Goal: Information Seeking & Learning: Learn about a topic

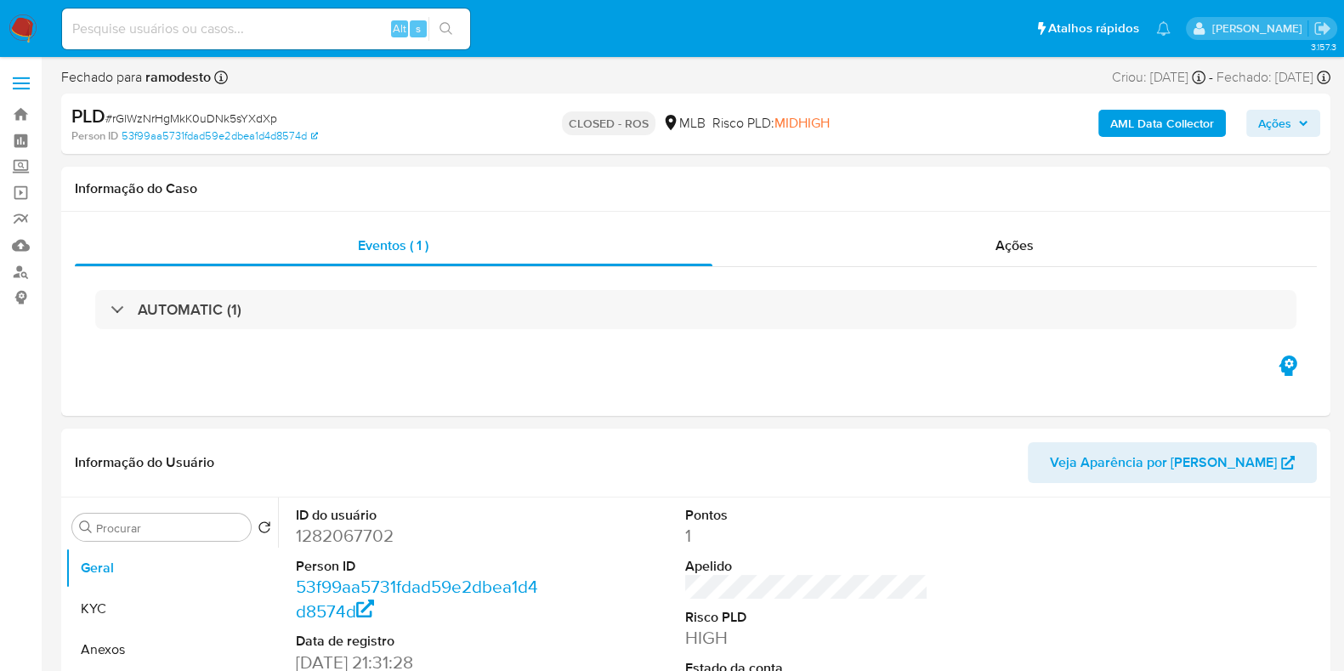
select select "10"
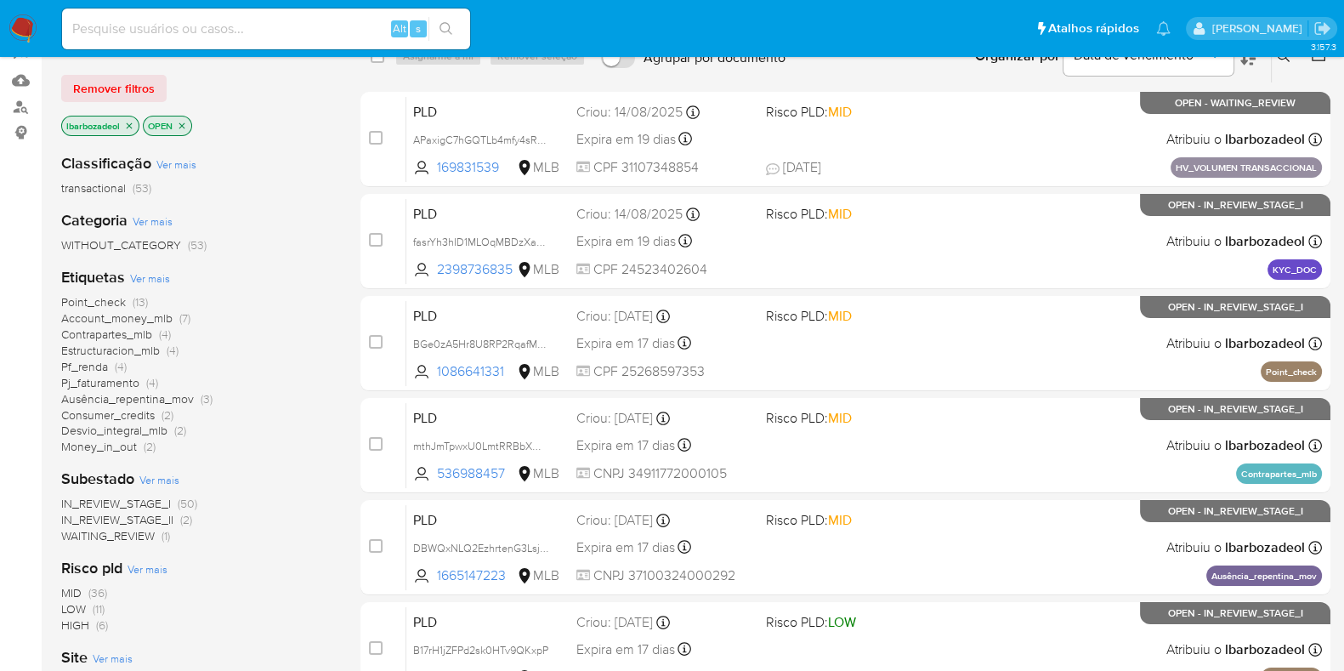
scroll to position [212, 0]
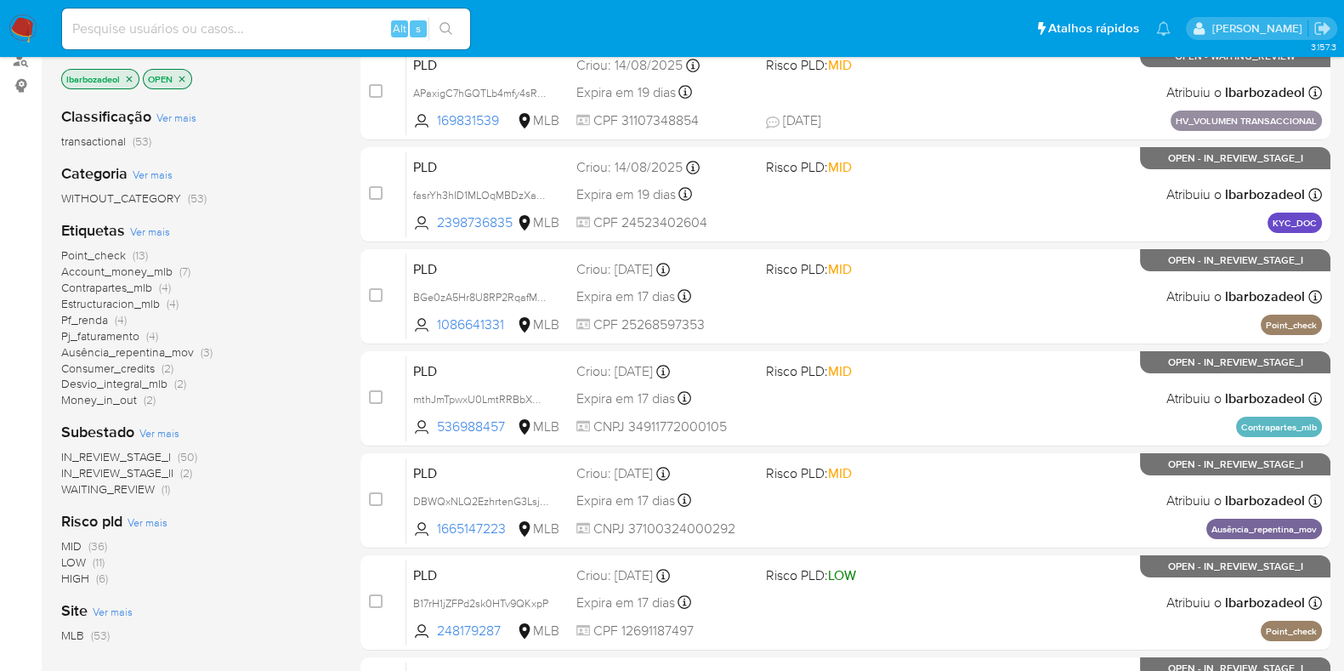
click at [94, 561] on span "(11)" at bounding box center [99, 562] width 12 height 17
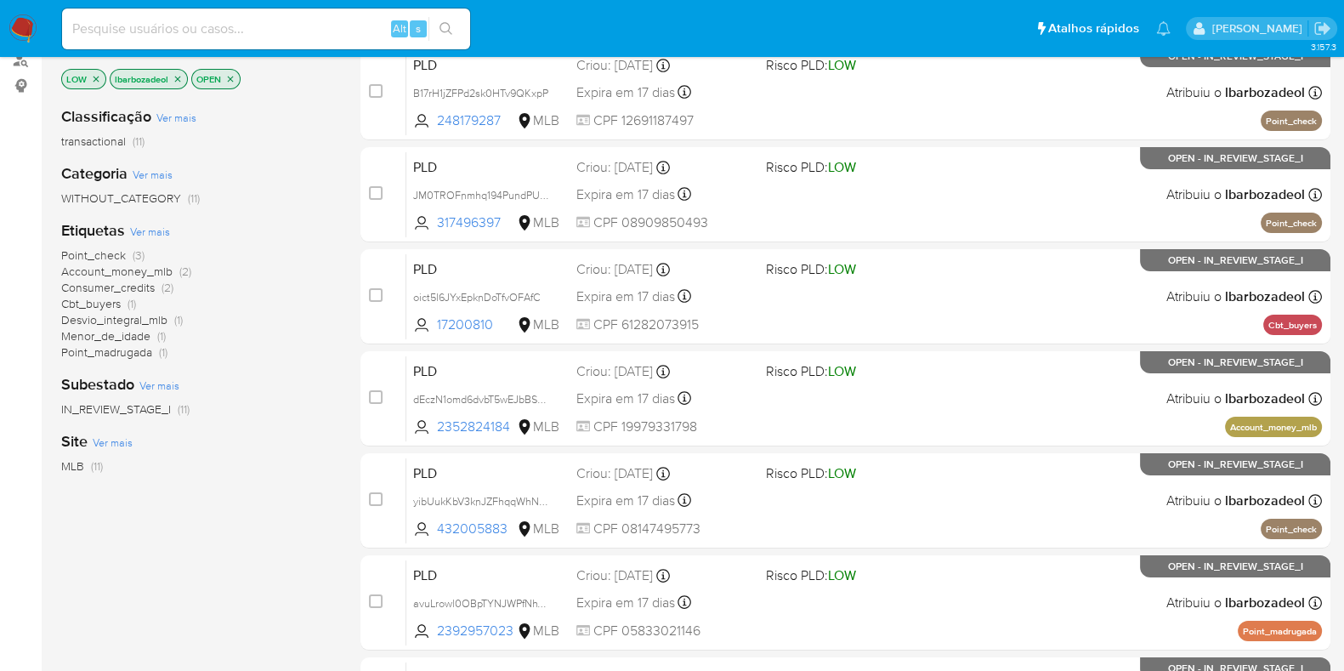
click at [23, 23] on img at bounding box center [23, 28] width 29 height 29
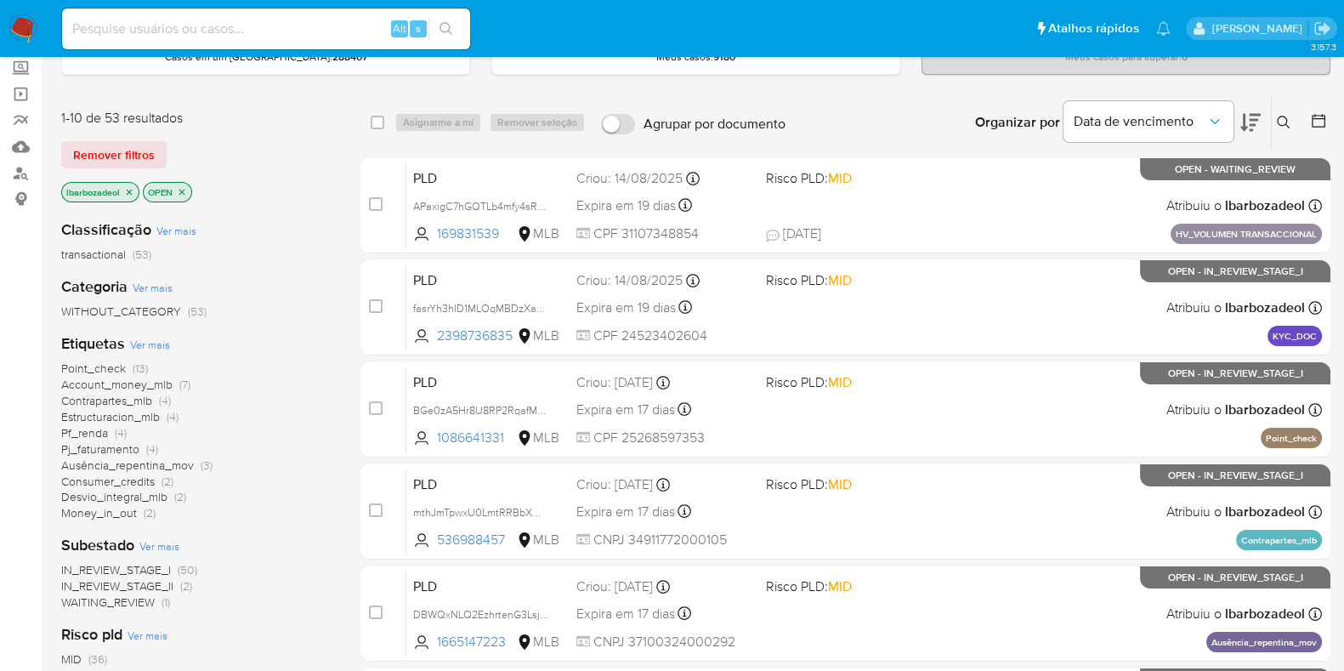
scroll to position [212, 0]
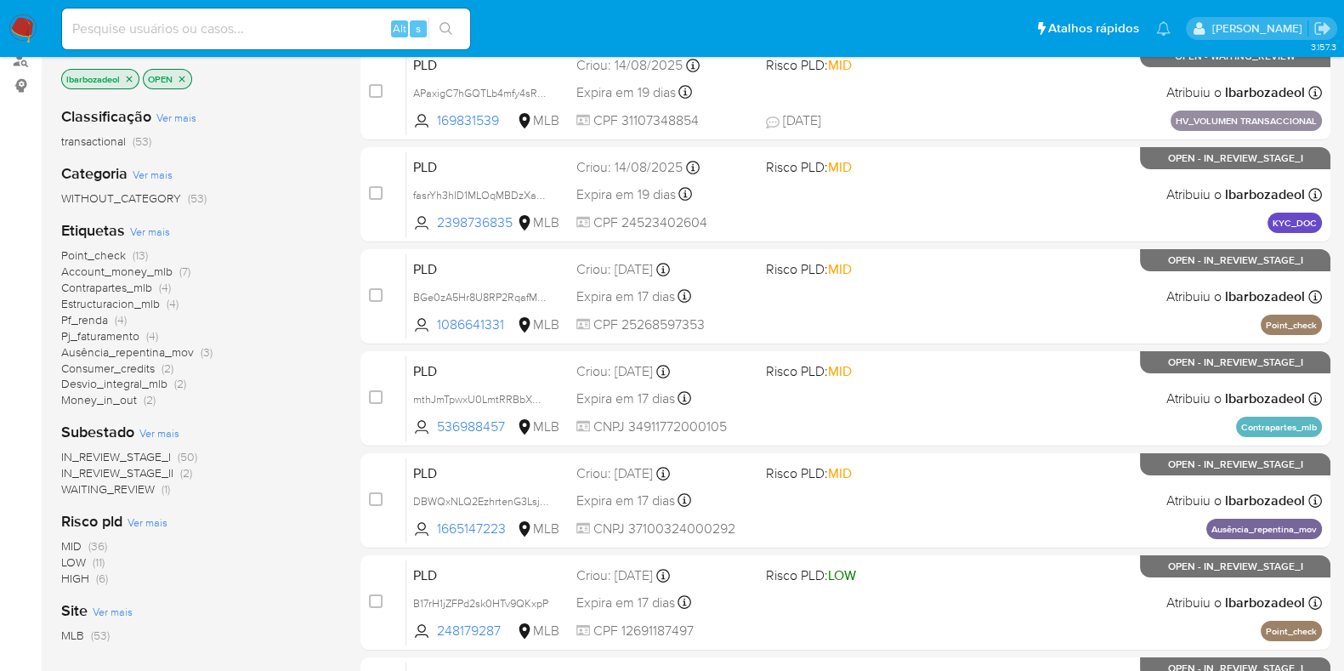
click at [91, 579] on span "HIGH (6)" at bounding box center [84, 579] width 47 height 16
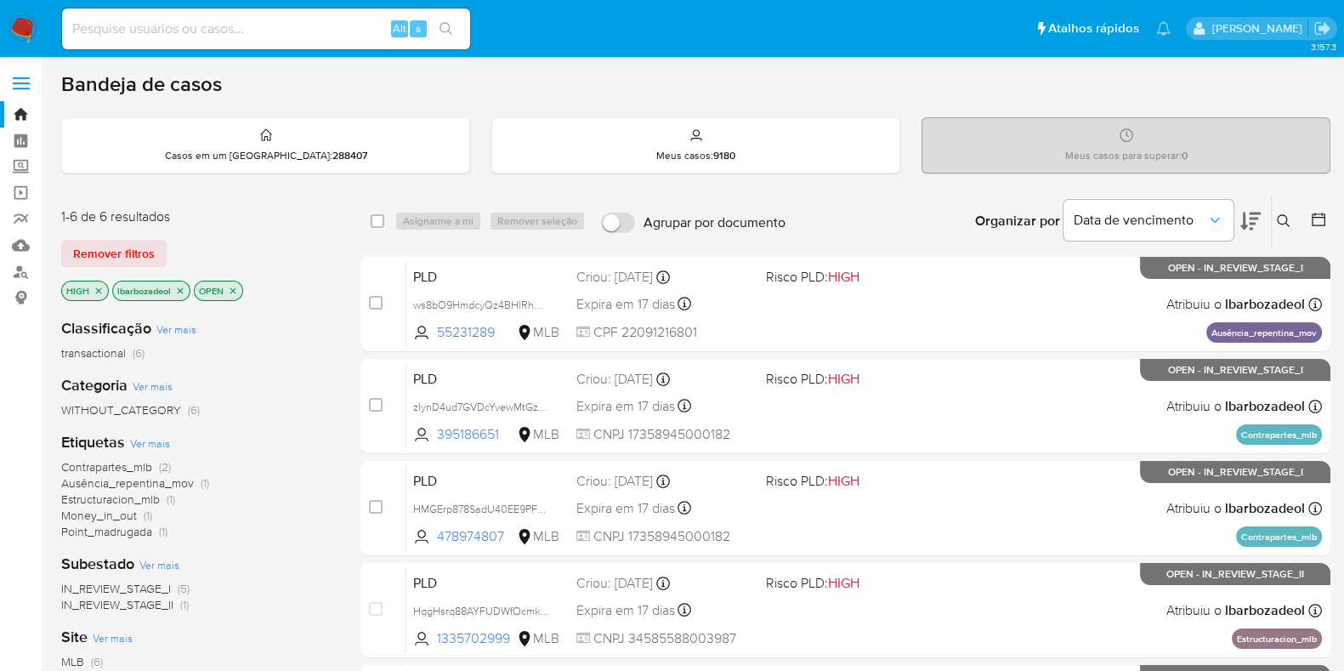
click at [30, 28] on img at bounding box center [23, 28] width 29 height 29
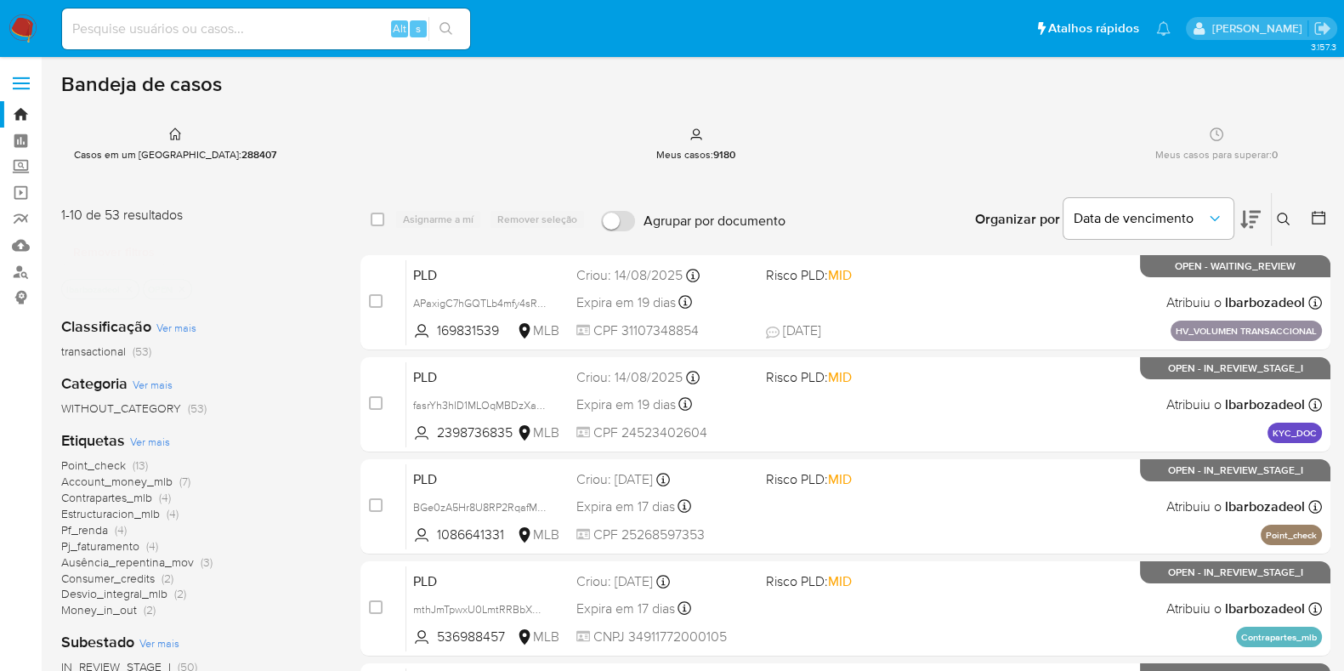
scroll to position [105, 0]
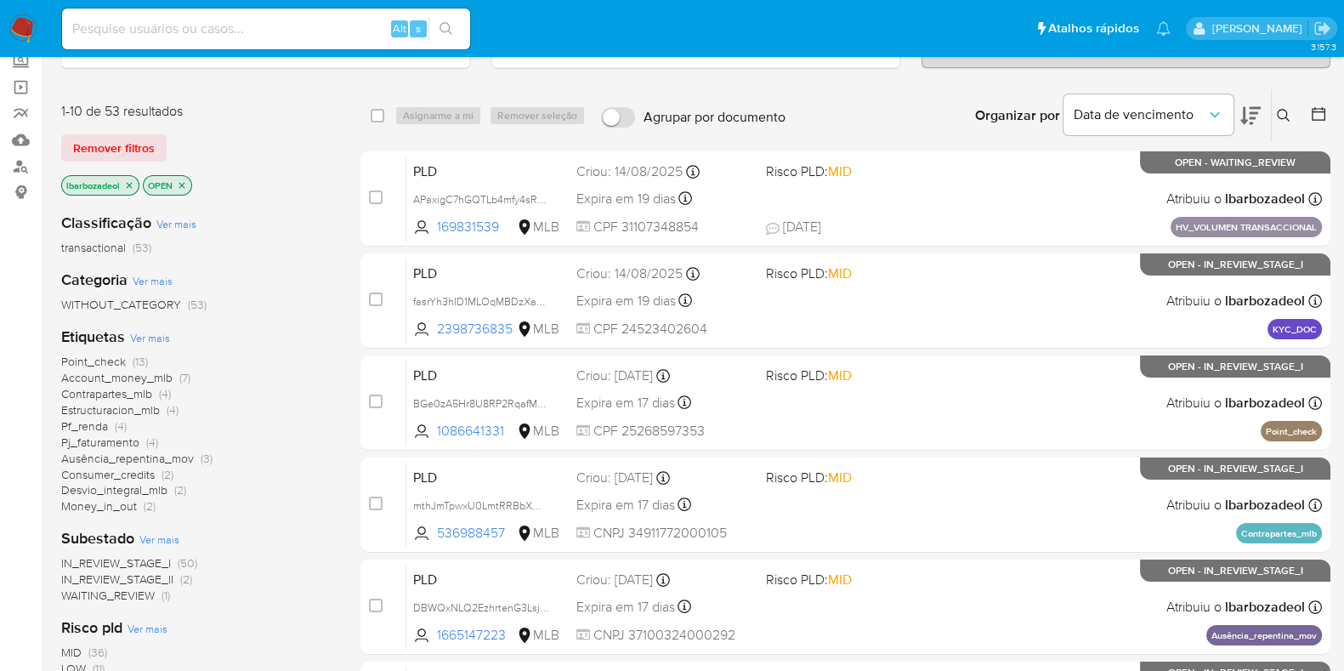
click at [108, 359] on span "Point_check" at bounding box center [93, 361] width 65 height 17
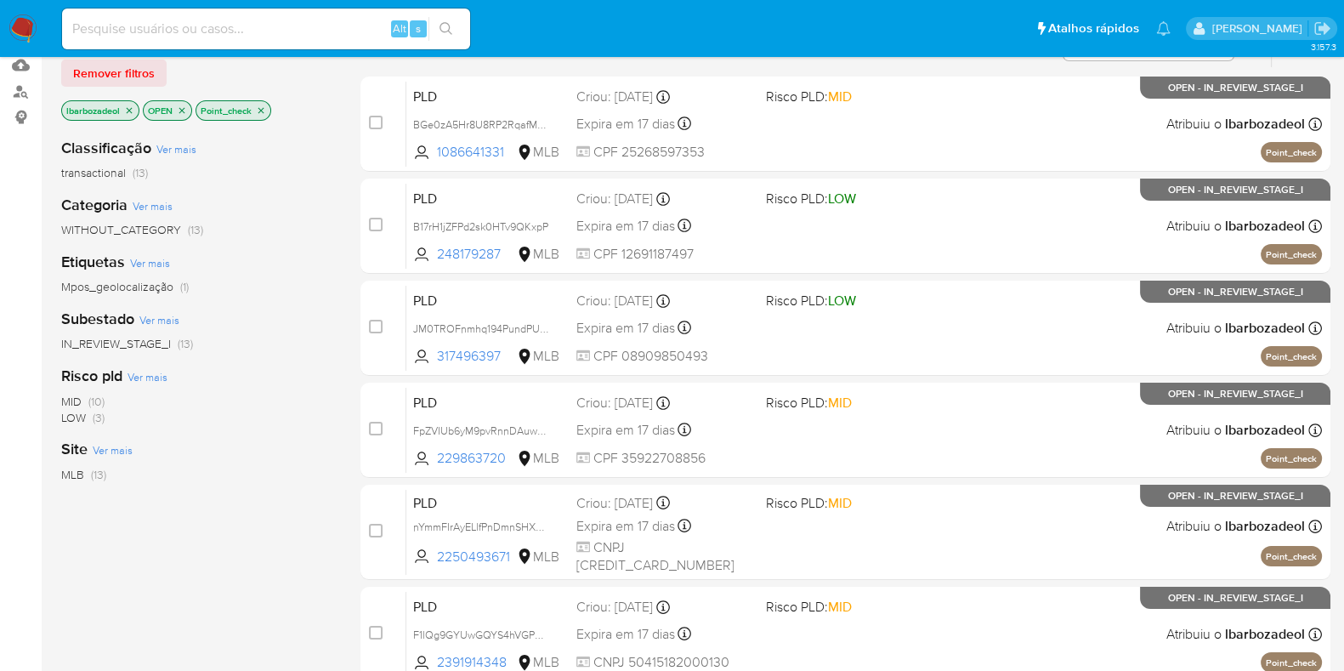
scroll to position [212, 0]
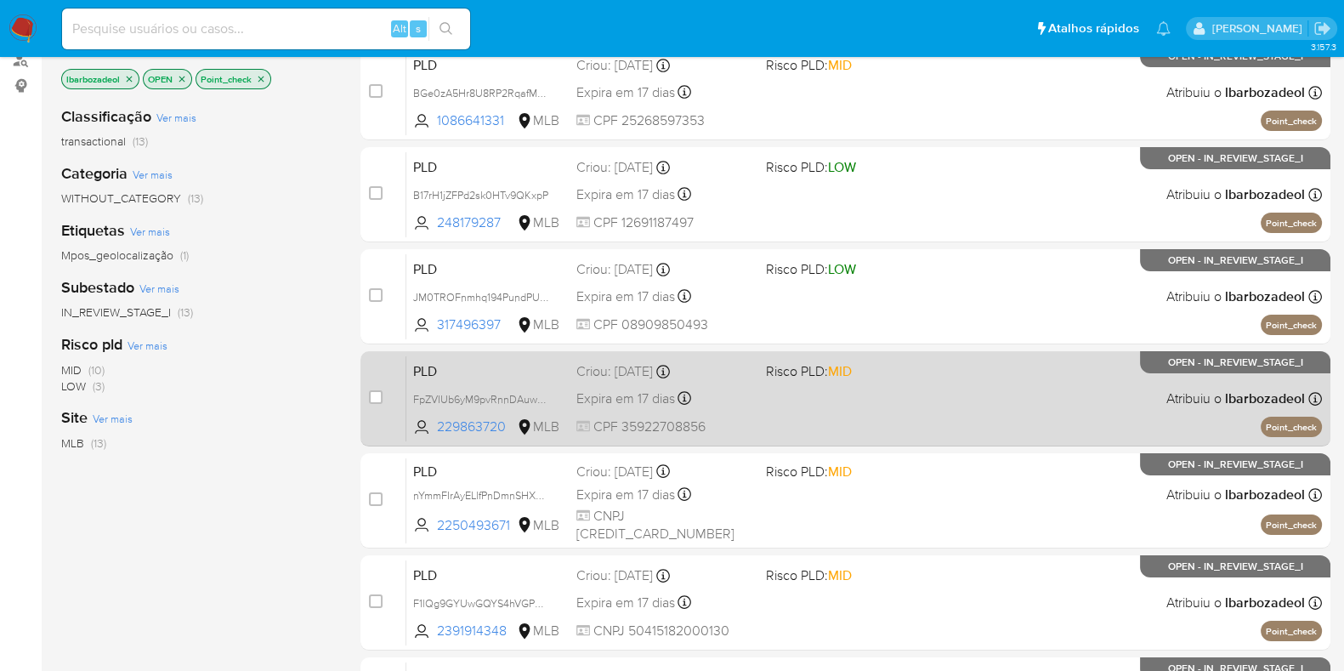
click at [868, 420] on div "PLD FpZVIUb6yM9pvRnnDAuwRRA9 229863720 MLB Risco PLD: MID Criou: 12/08/2025 Cri…" at bounding box center [864, 398] width 916 height 86
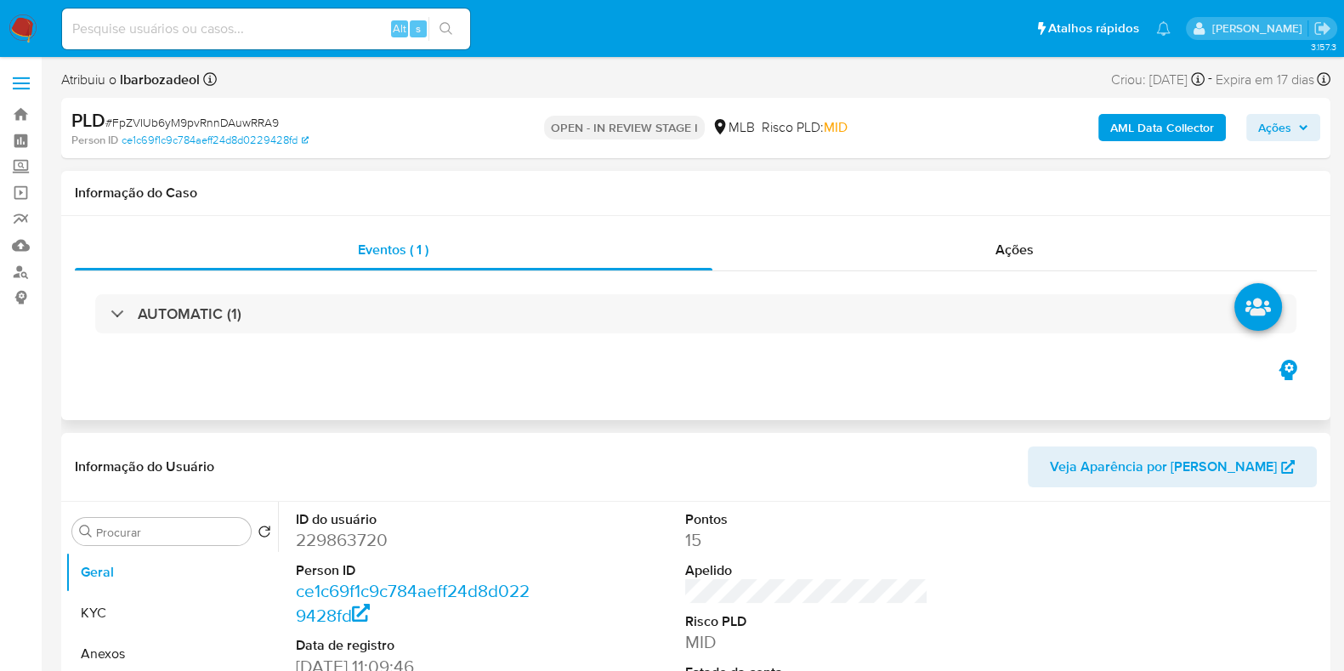
select select "10"
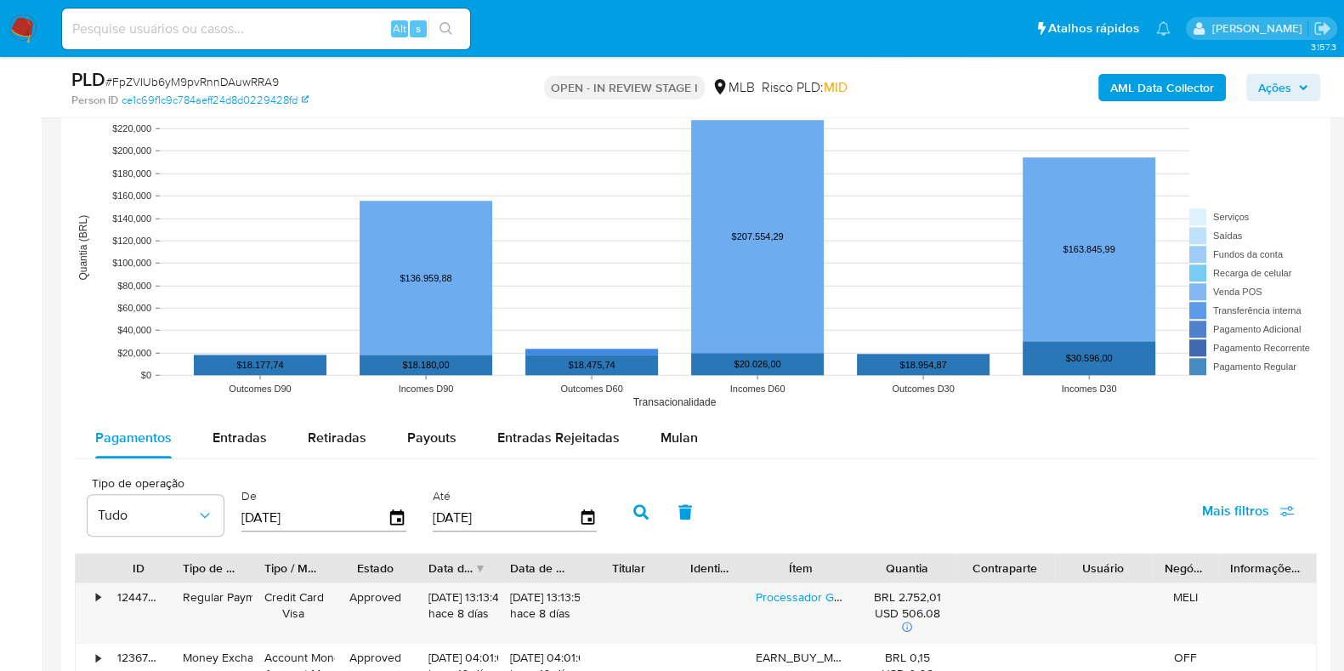
scroll to position [1594, 0]
click at [687, 440] on span "Mulan" at bounding box center [679, 438] width 37 height 20
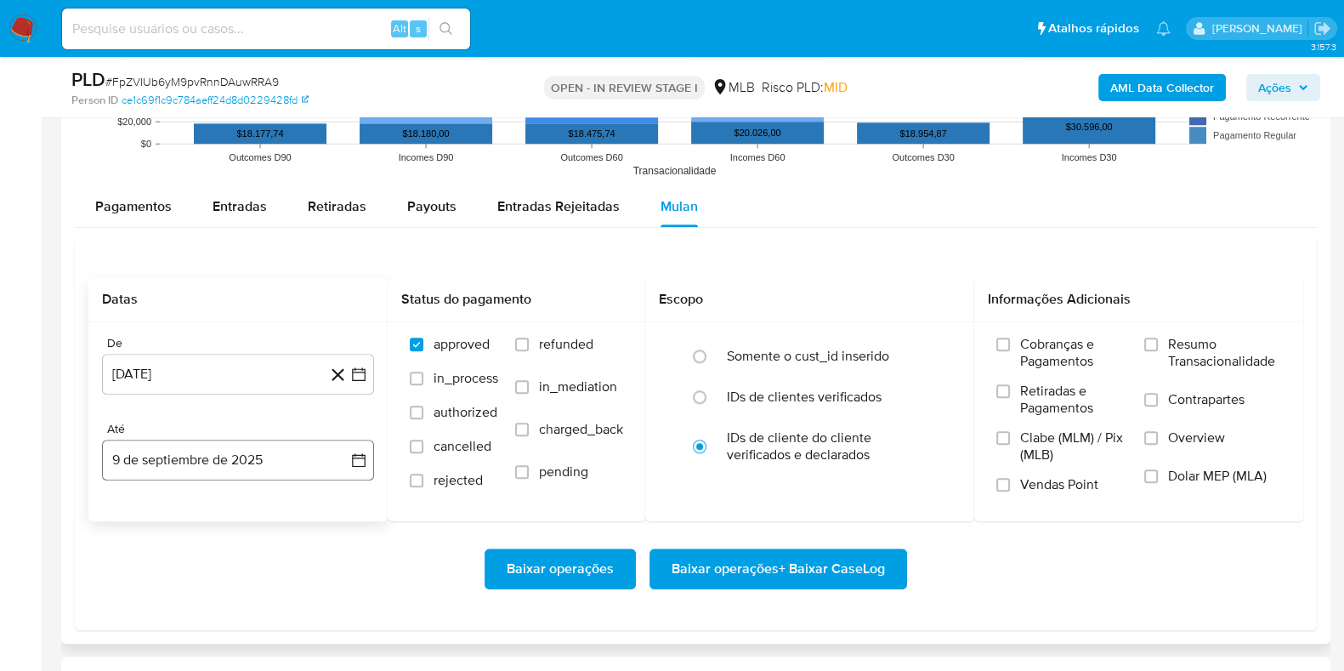
scroll to position [1913, 0]
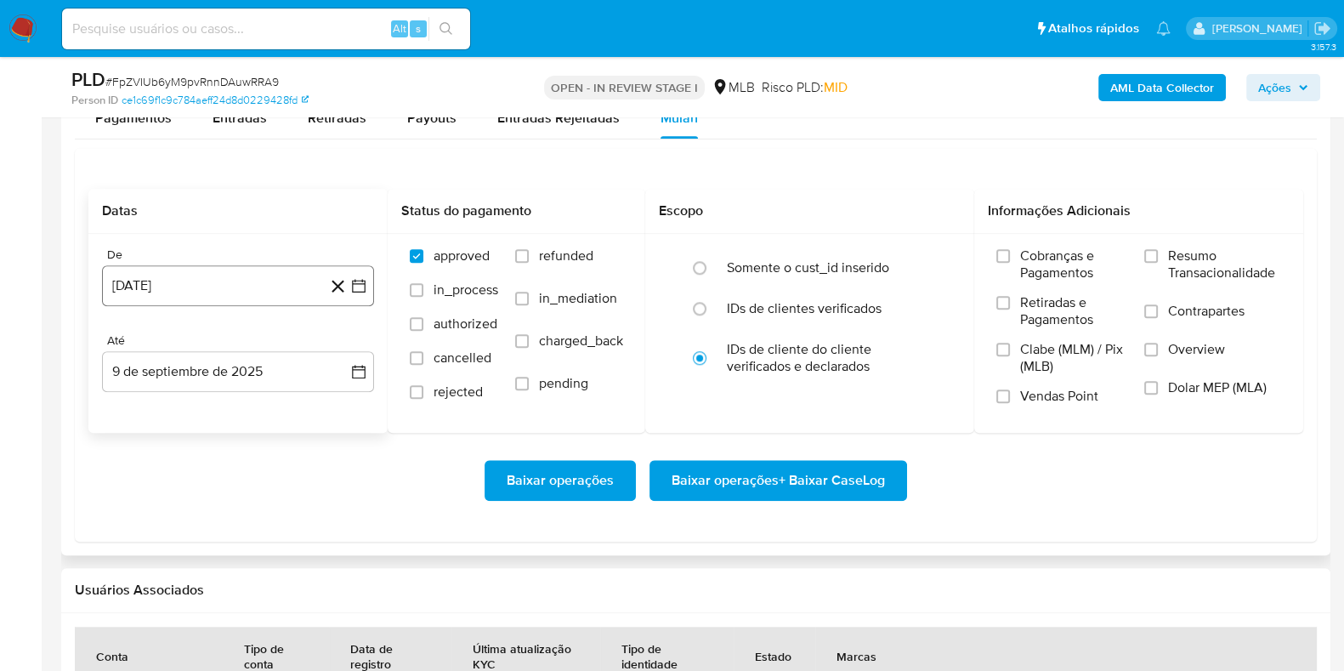
click at [208, 274] on button "9 de agosto de 2024" at bounding box center [238, 285] width 272 height 41
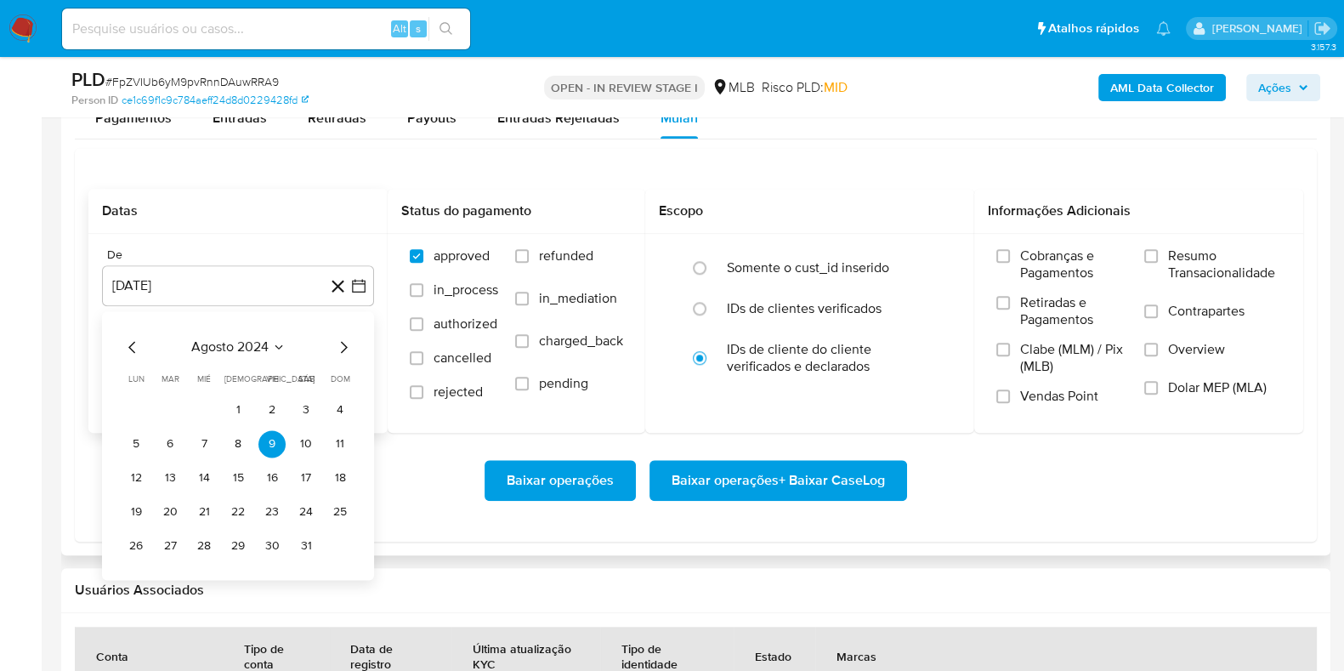
click at [225, 345] on span "agosto 2024" at bounding box center [229, 346] width 77 height 17
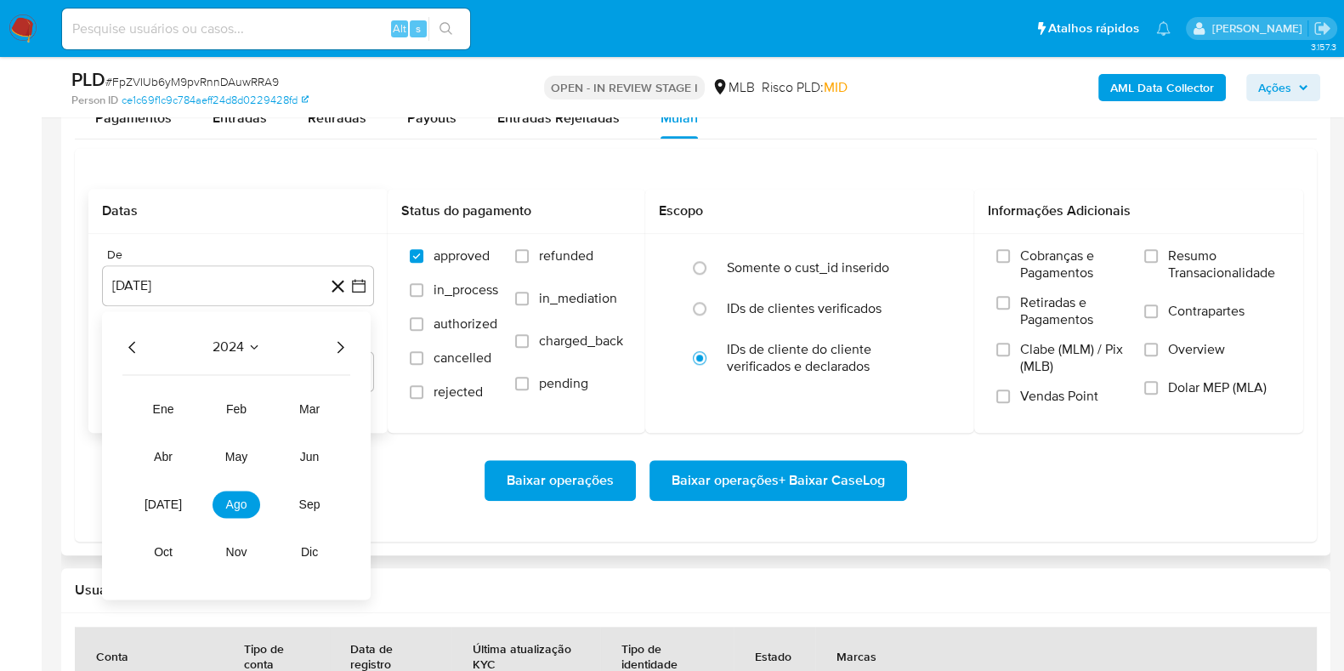
click at [339, 344] on icon "Año siguiente" at bounding box center [340, 347] width 20 height 20
click at [173, 503] on button "jul" at bounding box center [163, 504] width 48 height 27
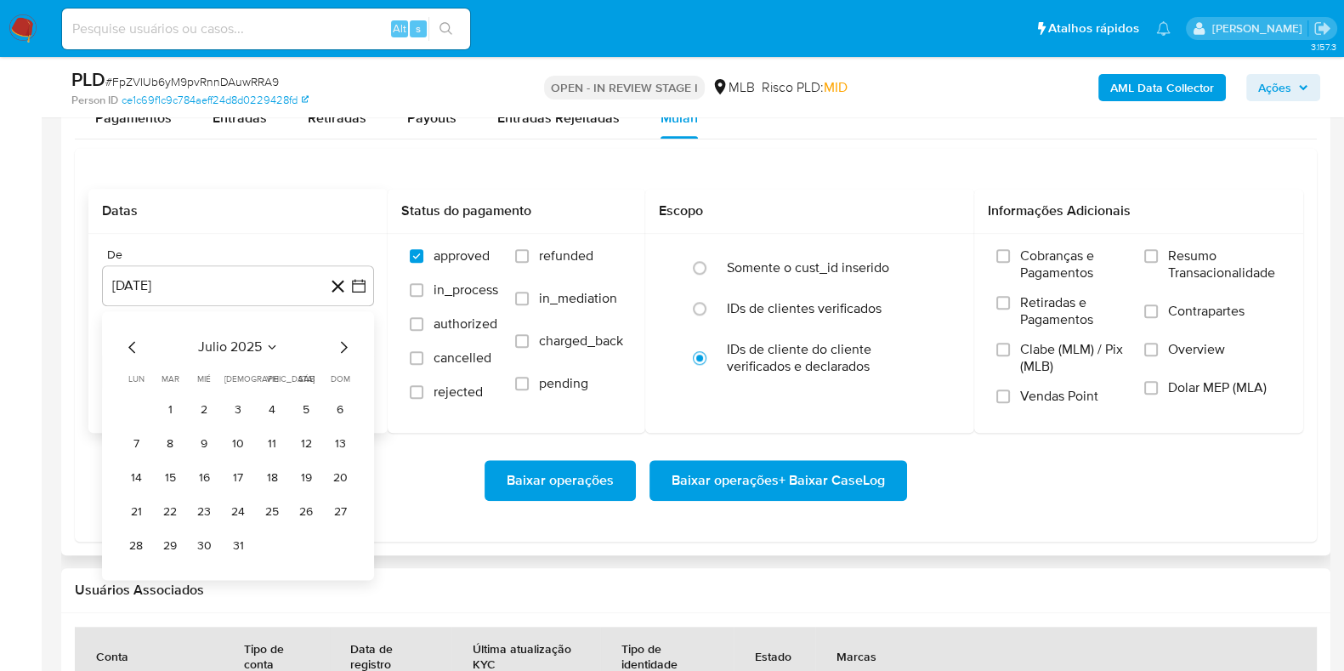
click at [173, 410] on button "1" at bounding box center [169, 409] width 27 height 27
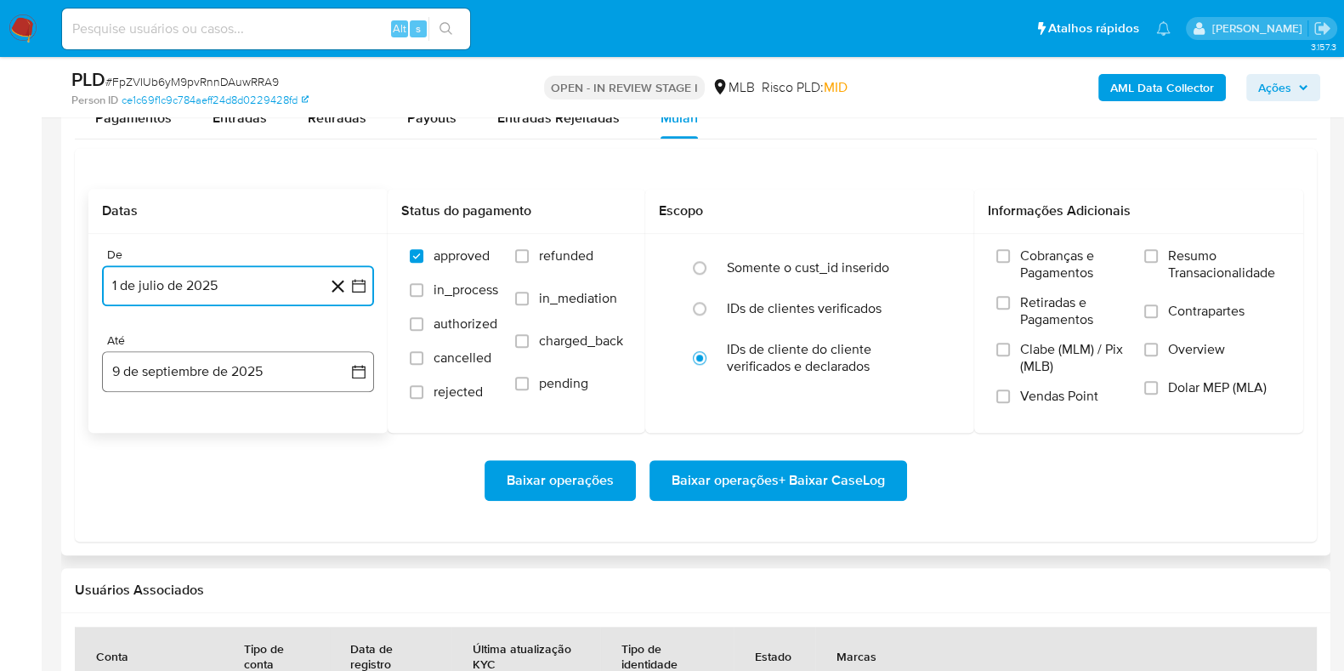
click at [177, 353] on button "9 de septiembre de 2025" at bounding box center [238, 371] width 272 height 41
click at [214, 372] on button "9 de septiembre de 2025" at bounding box center [238, 371] width 272 height 41
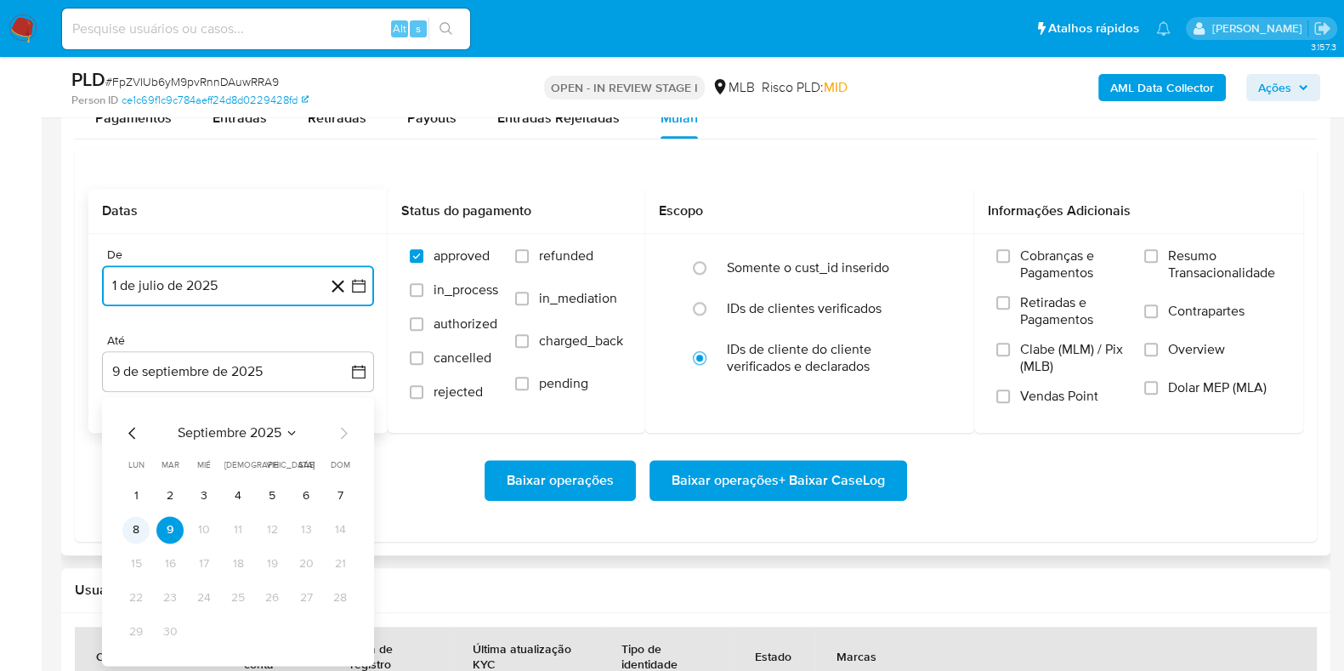
click at [132, 527] on button "8" at bounding box center [135, 529] width 27 height 27
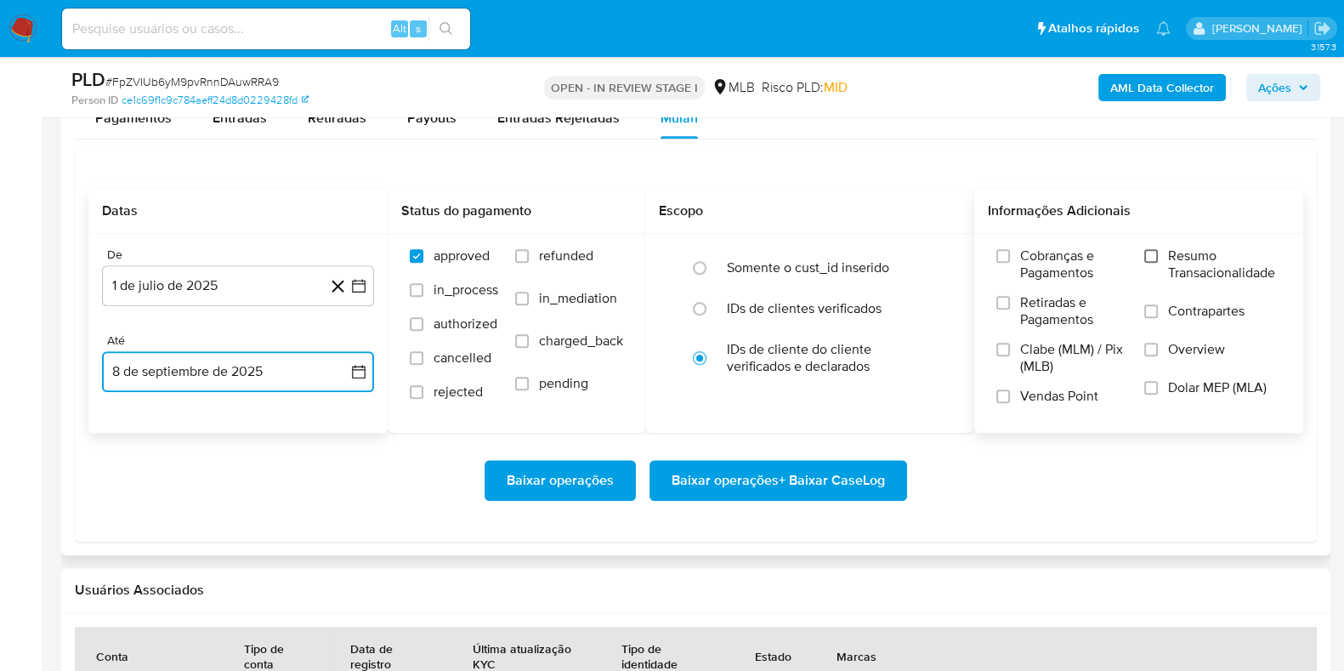
click at [1155, 259] on input "Resumo Transacionalidade" at bounding box center [1152, 256] width 14 height 14
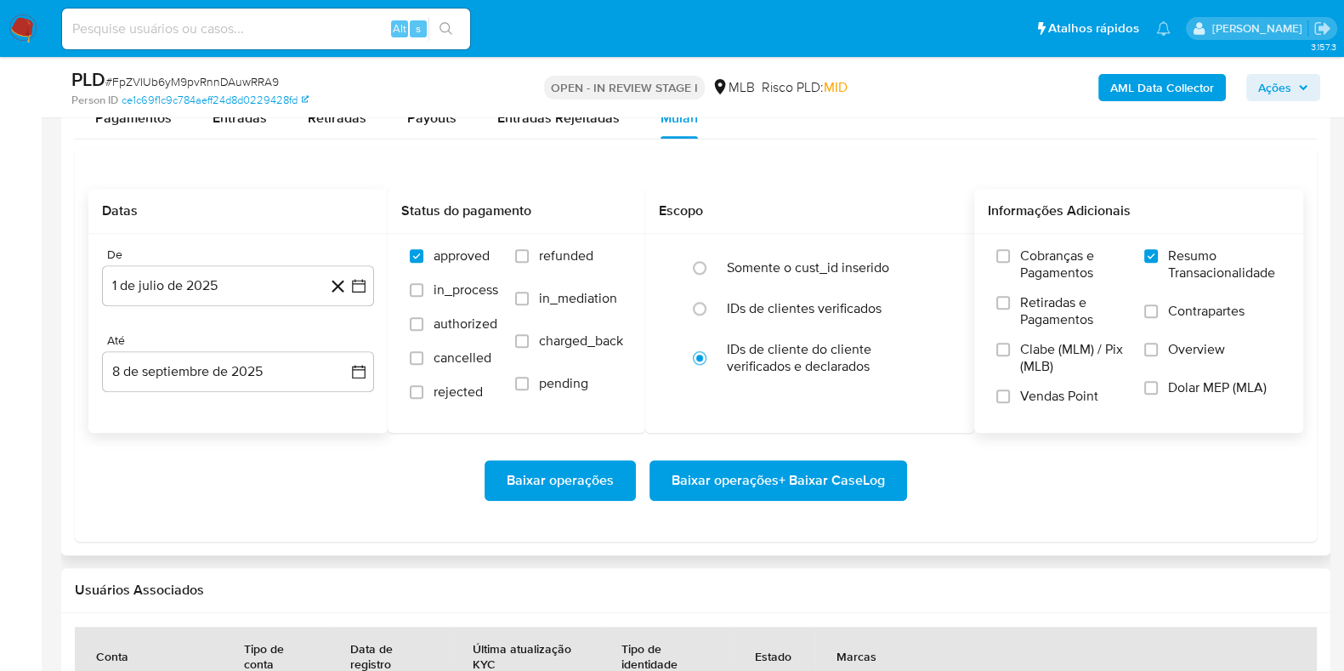
click at [839, 479] on span "Baixar operações + Baixar CaseLog" at bounding box center [778, 480] width 213 height 37
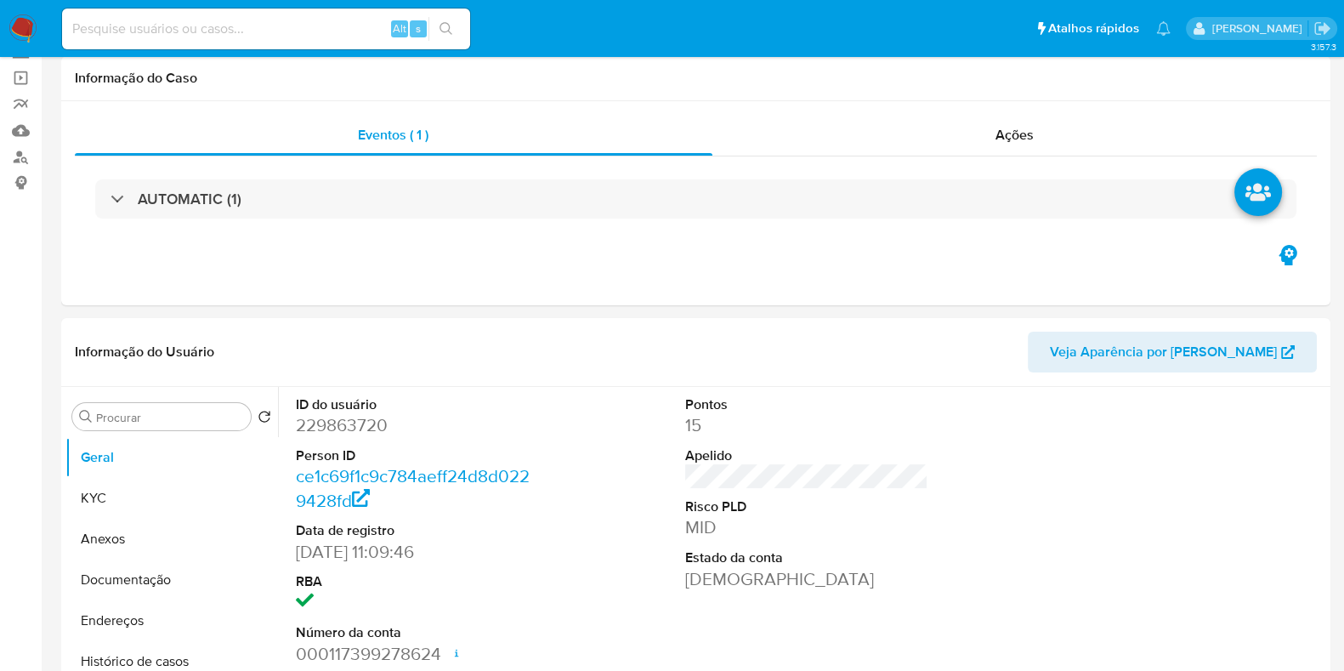
scroll to position [0, 0]
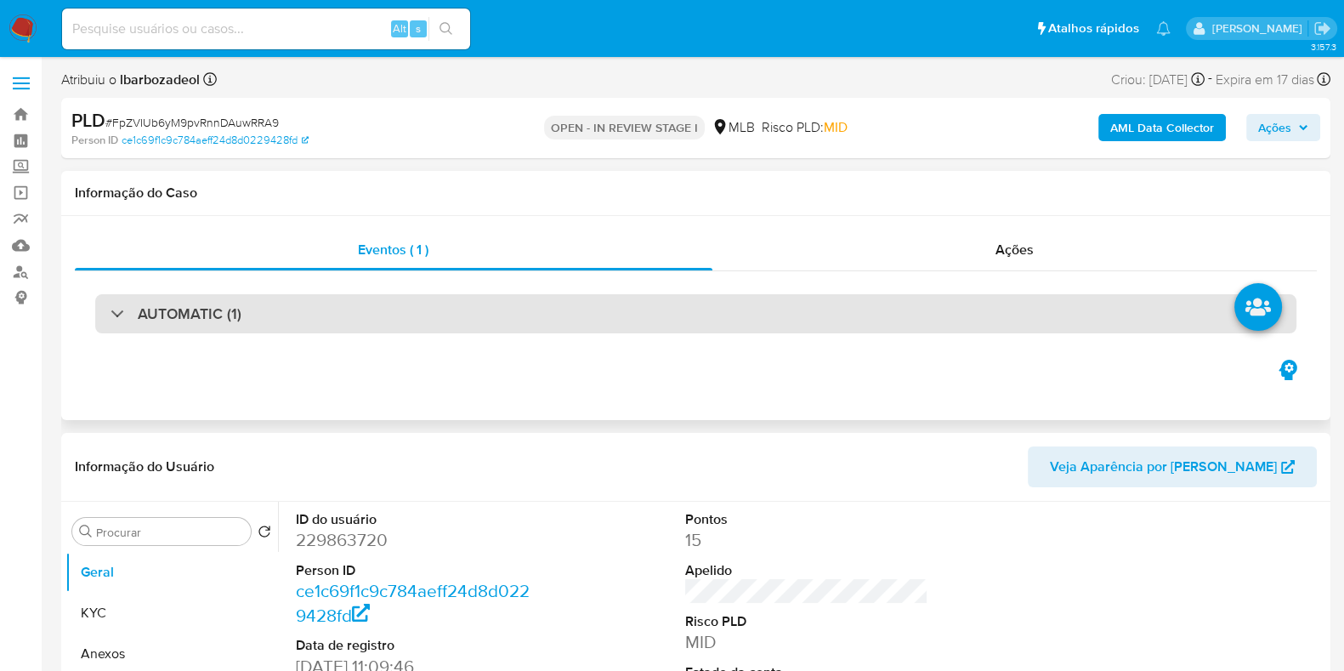
click at [734, 314] on div "AUTOMATIC (1)" at bounding box center [696, 313] width 1202 height 39
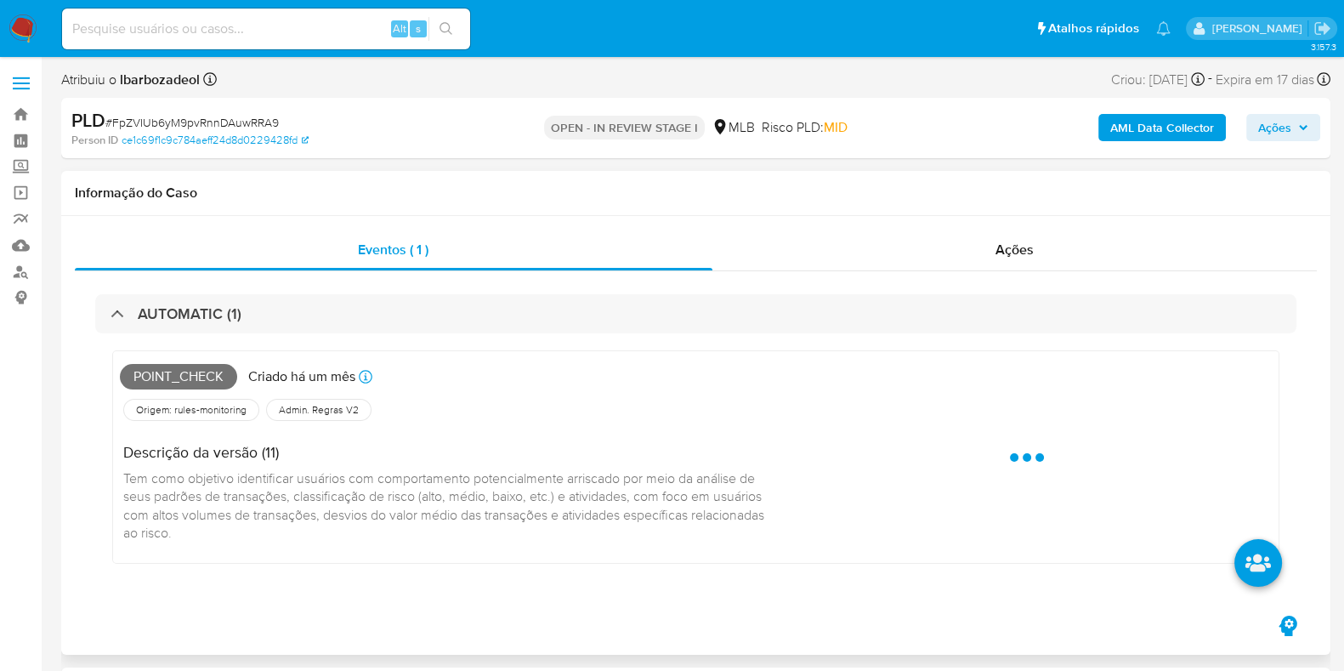
click at [203, 375] on span "Point_check" at bounding box center [178, 377] width 117 height 26
copy span "Point_check"
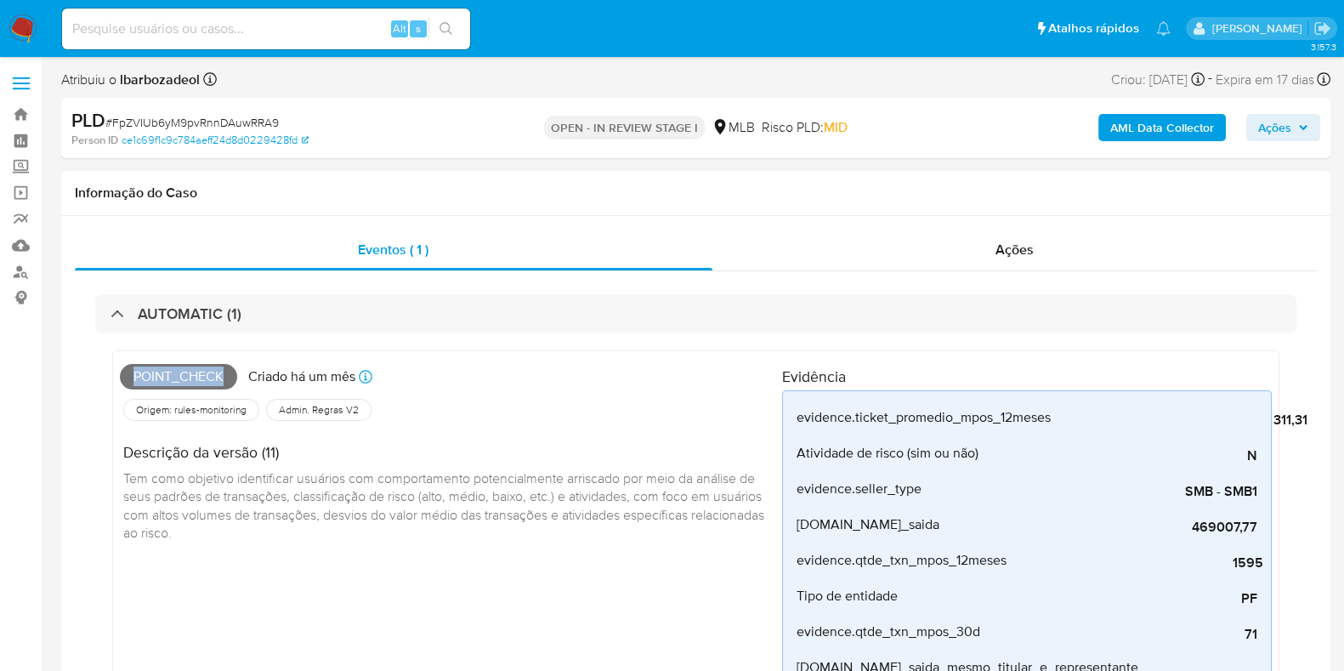
click at [1308, 120] on span "Ações" at bounding box center [1284, 128] width 50 height 24
click at [979, 262] on div "Ações" at bounding box center [1015, 250] width 605 height 41
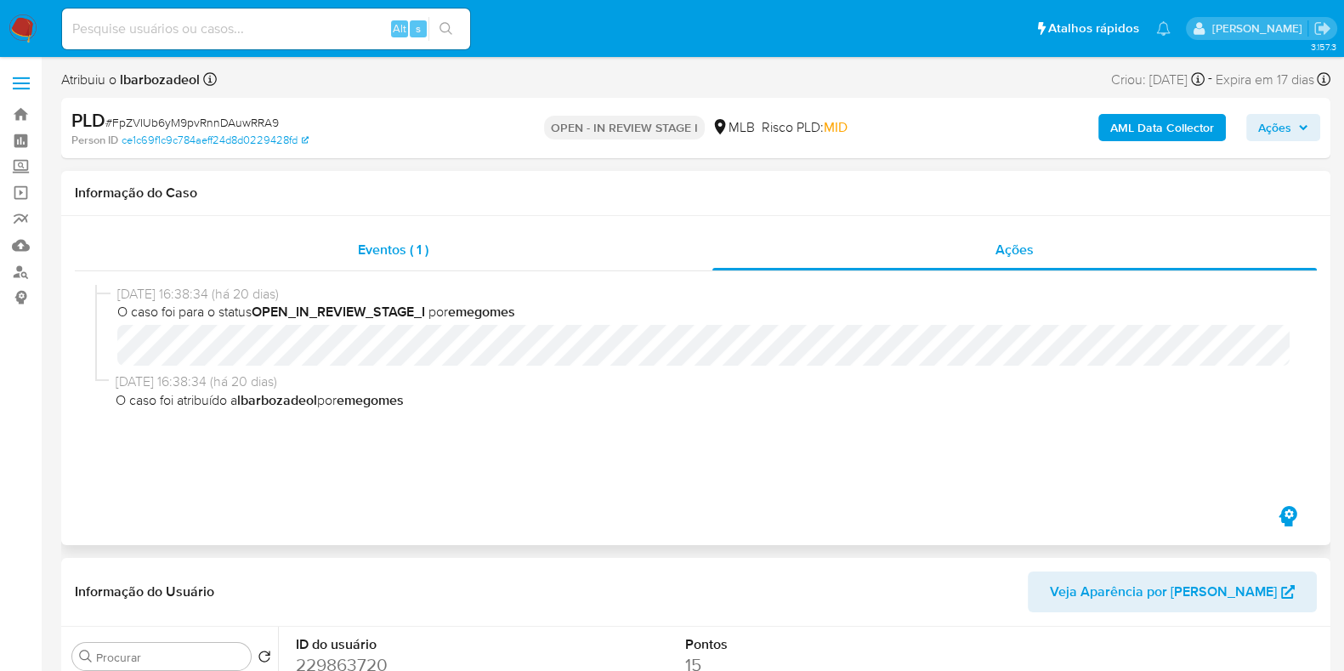
click at [521, 244] on div "Eventos ( 1 )" at bounding box center [394, 250] width 638 height 41
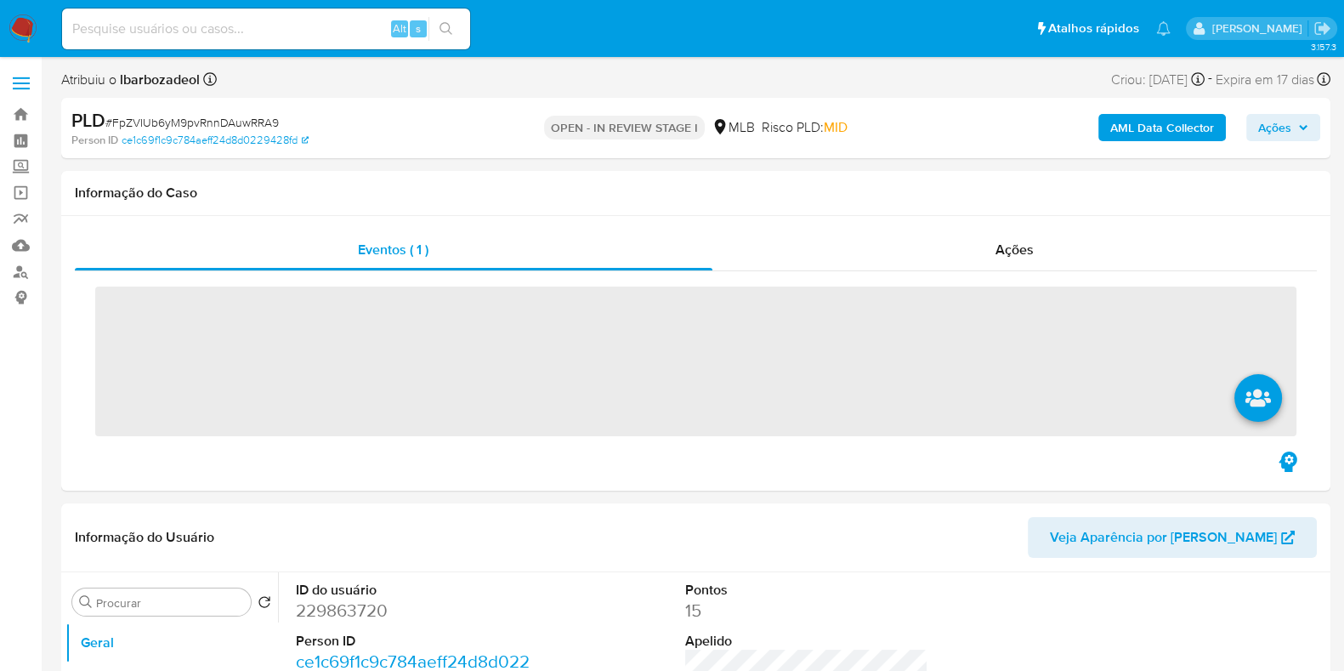
click at [1302, 139] on span "Ações" at bounding box center [1284, 128] width 50 height 24
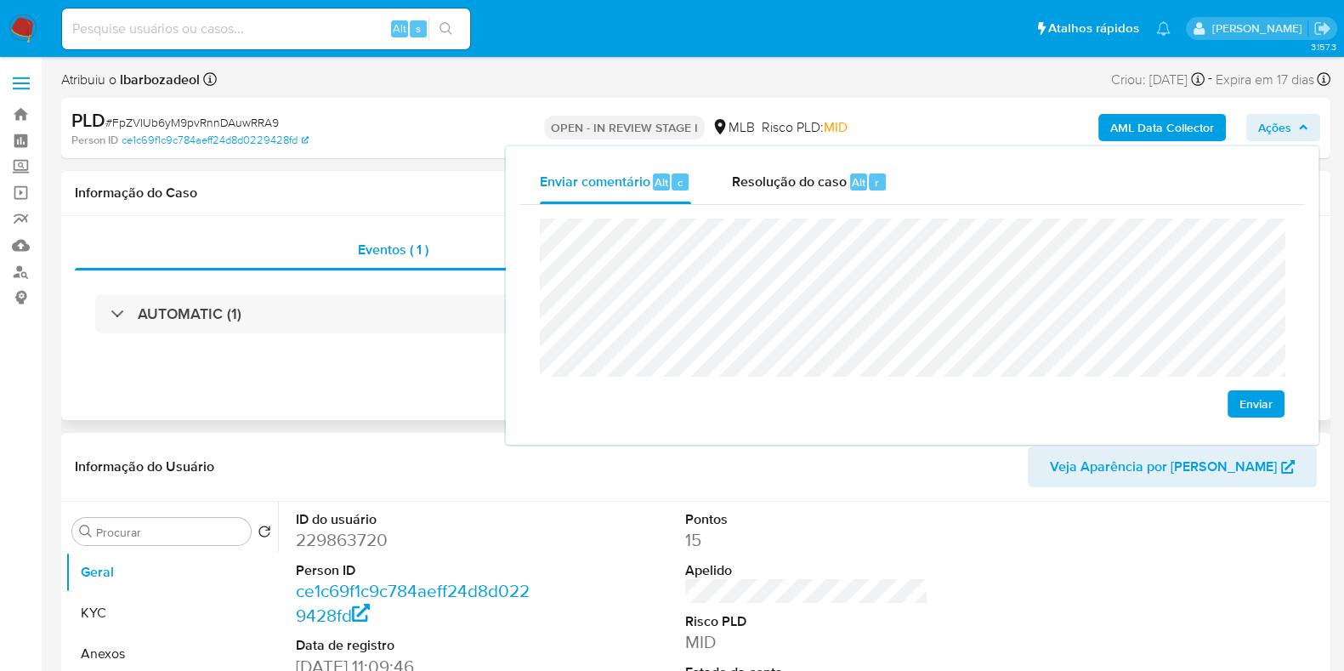
click at [392, 185] on h1 "Informação do Caso" at bounding box center [696, 193] width 1242 height 17
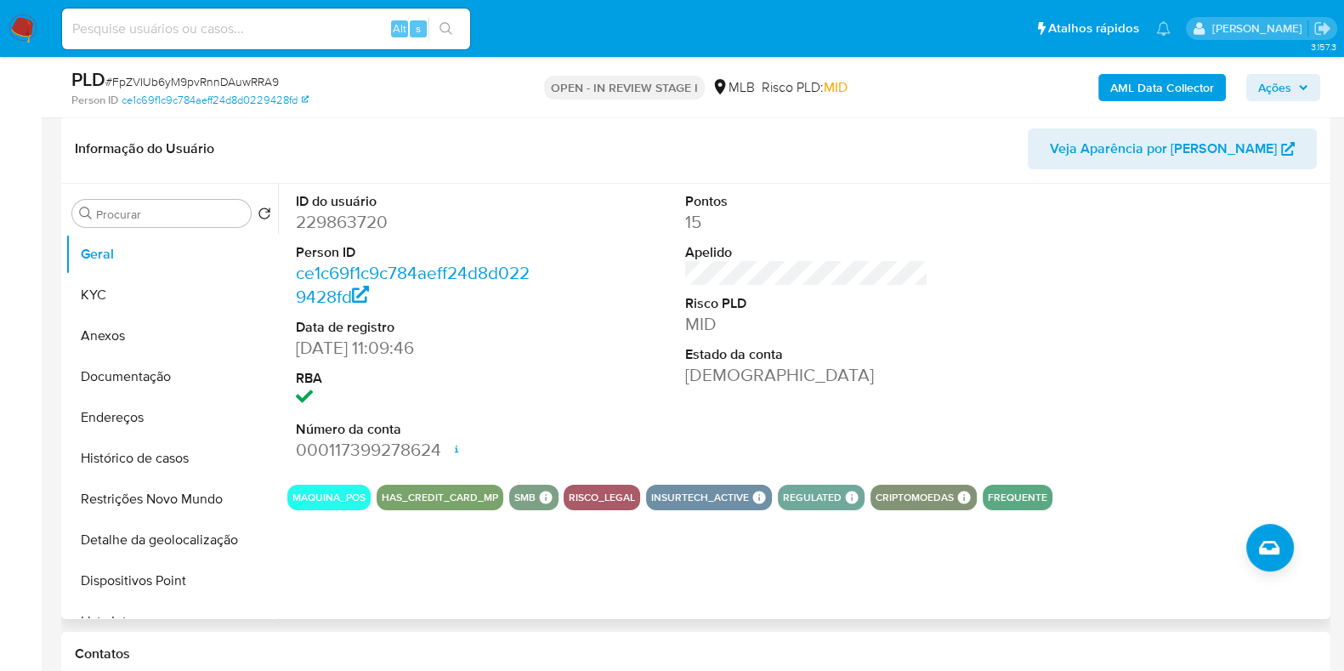
scroll to position [319, 0]
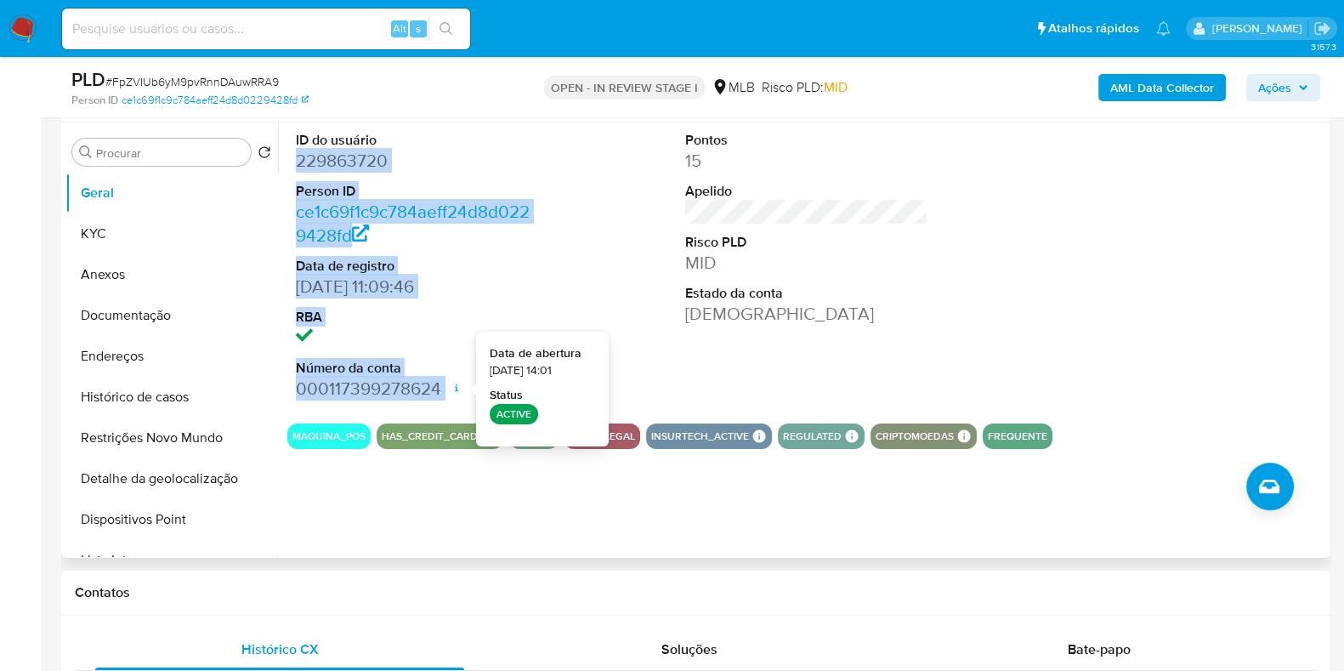
drag, startPoint x: 293, startPoint y: 158, endPoint x: 452, endPoint y: 384, distance: 276.5
click at [452, 384] on div "ID do usuário 229863720 Person ID ce1c69f1c9c784aeff24d8d0229428fd Data de regi…" at bounding box center [417, 265] width 260 height 287
copy dl "229863720 Person ID ce1c69f1c9c784aeff24d8d0229428fd Data de registro 29/09/201…"
click at [1282, 91] on span "Ações" at bounding box center [1275, 87] width 33 height 27
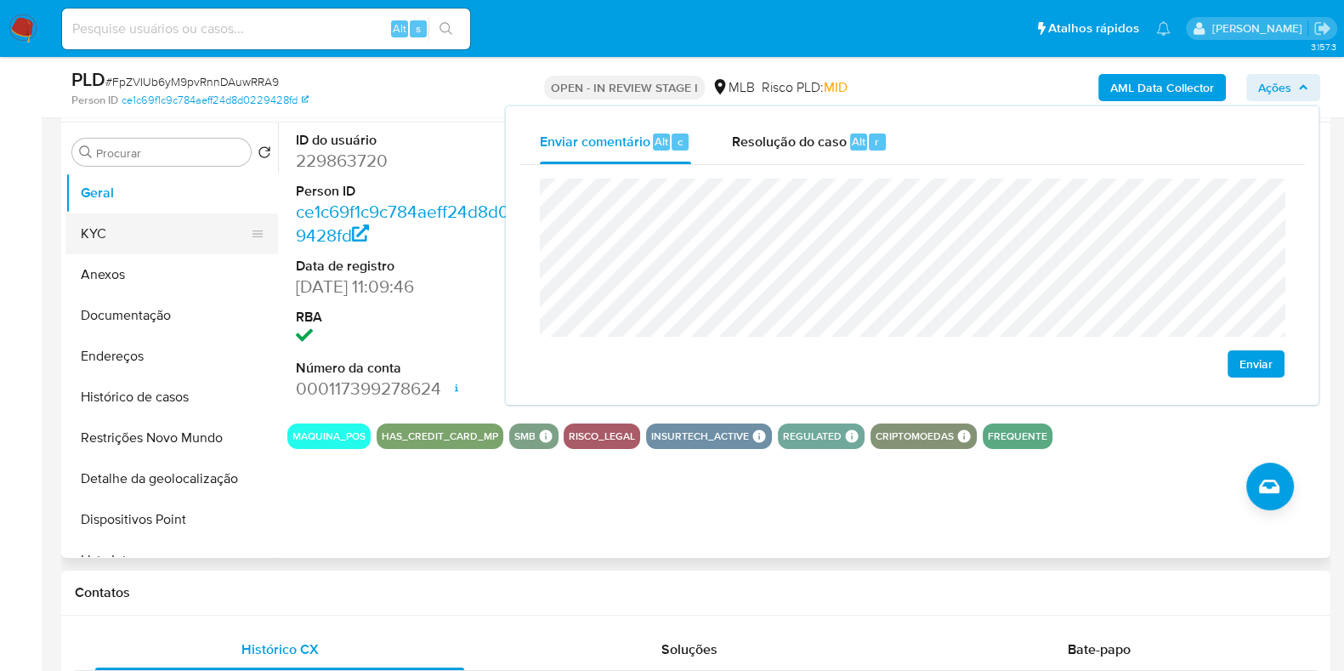
click at [201, 240] on button "KYC" at bounding box center [164, 233] width 199 height 41
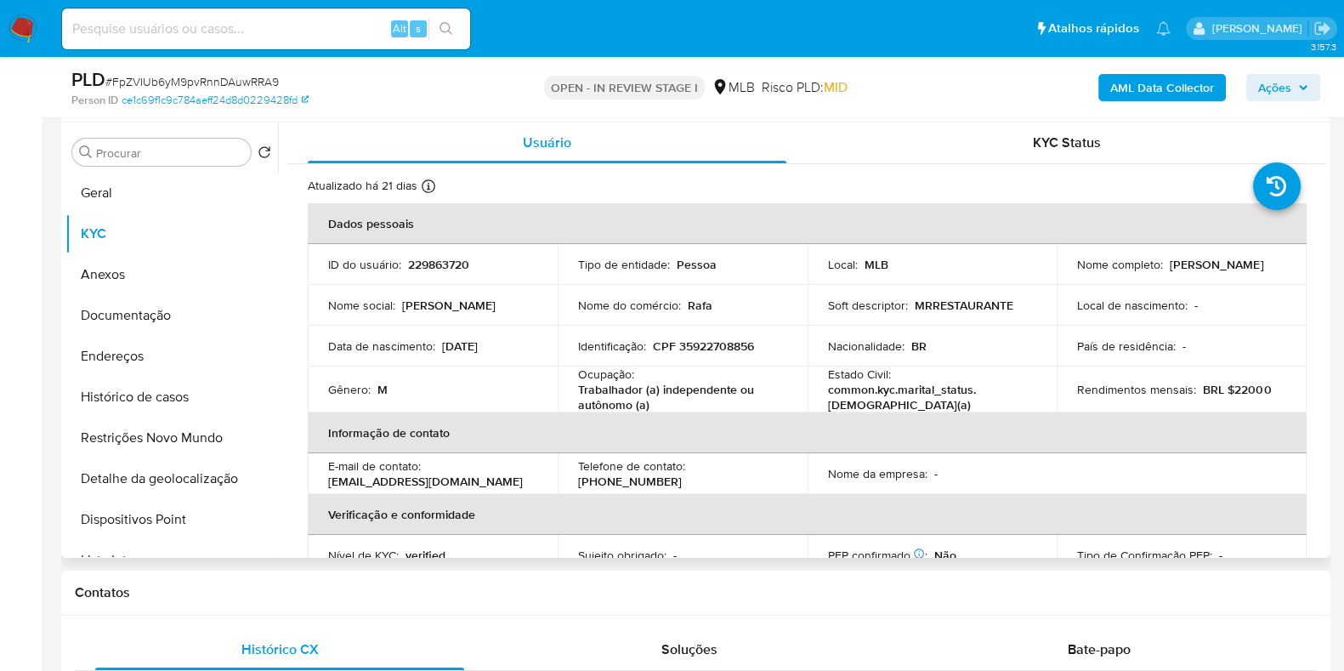
click at [711, 344] on p "CPF 35922708856" at bounding box center [703, 345] width 101 height 15
copy p "35922708856"
click at [1302, 81] on span "Ações" at bounding box center [1284, 88] width 50 height 24
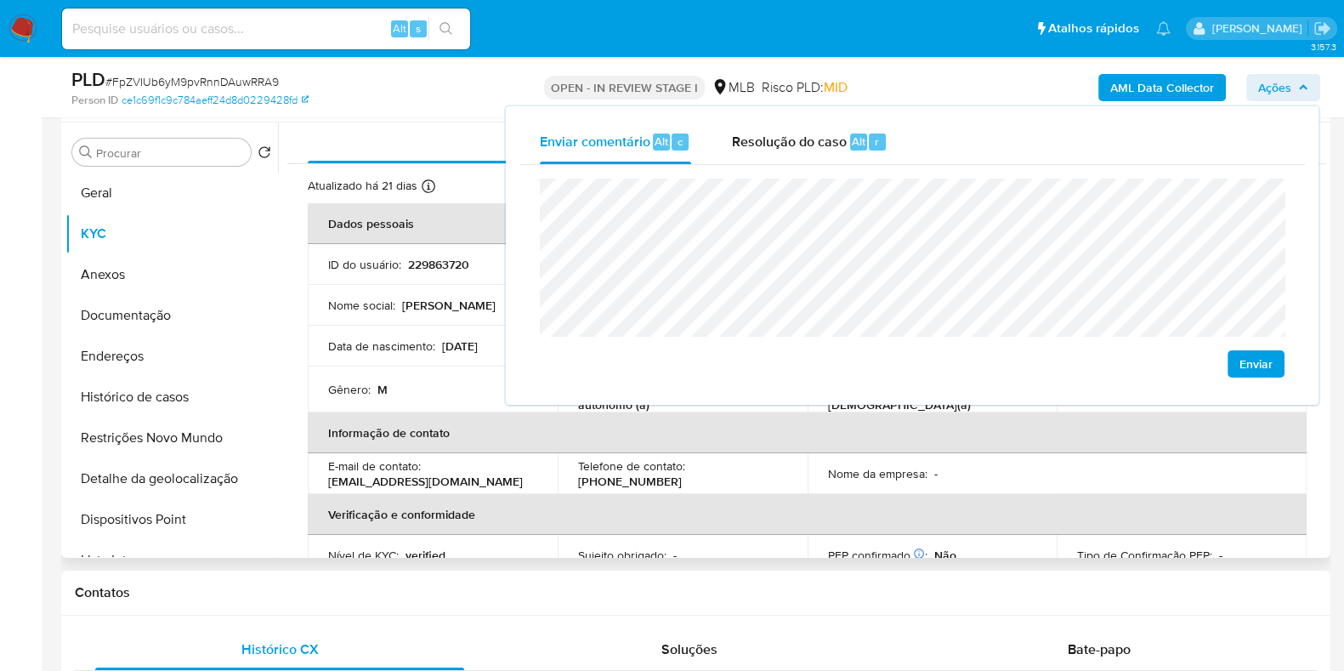
click at [412, 376] on td "Gênero : M" at bounding box center [433, 390] width 250 height 46
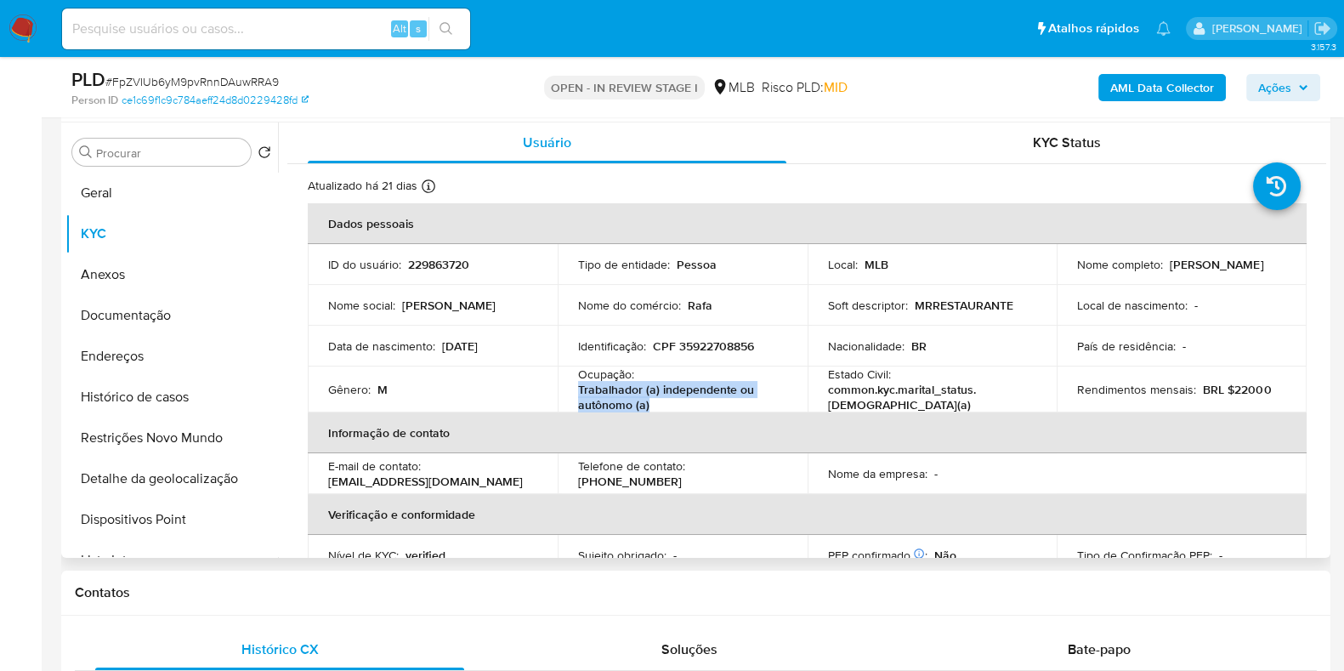
drag, startPoint x: 577, startPoint y: 389, endPoint x: 655, endPoint y: 399, distance: 78.8
click at [650, 399] on p "Trabalhador (a) independente ou autônomo (a)" at bounding box center [679, 397] width 202 height 31
copy p "Trabalhador (a) independente ou autônomo (a)"
click at [1282, 81] on span "Ações" at bounding box center [1275, 87] width 33 height 27
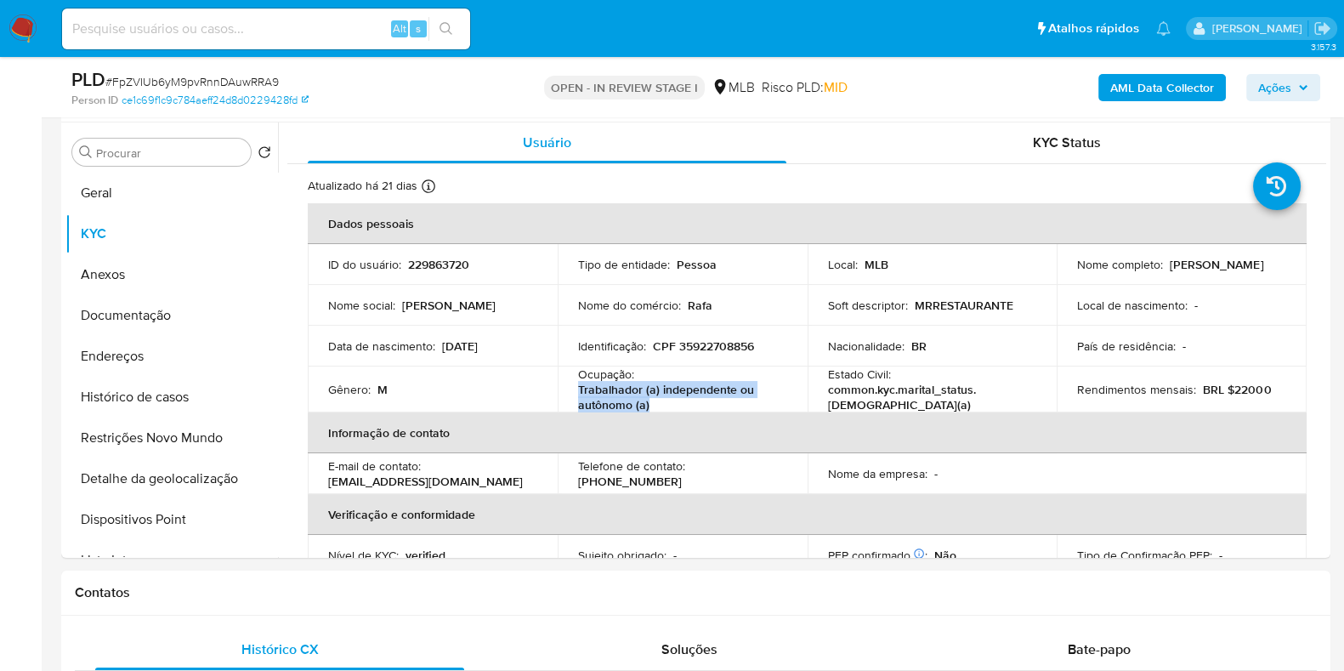
click at [1292, 100] on span "Ações" at bounding box center [1275, 87] width 33 height 27
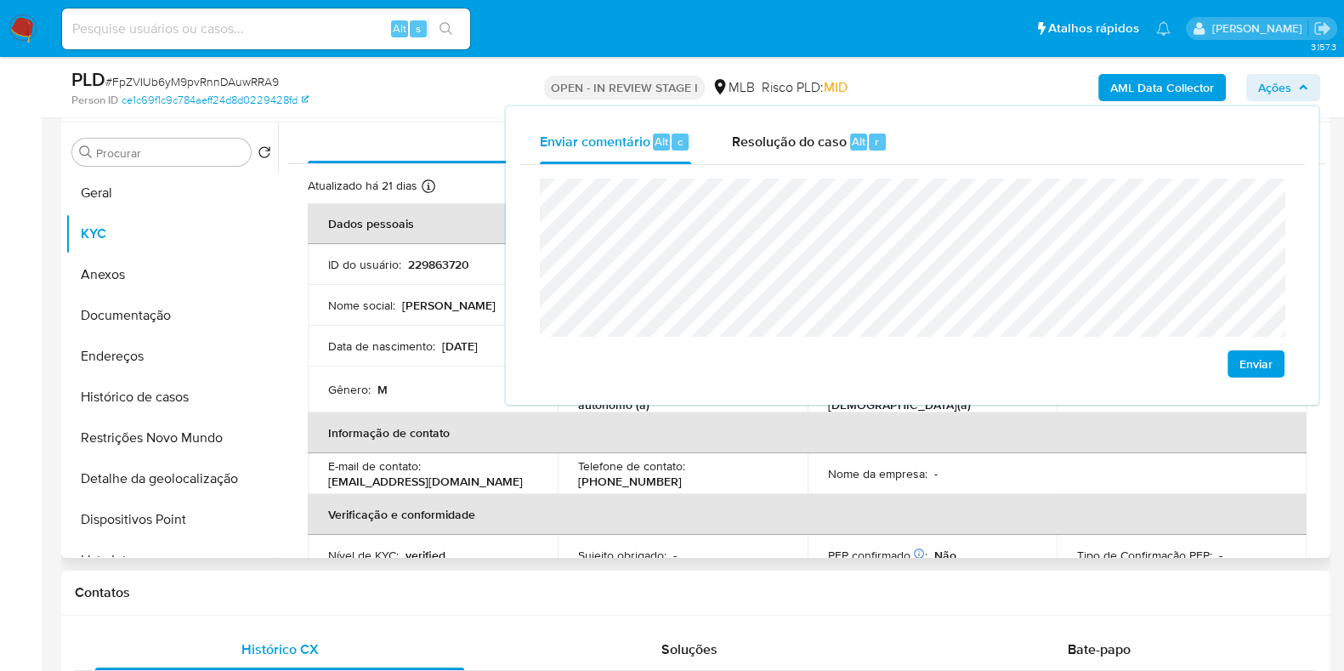
click at [682, 474] on p "(11) 986107947" at bounding box center [630, 481] width 104 height 15
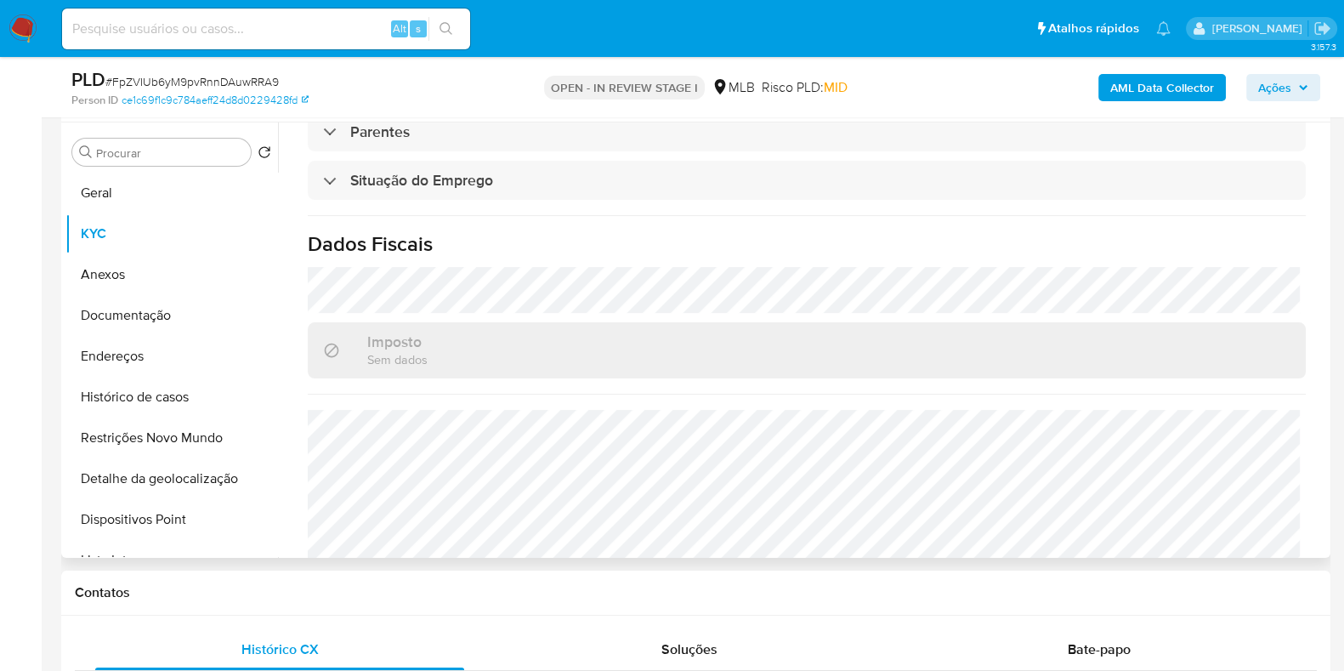
scroll to position [743, 0]
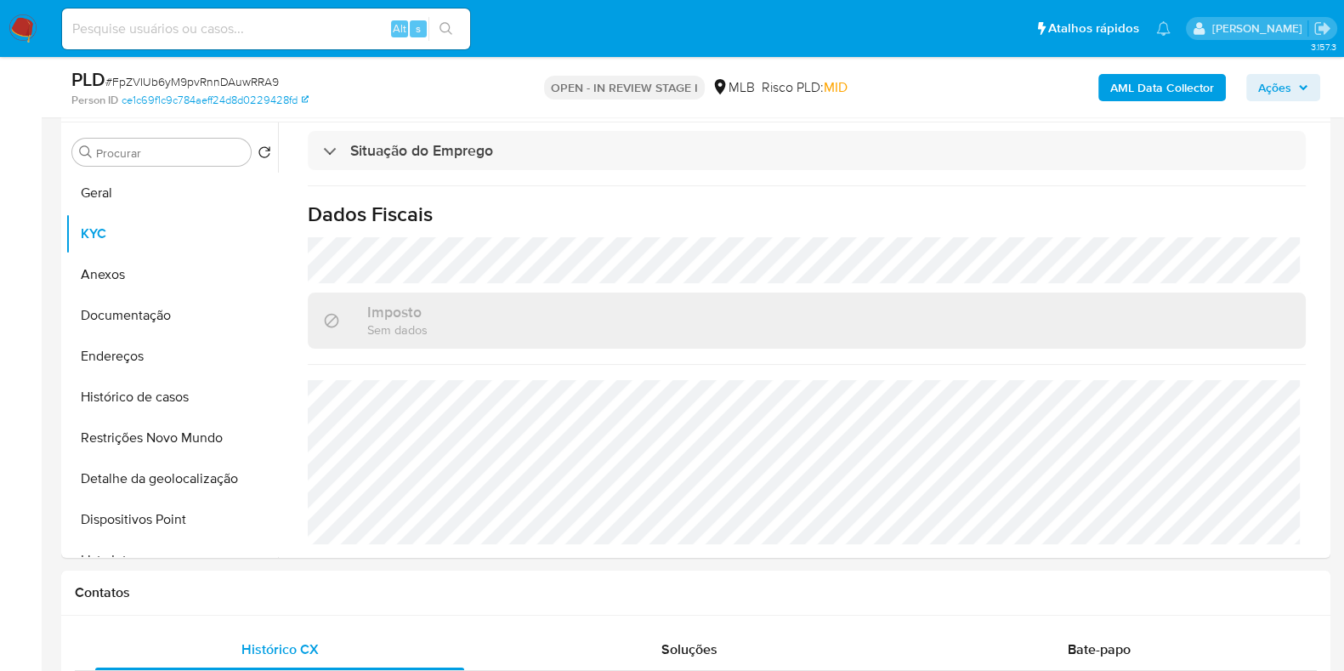
click at [1293, 90] on span "Ações" at bounding box center [1284, 88] width 50 height 24
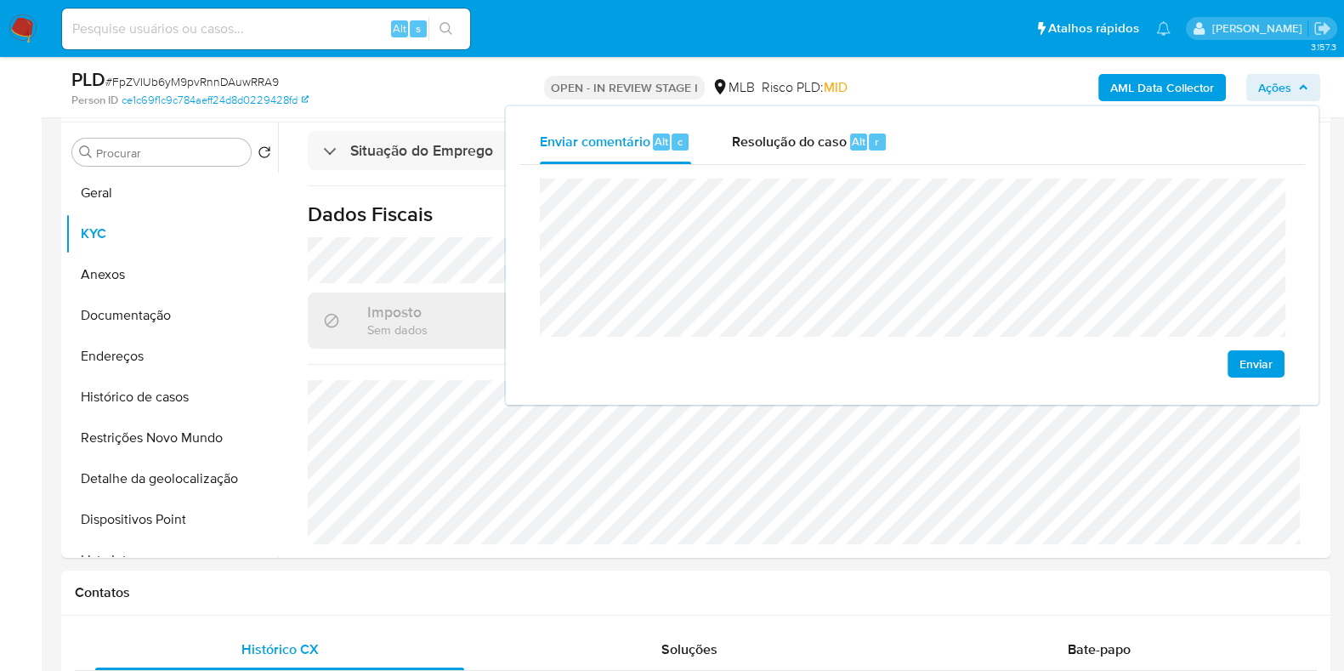
click at [0, 0] on lt-span "econômica" at bounding box center [0, 0] width 0 height 0
click at [0, 0] on lt-span "Santo Andr é" at bounding box center [0, 0] width 0 height 0
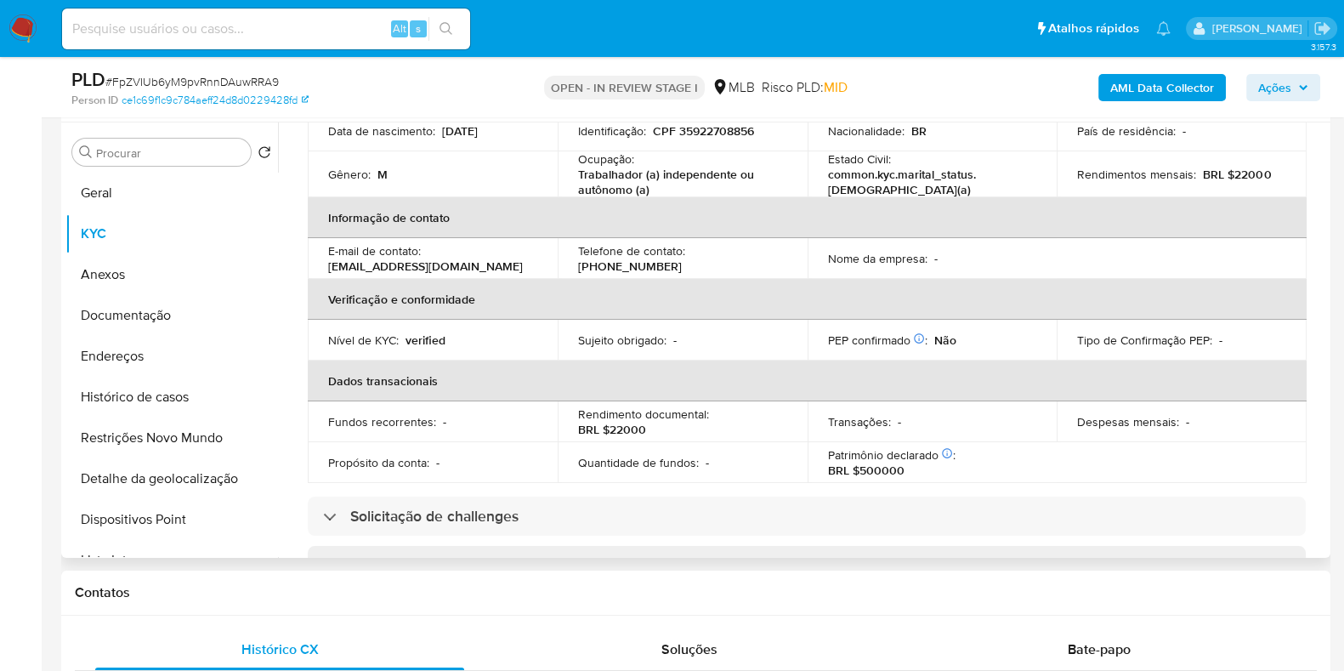
scroll to position [212, 0]
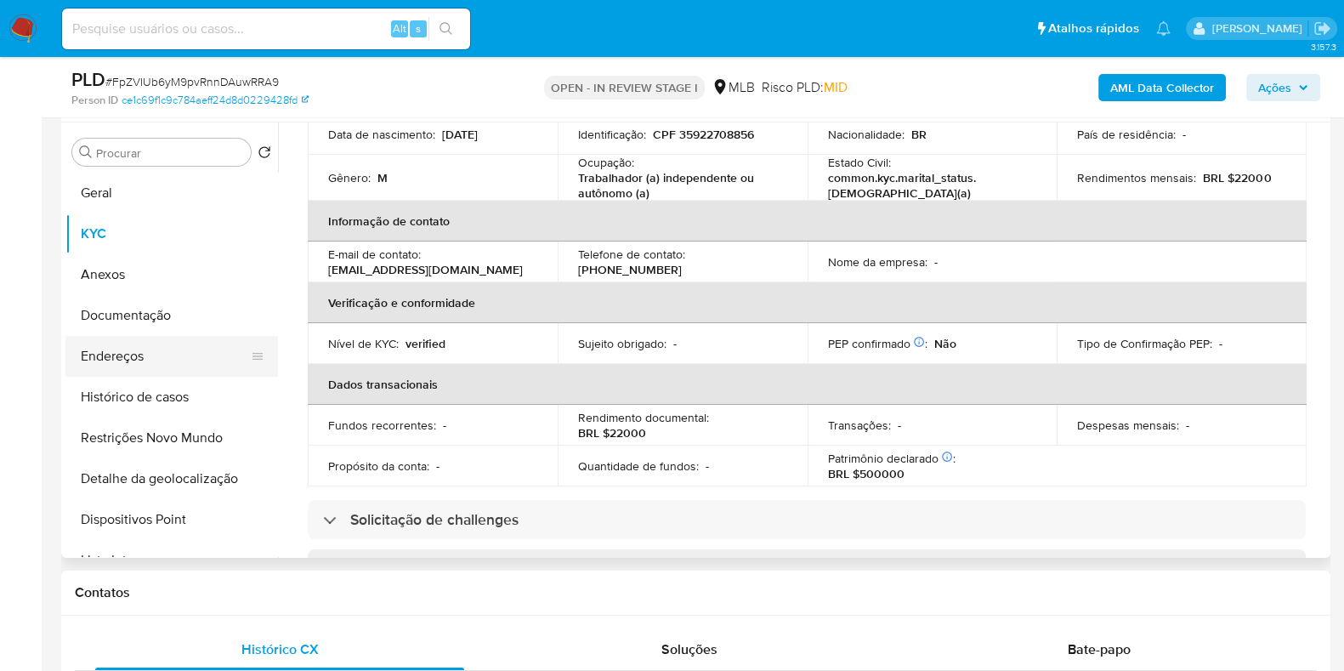
click at [157, 355] on button "Endereços" at bounding box center [164, 356] width 199 height 41
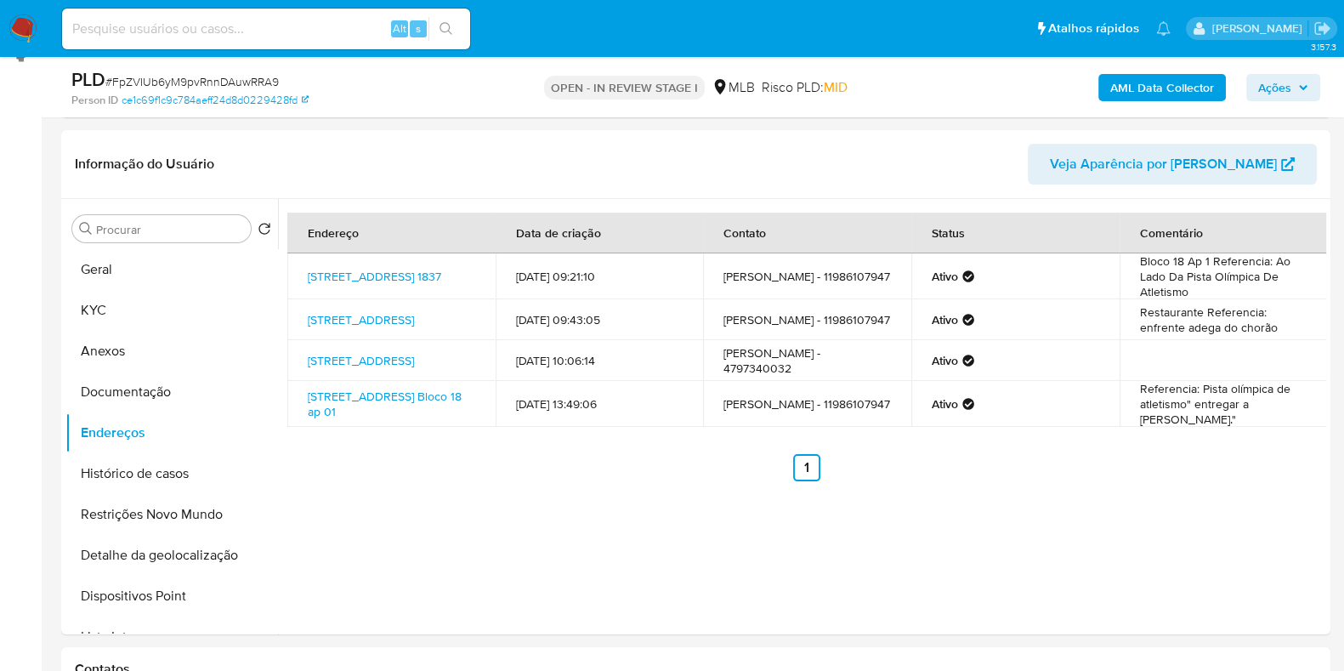
scroll to position [246, 0]
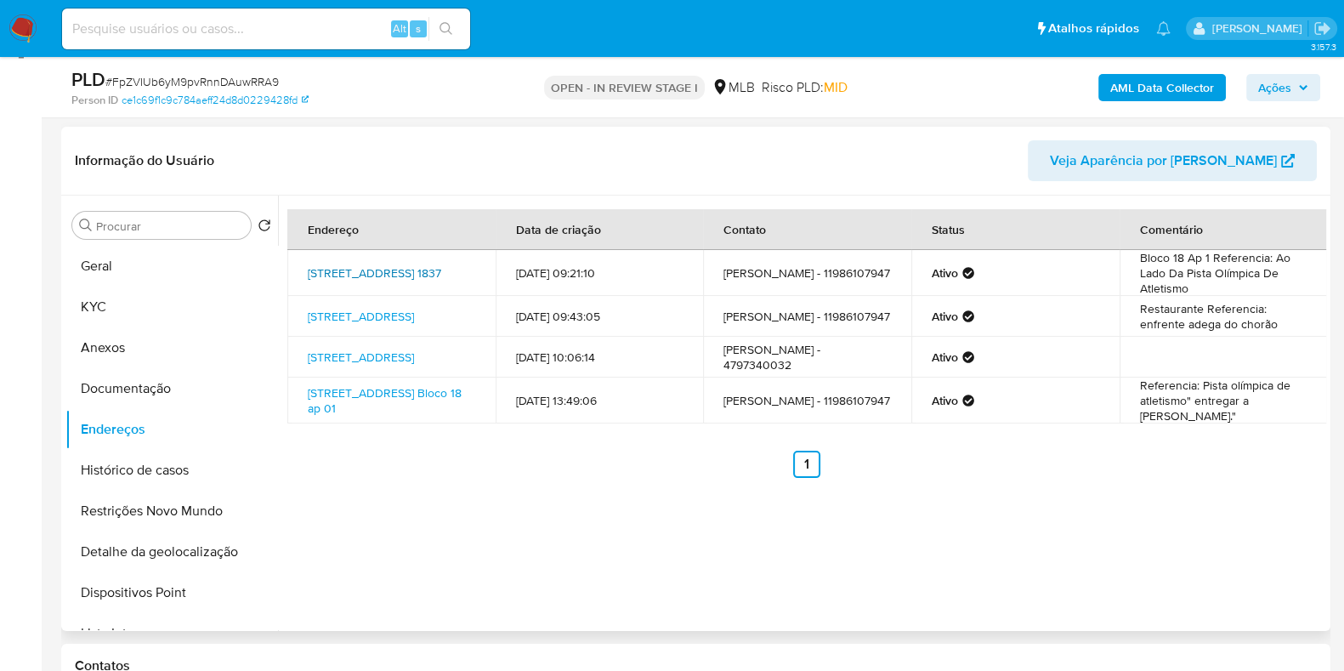
drag, startPoint x: 367, startPoint y: 261, endPoint x: 366, endPoint y: 270, distance: 8.5
click at [367, 264] on link "Rua Tiradentes 1837, São Bernardo Do Campo, São Paulo, 09780900, Brasil 1837" at bounding box center [375, 272] width 134 height 17
click at [357, 320] on link "Estrada Do Pedroso 1205, Santo André, São Paulo, 09132400, Brasil 1205" at bounding box center [361, 316] width 106 height 17
click at [348, 356] on link "Rua Cerejeira 255, Camboriú, Santa Catarina, 88348062, Brasil 255" at bounding box center [361, 357] width 106 height 17
click at [341, 410] on link "Rua Tiradentes, 1837 Bloco 18 Ap 01, São Bernardo Do Campo, São Paulo, 09780900…" at bounding box center [385, 400] width 154 height 32
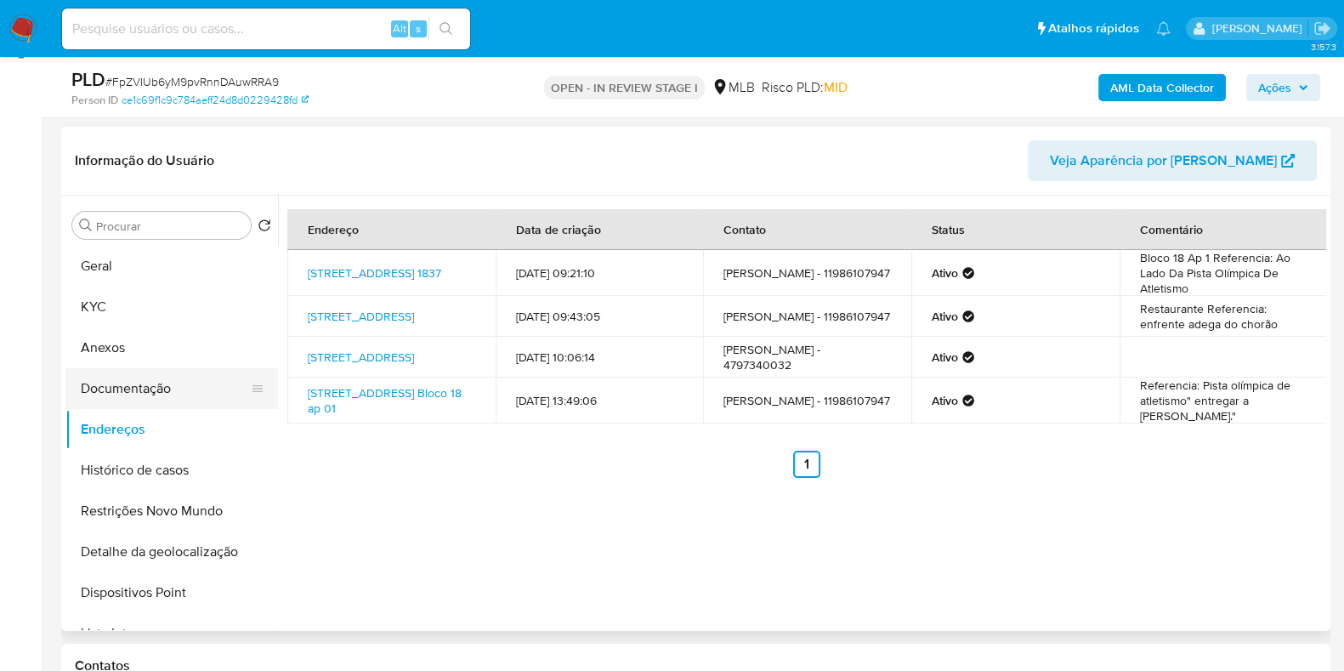
click at [190, 383] on button "Documentação" at bounding box center [164, 388] width 199 height 41
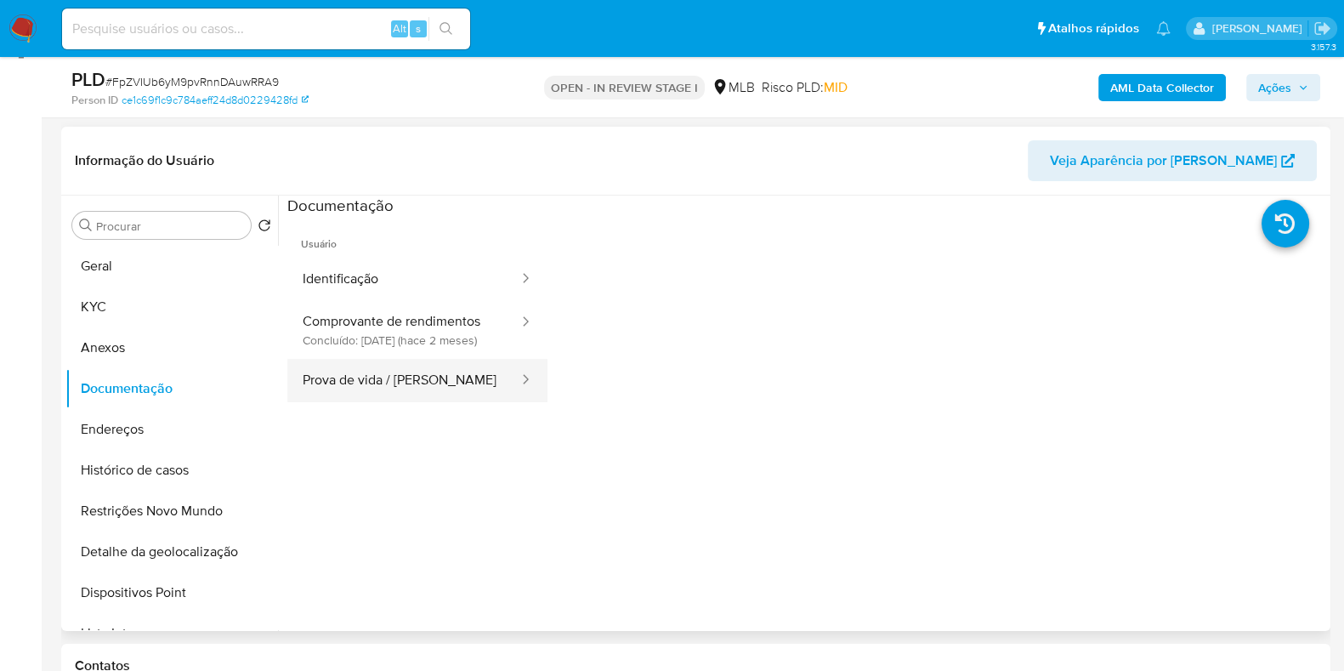
click at [424, 400] on button "Prova de vida / Selfie" at bounding box center [403, 380] width 233 height 43
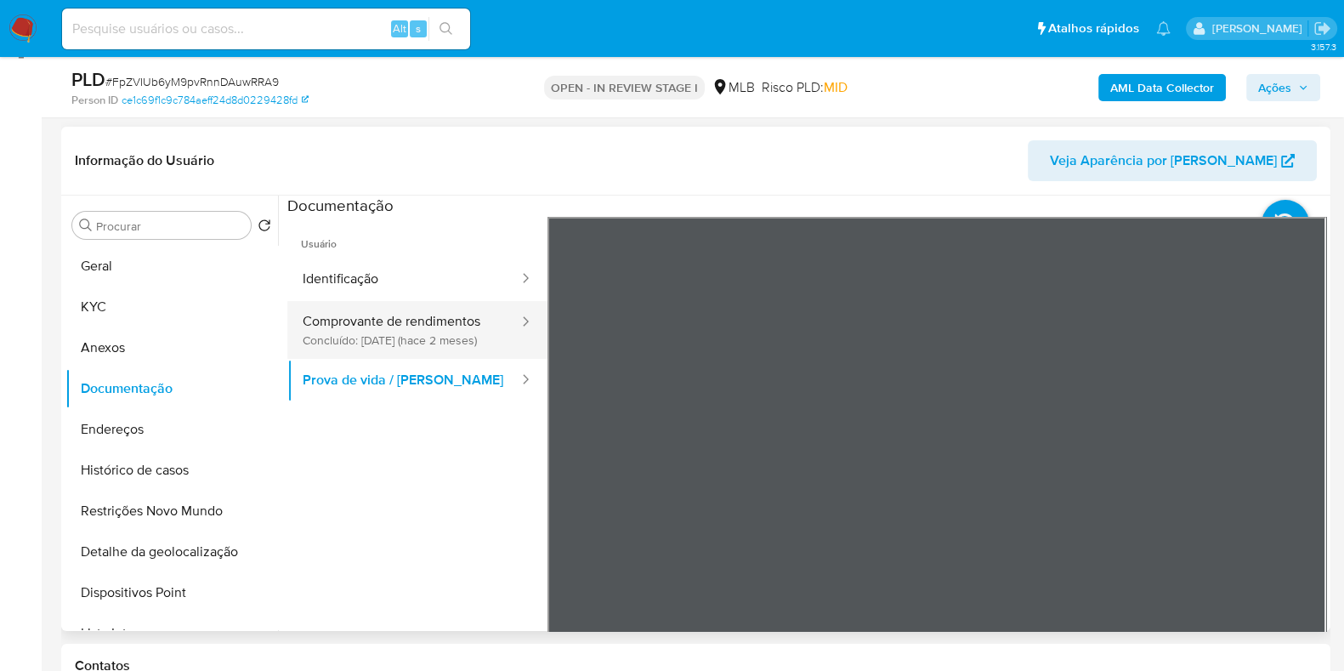
click at [429, 328] on button "Comprovante de rendimentos Concluído: 18/07/2025 (hace 2 meses)" at bounding box center [403, 330] width 233 height 58
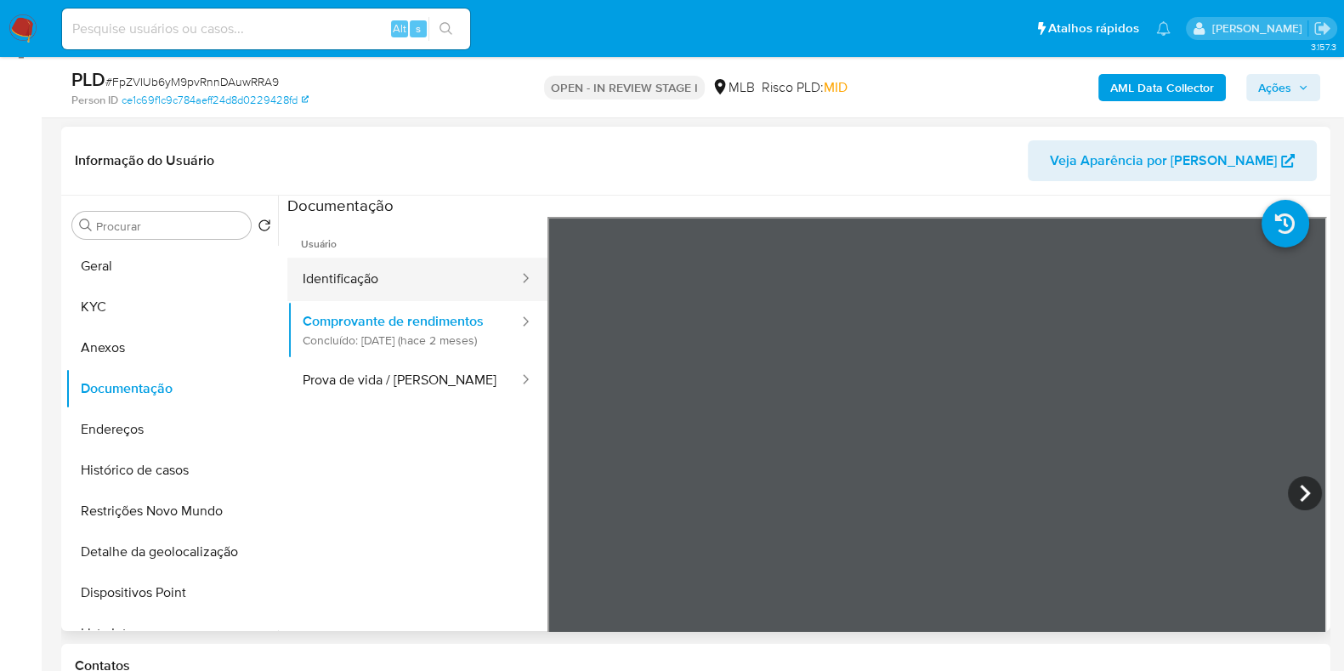
click at [339, 291] on button "Identificação" at bounding box center [403, 279] width 233 height 43
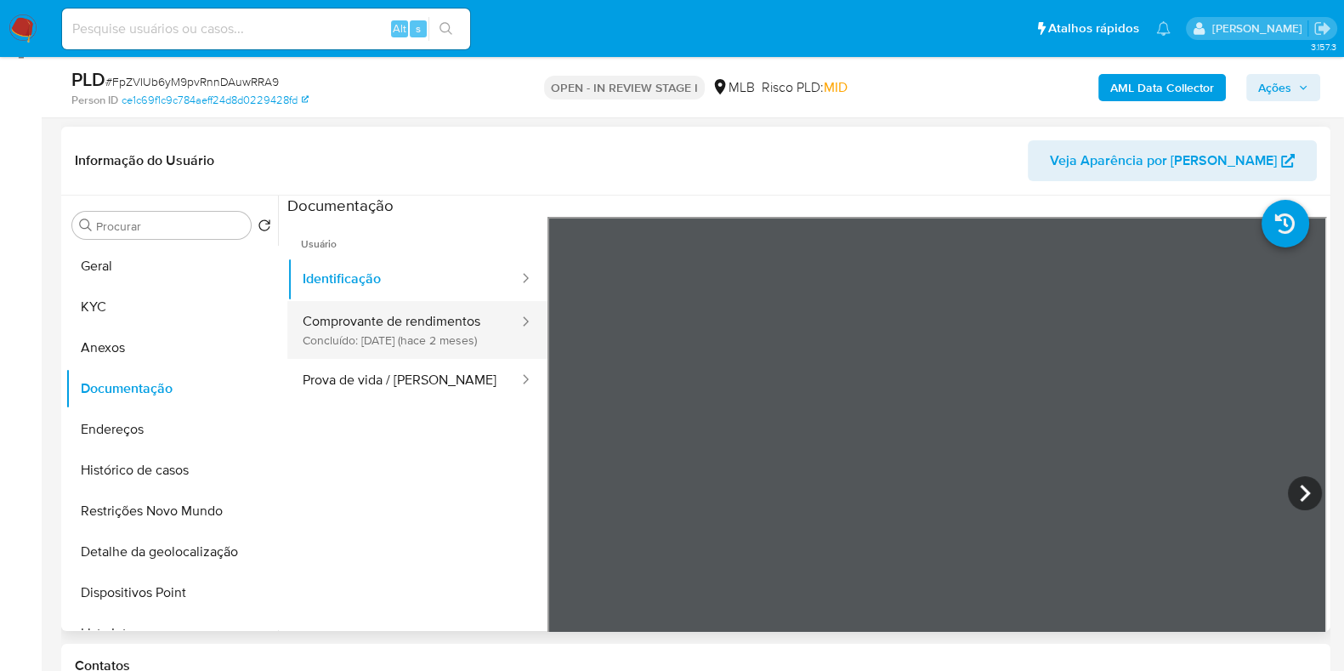
click at [392, 352] on button "Comprovante de rendimentos Concluído: 18/07/2025 (hace 2 meses)" at bounding box center [403, 330] width 233 height 58
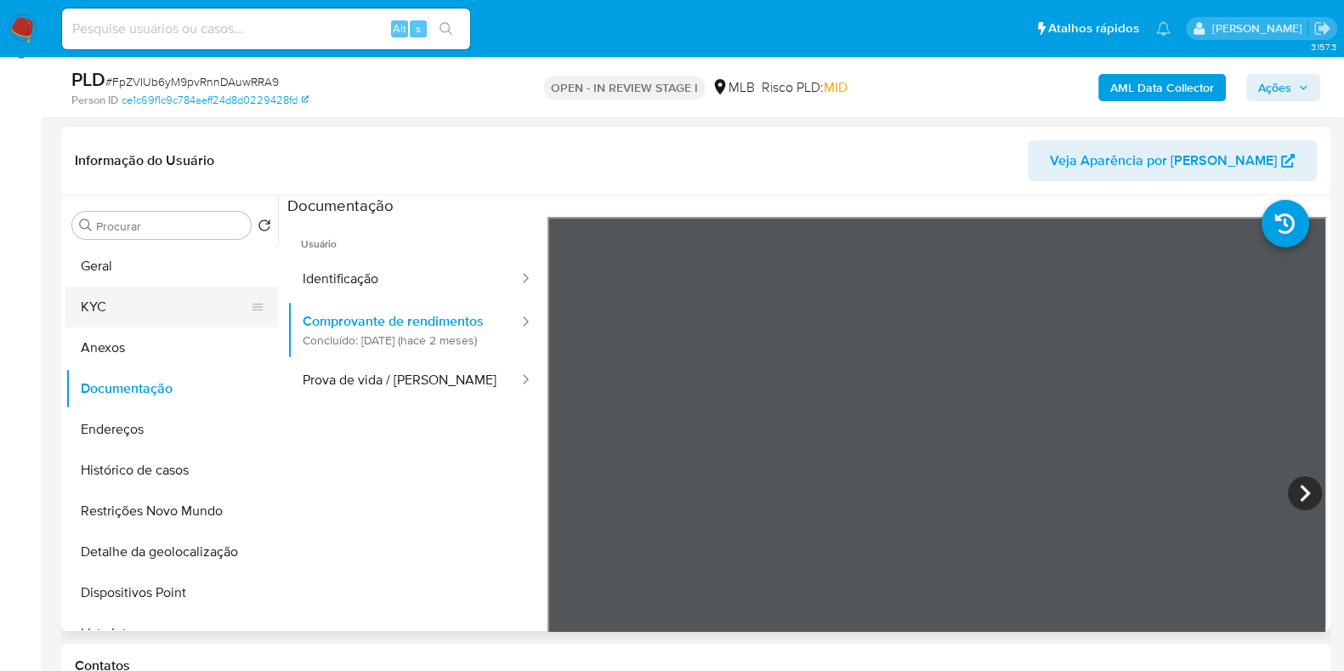
click at [142, 310] on button "KYC" at bounding box center [164, 307] width 199 height 41
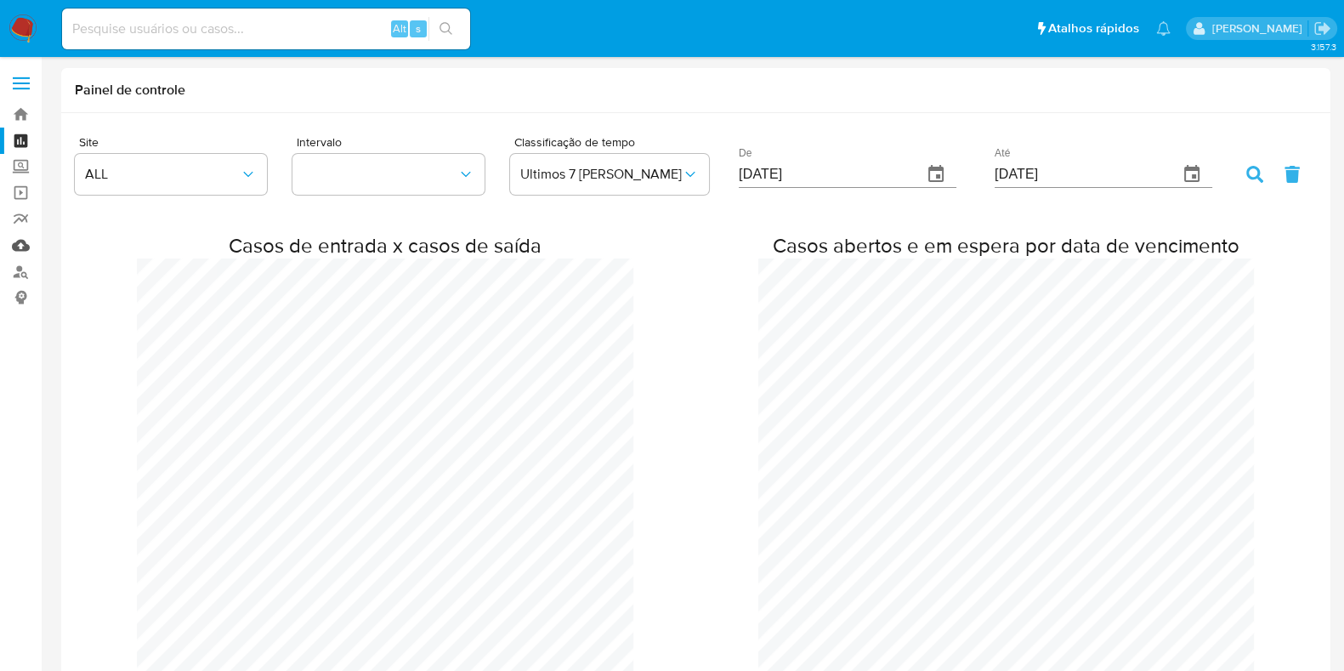
click at [26, 247] on link "Mulan" at bounding box center [101, 245] width 202 height 26
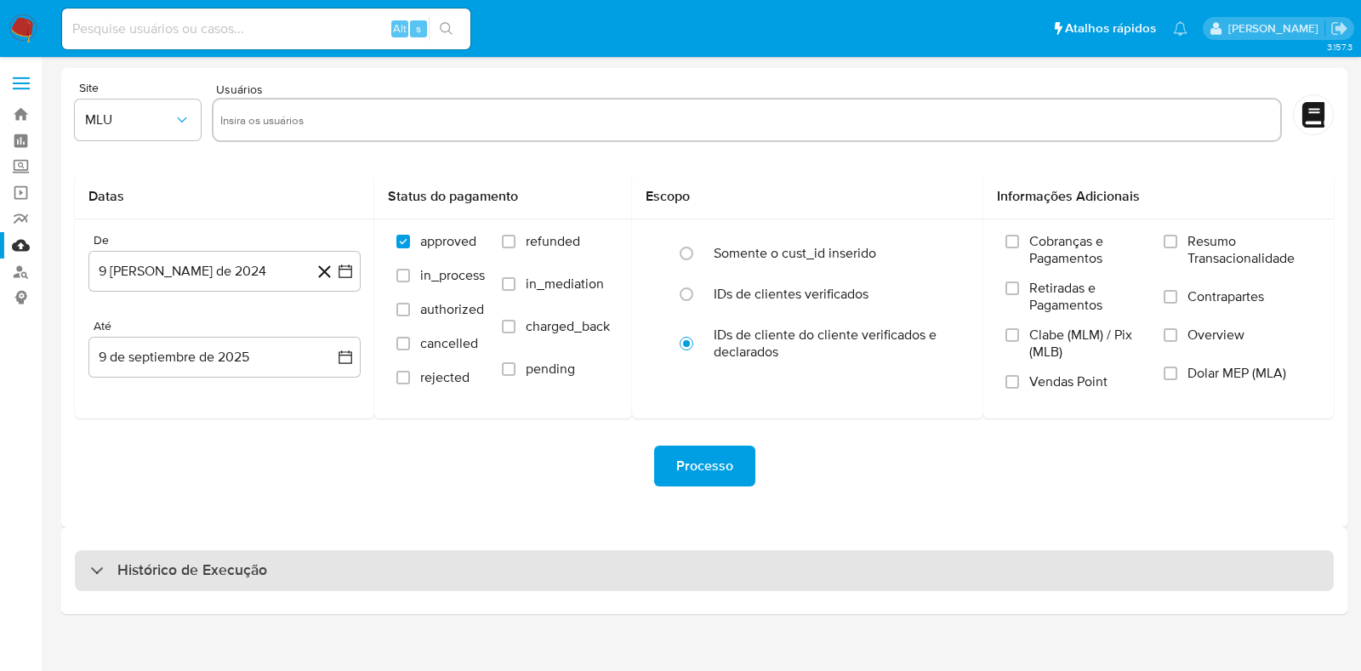
click at [722, 563] on div "Histórico de Execução" at bounding box center [704, 570] width 1259 height 41
select select "10"
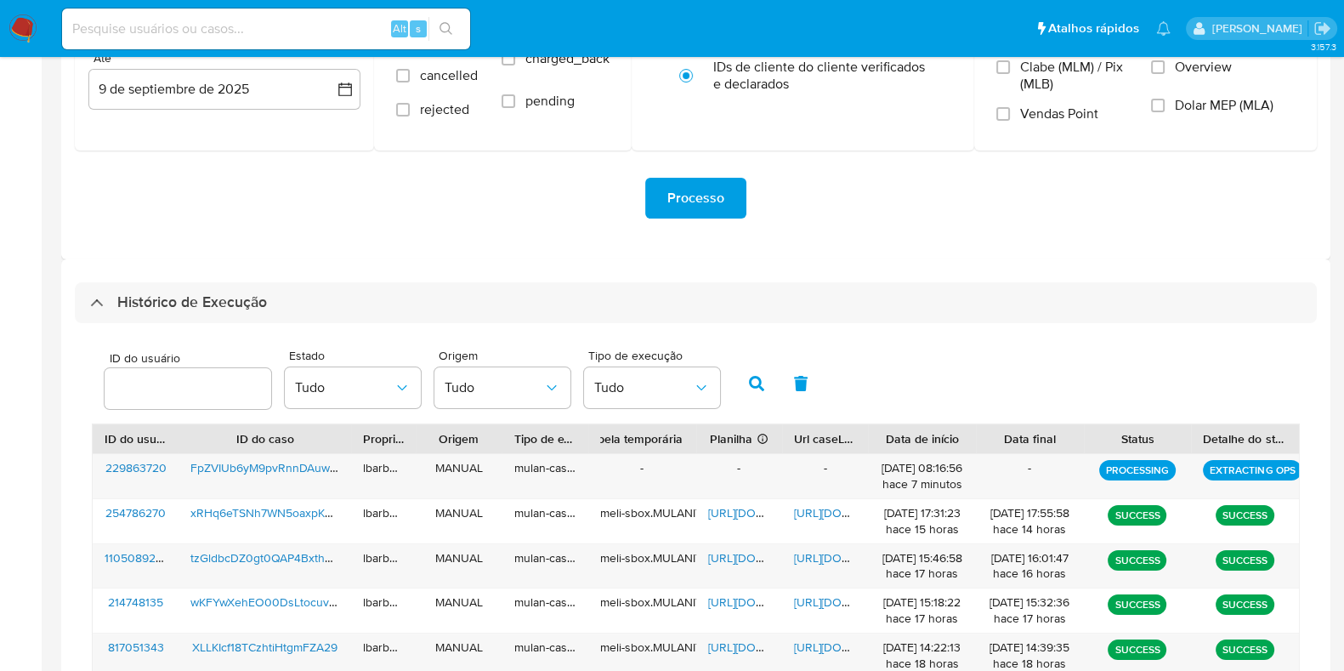
scroll to position [433, 0]
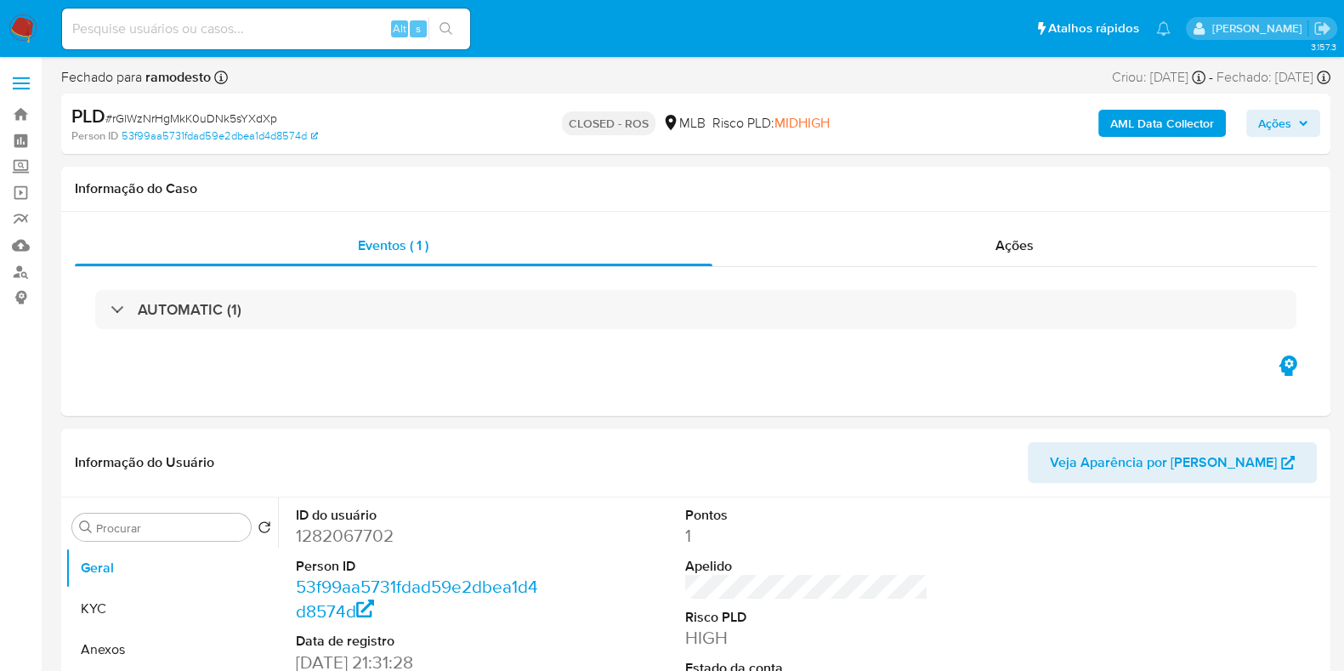
select select "10"
click at [37, 27] on nav "Pausado Ver notificaciones Alt s Atalhos rápidos Presiona las siguientes teclas…" at bounding box center [672, 28] width 1344 height 57
click at [23, 27] on img at bounding box center [23, 28] width 29 height 29
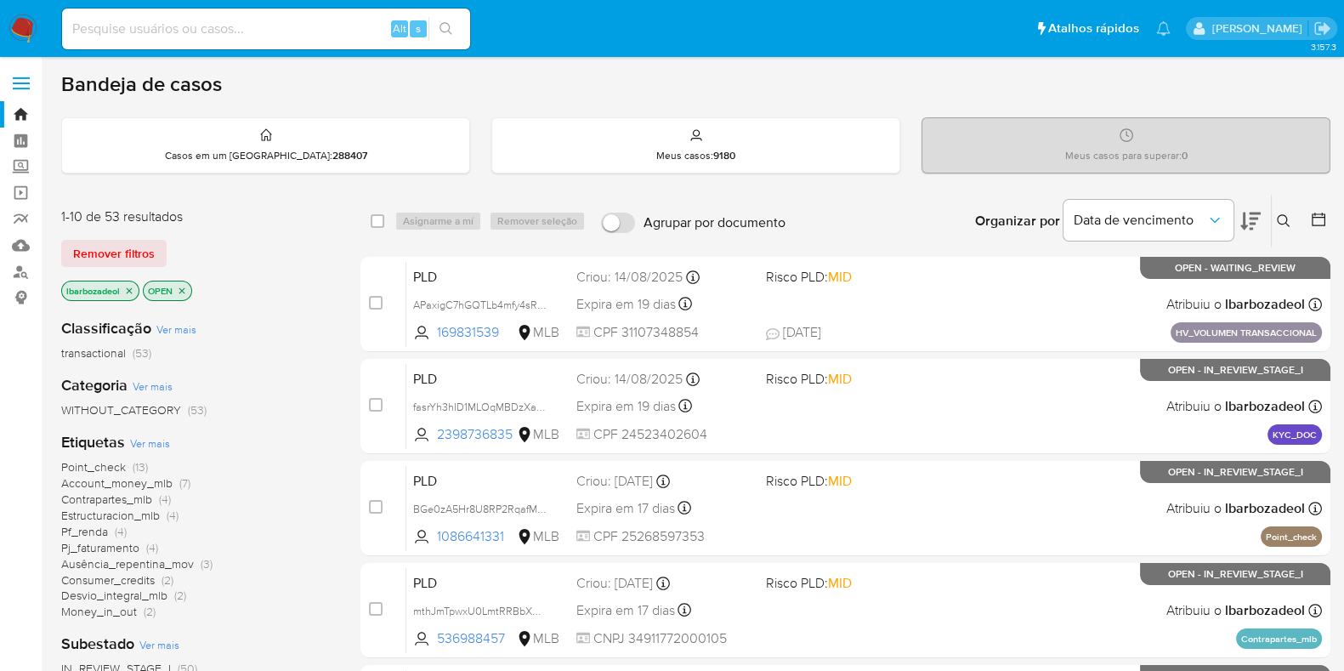
click at [129, 292] on icon "close-filter" at bounding box center [129, 291] width 10 height 10
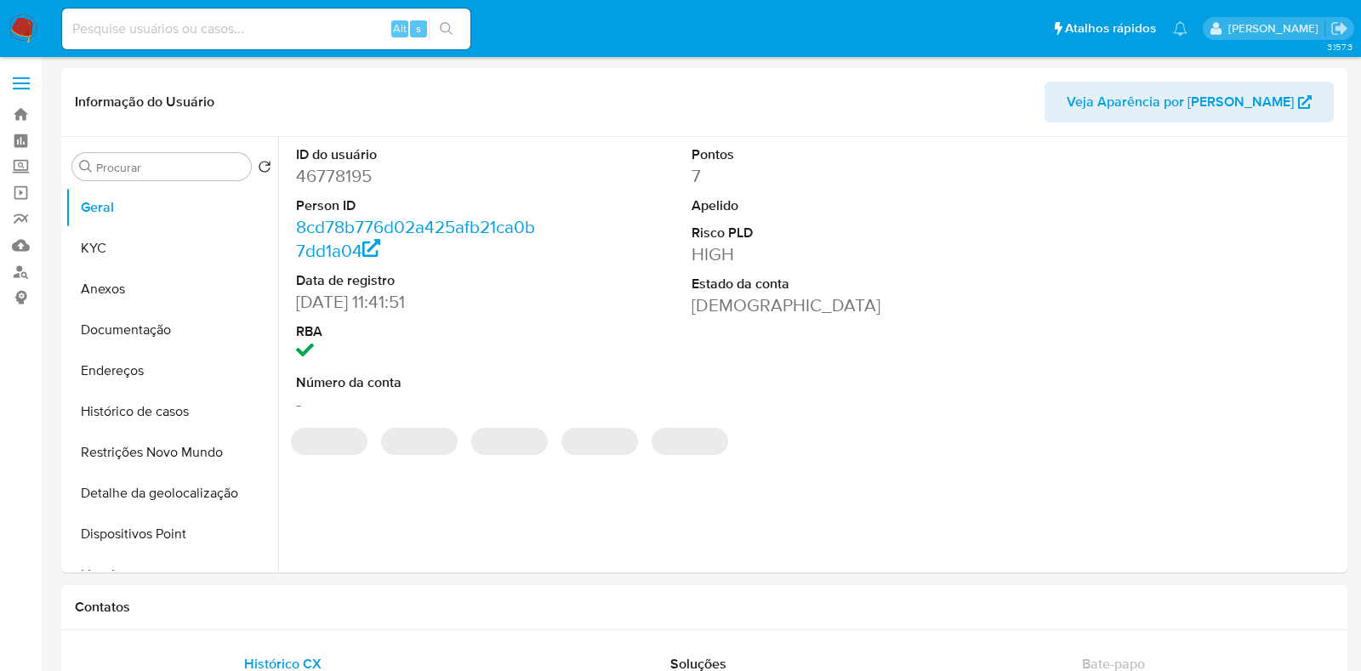
select select "10"
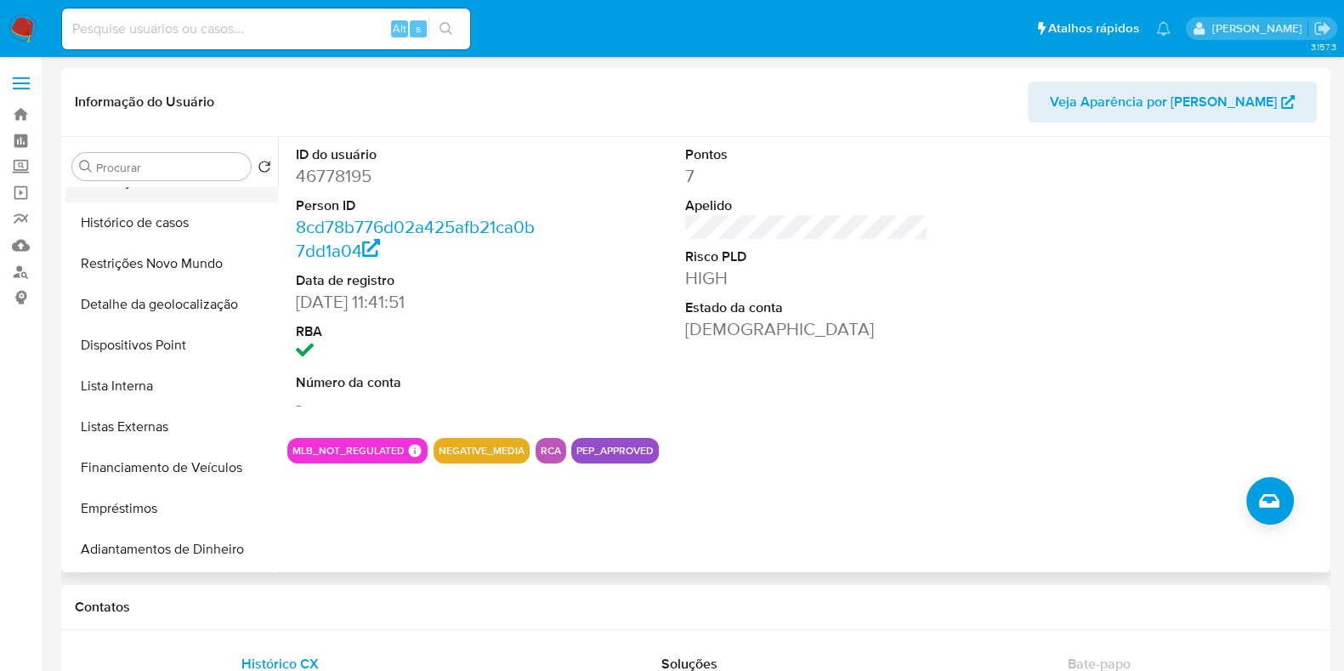
scroll to position [190, 0]
click at [176, 384] on button "Lista Interna" at bounding box center [164, 384] width 199 height 41
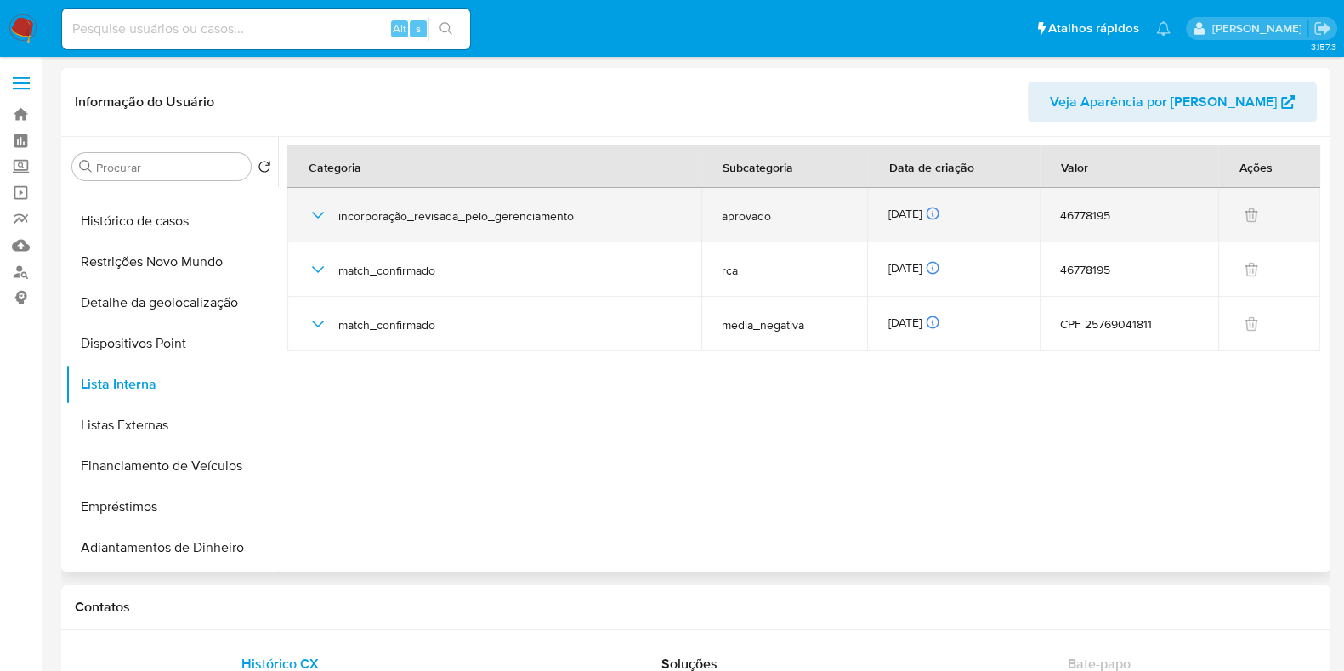
click at [320, 213] on icon "button" at bounding box center [318, 215] width 20 height 20
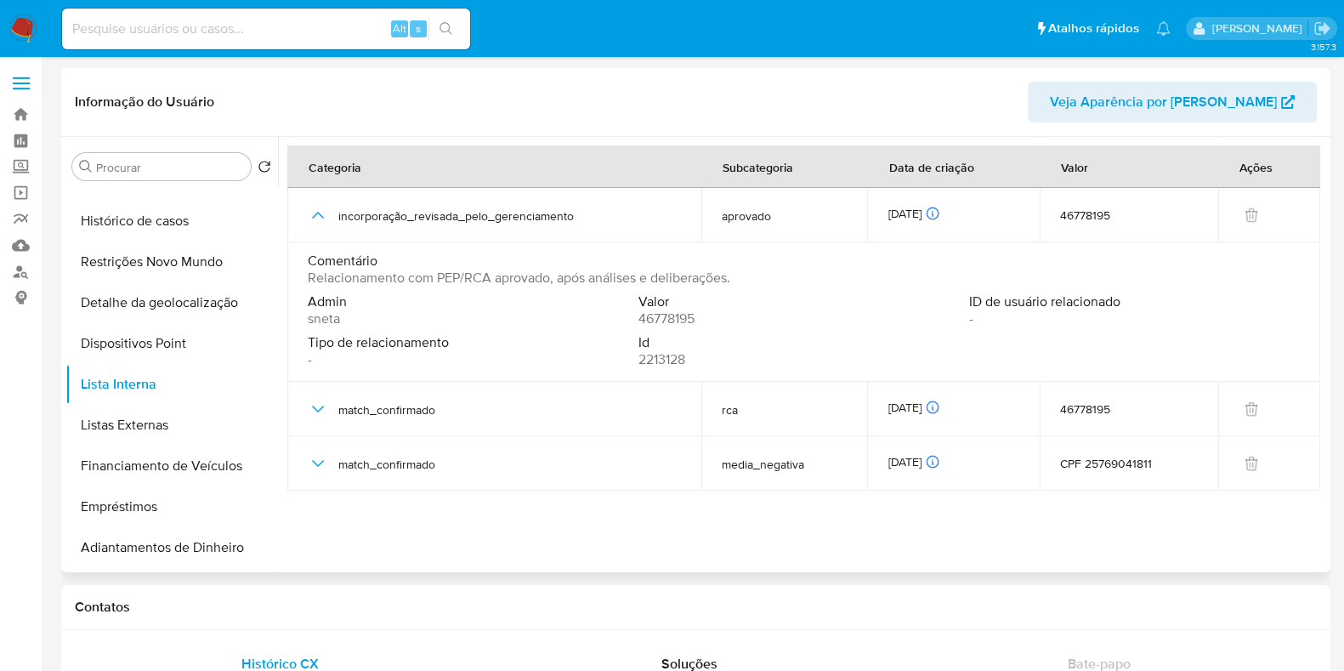
click at [674, 321] on span "46778195" at bounding box center [667, 318] width 56 height 17
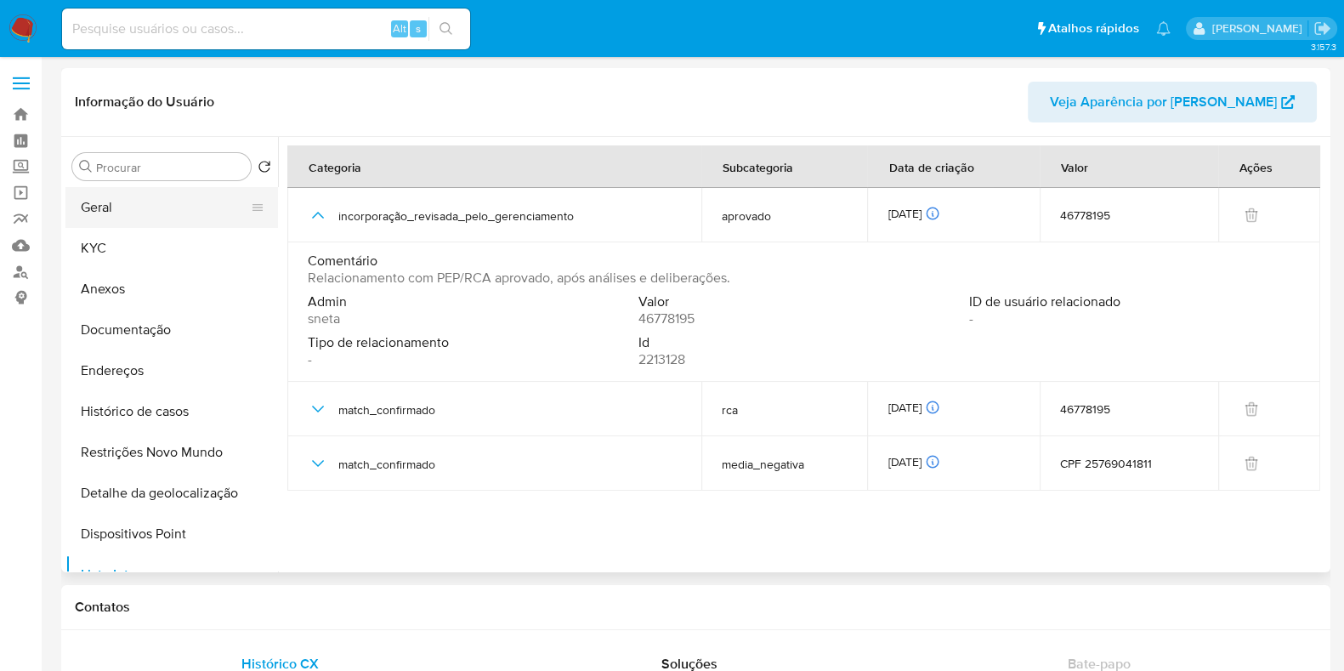
click at [175, 187] on button "Geral" at bounding box center [164, 207] width 199 height 41
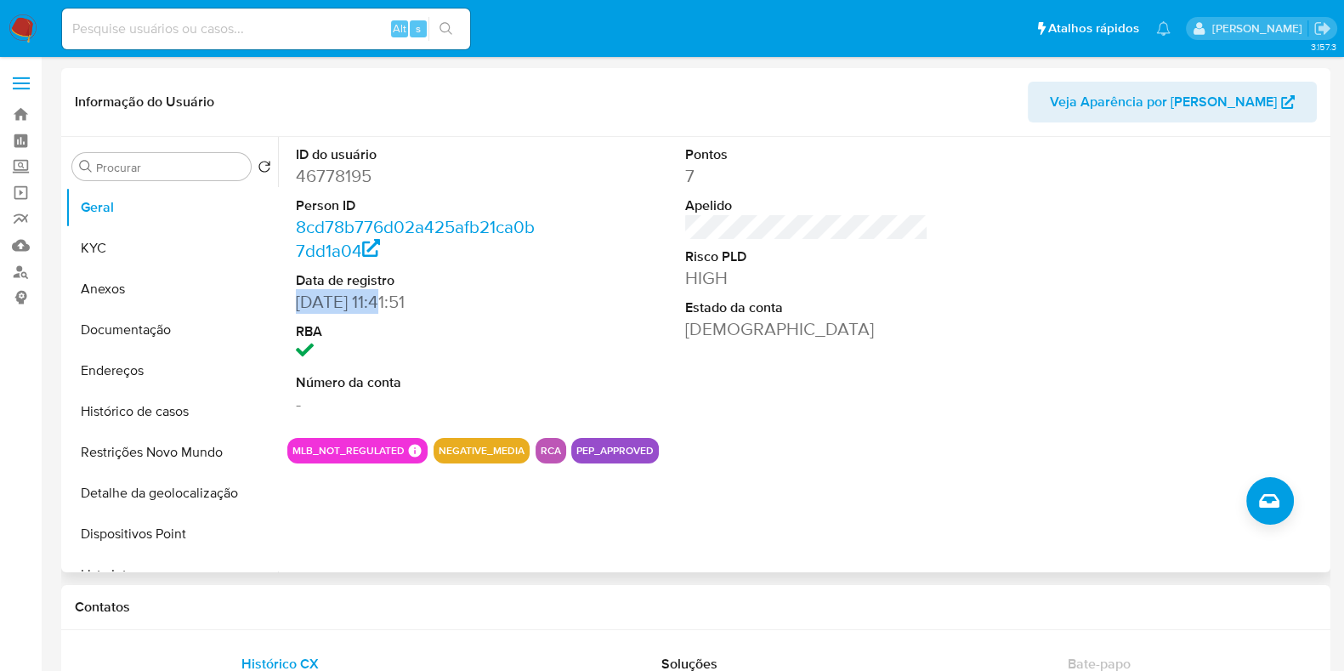
drag, startPoint x: 389, startPoint y: 304, endPoint x: 292, endPoint y: 298, distance: 97.9
click at [292, 298] on div "ID do usuário 46778195 Person ID 8cd78b776d02a425afb21ca0b7dd1a04 Data de regis…" at bounding box center [417, 280] width 260 height 287
copy dd "[DATE]"
click at [157, 255] on button "KYC" at bounding box center [164, 248] width 199 height 41
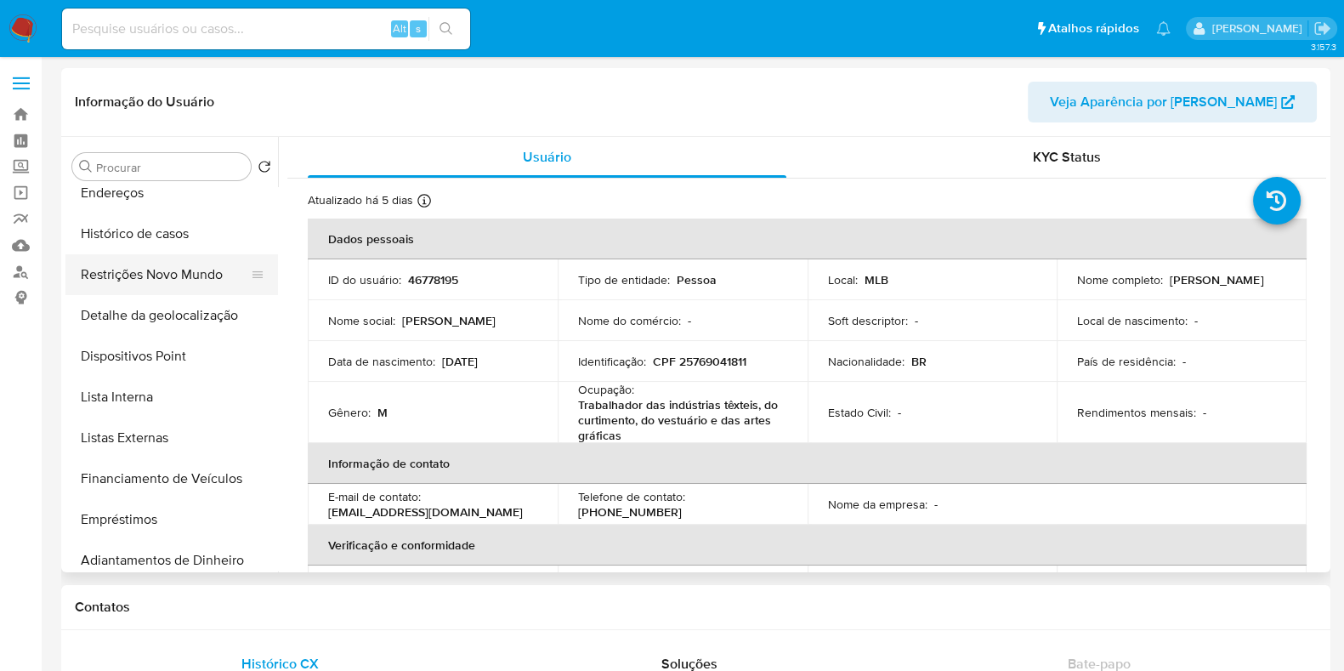
scroll to position [178, 0]
click at [178, 384] on button "Lista Interna" at bounding box center [164, 397] width 199 height 41
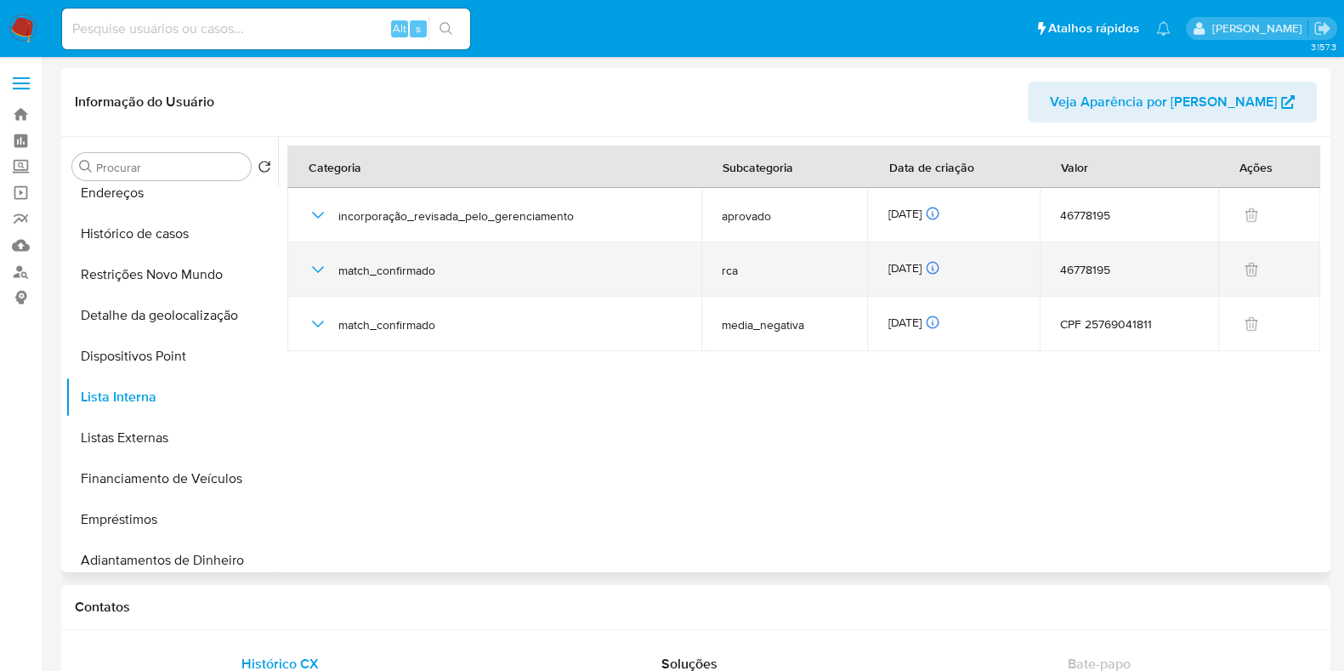
click at [922, 270] on div "[DATE] [DATE] 09:36:24" at bounding box center [953, 269] width 131 height 19
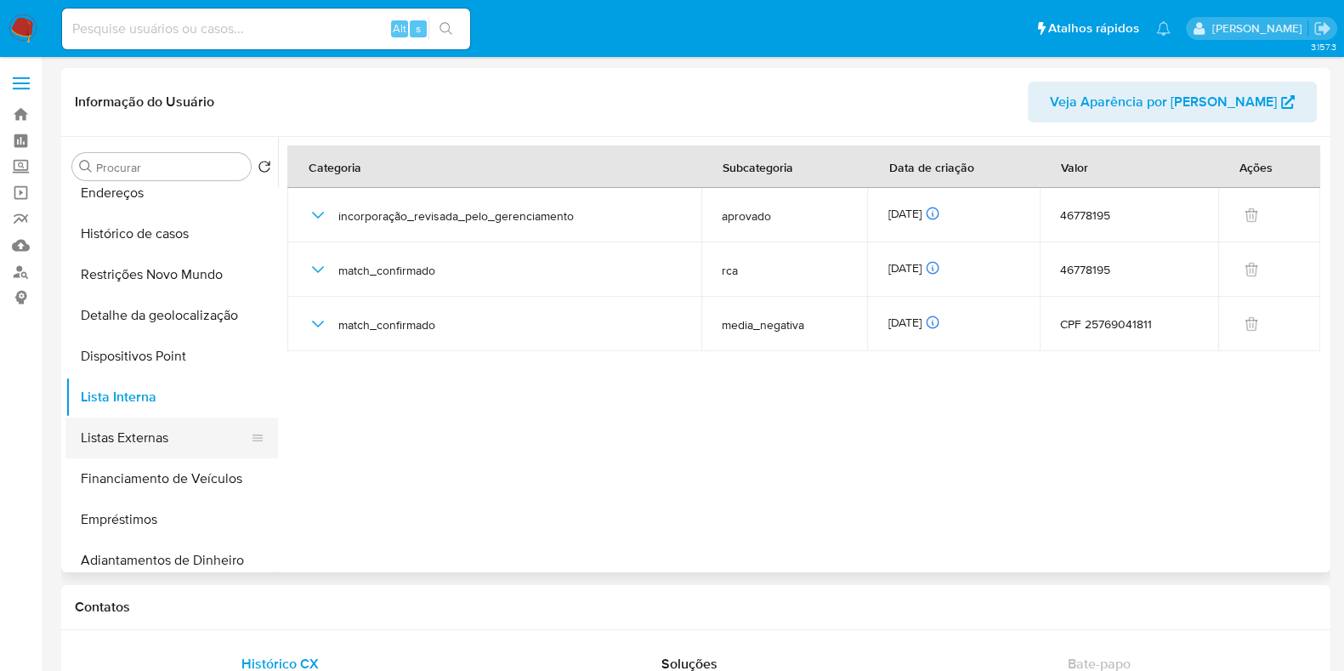
click at [192, 440] on button "Listas Externas" at bounding box center [164, 438] width 199 height 41
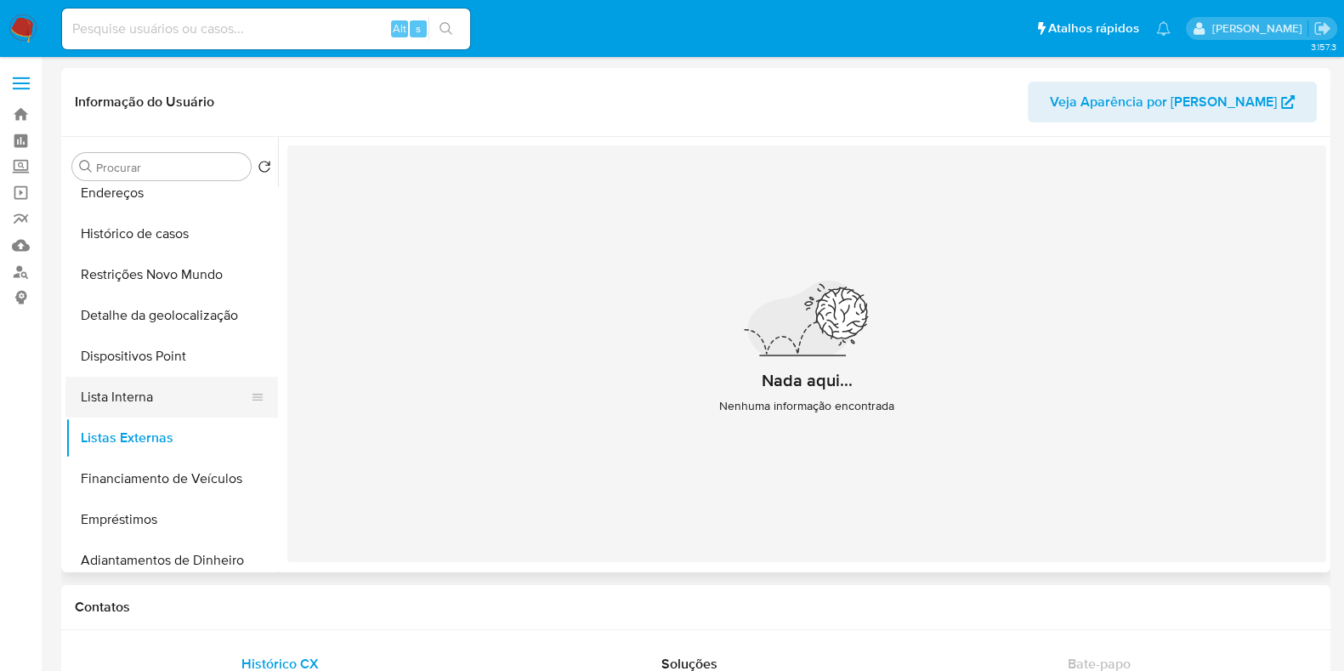
click at [178, 405] on button "Lista Interna" at bounding box center [164, 397] width 199 height 41
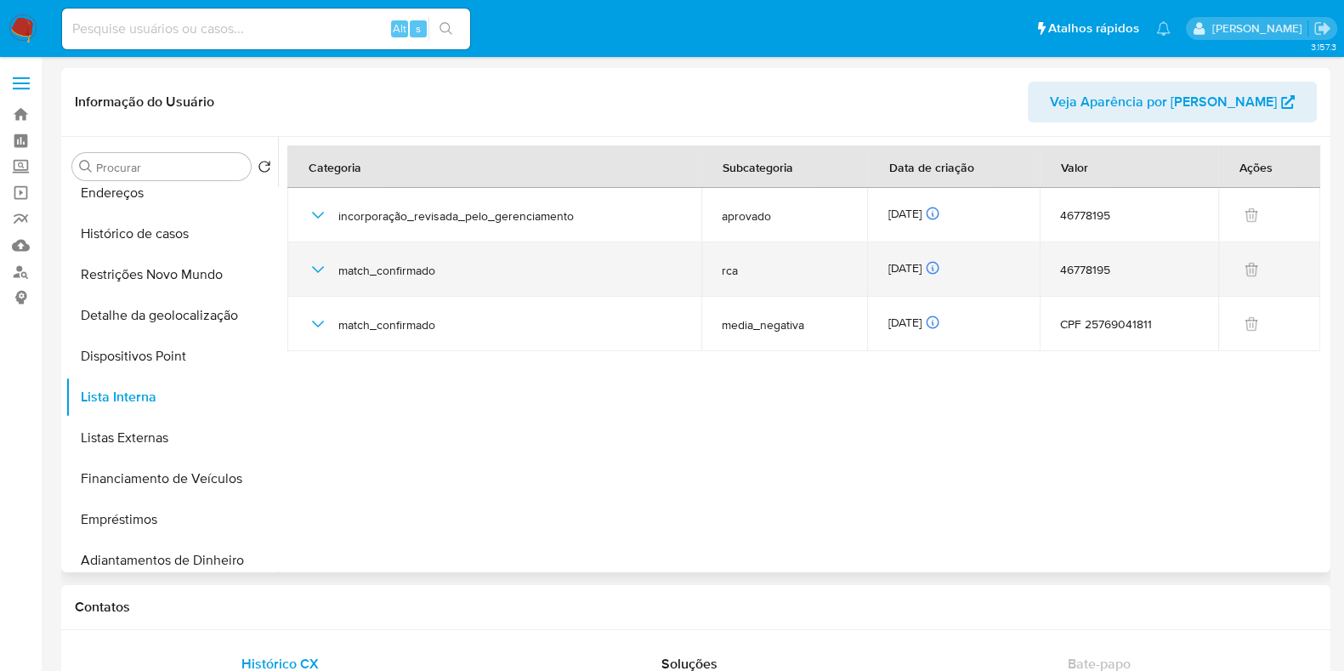
click at [315, 265] on icon "button" at bounding box center [318, 269] width 20 height 20
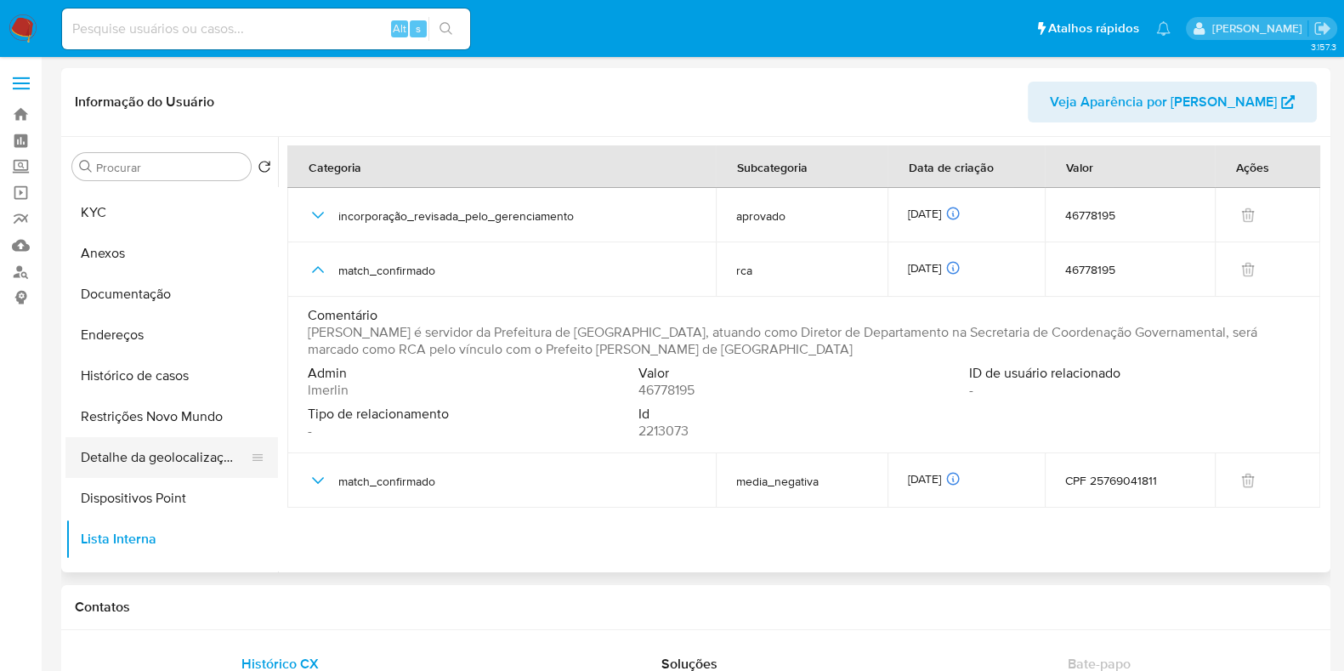
scroll to position [34, 0]
click at [157, 378] on button "Histórico de casos" at bounding box center [164, 377] width 199 height 41
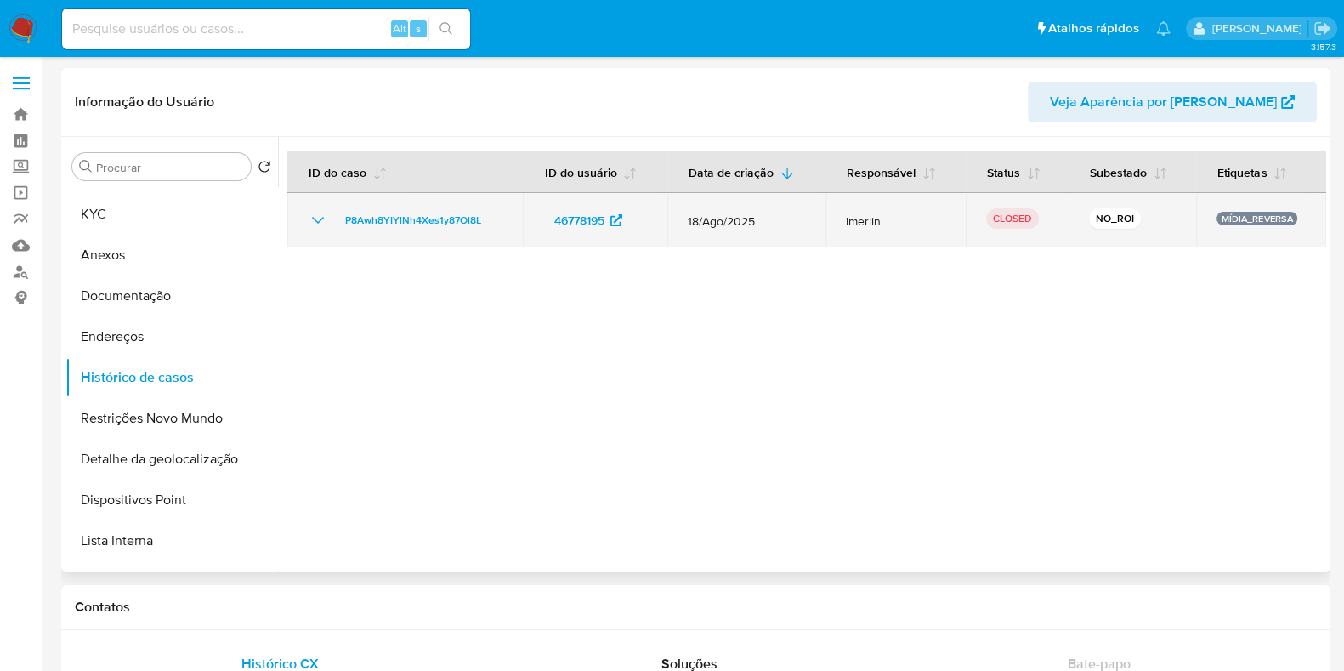
click at [323, 226] on icon "Mostrar/Ocultar" at bounding box center [318, 220] width 20 height 20
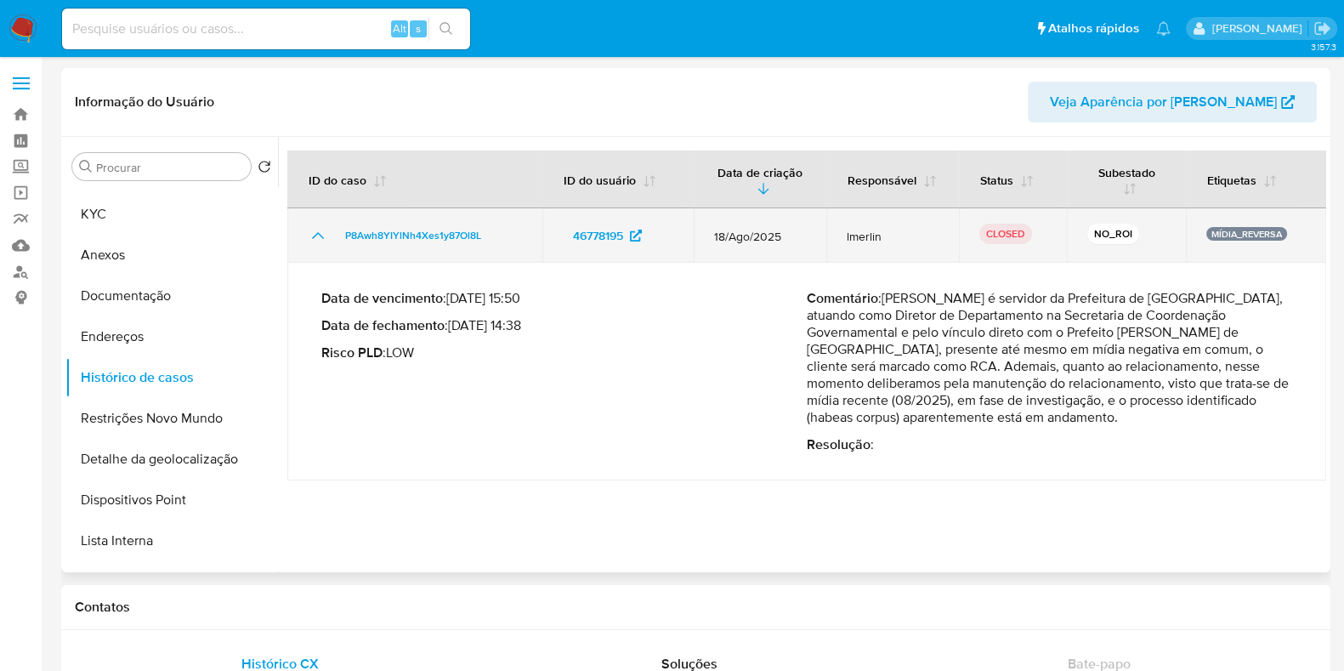
click at [313, 240] on icon "Mostrar/Ocultar" at bounding box center [318, 235] width 20 height 20
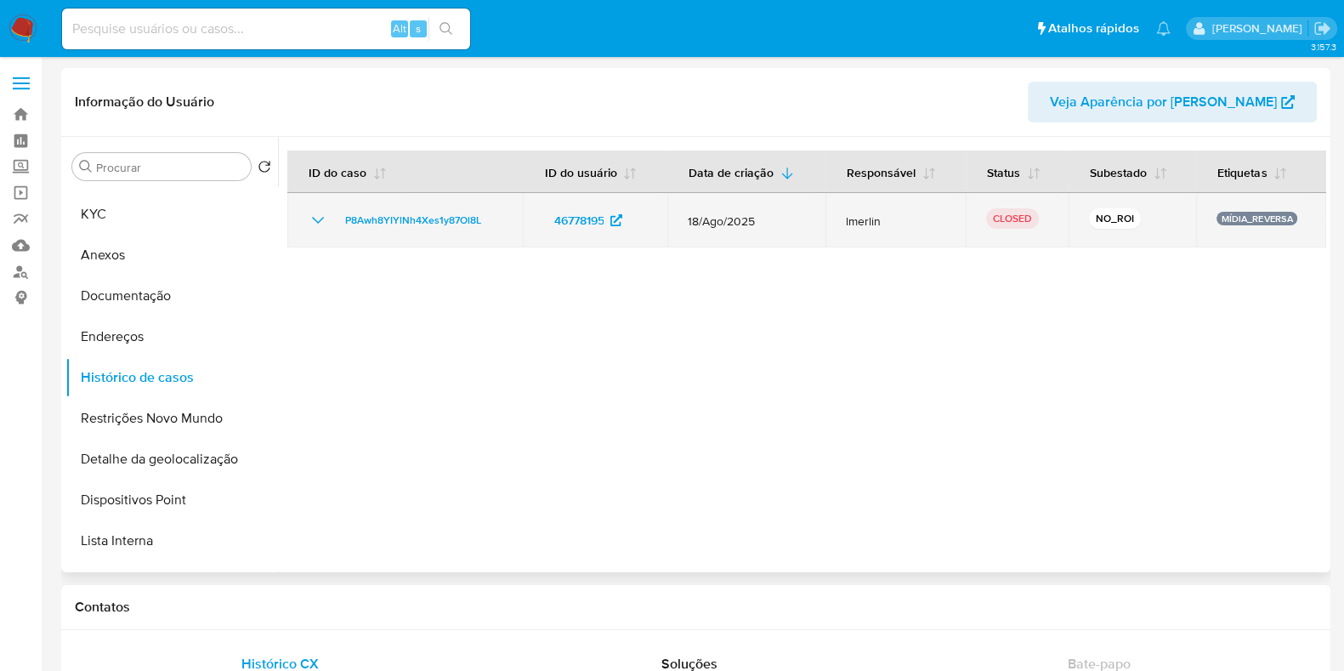
click at [322, 225] on icon "Mostrar/Ocultar" at bounding box center [318, 220] width 20 height 20
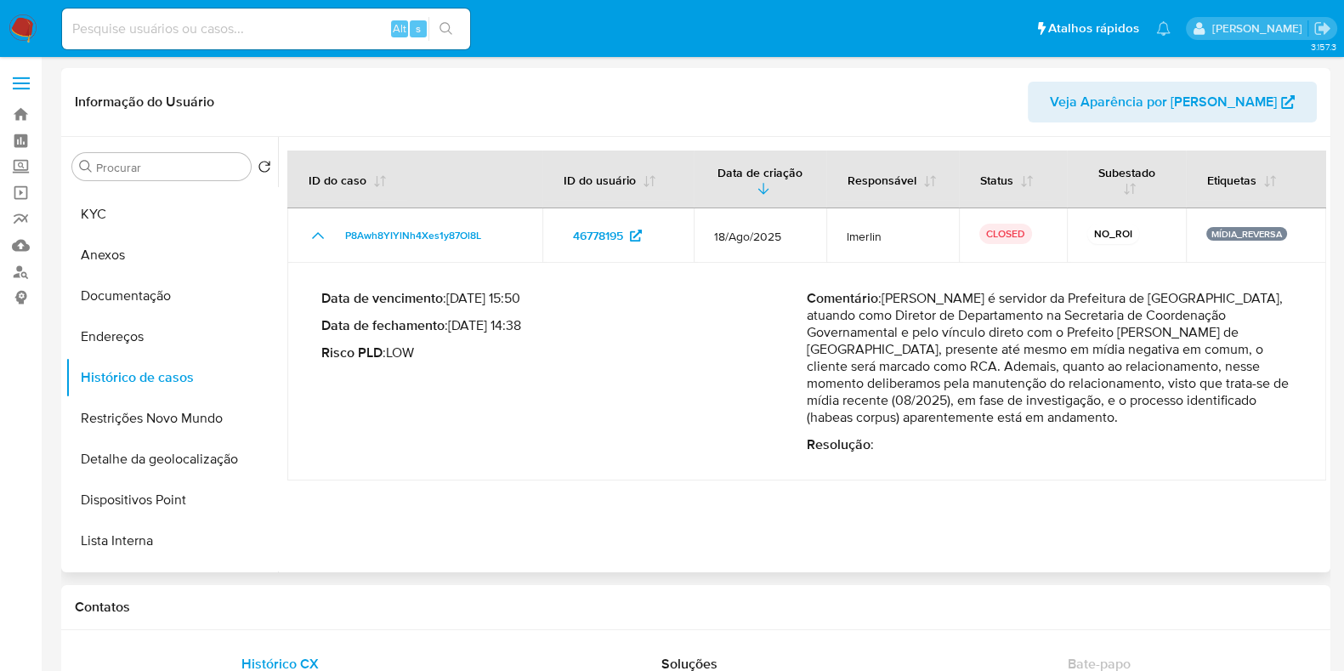
drag, startPoint x: 883, startPoint y: 298, endPoint x: 1016, endPoint y: 301, distance: 133.6
click at [1016, 301] on p "Comentário : [PERSON_NAME] é servidor da Prefeitura de São Bernardo do Campo, a…" at bounding box center [1050, 358] width 486 height 136
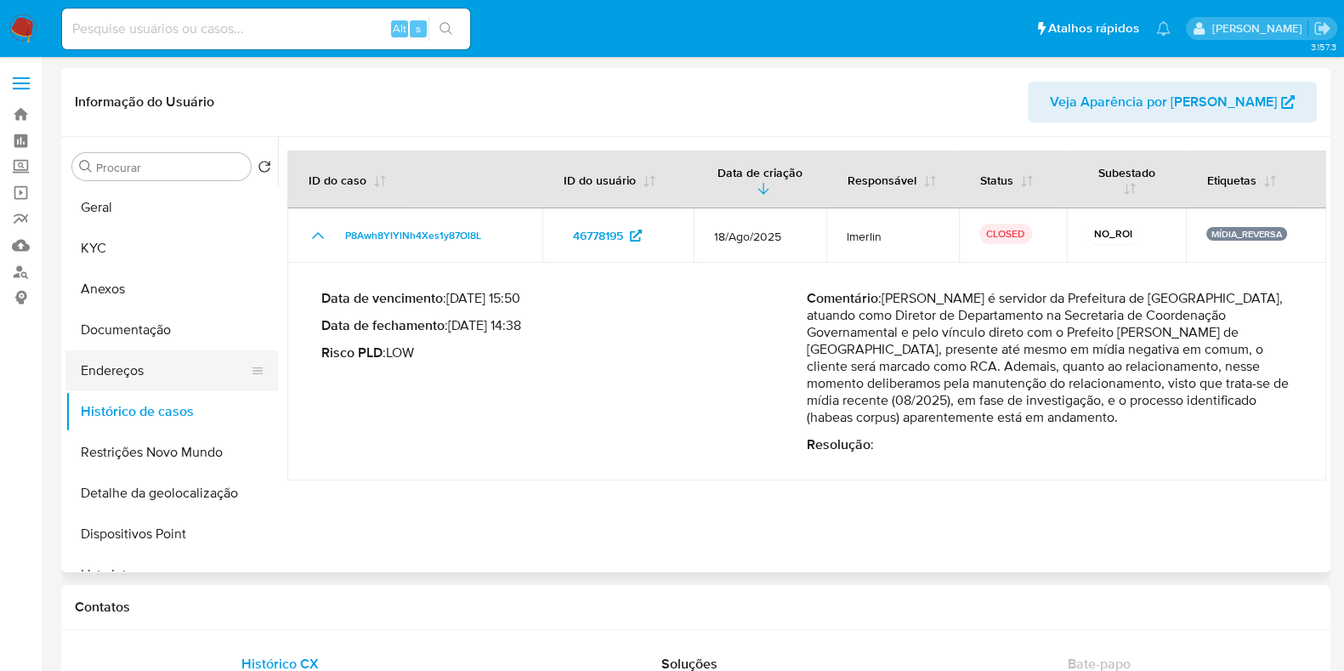
click at [165, 378] on button "Endereços" at bounding box center [164, 370] width 199 height 41
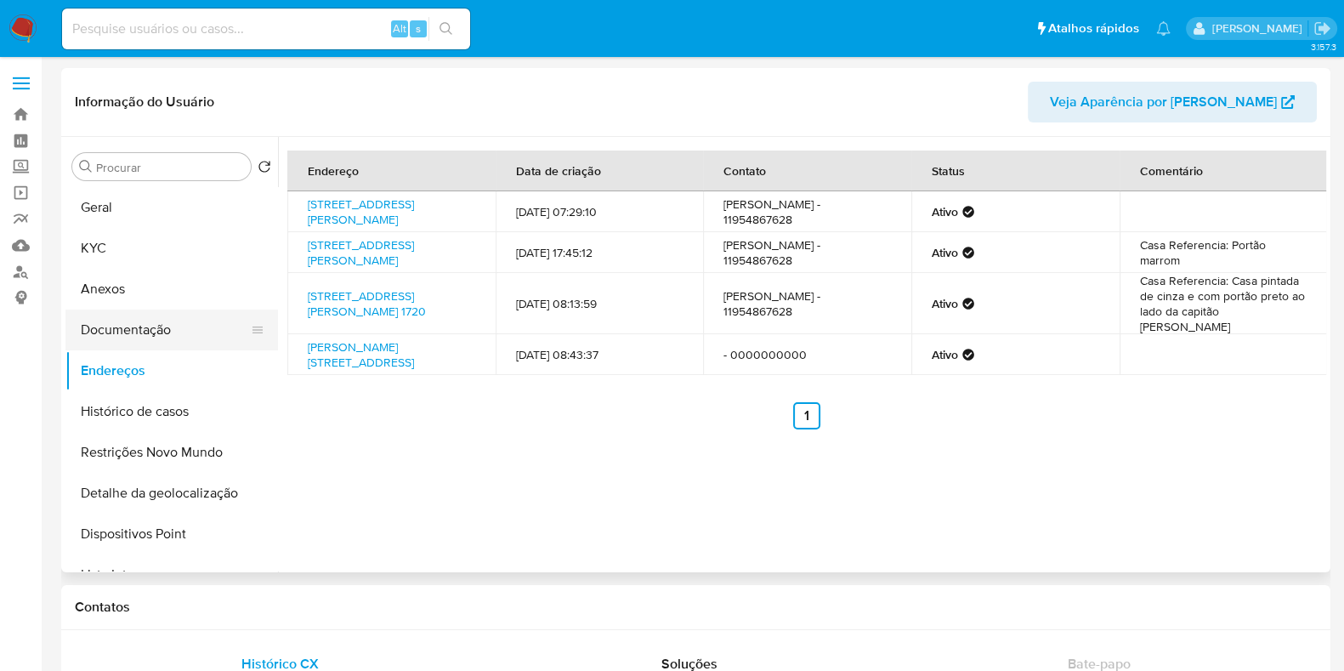
click at [198, 333] on button "Documentação" at bounding box center [164, 330] width 199 height 41
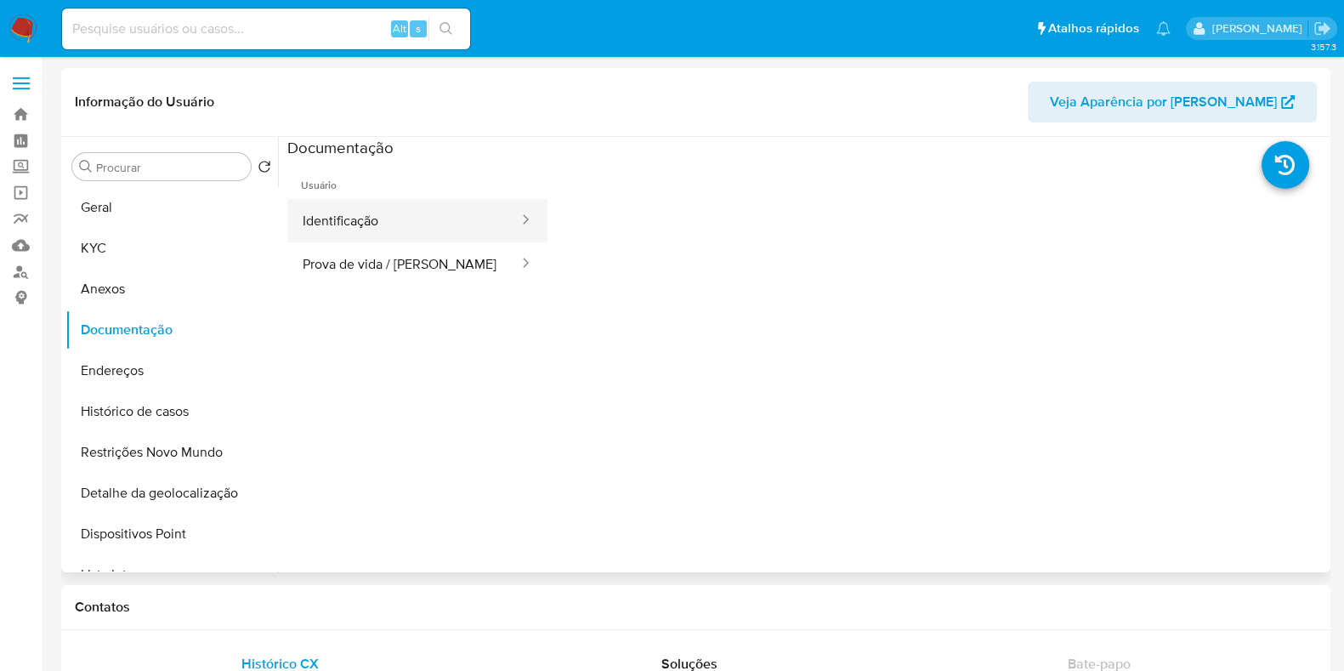
click at [434, 223] on button "Identificação" at bounding box center [403, 220] width 233 height 43
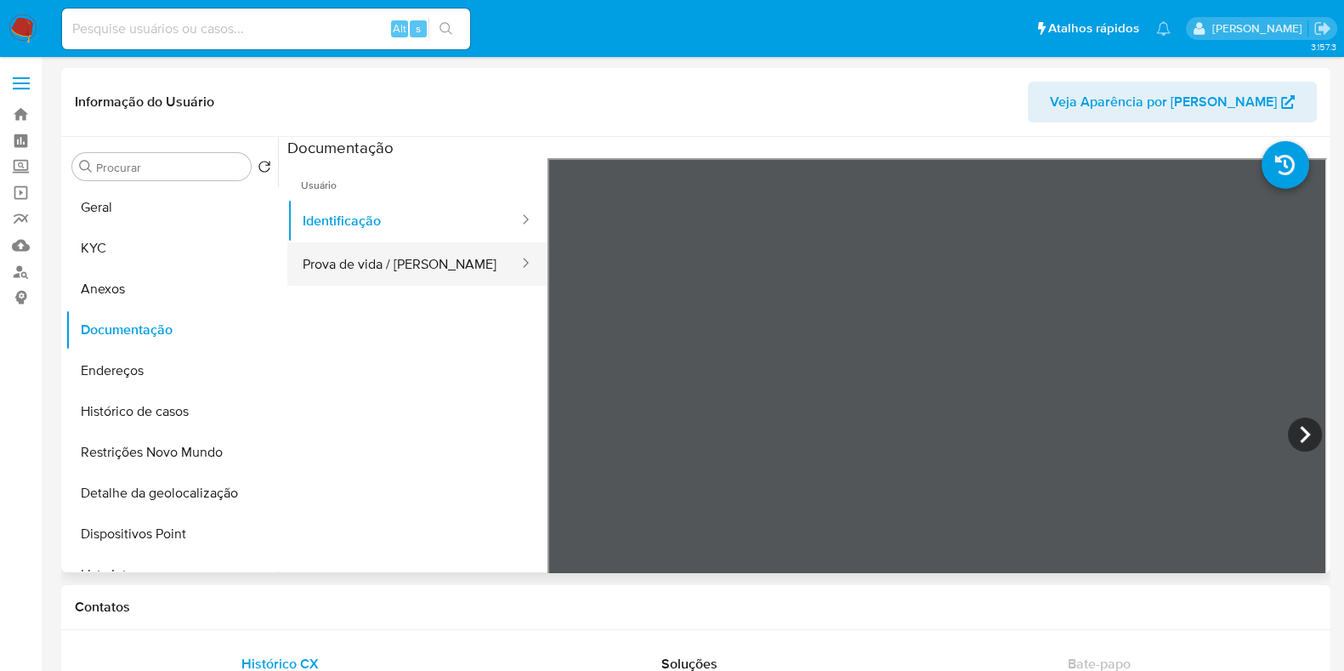
click at [455, 268] on button "Prova de vida / Selfie" at bounding box center [403, 263] width 233 height 43
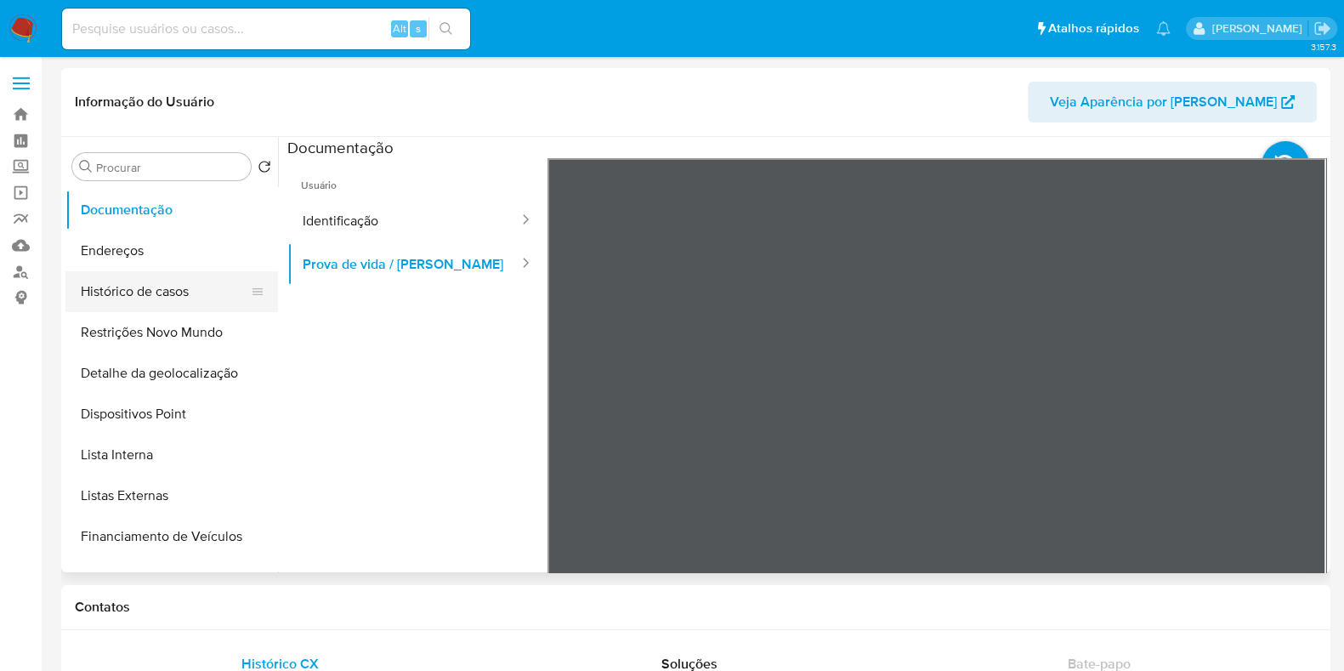
scroll to position [122, 0]
click at [185, 462] on button "Lista Interna" at bounding box center [164, 452] width 199 height 41
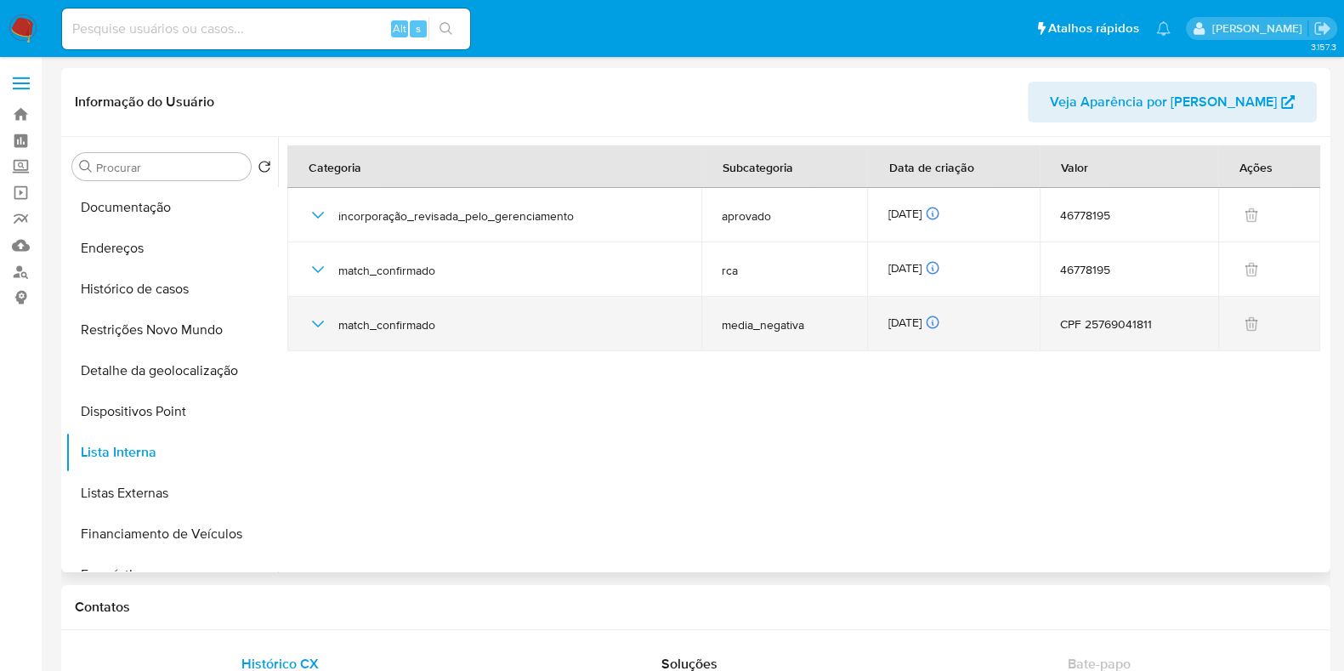
click at [315, 323] on icon "button" at bounding box center [318, 324] width 12 height 7
click at [319, 318] on icon "button" at bounding box center [318, 324] width 20 height 20
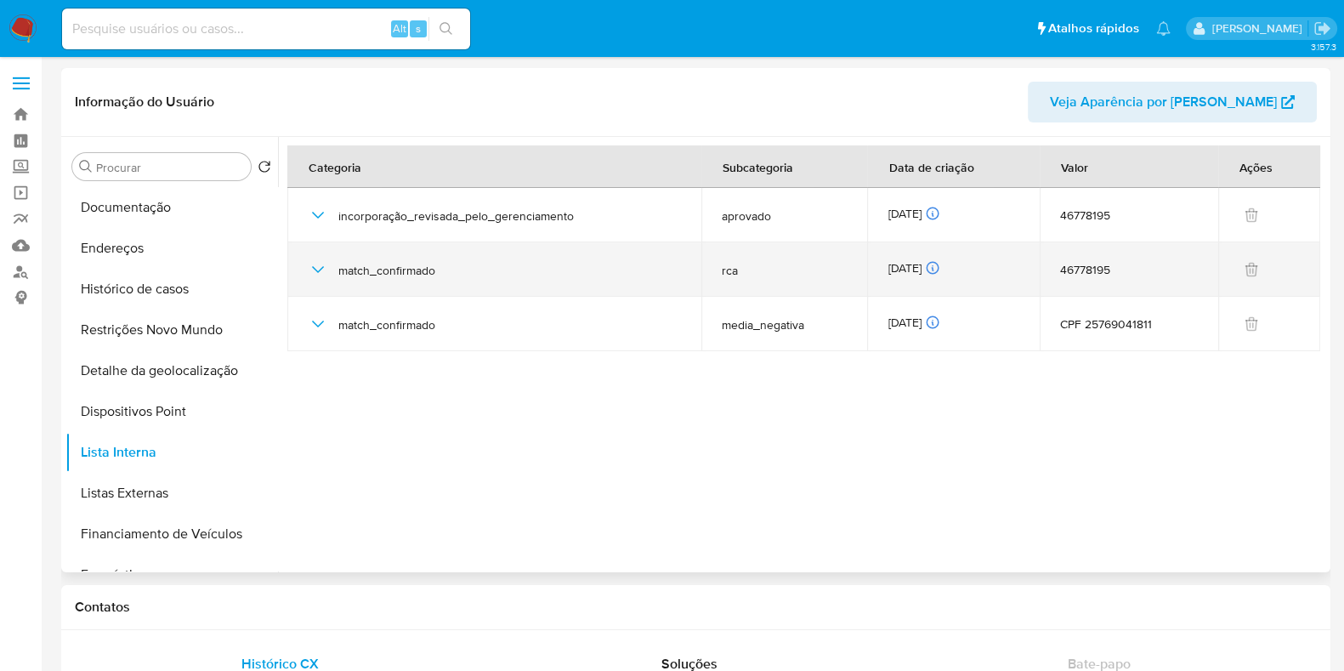
click at [315, 278] on icon "button" at bounding box center [318, 269] width 20 height 20
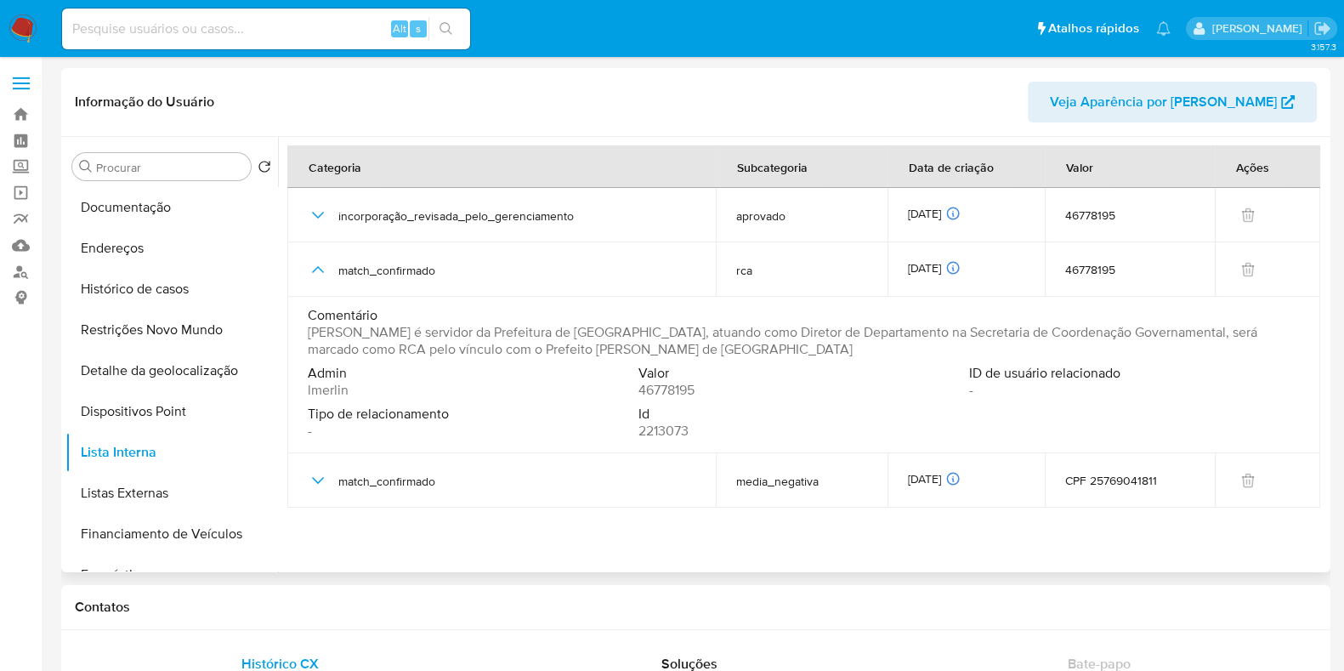
drag, startPoint x: 430, startPoint y: 350, endPoint x: 897, endPoint y: 350, distance: 466.9
click at [897, 350] on span "Antonio Rene da Silva é servidor da Prefeitura de São Bernardo do Campo, atuand…" at bounding box center [802, 341] width 989 height 34
drag, startPoint x: 880, startPoint y: 351, endPoint x: 489, endPoint y: 352, distance: 391.2
click at [489, 352] on span "Antonio Rene da Silva é servidor da Prefeitura de São Bernardo do Campo, atuand…" at bounding box center [802, 341] width 989 height 34
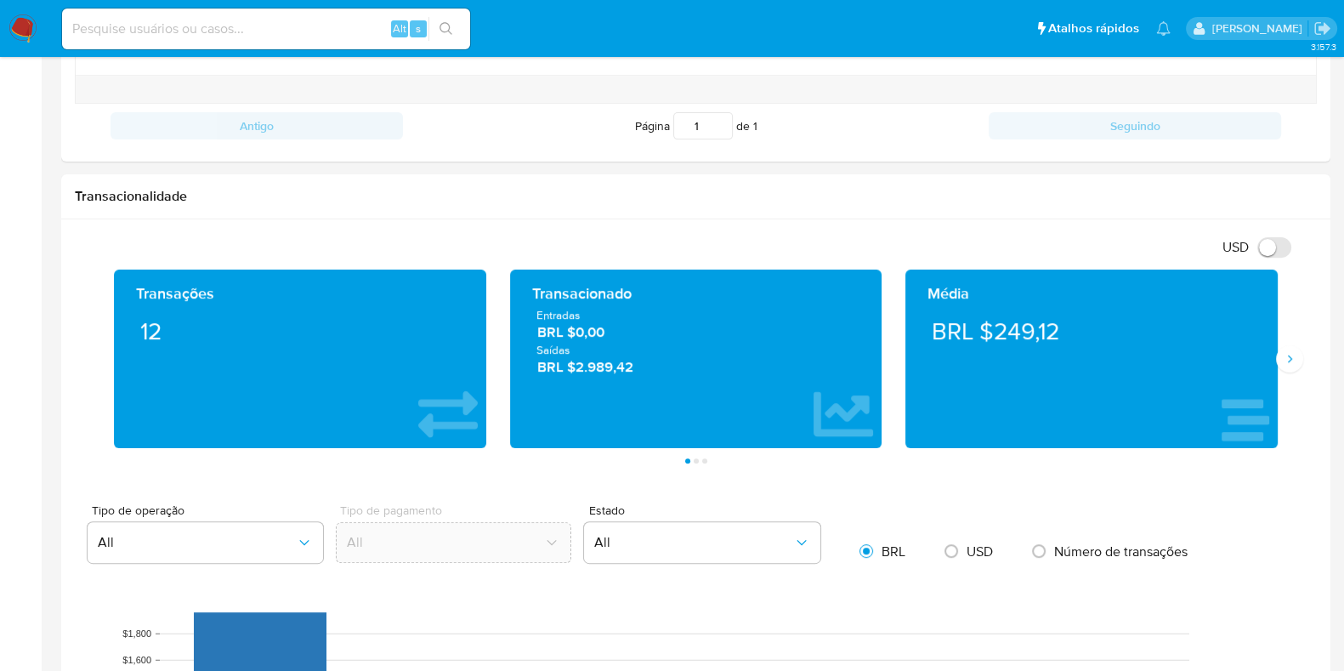
scroll to position [777, 0]
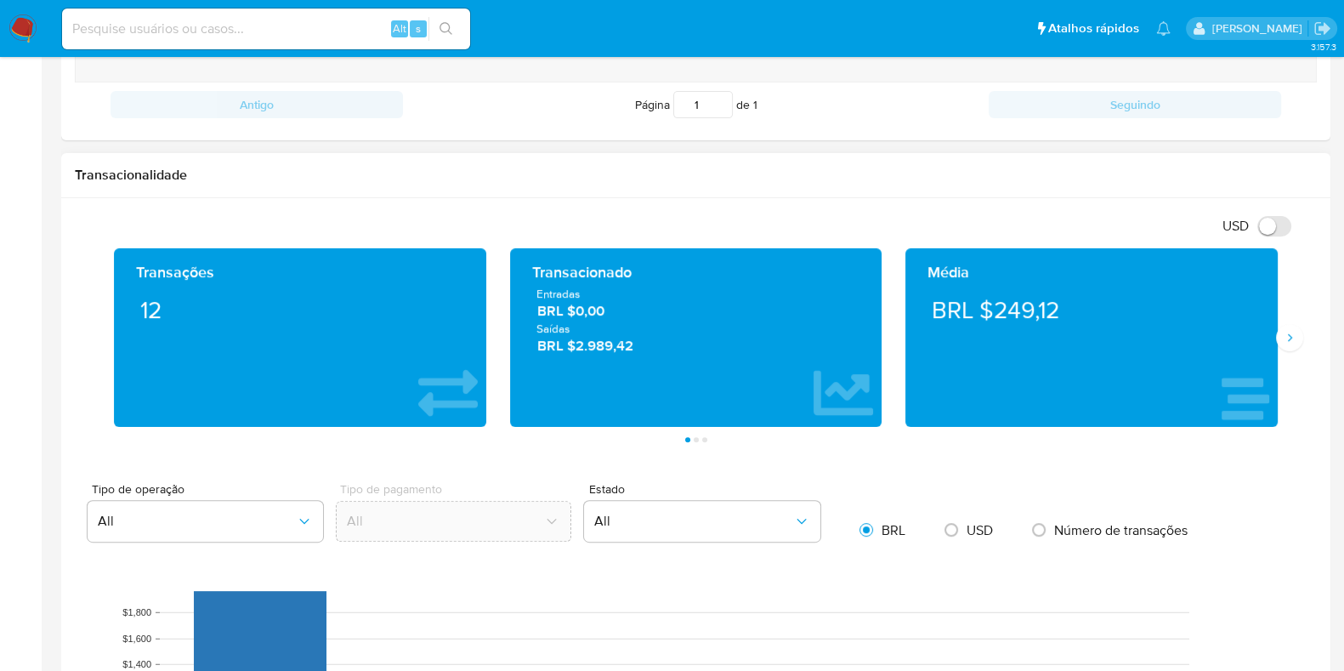
drag, startPoint x: 655, startPoint y: 350, endPoint x: 520, endPoint y: 299, distance: 144.5
click at [520, 299] on div "Transacionado Entradas BRL $0,00 Saídas BRL $2.989,42" at bounding box center [696, 337] width 372 height 179
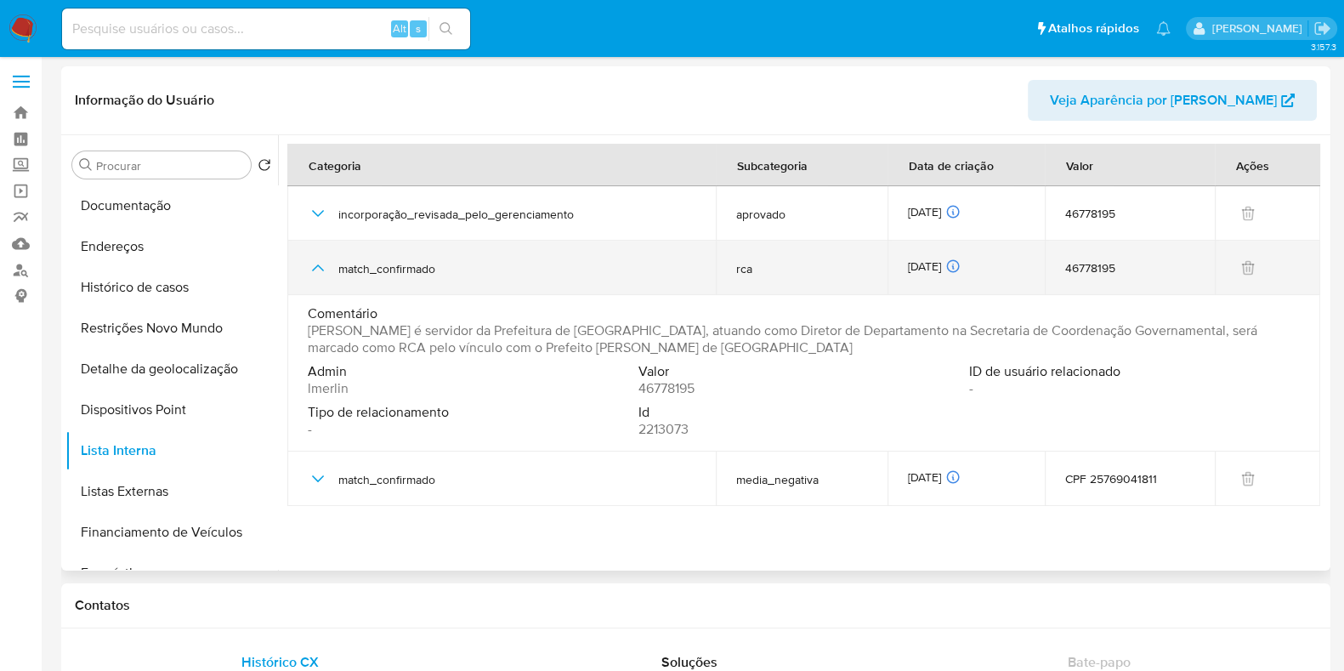
scroll to position [4, 0]
click at [319, 262] on icon "button" at bounding box center [318, 265] width 20 height 20
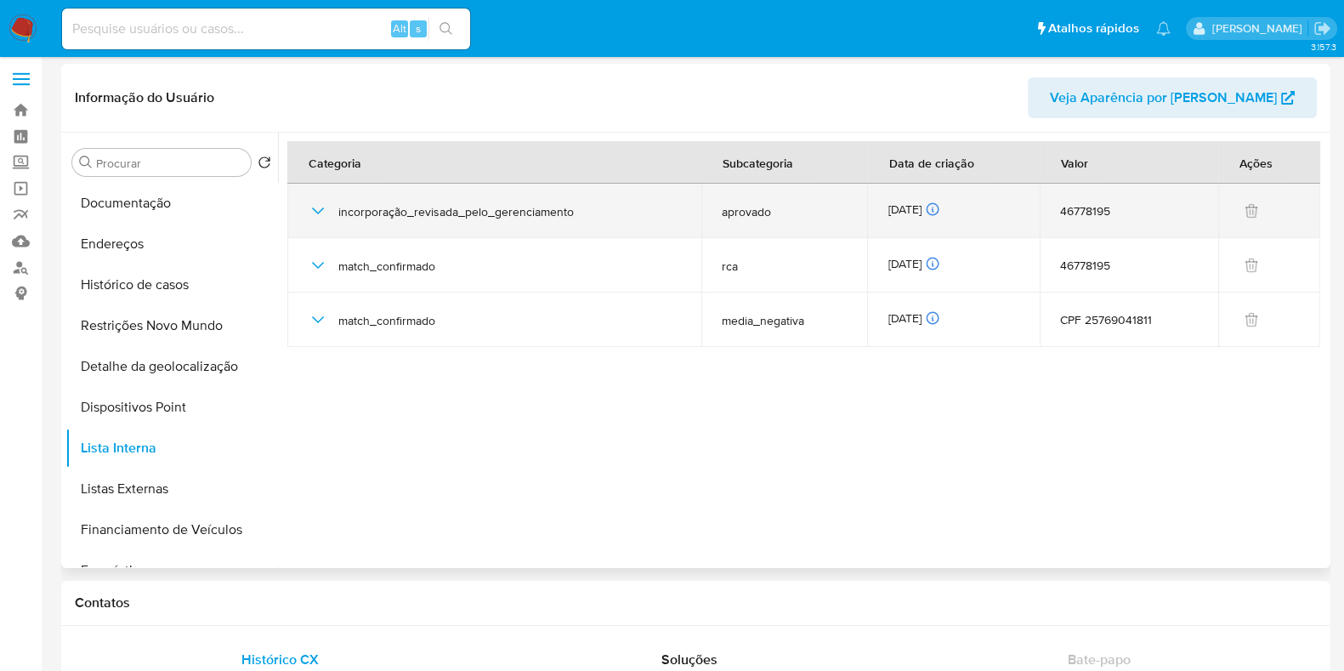
click at [310, 202] on icon "button" at bounding box center [318, 211] width 20 height 20
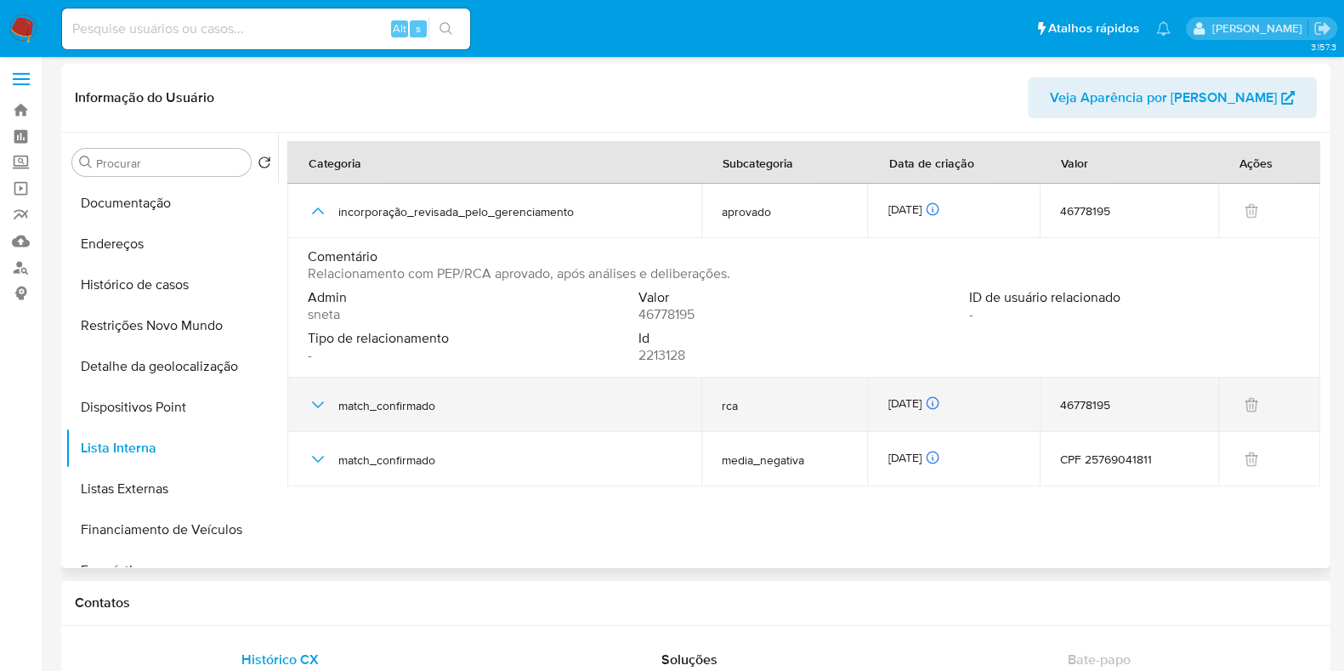
click at [311, 395] on icon "button" at bounding box center [318, 405] width 20 height 20
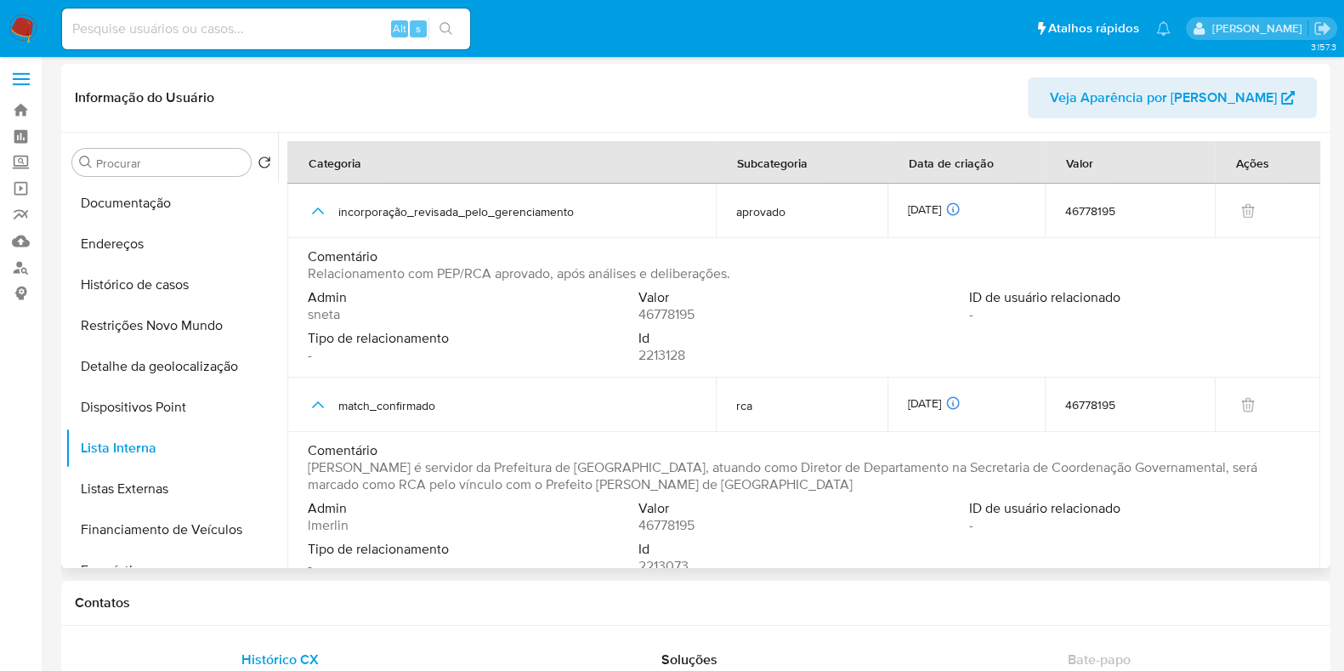
scroll to position [83, 0]
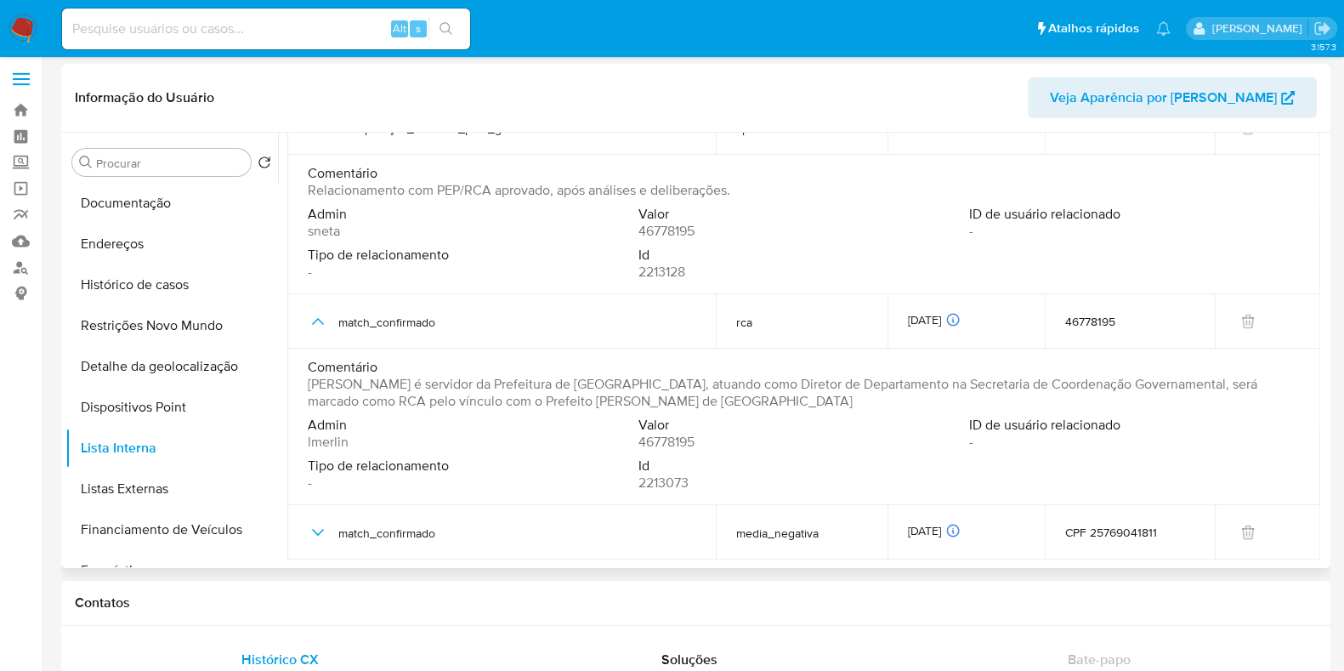
drag, startPoint x: 848, startPoint y: 384, endPoint x: 880, endPoint y: 401, distance: 36.9
click at [880, 401] on span "Antonio Rene da Silva é servidor da Prefeitura de São Bernardo do Campo, atuand…" at bounding box center [802, 393] width 989 height 34
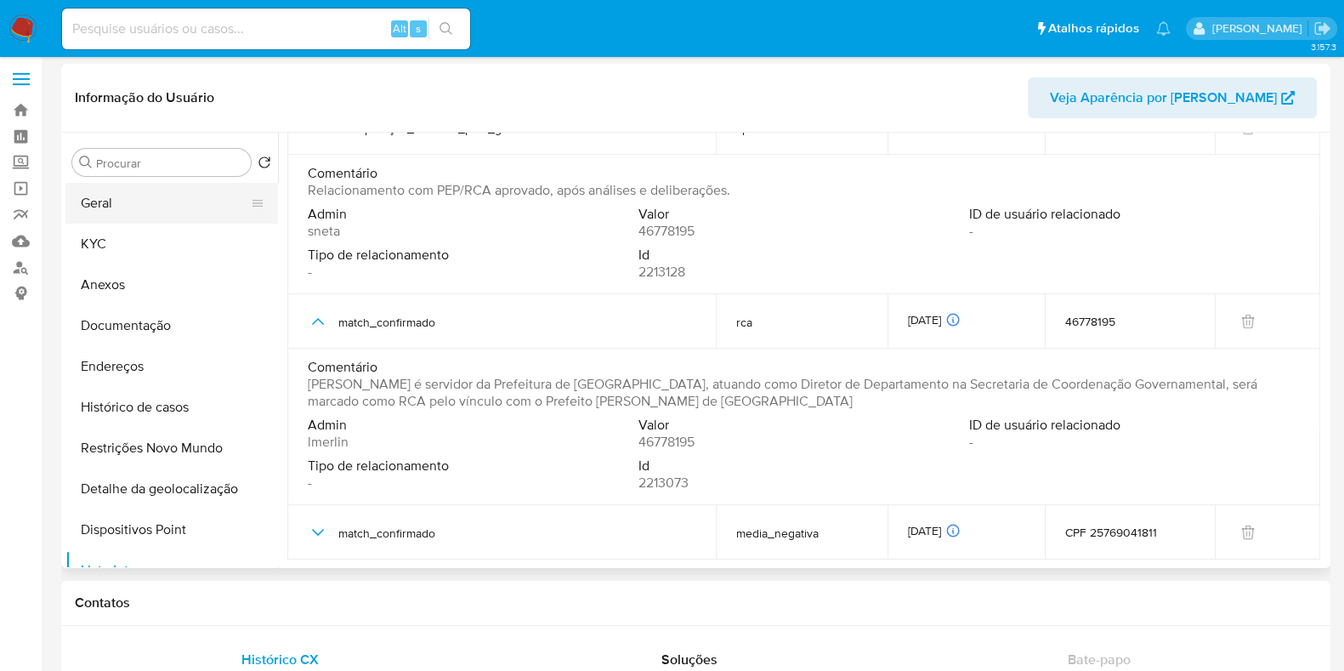
click at [147, 214] on button "Geral" at bounding box center [164, 203] width 199 height 41
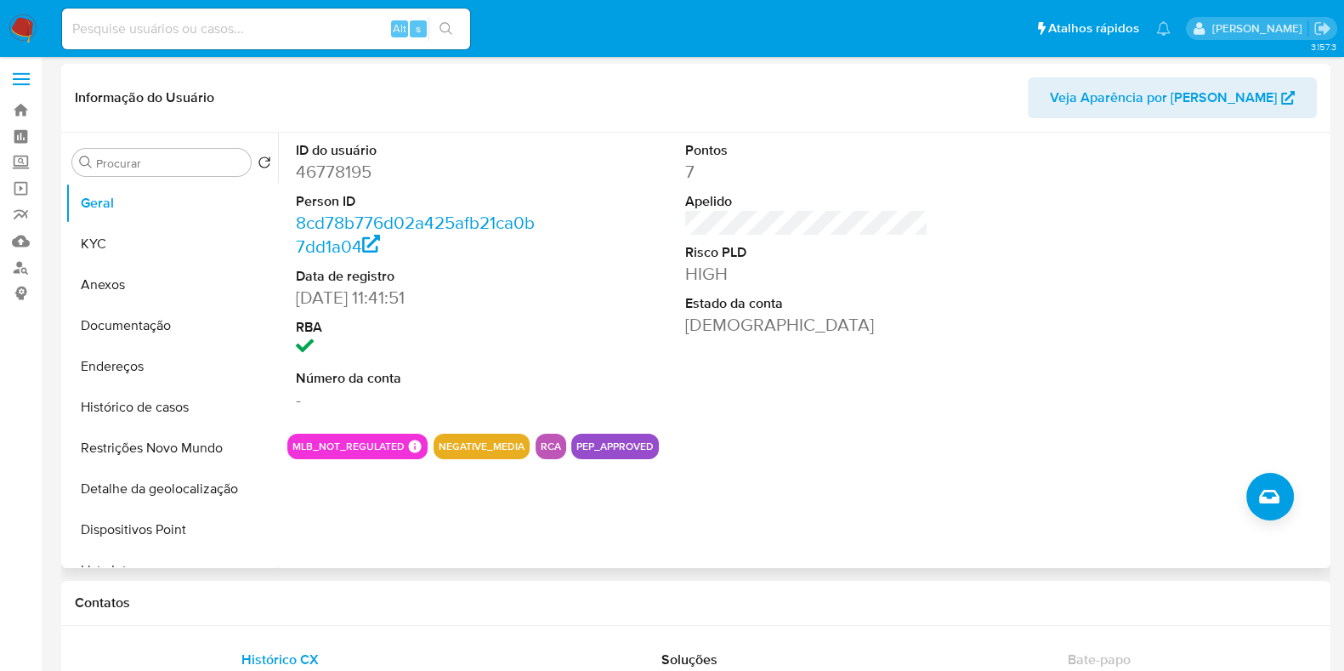
click at [623, 450] on button "PEP_APPROVED" at bounding box center [615, 446] width 77 height 7
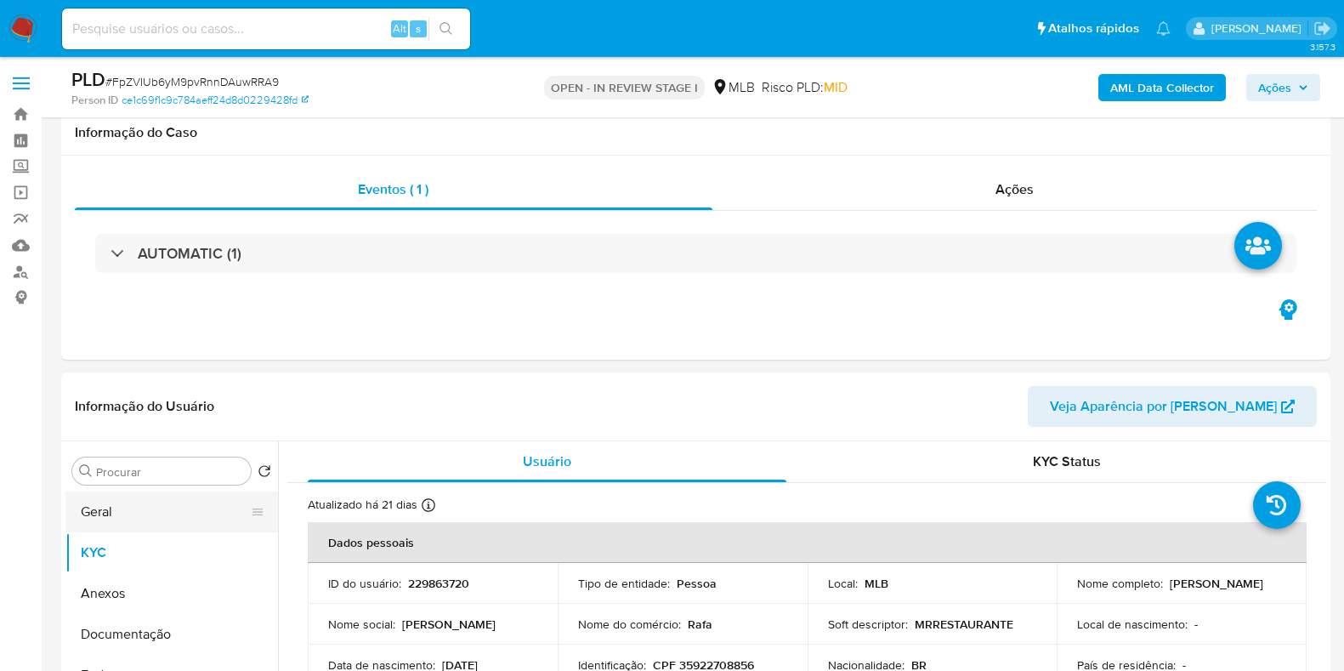
scroll to position [319, 0]
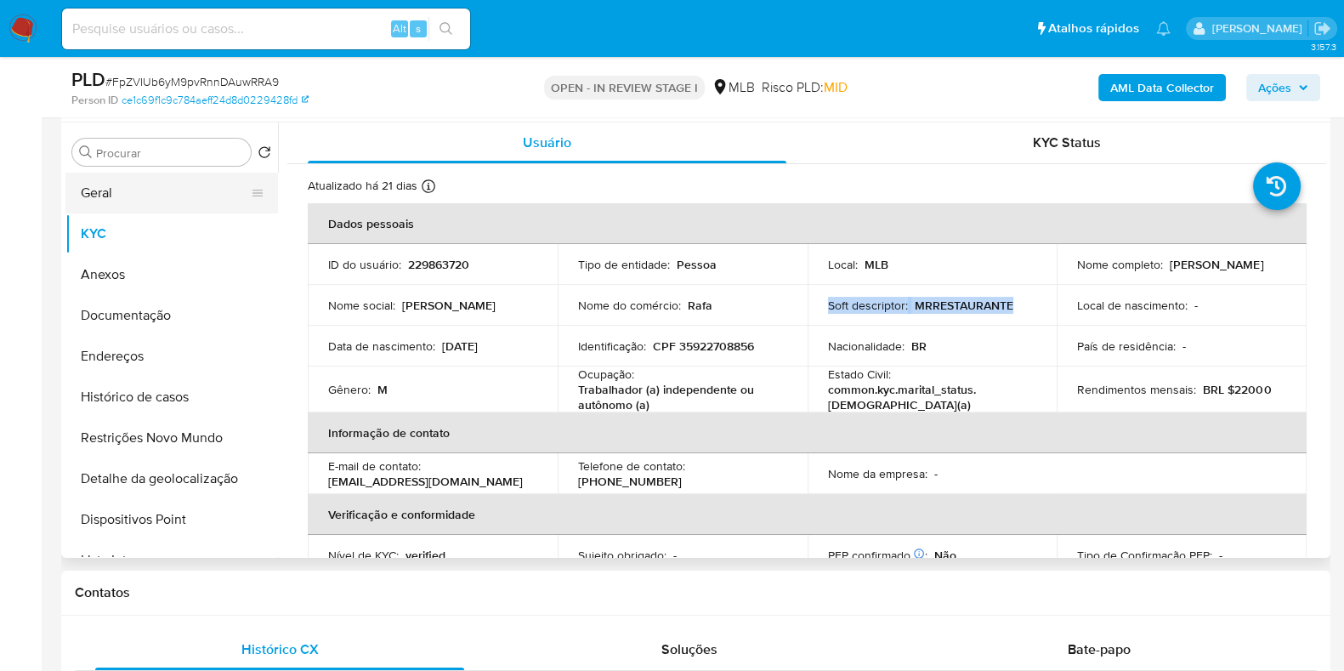
click at [156, 190] on button "Geral" at bounding box center [164, 193] width 199 height 41
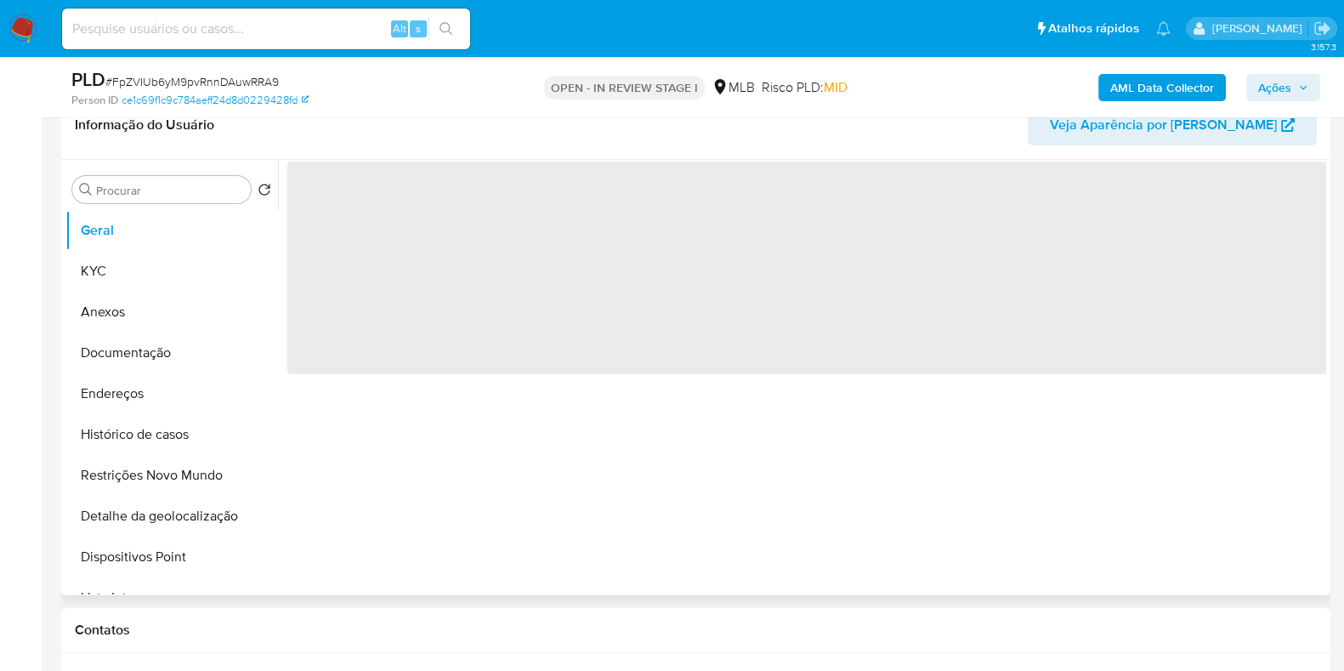
scroll to position [282, 0]
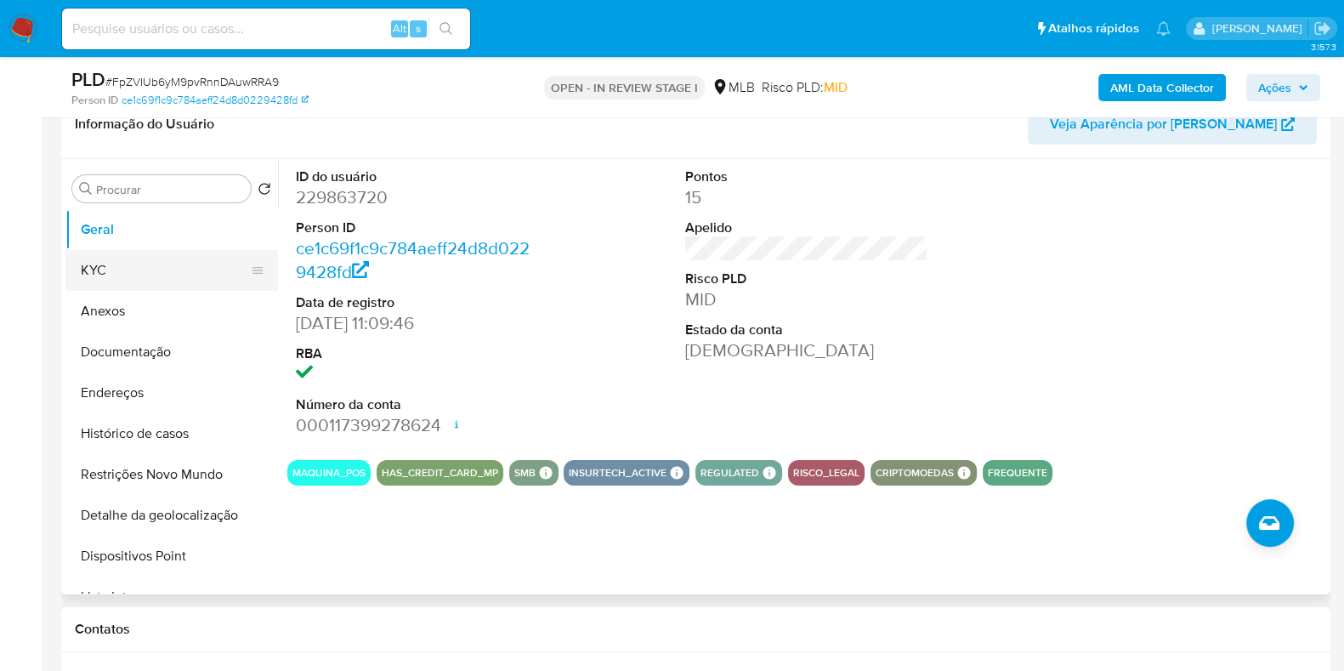
click at [157, 271] on button "KYC" at bounding box center [164, 270] width 199 height 41
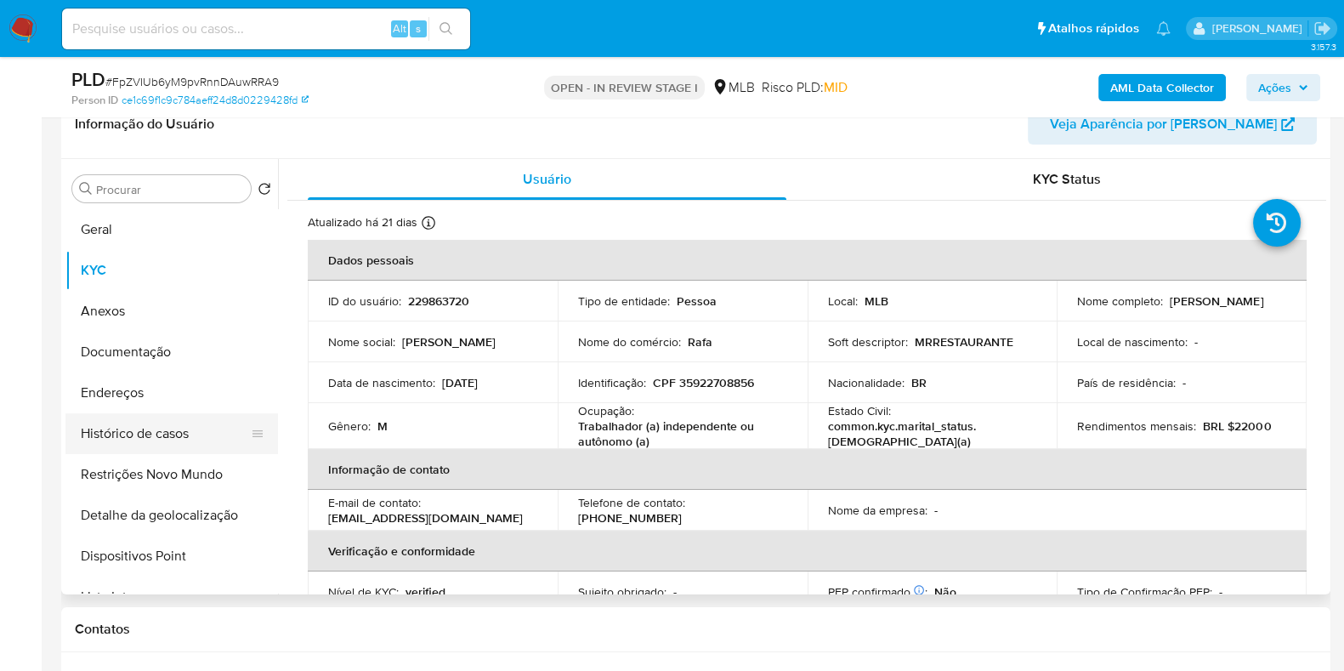
click at [207, 429] on button "Histórico de casos" at bounding box center [164, 433] width 199 height 41
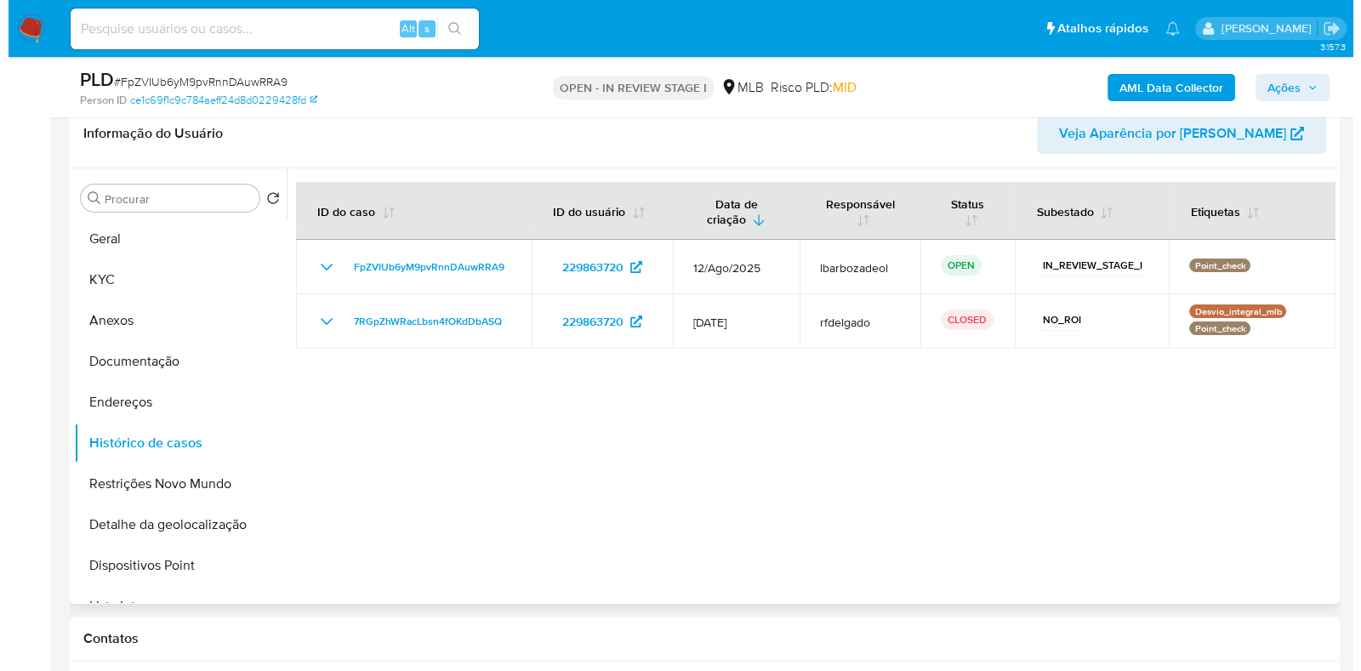
scroll to position [272, 0]
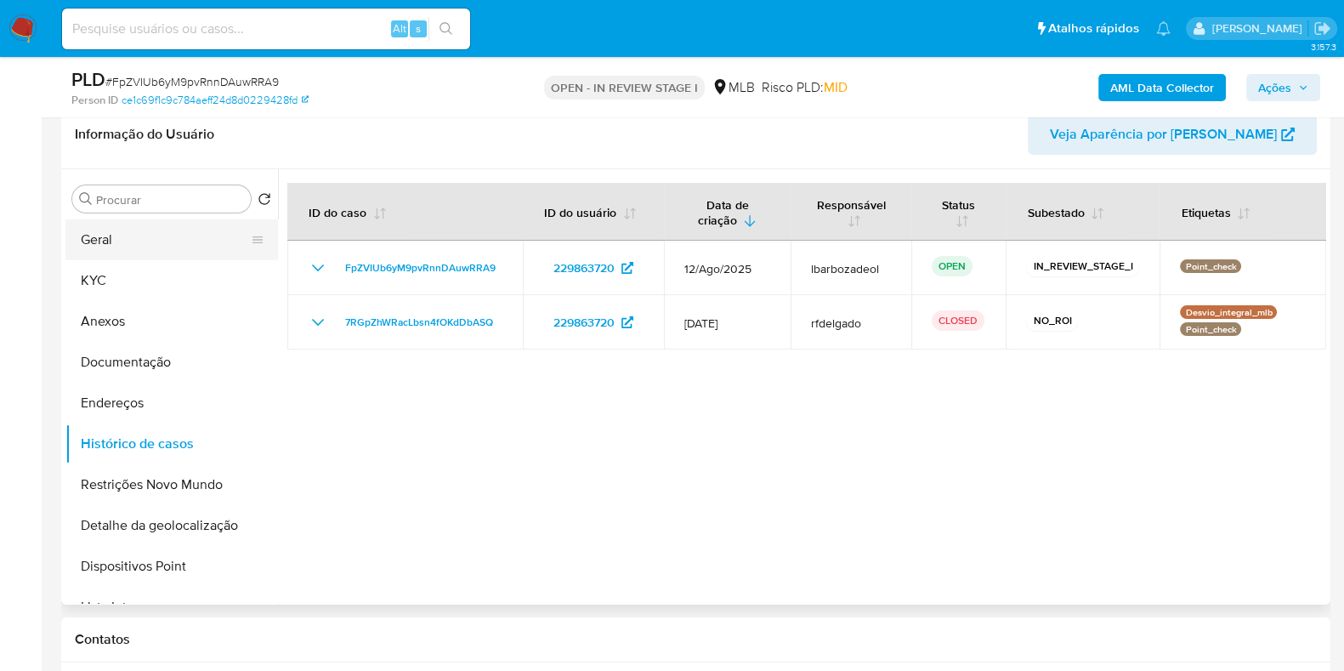
click at [152, 238] on button "Geral" at bounding box center [164, 239] width 199 height 41
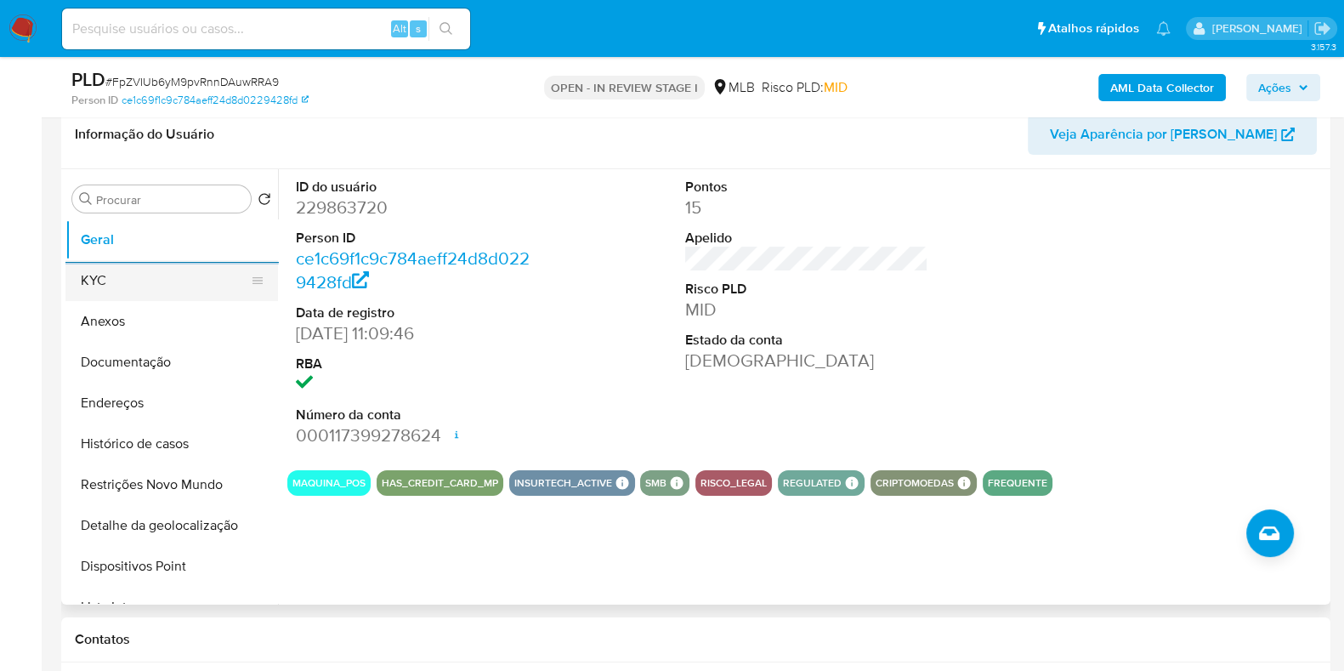
click at [144, 278] on button "KYC" at bounding box center [164, 280] width 199 height 41
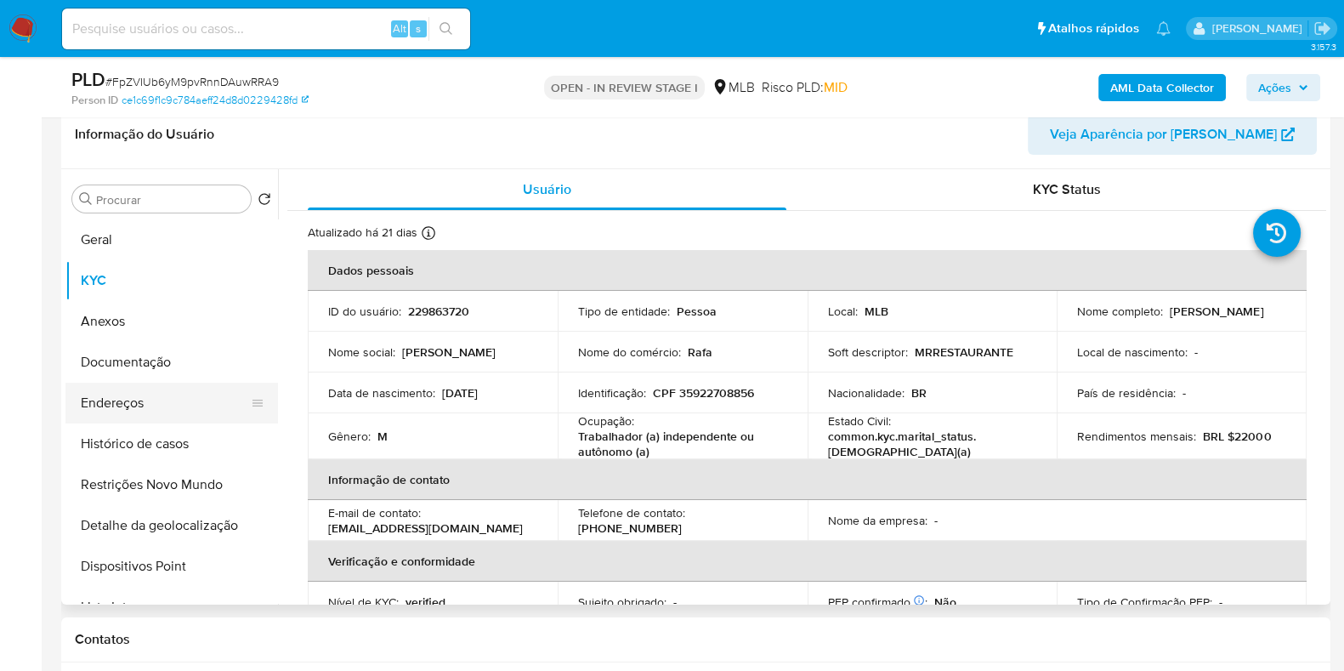
click at [166, 399] on button "Endereços" at bounding box center [164, 403] width 199 height 41
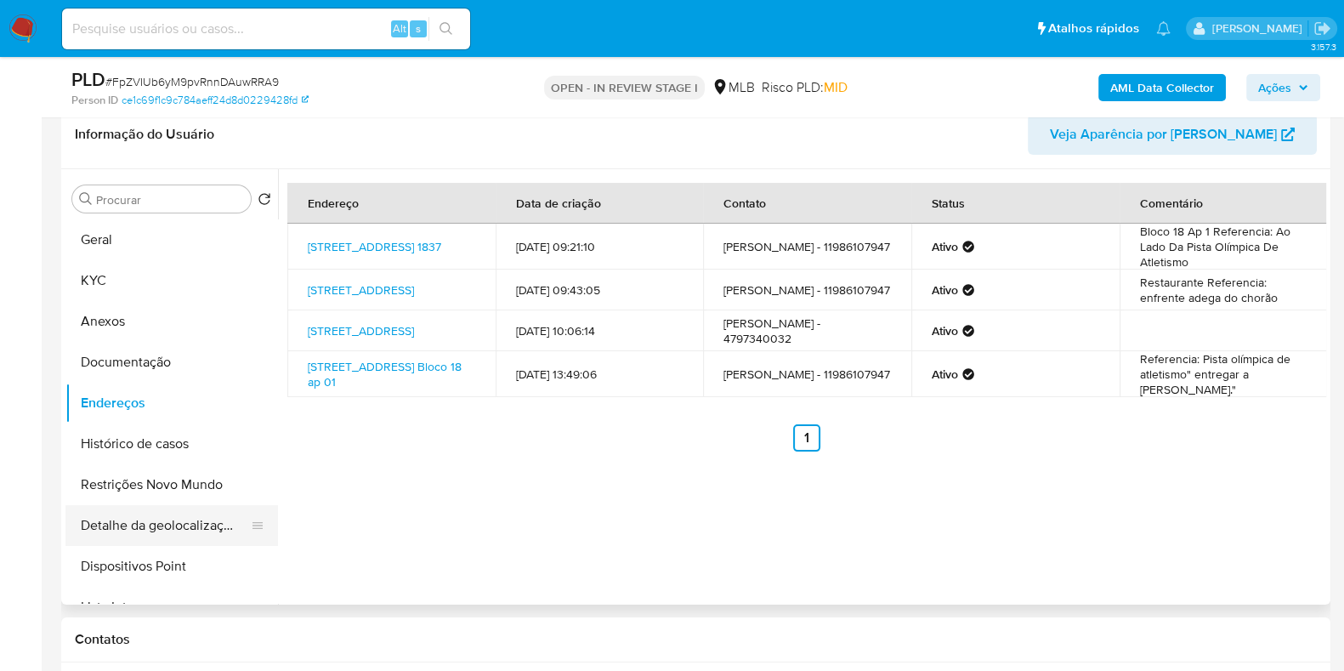
click at [199, 516] on button "Detalhe da geolocalização" at bounding box center [164, 525] width 199 height 41
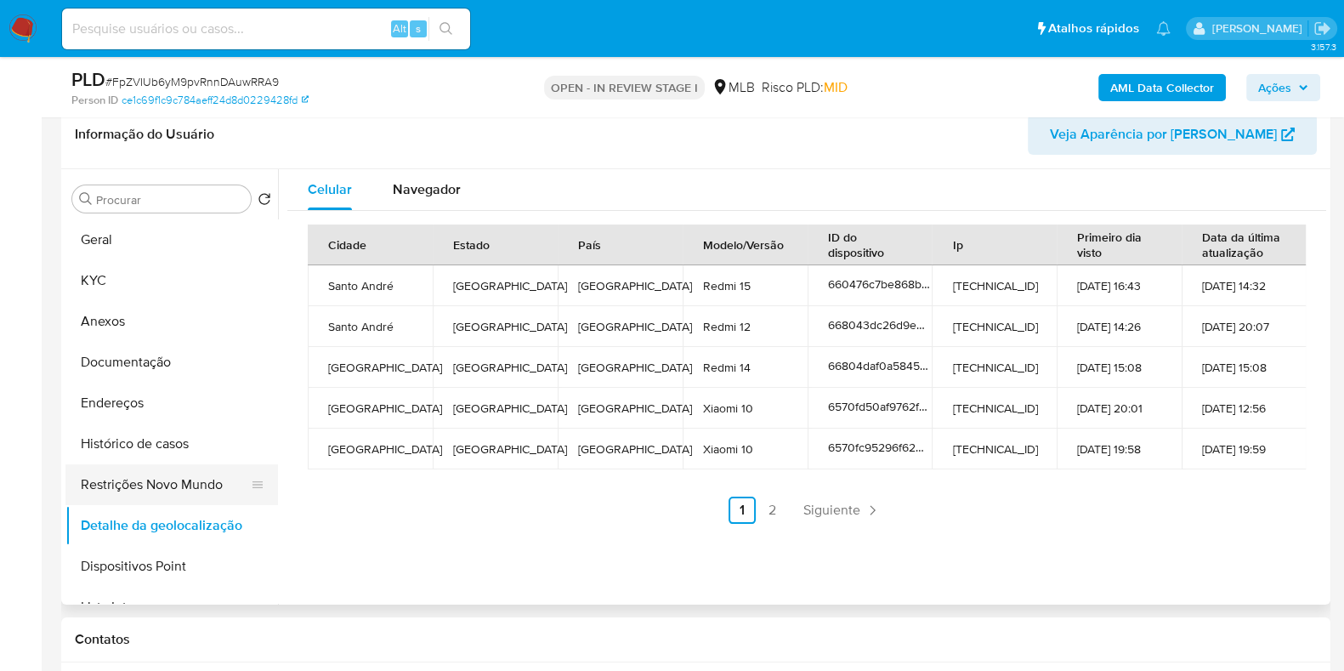
click at [143, 482] on button "Restrições Novo Mundo" at bounding box center [164, 484] width 199 height 41
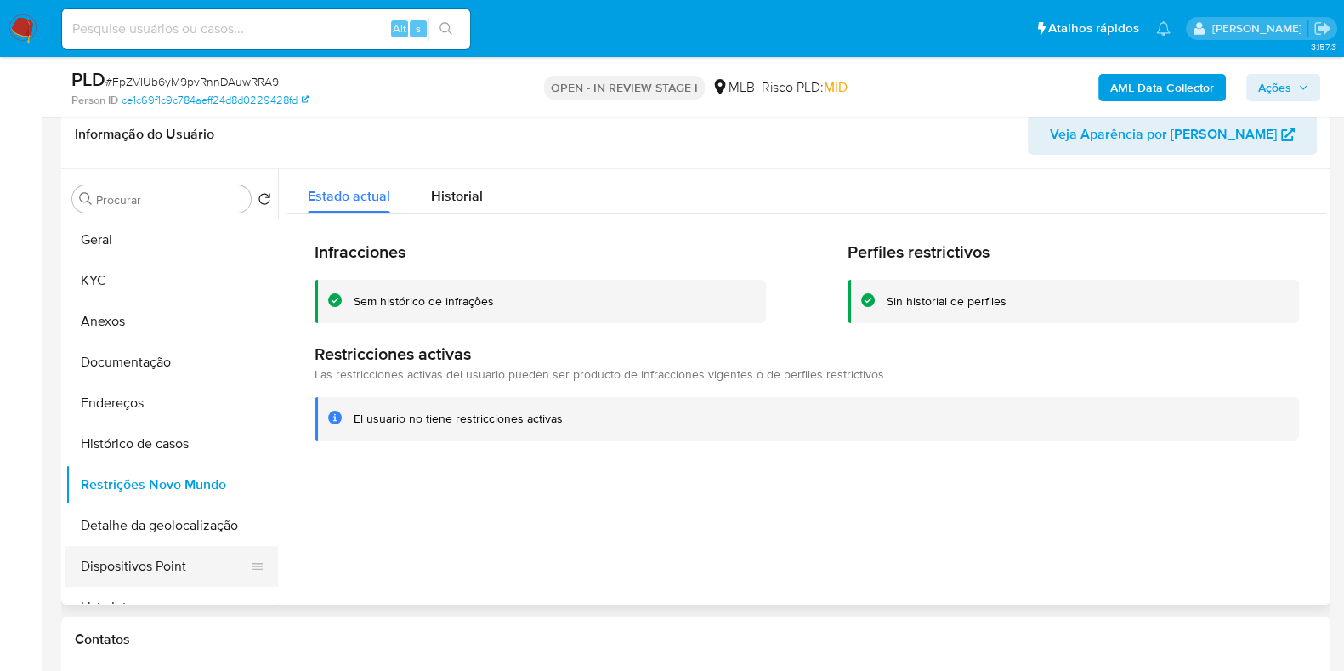
click at [204, 556] on button "Dispositivos Point" at bounding box center [164, 566] width 199 height 41
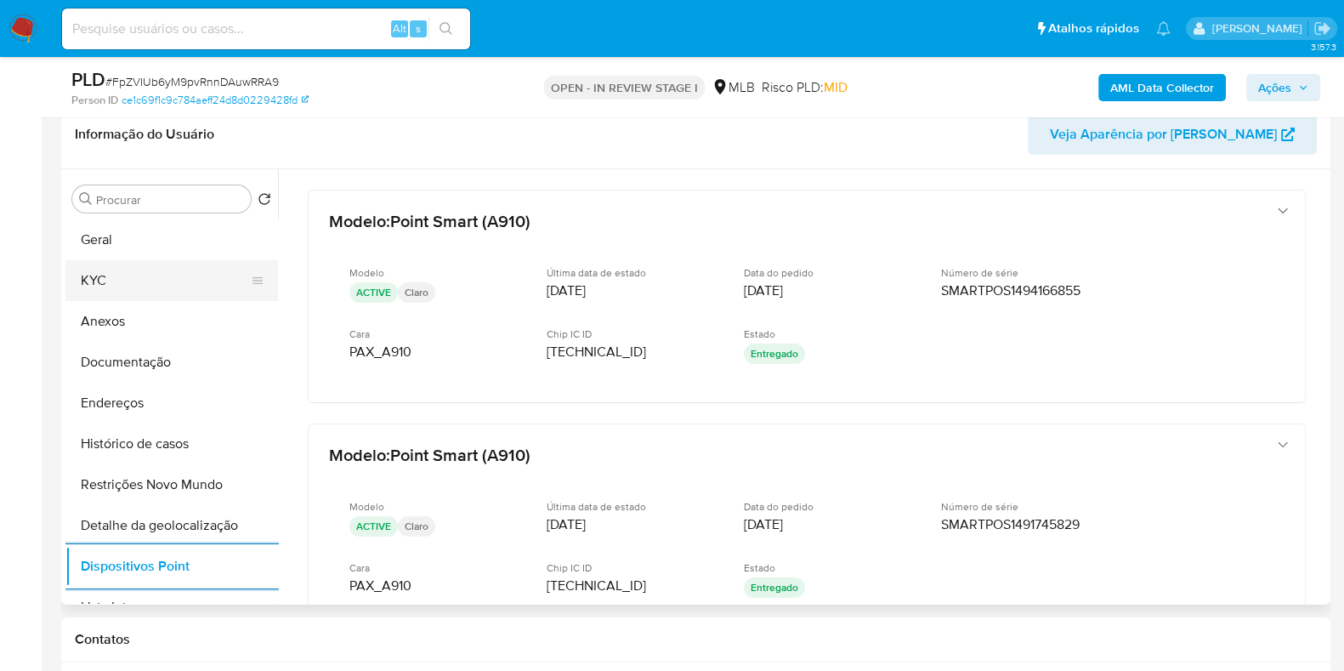
click at [157, 270] on button "KYC" at bounding box center [164, 280] width 199 height 41
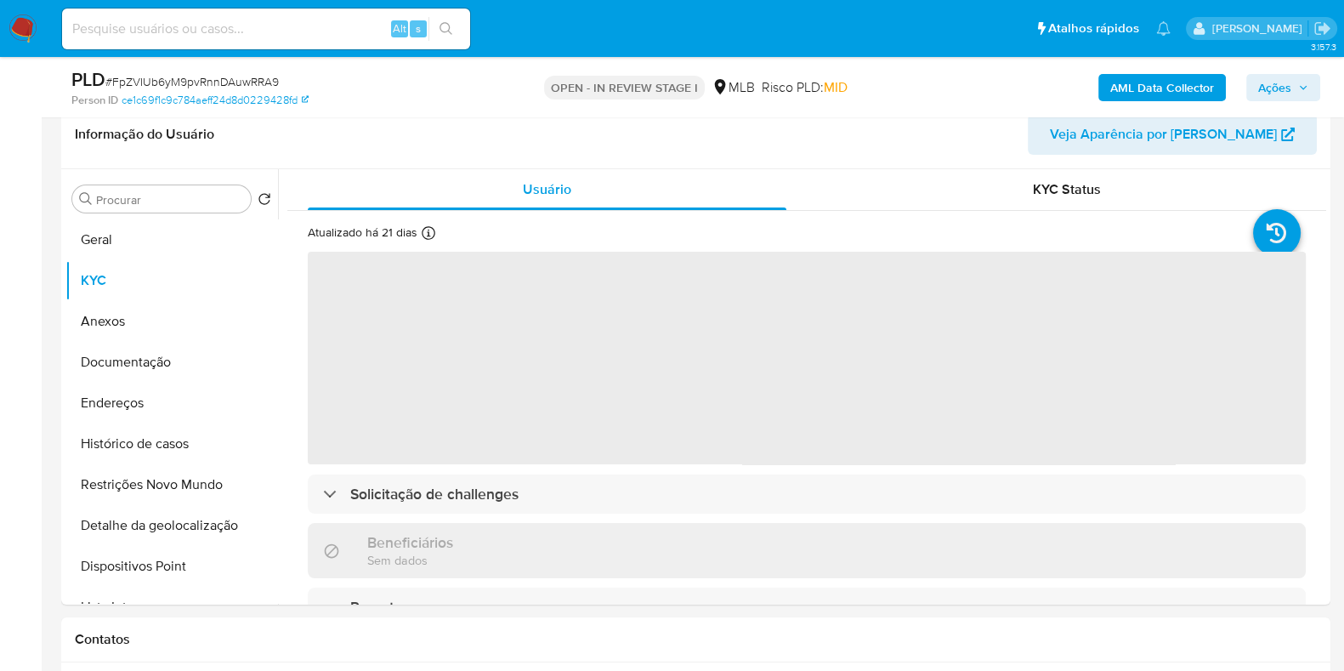
click at [1263, 74] on span "Ações" at bounding box center [1275, 87] width 33 height 27
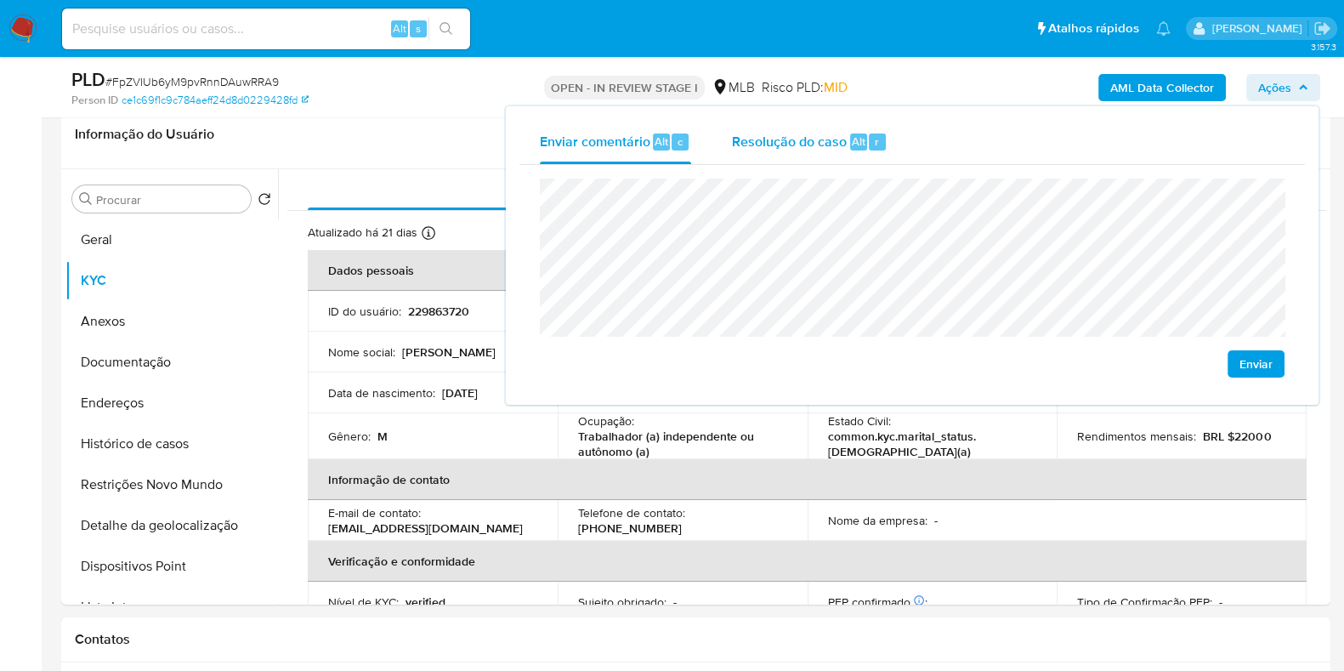
click at [876, 151] on div "Resolução do caso Alt r" at bounding box center [810, 142] width 156 height 44
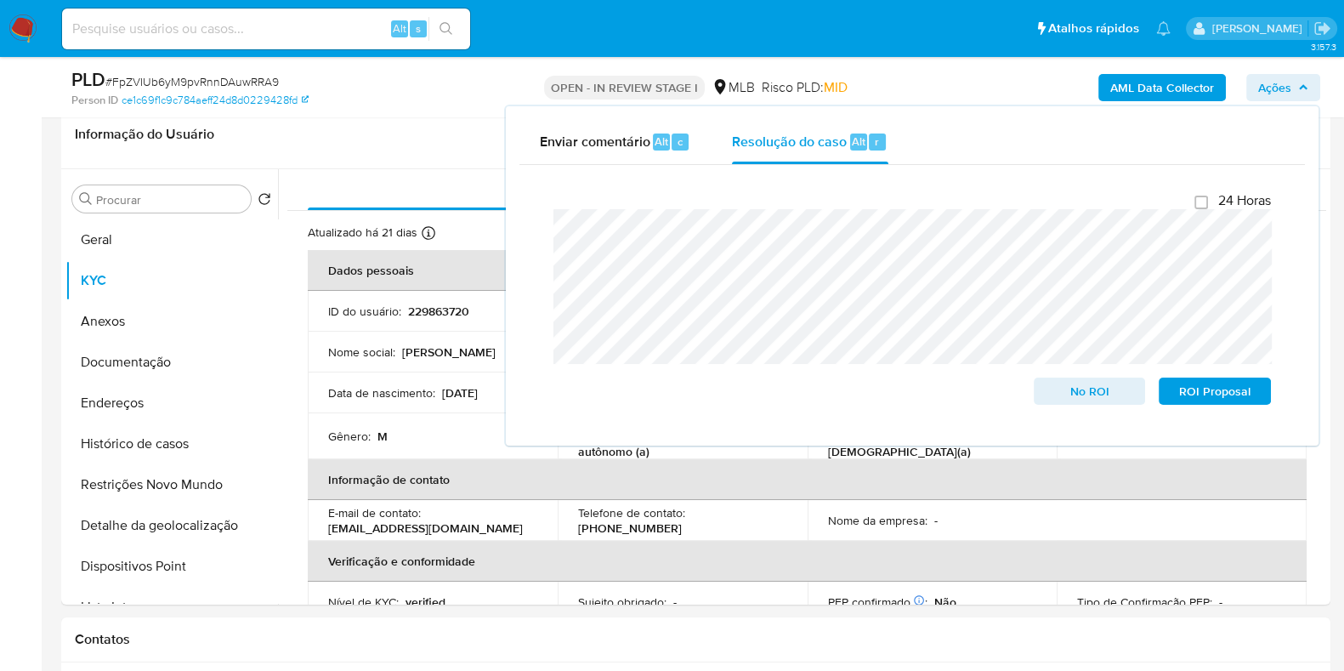
click at [990, 62] on div "PLD # FpZVIUb6yM9pvRnnDAuwRRA9 Person ID ce1c69f1c9c784aeff24d8d0229428fd OPEN …" at bounding box center [696, 87] width 1270 height 60
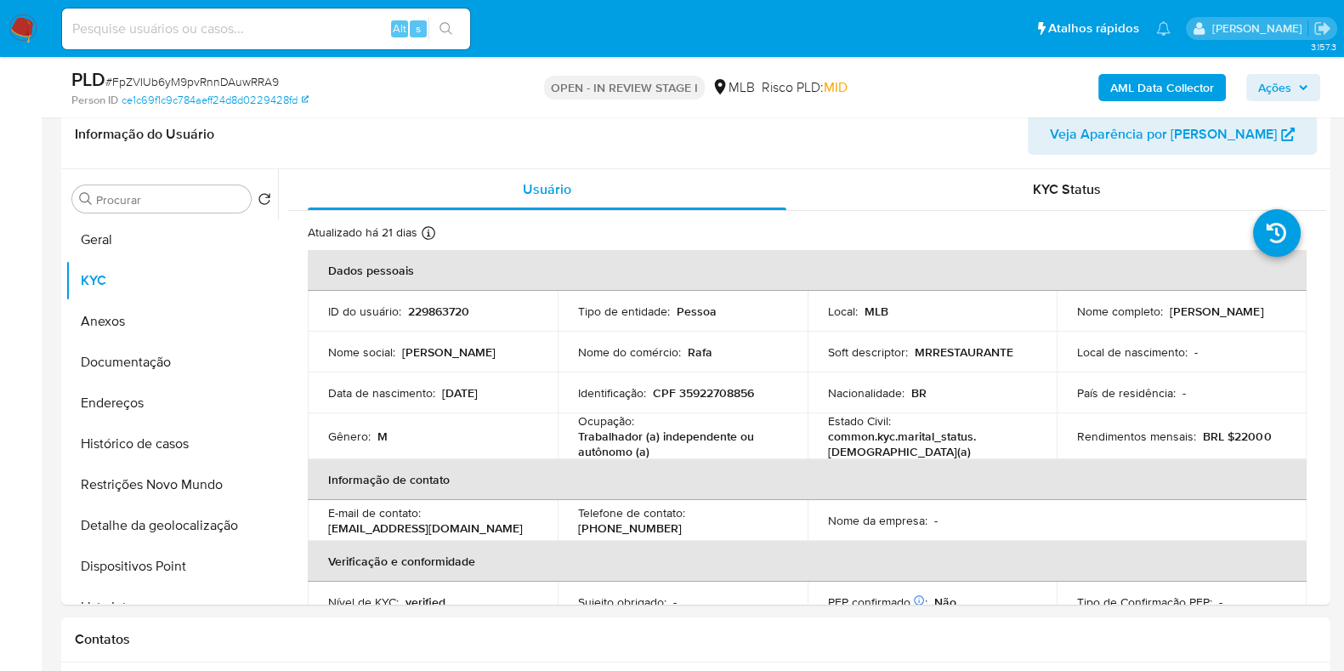
click at [1138, 95] on b "AML Data Collector" at bounding box center [1163, 87] width 104 height 27
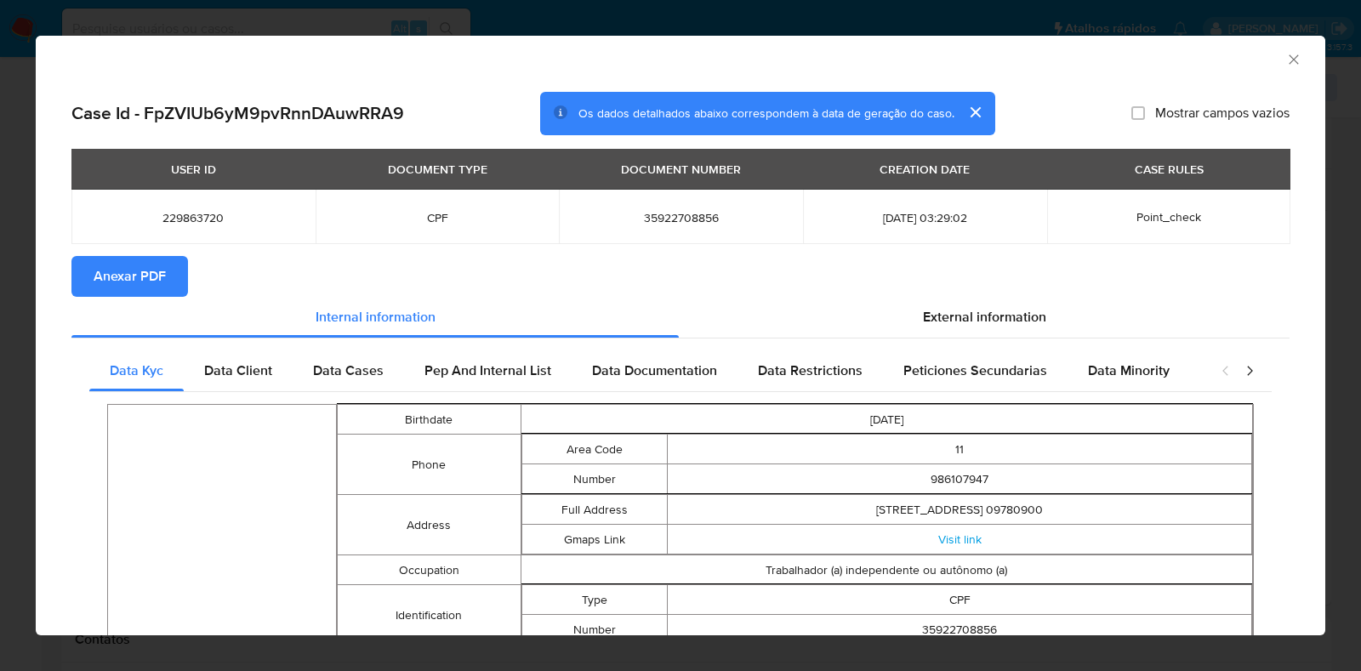
click at [125, 293] on span "Anexar PDF" at bounding box center [130, 276] width 72 height 37
click at [1267, 46] on div "AML Data Collector" at bounding box center [680, 57] width 1289 height 43
click at [1285, 65] on icon "Fechar a janela" at bounding box center [1293, 59] width 17 height 17
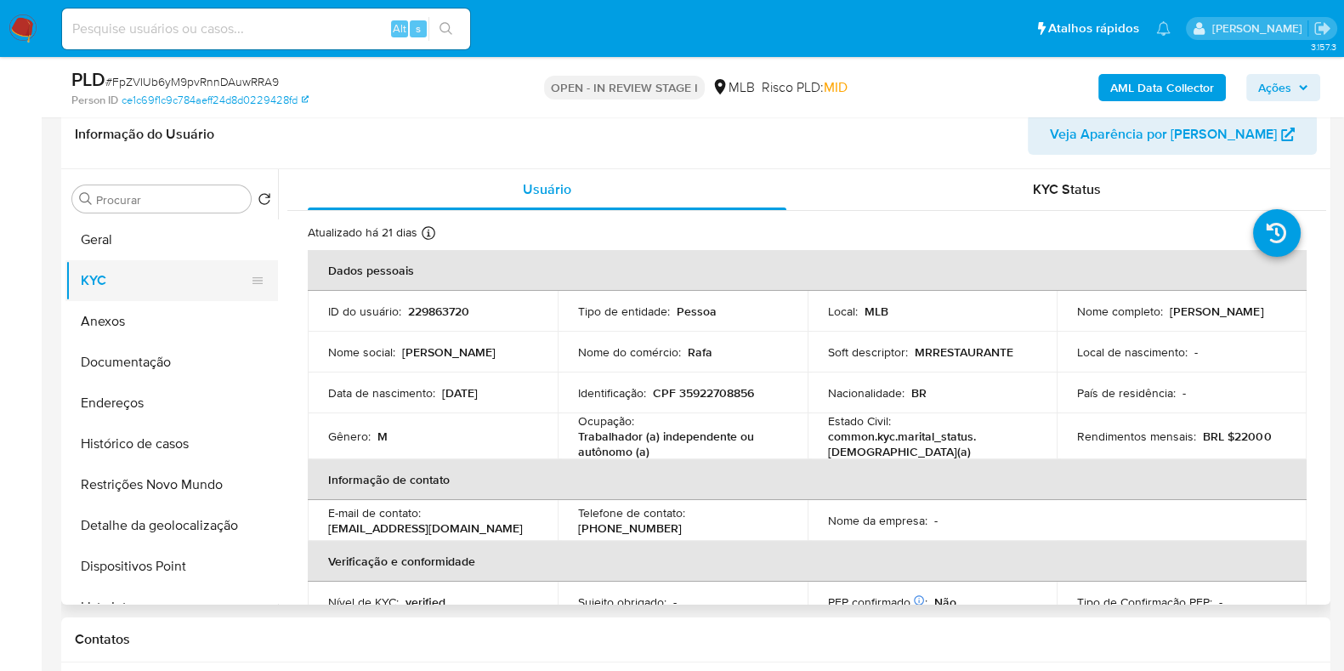
click at [197, 293] on button "KYC" at bounding box center [164, 280] width 199 height 41
click at [192, 322] on button "Anexos" at bounding box center [164, 321] width 199 height 41
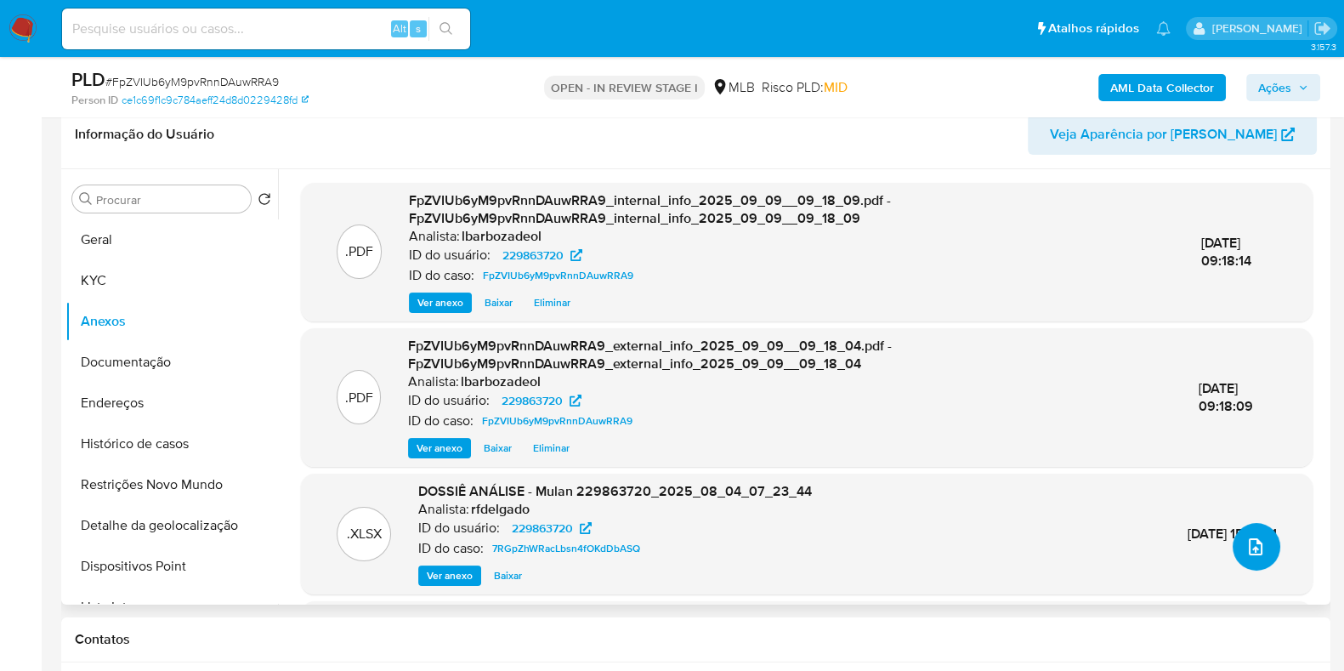
click at [1250, 537] on icon "upload-file" at bounding box center [1256, 547] width 20 height 20
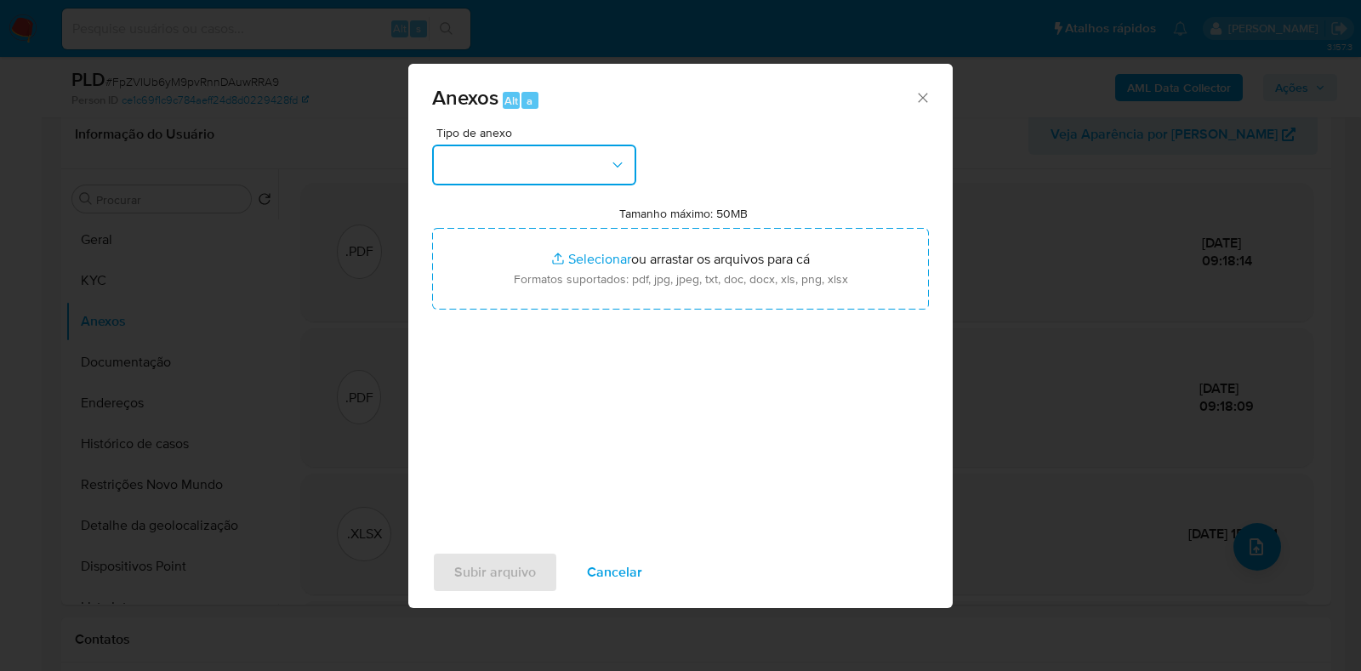
click at [619, 179] on button "button" at bounding box center [534, 165] width 204 height 41
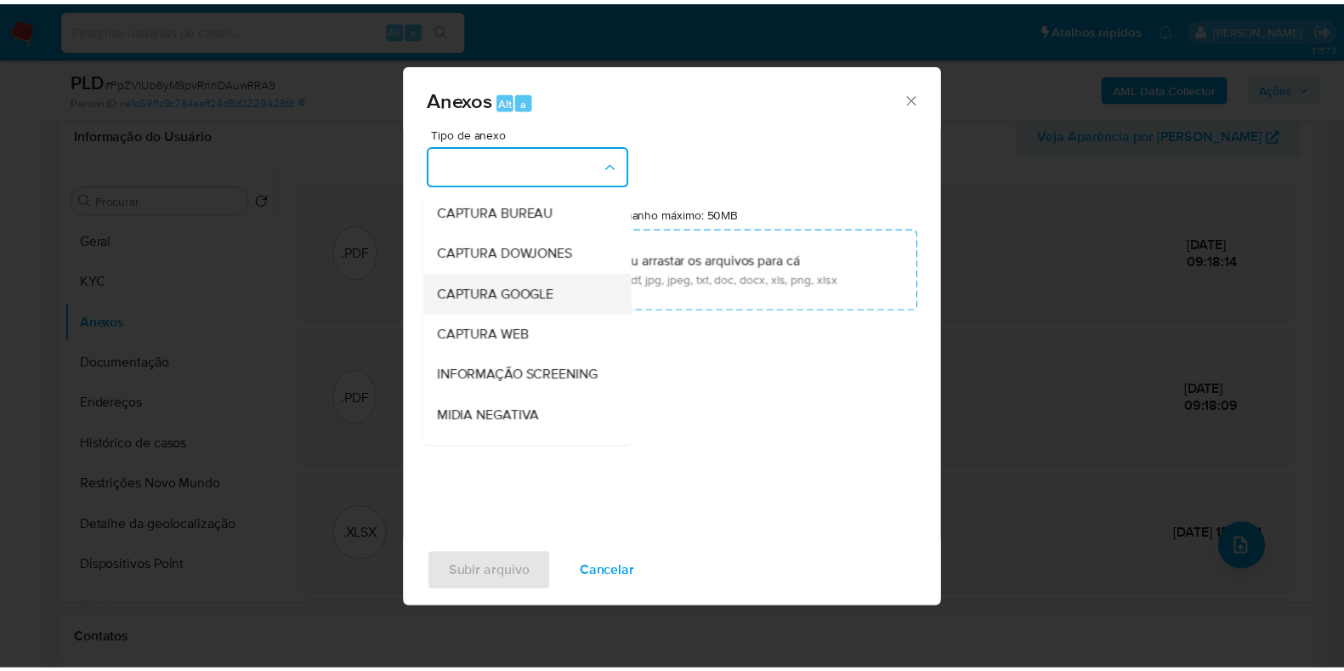
scroll to position [262, 0]
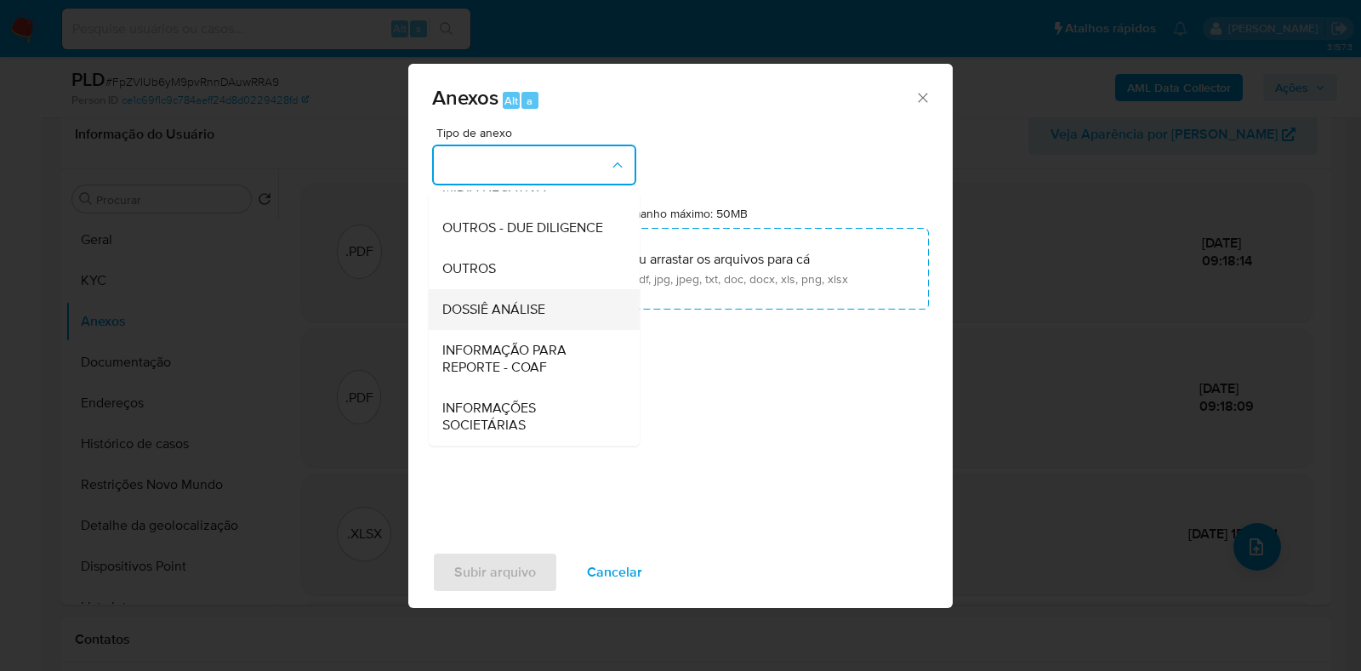
click at [540, 316] on span "DOSSIÊ ANÁLISE" at bounding box center [493, 309] width 103 height 17
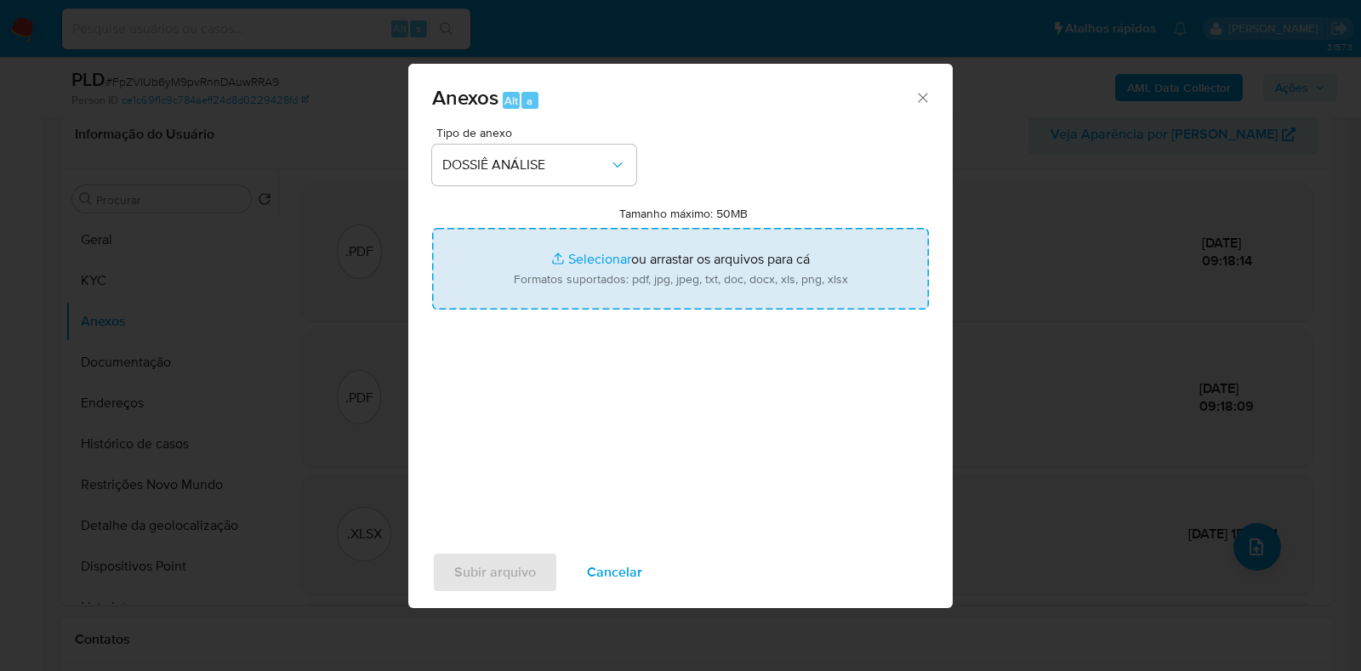
click at [556, 292] on input "Tamanho máximo: 50MB Selecionar arquivos" at bounding box center [680, 269] width 497 height 82
type input "C:\fakepath\SAR - XXXX - CPF 35922708856 - RAFAEL MOREIRA.pdf"
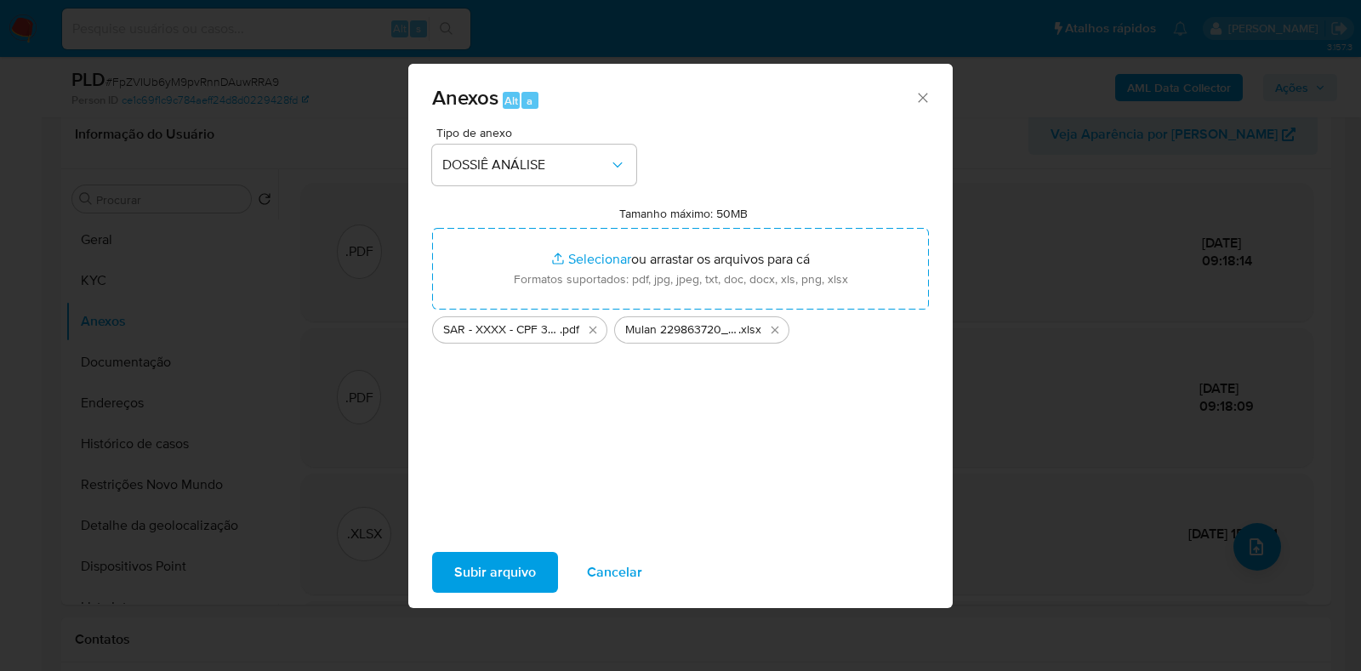
click at [504, 566] on span "Subir arquivo" at bounding box center [495, 572] width 82 height 37
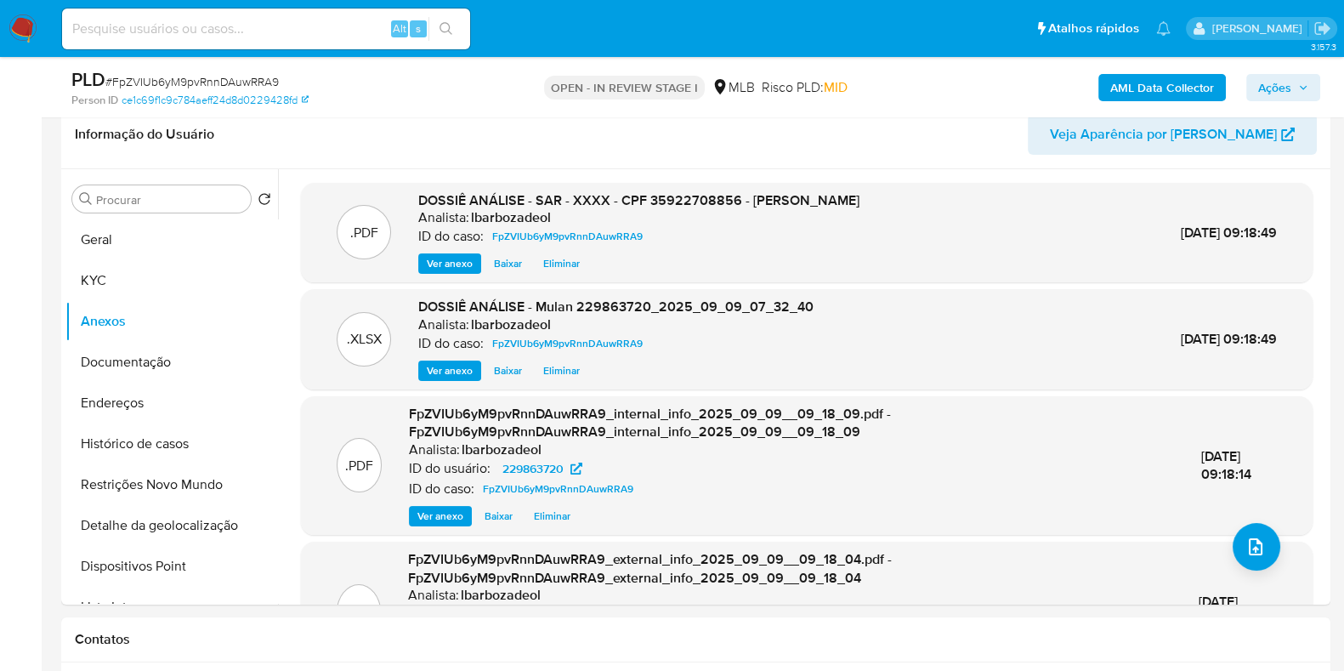
click at [1280, 79] on span "Ações" at bounding box center [1275, 87] width 33 height 27
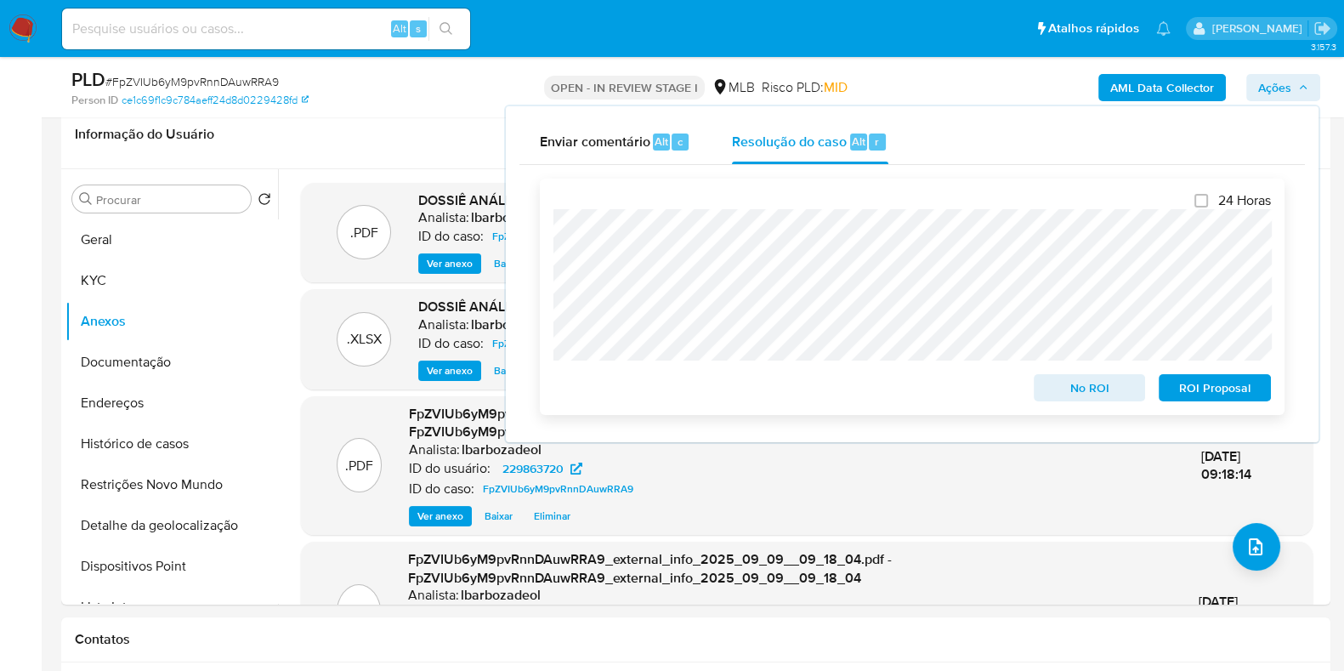
click at [1211, 395] on span "ROI Proposal" at bounding box center [1215, 388] width 88 height 24
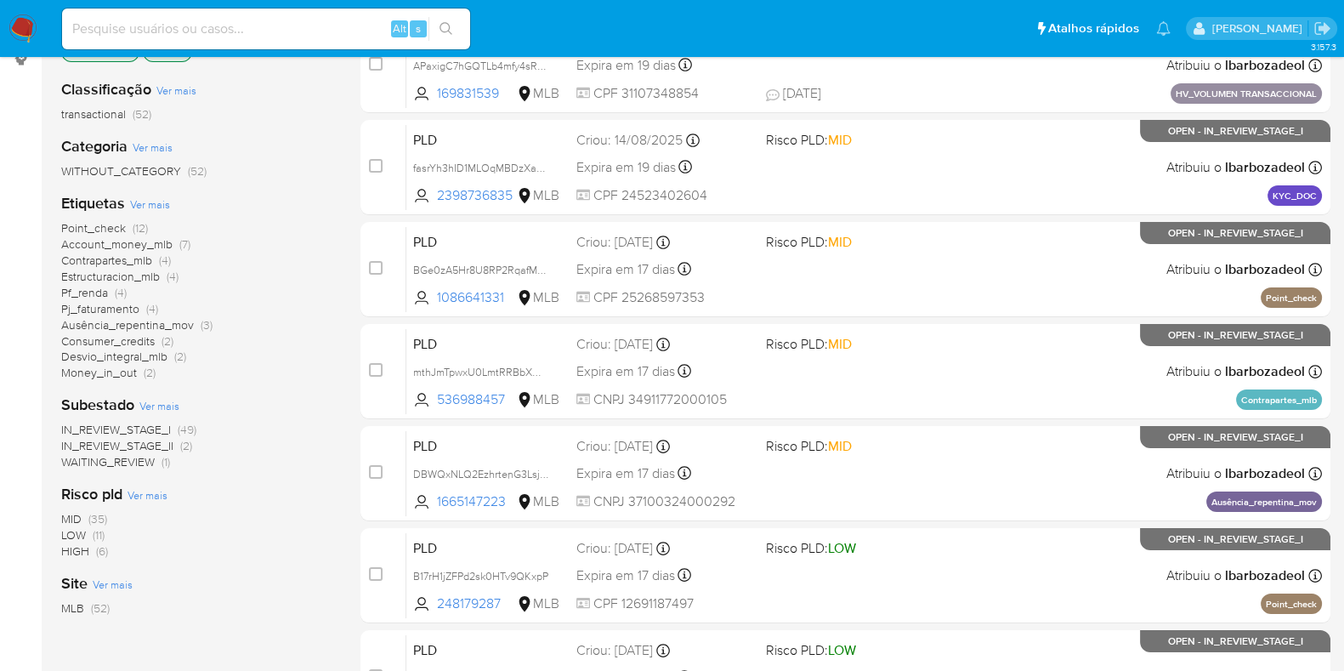
scroll to position [265, 0]
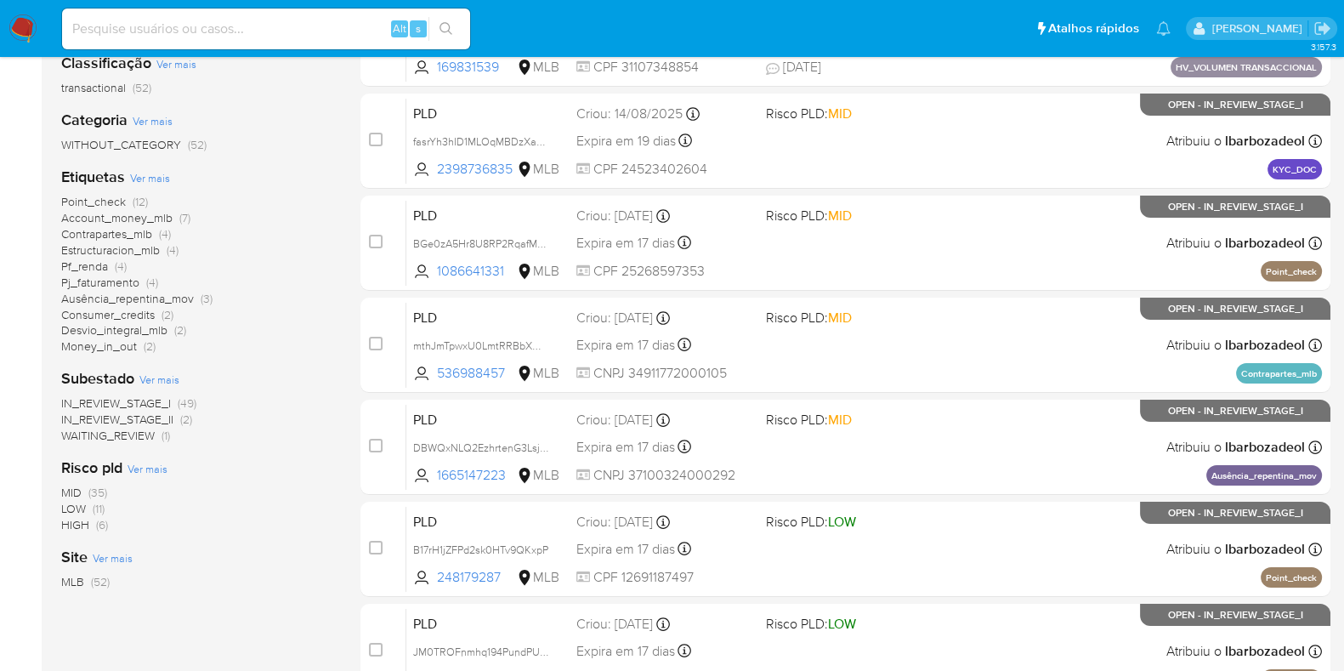
click at [103, 523] on span "(6)" at bounding box center [102, 524] width 12 height 17
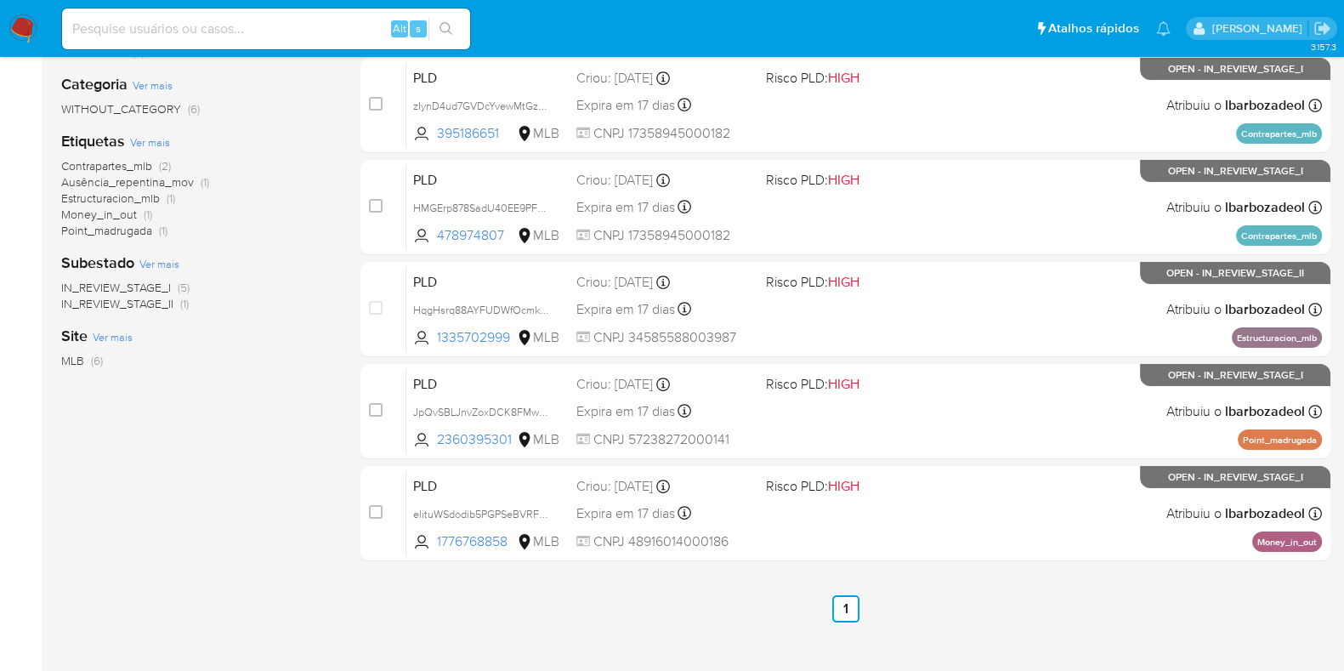
scroll to position [302, 0]
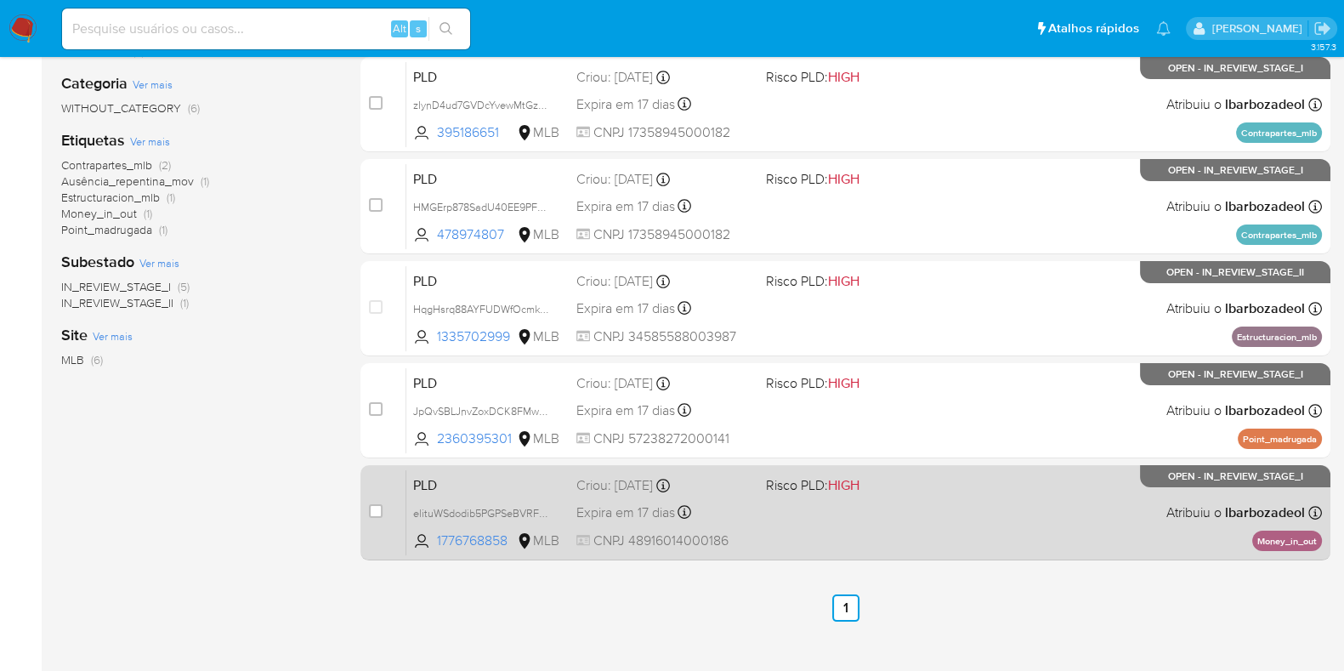
click at [927, 517] on div "PLD elituWSdodib5PGPSeBVRFb2 1776768858 MLB Risco PLD: HIGH Criou: 12/08/2025 C…" at bounding box center [864, 512] width 916 height 86
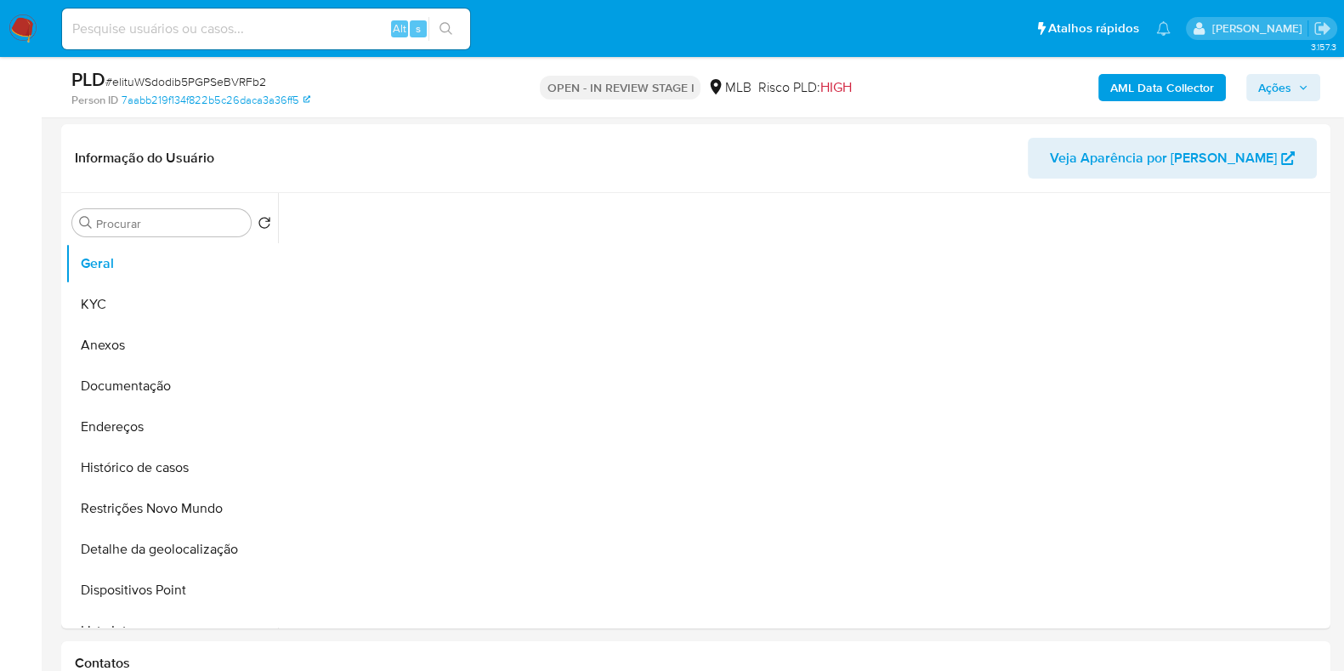
scroll to position [257, 0]
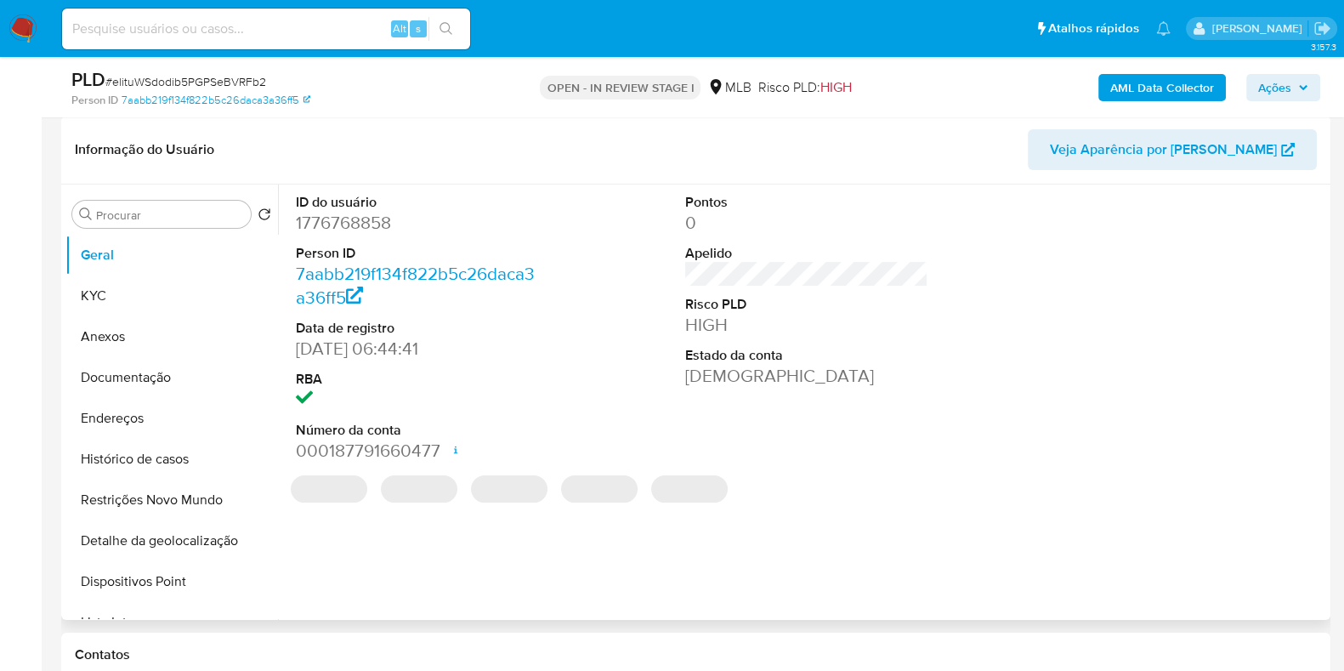
select select "10"
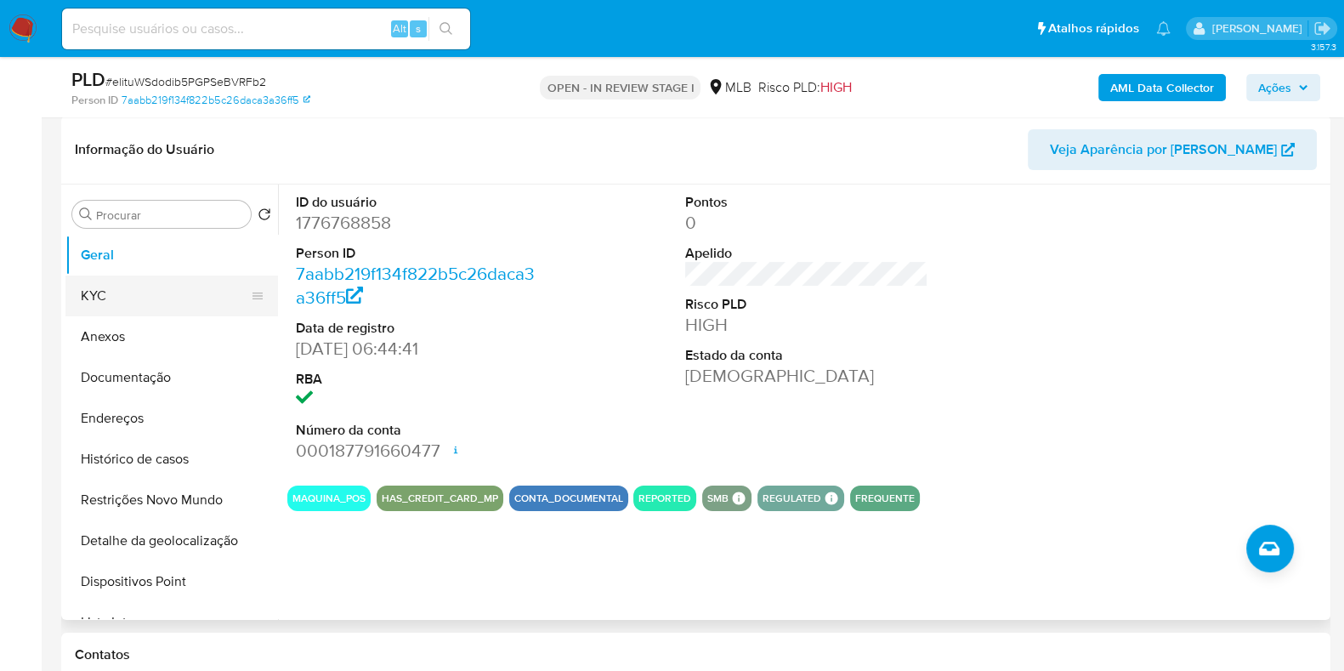
click at [157, 294] on button "KYC" at bounding box center [164, 296] width 199 height 41
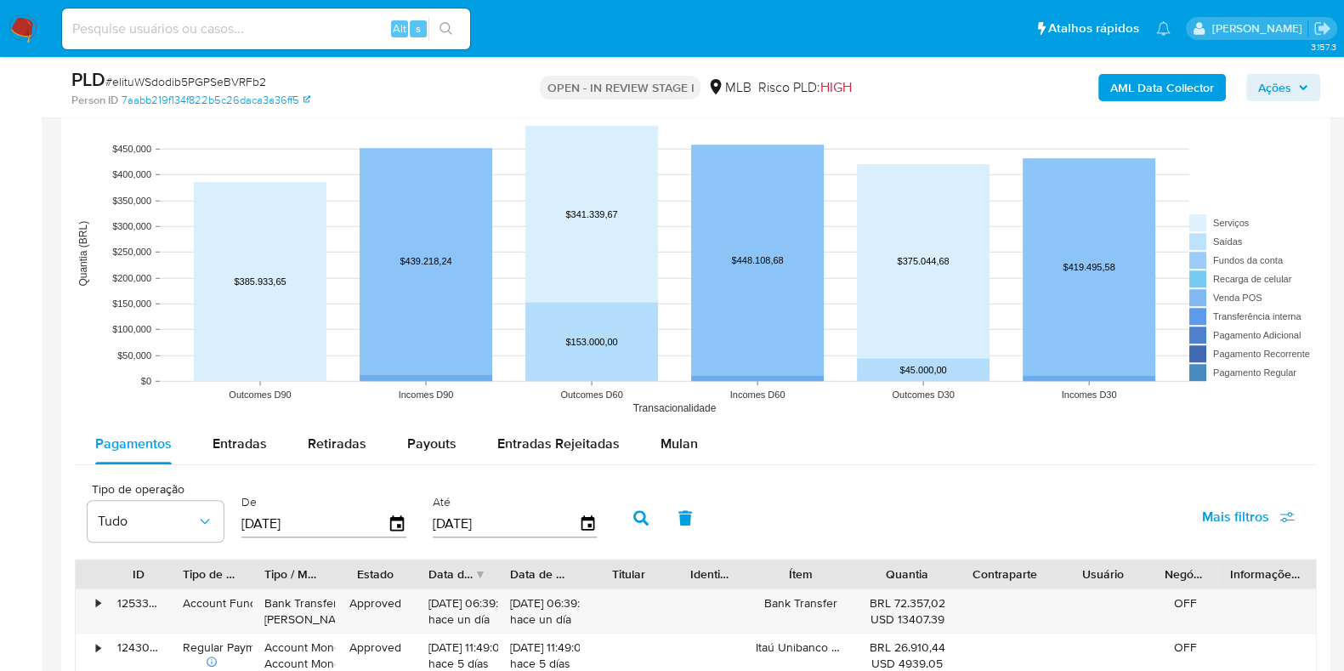
scroll to position [1889, 0]
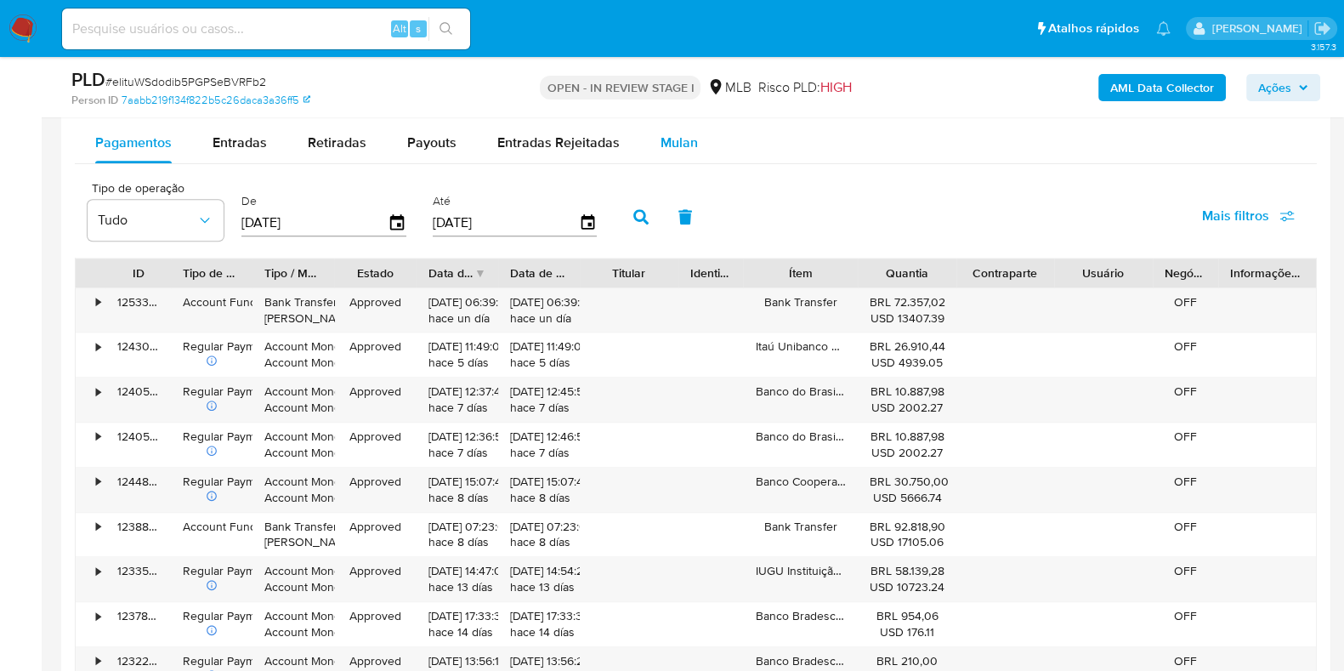
click at [675, 122] on div "Mulan" at bounding box center [679, 142] width 37 height 41
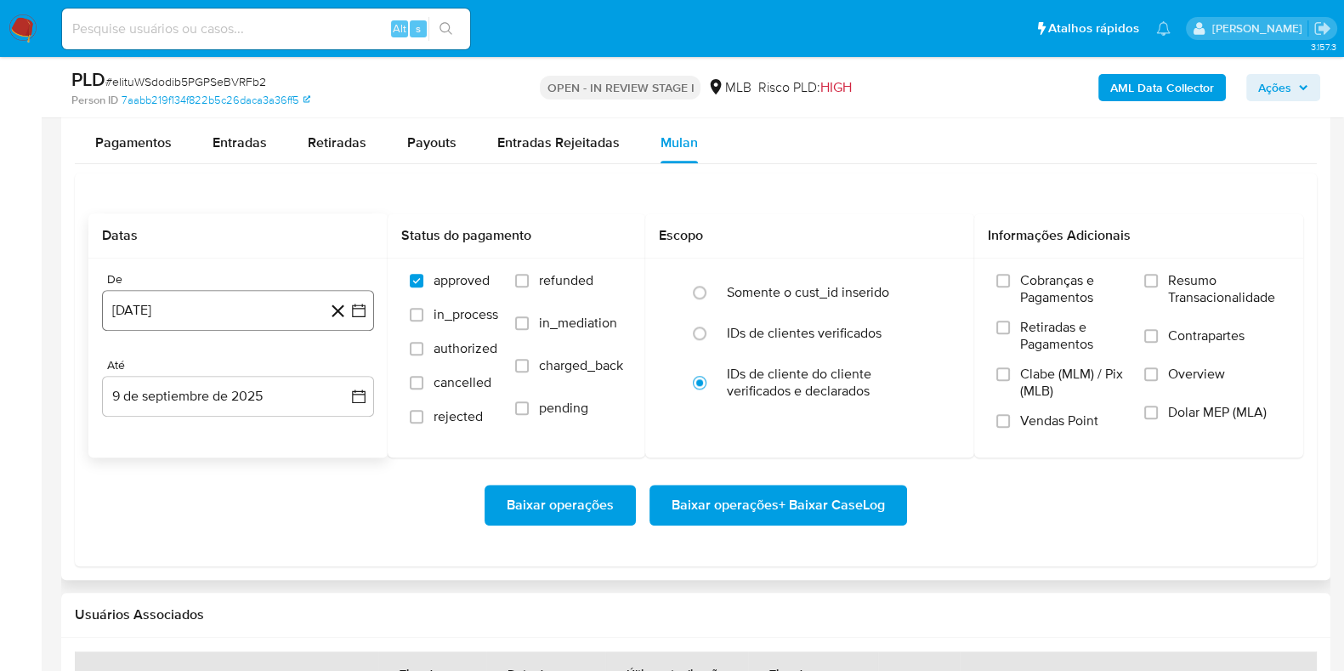
click at [265, 306] on button "[DATE]" at bounding box center [238, 310] width 272 height 41
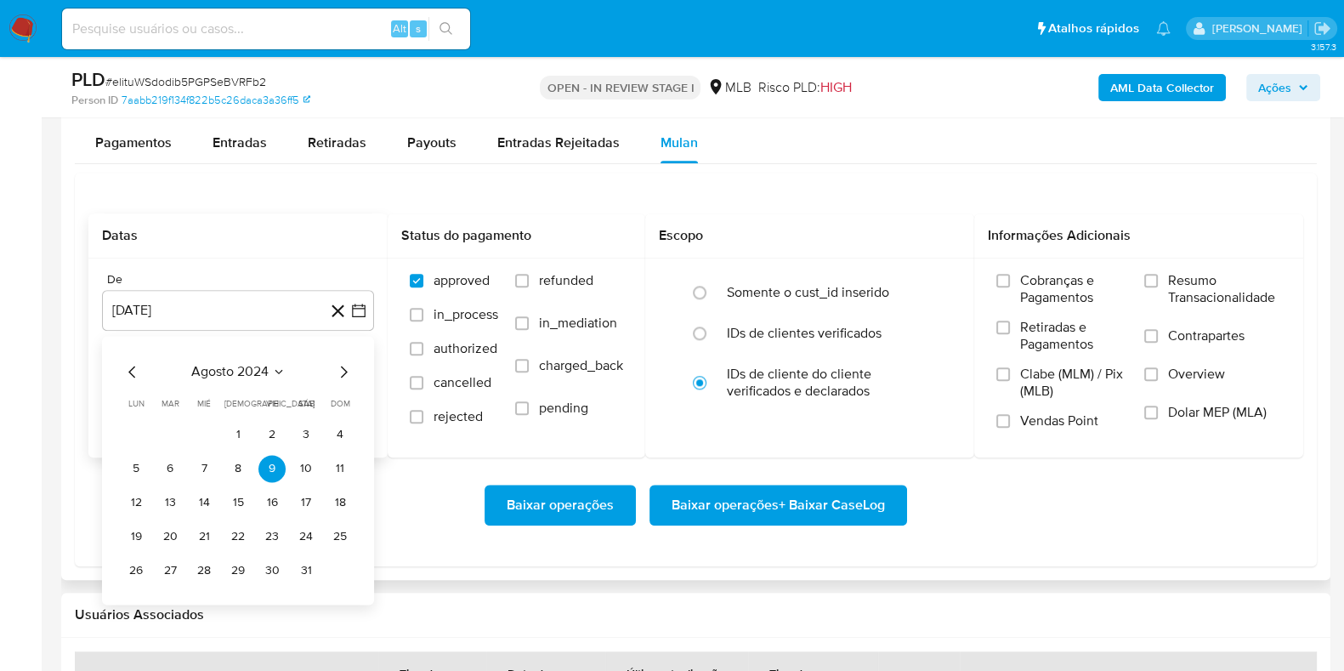
click at [230, 372] on span "agosto 2024" at bounding box center [229, 371] width 77 height 17
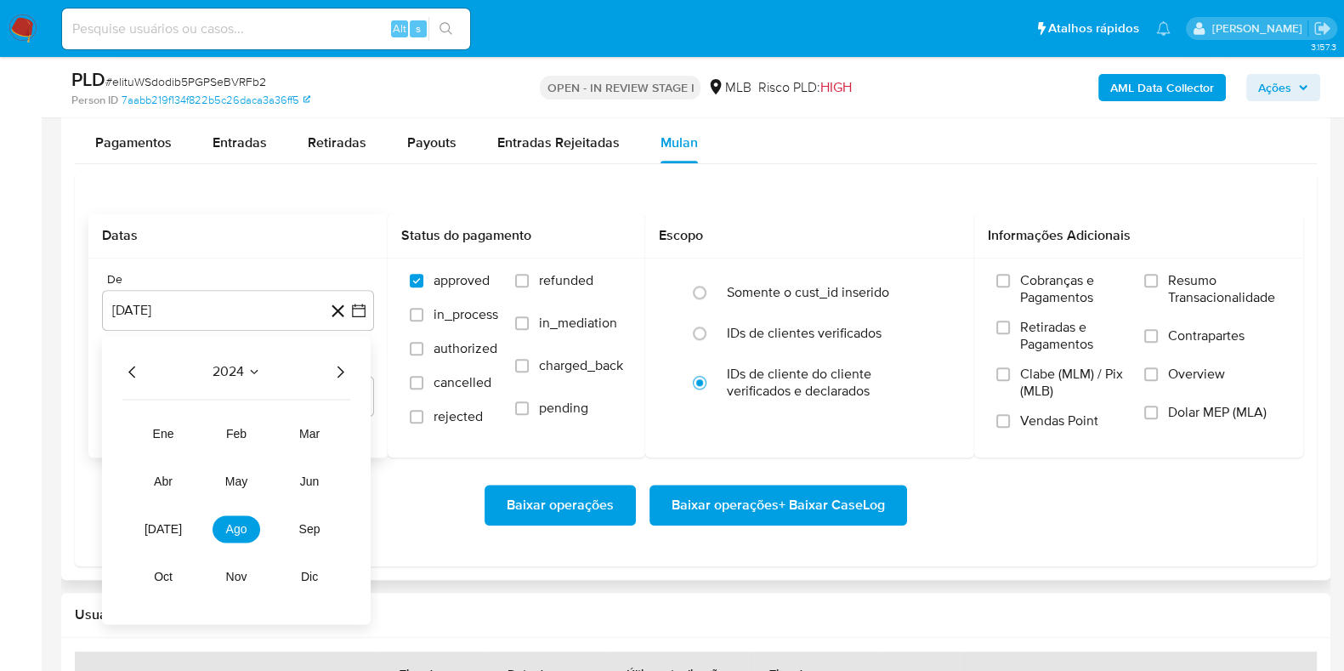
click at [340, 367] on icon "Año siguiente" at bounding box center [340, 371] width 20 height 20
click at [168, 522] on span "jul" at bounding box center [163, 529] width 37 height 14
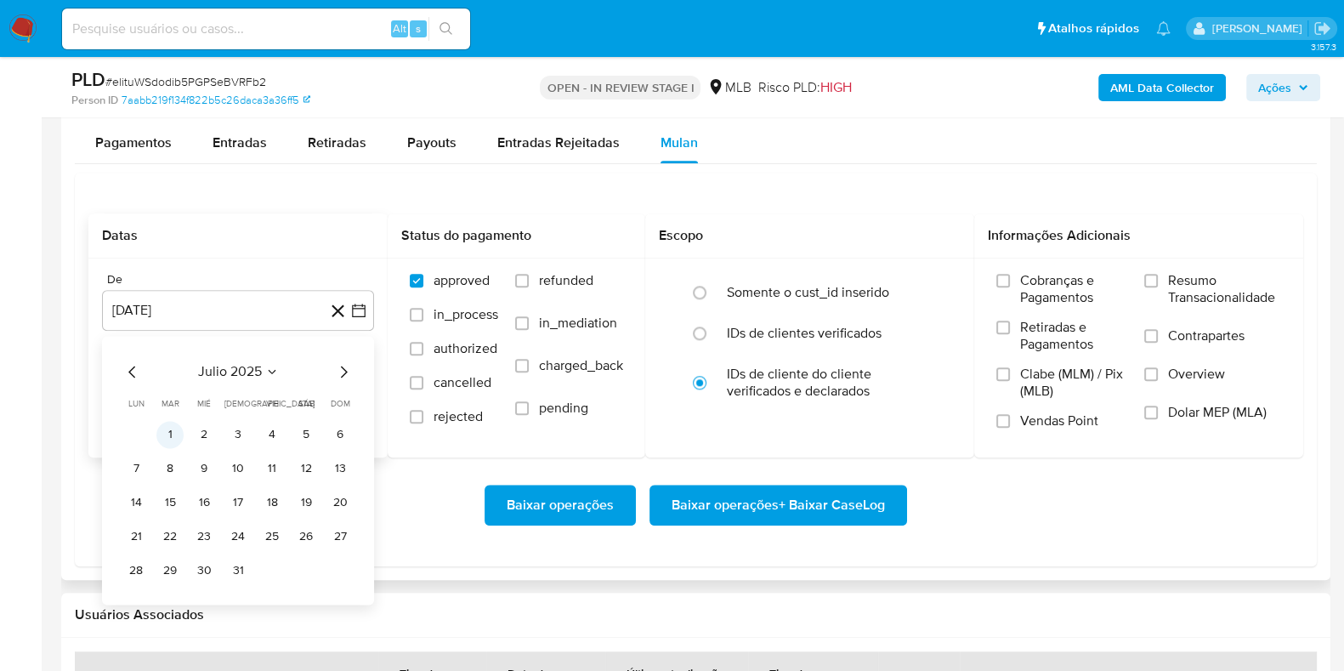
click at [176, 436] on button "1" at bounding box center [169, 434] width 27 height 27
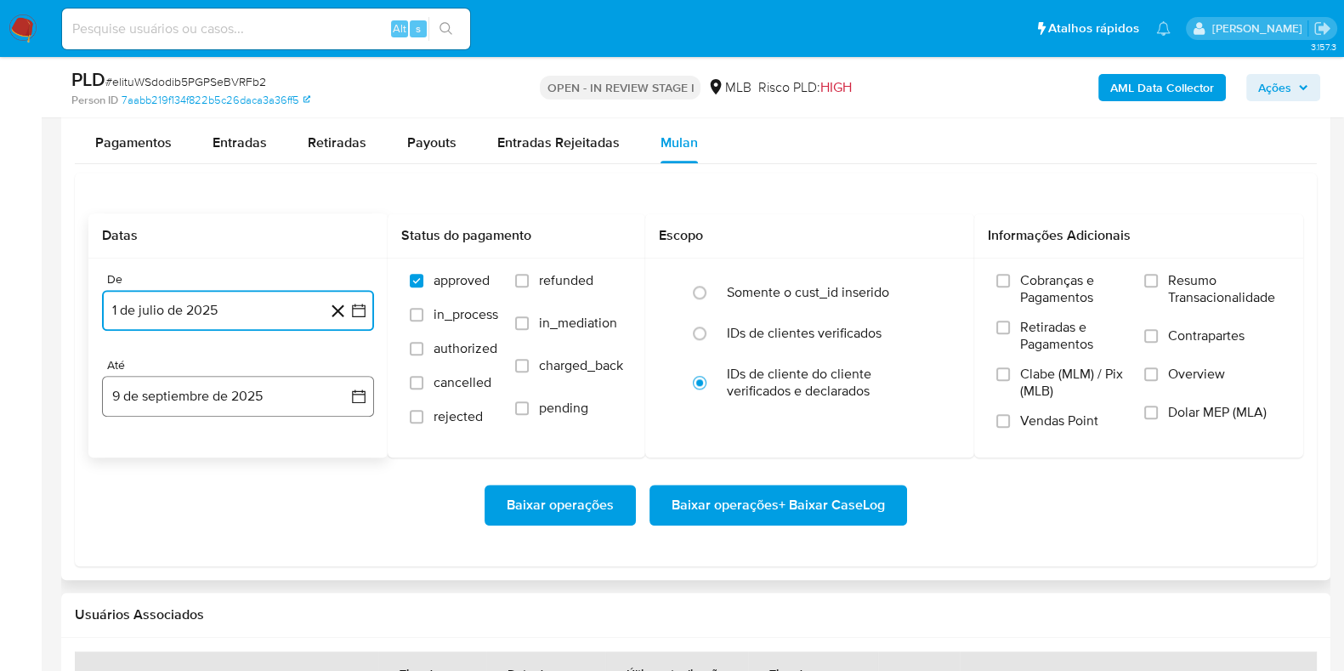
click at [207, 392] on button "9 de septiembre de 2025" at bounding box center [238, 396] width 272 height 41
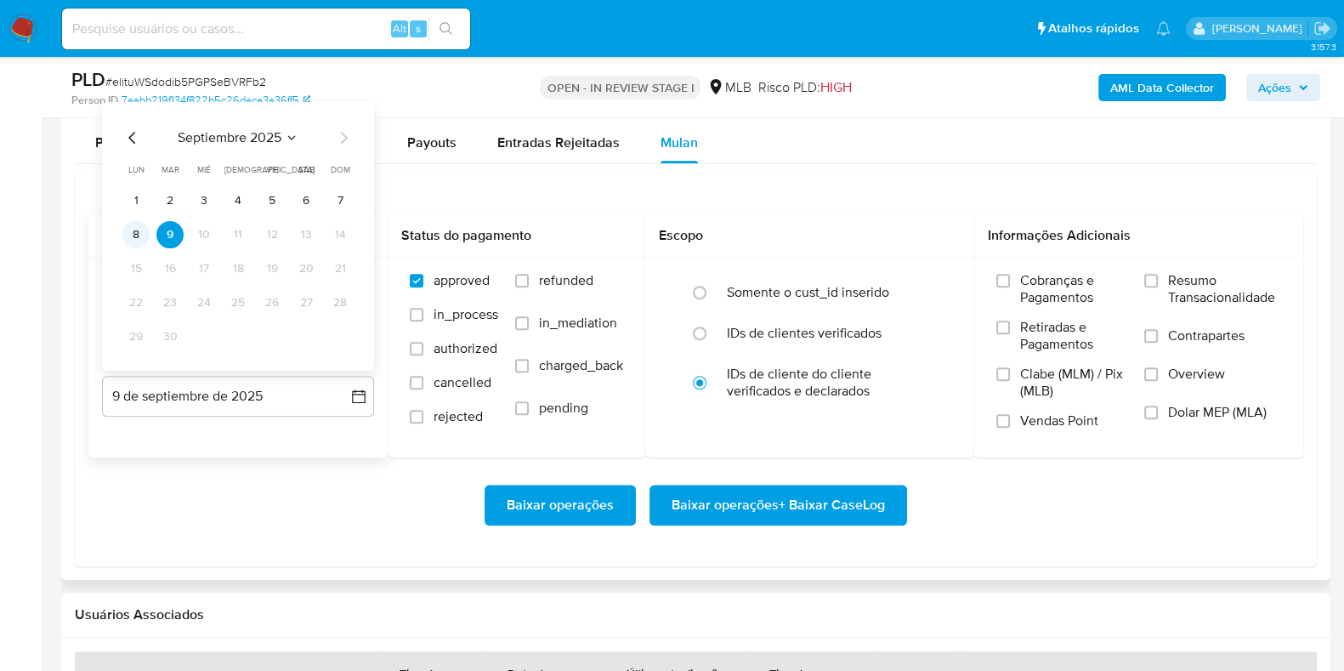
click at [140, 236] on button "8" at bounding box center [135, 233] width 27 height 27
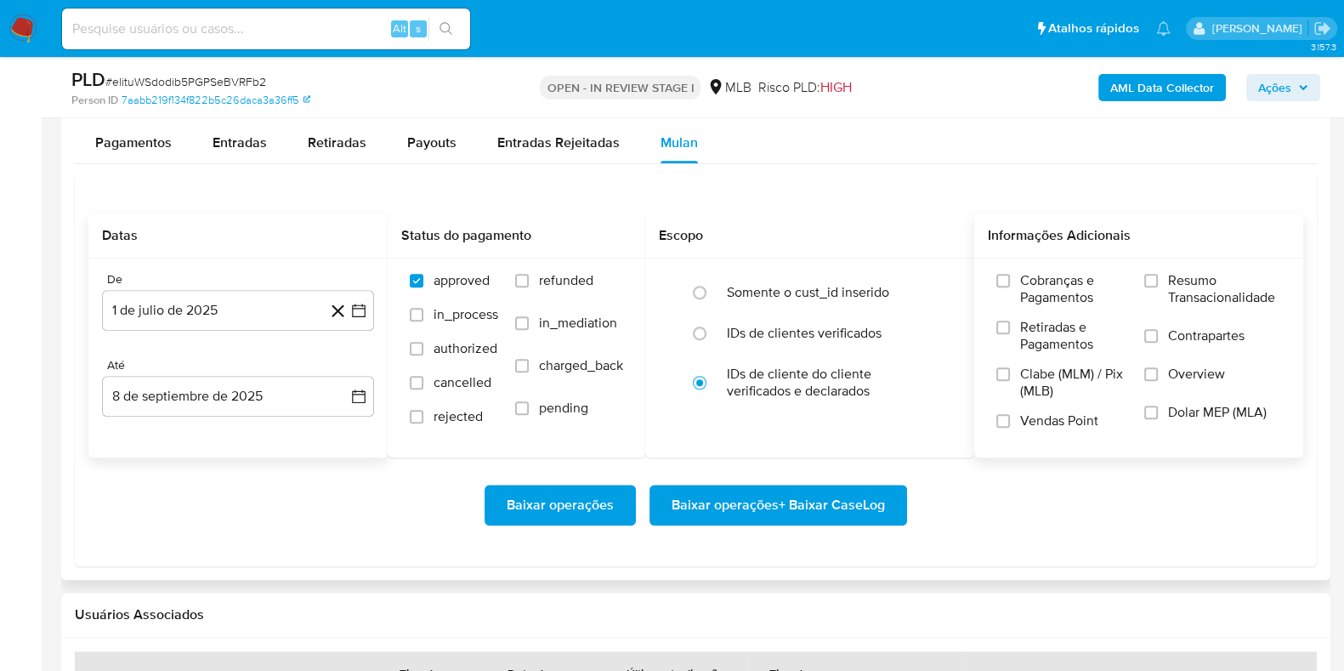
click at [1162, 292] on label "Resumo Transacionalidade" at bounding box center [1213, 299] width 137 height 55
click at [1158, 287] on input "Resumo Transacionalidade" at bounding box center [1152, 281] width 14 height 14
click at [871, 498] on span "Baixar operações + Baixar CaseLog" at bounding box center [778, 504] width 213 height 37
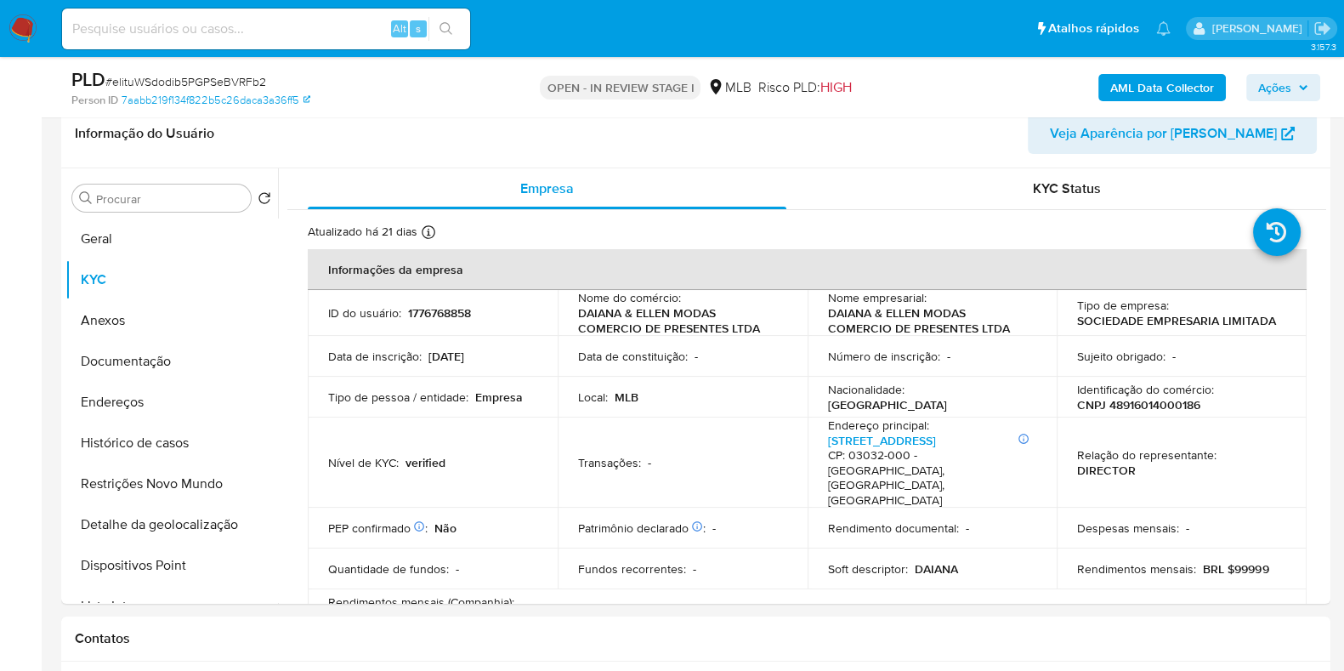
scroll to position [0, 0]
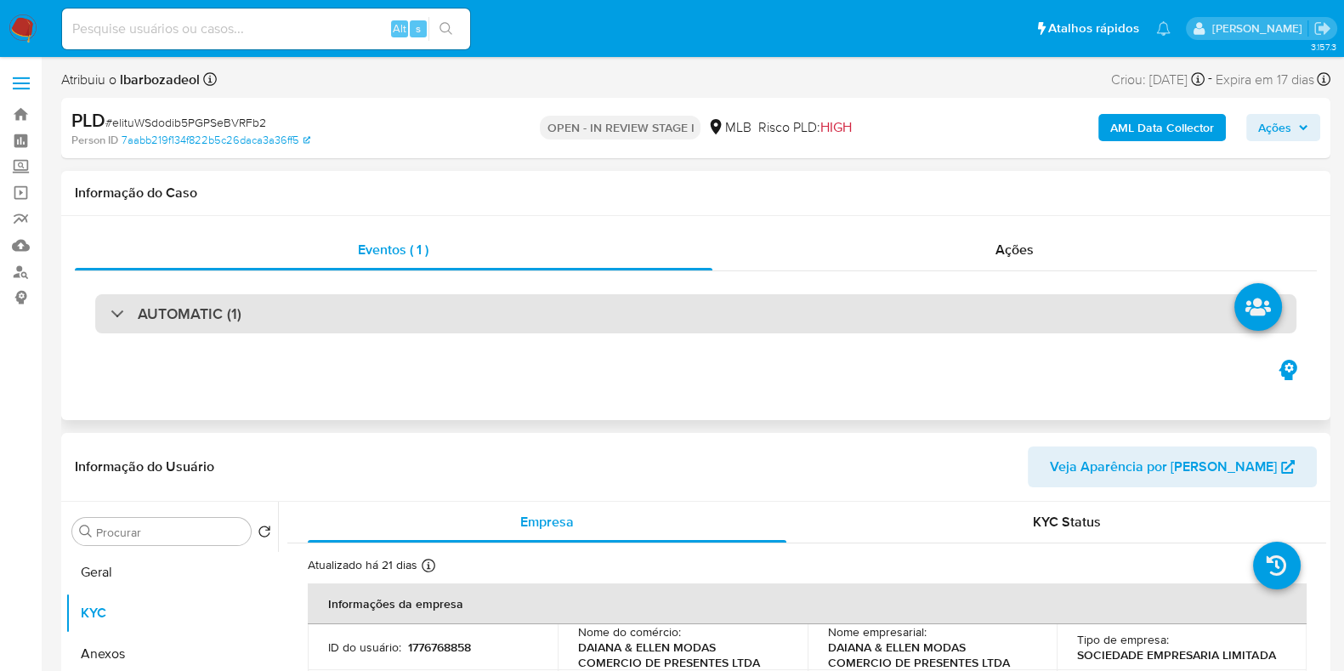
click at [740, 312] on div "AUTOMATIC (1)" at bounding box center [696, 313] width 1202 height 39
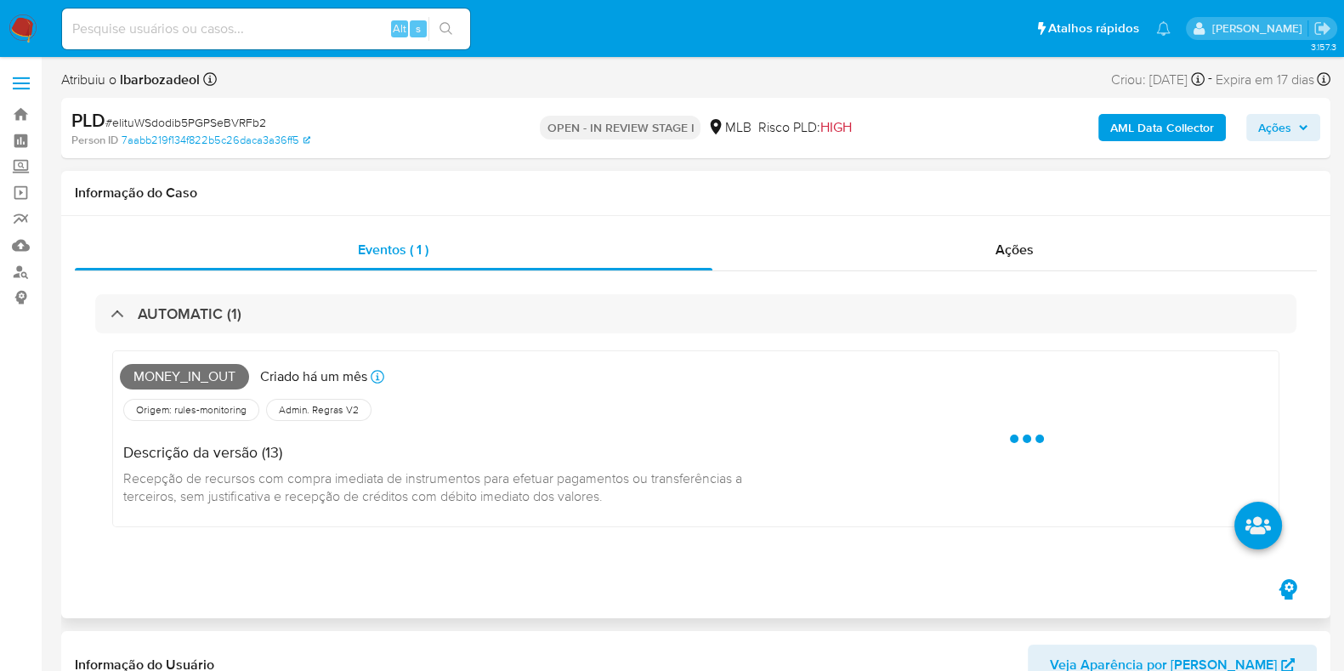
click at [220, 376] on span "Money_in_out" at bounding box center [184, 377] width 129 height 26
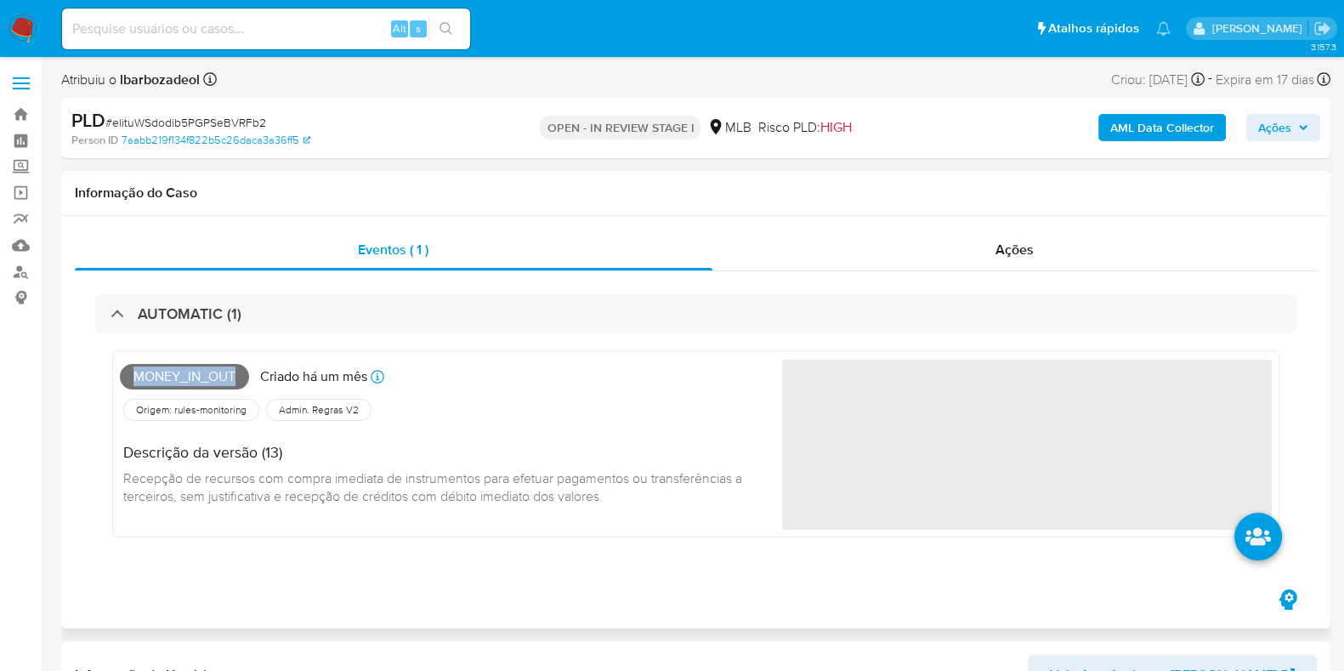
copy span "Money_in_out"
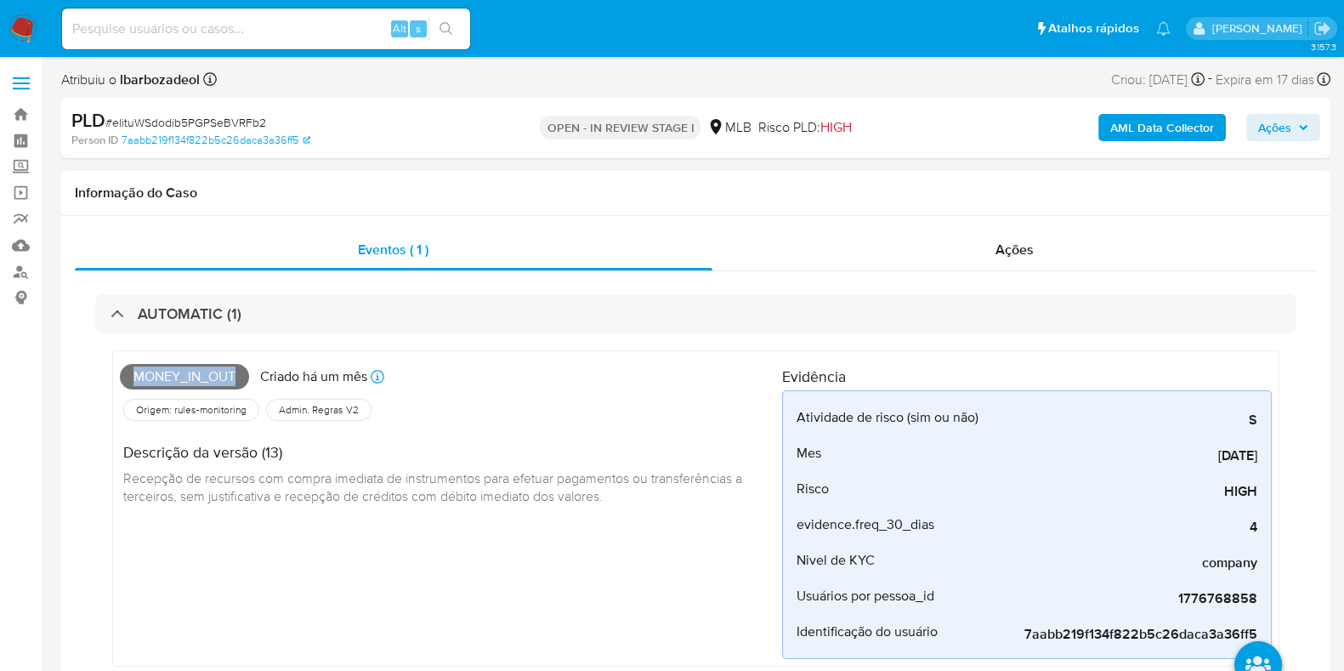
click at [1263, 134] on span "Ações" at bounding box center [1275, 127] width 33 height 27
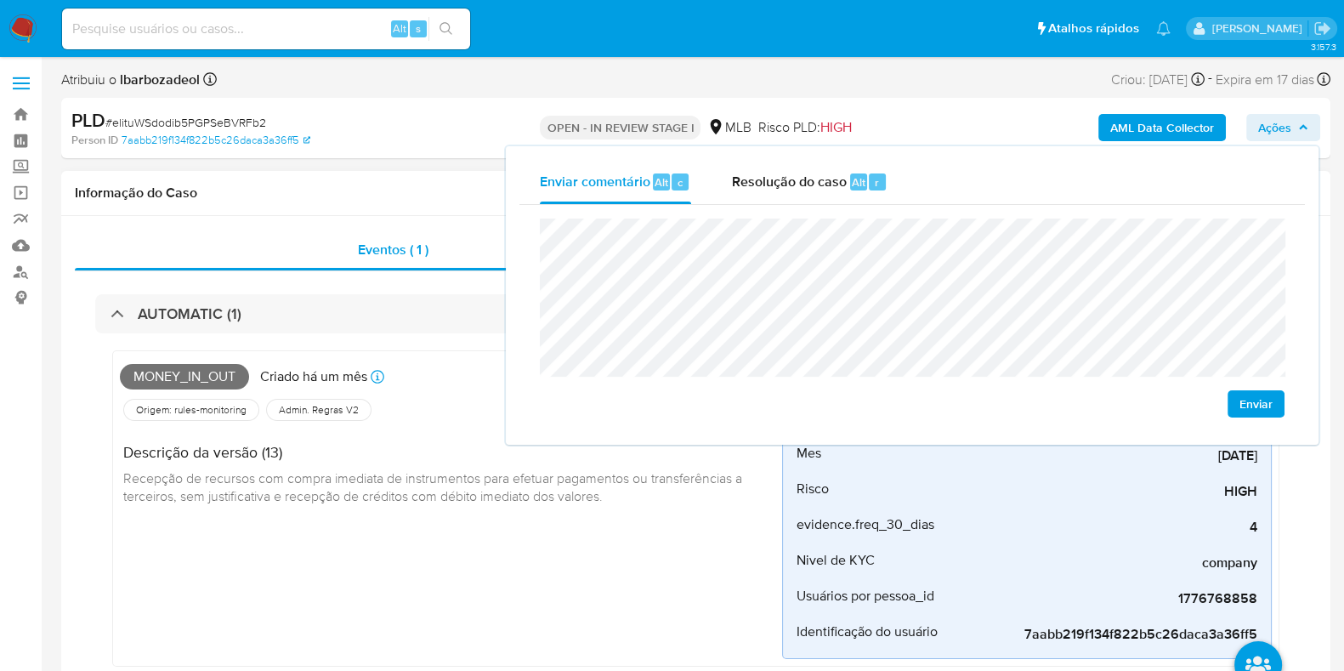
click at [495, 503] on span "Recepção de recursos com compra imediata de instrumentos para efetuar pagamento…" at bounding box center [434, 487] width 622 height 37
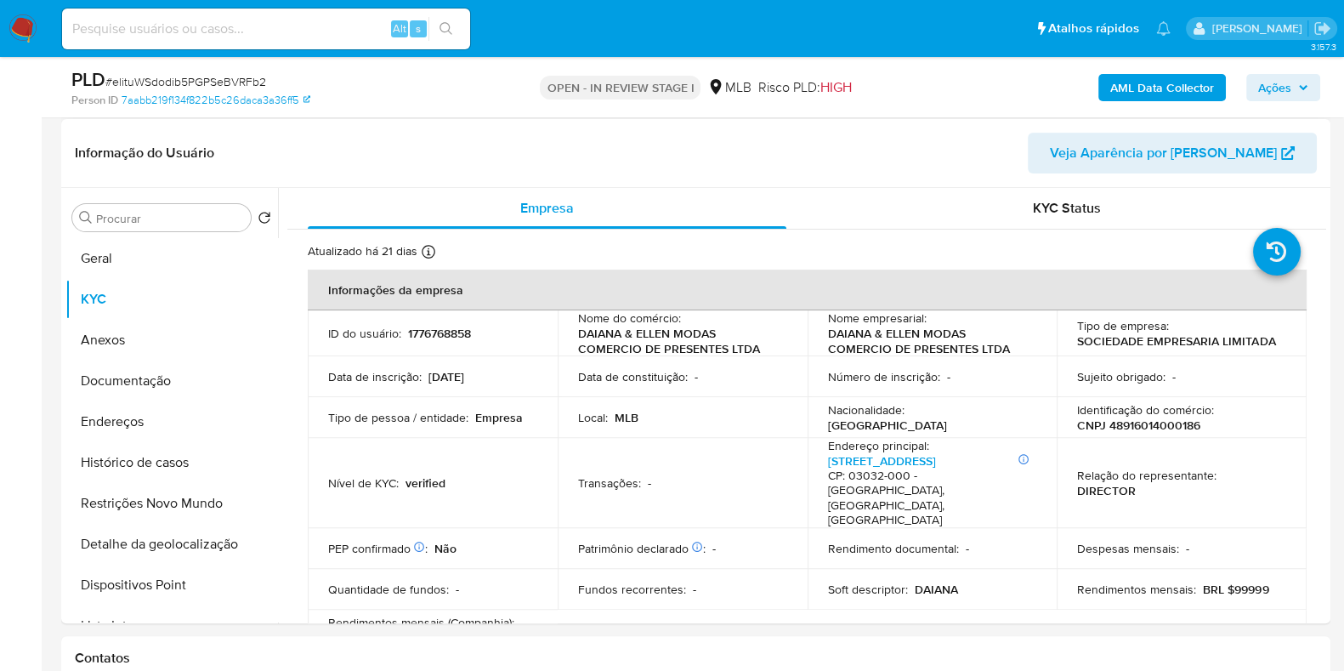
scroll to position [593, 0]
click at [120, 259] on button "Geral" at bounding box center [164, 256] width 199 height 41
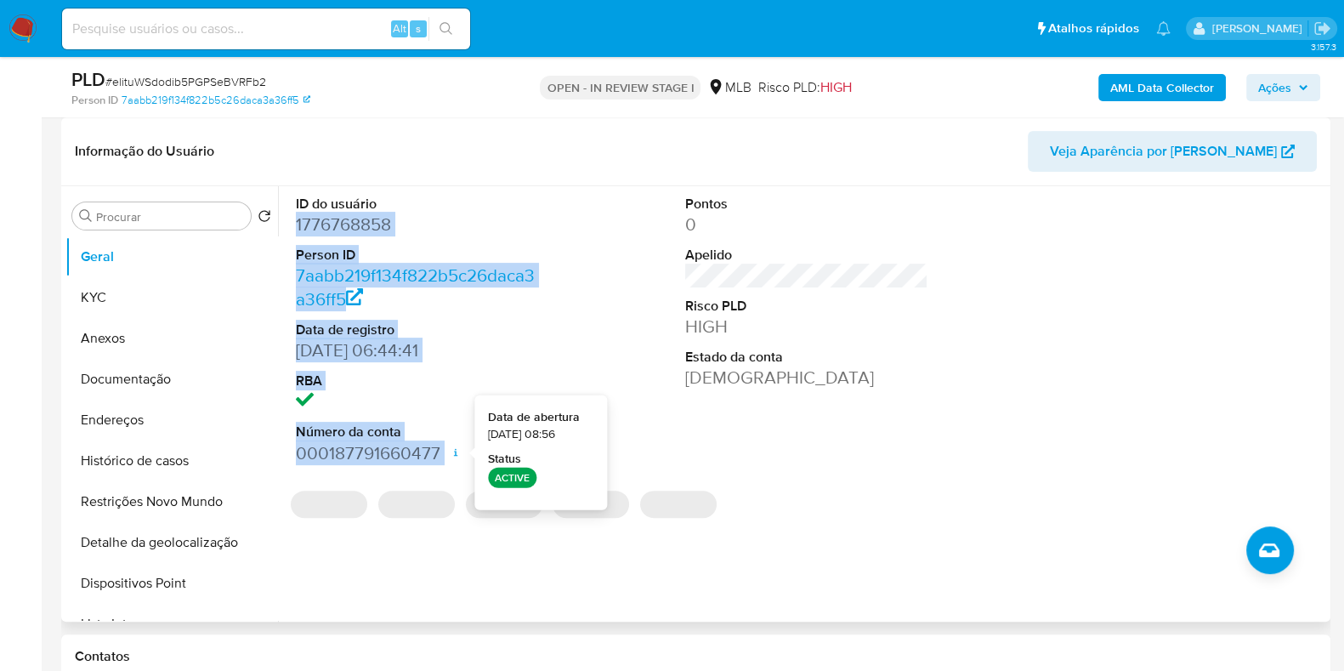
drag, startPoint x: 295, startPoint y: 223, endPoint x: 448, endPoint y: 447, distance: 271.7
click at [448, 447] on dl "ID do usuário 1776768858 Person ID 7aabb219f134f822b5c26daca3a36ff5 Data de reg…" at bounding box center [417, 330] width 243 height 270
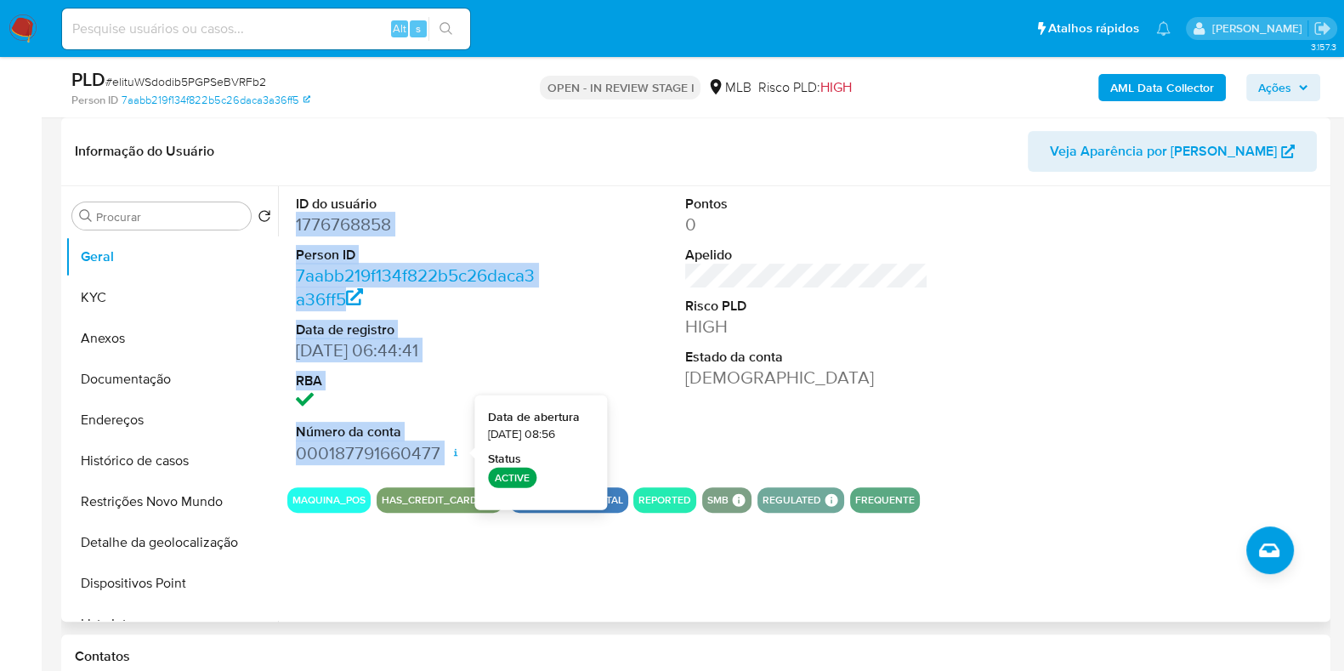
copy dl "1776768858 Person ID 7aabb219f134f822b5c26daca3a36ff5 Data de registro 18/04/20…"
click at [1293, 94] on span "Ações" at bounding box center [1284, 88] width 50 height 24
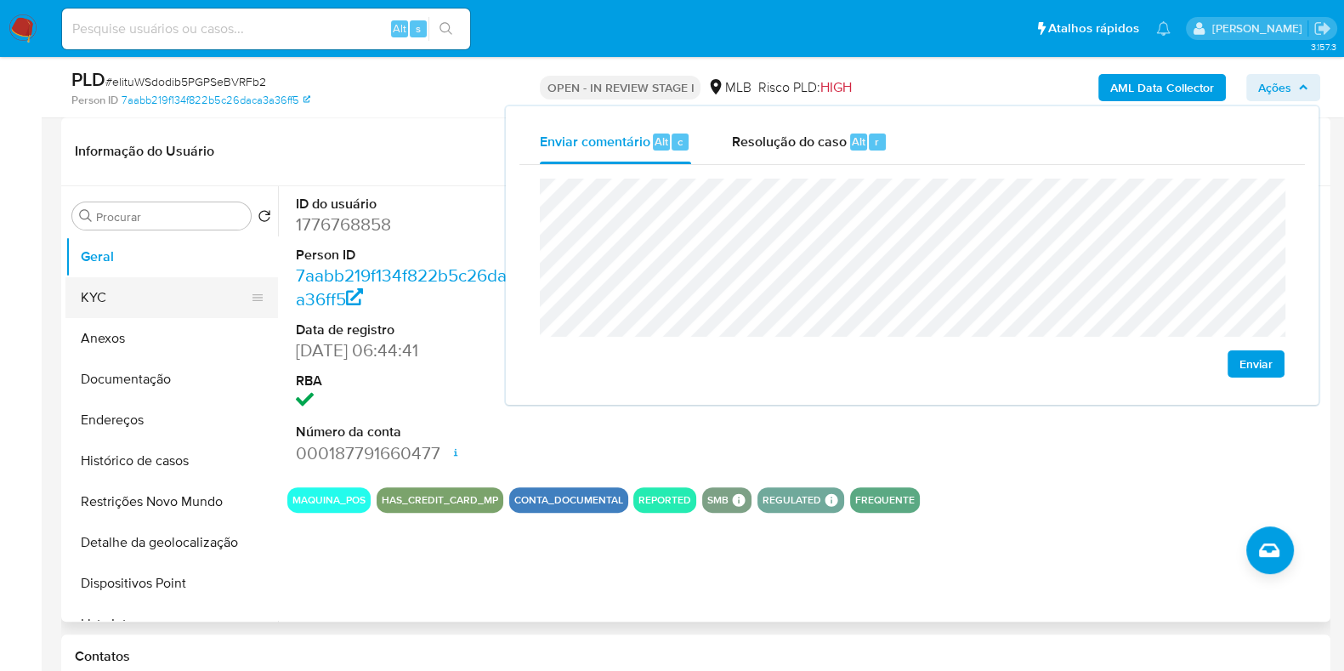
click at [128, 306] on button "KYC" at bounding box center [164, 297] width 199 height 41
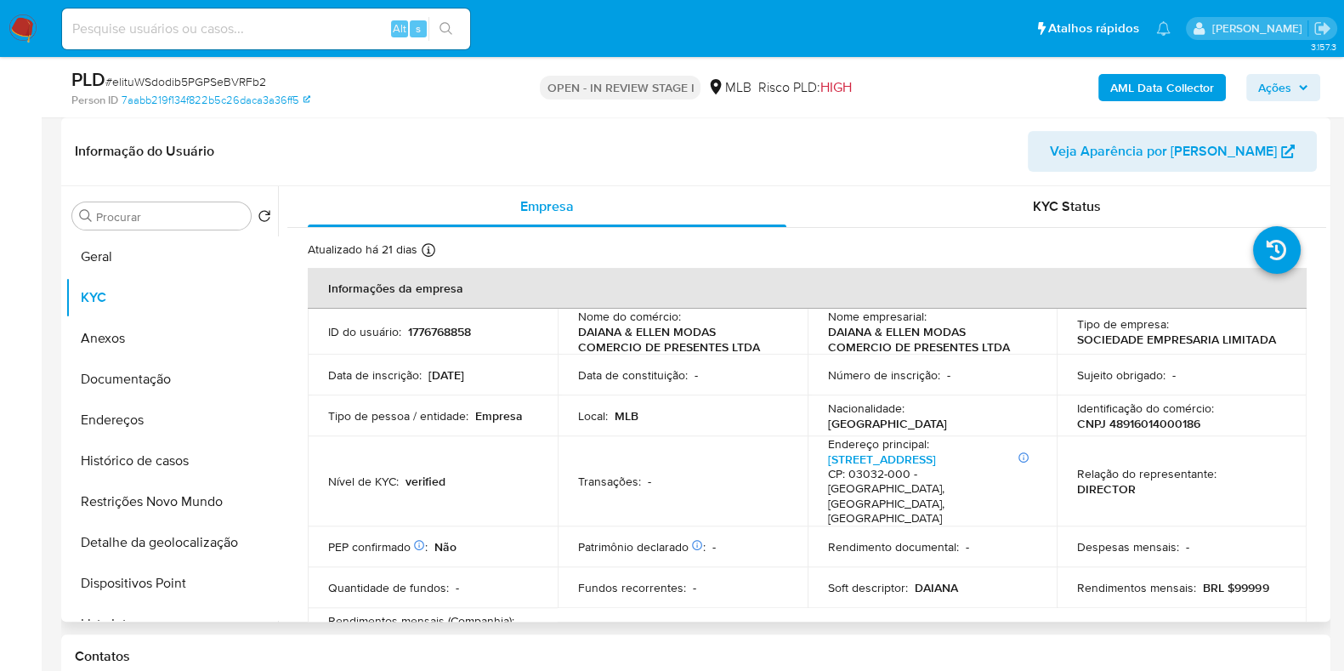
click at [1127, 423] on p "CNPJ 48916014000186" at bounding box center [1138, 423] width 123 height 15
copy p "48916014000186"
click at [1267, 95] on span "Ações" at bounding box center [1275, 87] width 33 height 27
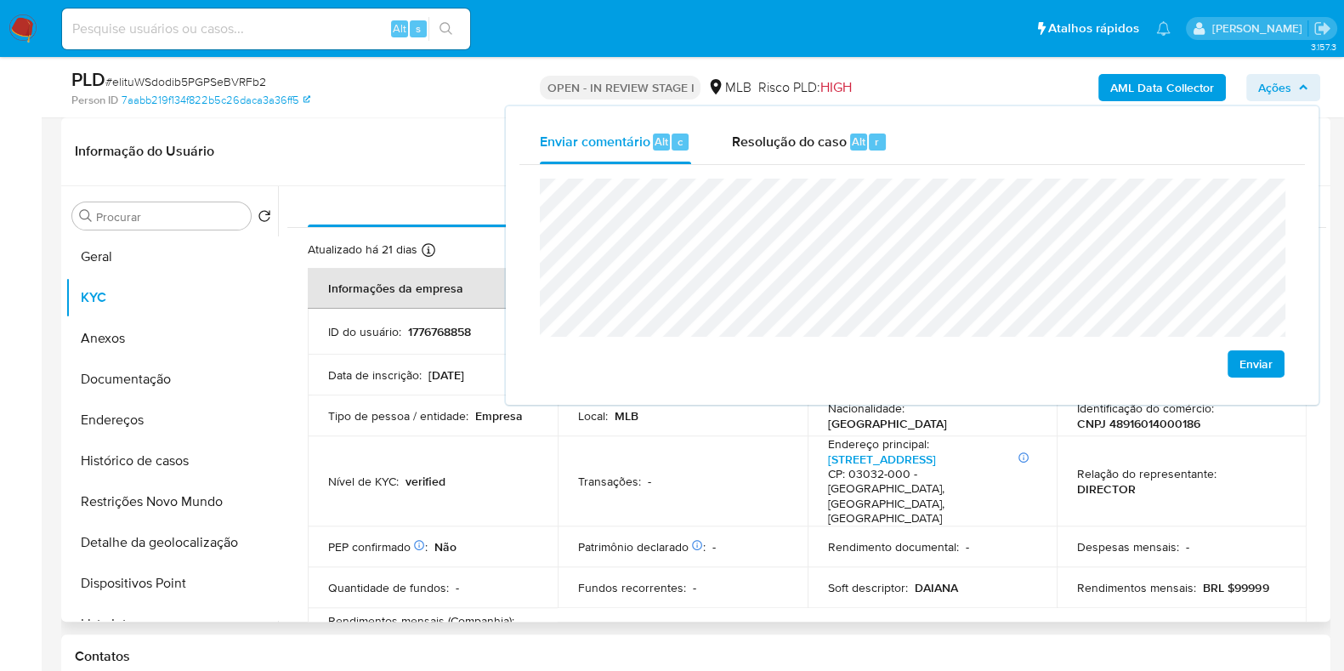
click at [447, 416] on p "Tipo de pessoa / entidade :" at bounding box center [398, 415] width 140 height 15
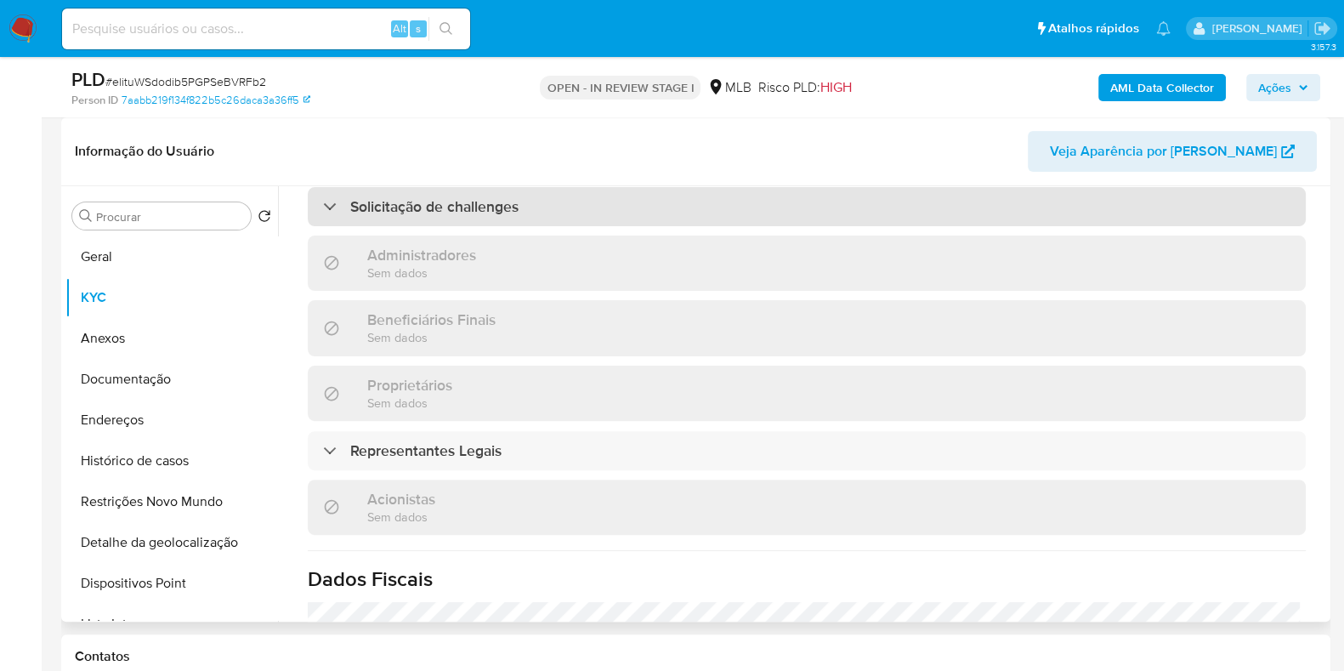
scroll to position [792, 0]
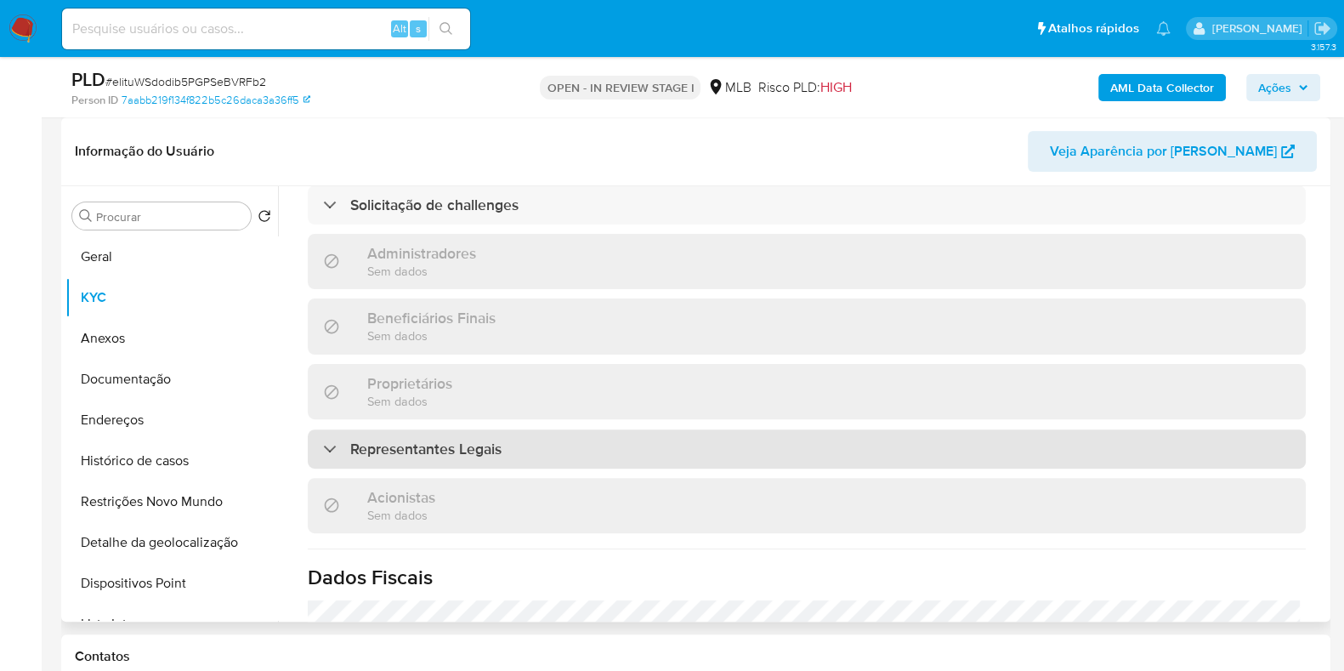
click at [549, 429] on div "Representantes Legais" at bounding box center [807, 448] width 998 height 39
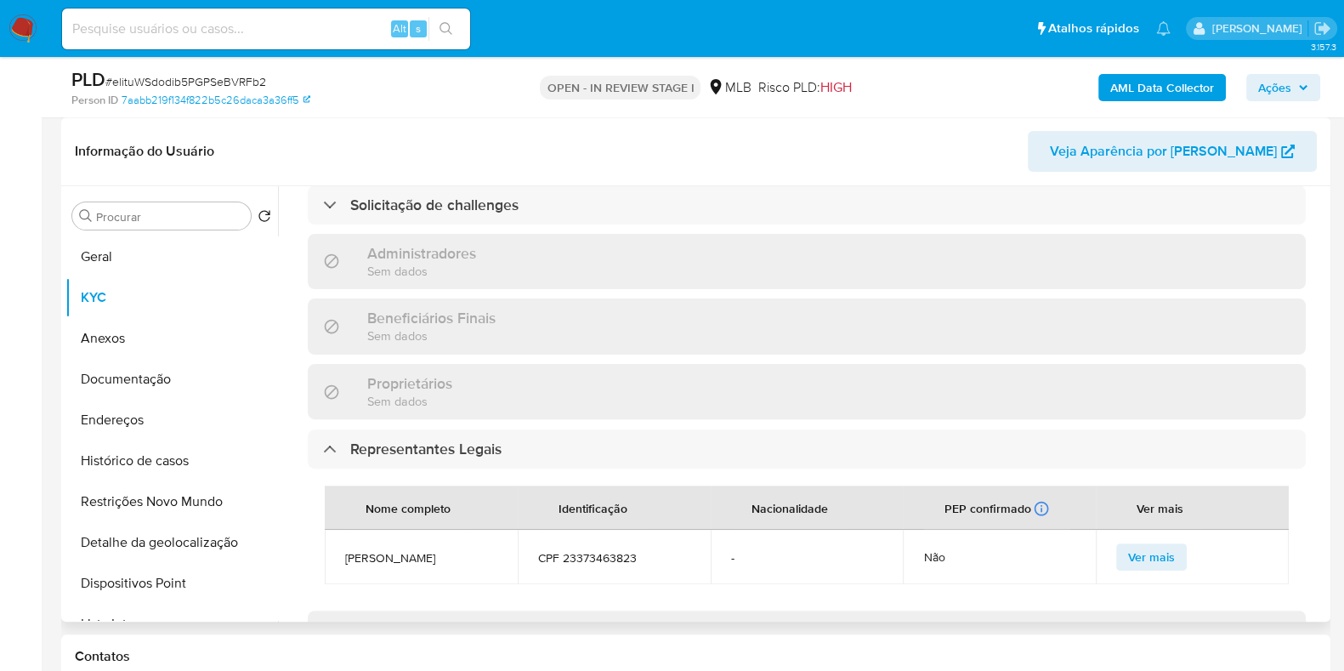
scroll to position [834, 0]
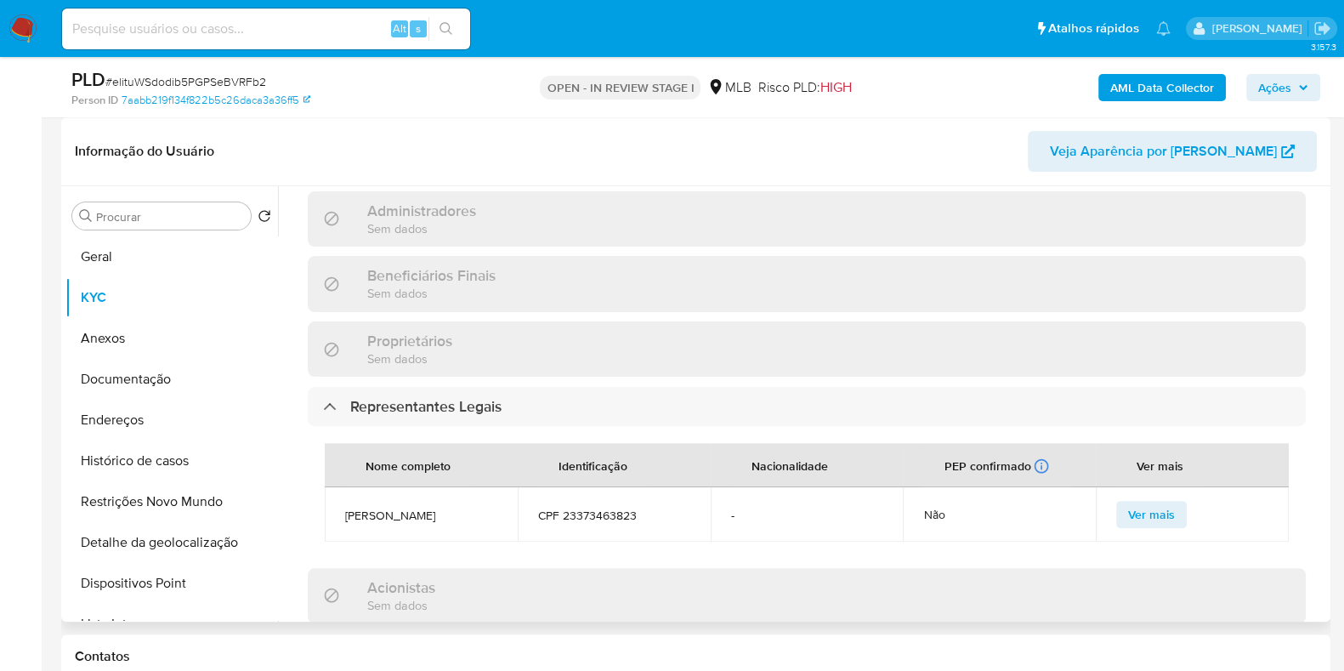
click at [595, 508] on span "CPF 23373463823" at bounding box center [614, 515] width 152 height 15
copy span "23373463823"
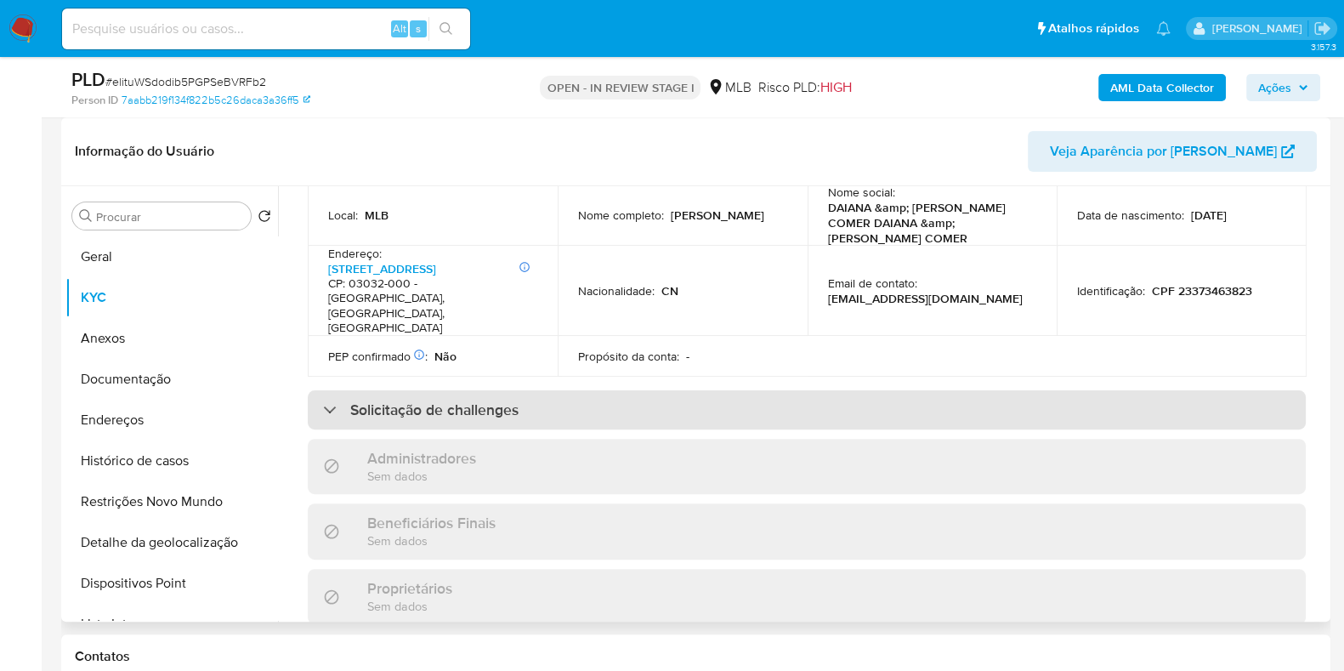
scroll to position [588, 0]
click at [577, 389] on div "Solicitação de challenges" at bounding box center [807, 408] width 998 height 39
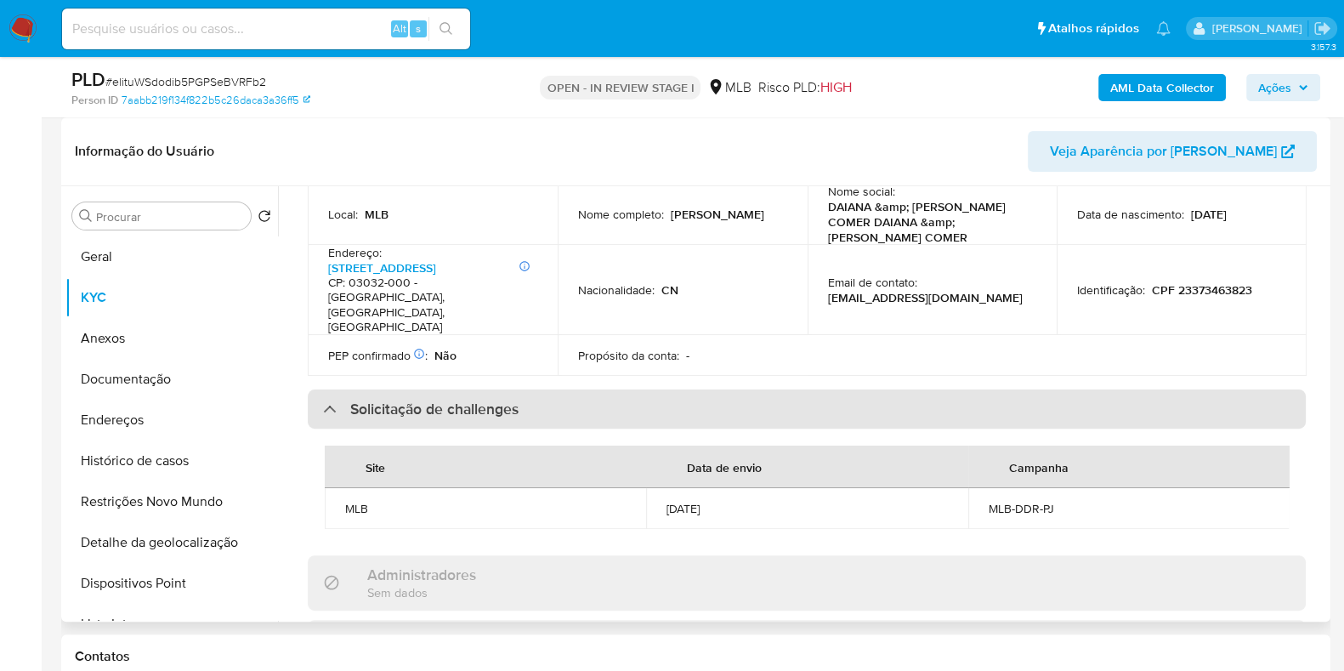
click at [577, 389] on div "Solicitação de challenges" at bounding box center [807, 408] width 998 height 39
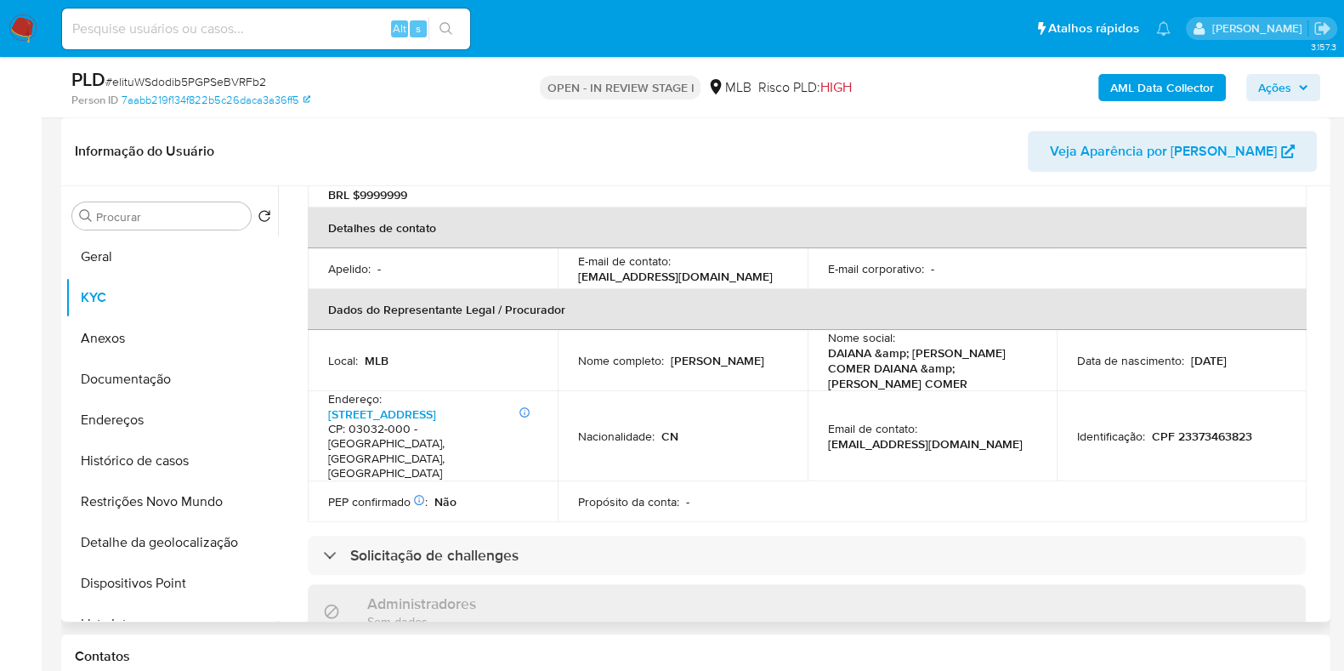
scroll to position [438, 0]
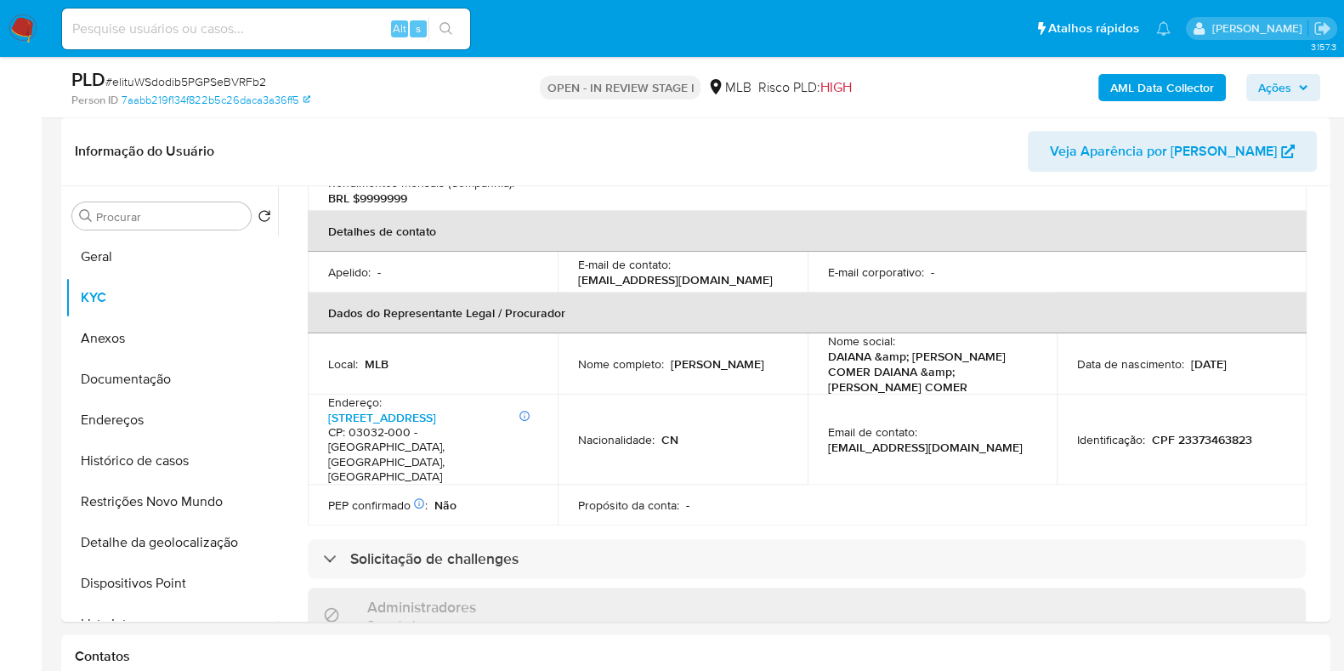
click at [1265, 82] on span "Ações" at bounding box center [1275, 87] width 33 height 27
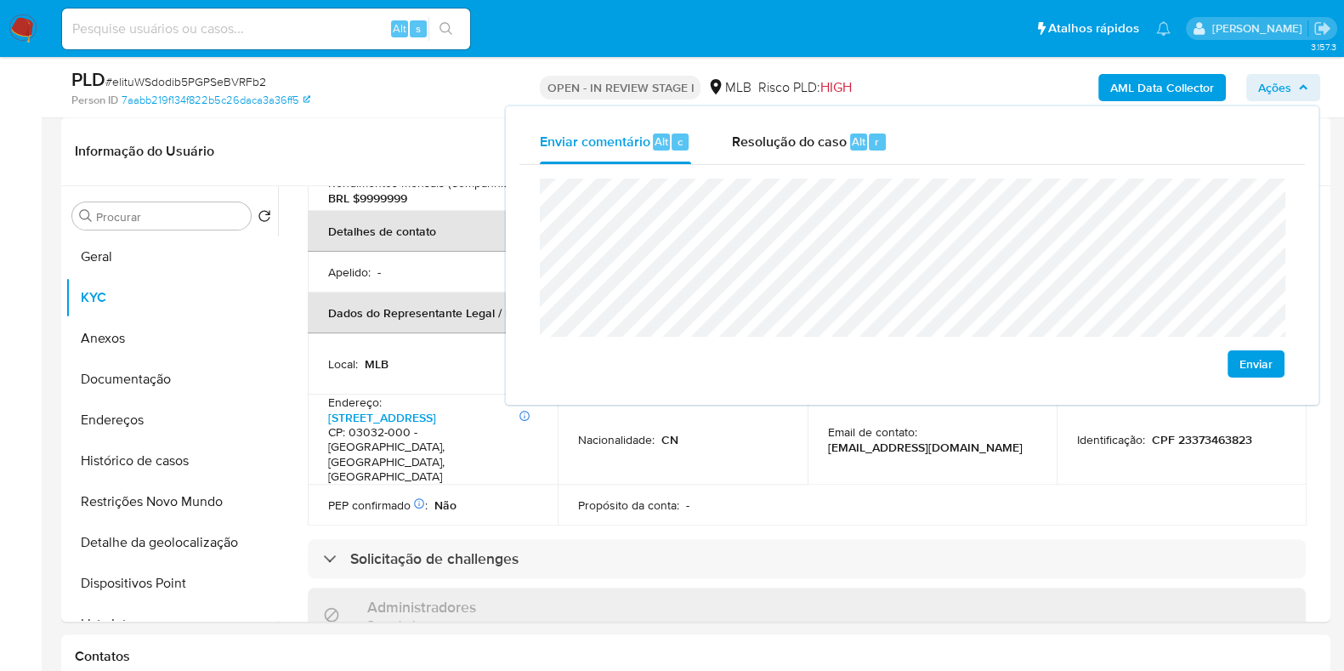
click at [0, 0] on lt-span "econômica" at bounding box center [0, 0] width 0 height 0
click at [713, 467] on div "Informações da empresa ID do usuário : 1776768858 Nome do comércio : DAIANA & E…" at bounding box center [807, 634] width 998 height 1609
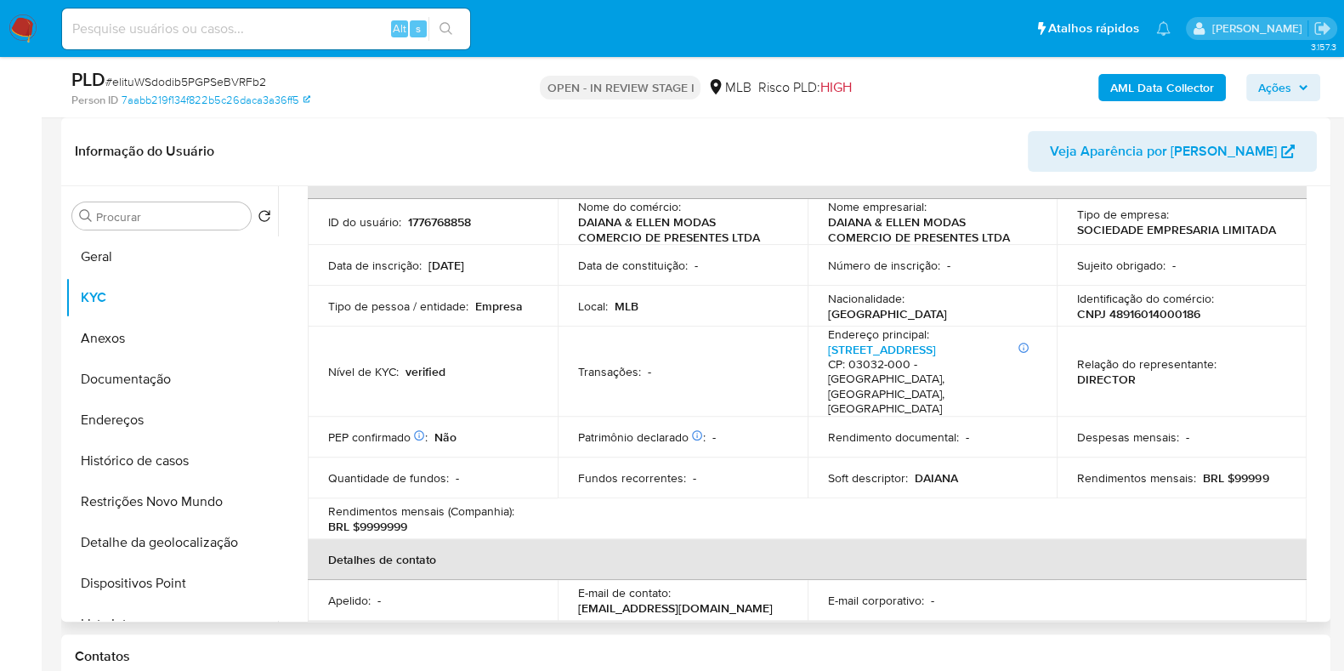
scroll to position [111, 0]
click at [150, 417] on button "Endereços" at bounding box center [164, 420] width 199 height 41
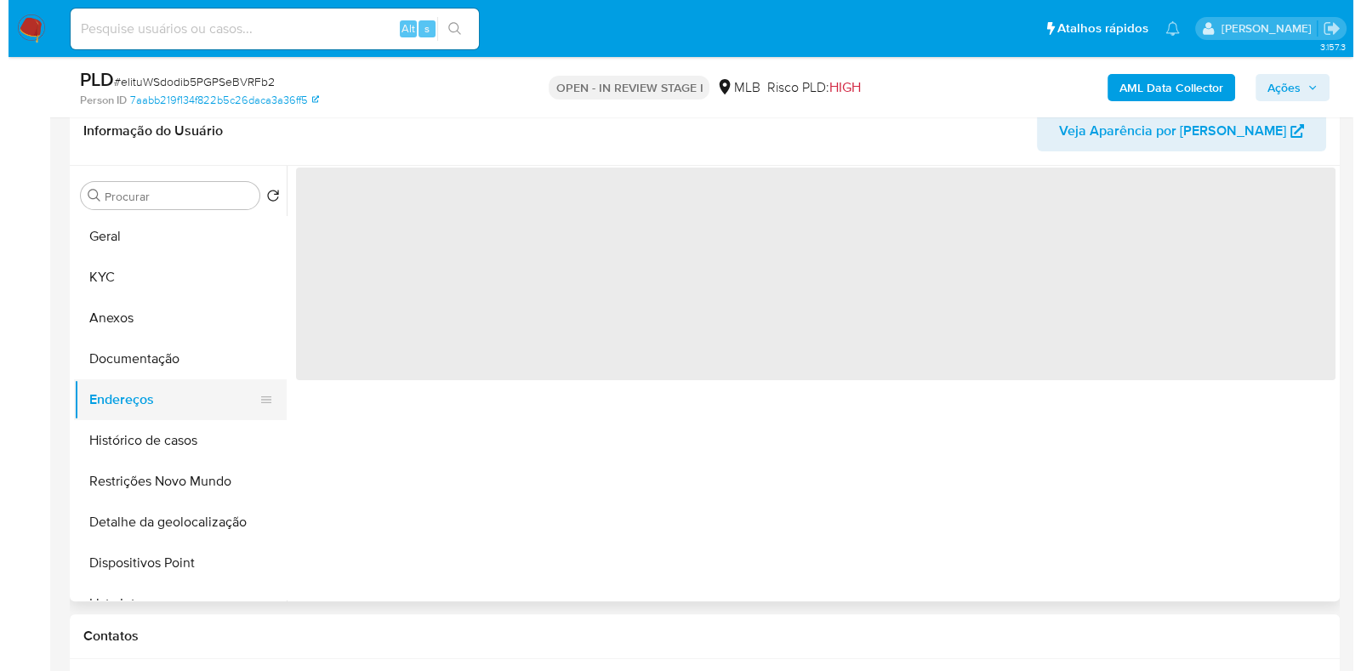
scroll to position [0, 0]
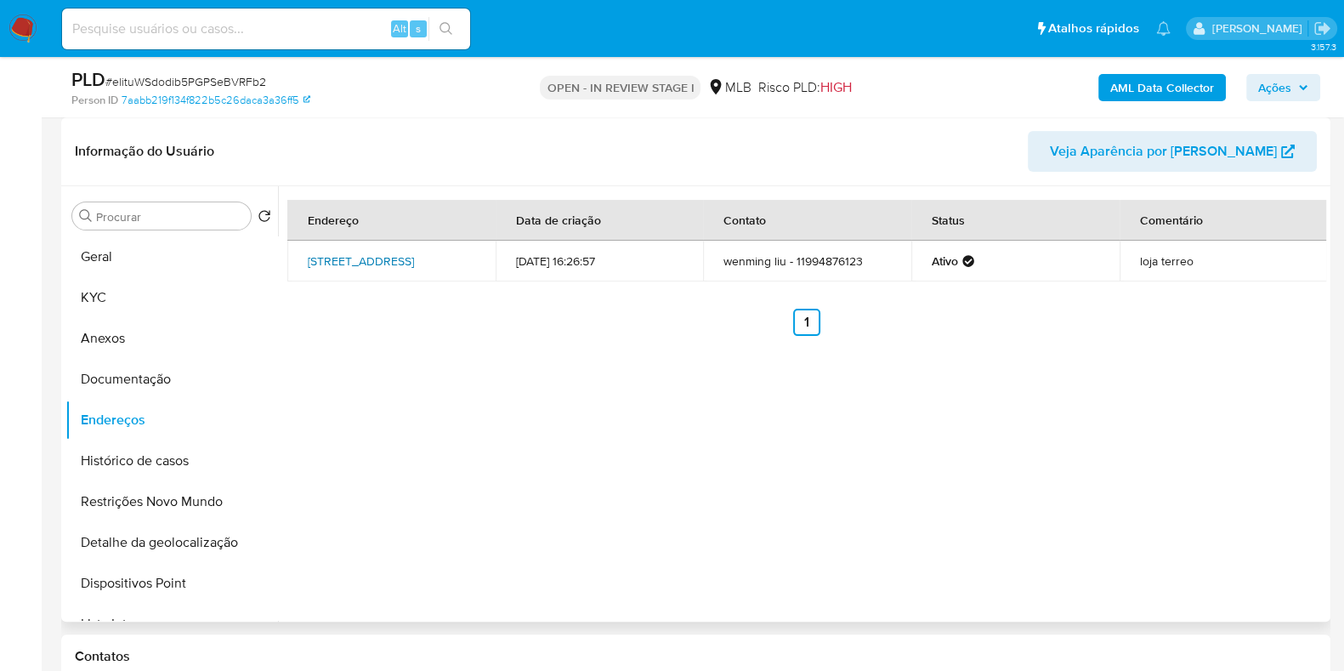
click at [367, 259] on link "Avenida Vautier 106, São Paulo, São Paulo, 03032000, Brasil 106" at bounding box center [361, 261] width 106 height 17
click at [151, 376] on button "Documentação" at bounding box center [164, 379] width 199 height 41
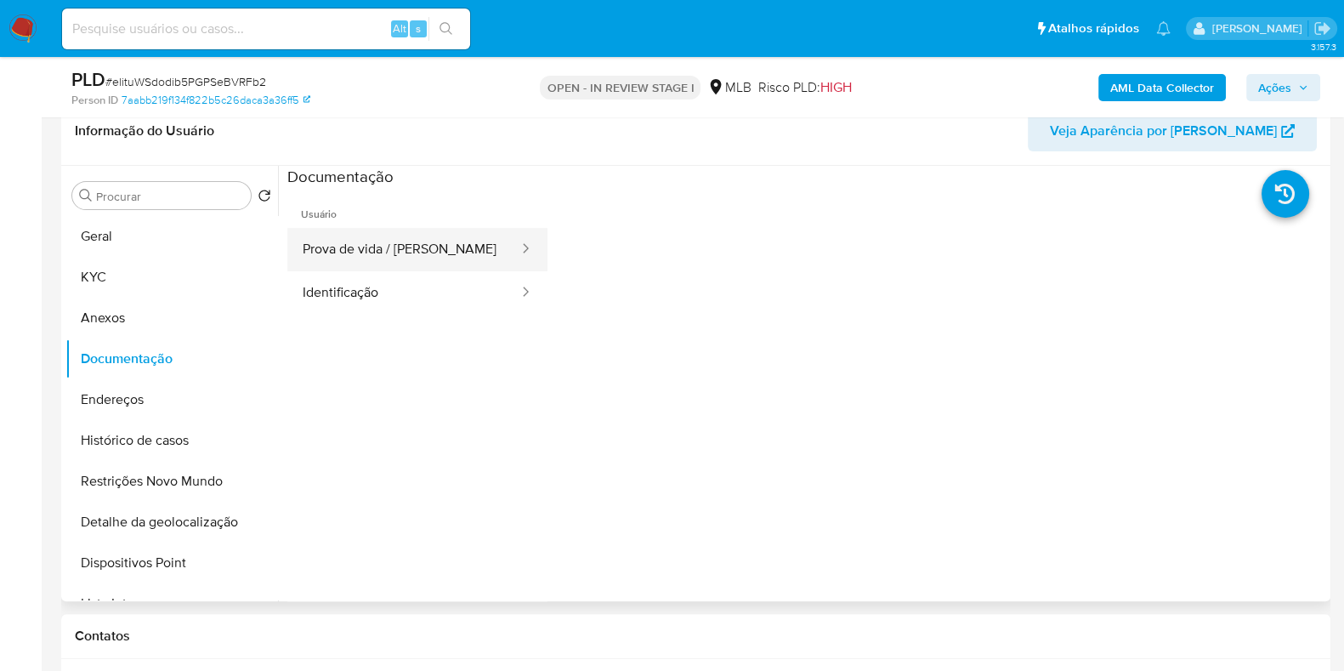
click at [425, 242] on button "Prova de vida / [PERSON_NAME]" at bounding box center [403, 249] width 233 height 43
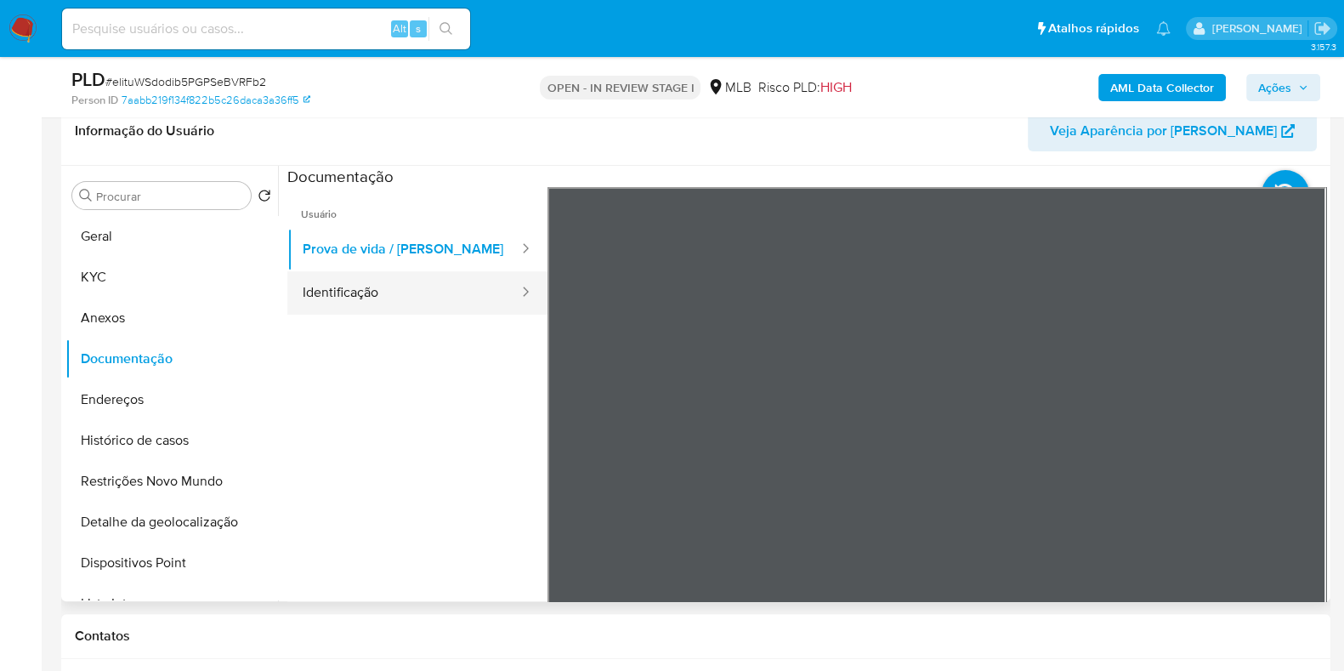
click at [507, 287] on div at bounding box center [520, 293] width 27 height 20
click at [173, 271] on button "KYC" at bounding box center [164, 277] width 199 height 41
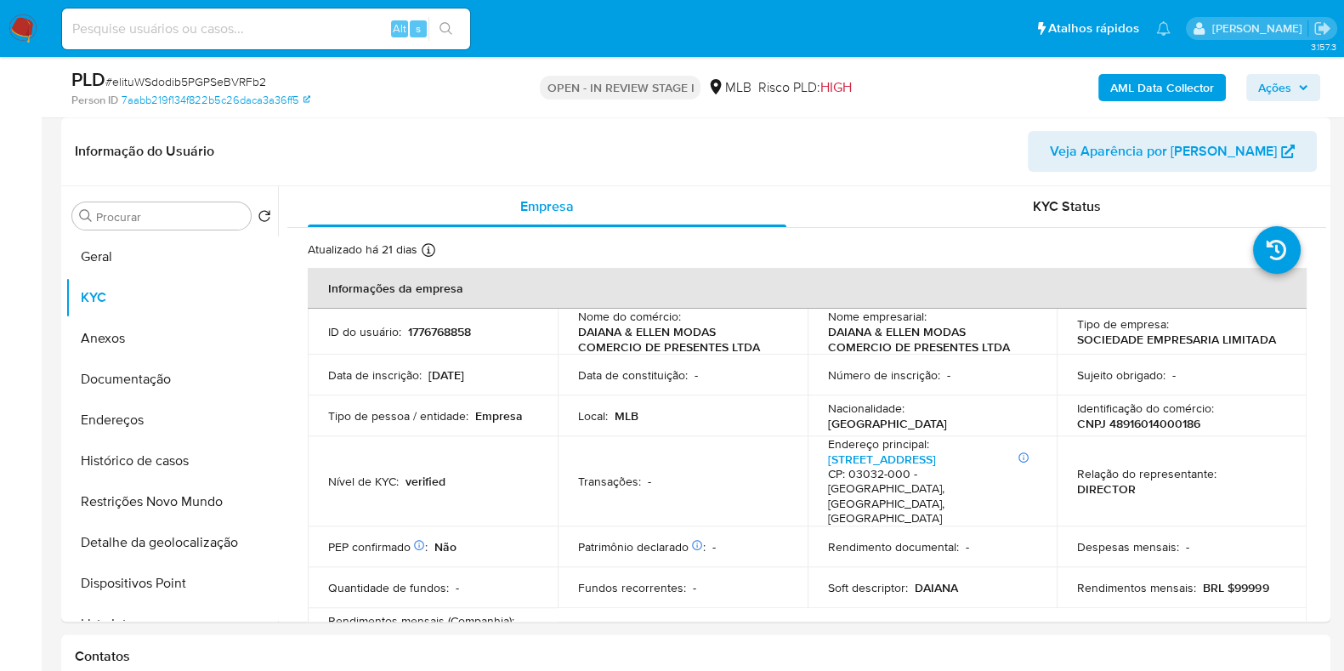
click at [1198, 86] on b "AML Data Collector" at bounding box center [1163, 87] width 104 height 27
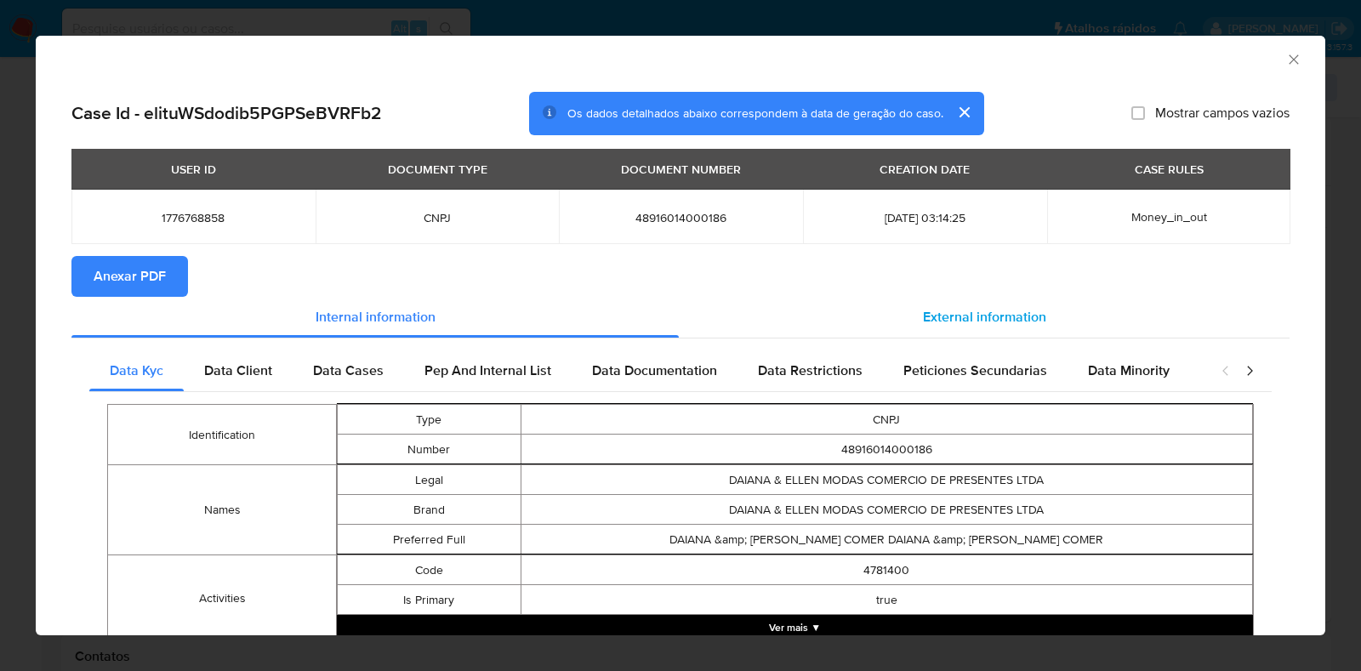
click at [837, 316] on div "External information" at bounding box center [984, 317] width 611 height 41
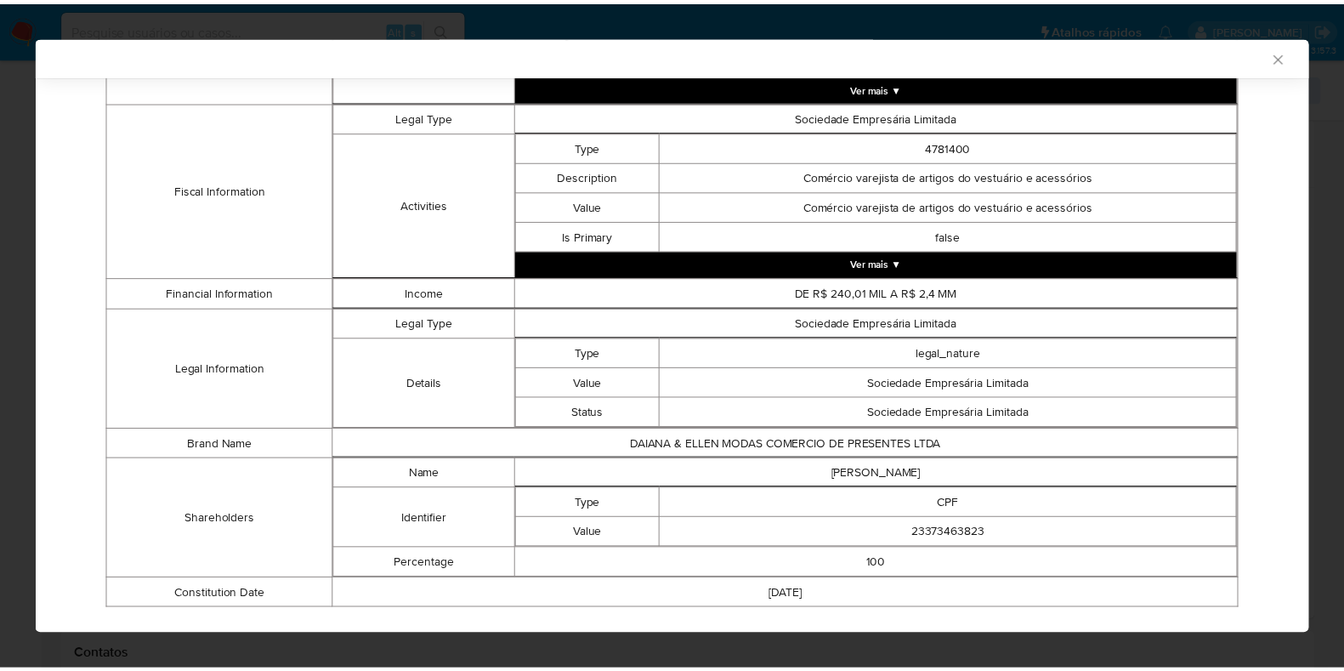
scroll to position [636, 0]
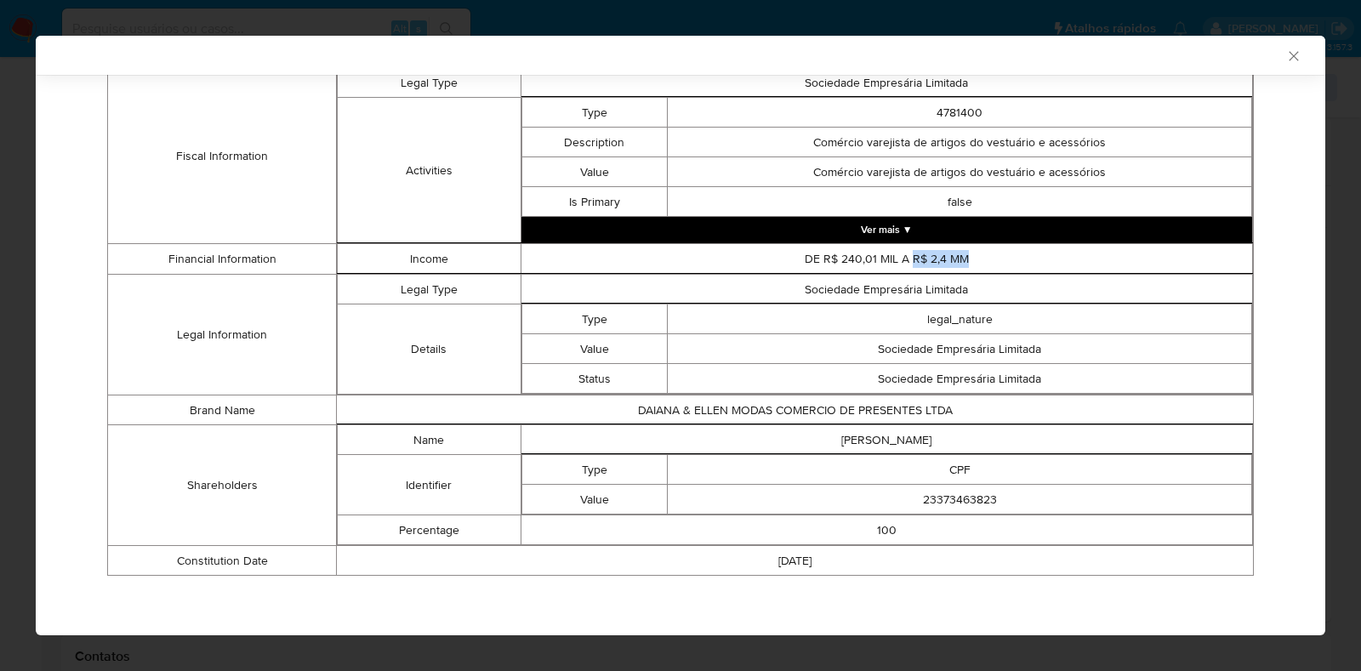
drag, startPoint x: 953, startPoint y: 253, endPoint x: 901, endPoint y: 257, distance: 52.0
click at [901, 257] on td "DE R$ 240,01 MIL A R$ 2,4 MM" at bounding box center [886, 259] width 732 height 30
copy td "R$ 2,4 MM"
click at [1285, 52] on icon "Fechar a janela" at bounding box center [1293, 56] width 17 height 17
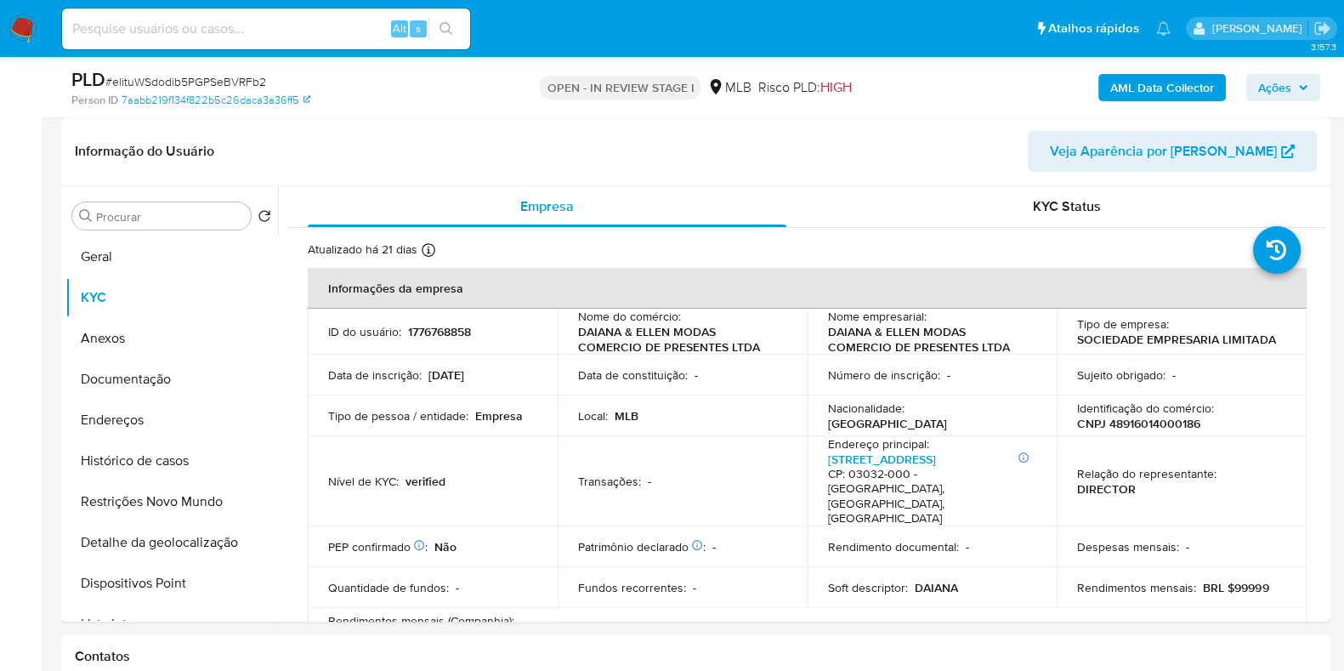
click at [1280, 85] on span "Ações" at bounding box center [1275, 87] width 33 height 27
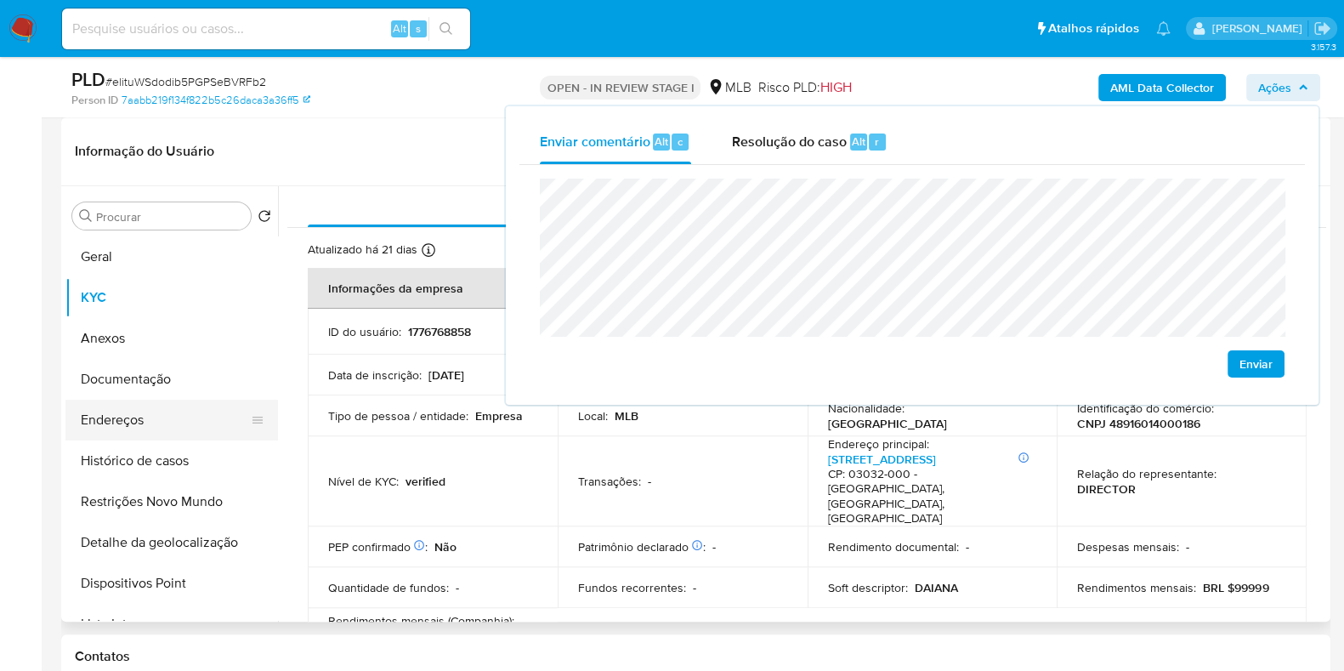
click at [111, 412] on button "Endereços" at bounding box center [164, 420] width 199 height 41
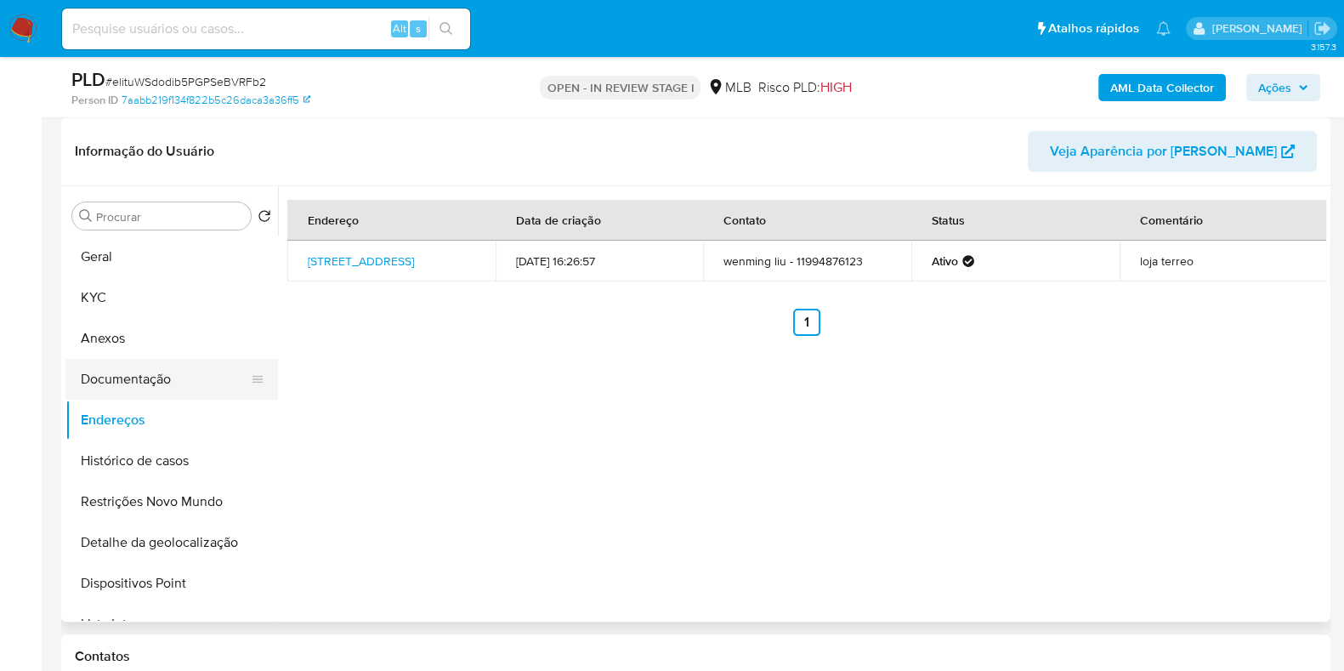
click at [162, 389] on button "Documentação" at bounding box center [164, 379] width 199 height 41
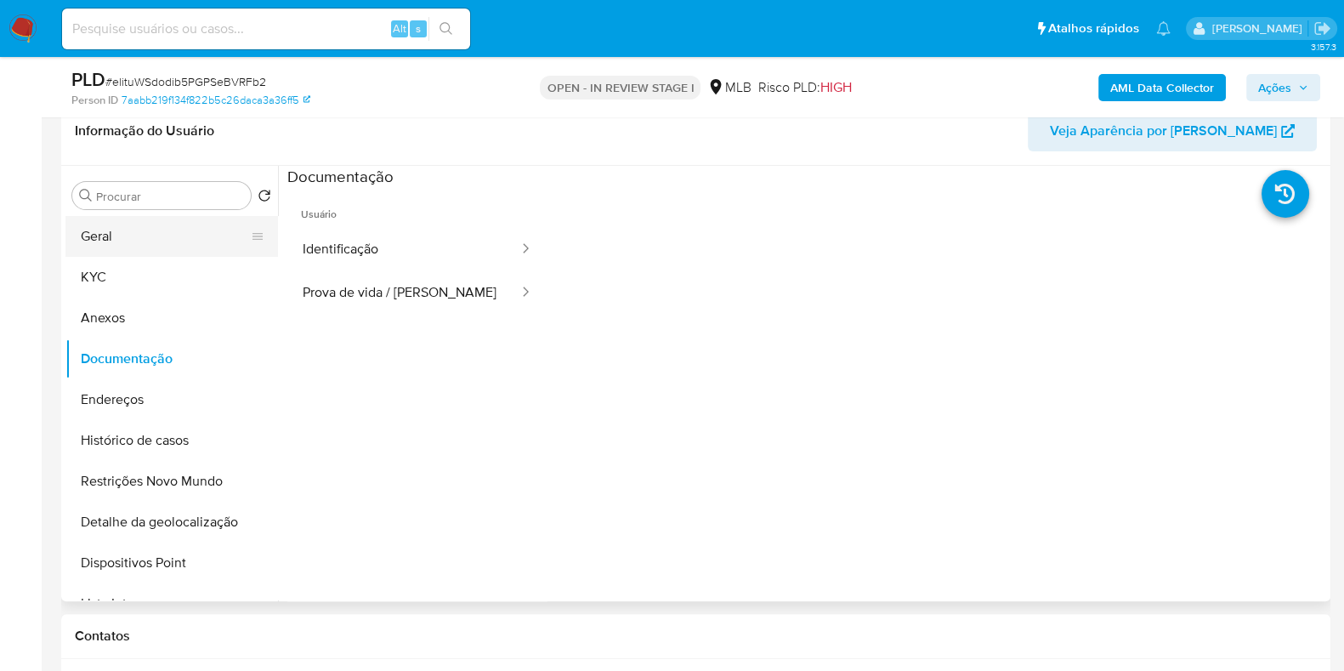
click at [164, 228] on button "Geral" at bounding box center [164, 236] width 199 height 41
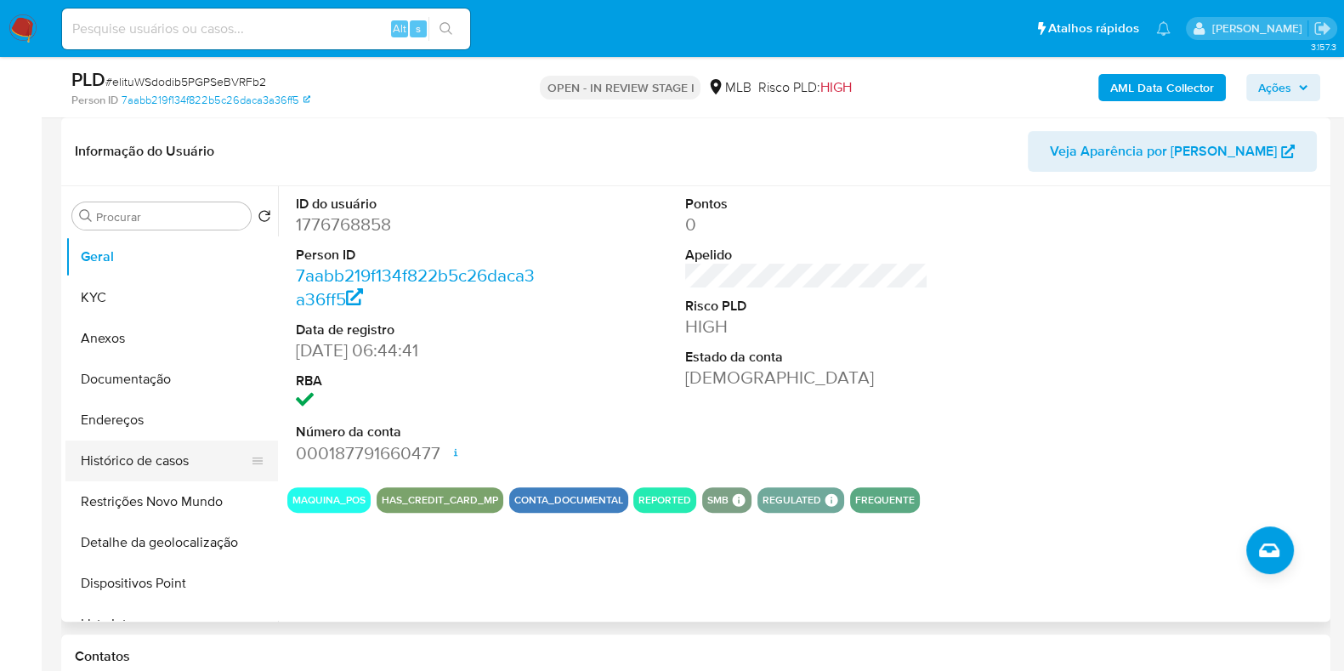
click at [167, 424] on button "Endereços" at bounding box center [171, 420] width 213 height 41
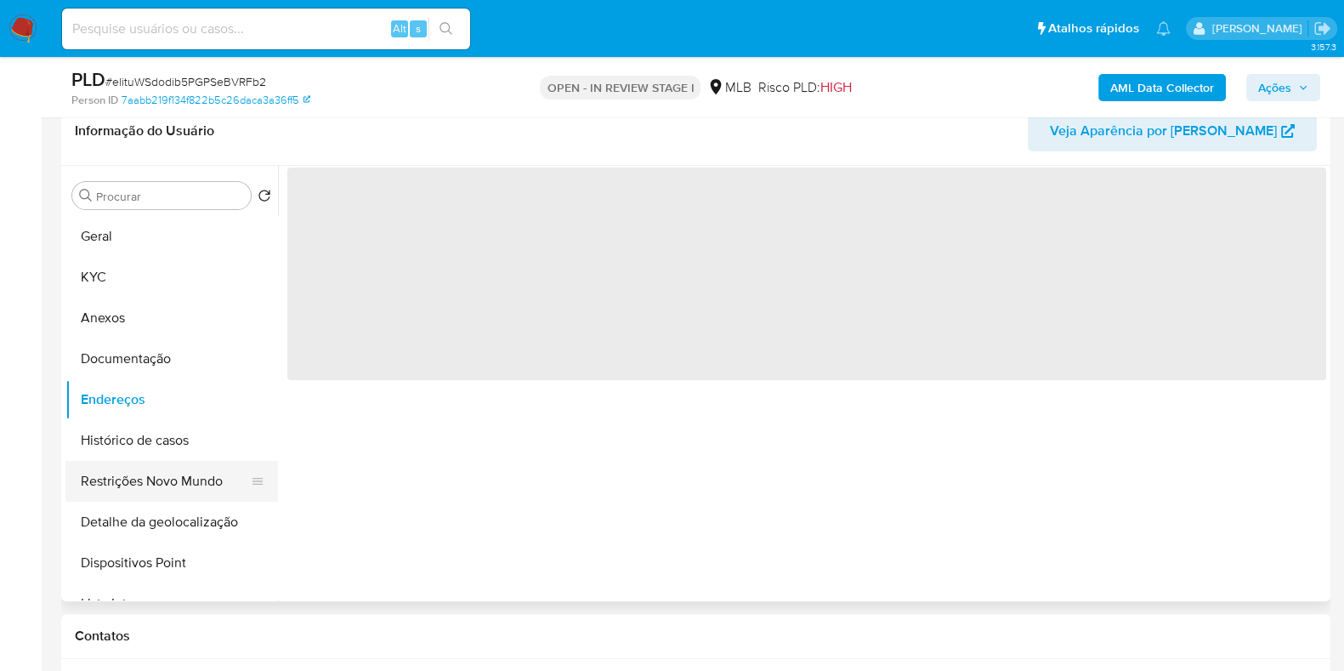
click at [175, 461] on button "Restrições Novo Mundo" at bounding box center [164, 481] width 199 height 41
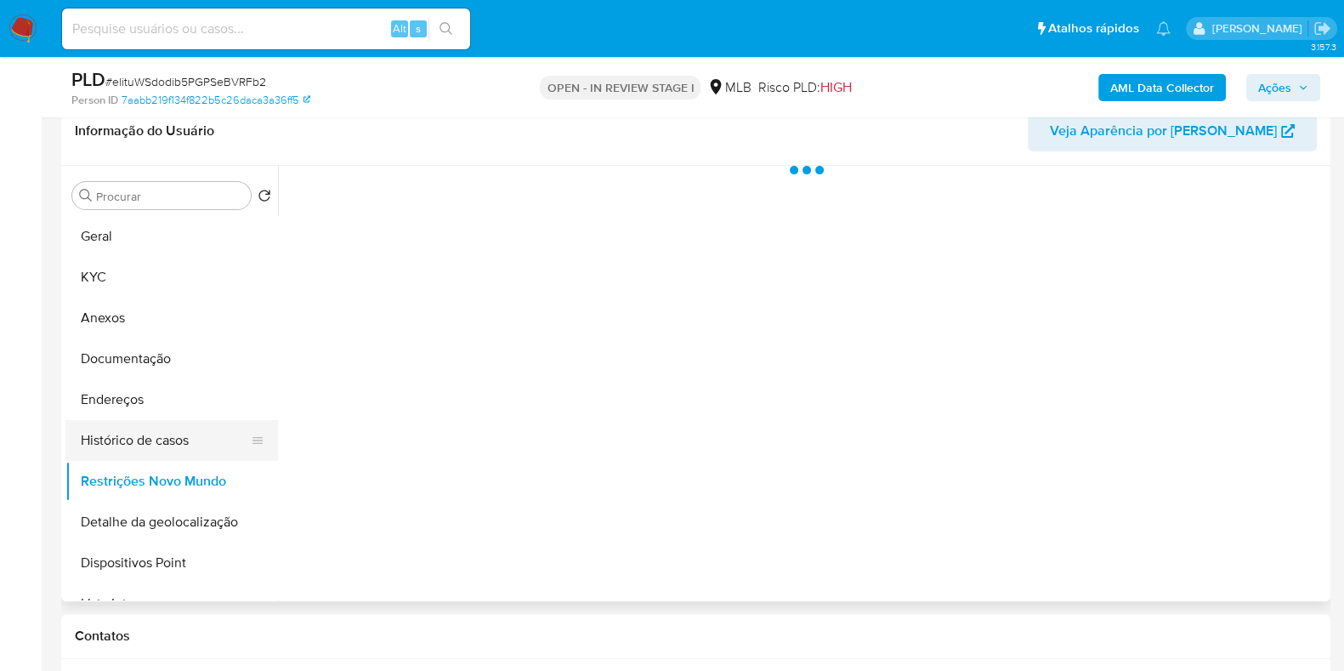
click at [176, 431] on button "Histórico de casos" at bounding box center [164, 440] width 199 height 41
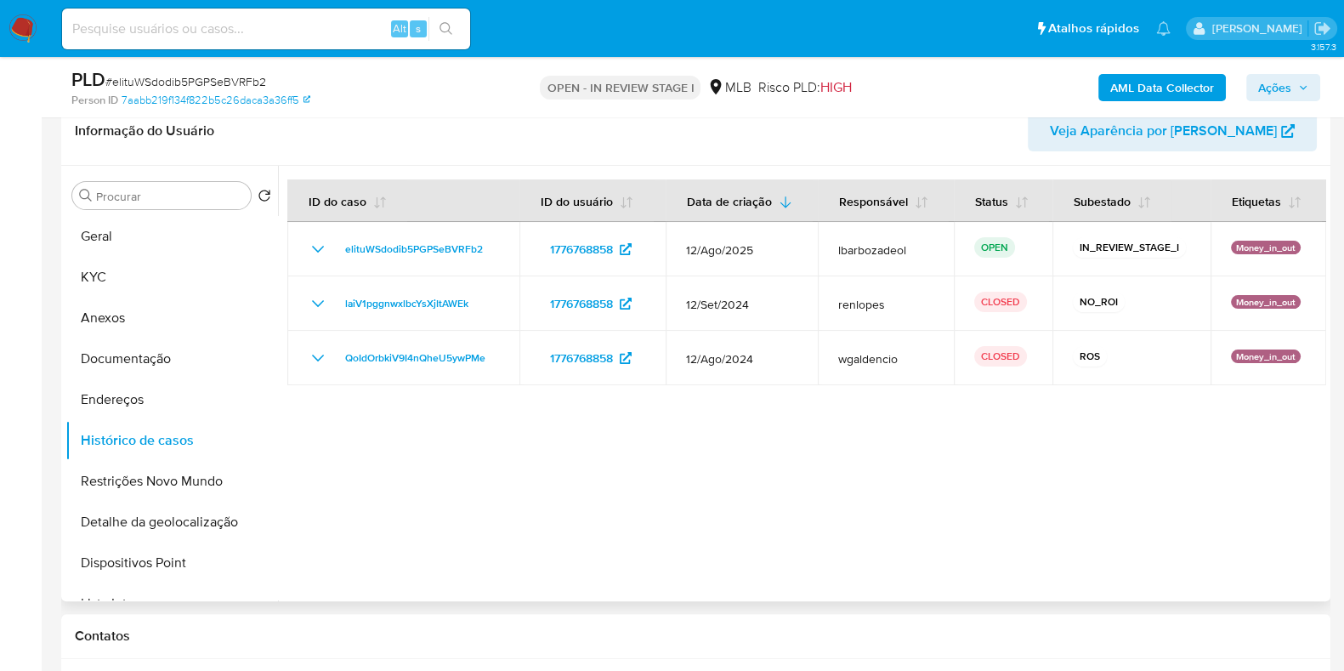
click at [146, 238] on button "Geral" at bounding box center [171, 236] width 213 height 41
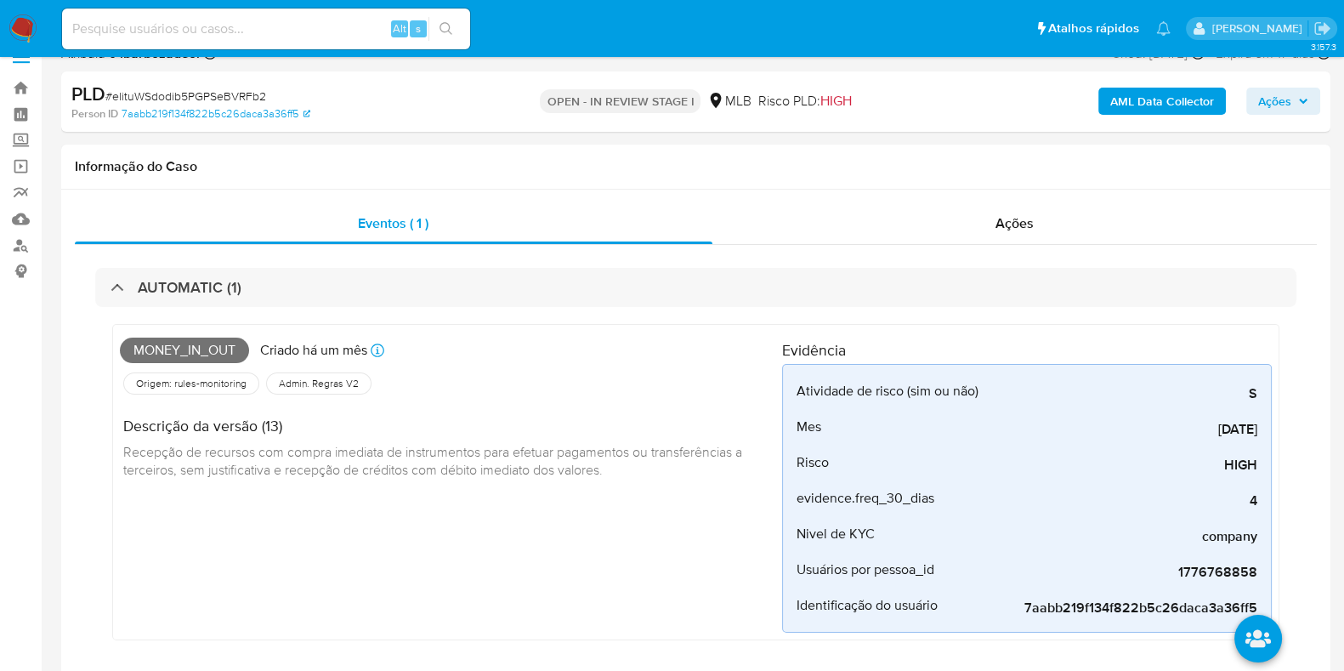
scroll to position [23, 0]
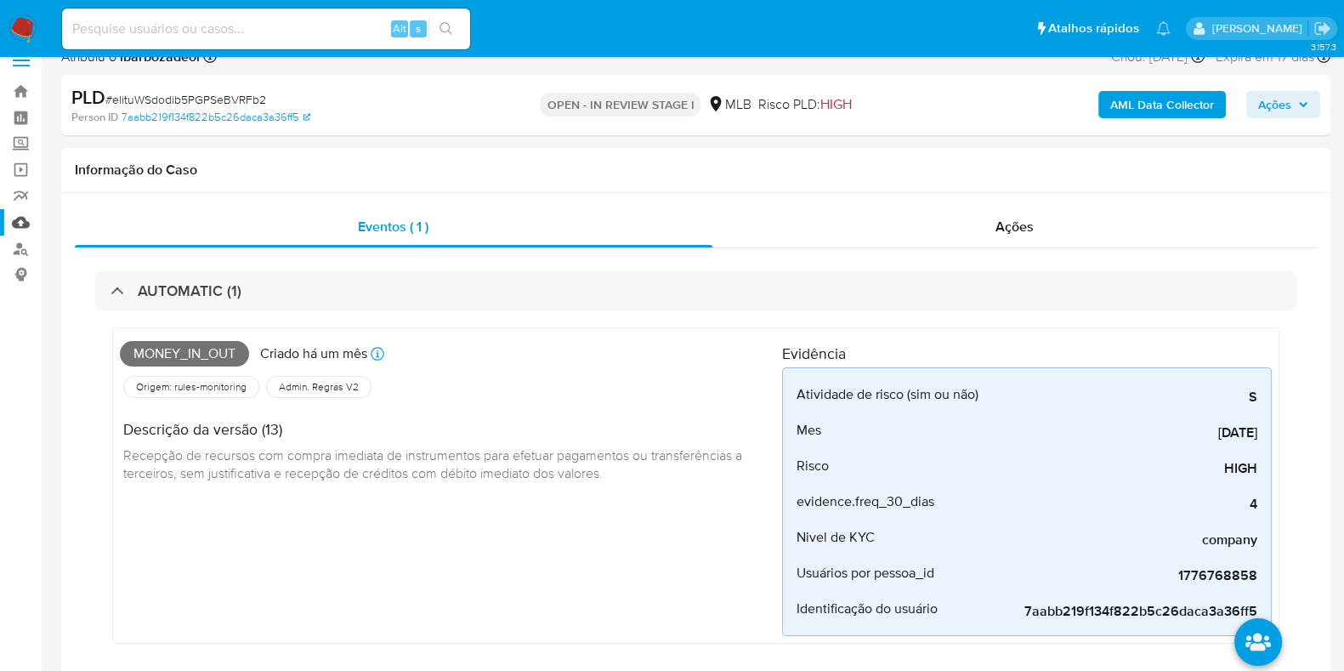
click at [24, 220] on link "Mulan" at bounding box center [101, 222] width 202 height 26
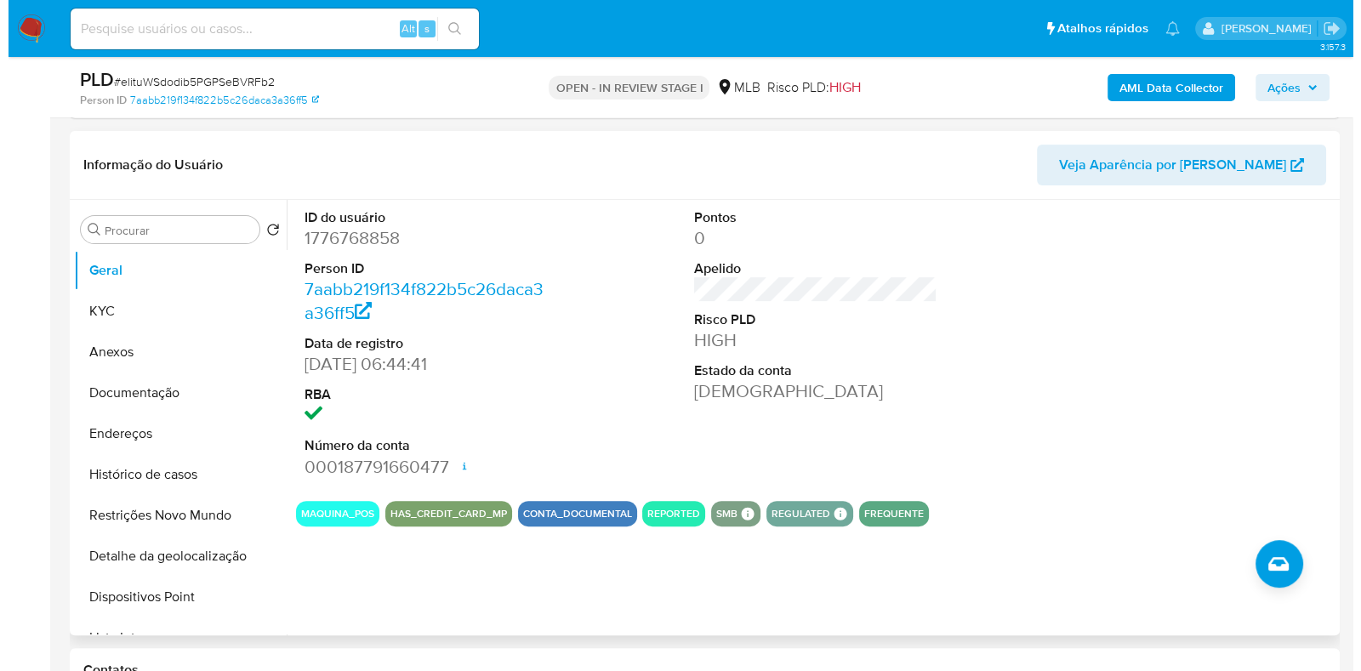
scroll to position [584, 0]
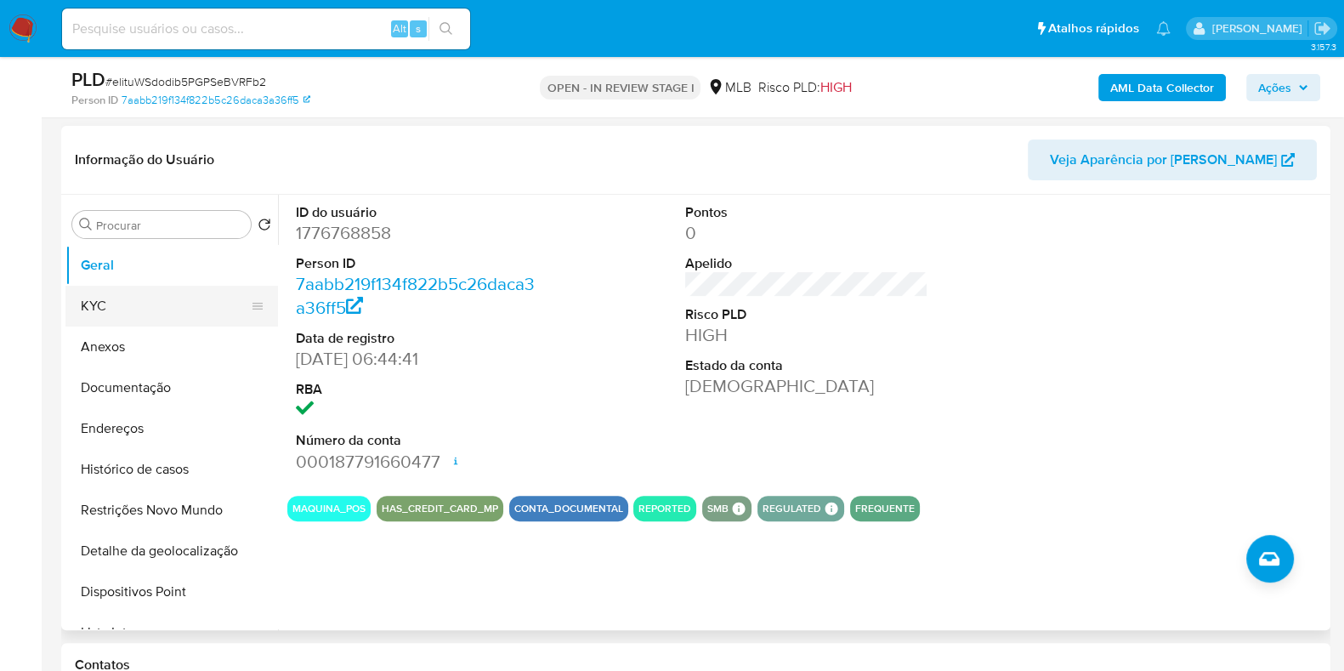
click at [202, 287] on button "KYC" at bounding box center [164, 306] width 199 height 41
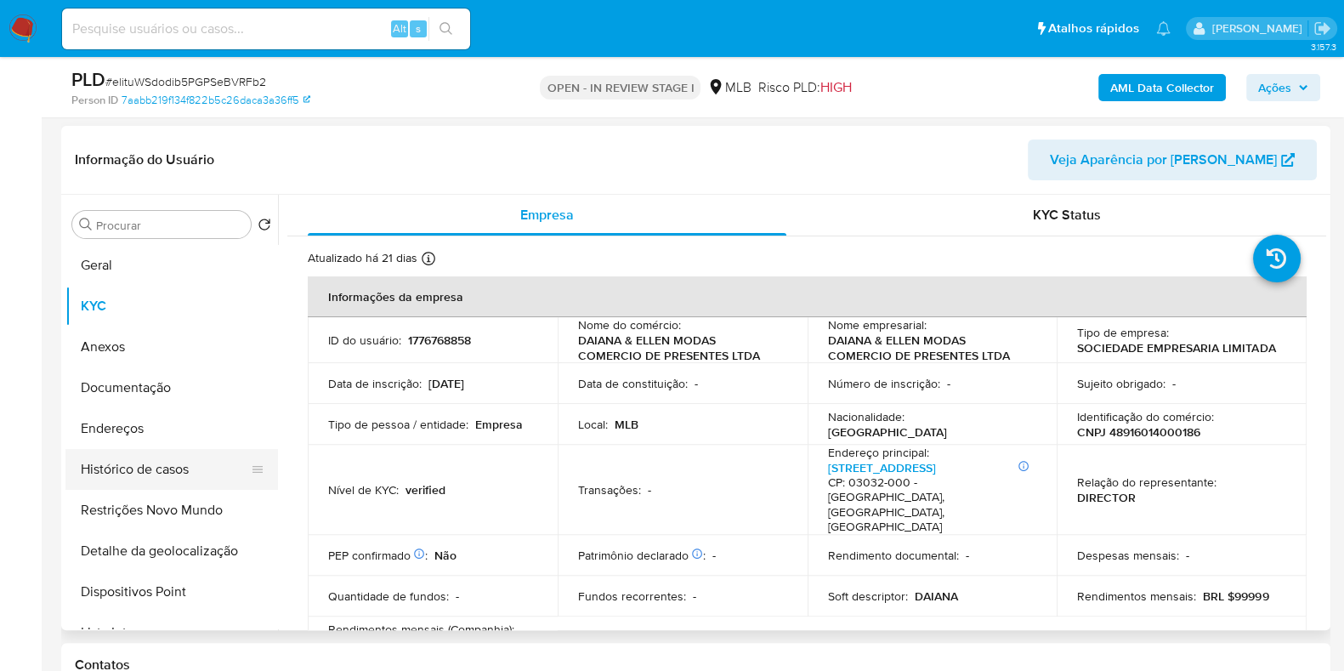
click at [152, 469] on button "Histórico de casos" at bounding box center [164, 469] width 199 height 41
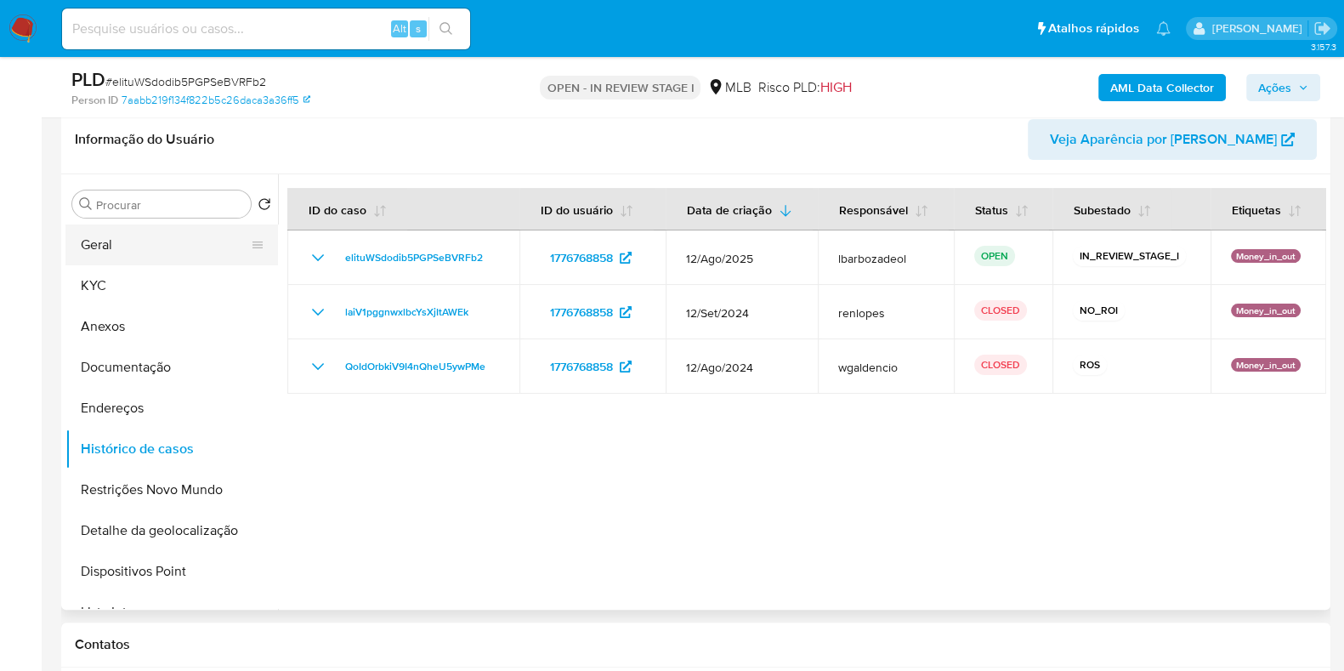
click at [183, 244] on button "Geral" at bounding box center [164, 245] width 199 height 41
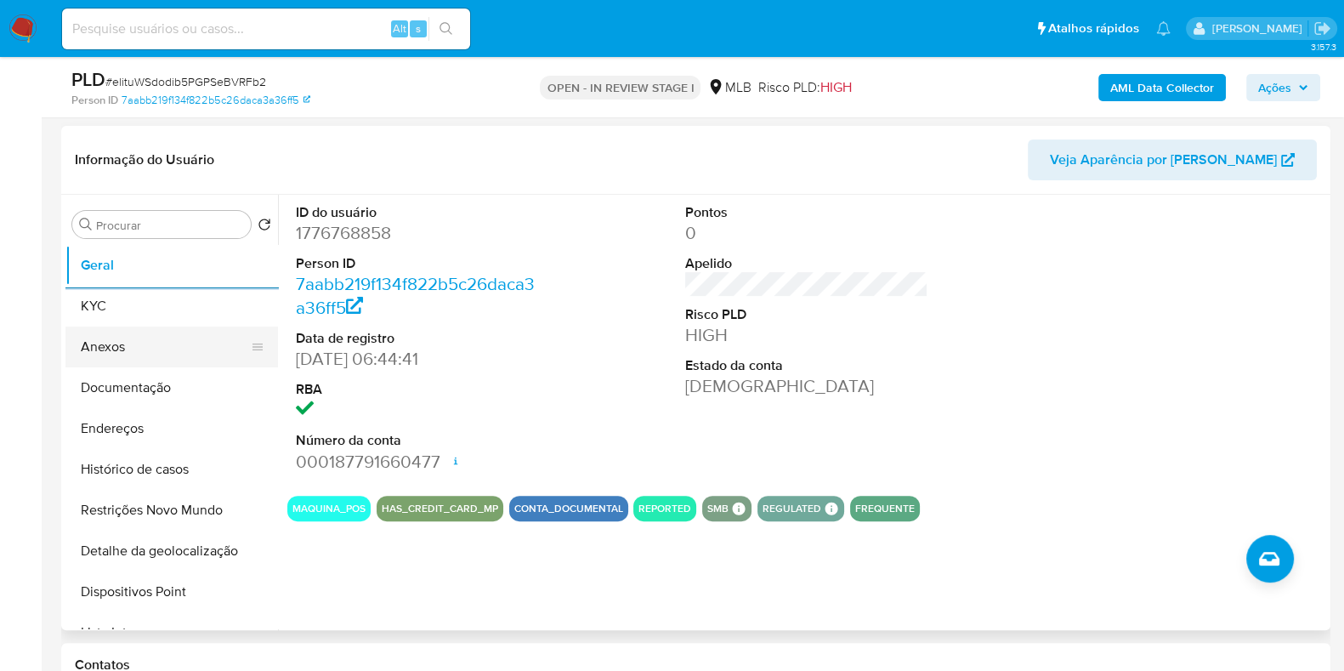
click at [179, 316] on button "KYC" at bounding box center [171, 306] width 213 height 41
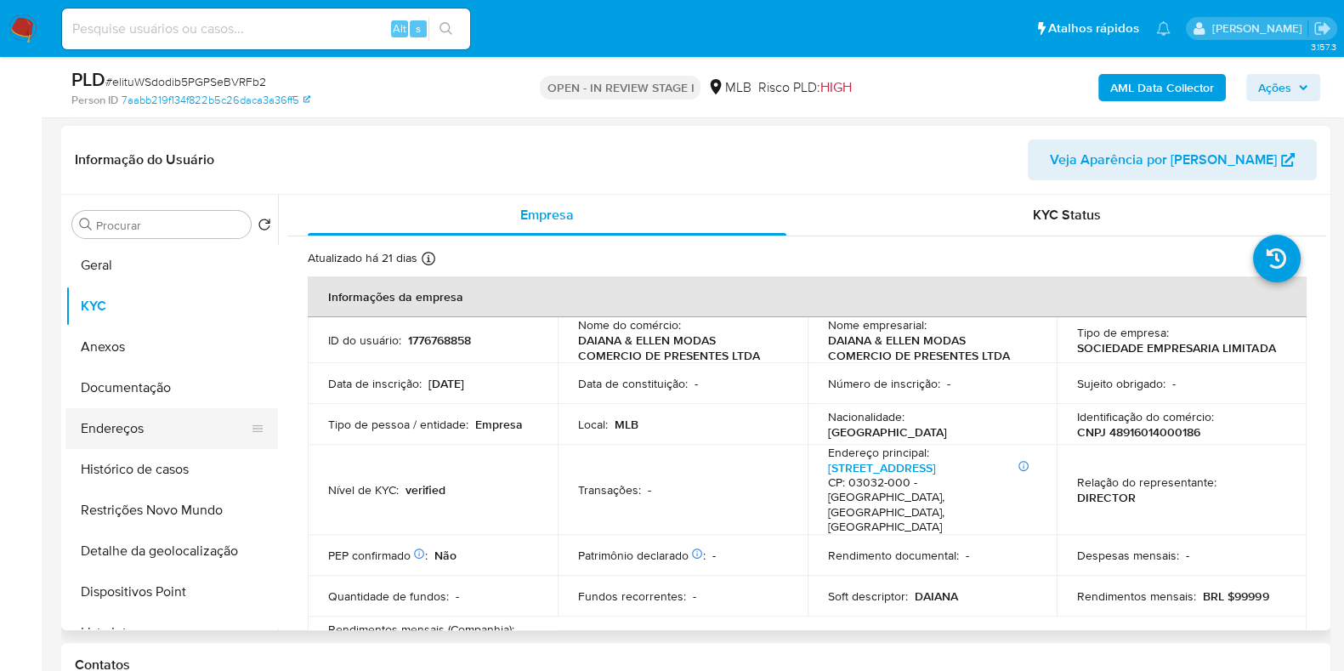
click at [162, 418] on button "Endereços" at bounding box center [164, 428] width 199 height 41
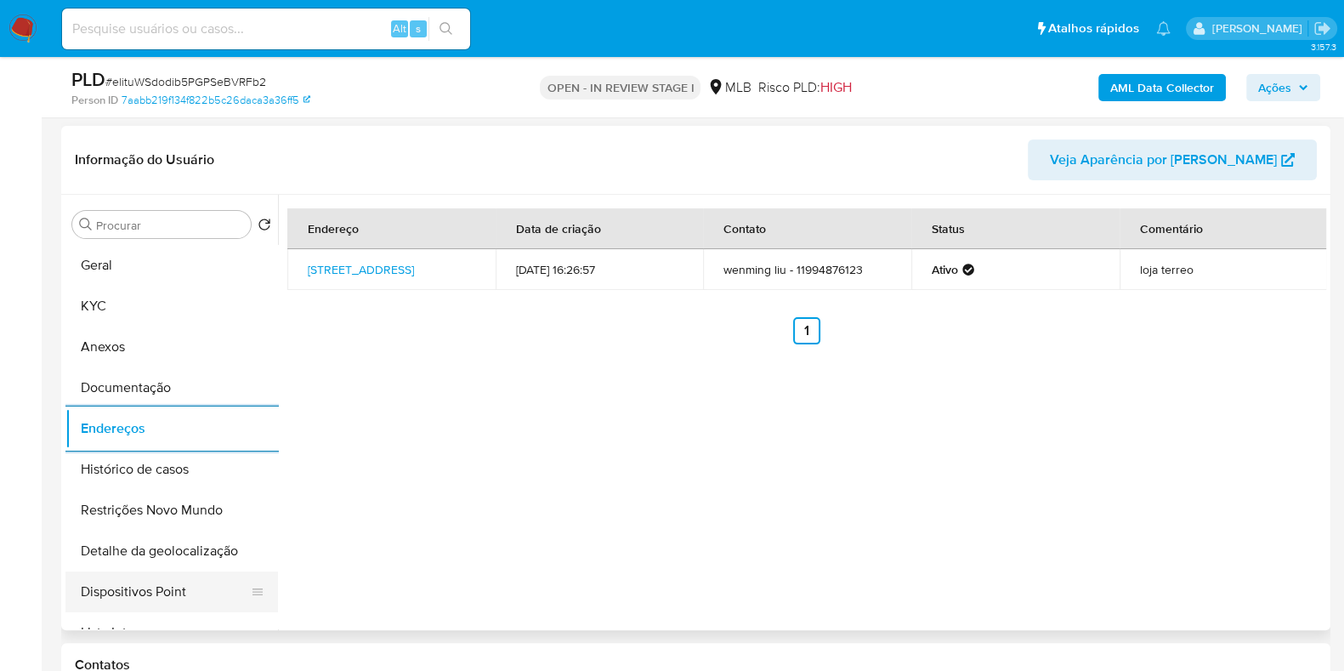
drag, startPoint x: 189, startPoint y: 564, endPoint x: 229, endPoint y: 550, distance: 42.2
click at [189, 565] on button "Detalhe da geolocalização" at bounding box center [171, 551] width 213 height 41
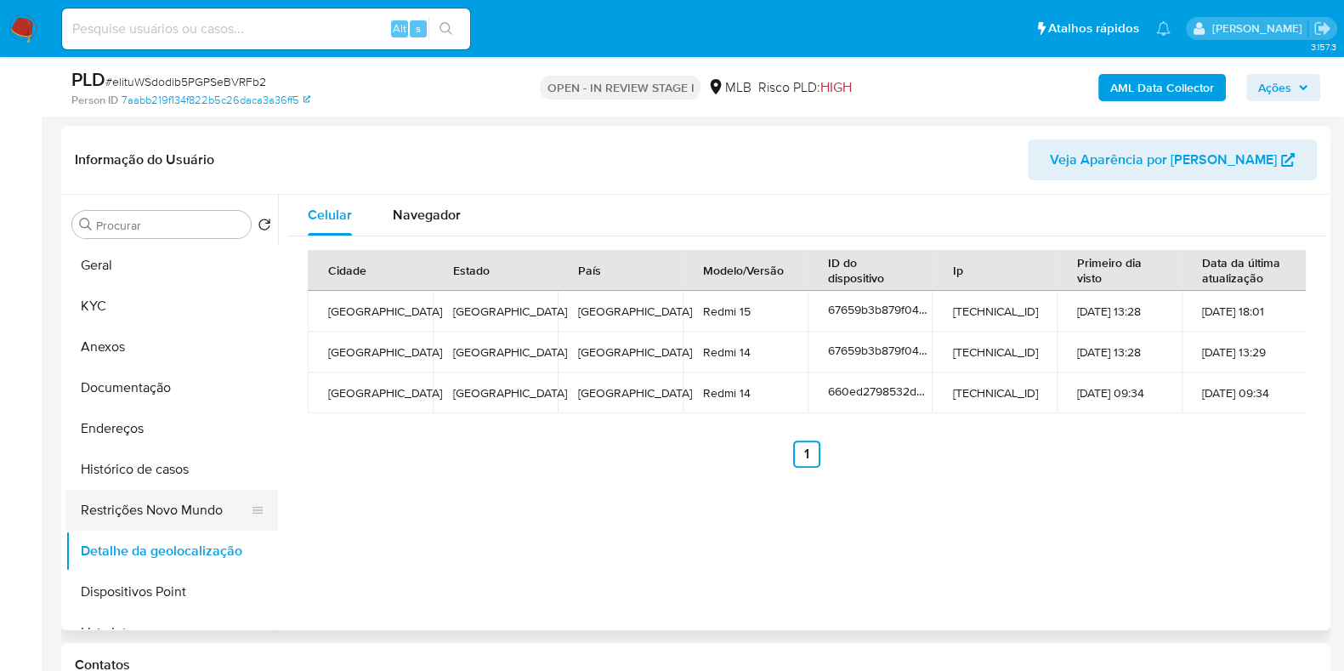
click at [115, 503] on button "Restrições Novo Mundo" at bounding box center [164, 510] width 199 height 41
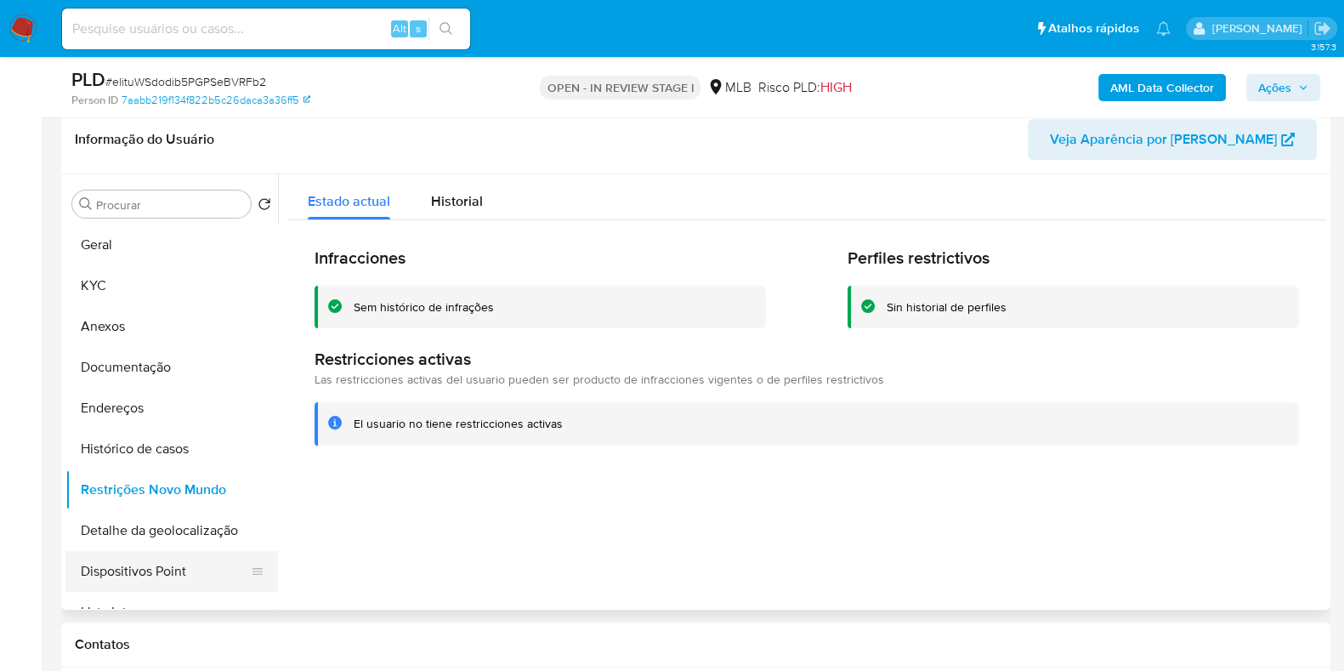
click at [208, 557] on button "Dispositivos Point" at bounding box center [164, 571] width 199 height 41
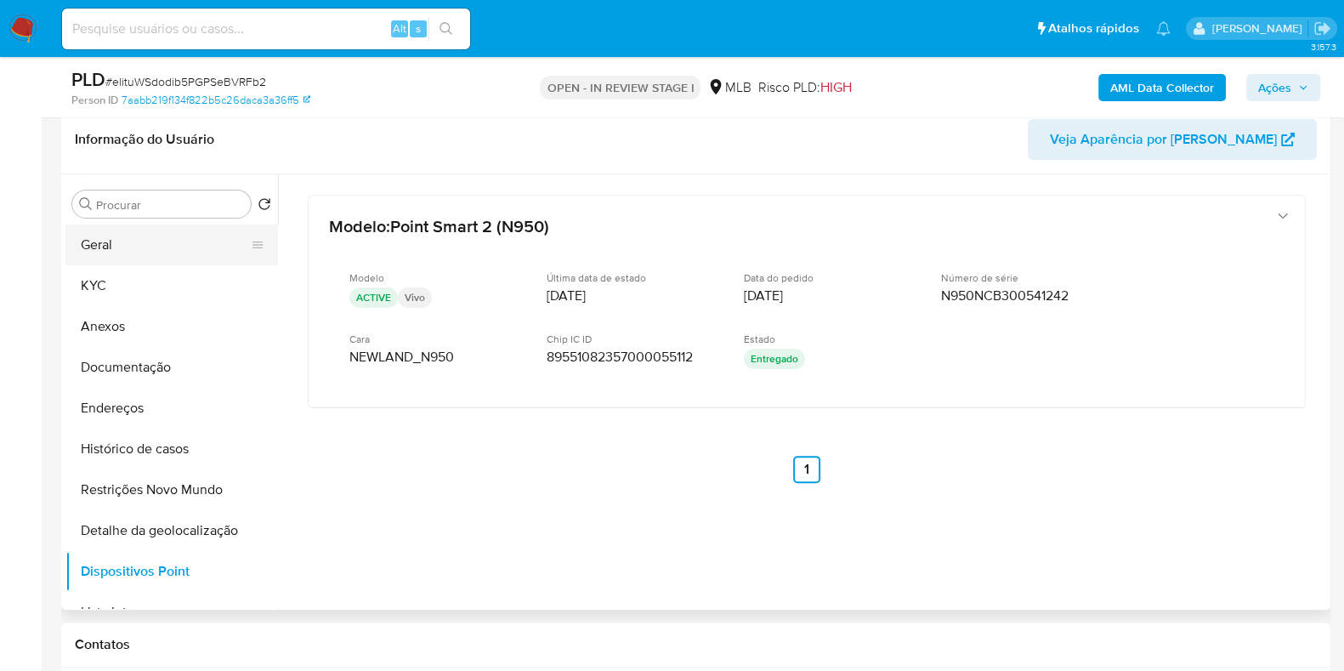
click at [173, 230] on button "Geral" at bounding box center [164, 245] width 199 height 41
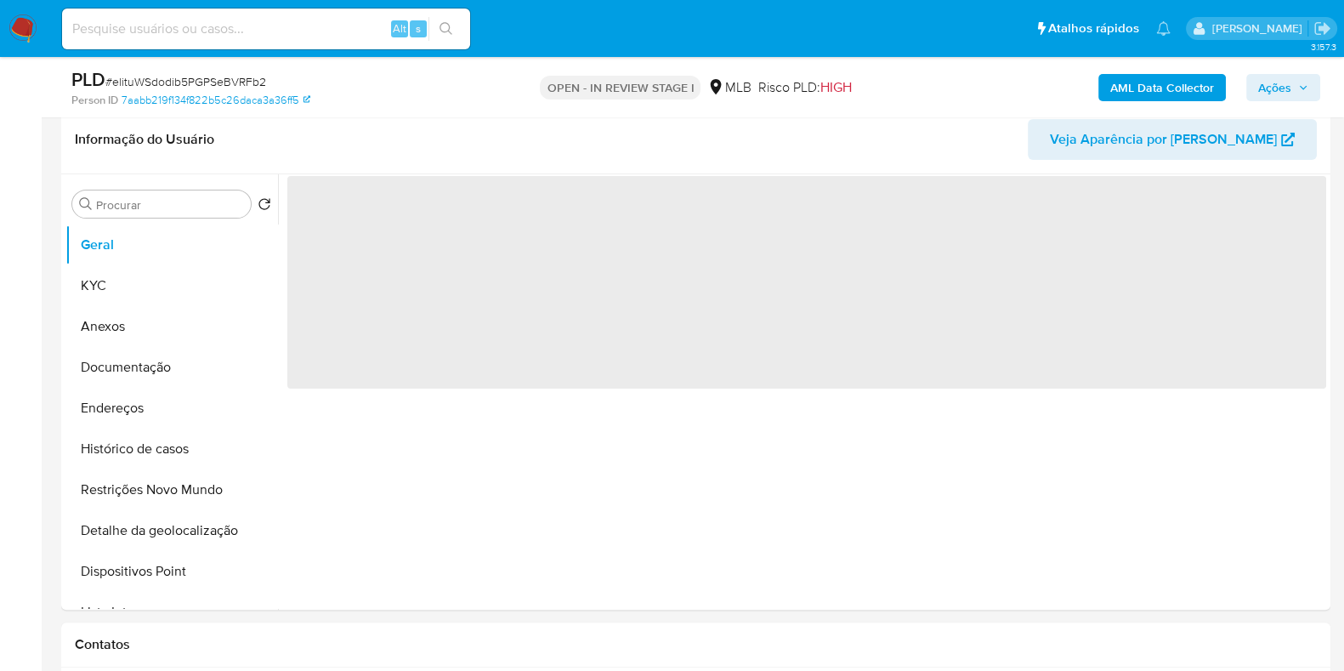
drag, startPoint x: 1282, startPoint y: 84, endPoint x: 1256, endPoint y: 91, distance: 27.2
click at [1281, 83] on span "Ações" at bounding box center [1275, 87] width 33 height 27
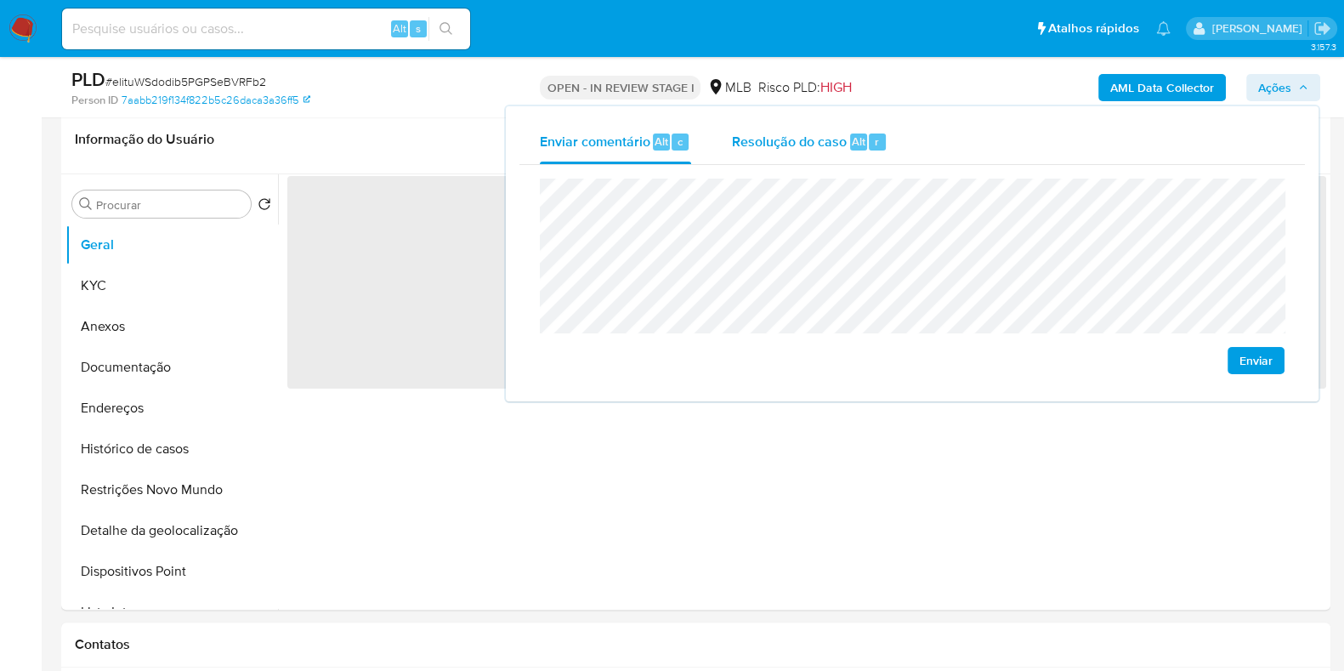
click at [838, 155] on div "Resolução do caso Alt r" at bounding box center [810, 142] width 156 height 44
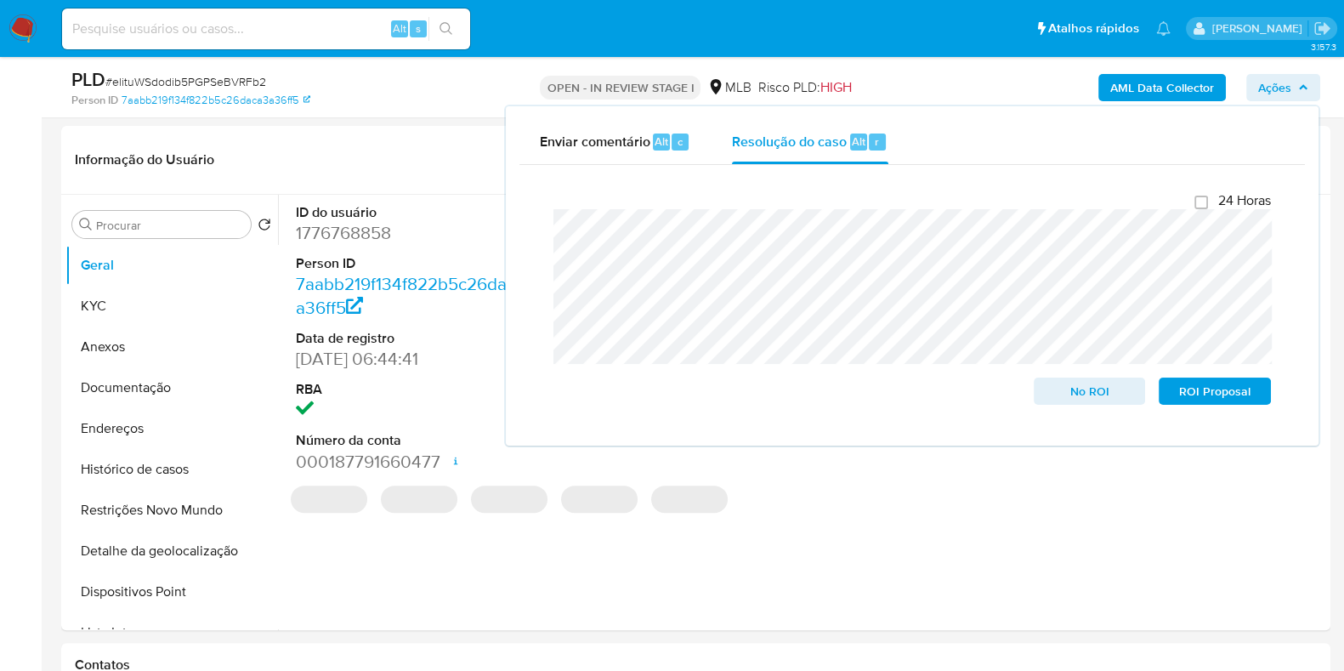
click at [975, 89] on div "AML Data Collector Ações Enviar comentário Alt c Resolução do caso Alt r Fecham…" at bounding box center [1115, 87] width 412 height 40
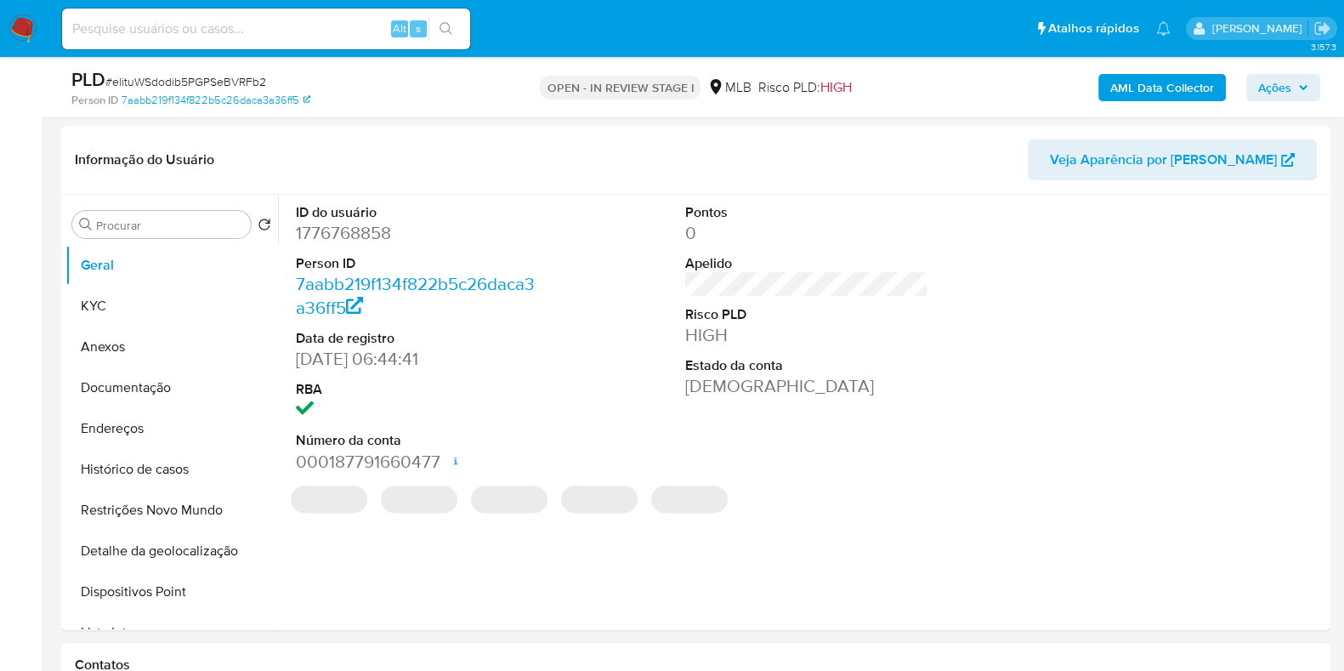
click at [1117, 86] on b "AML Data Collector" at bounding box center [1163, 87] width 104 height 27
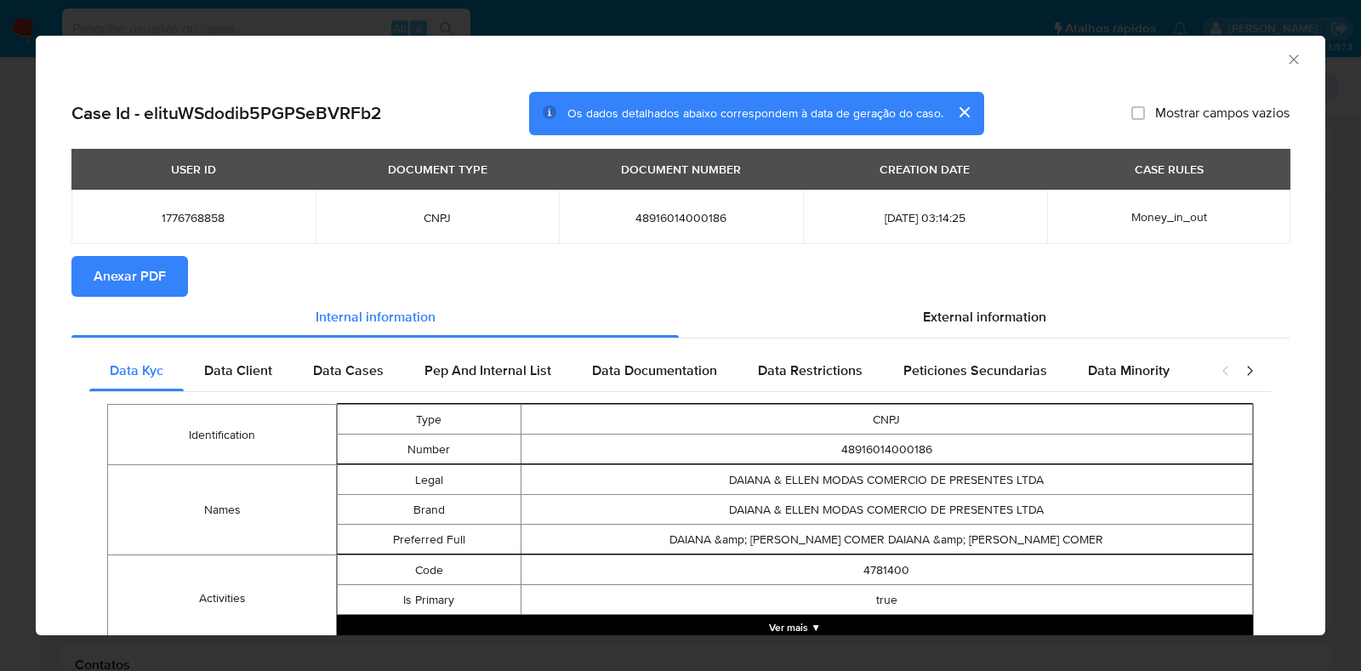
click at [120, 270] on span "Anexar PDF" at bounding box center [130, 276] width 72 height 37
click at [1285, 57] on icon "Fechar a janela" at bounding box center [1293, 59] width 17 height 17
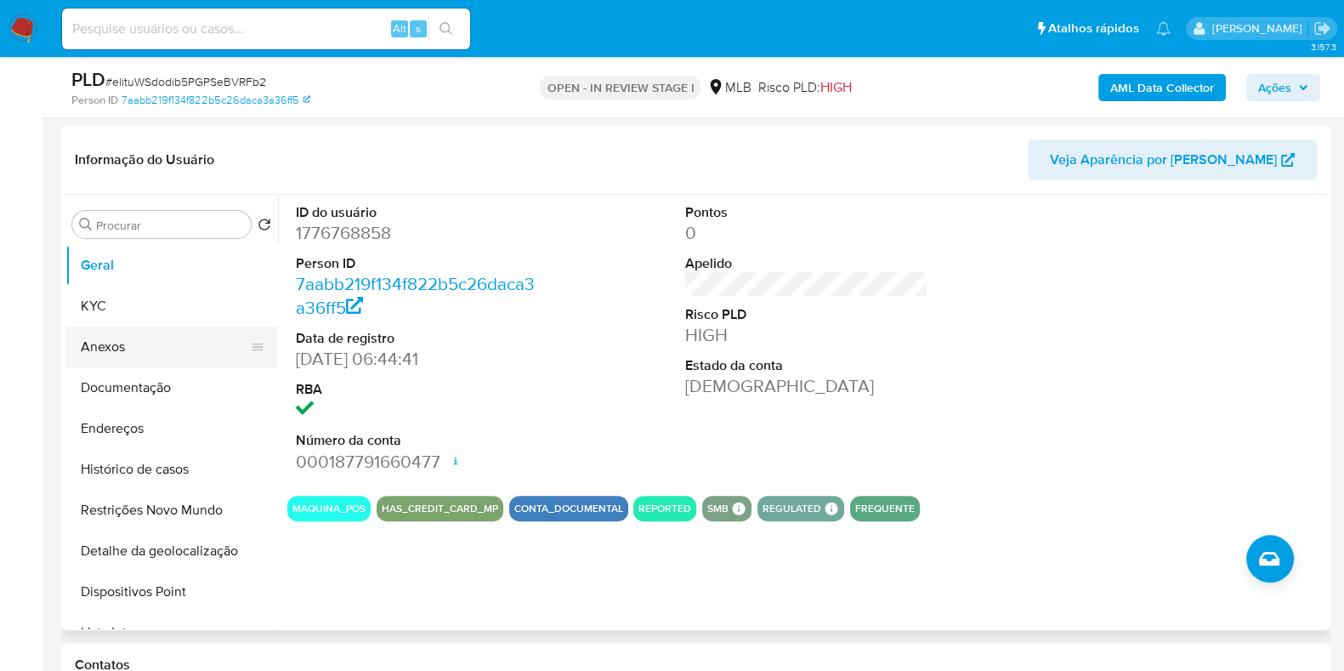
click at [135, 358] on button "Anexos" at bounding box center [164, 347] width 199 height 41
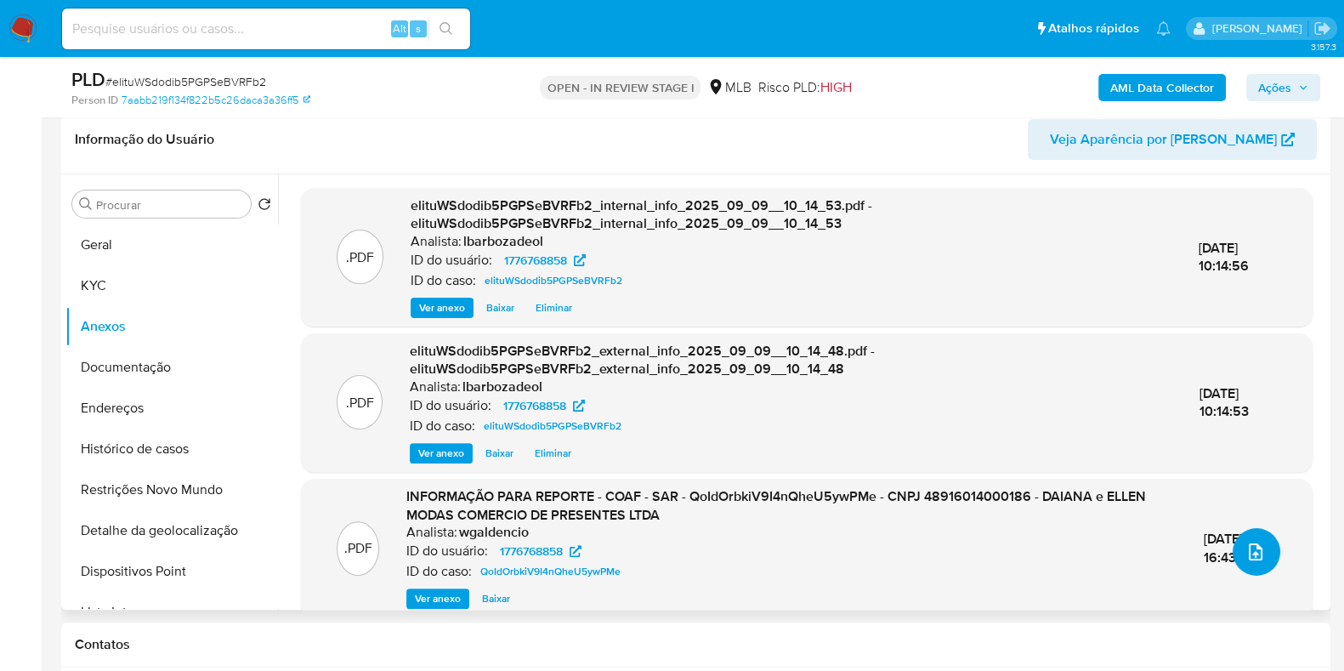
click at [1246, 533] on button "upload-file" at bounding box center [1257, 552] width 48 height 48
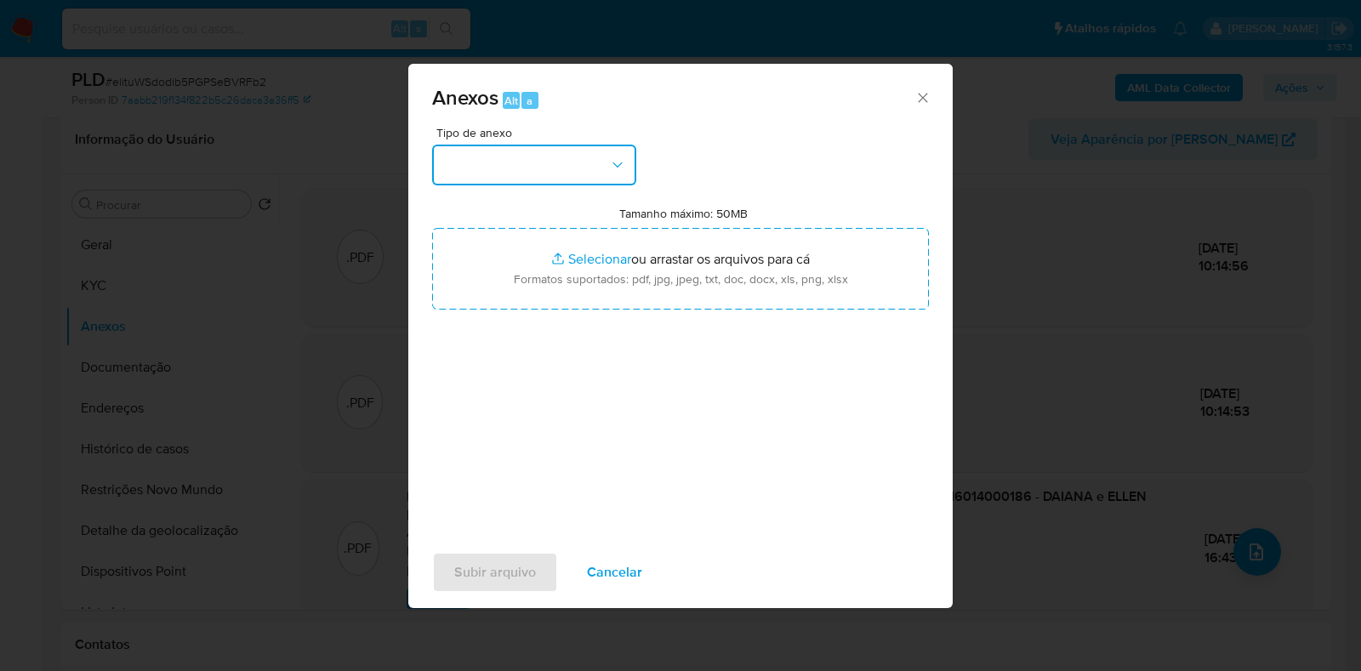
click at [577, 151] on button "button" at bounding box center [534, 165] width 204 height 41
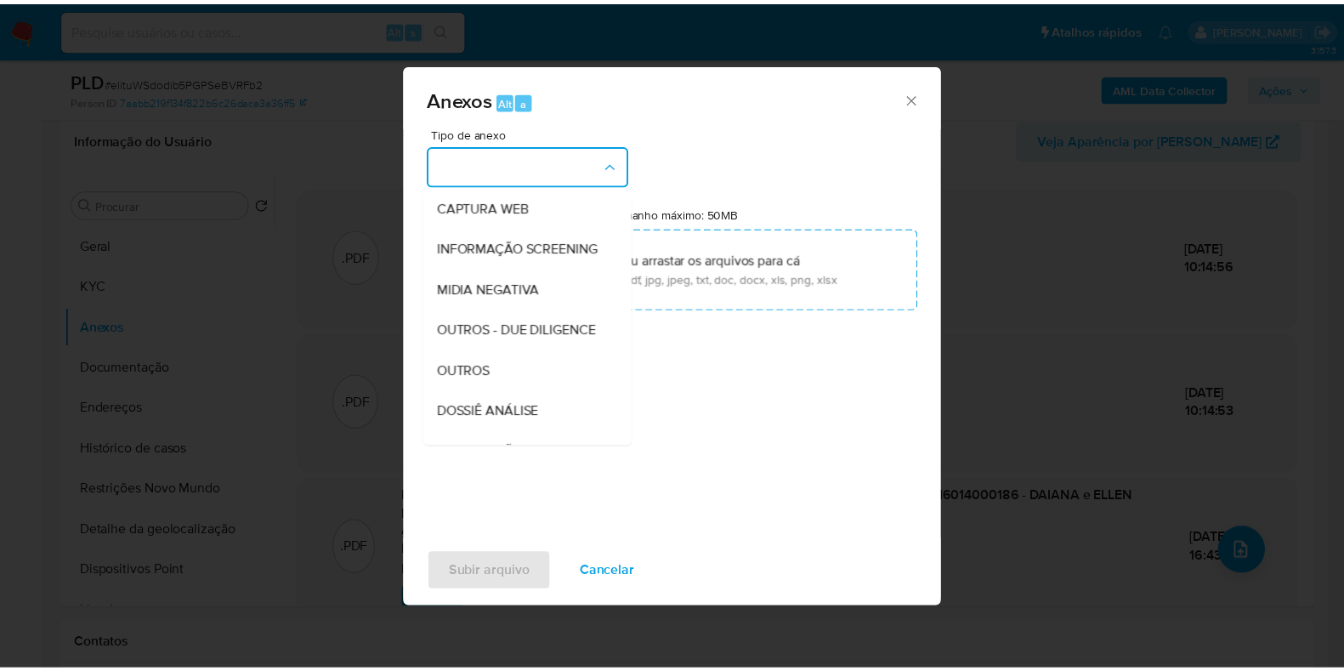
scroll to position [262, 0]
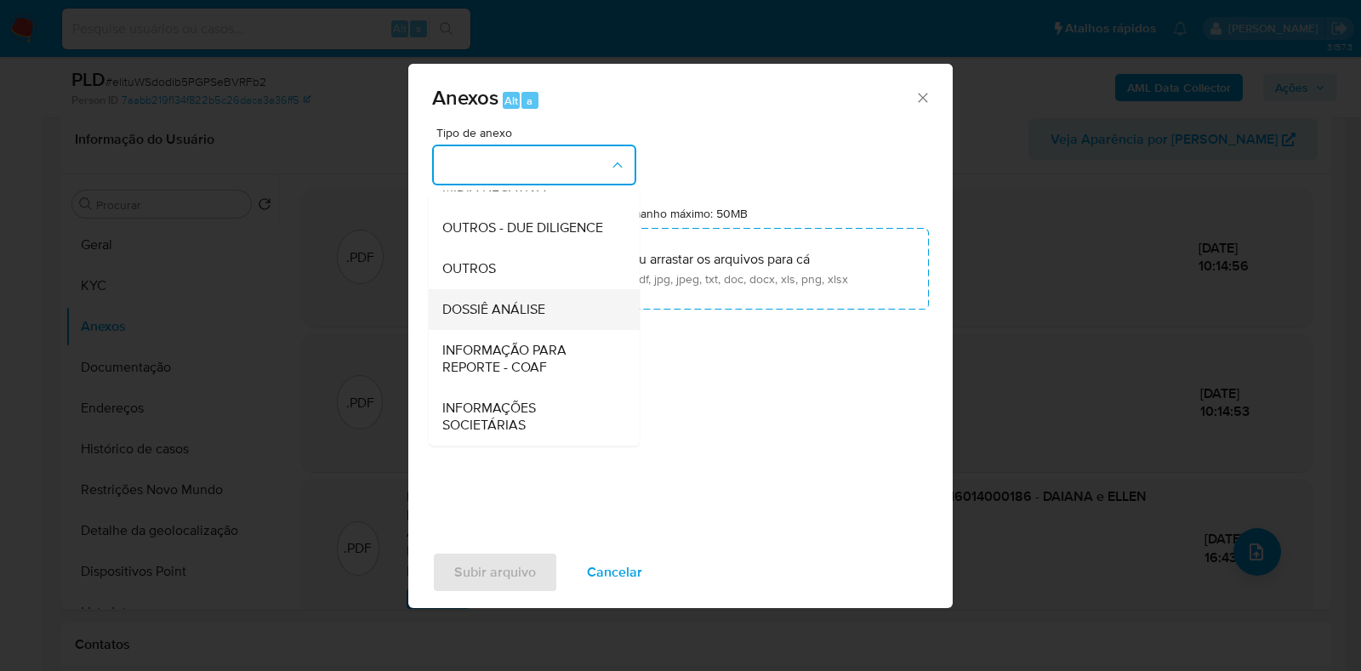
click at [544, 303] on span "DOSSIÊ ANÁLISE" at bounding box center [493, 309] width 103 height 17
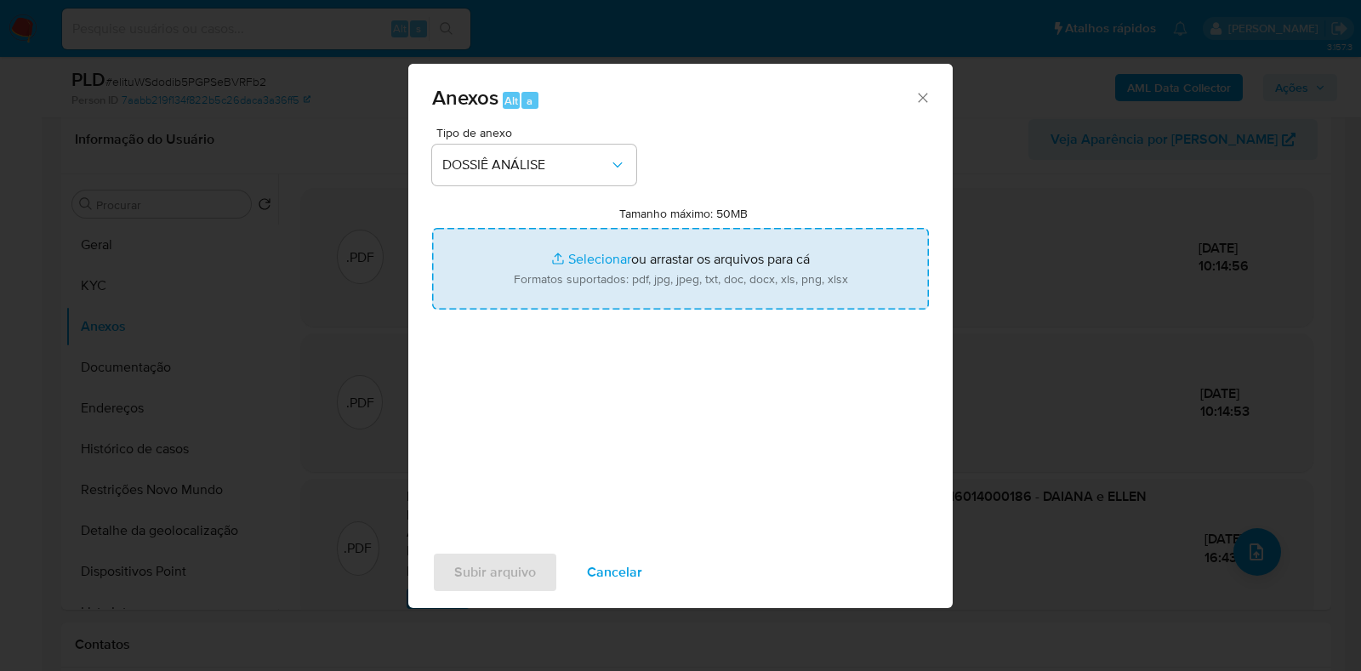
click at [548, 297] on input "Tamanho máximo: 50MB Selecionar arquivos" at bounding box center [680, 269] width 497 height 82
type input "C:\fakepath\2° SAR - XXXX - CNPJ 48916014000186 - DAIANA & ELLEN MODAS COMERCIO…"
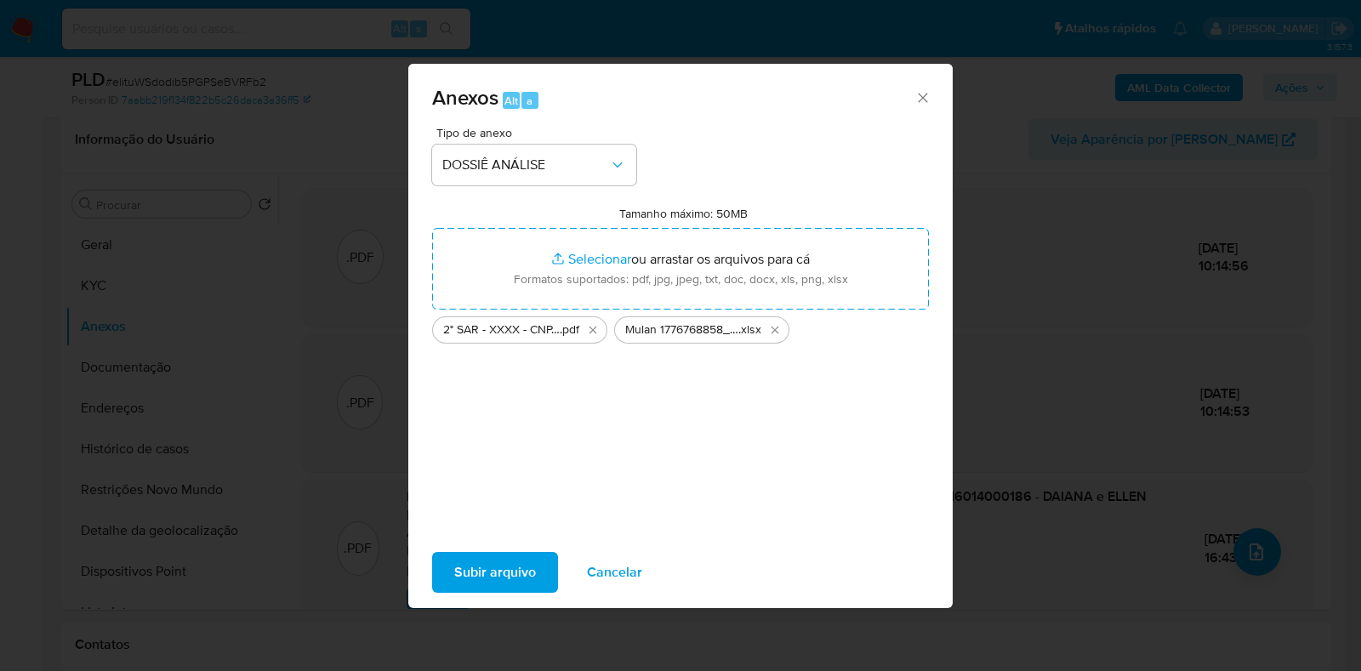
click at [474, 576] on span "Subir arquivo" at bounding box center [495, 572] width 82 height 37
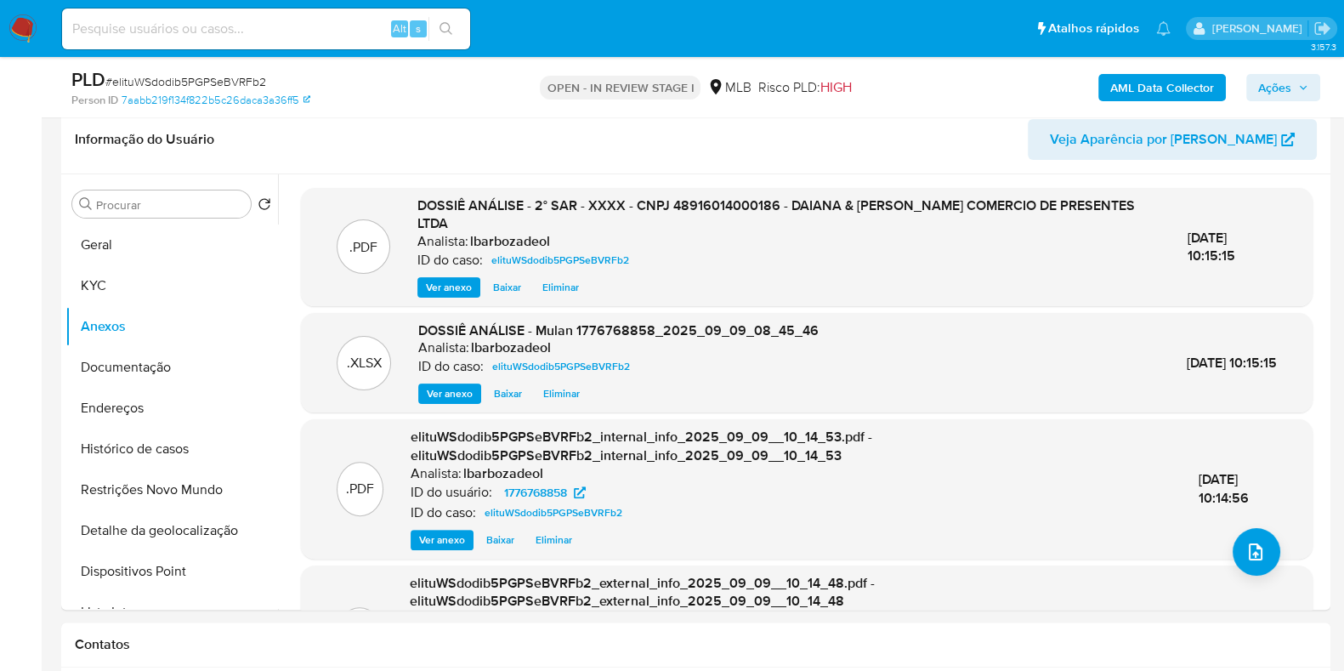
click at [1294, 87] on span "Ações" at bounding box center [1284, 88] width 50 height 24
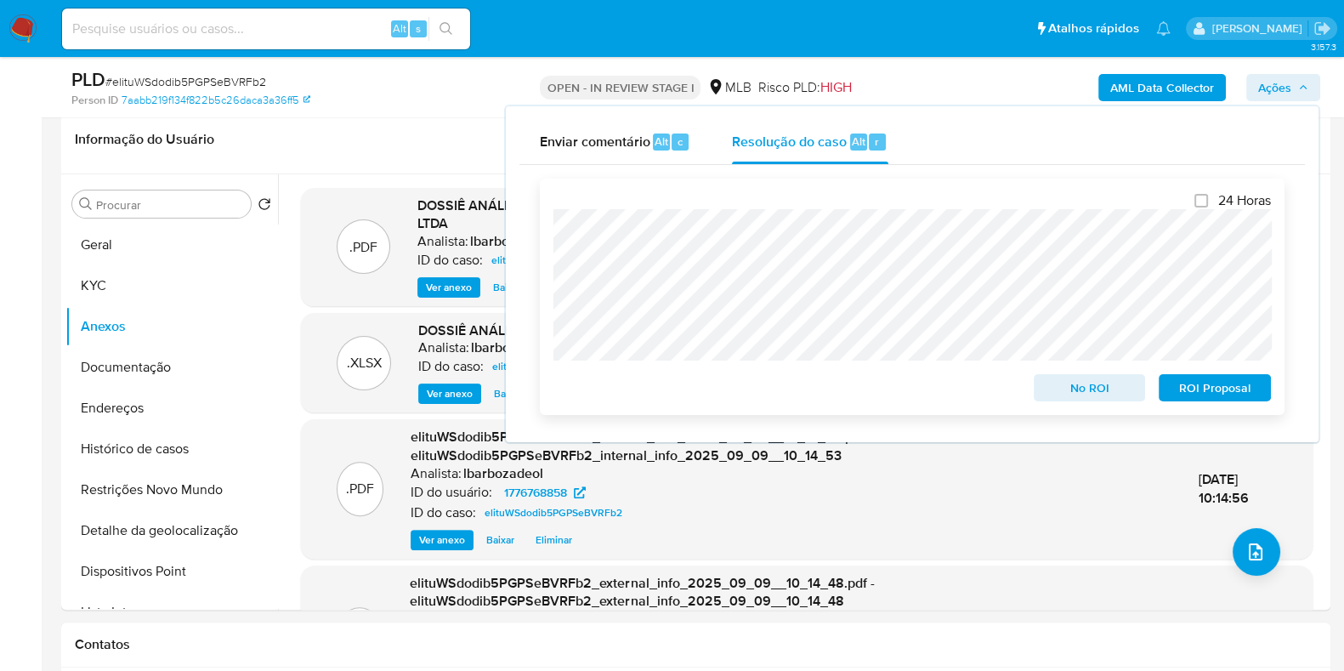
click at [1199, 391] on span "ROI Proposal" at bounding box center [1215, 388] width 88 height 24
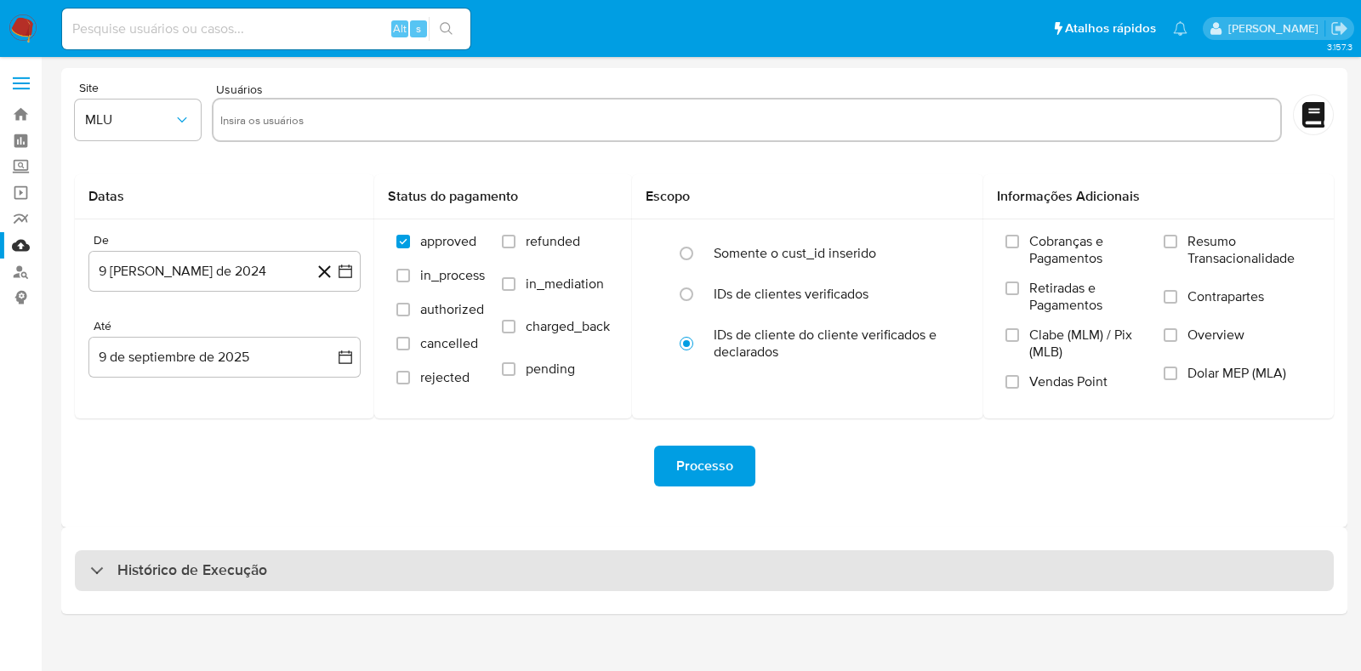
click at [444, 578] on div "Histórico de Execução" at bounding box center [704, 570] width 1259 height 41
select select "10"
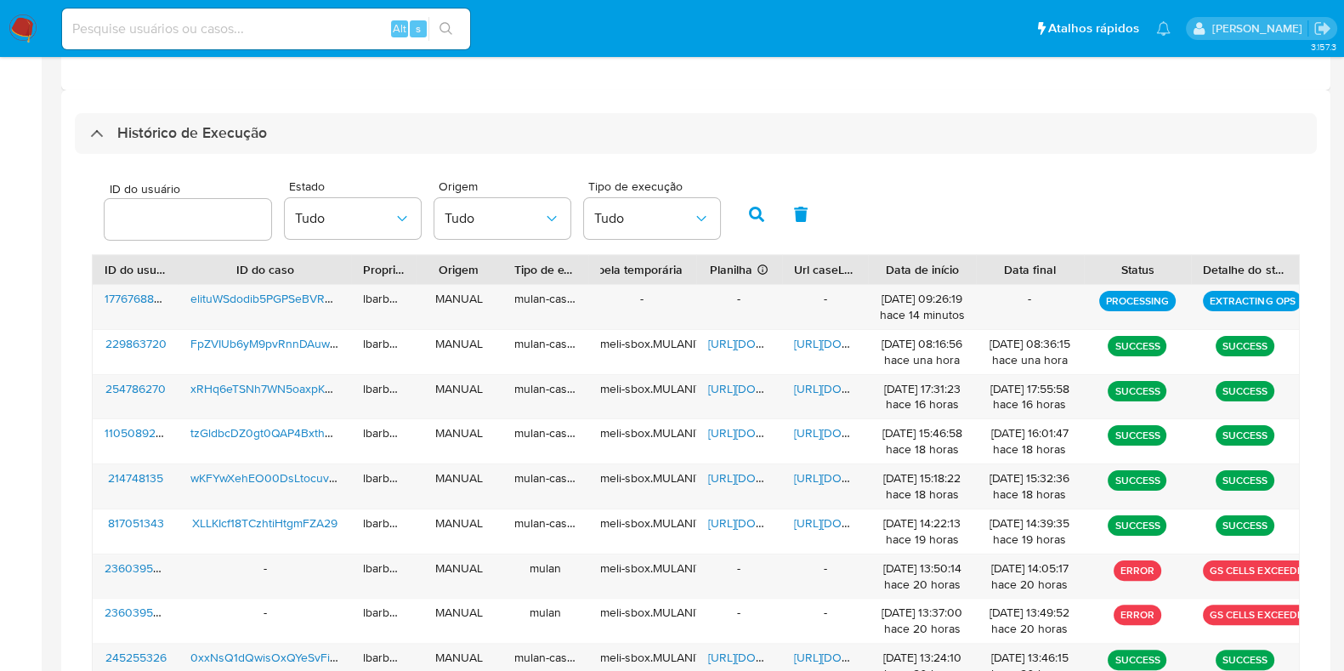
scroll to position [438, 0]
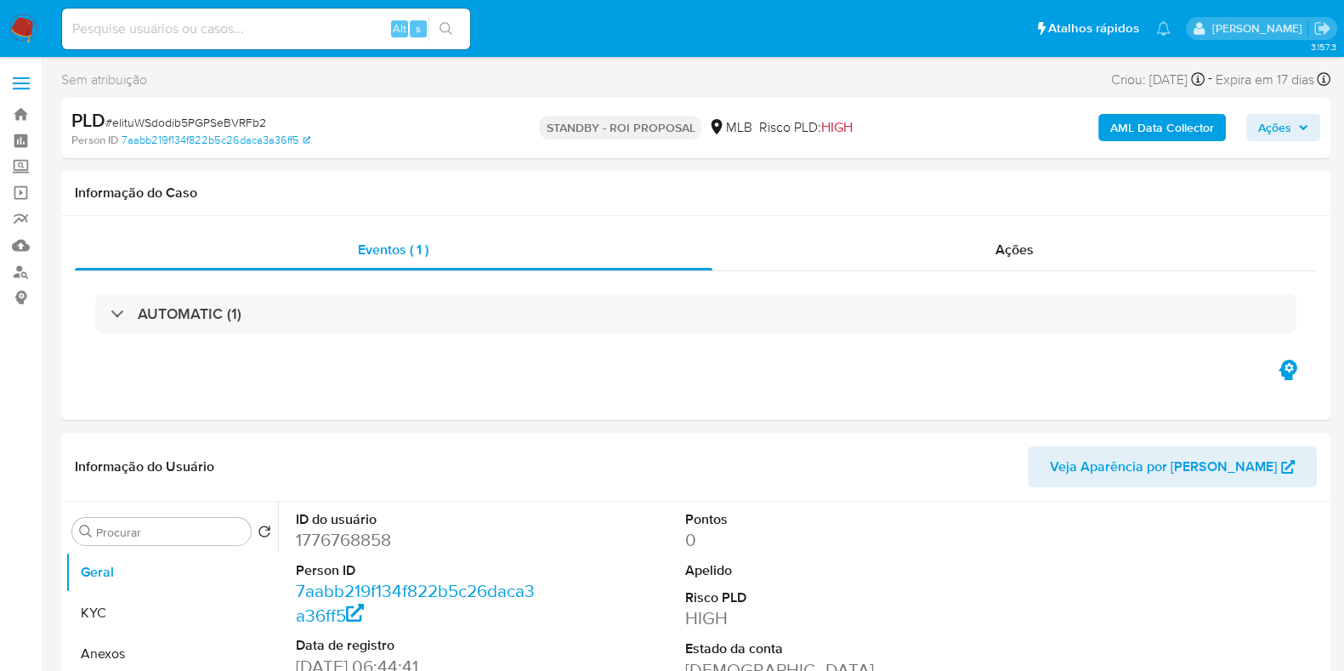
select select "10"
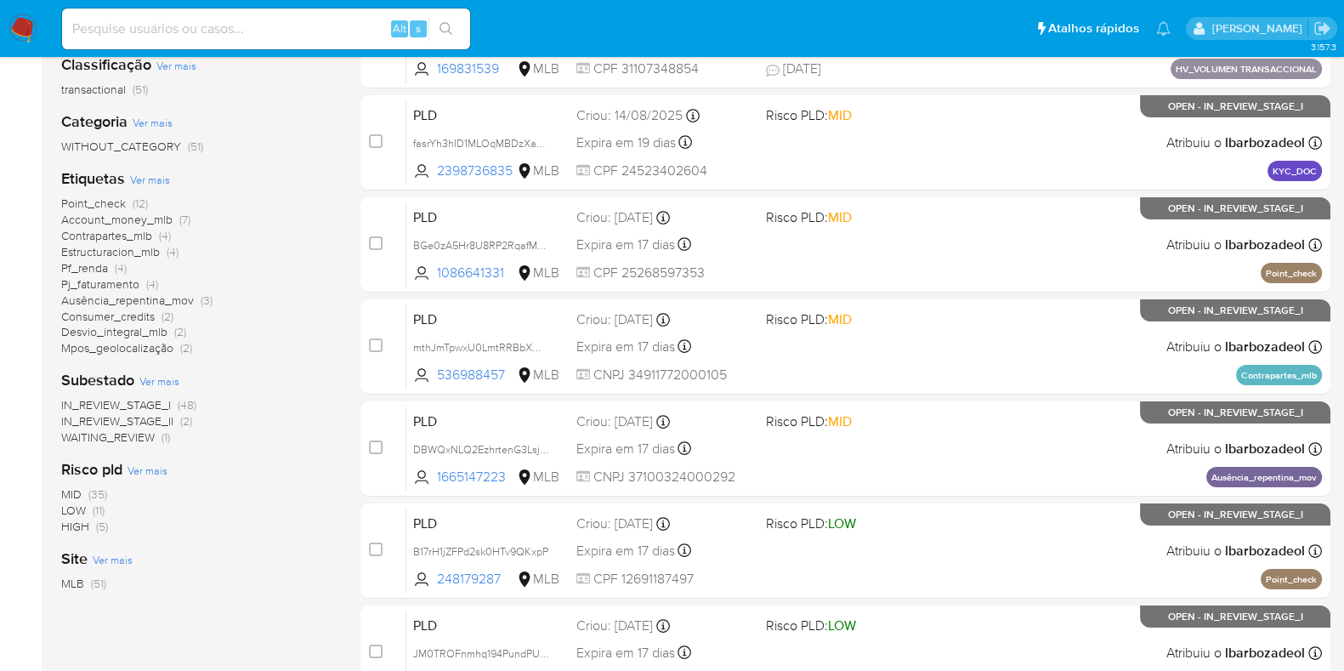
scroll to position [264, 0]
click at [140, 197] on span "(12)" at bounding box center [140, 202] width 15 height 17
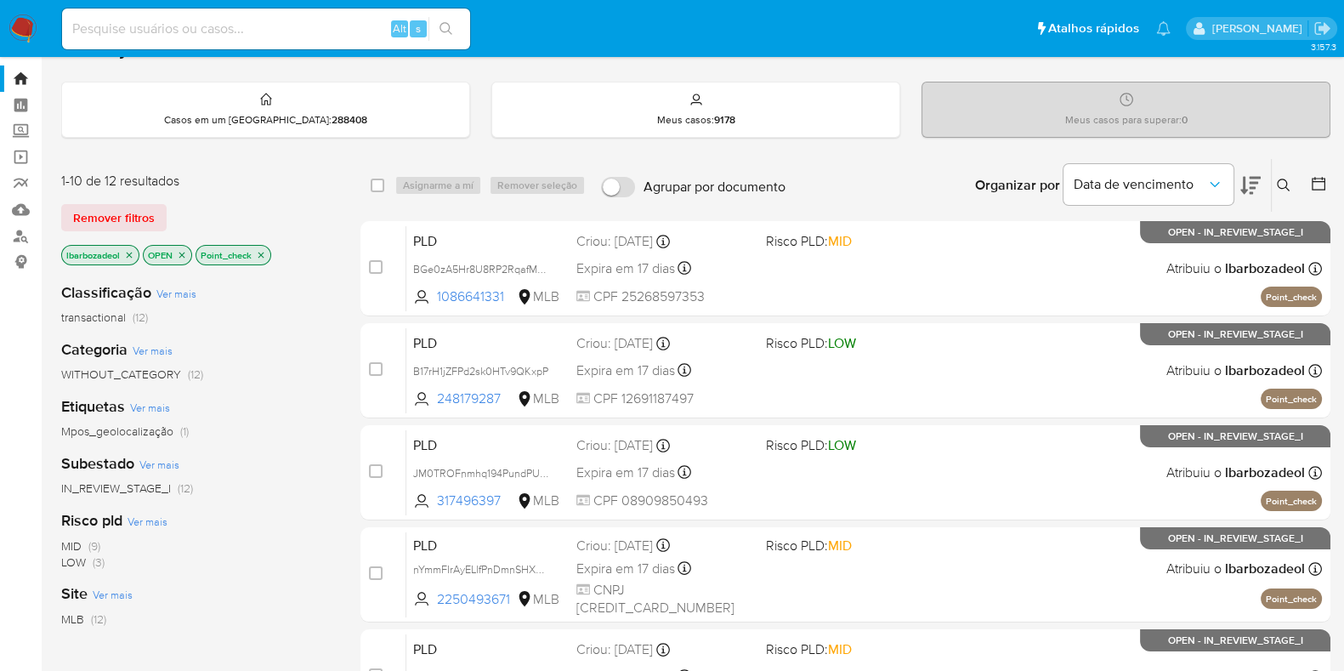
scroll to position [37, 0]
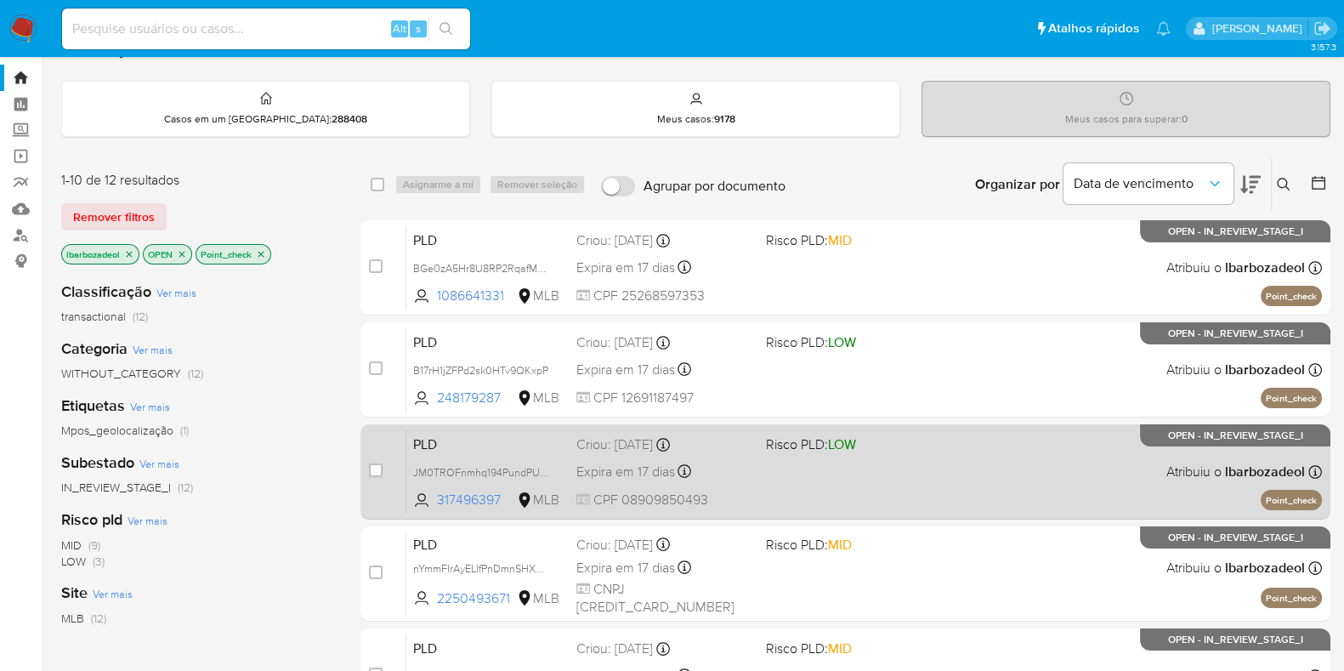
click at [808, 494] on div "PLD JM0TROFnmhq194PundPUkbks 317496397 MLB Risco PLD: LOW Criou: [DATE] Criou: …" at bounding box center [864, 472] width 916 height 86
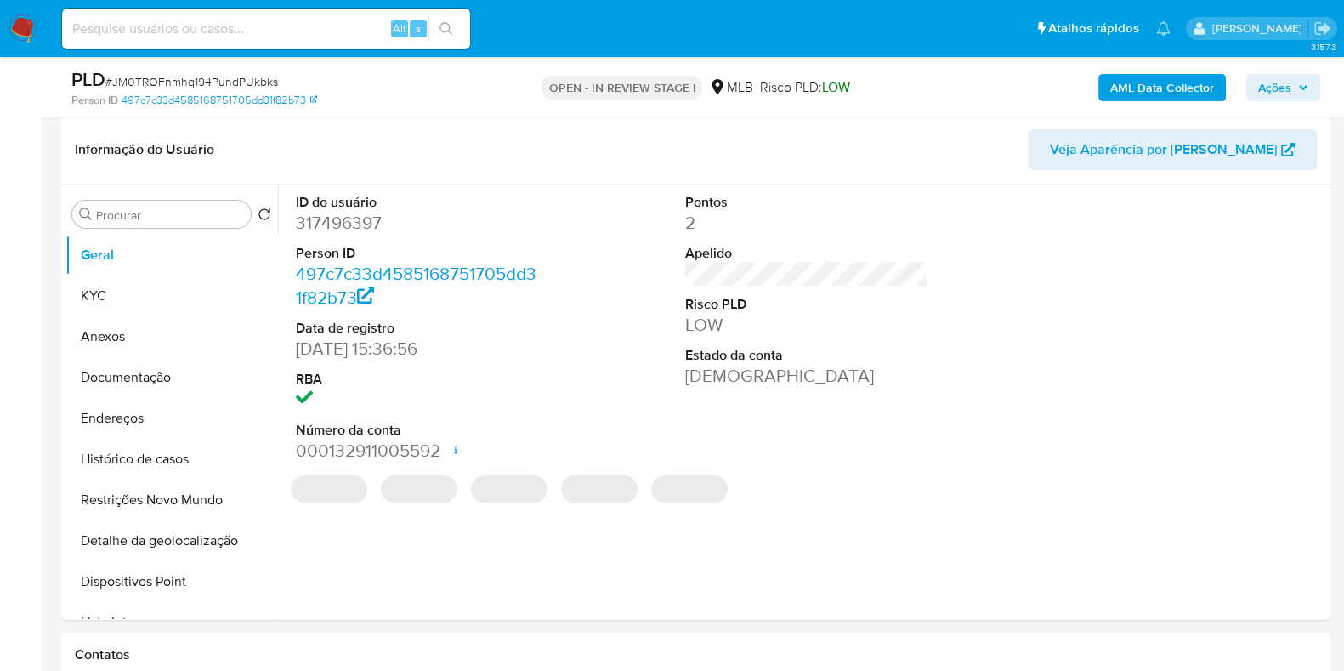
select select "10"
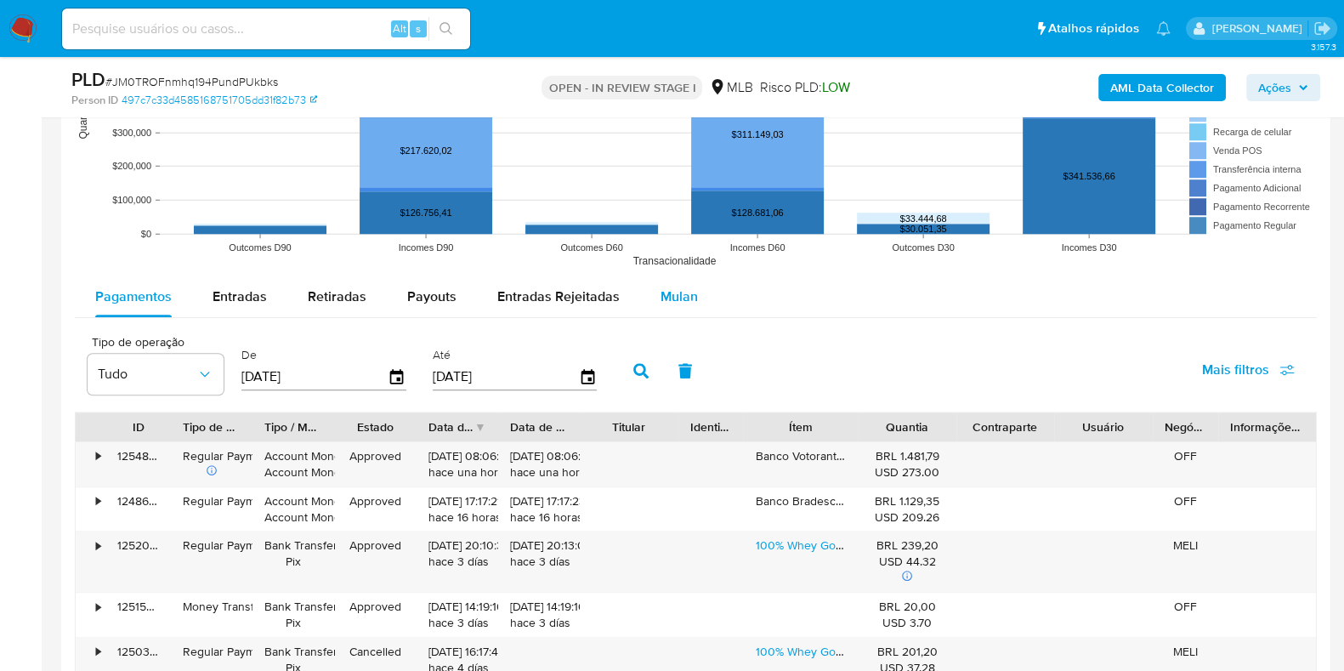
click at [661, 297] on span "Mulan" at bounding box center [679, 297] width 37 height 20
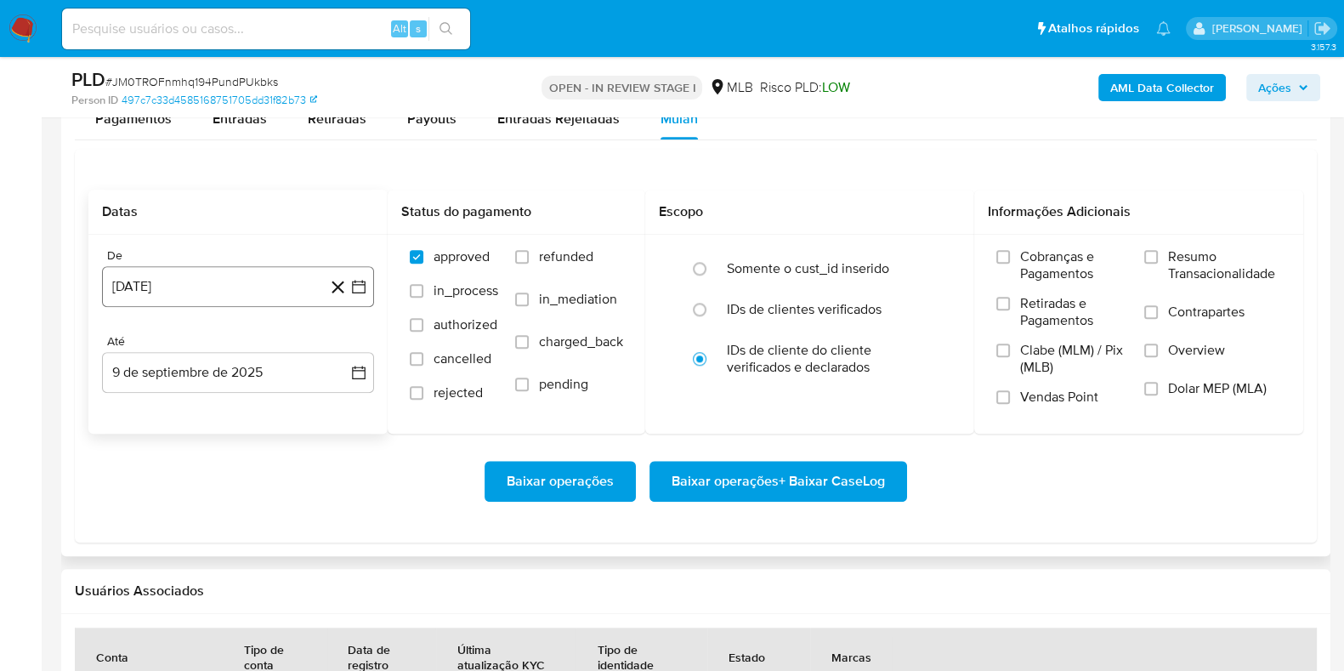
scroll to position [1856, 0]
click at [233, 280] on button "[DATE]" at bounding box center [238, 285] width 272 height 41
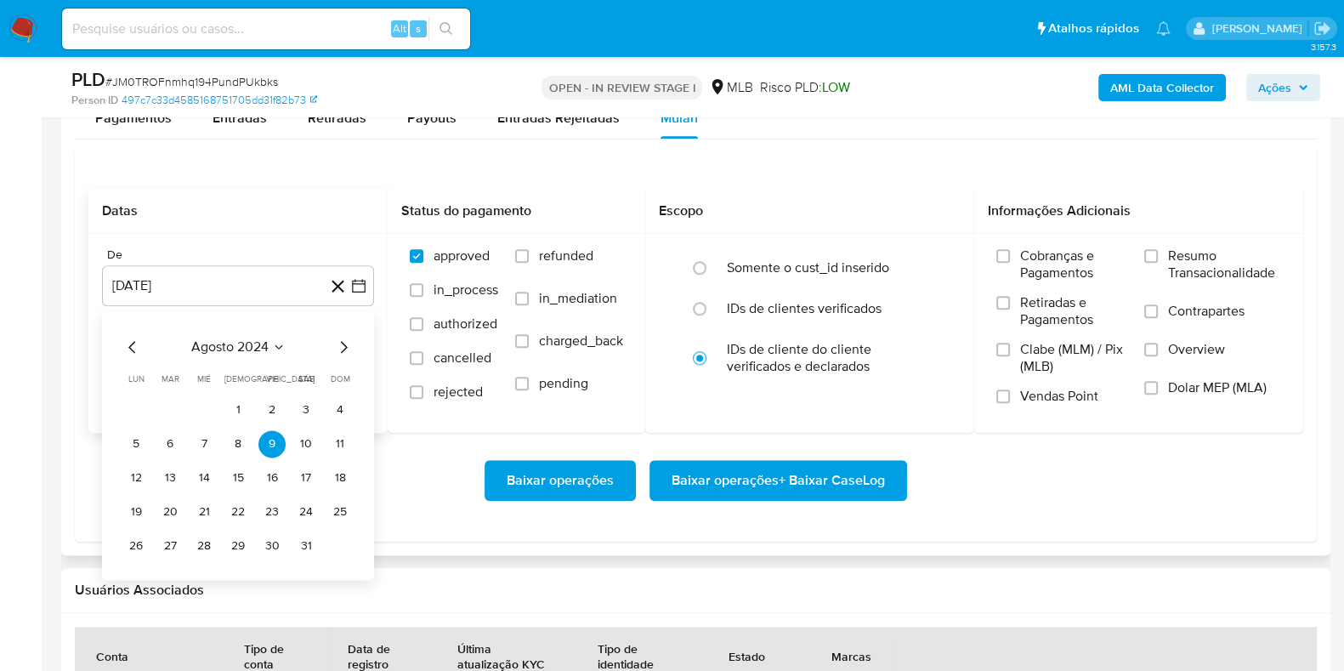
click at [230, 353] on span "agosto 2024" at bounding box center [229, 346] width 77 height 17
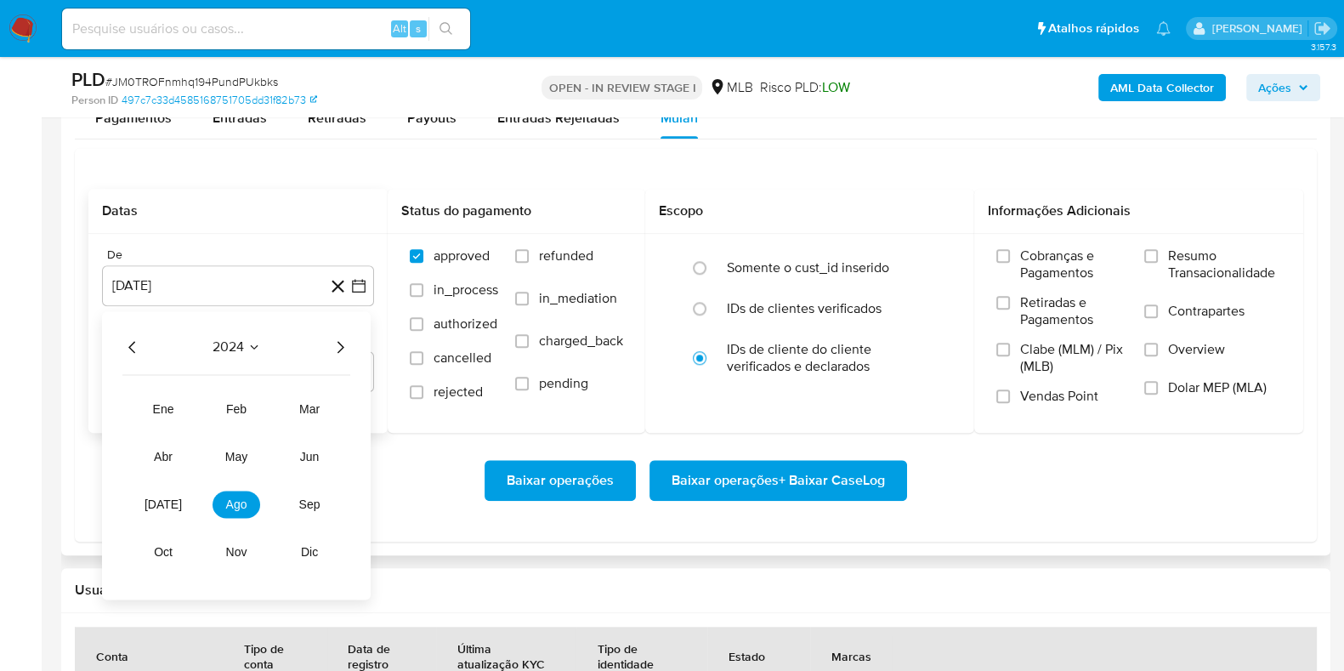
click at [335, 345] on icon "Año siguiente" at bounding box center [340, 347] width 20 height 20
click at [173, 494] on button "[DATE]" at bounding box center [163, 504] width 48 height 27
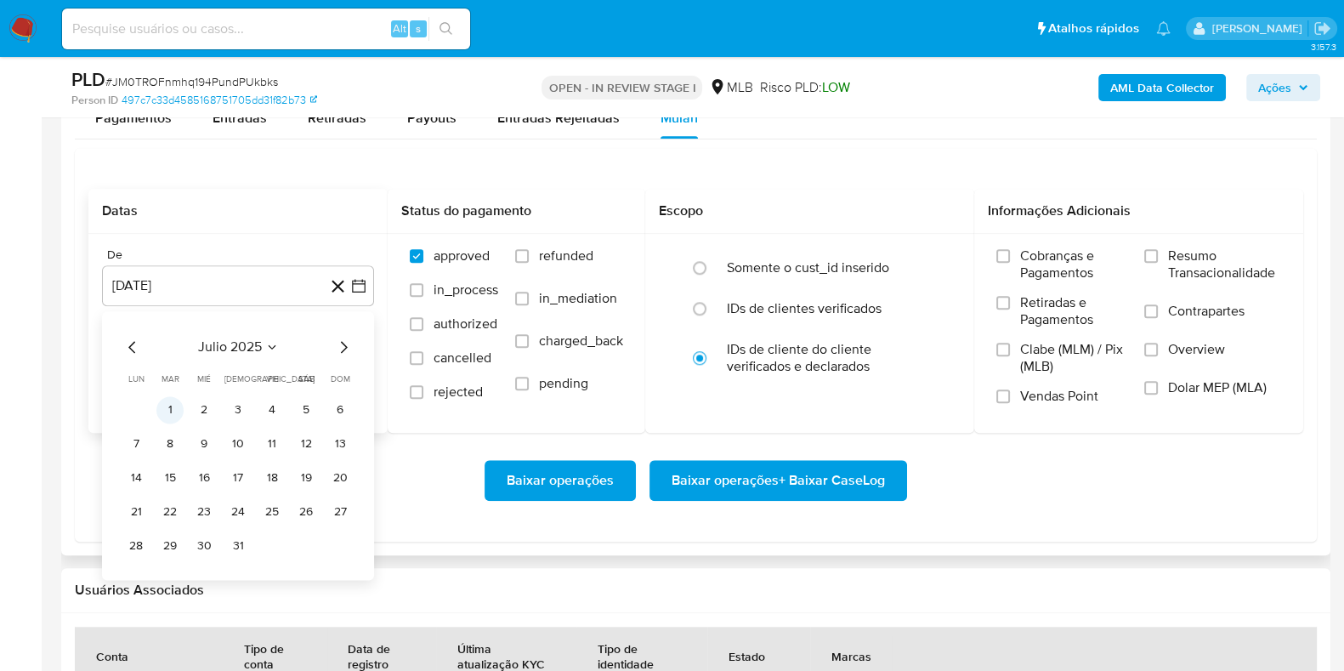
click at [166, 408] on button "1" at bounding box center [169, 409] width 27 height 27
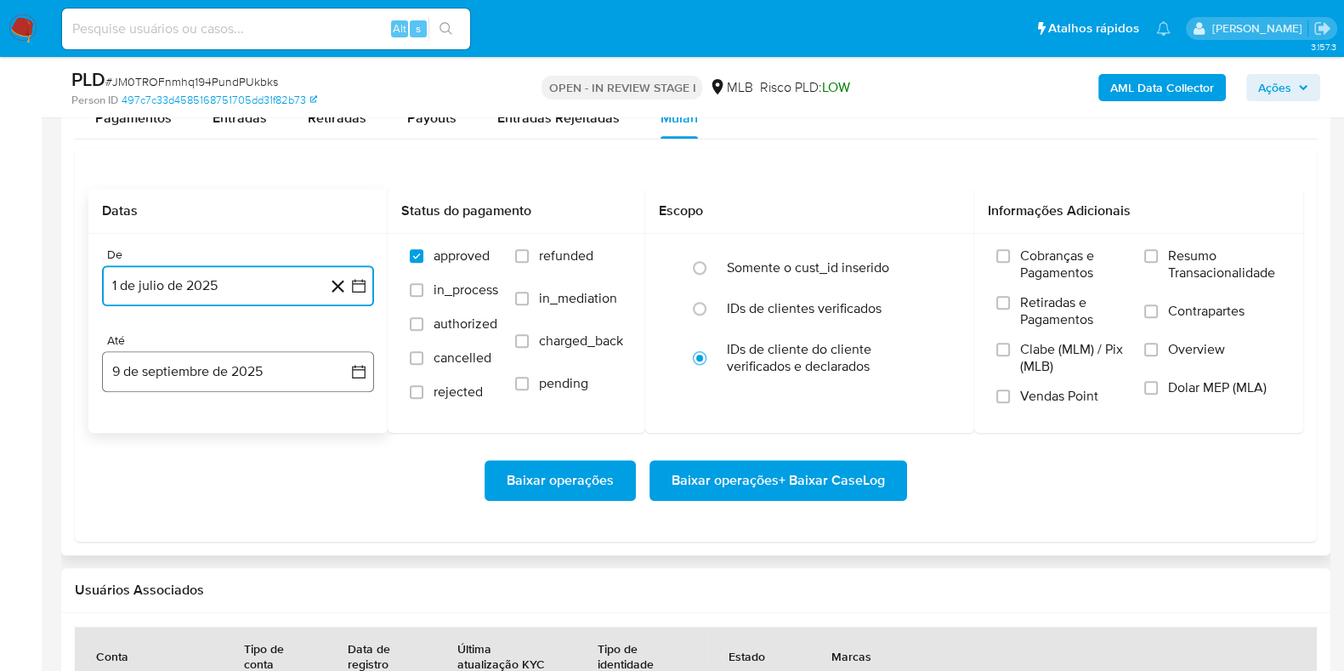
click at [179, 376] on button "9 de septiembre de 2025" at bounding box center [238, 371] width 272 height 41
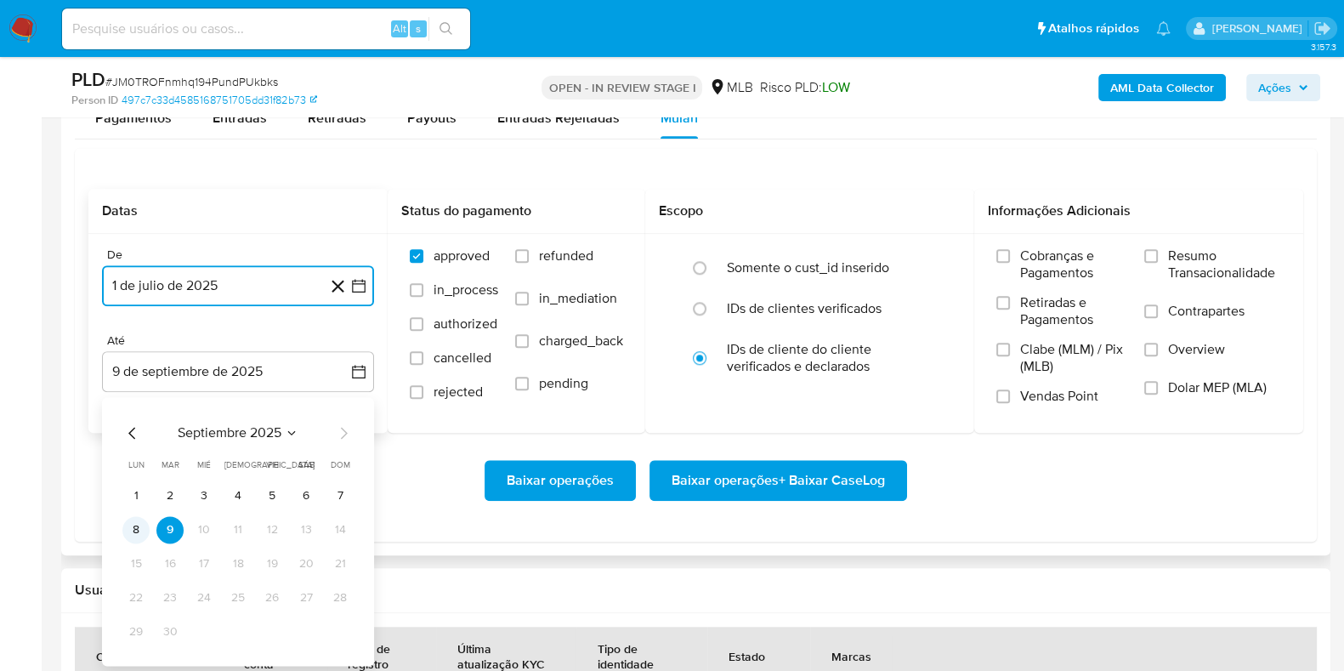
click at [145, 532] on button "8" at bounding box center [135, 529] width 27 height 27
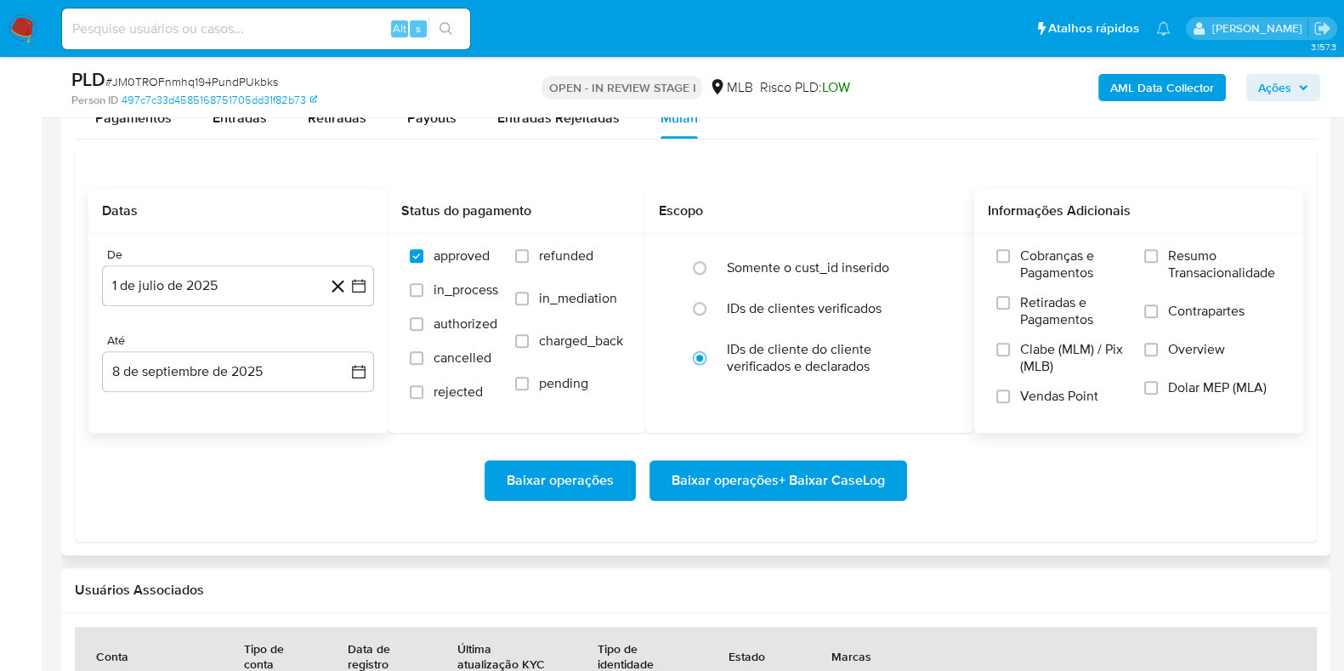
click at [1158, 247] on label "Resumo Transacionalidade" at bounding box center [1213, 274] width 137 height 55
click at [1158, 249] on input "Resumo Transacionalidade" at bounding box center [1152, 256] width 14 height 14
click at [859, 465] on span "Baixar operações + Baixar CaseLog" at bounding box center [778, 480] width 213 height 37
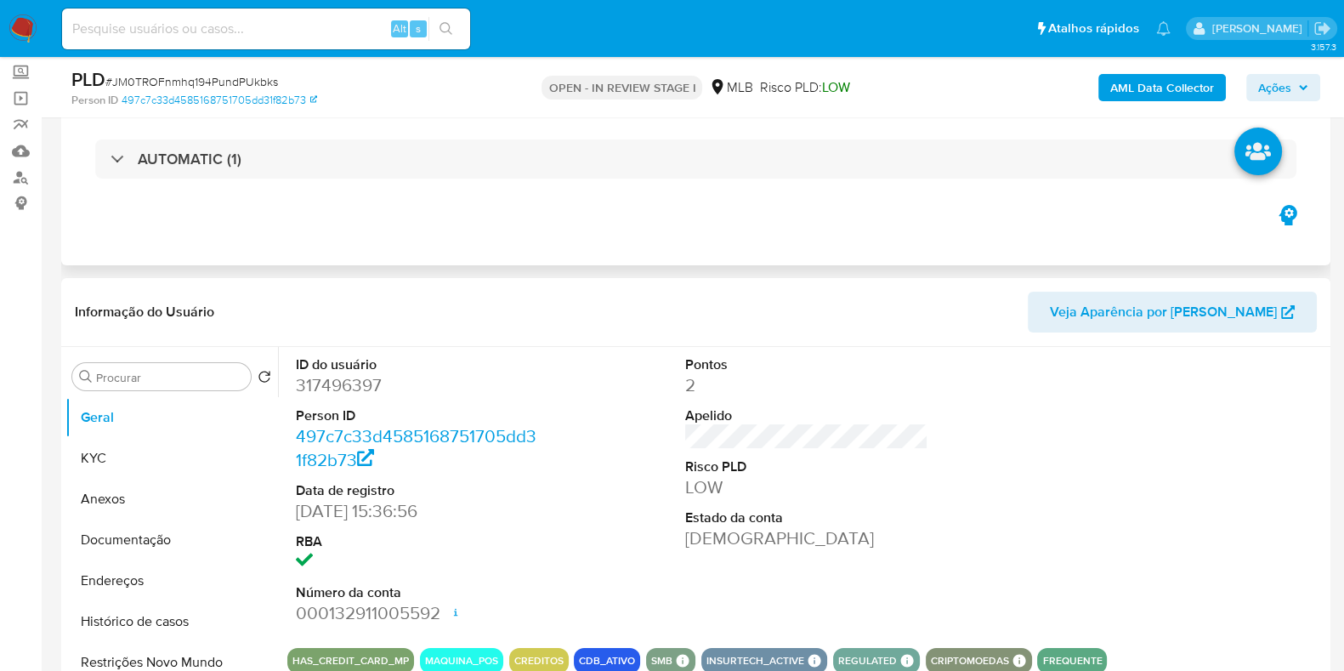
scroll to position [0, 0]
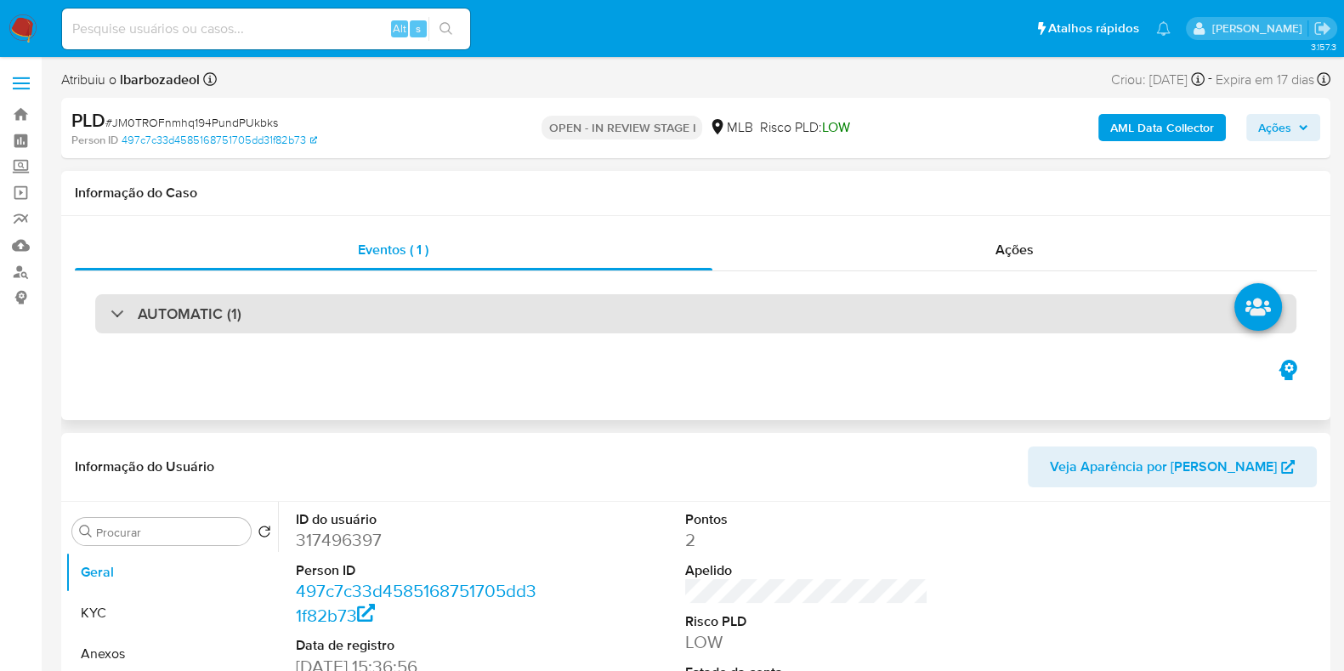
click at [779, 308] on div "AUTOMATIC (1)" at bounding box center [696, 313] width 1202 height 39
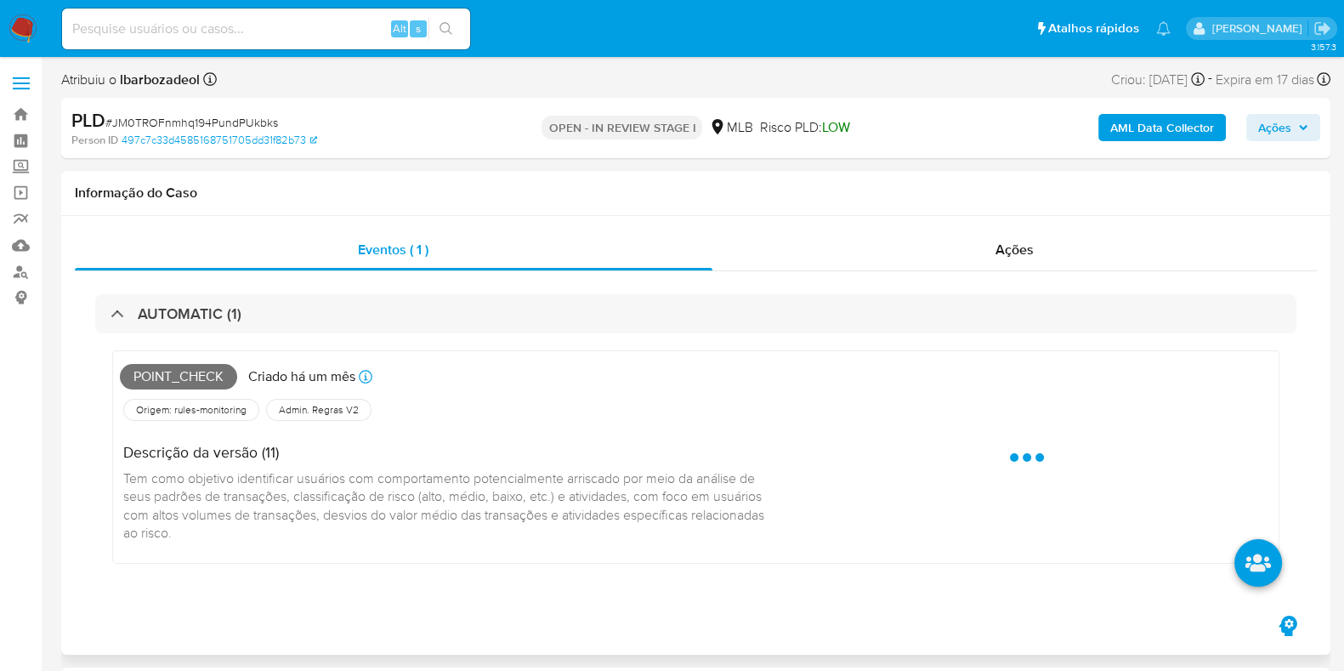
click at [195, 376] on span "Point_check" at bounding box center [178, 377] width 117 height 26
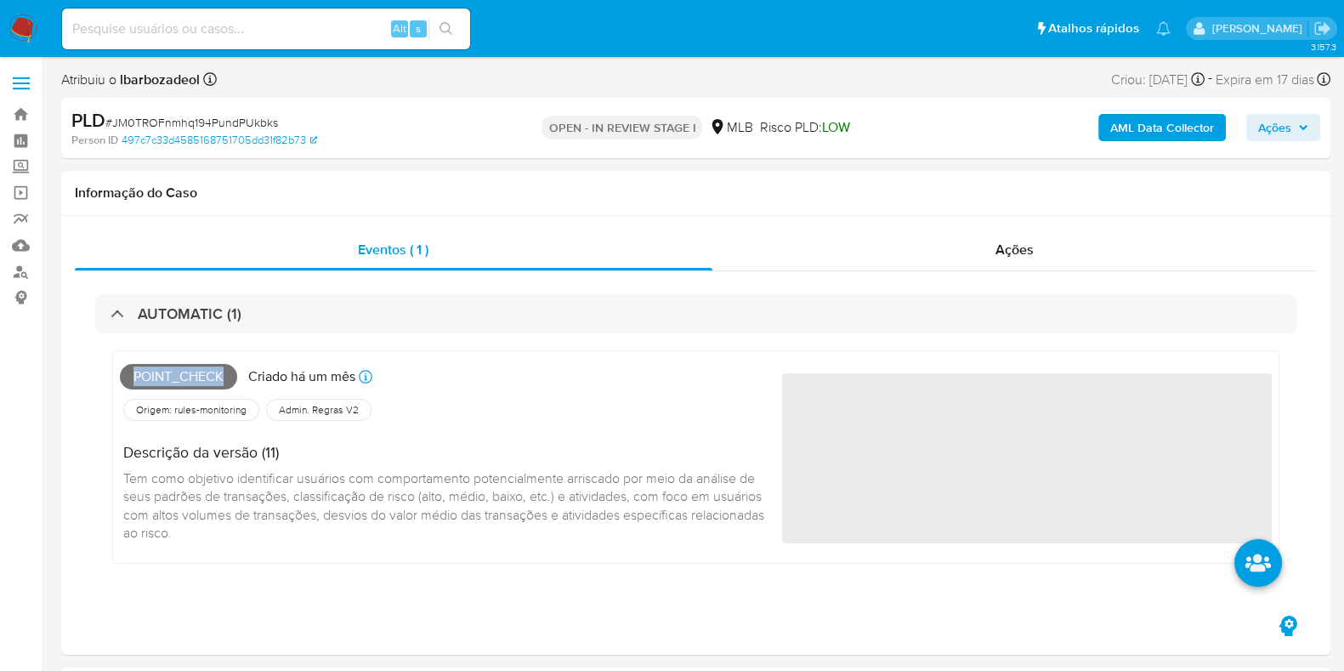
copy span "Point_check"
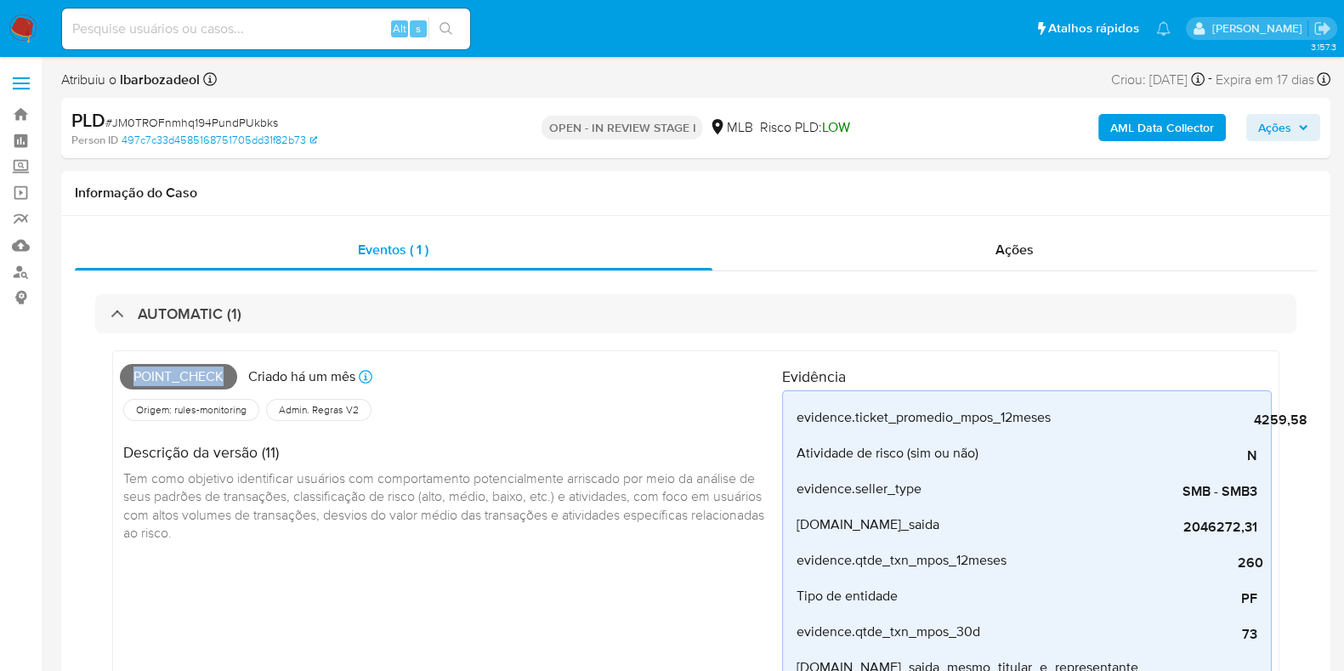
click at [1270, 121] on span "Ações" at bounding box center [1275, 127] width 33 height 27
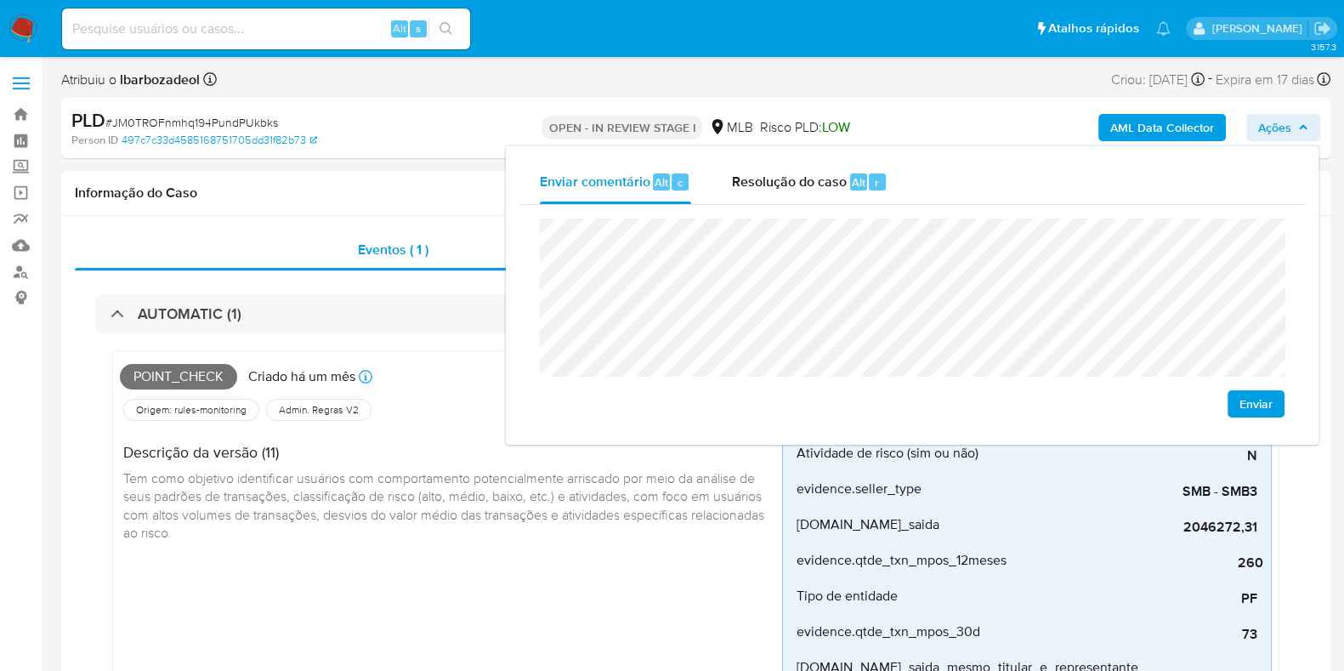
click at [404, 184] on div "Informação do Caso" at bounding box center [696, 193] width 1270 height 45
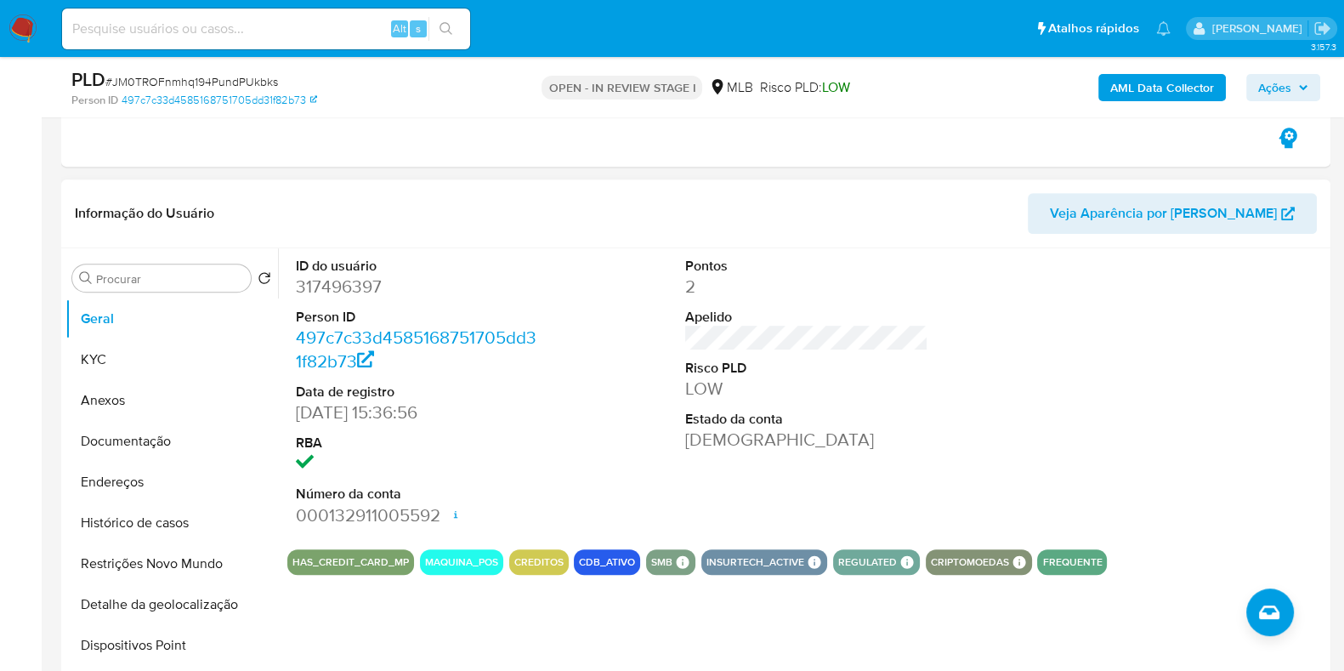
scroll to position [889, 0]
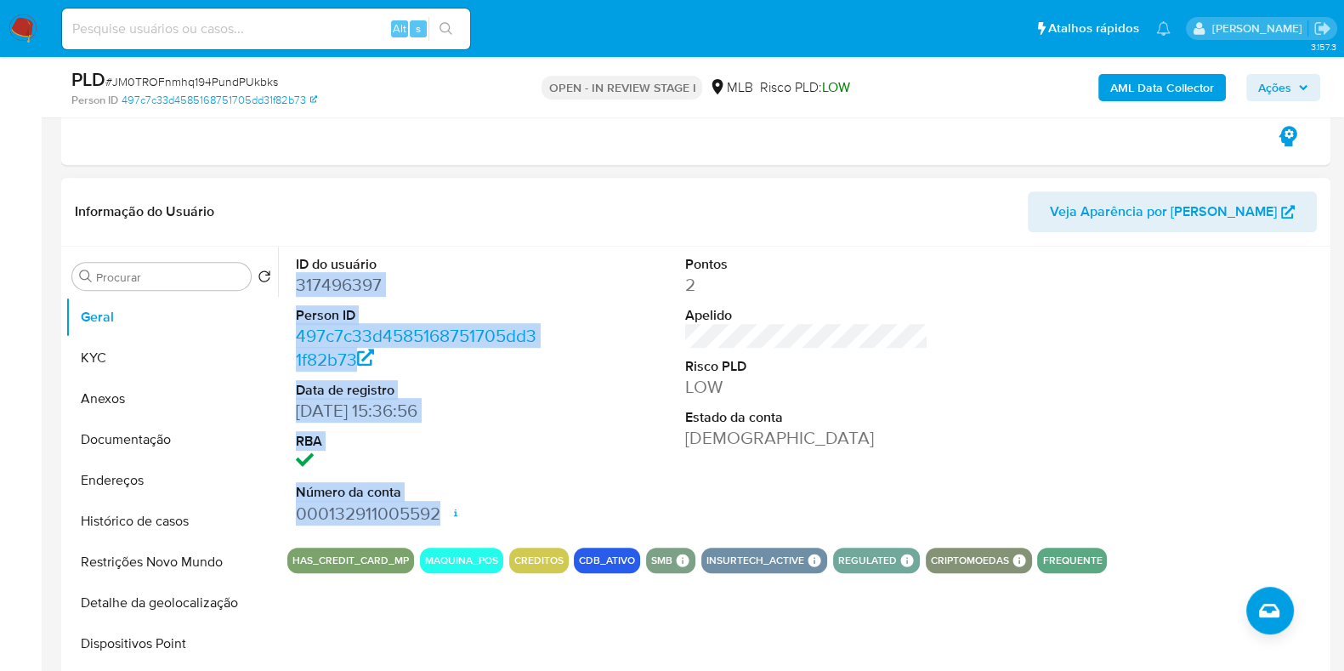
drag, startPoint x: 308, startPoint y: 291, endPoint x: 440, endPoint y: 503, distance: 250.1
click at [440, 503] on div "ID do usuário 317496397 Person ID 497c7c33d4585168751705dd31f82b73 Data de regi…" at bounding box center [417, 390] width 260 height 287
copy dl "317496397 Person ID 497c7c33d4585168751705dd31f82b73 Data de registro [DATE] 15…"
click at [1271, 81] on span "Ações" at bounding box center [1275, 87] width 33 height 27
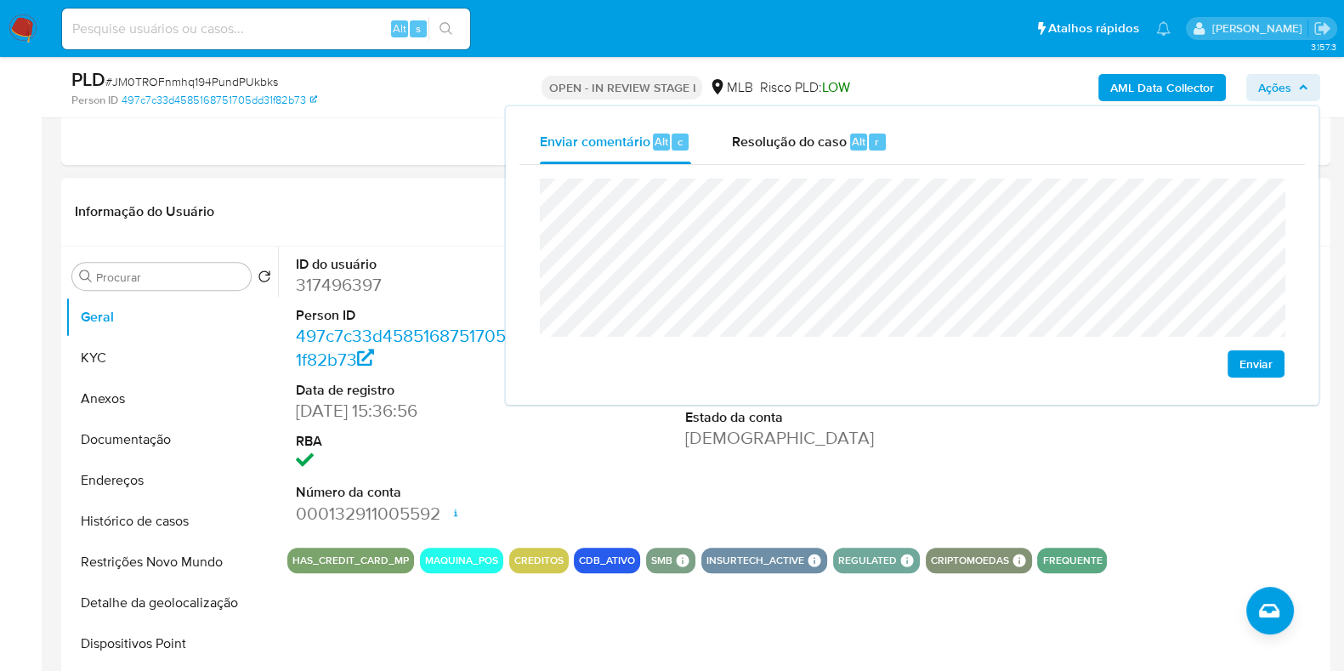
click at [378, 202] on header "Informação do Usuário Veja Aparência por [PERSON_NAME]" at bounding box center [696, 211] width 1242 height 41
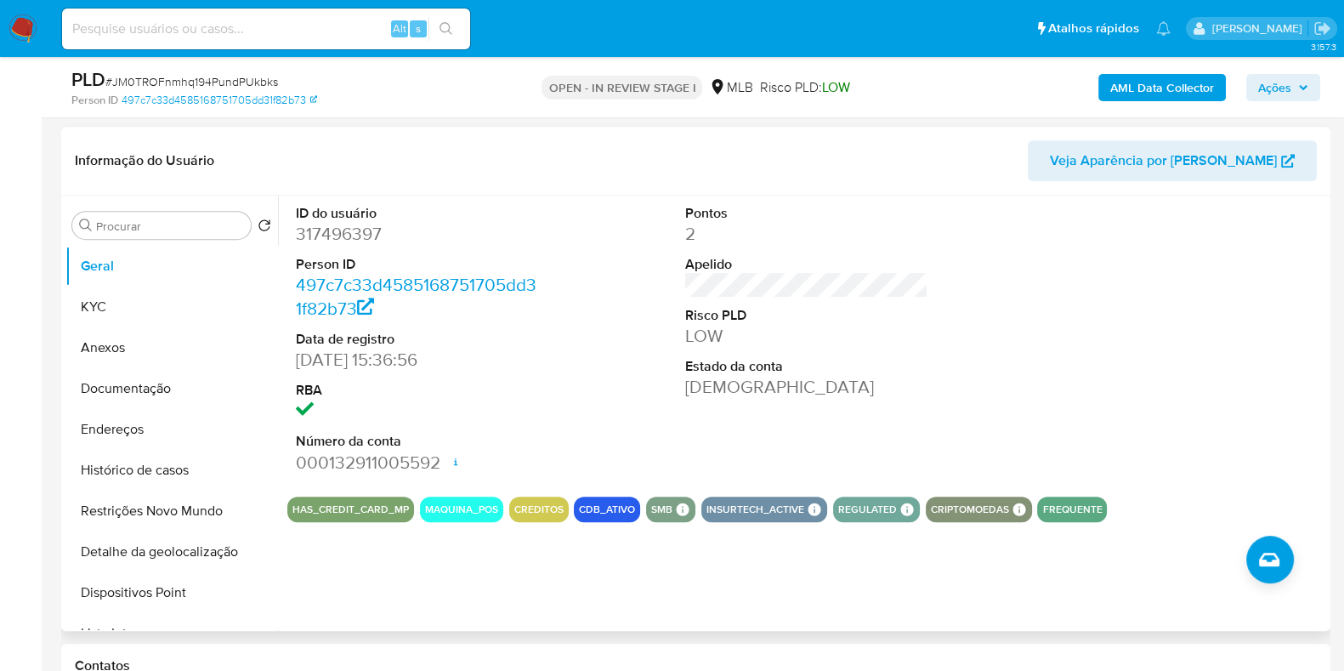
scroll to position [941, 0]
click at [1310, 369] on div at bounding box center [1197, 338] width 260 height 287
click at [1295, 87] on span "Ações" at bounding box center [1284, 88] width 50 height 24
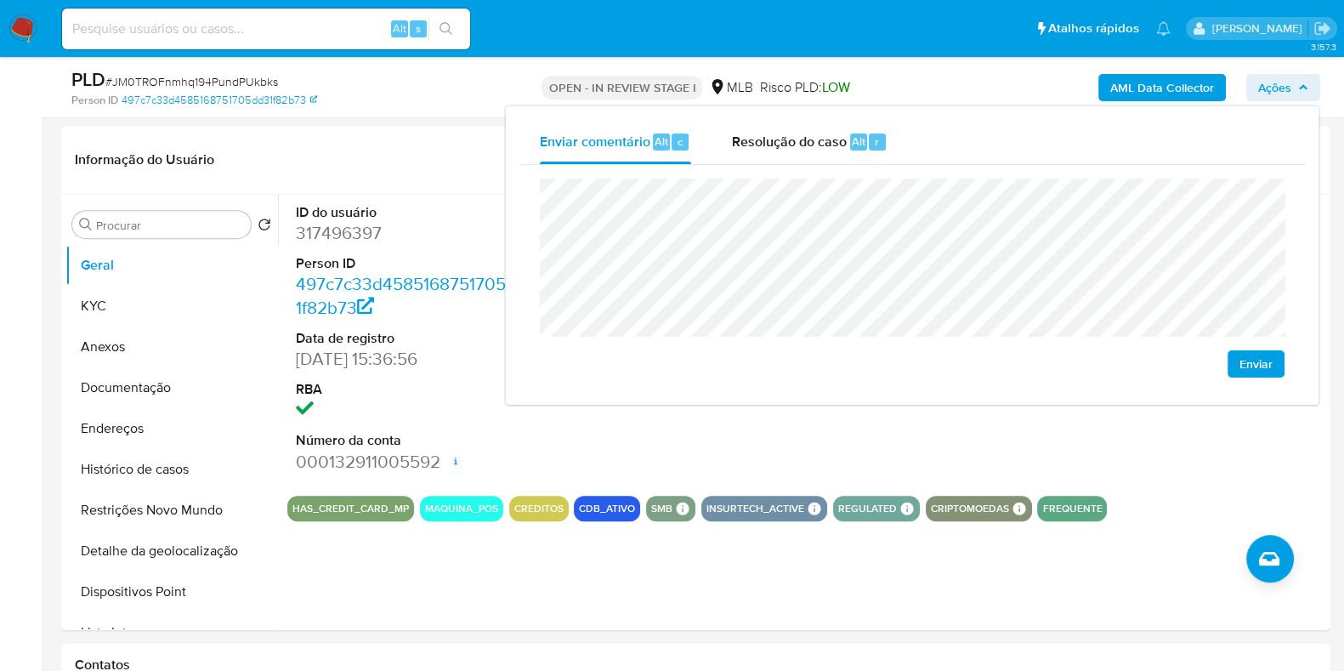
click at [1295, 87] on span "Ações" at bounding box center [1284, 88] width 50 height 24
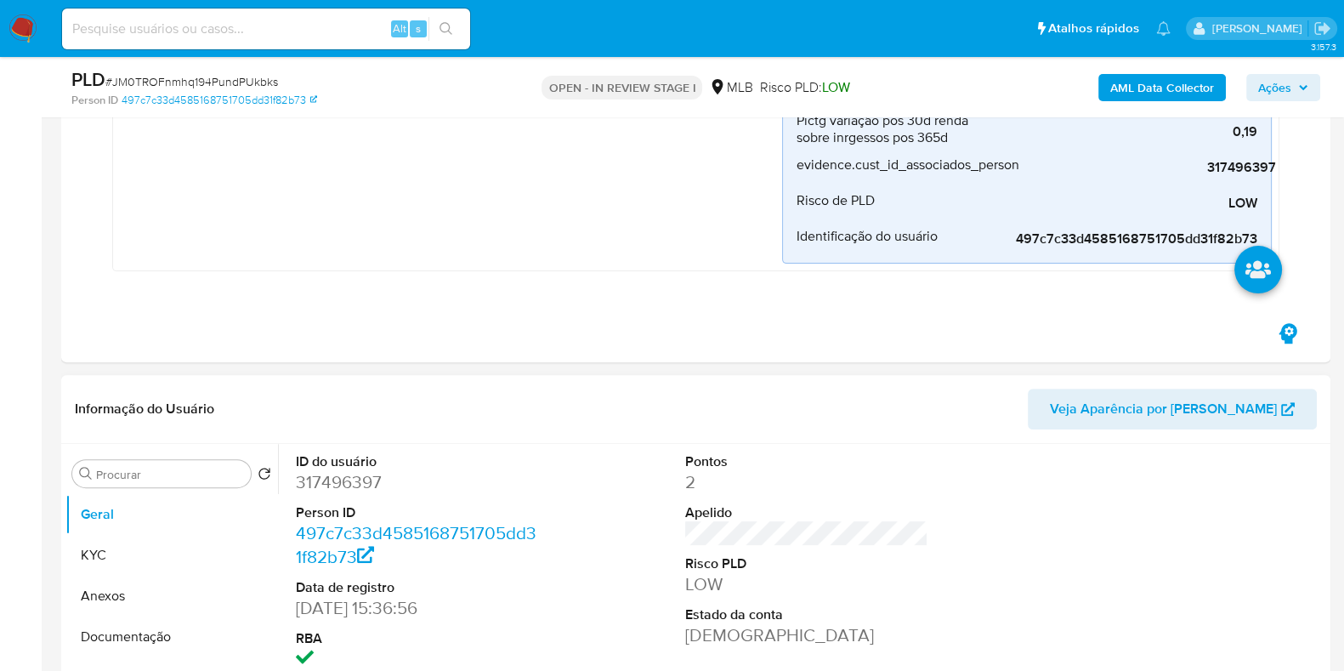
scroll to position [690, 0]
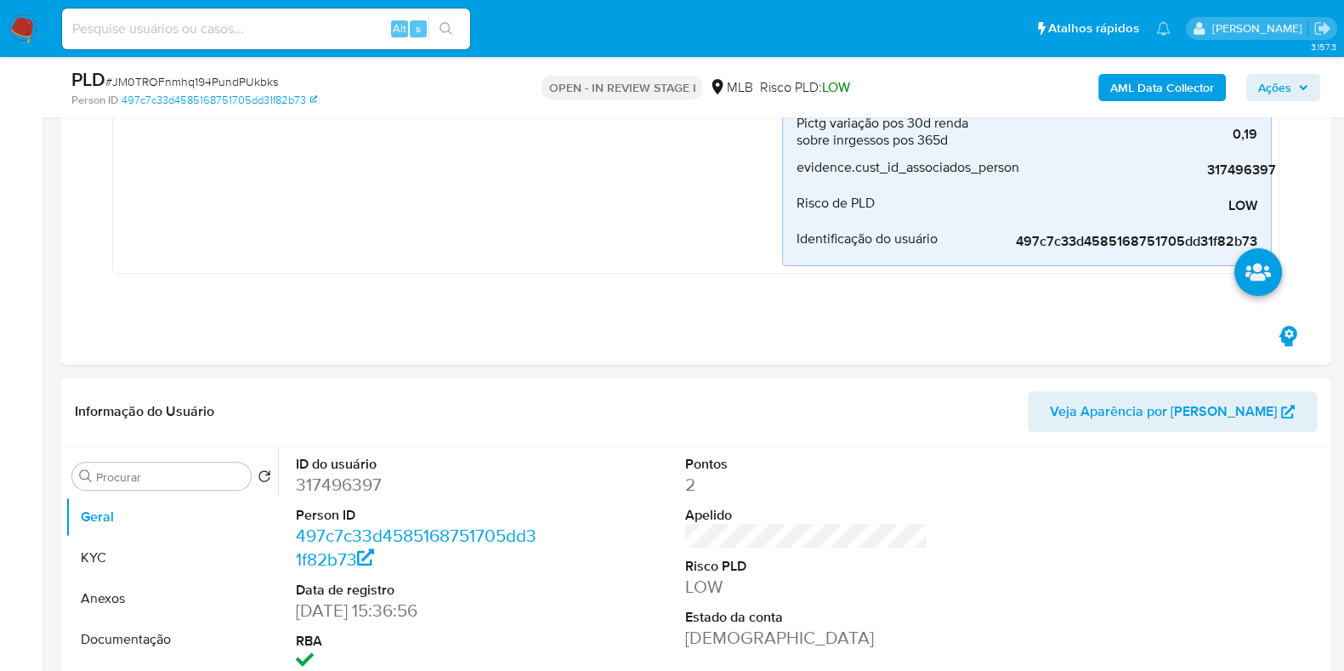
click at [1293, 97] on span "Ações" at bounding box center [1284, 88] width 50 height 24
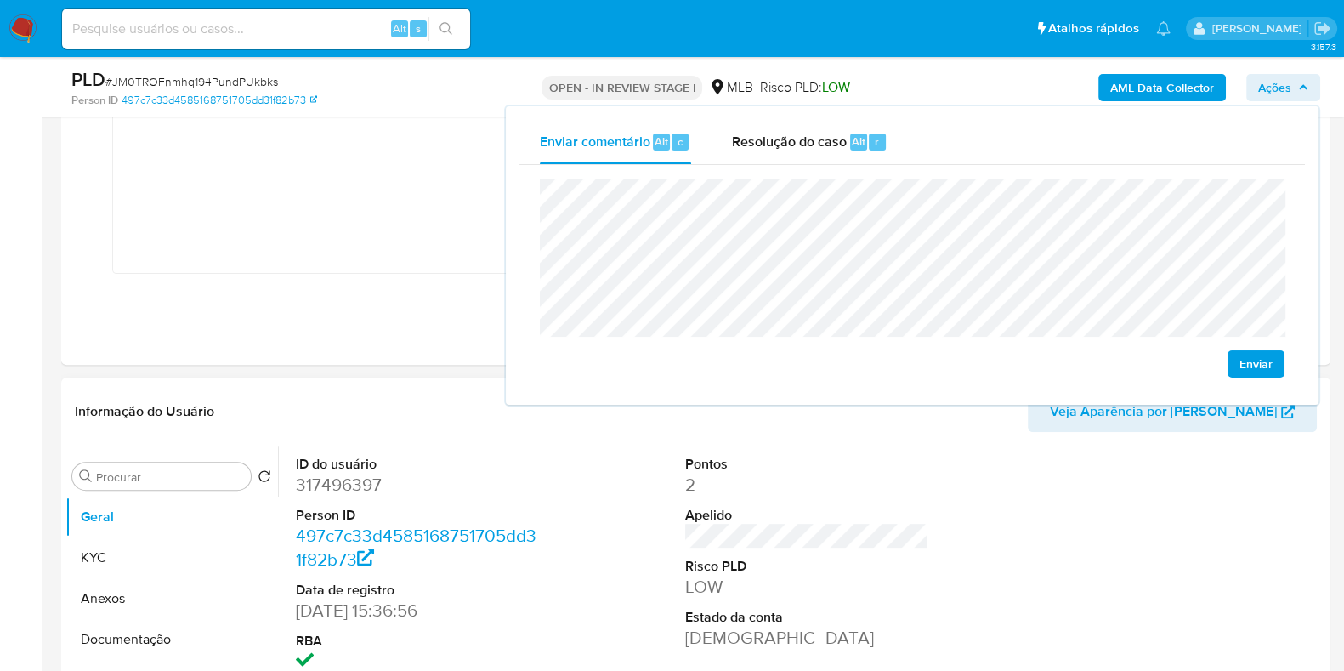
click at [854, 478] on dd "2" at bounding box center [806, 485] width 243 height 24
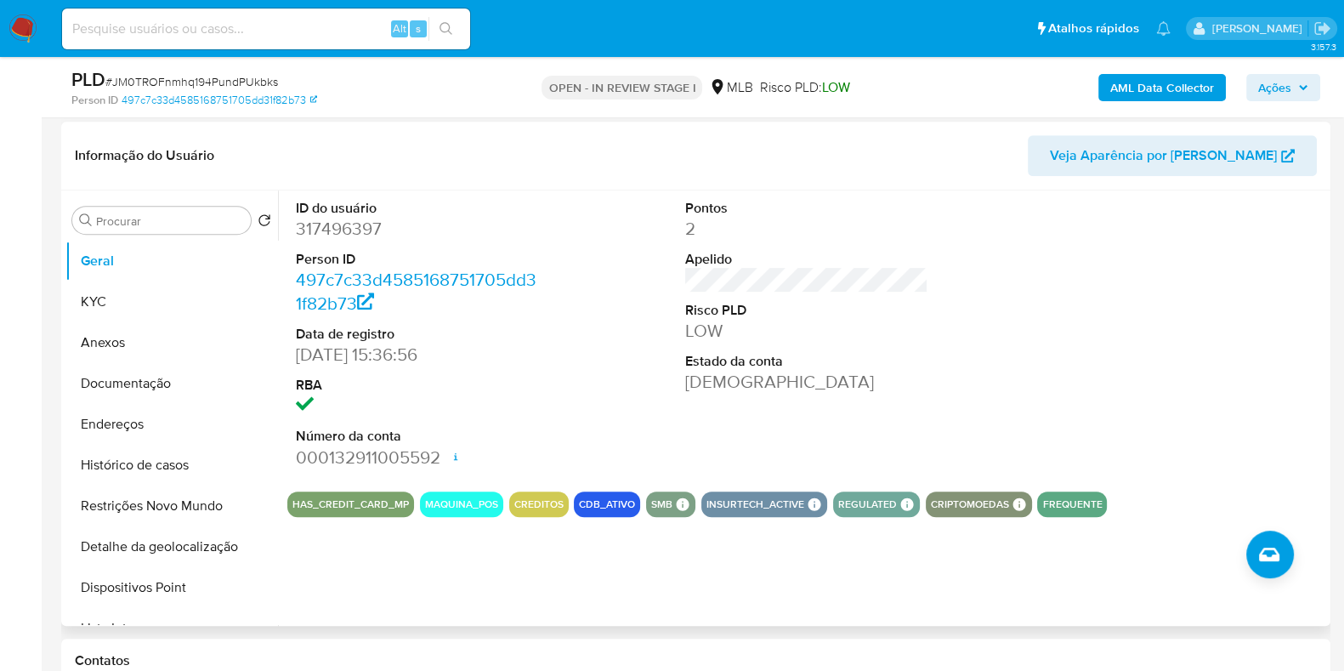
scroll to position [947, 0]
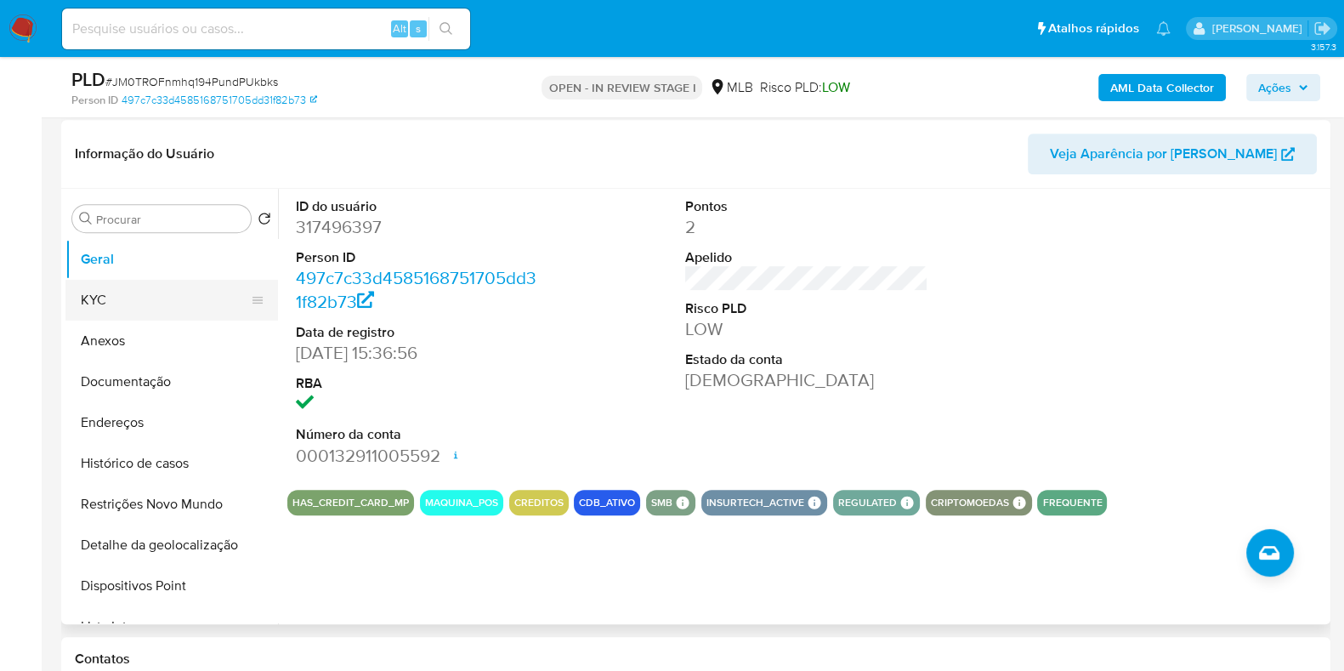
click at [187, 310] on button "KYC" at bounding box center [164, 300] width 199 height 41
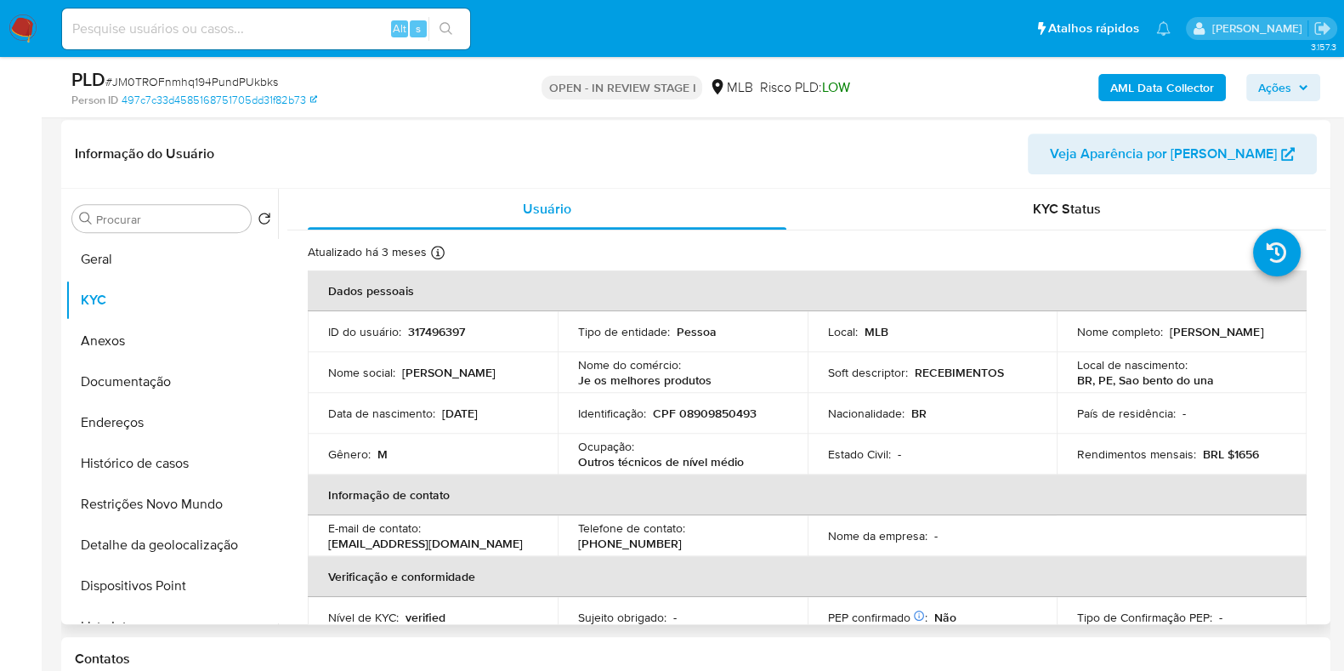
click at [720, 414] on p "CPF 08909850493" at bounding box center [705, 413] width 104 height 15
copy p "08909850493"
click at [1305, 82] on icon "button" at bounding box center [1304, 87] width 10 height 10
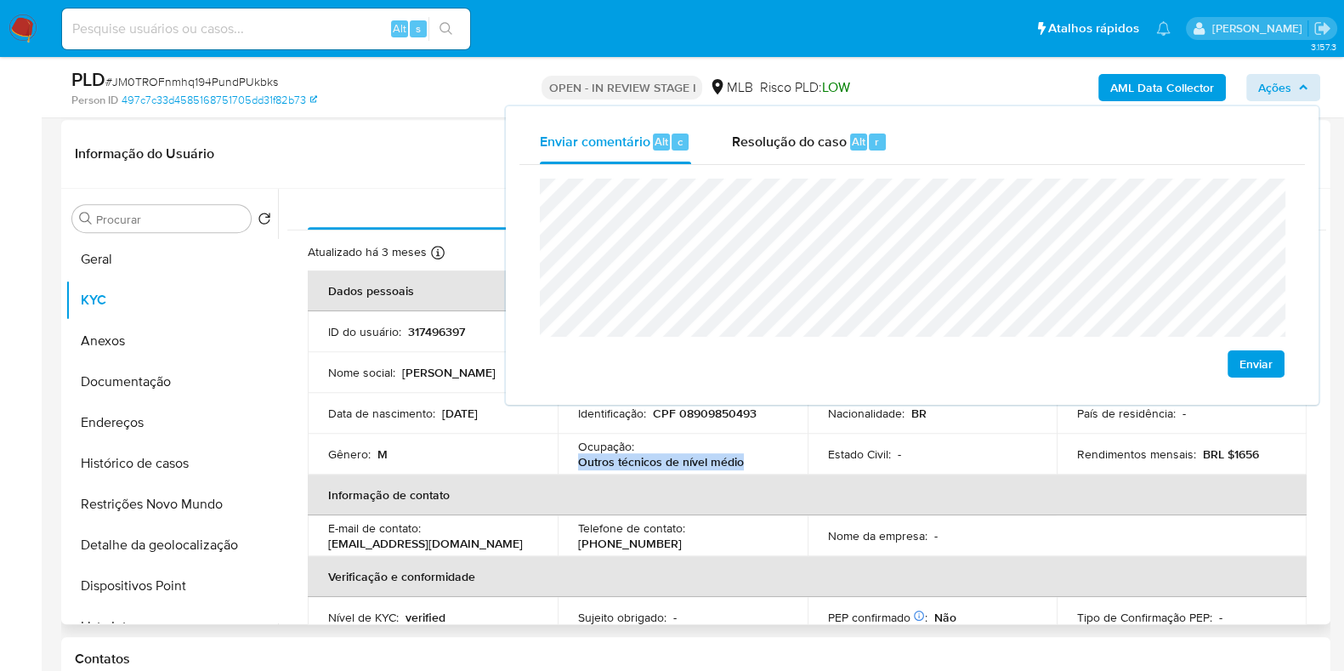
drag, startPoint x: 577, startPoint y: 461, endPoint x: 750, endPoint y: 462, distance: 172.6
click at [750, 462] on div "Ocupação : Outros técnicos de nível médio" at bounding box center [682, 454] width 209 height 31
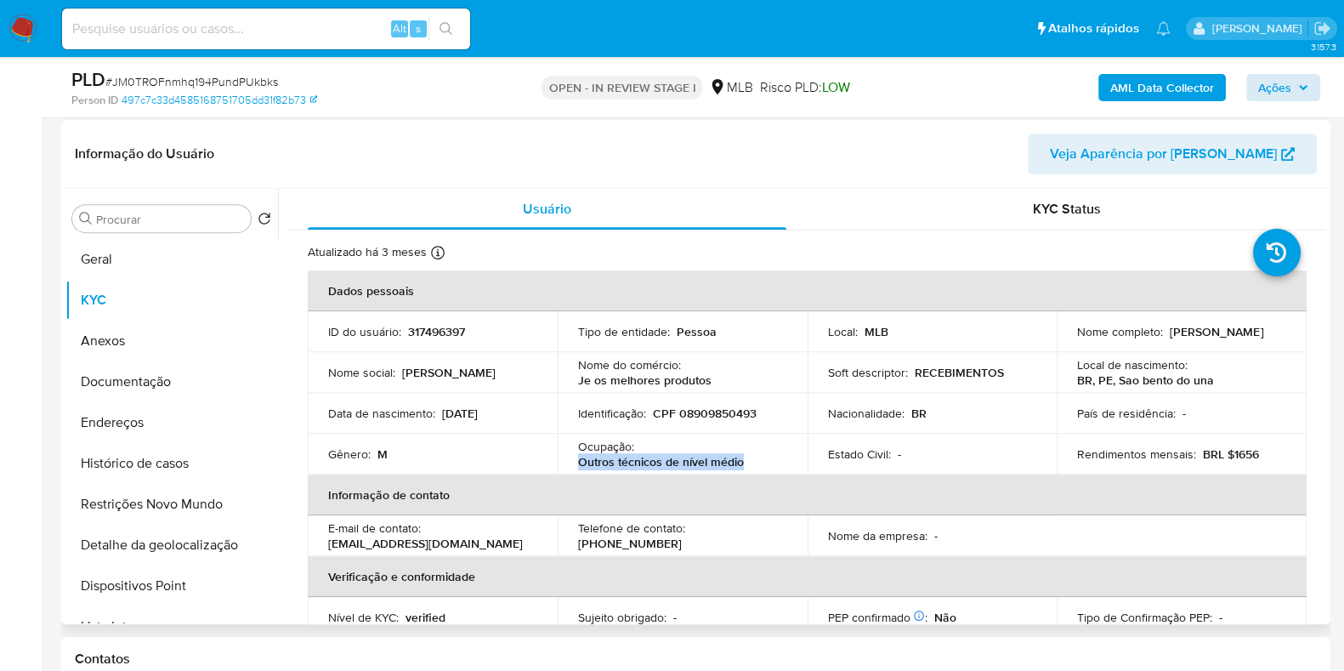
copy p "Outros técnicos de nível médio"
click at [1286, 93] on span "Ações" at bounding box center [1275, 87] width 33 height 27
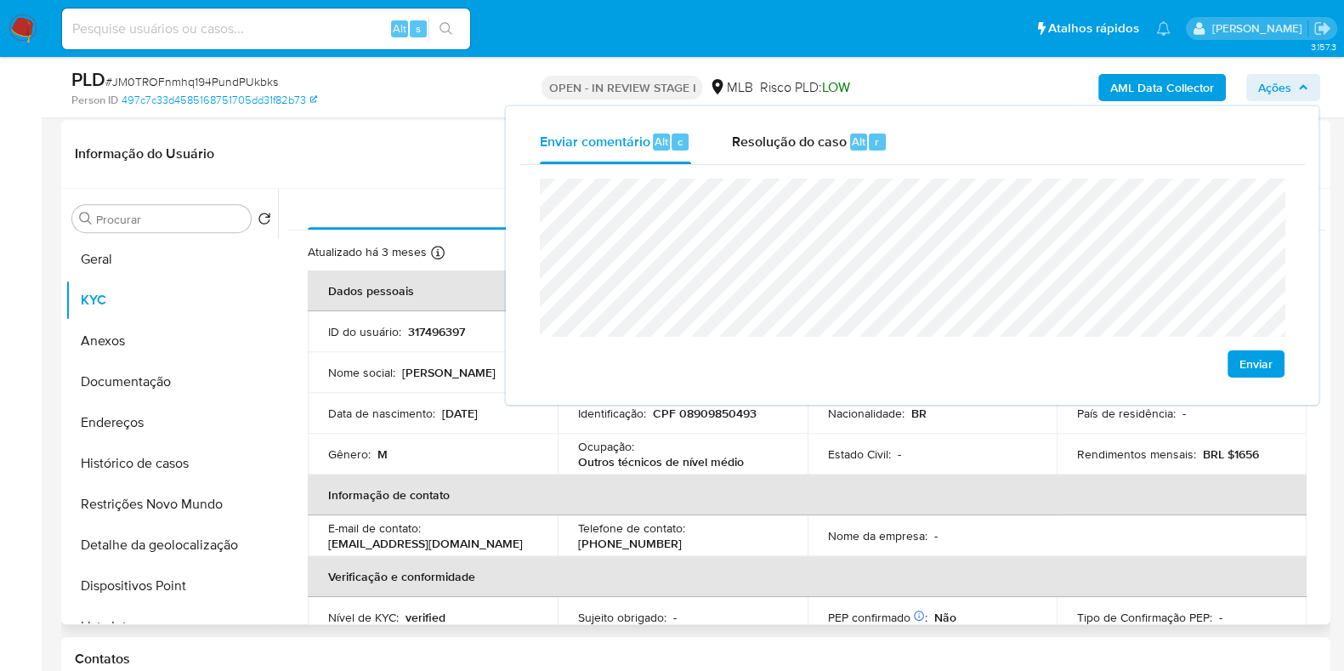
click at [1224, 452] on p "BRL $1656" at bounding box center [1231, 453] width 56 height 15
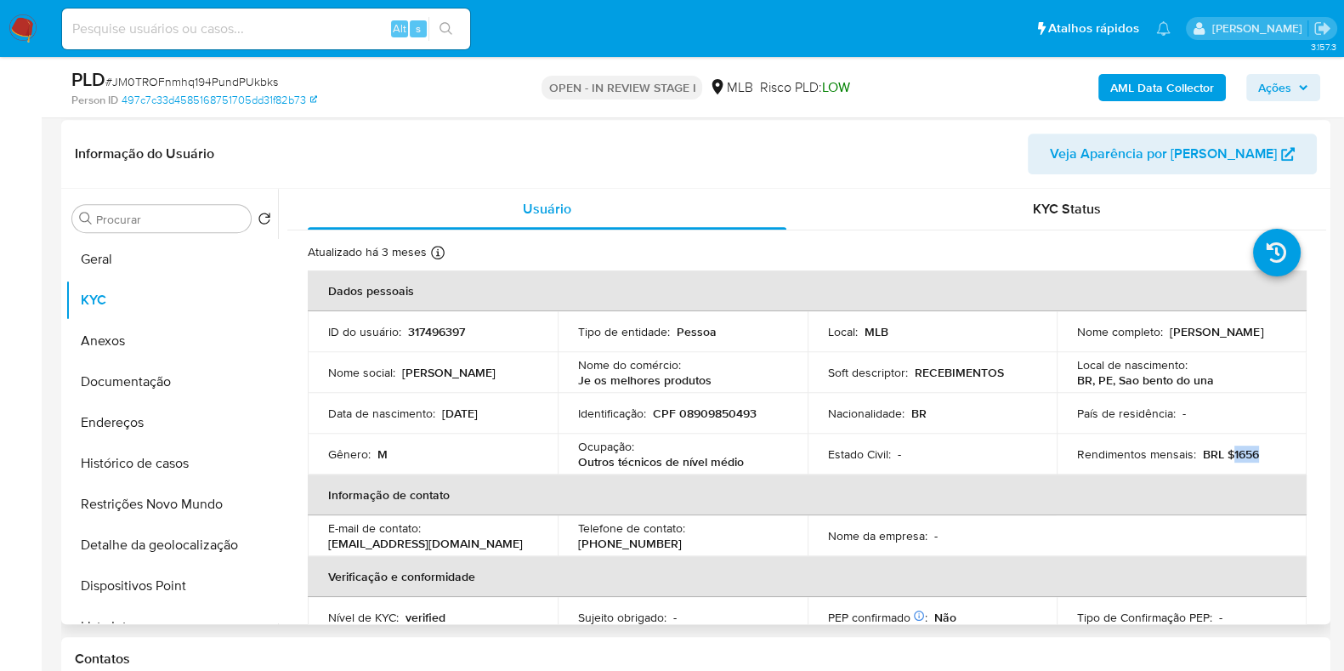
drag, startPoint x: 1227, startPoint y: 454, endPoint x: 1256, endPoint y: 460, distance: 29.5
click at [1256, 460] on div "Rendimentos mensais : BRL $1656" at bounding box center [1181, 453] width 209 height 15
copy p "1656"
click at [1290, 88] on span "Ações" at bounding box center [1275, 87] width 33 height 27
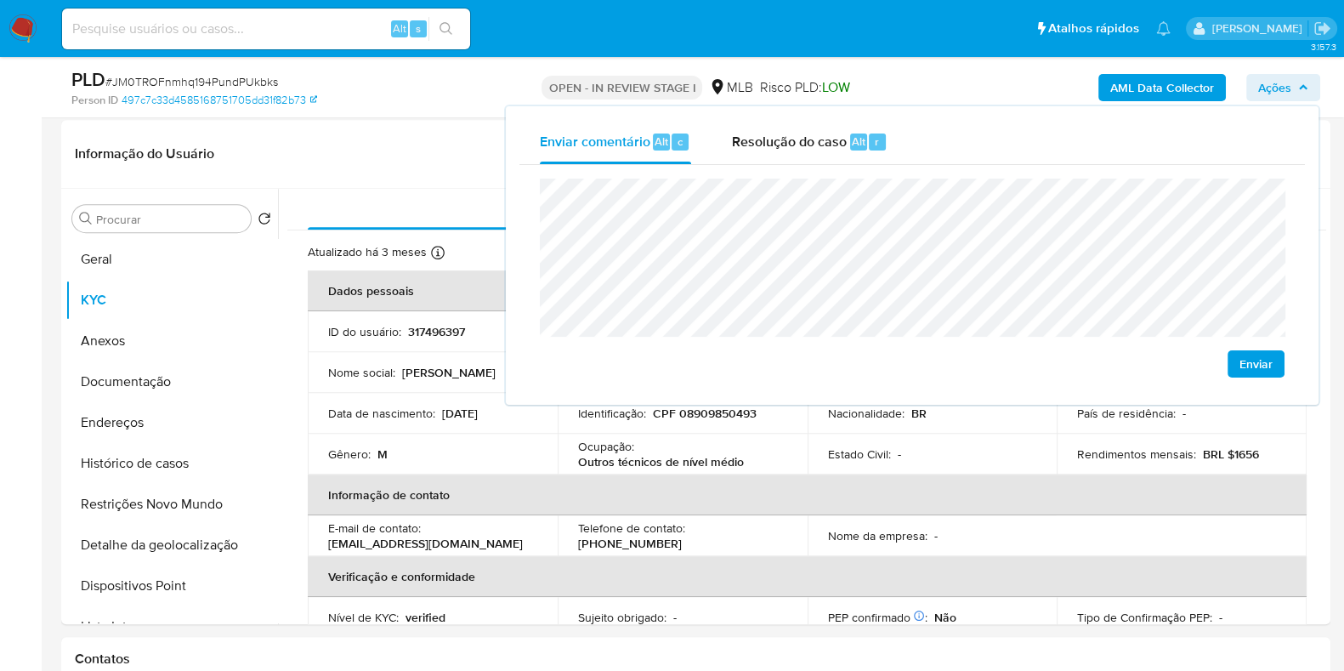
click at [0, 0] on lt-span "econômica" at bounding box center [0, 0] width 0 height 0
click at [185, 433] on button "Endereços" at bounding box center [171, 422] width 213 height 41
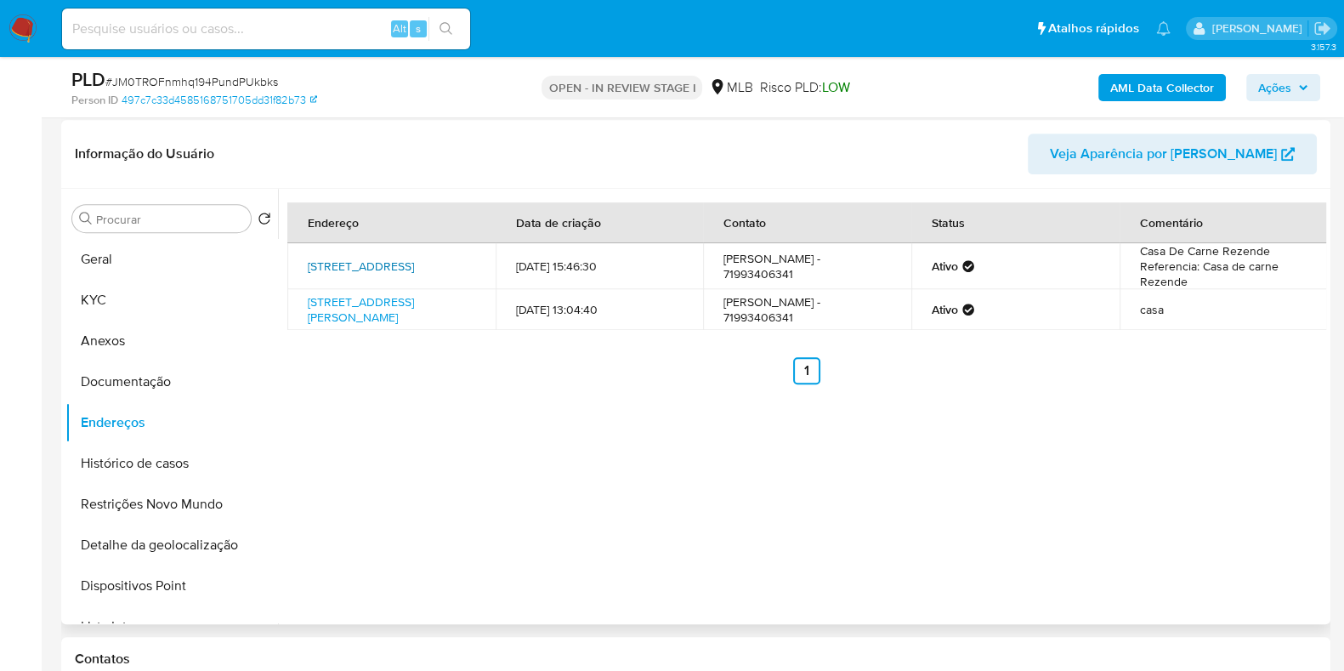
click at [382, 262] on link "[STREET_ADDRESS]" at bounding box center [361, 266] width 106 height 17
click at [361, 306] on link "[STREET_ADDRESS][PERSON_NAME]" at bounding box center [361, 309] width 106 height 32
click at [204, 381] on button "Documentação" at bounding box center [164, 381] width 199 height 41
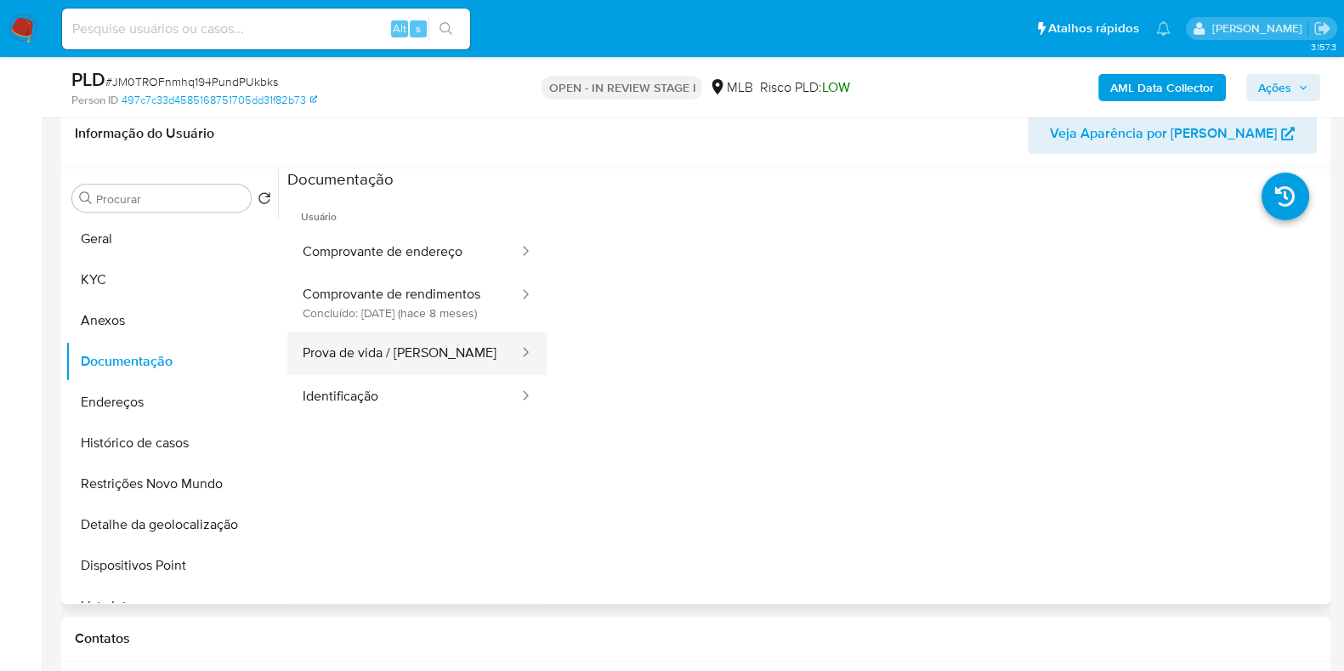
click at [413, 364] on button "Prova de vida / [PERSON_NAME]" at bounding box center [403, 353] width 233 height 43
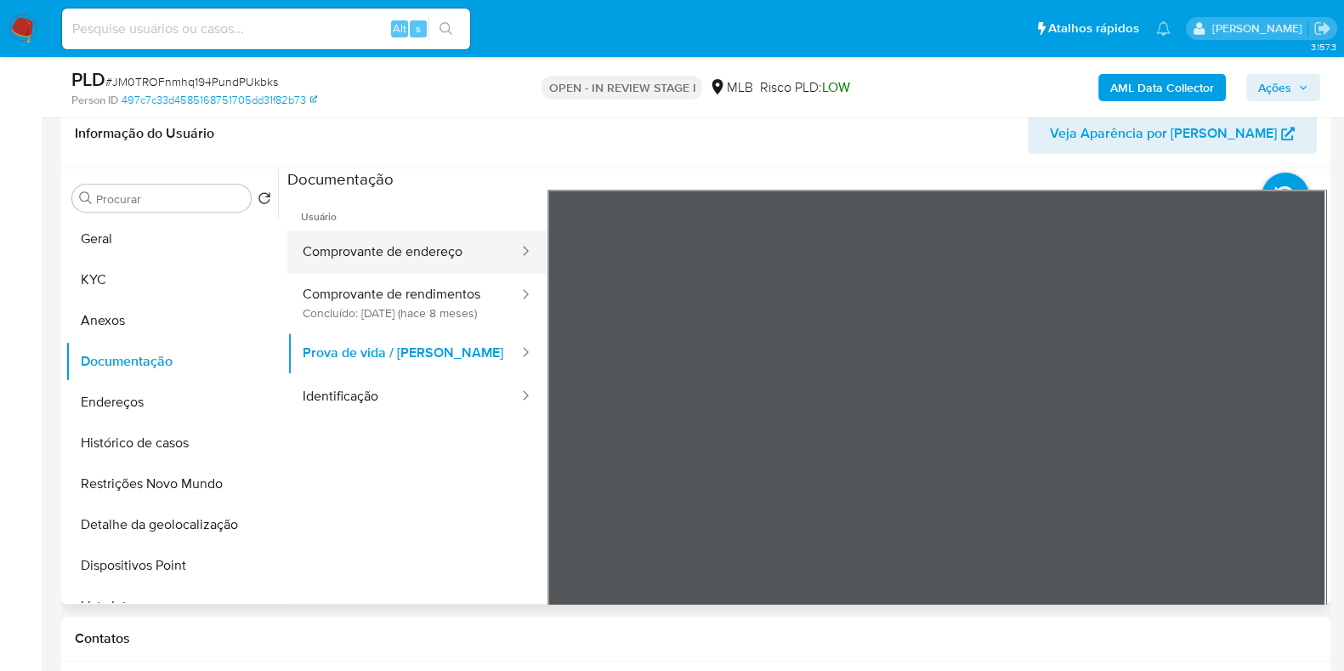
click at [429, 256] on button "Comprovante de endereço" at bounding box center [403, 251] width 233 height 43
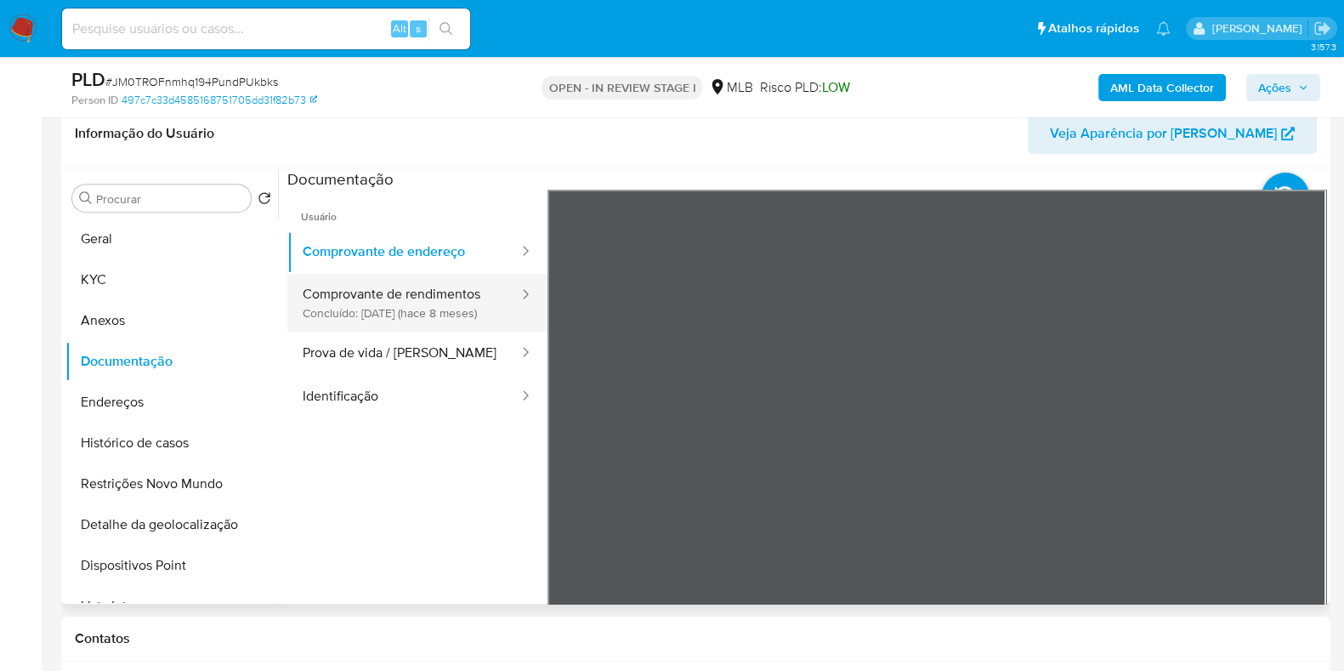
click at [403, 332] on button "Comprovante de rendimentos Concluído: [DATE] (hace 8 meses)" at bounding box center [403, 303] width 233 height 58
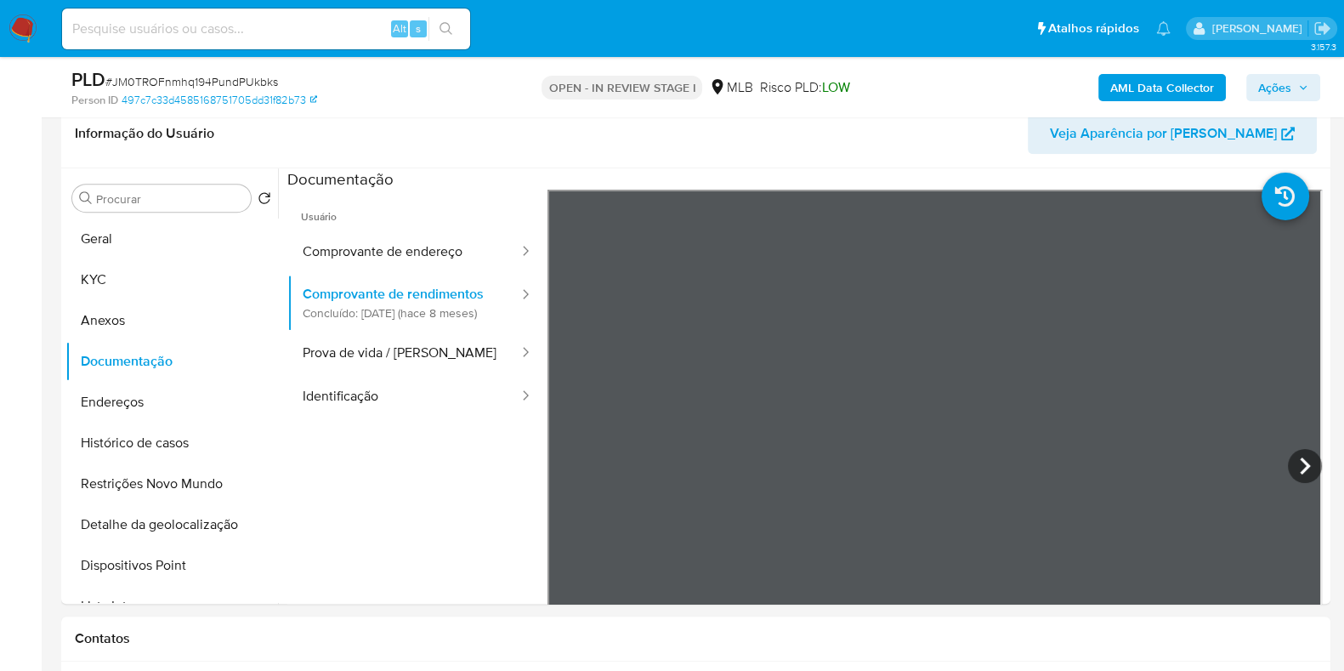
click at [1284, 83] on span "Ações" at bounding box center [1275, 87] width 33 height 27
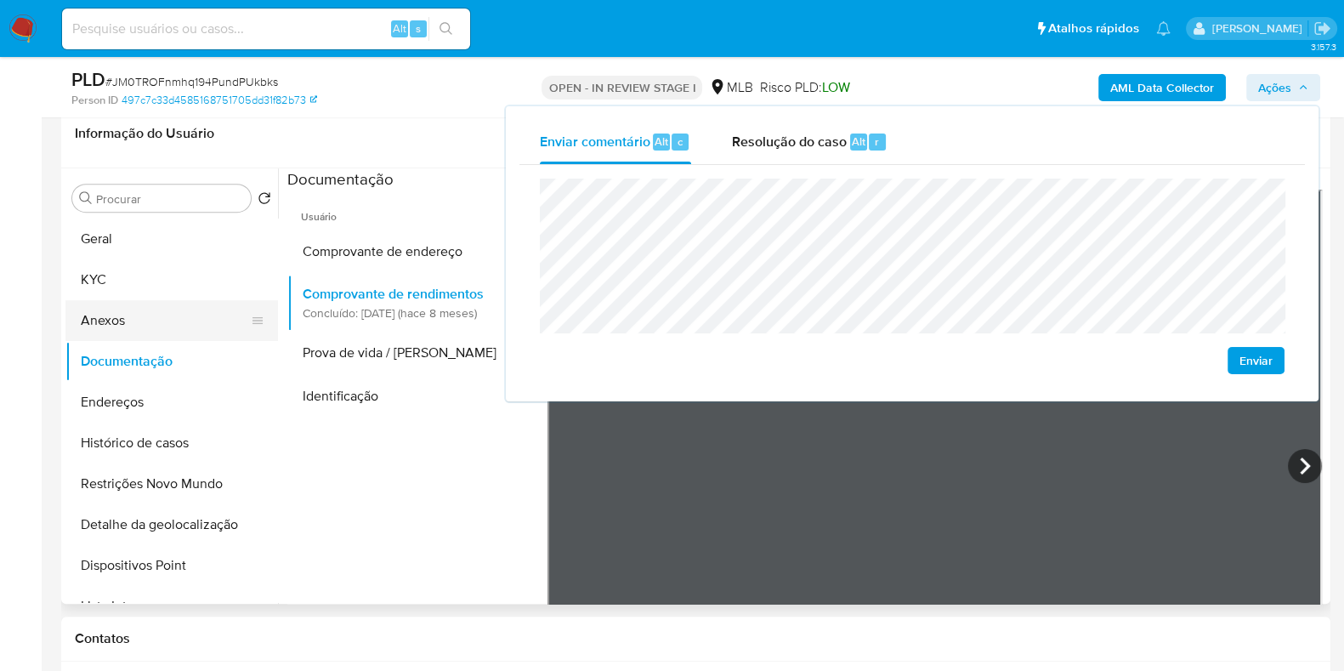
click at [180, 300] on button "Anexos" at bounding box center [164, 320] width 199 height 41
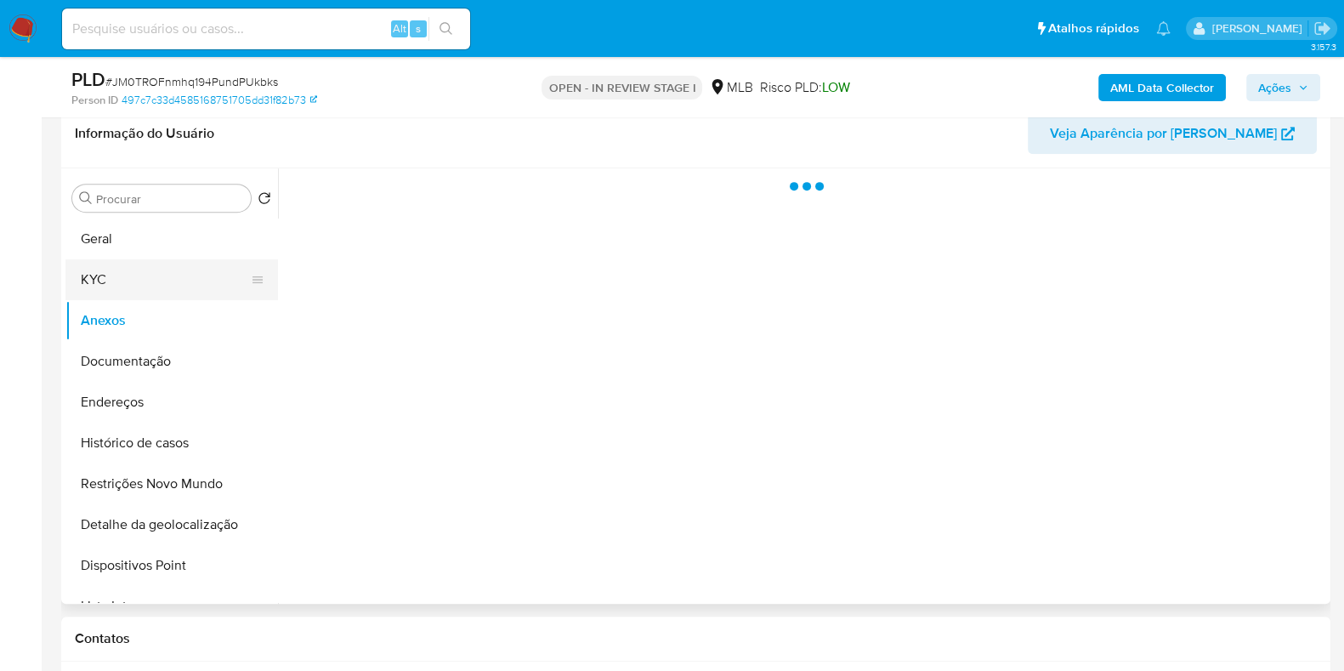
click at [173, 282] on button "KYC" at bounding box center [164, 279] width 199 height 41
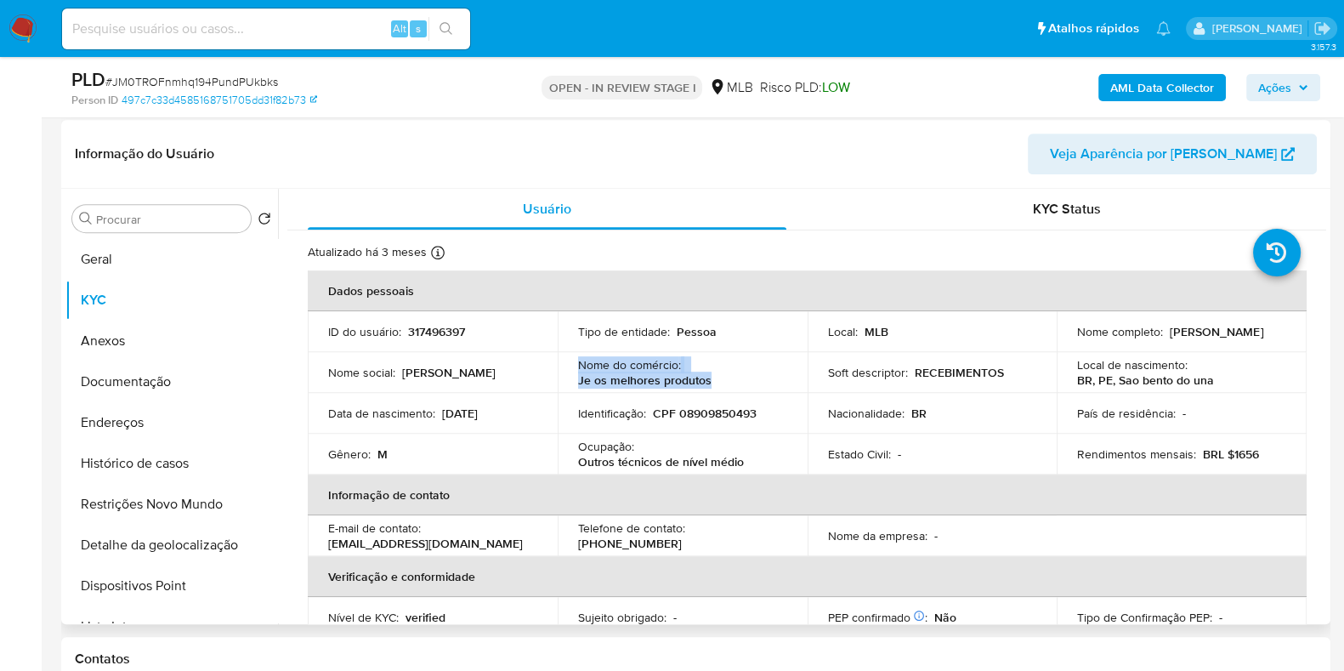
drag, startPoint x: 714, startPoint y: 376, endPoint x: 575, endPoint y: 367, distance: 139.8
click at [575, 367] on td "Nome do comércio : Je os melhores produtos" at bounding box center [683, 372] width 250 height 41
copy div "Nome do comércio : Je os melhores produtos"
click at [1309, 71] on div "AML Data Collector Ações" at bounding box center [1115, 87] width 412 height 40
click at [1267, 87] on span "Ações" at bounding box center [1275, 87] width 33 height 27
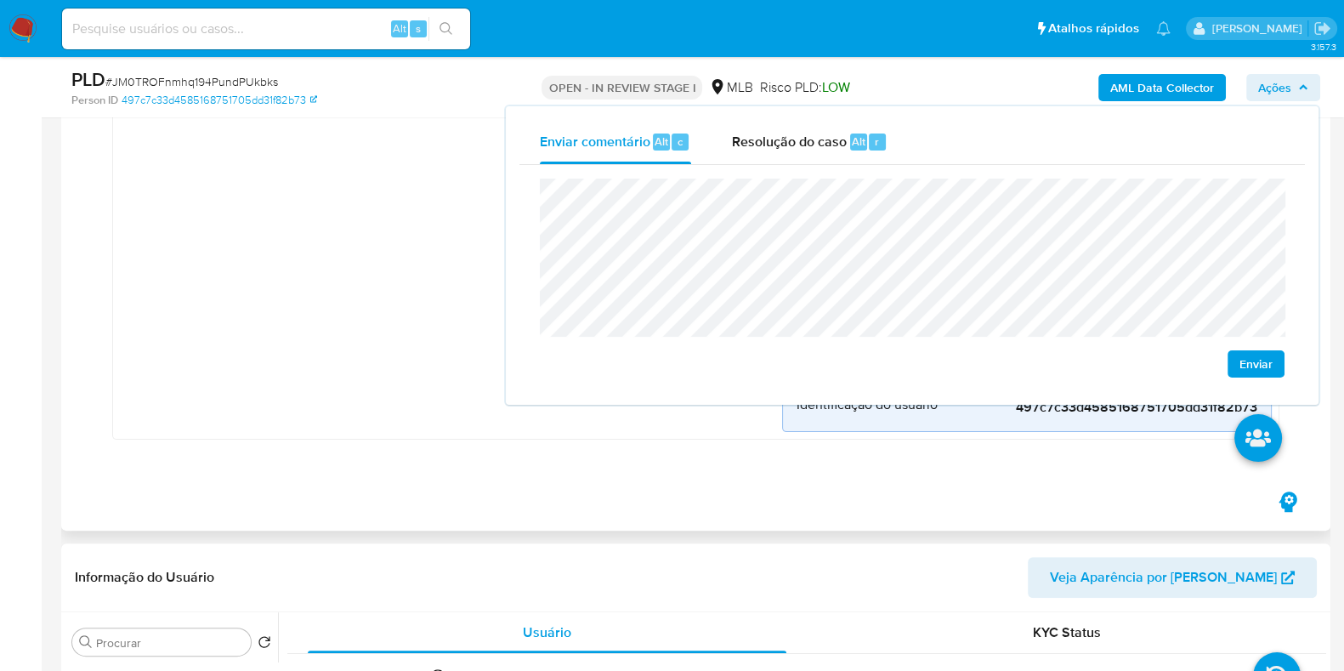
click at [296, 196] on div "Point_check Criado há um mês Criado: [DATE] 00:29:08 Origem: rules-monitoring R…" at bounding box center [451, 103] width 662 height 658
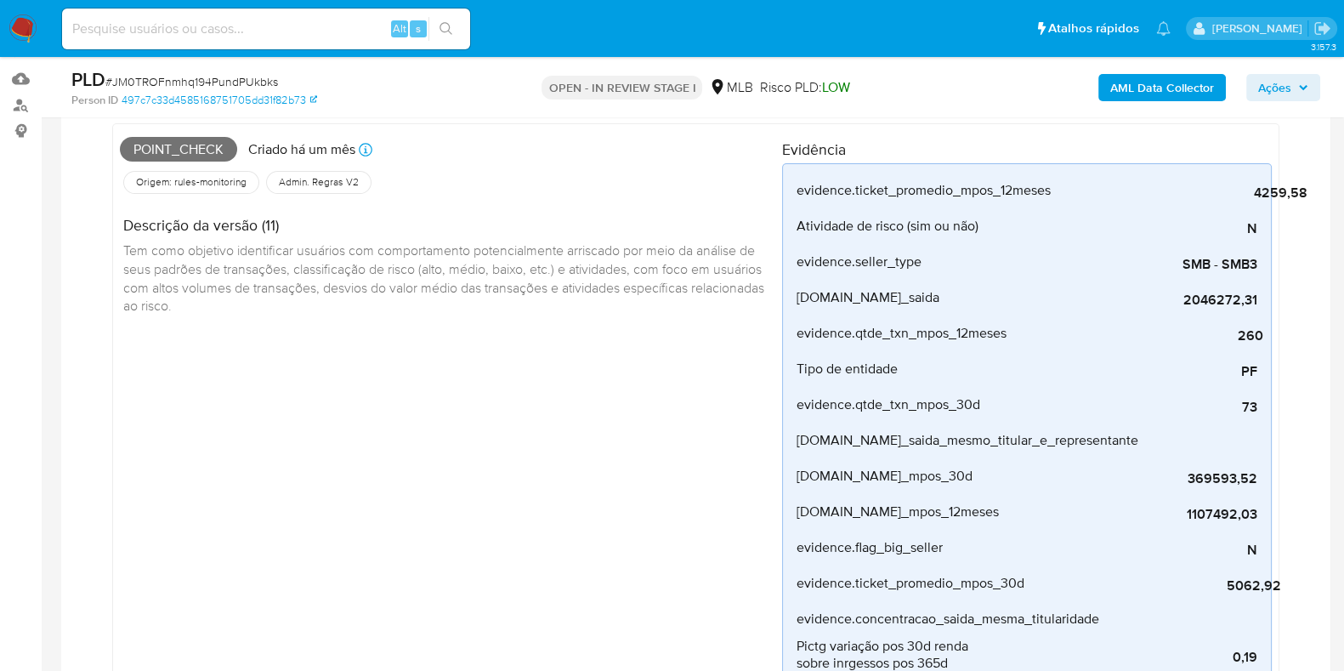
scroll to position [151, 0]
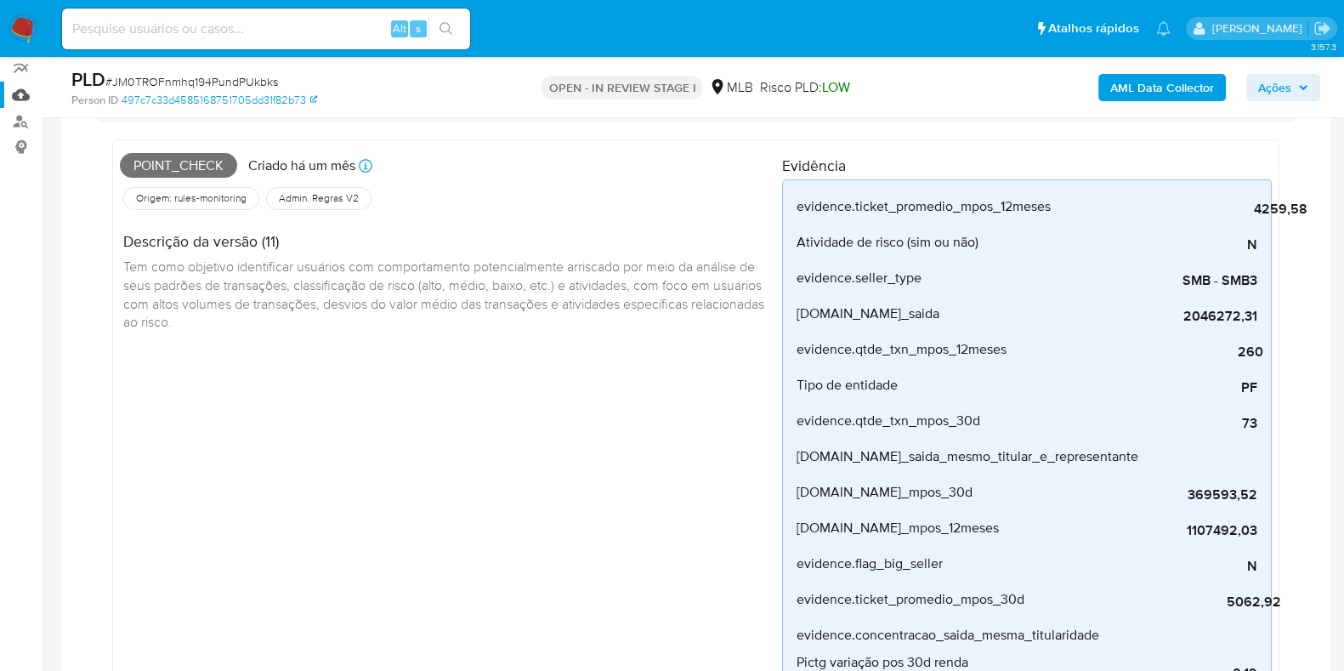
click at [26, 93] on link "Mulan" at bounding box center [101, 95] width 202 height 26
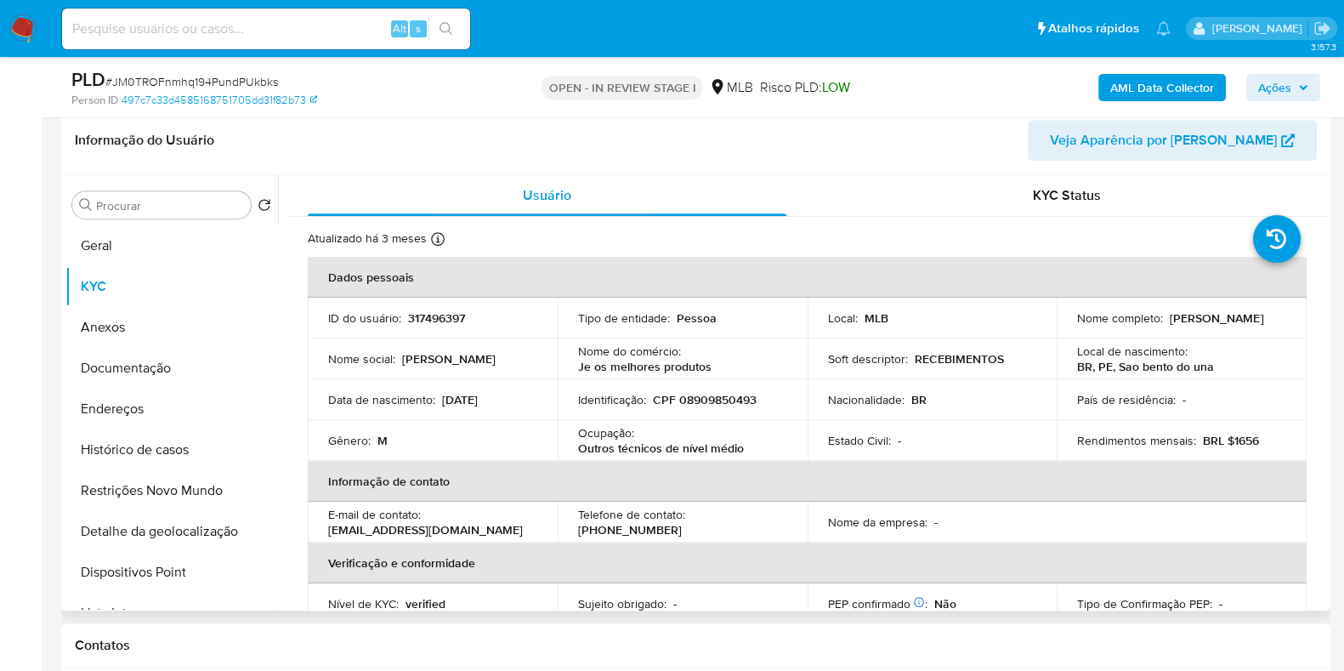
scroll to position [962, 0]
drag, startPoint x: 713, startPoint y: 361, endPoint x: 577, endPoint y: 350, distance: 136.5
click at [578, 350] on div "Nome do comércio : Je os melhores produtos" at bounding box center [682, 358] width 209 height 31
copy div "Nome do comércio : Je os melhores produtos"
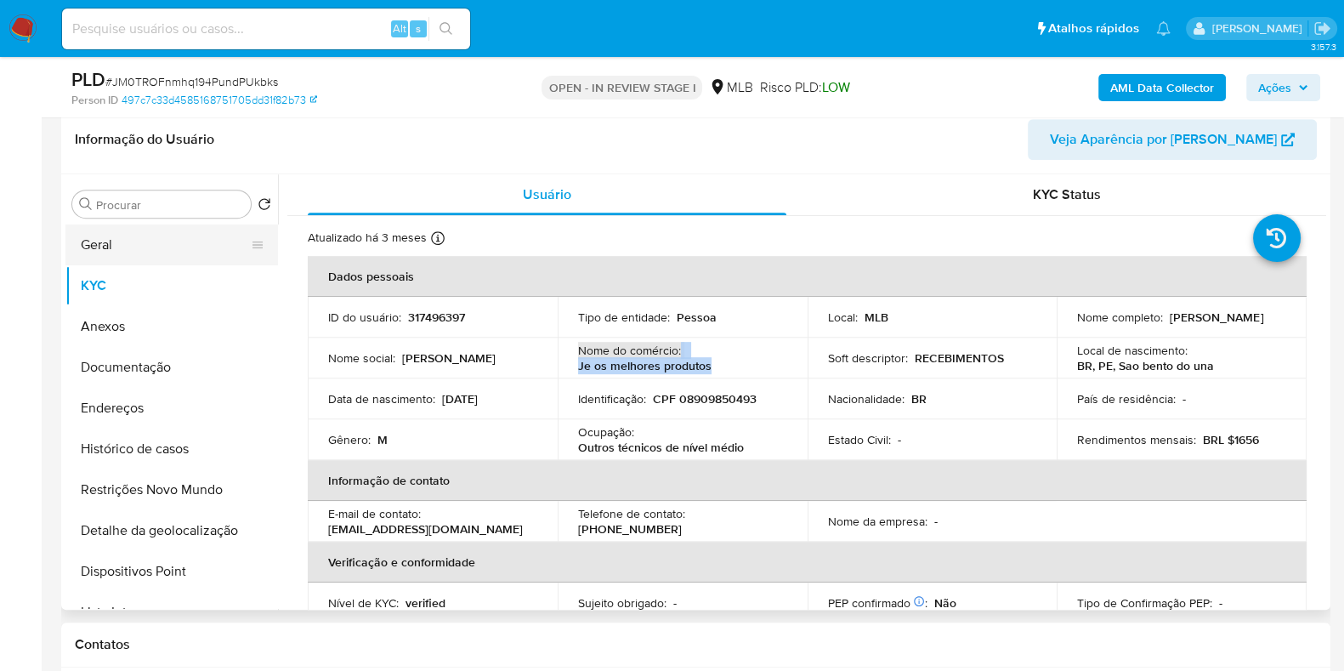
click at [155, 231] on button "Geral" at bounding box center [164, 245] width 199 height 41
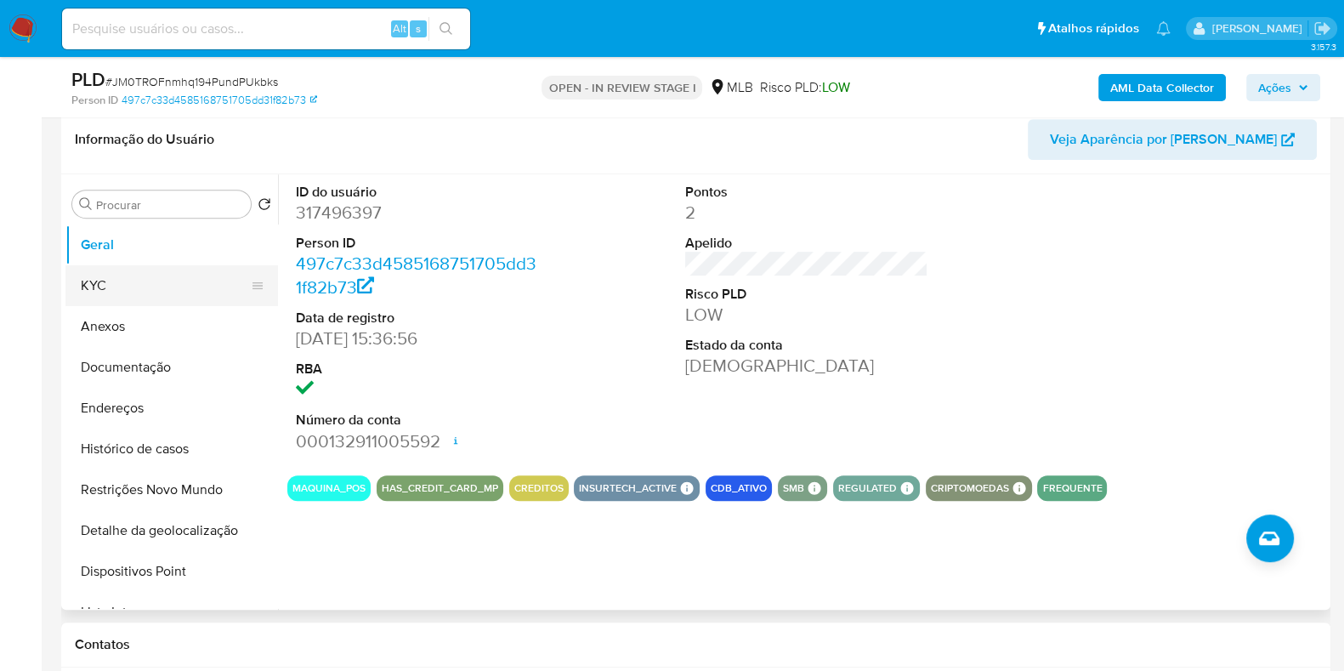
click at [206, 282] on button "KYC" at bounding box center [164, 285] width 199 height 41
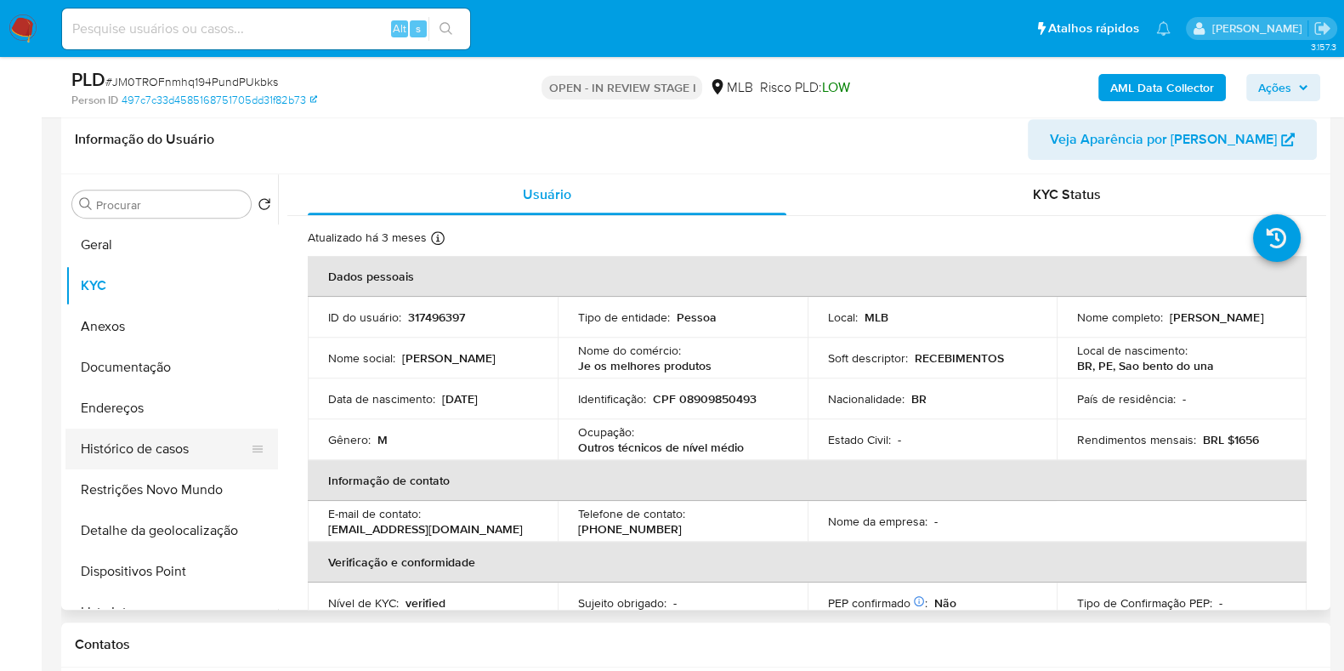
click at [155, 438] on button "Histórico de casos" at bounding box center [164, 449] width 199 height 41
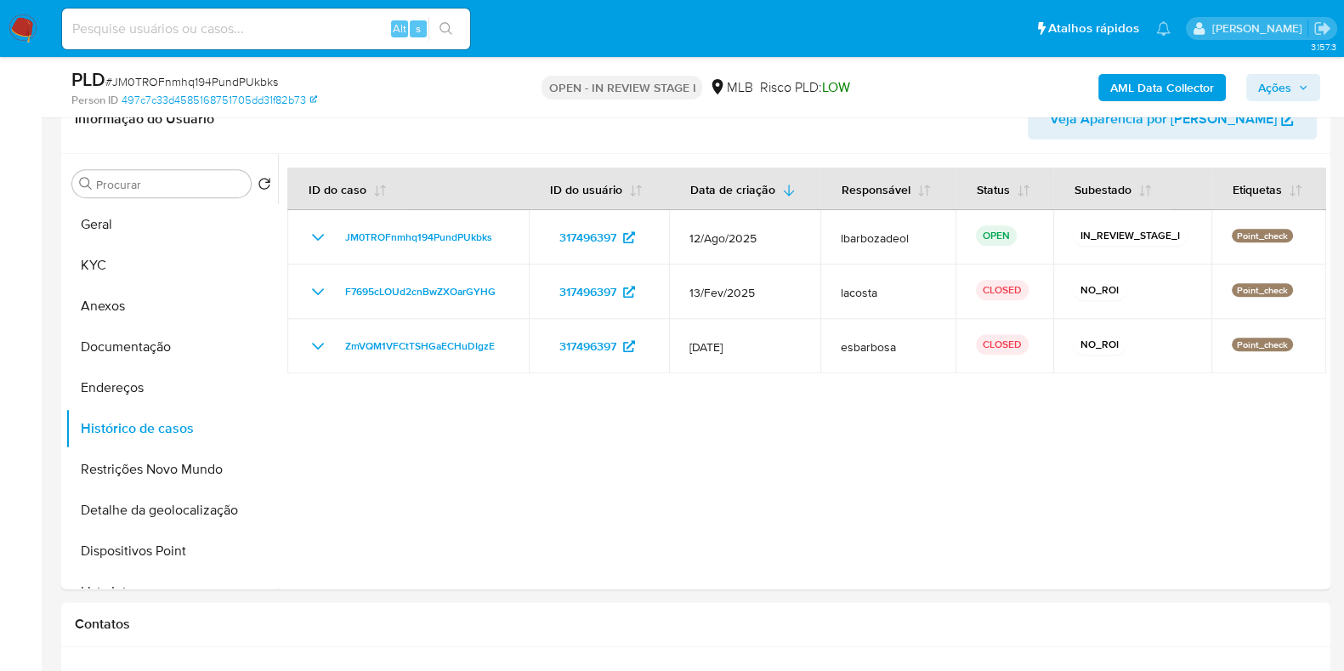
click at [1299, 77] on span "Ações" at bounding box center [1284, 88] width 50 height 24
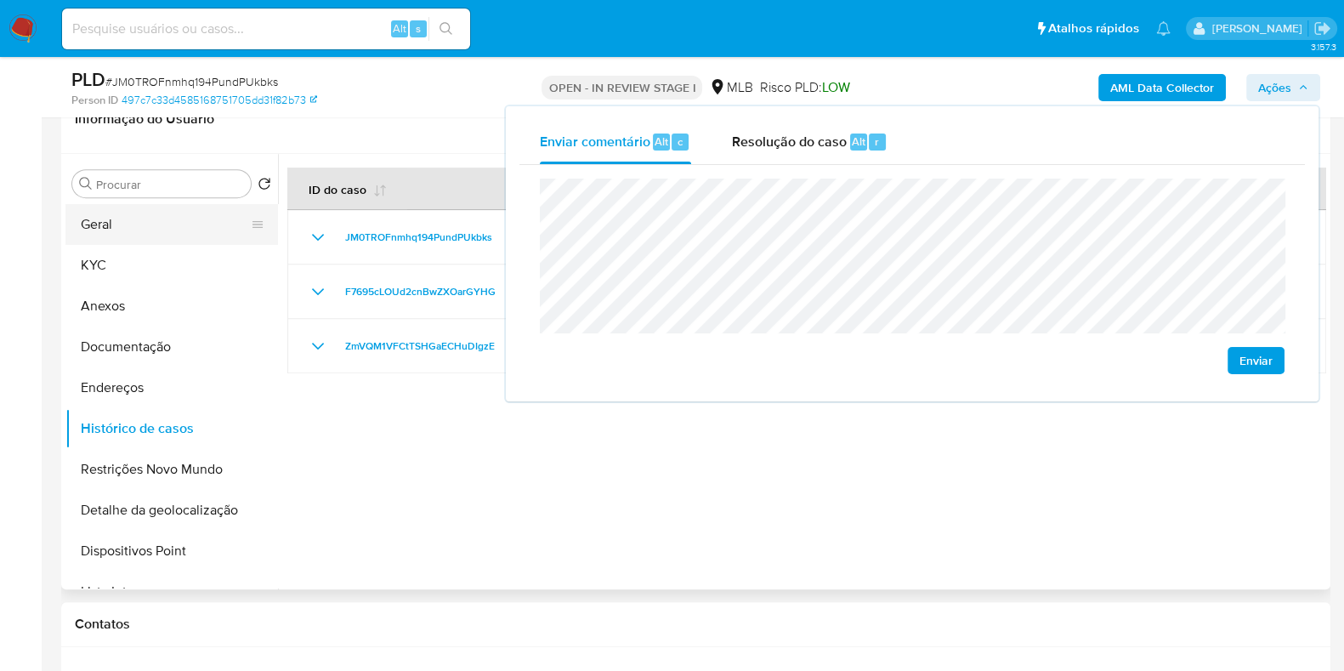
click at [225, 229] on button "Geral" at bounding box center [164, 224] width 199 height 41
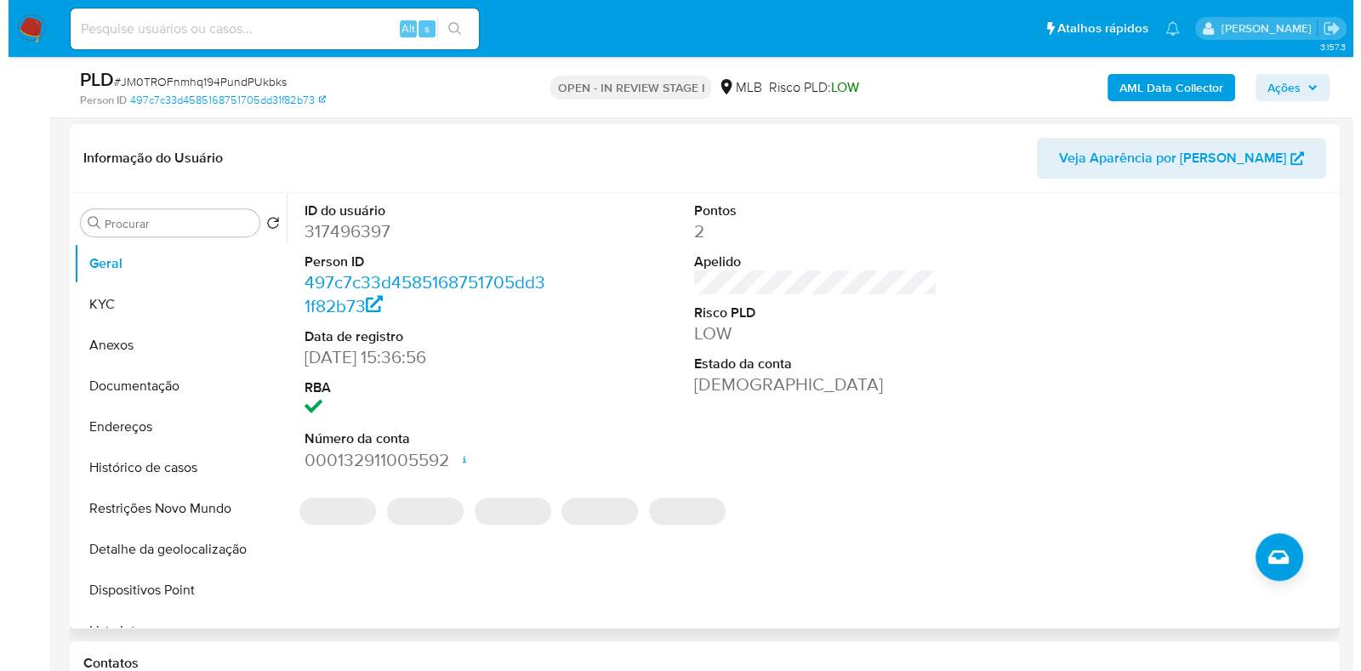
scroll to position [945, 0]
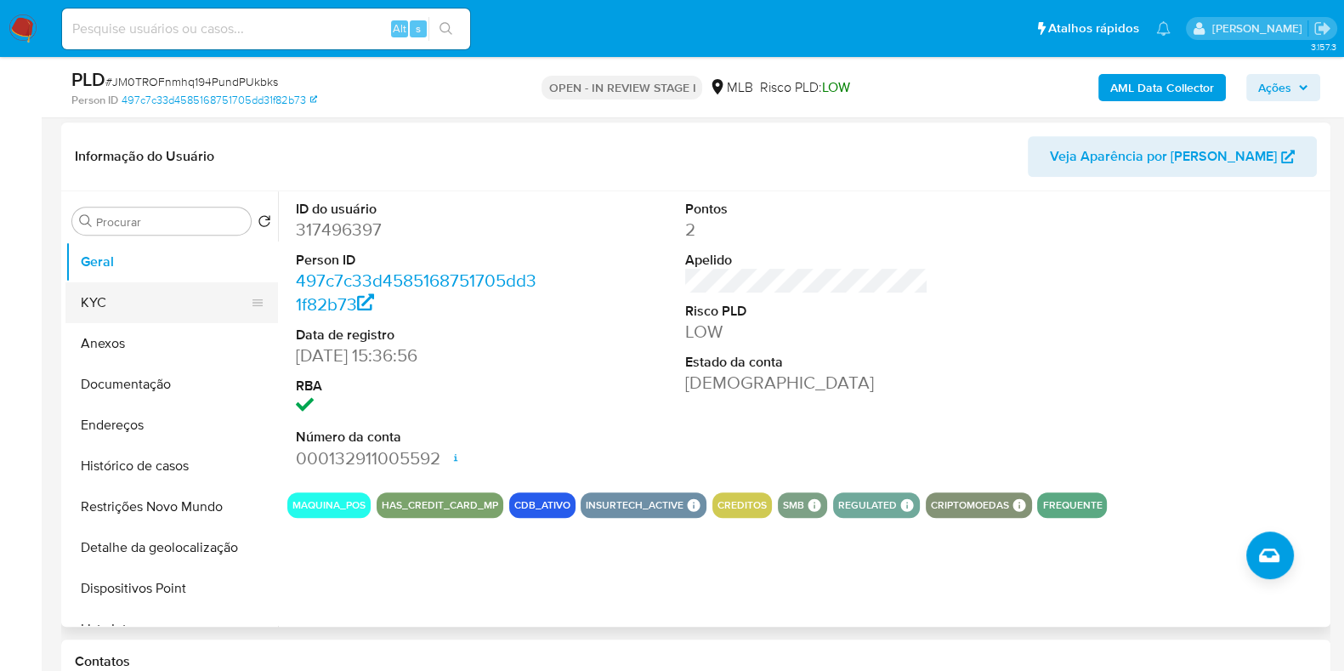
drag, startPoint x: 145, startPoint y: 299, endPoint x: 216, endPoint y: 294, distance: 71.6
click at [145, 299] on button "KYC" at bounding box center [164, 302] width 199 height 41
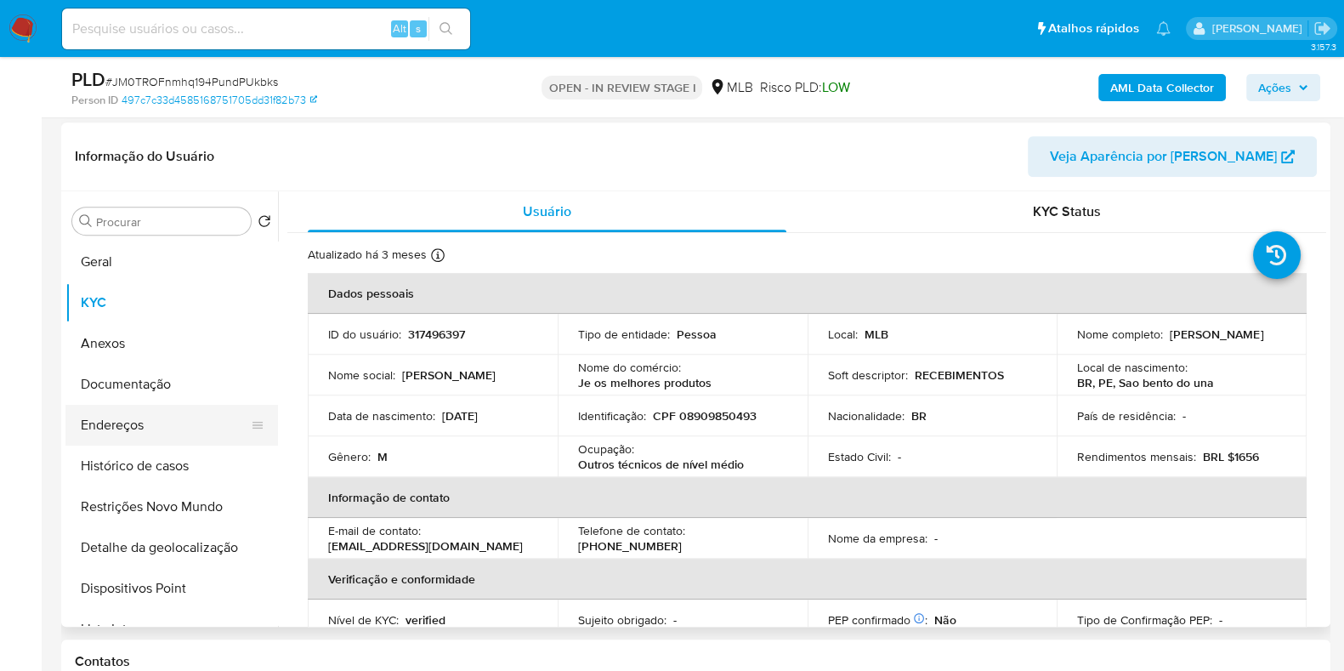
click at [166, 417] on button "Endereços" at bounding box center [164, 425] width 199 height 41
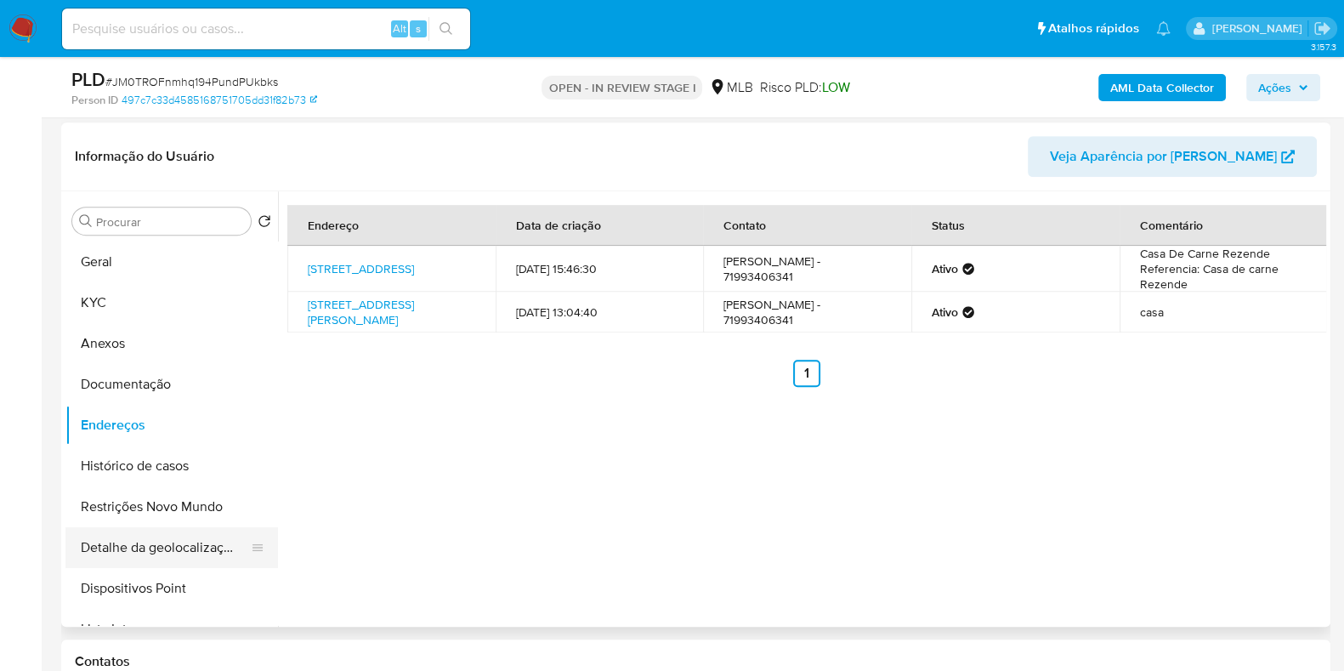
click at [225, 554] on button "Detalhe da geolocalização" at bounding box center [164, 547] width 199 height 41
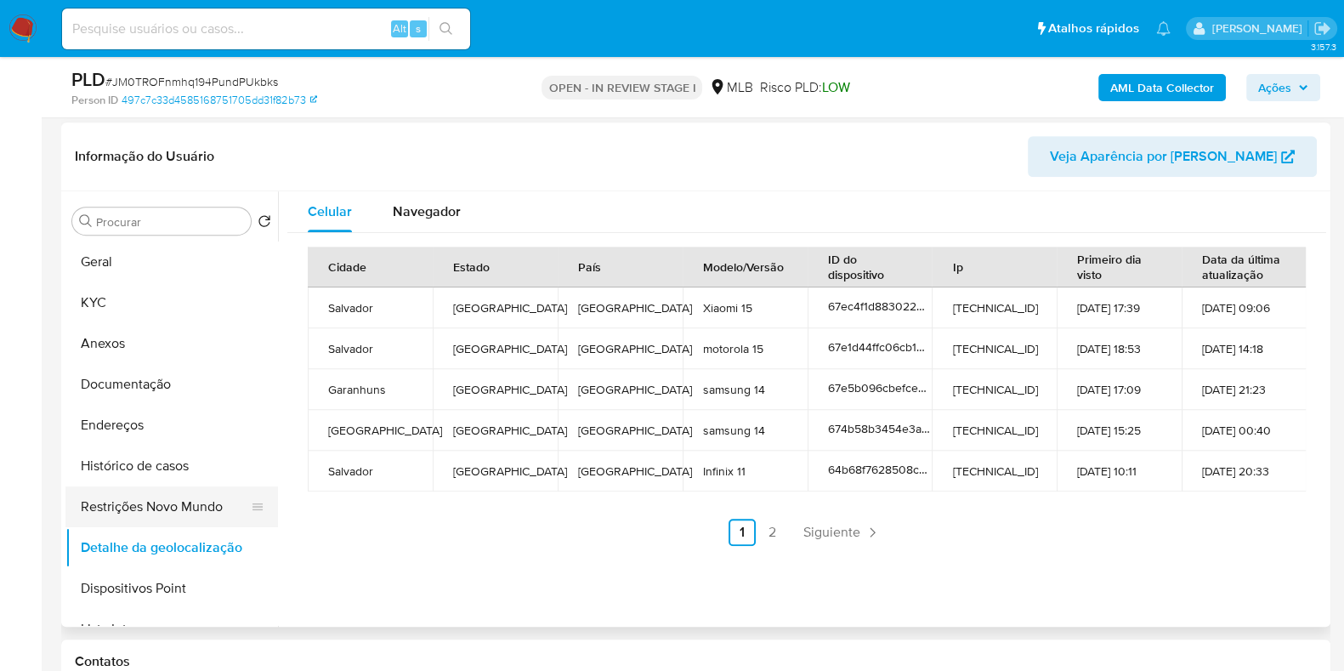
click at [157, 502] on button "Restrições Novo Mundo" at bounding box center [164, 506] width 199 height 41
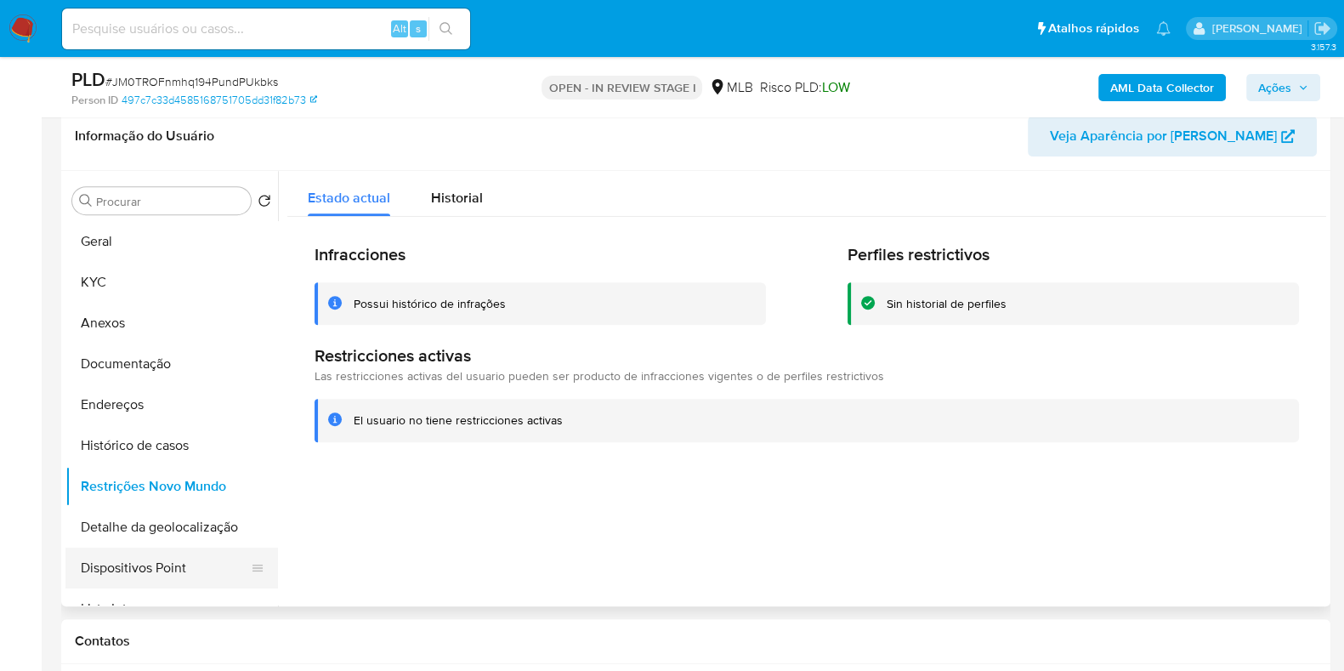
click at [162, 553] on button "Dispositivos Point" at bounding box center [164, 568] width 199 height 41
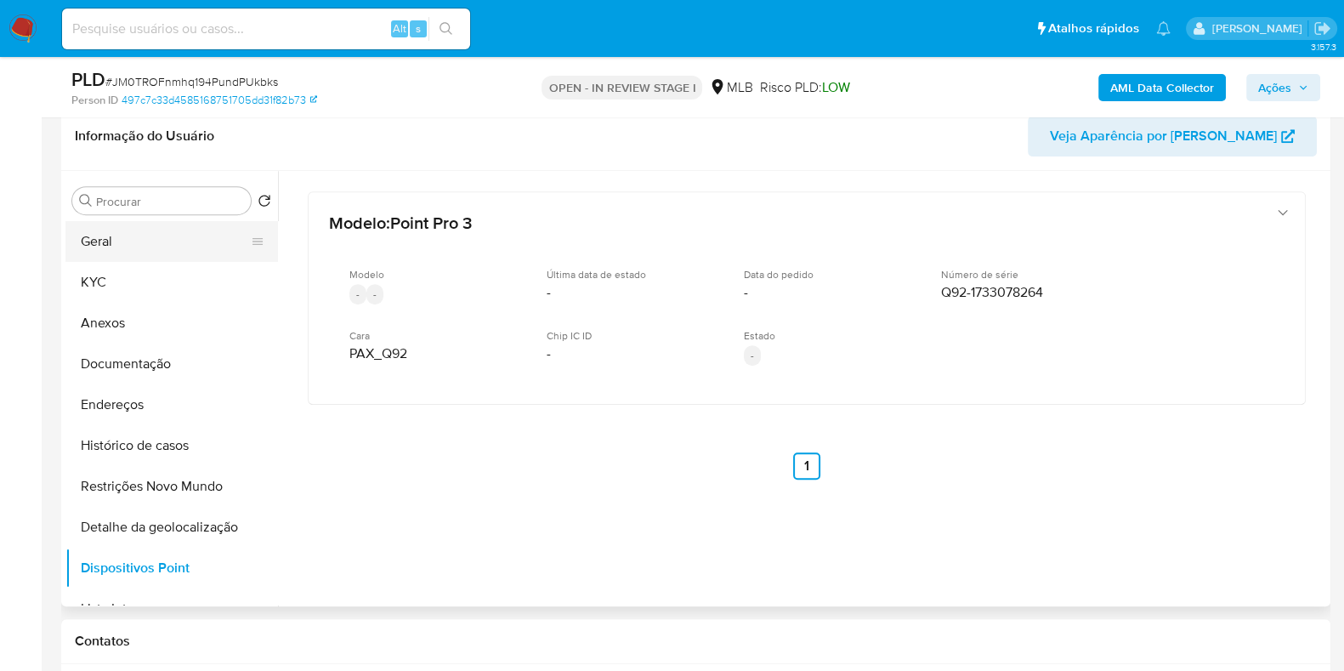
click at [158, 257] on button "Geral" at bounding box center [164, 241] width 199 height 41
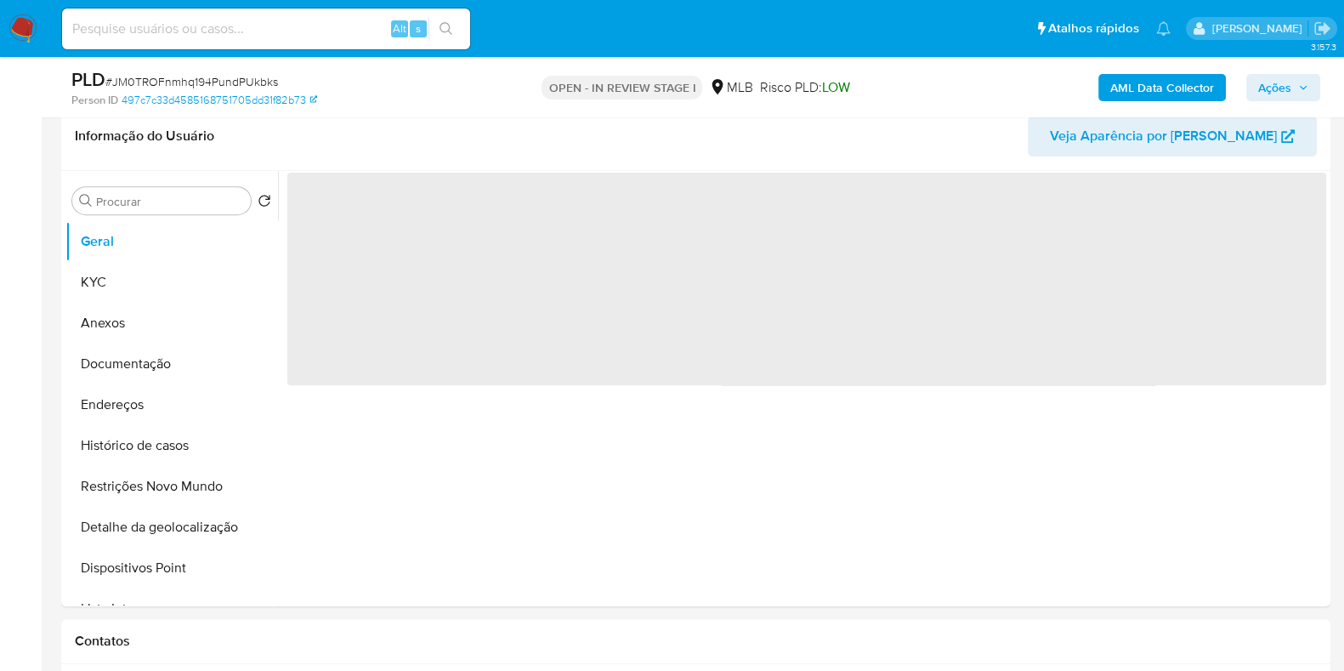
click at [1264, 77] on span "Ações" at bounding box center [1275, 87] width 33 height 27
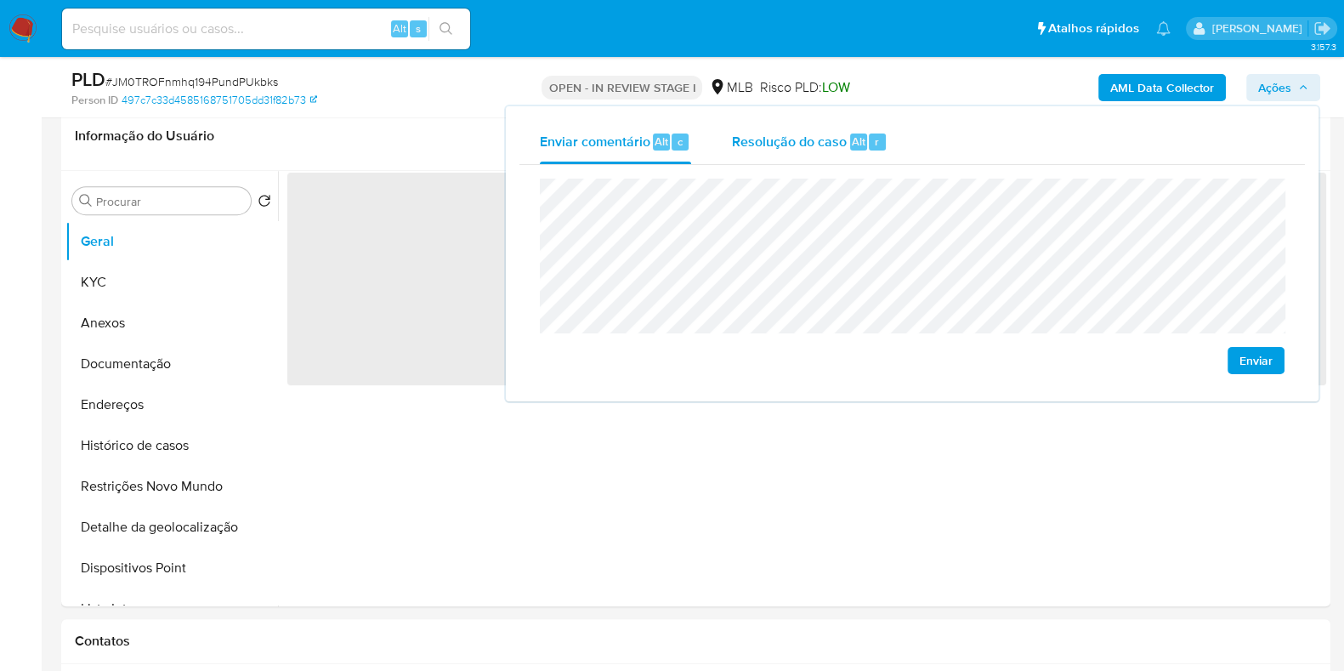
click at [864, 140] on div "Alt" at bounding box center [858, 142] width 17 height 17
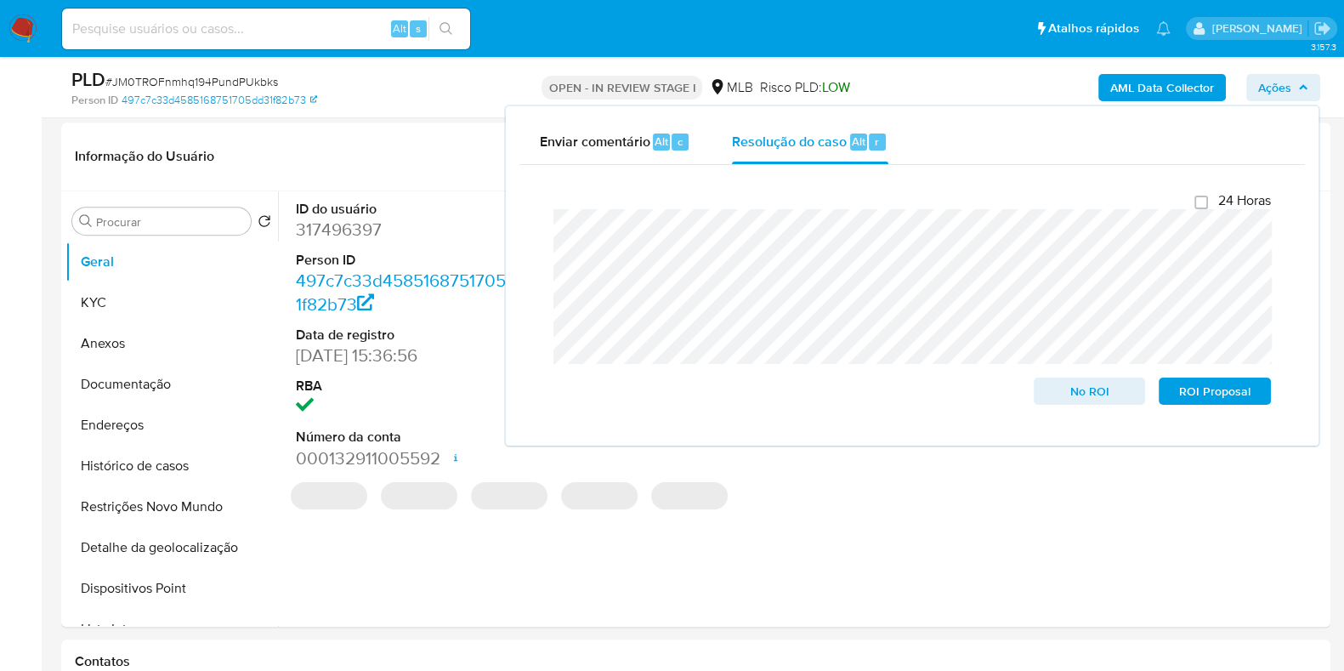
drag, startPoint x: 995, startPoint y: 88, endPoint x: 1057, endPoint y: 83, distance: 62.3
click at [994, 88] on div "AML Data Collector Ações Enviar comentário Alt c Resolução do caso Alt r Fecham…" at bounding box center [1115, 87] width 412 height 40
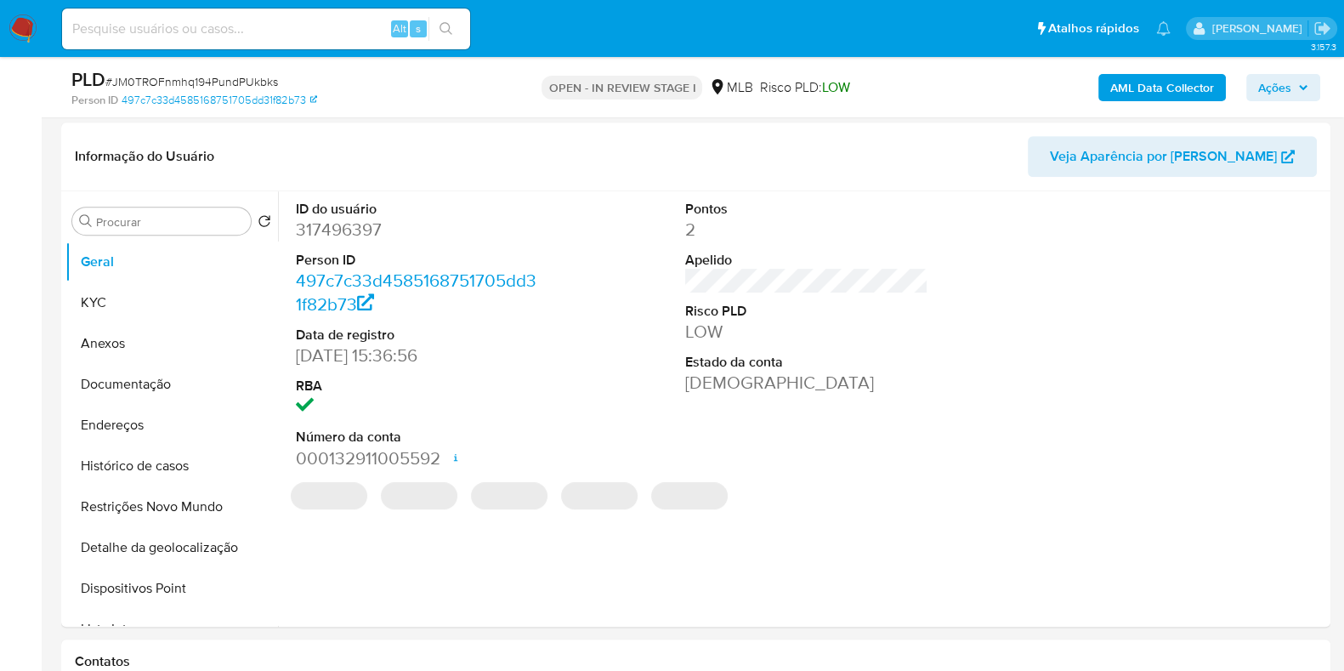
click at [1127, 85] on b "AML Data Collector" at bounding box center [1163, 87] width 104 height 27
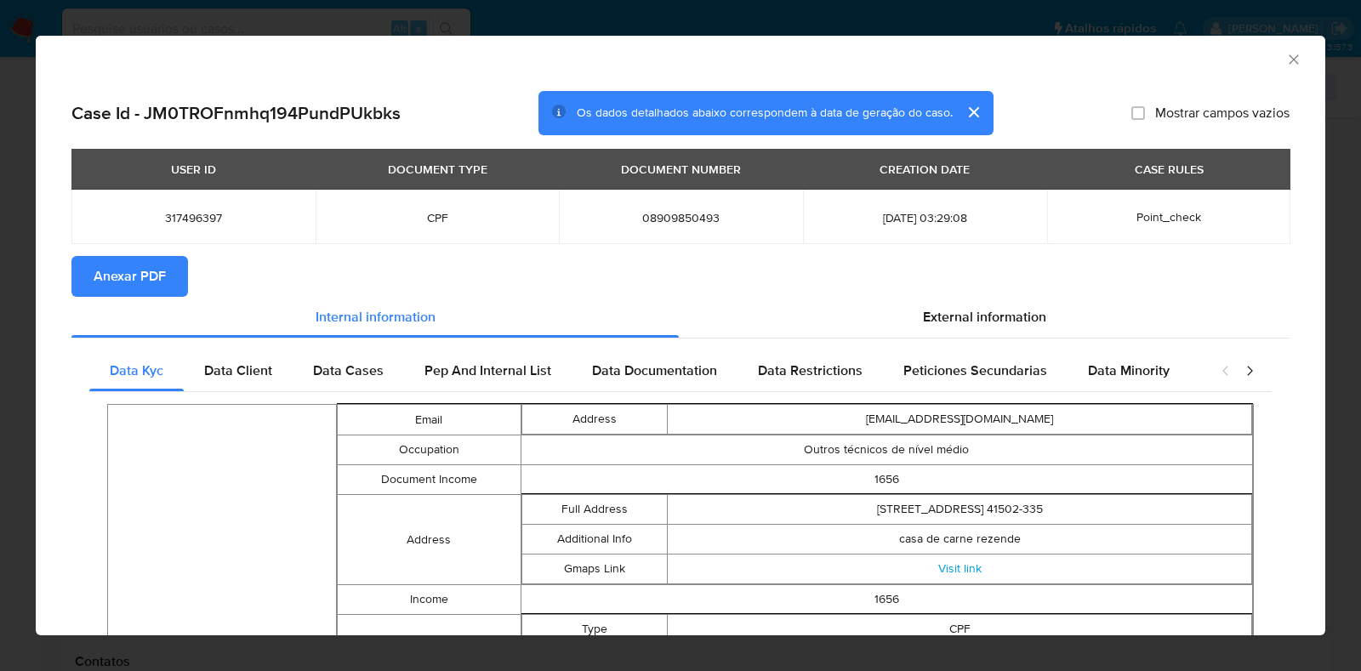
click at [149, 271] on span "Anexar PDF" at bounding box center [130, 276] width 72 height 37
click at [1285, 60] on icon "Fechar a janela" at bounding box center [1293, 59] width 17 height 17
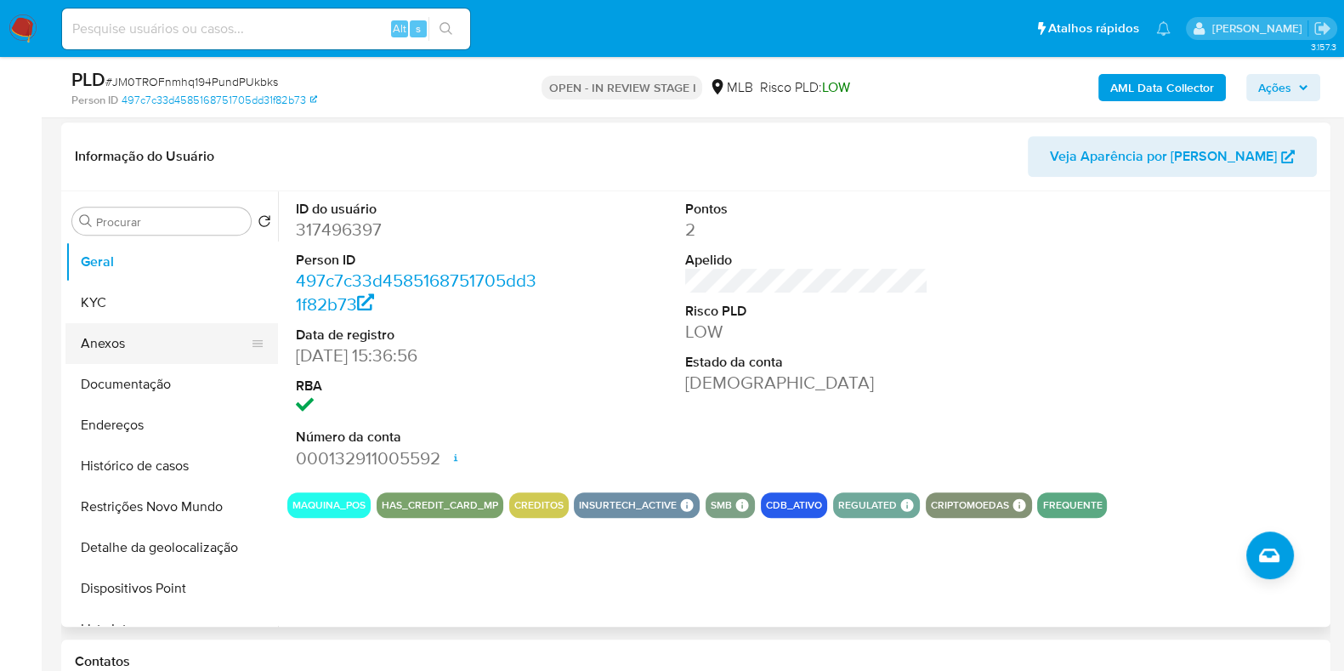
click at [176, 328] on button "Anexos" at bounding box center [164, 343] width 199 height 41
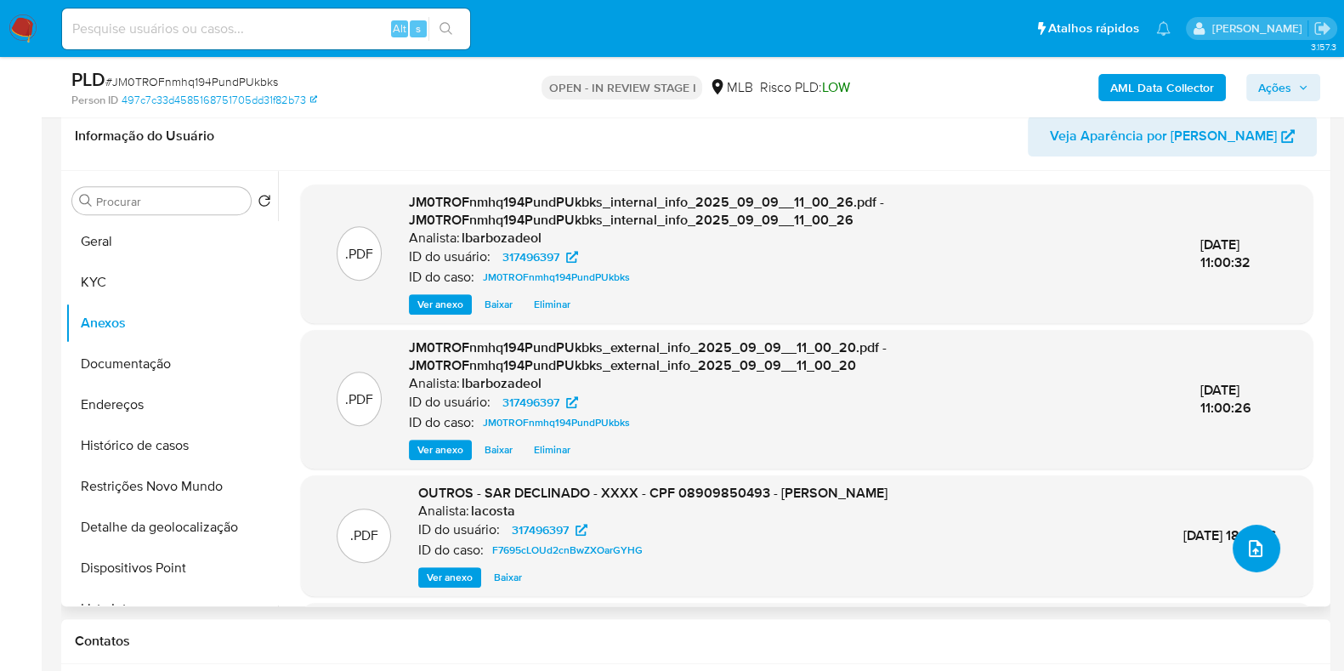
click at [1256, 558] on button "upload-file" at bounding box center [1257, 549] width 48 height 48
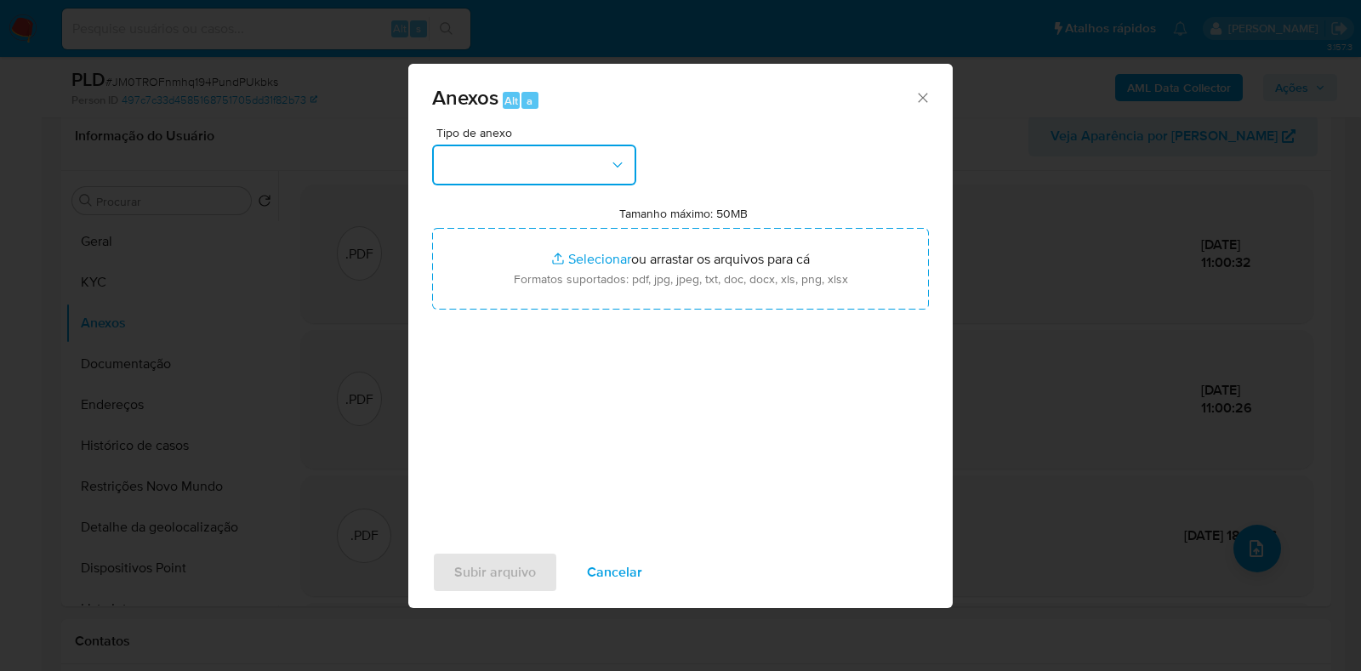
click at [621, 168] on icon "button" at bounding box center [617, 164] width 17 height 17
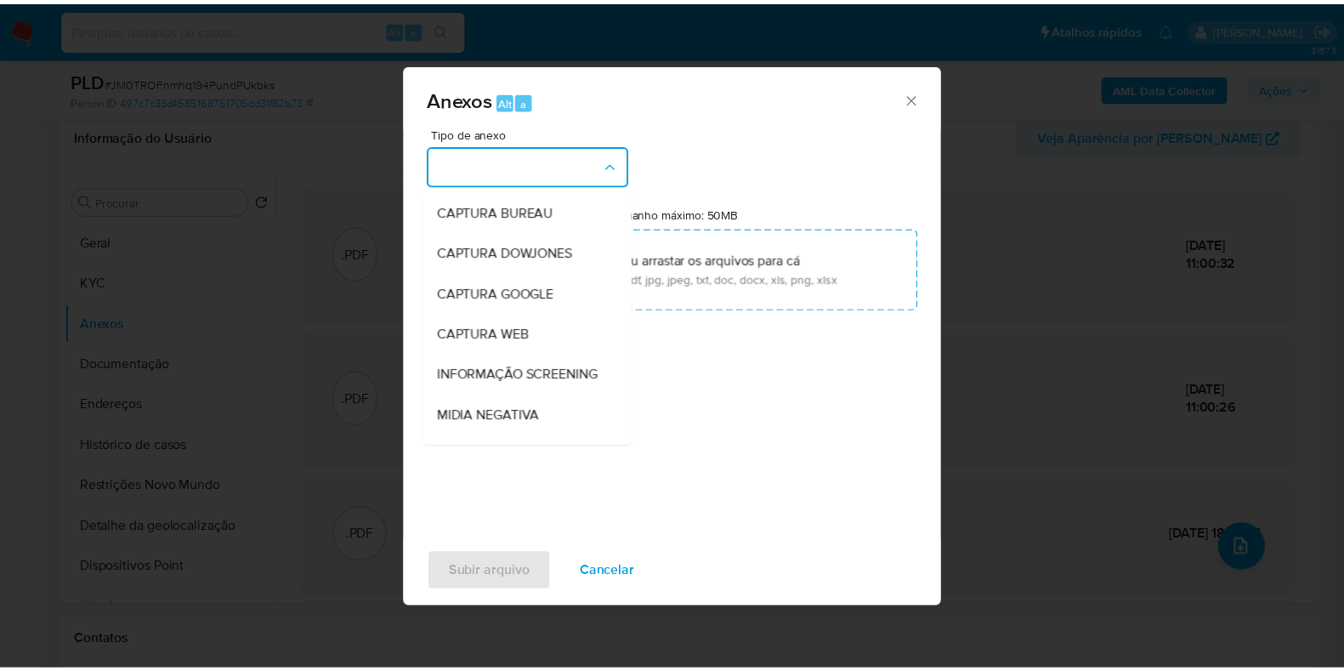
scroll to position [262, 0]
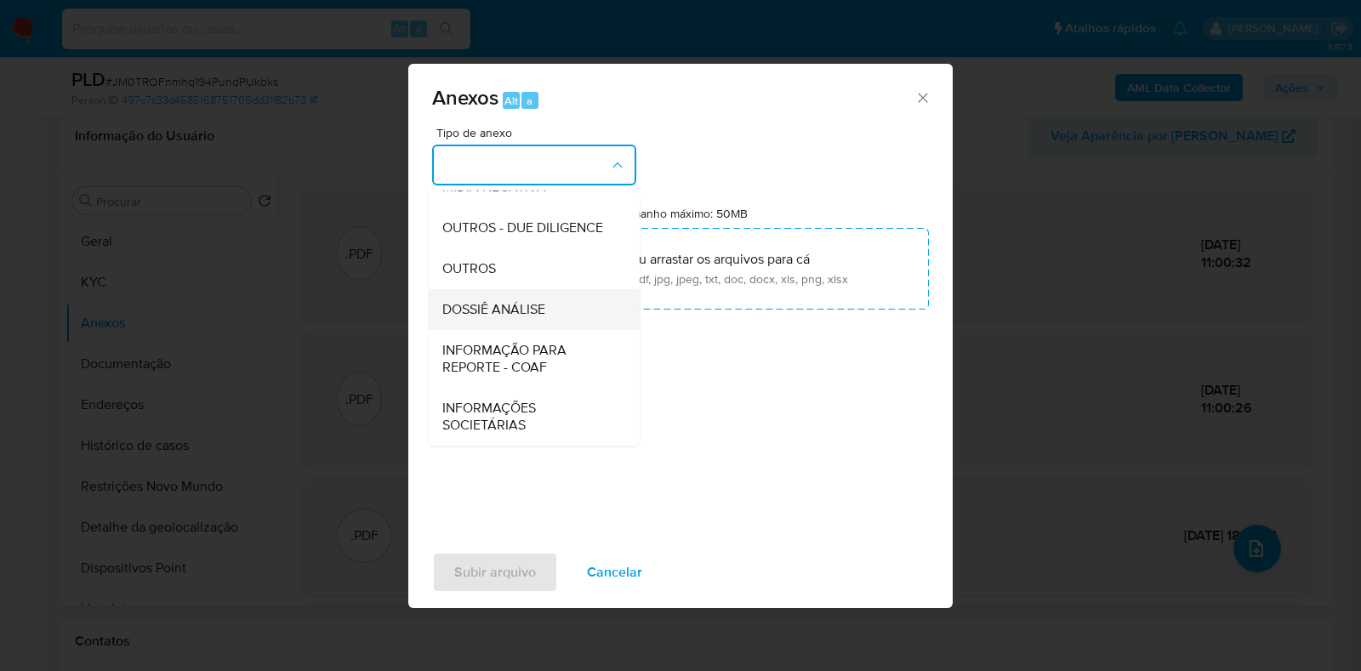
click at [514, 310] on span "DOSSIÊ ANÁLISE" at bounding box center [493, 309] width 103 height 17
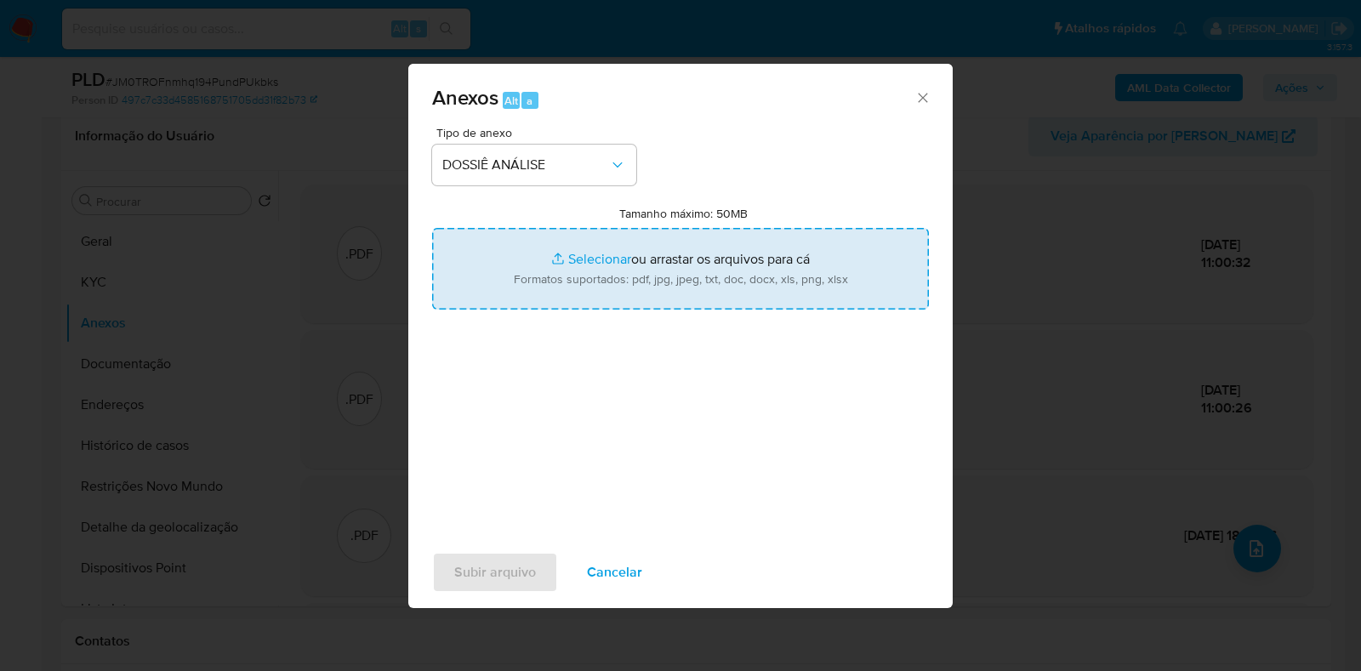
click at [547, 283] on input "Tamanho máximo: 50MB Selecionar arquivos" at bounding box center [680, 269] width 497 height 82
type input "C:\fakepath\SAR - XXXX - CPF 08909850493 - [PERSON_NAME].pdf"
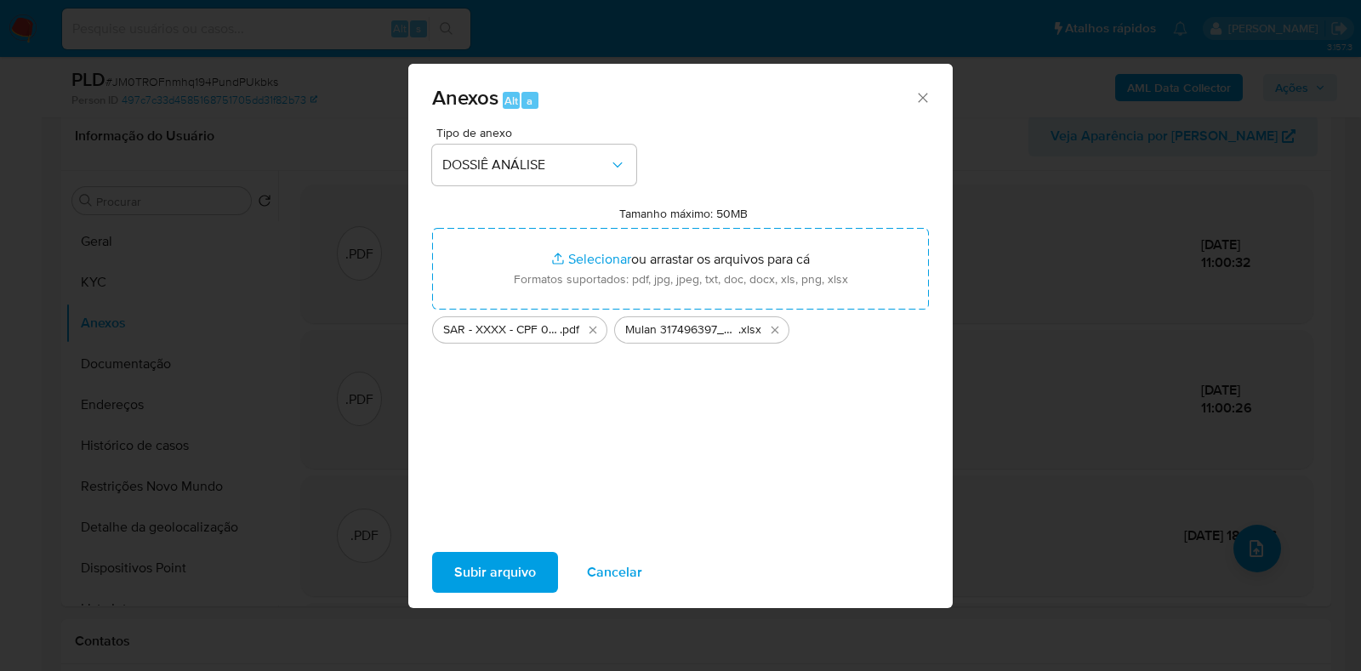
click at [480, 568] on span "Subir arquivo" at bounding box center [495, 572] width 82 height 37
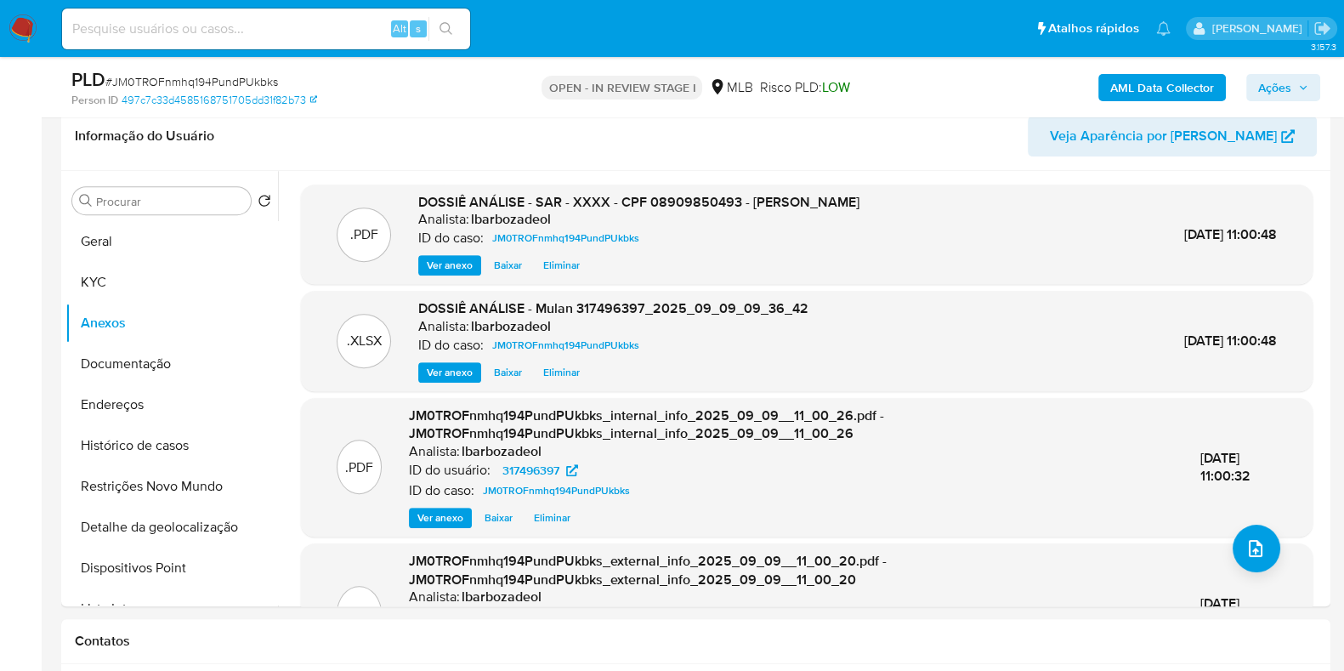
click at [1294, 100] on button "Ações" at bounding box center [1284, 87] width 74 height 27
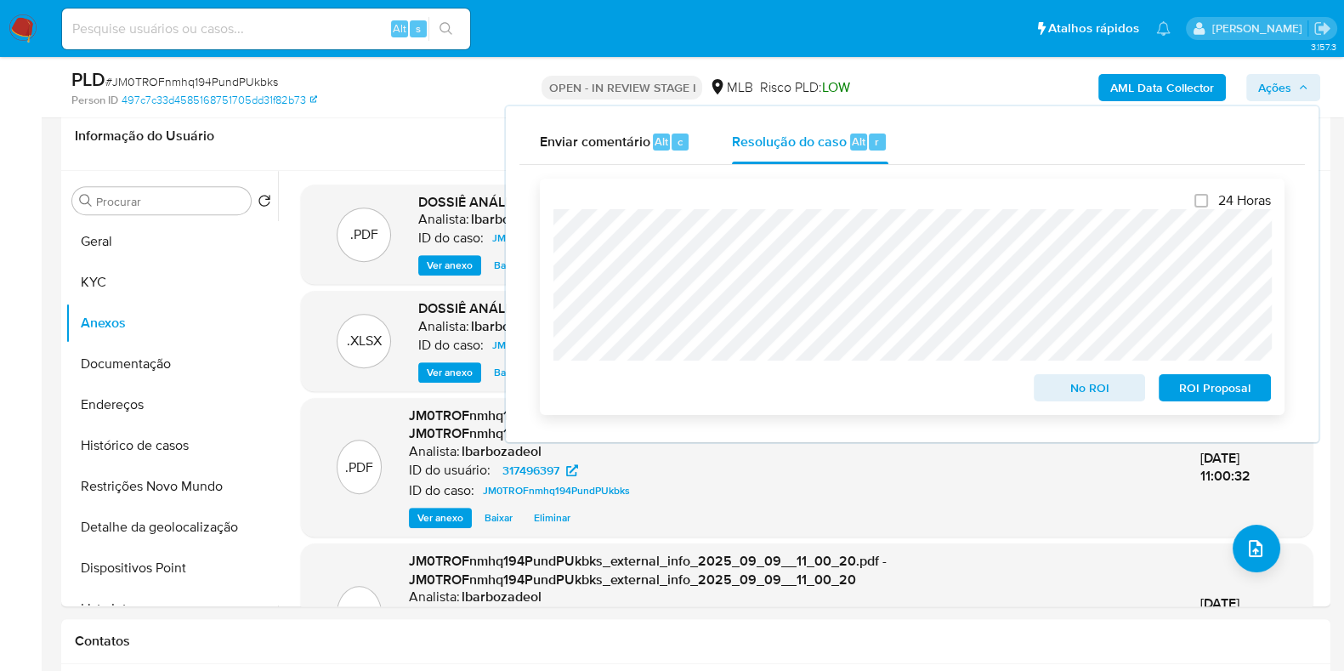
click at [1216, 384] on span "ROI Proposal" at bounding box center [1215, 388] width 88 height 24
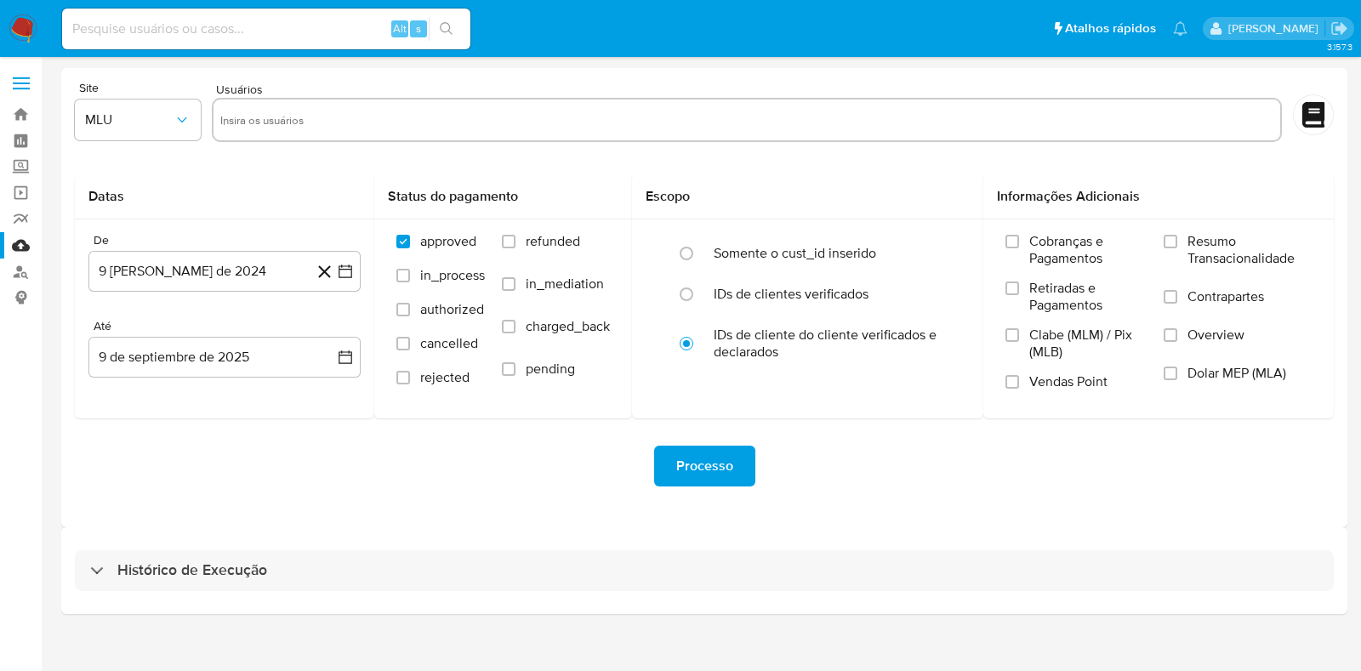
drag, startPoint x: 480, startPoint y: 559, endPoint x: 485, endPoint y: 542, distance: 17.8
click at [480, 559] on div "Histórico de Execução" at bounding box center [704, 570] width 1259 height 41
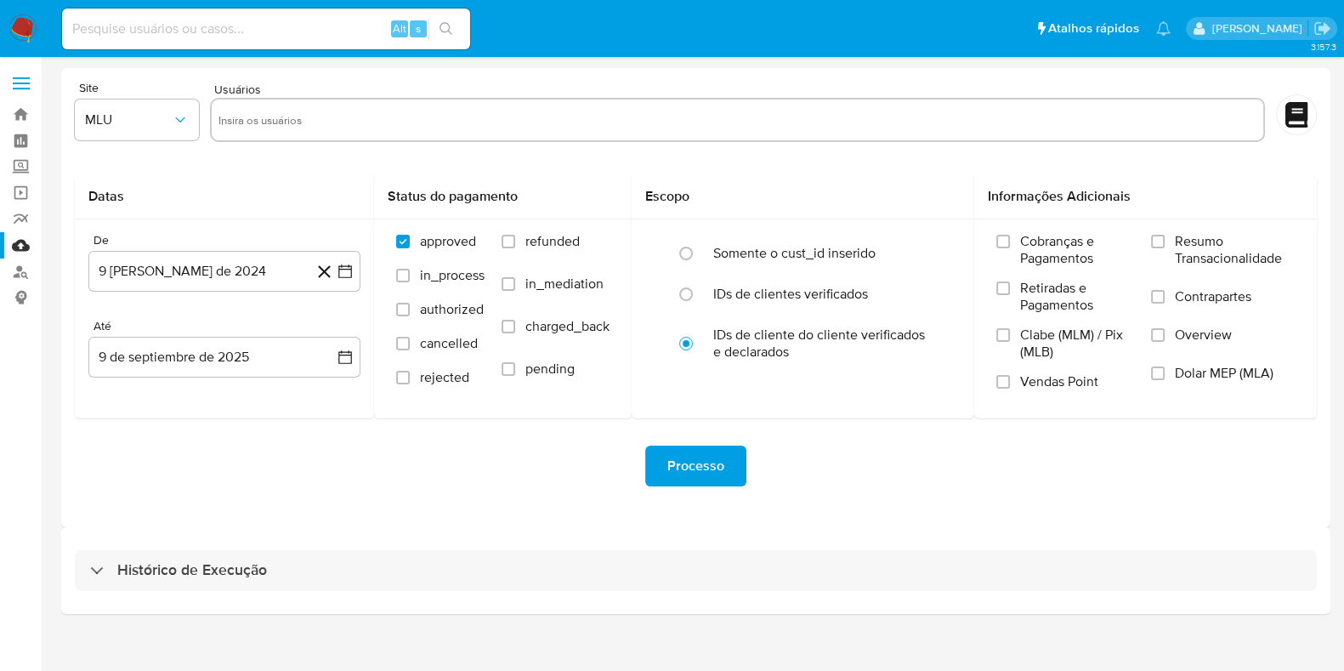
select select "10"
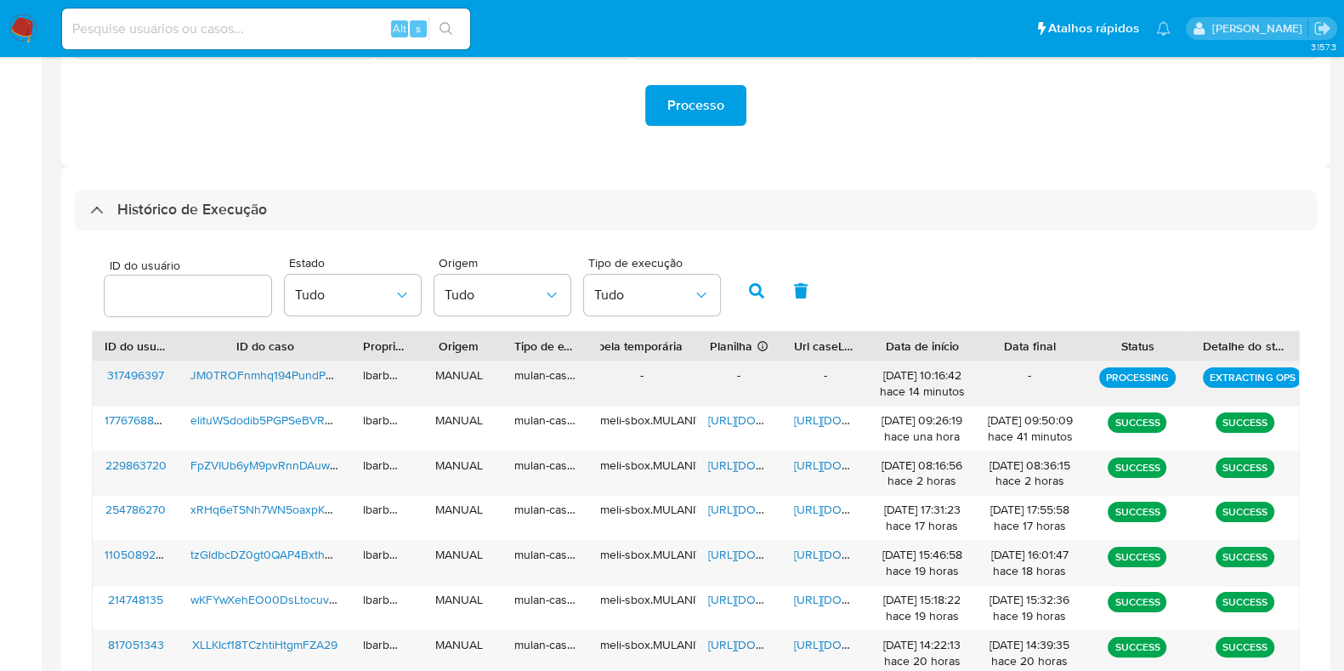
scroll to position [362, 0]
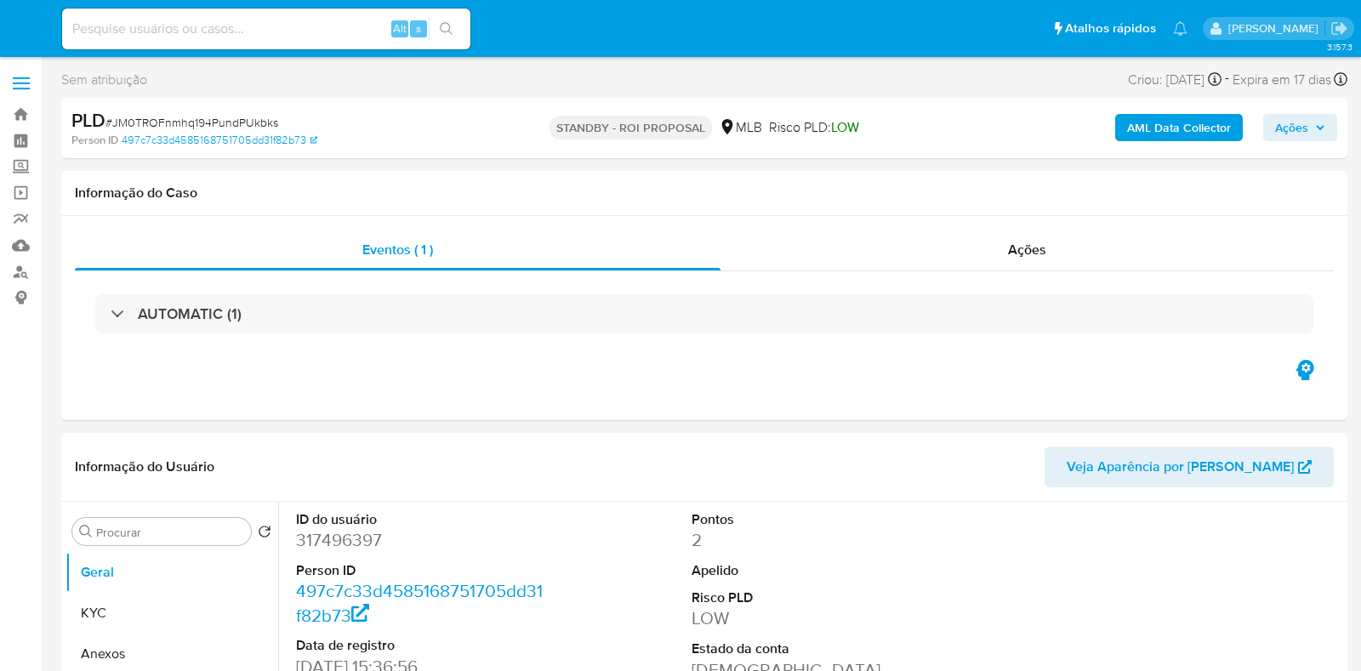
select select "10"
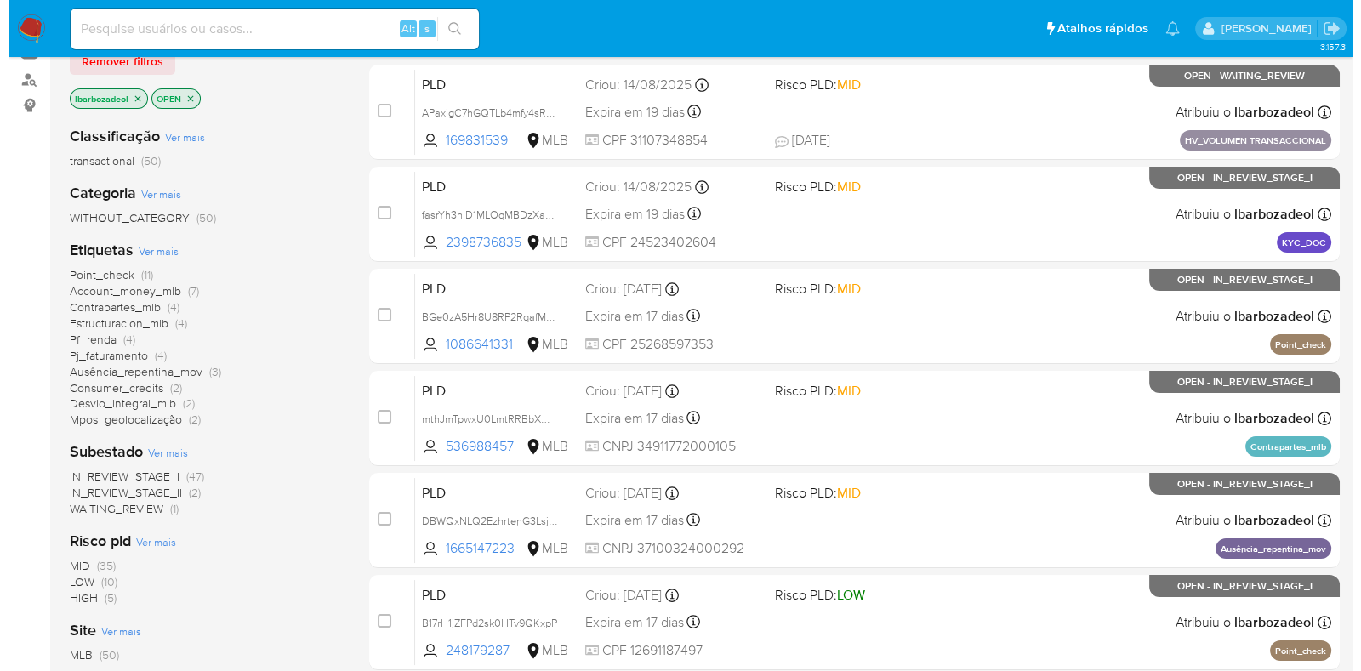
scroll to position [190, 0]
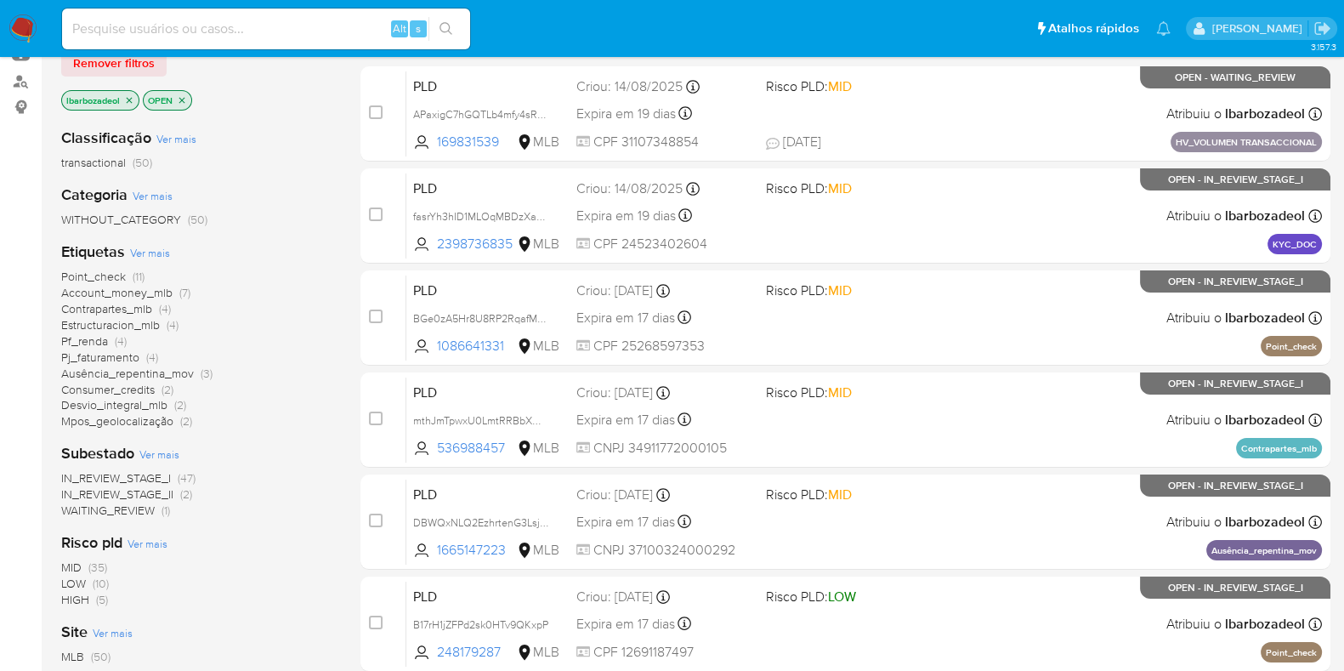
click at [161, 252] on span "Ver mais" at bounding box center [150, 252] width 40 height 15
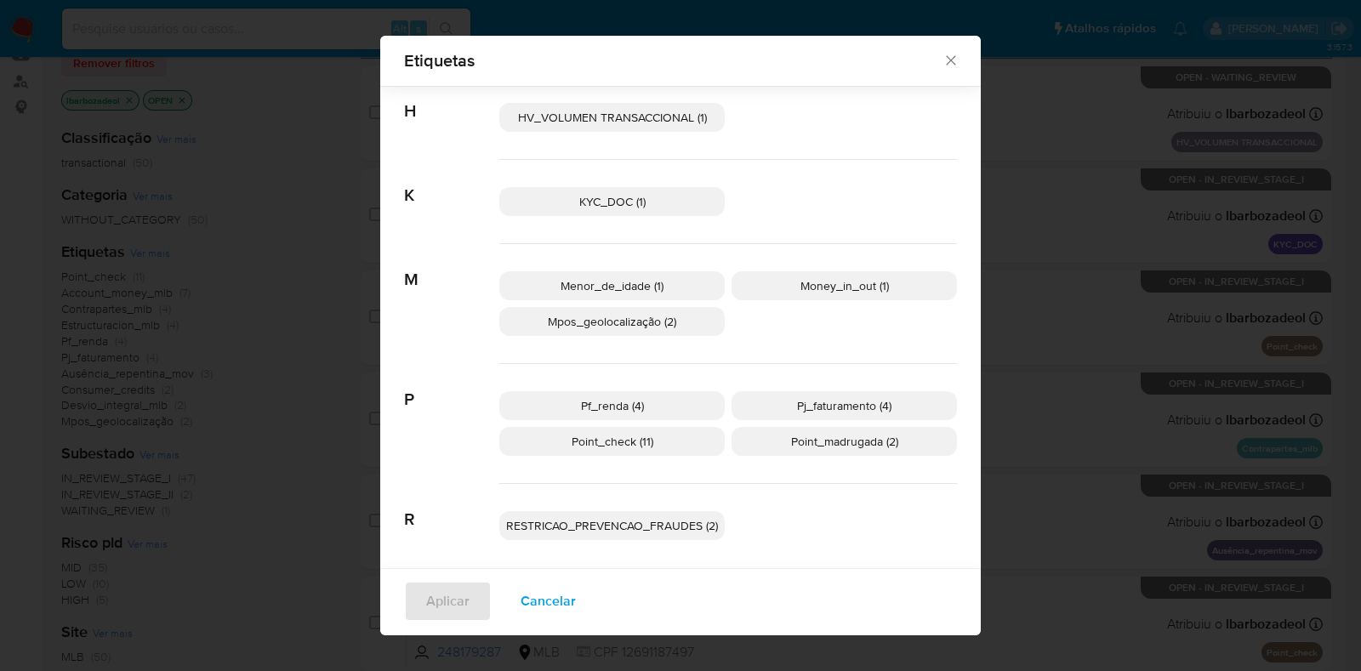
scroll to position [450, 0]
click at [682, 396] on p "Pf_renda (4)" at bounding box center [611, 403] width 225 height 29
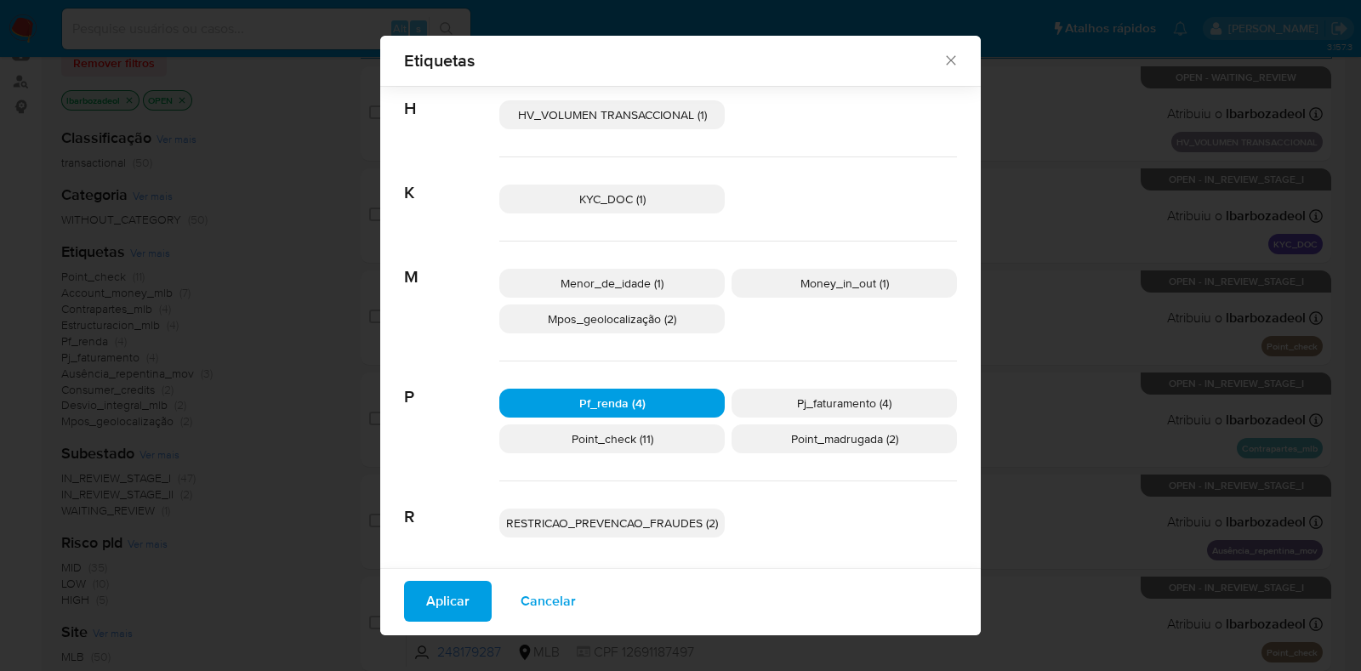
click at [444, 603] on span "Aplicar" at bounding box center [447, 601] width 43 height 37
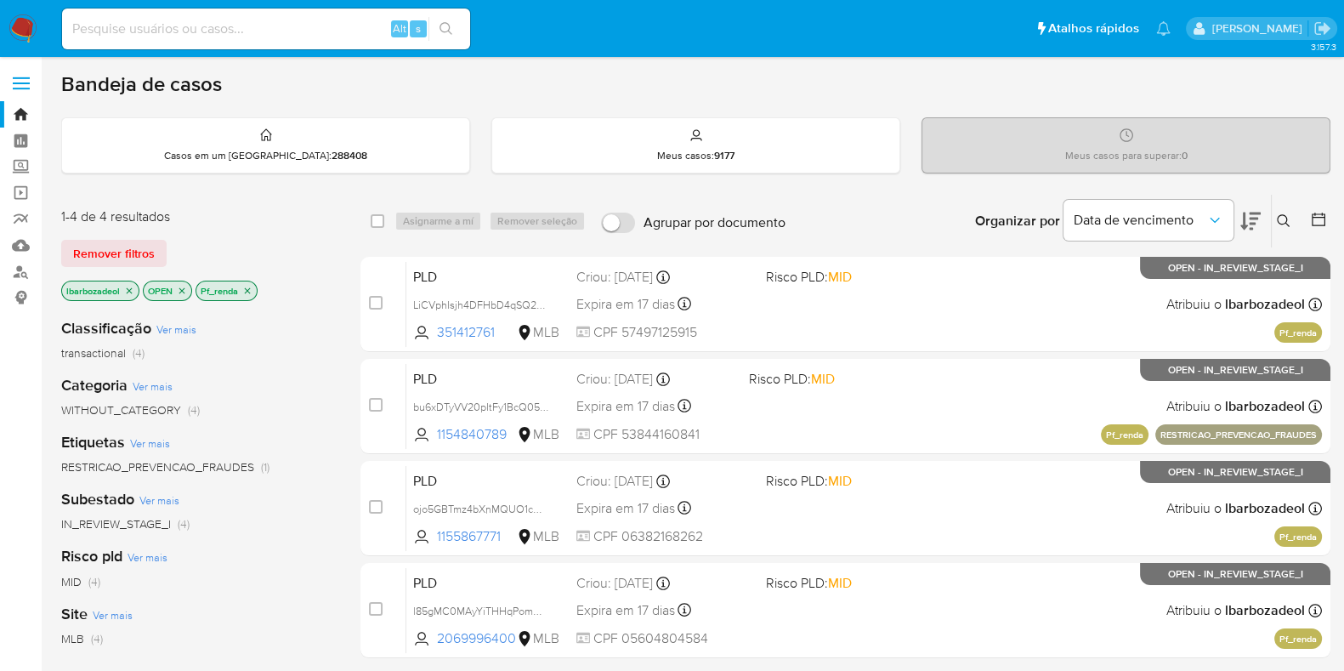
scroll to position [91, 0]
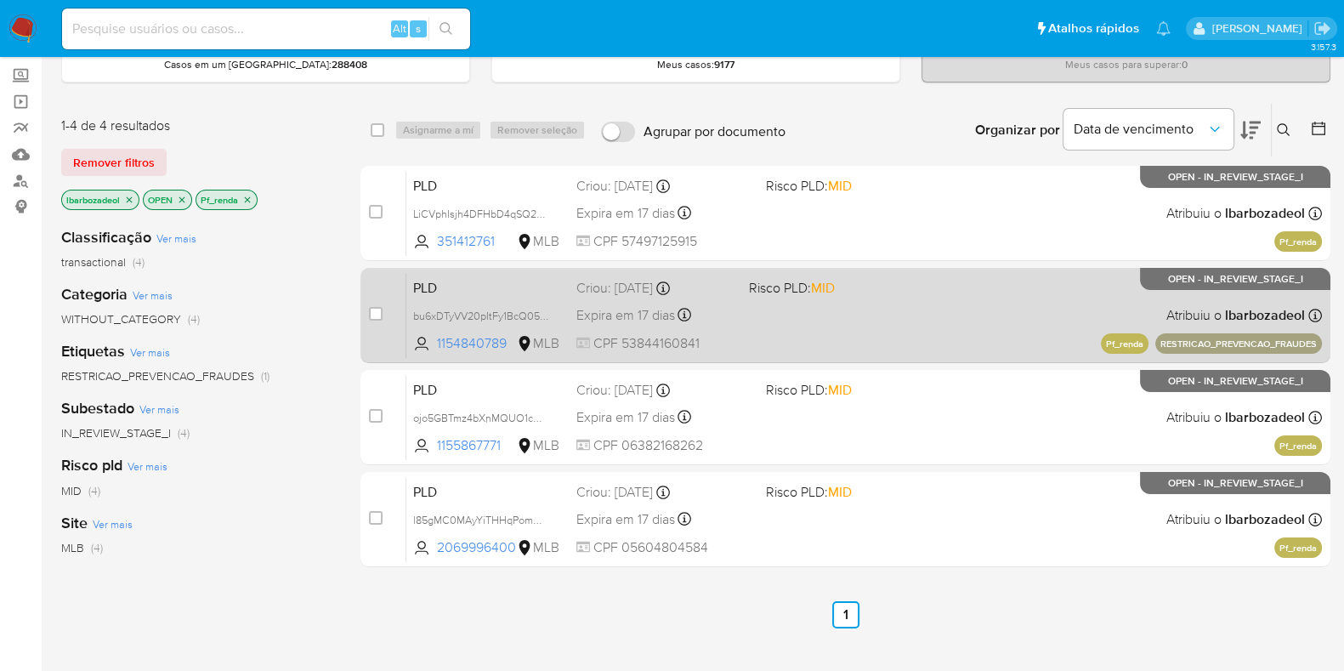
click at [898, 335] on div "PLD bu6xDTyVV20pItFy1BcQ053w 1154840789 MLB Risco PLD: MID Criou: 12/08/2025 Cr…" at bounding box center [864, 315] width 916 height 86
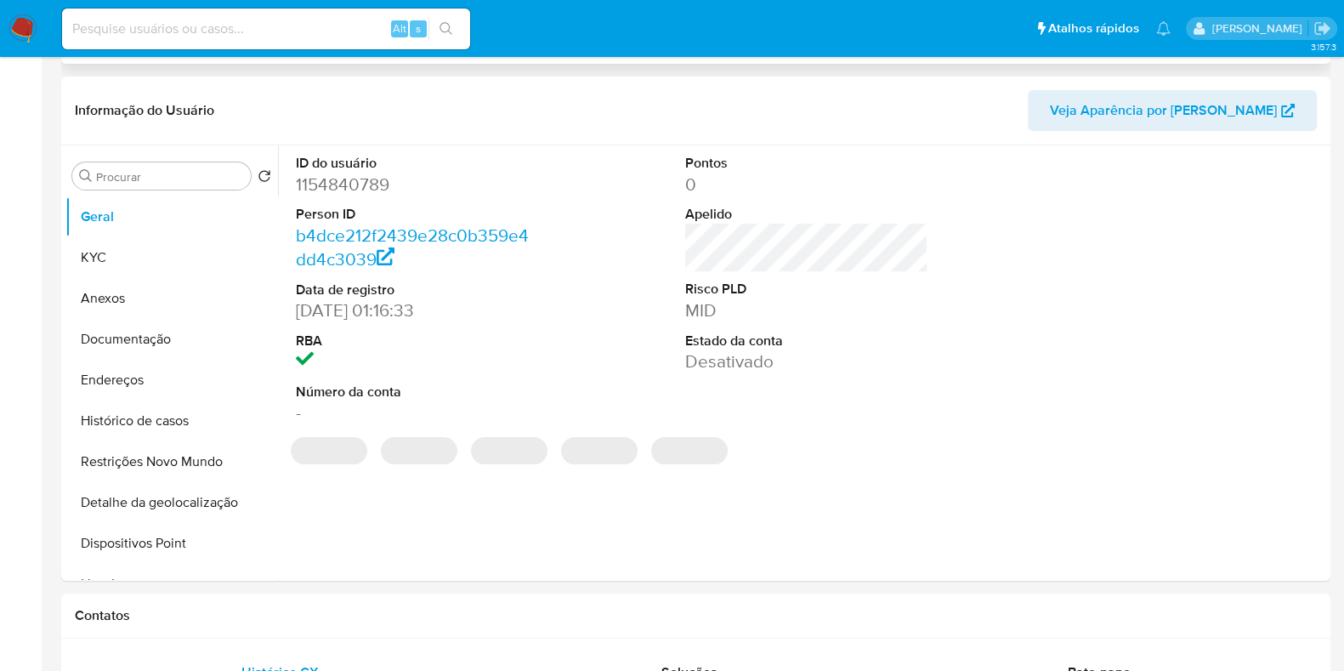
select select "10"
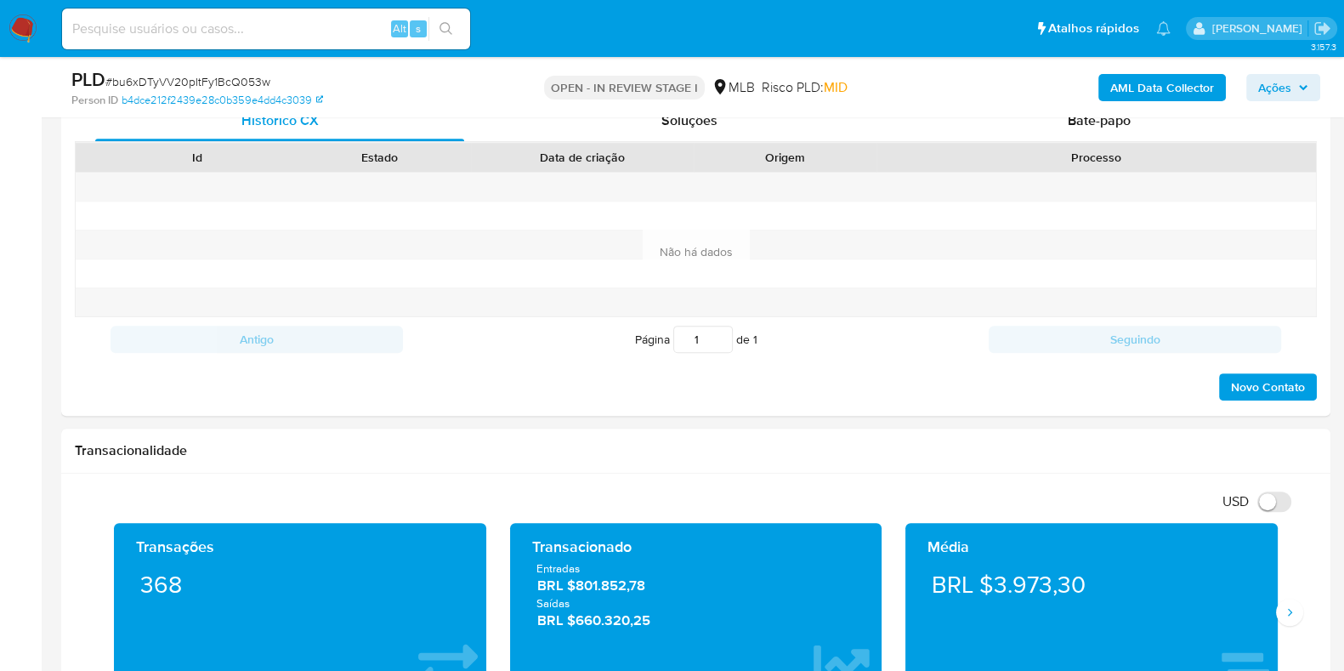
scroll to position [873, 0]
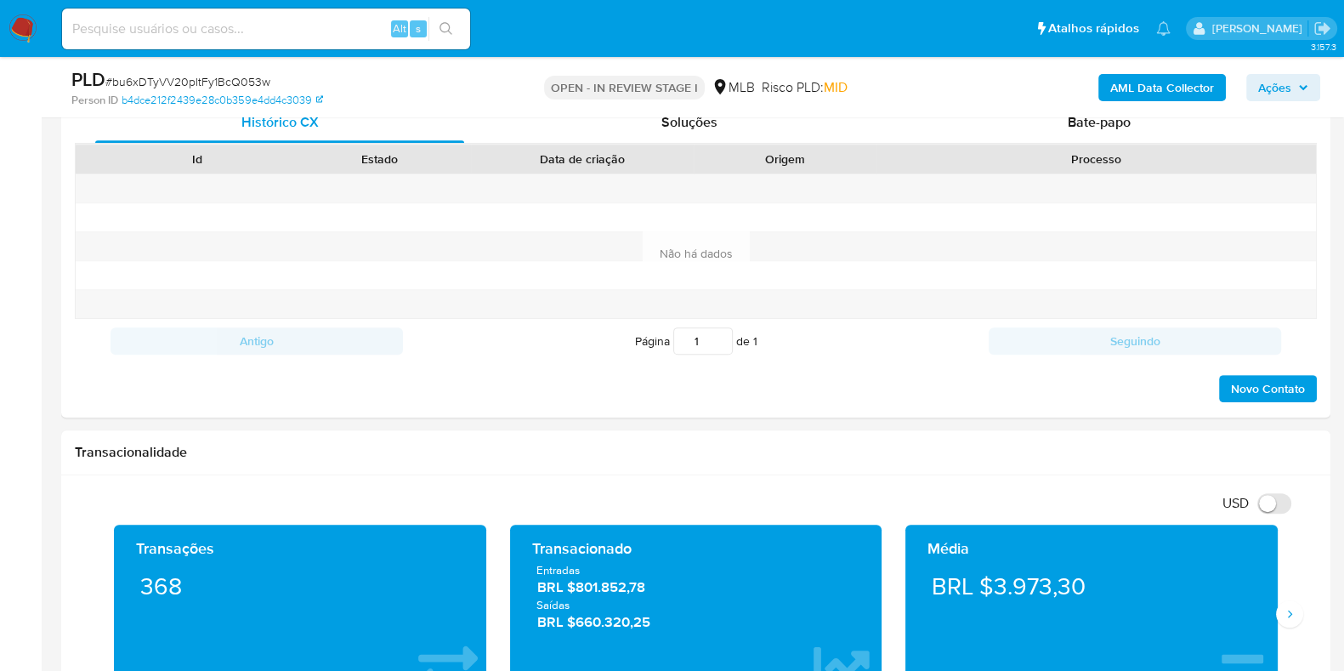
click at [621, 203] on div at bounding box center [582, 217] width 223 height 28
click at [893, 134] on button "Soluções" at bounding box center [690, 122] width 410 height 41
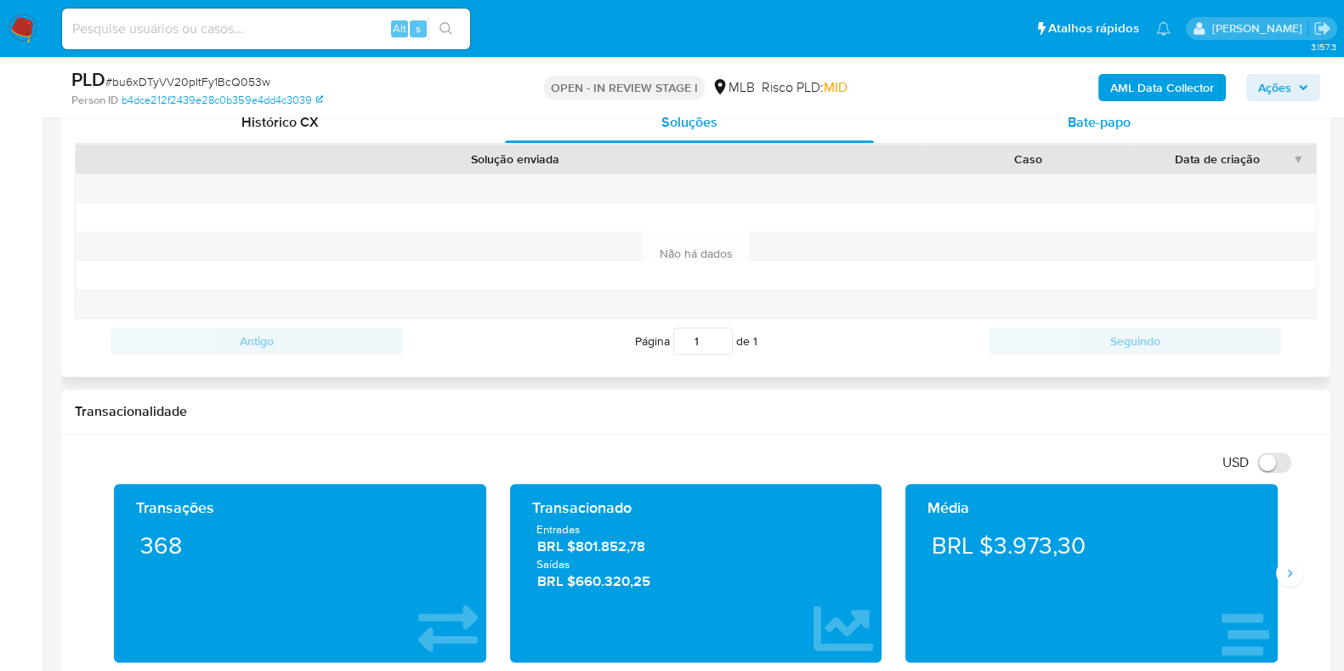
click at [923, 133] on div "Bate-papo" at bounding box center [1099, 122] width 369 height 41
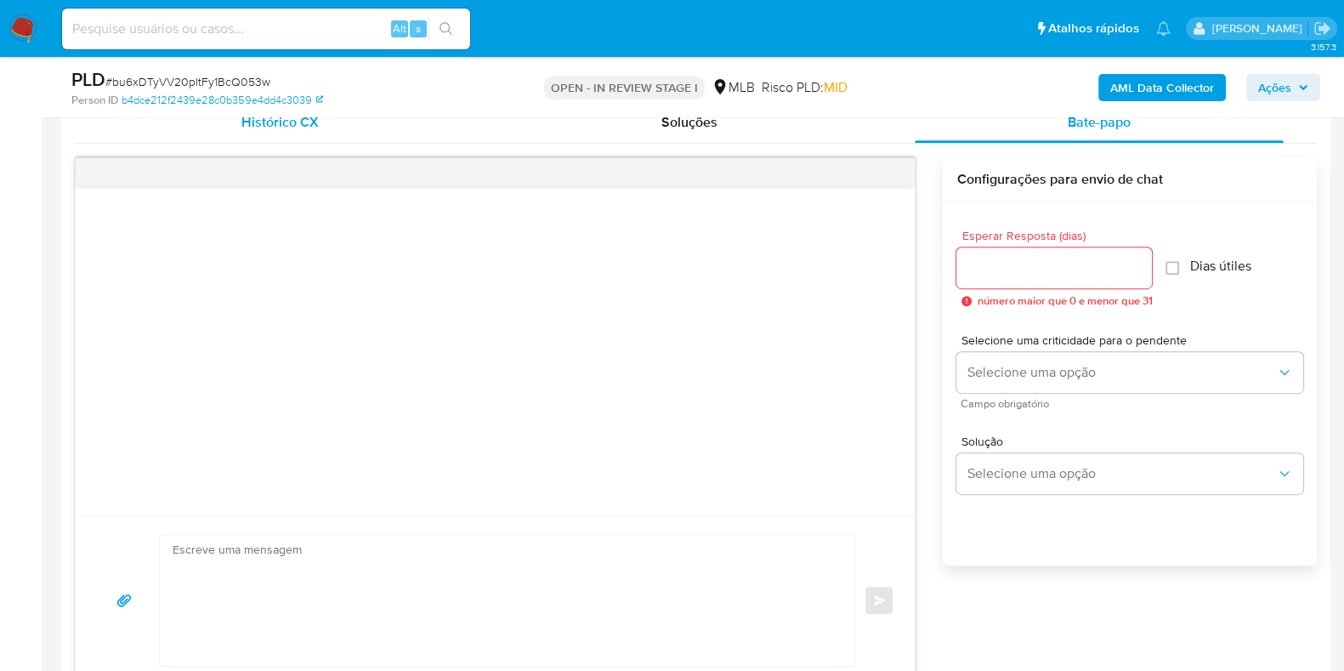
click at [376, 129] on div "Histórico CX" at bounding box center [279, 122] width 369 height 41
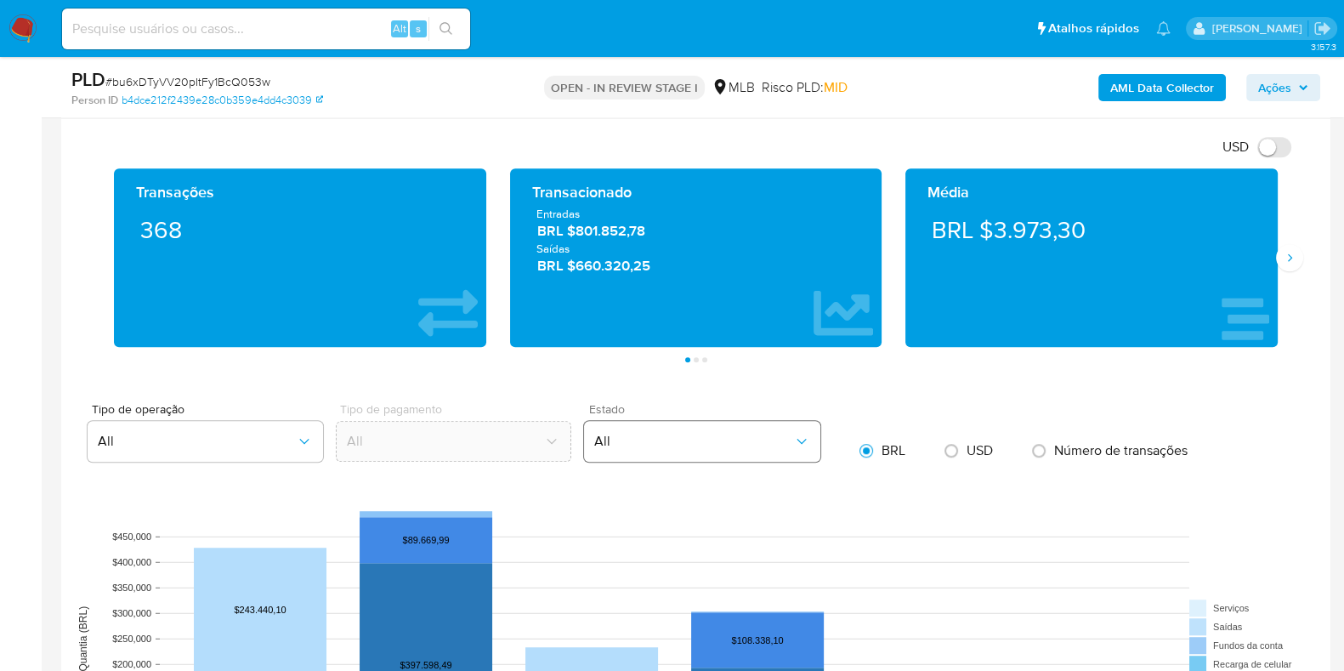
scroll to position [1677, 0]
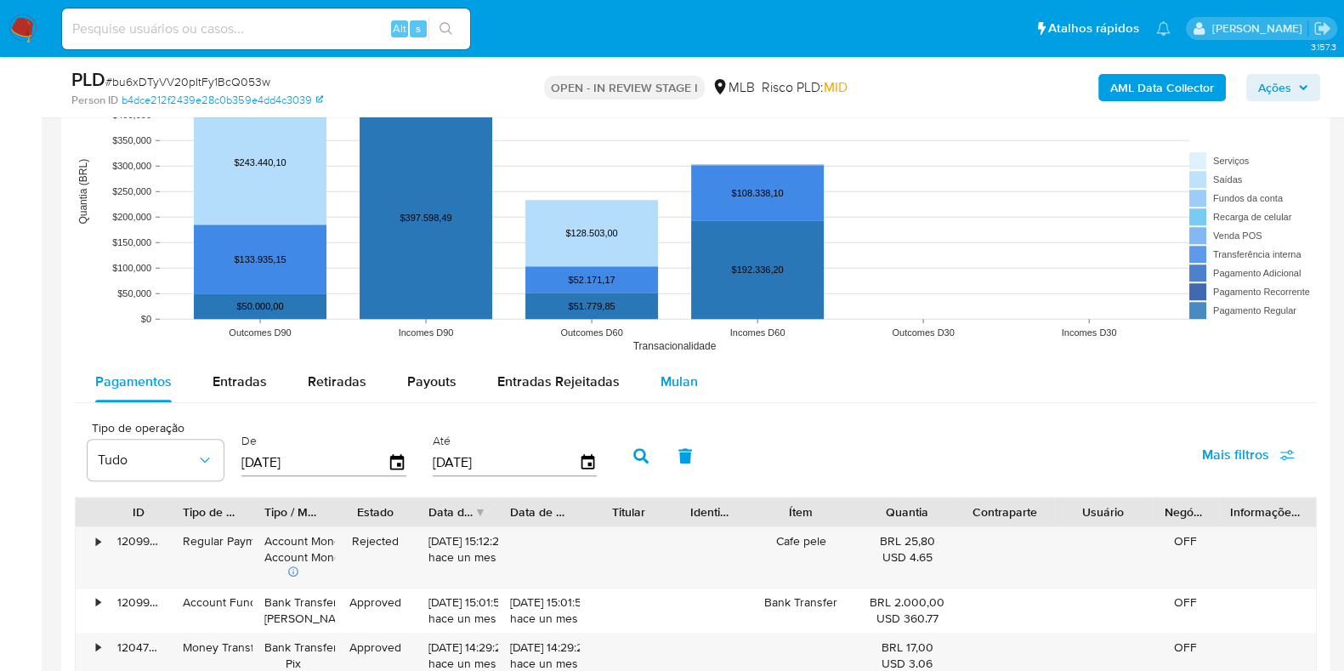
click at [666, 363] on div "Mulan" at bounding box center [679, 381] width 37 height 41
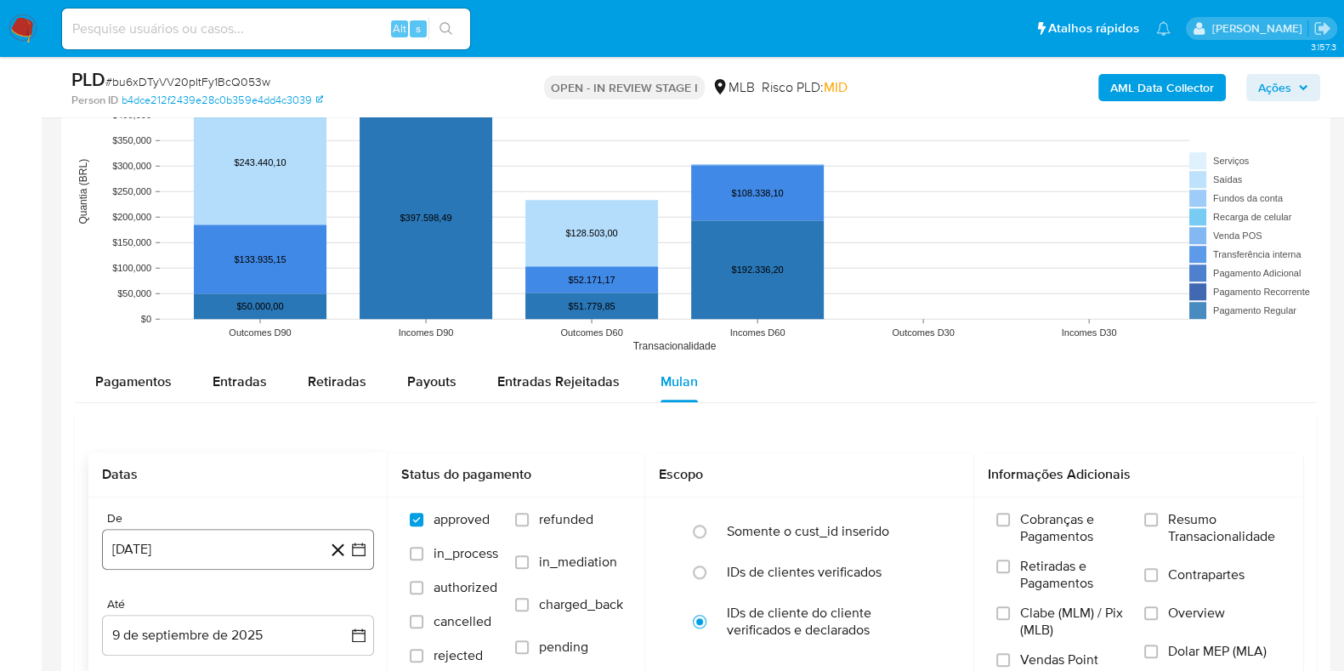
click at [241, 556] on button "9 de agosto de 2024" at bounding box center [238, 549] width 272 height 41
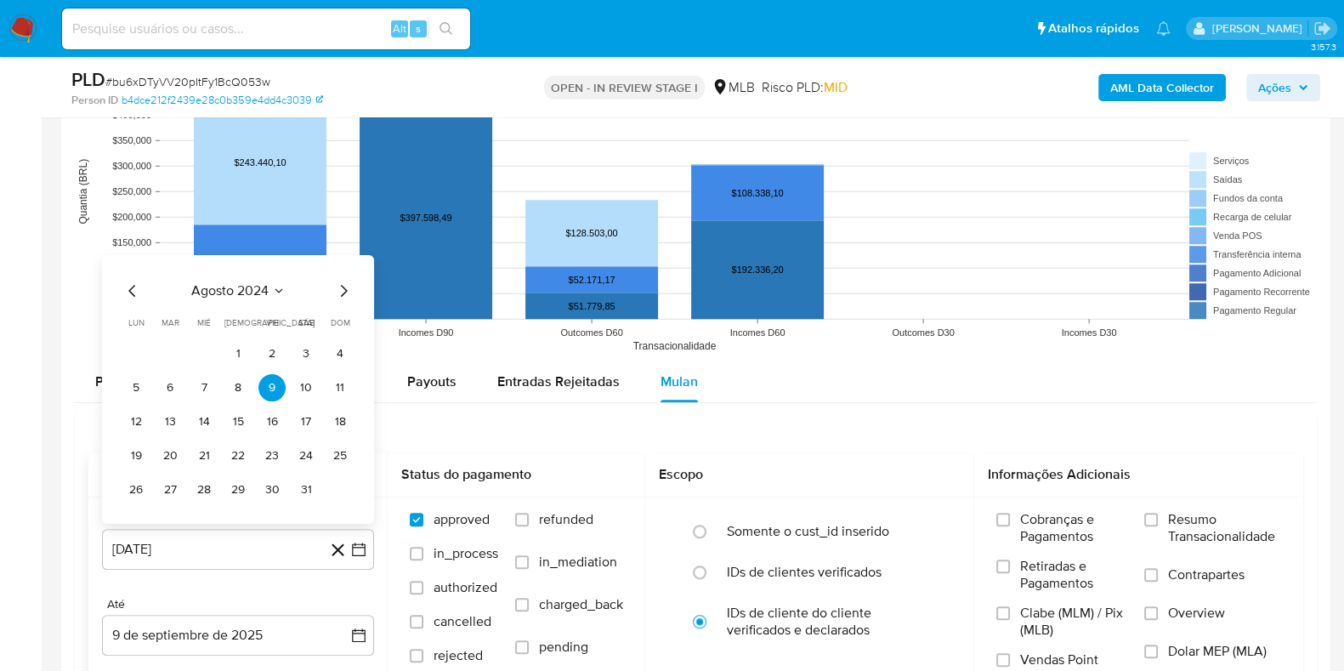
click at [259, 295] on span "agosto 2024" at bounding box center [229, 290] width 77 height 17
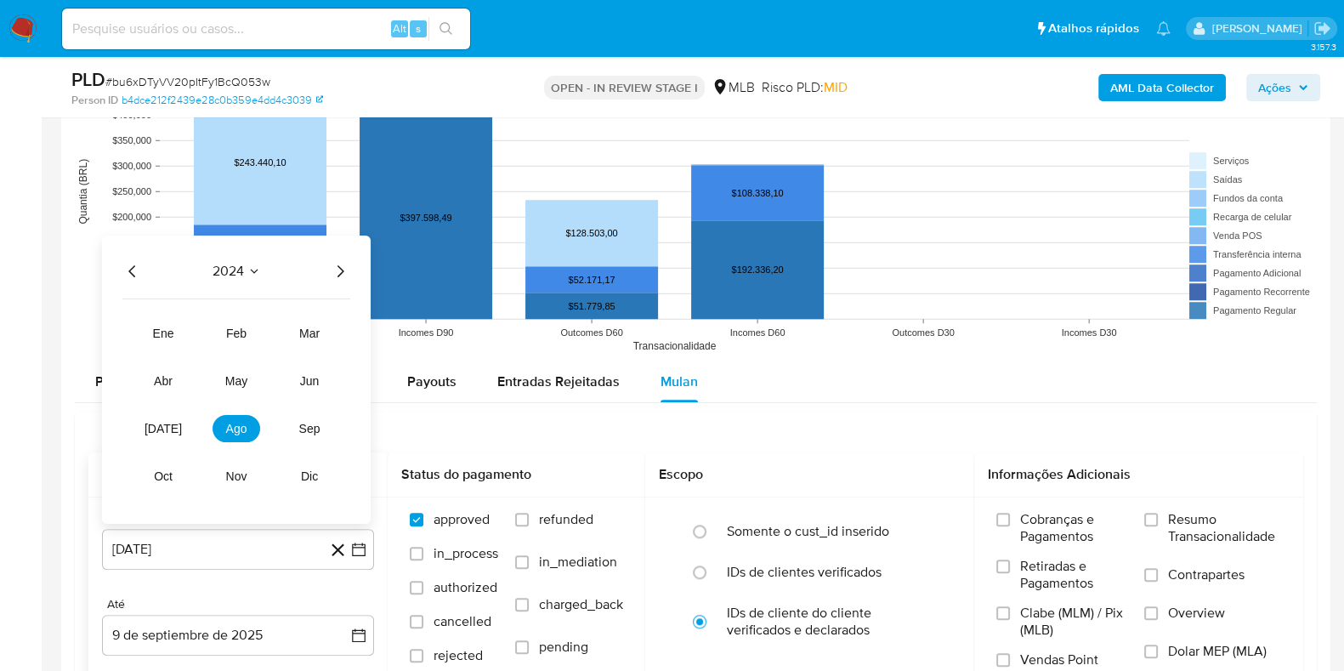
click at [337, 270] on icon "Año siguiente" at bounding box center [340, 271] width 20 height 20
click at [169, 415] on button "jul" at bounding box center [163, 428] width 48 height 27
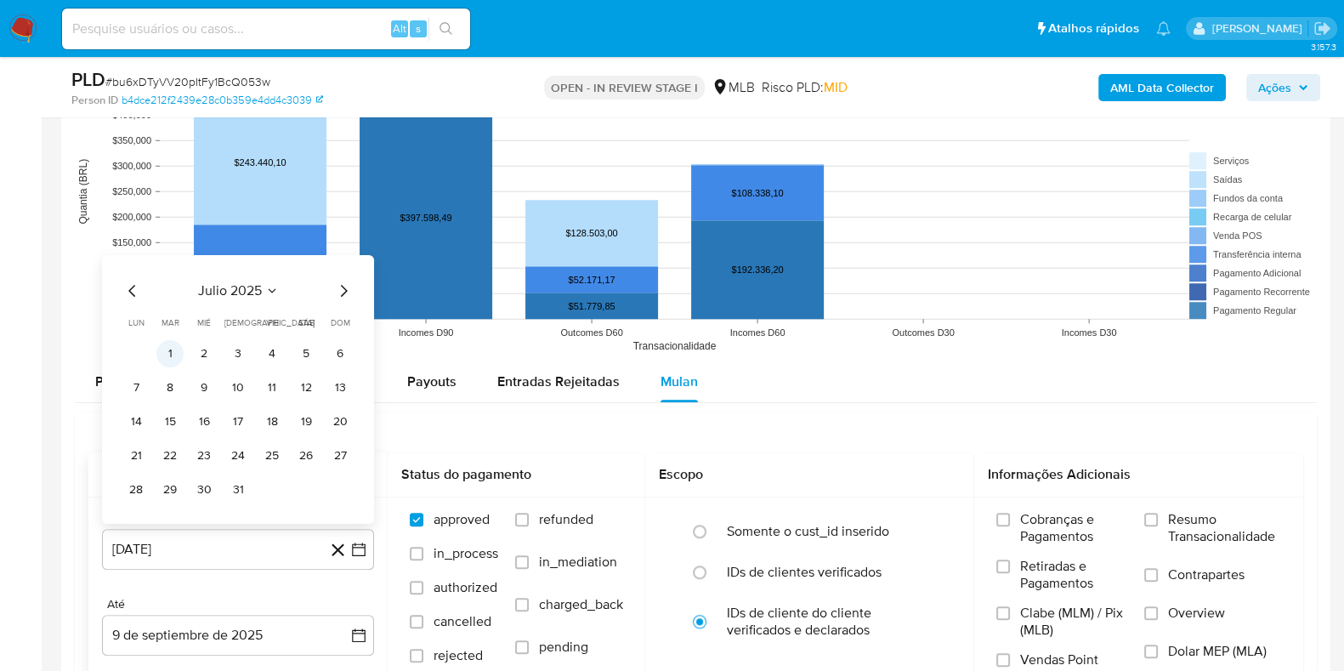
click at [176, 347] on button "1" at bounding box center [169, 353] width 27 height 27
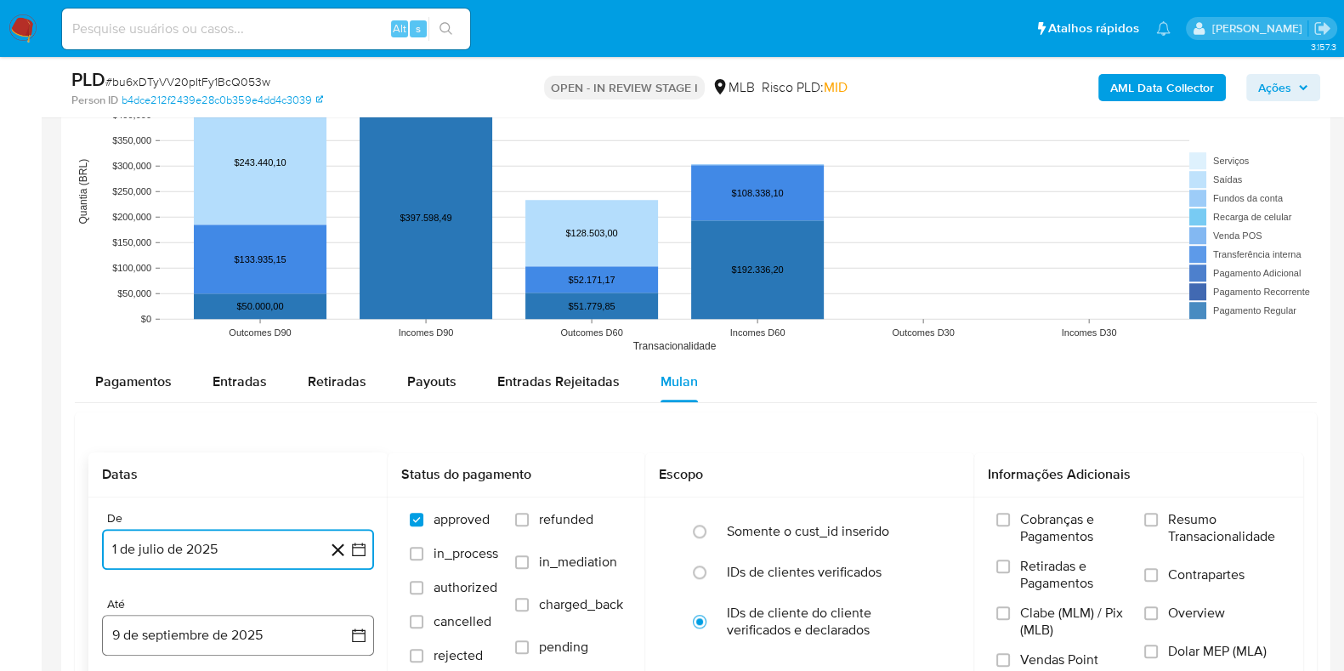
click at [264, 621] on button "9 de septiembre de 2025" at bounding box center [238, 635] width 272 height 41
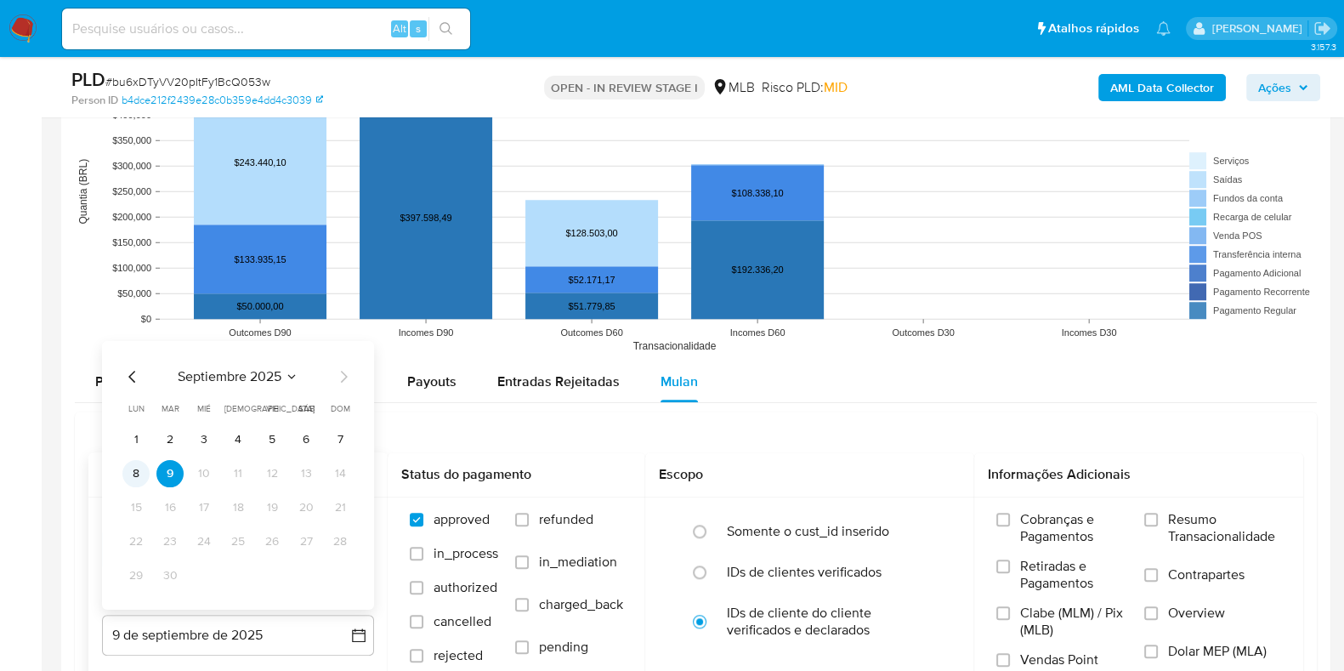
click at [134, 467] on button "8" at bounding box center [135, 473] width 27 height 27
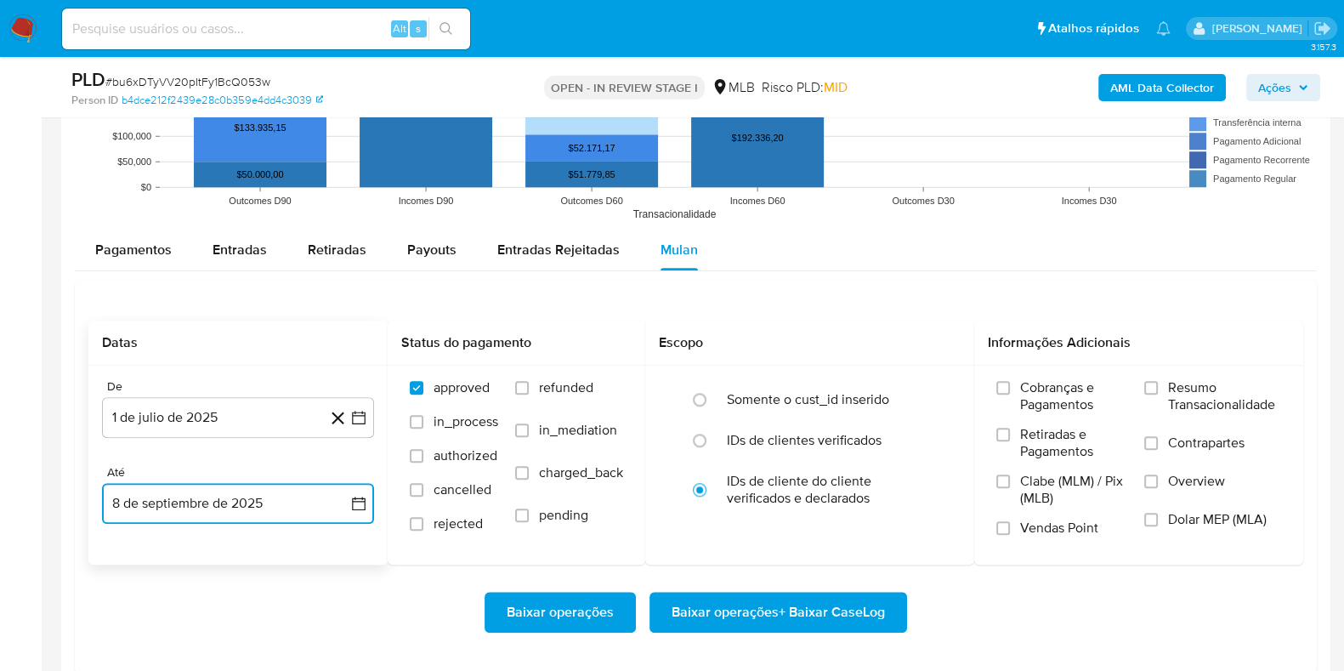
scroll to position [1816, 0]
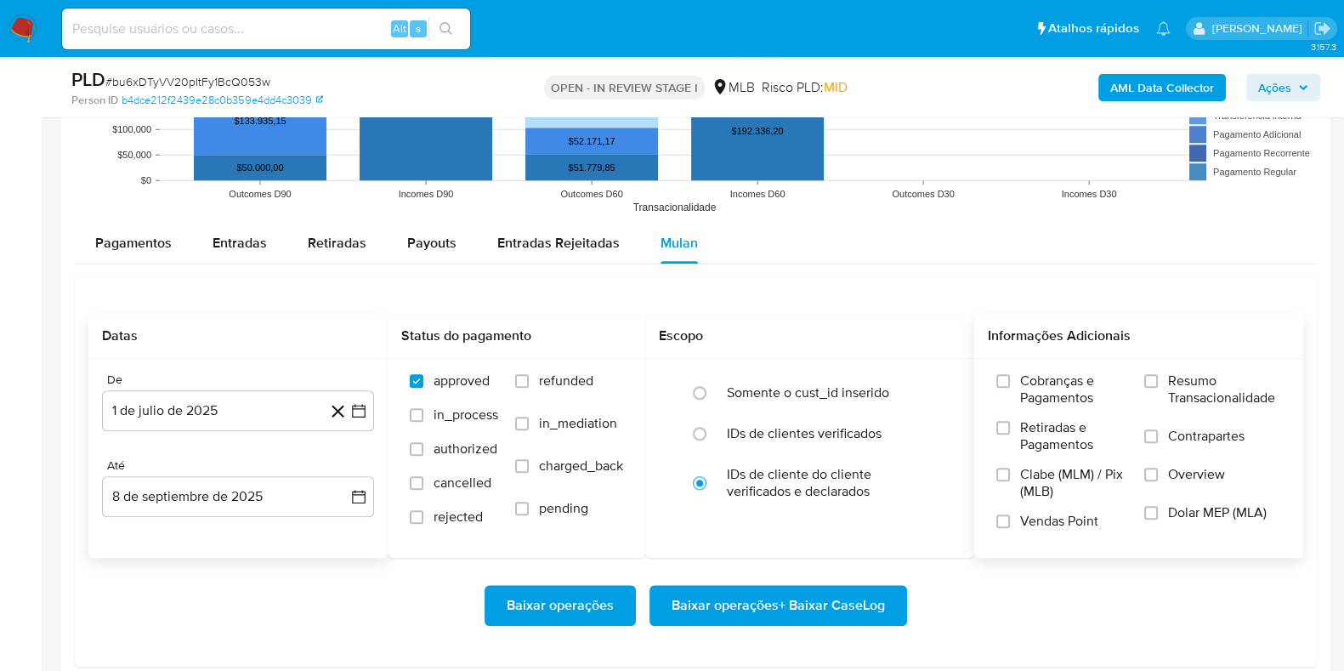
click at [1169, 373] on span "Resumo Transacionalidade" at bounding box center [1224, 389] width 113 height 34
click at [1158, 374] on input "Resumo Transacionalidade" at bounding box center [1152, 381] width 14 height 14
click at [839, 594] on span "Baixar operações + Baixar CaseLog" at bounding box center [778, 605] width 213 height 37
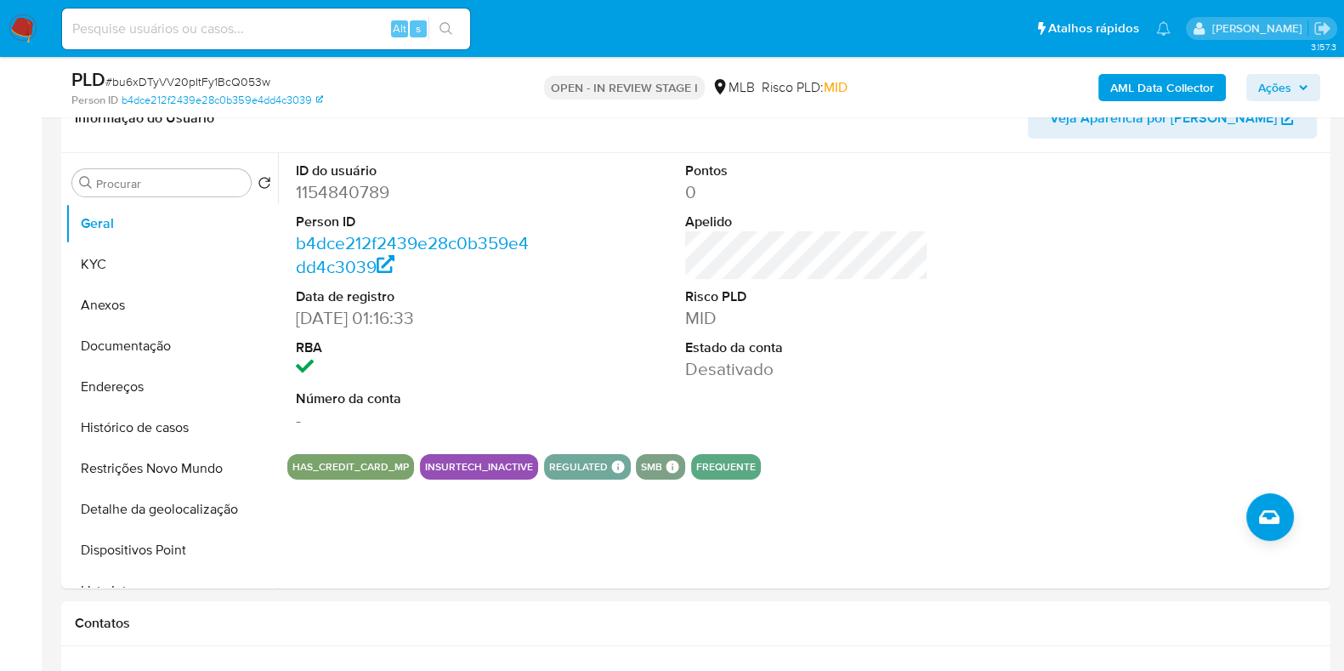
scroll to position [0, 0]
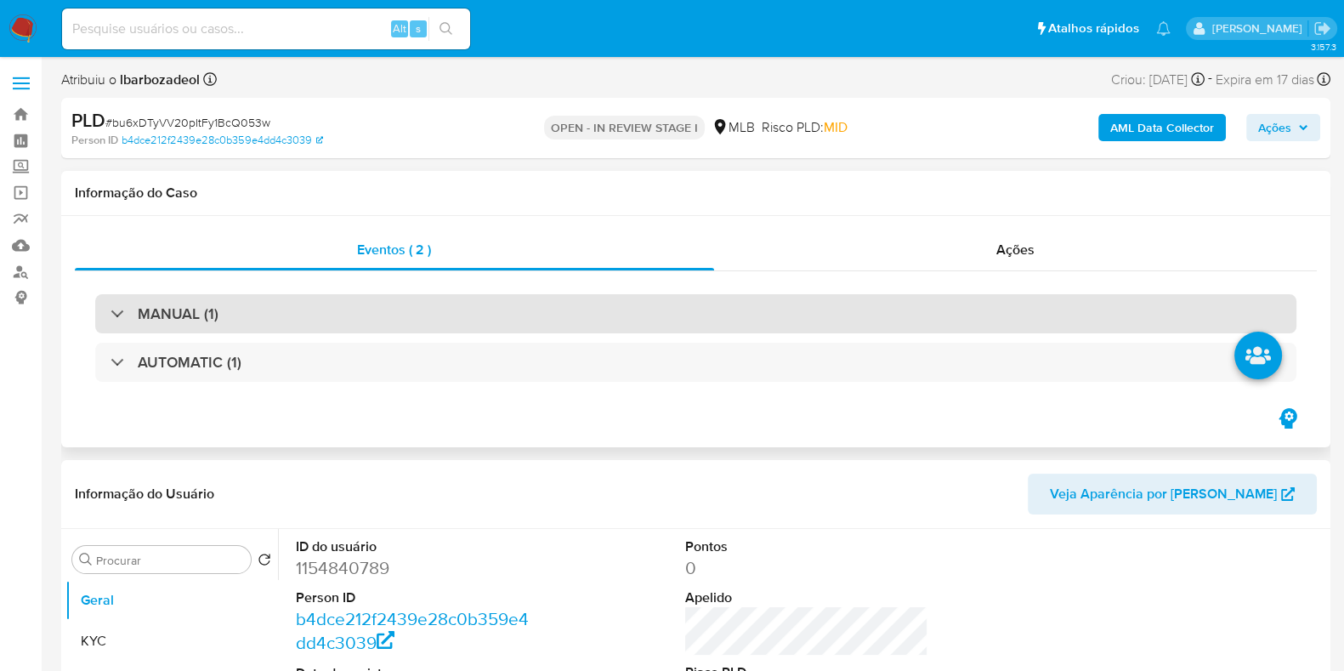
click at [764, 318] on div "MANUAL (1)" at bounding box center [696, 313] width 1202 height 39
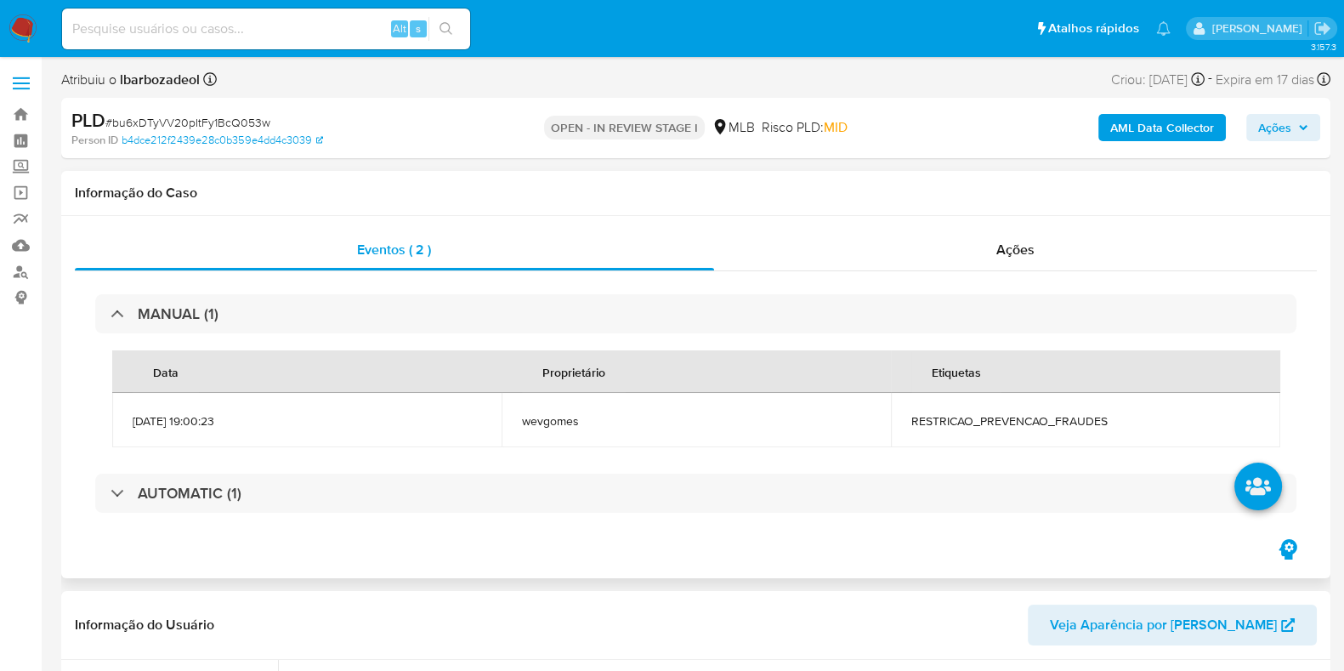
click at [1008, 426] on span "RESTRICAO_PREVENCAO_FRAUDES" at bounding box center [1086, 420] width 349 height 15
copy span "RESTRICAO_PREVENCAO_FRAUDES"
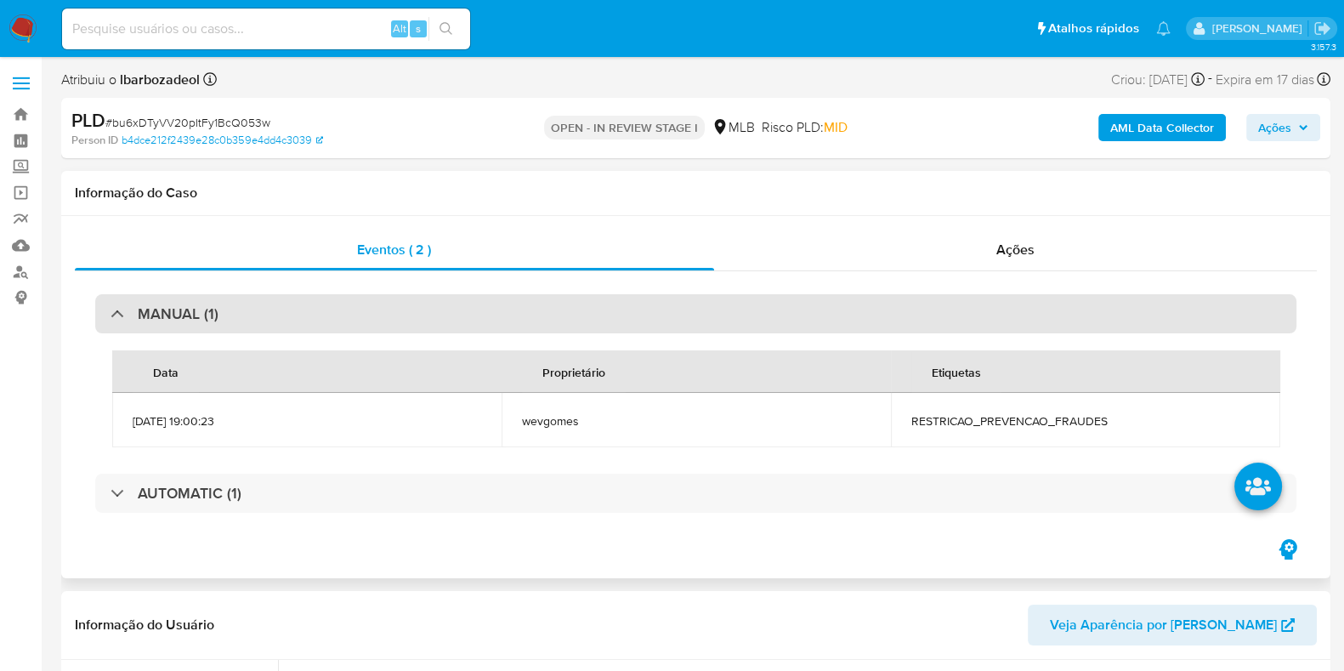
click at [988, 297] on div "MANUAL (1)" at bounding box center [696, 313] width 1202 height 39
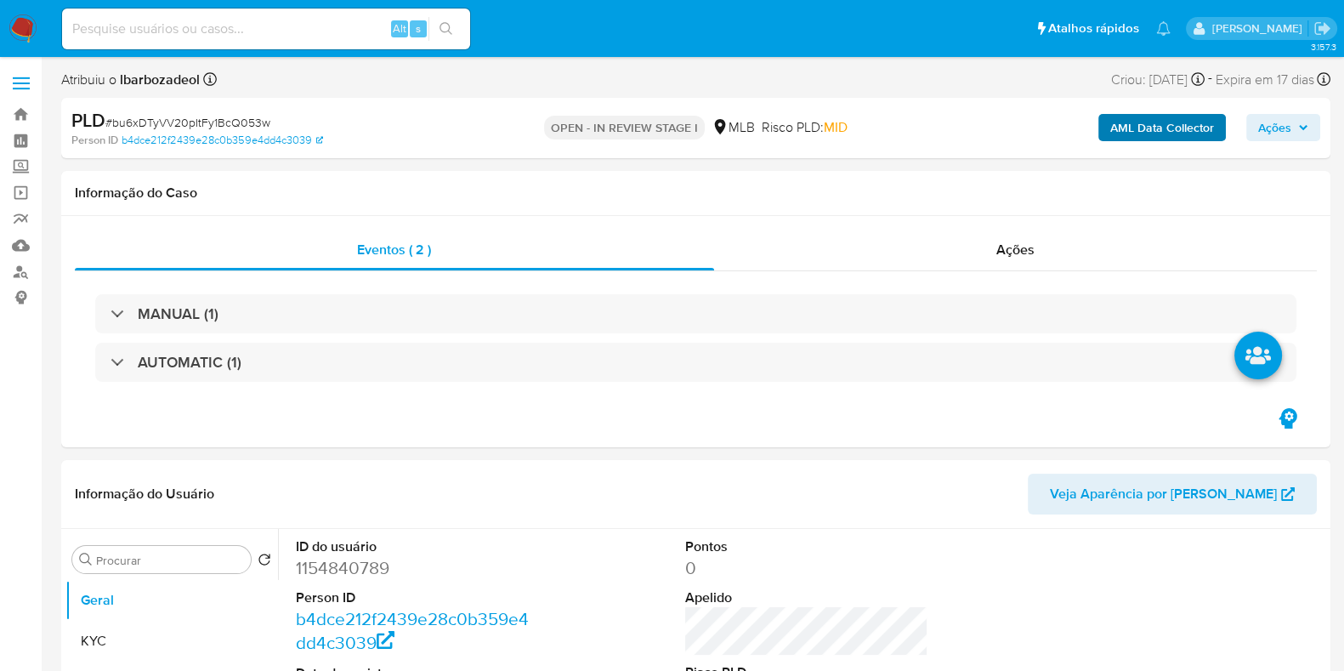
click at [1263, 121] on span "Ações" at bounding box center [1275, 127] width 33 height 27
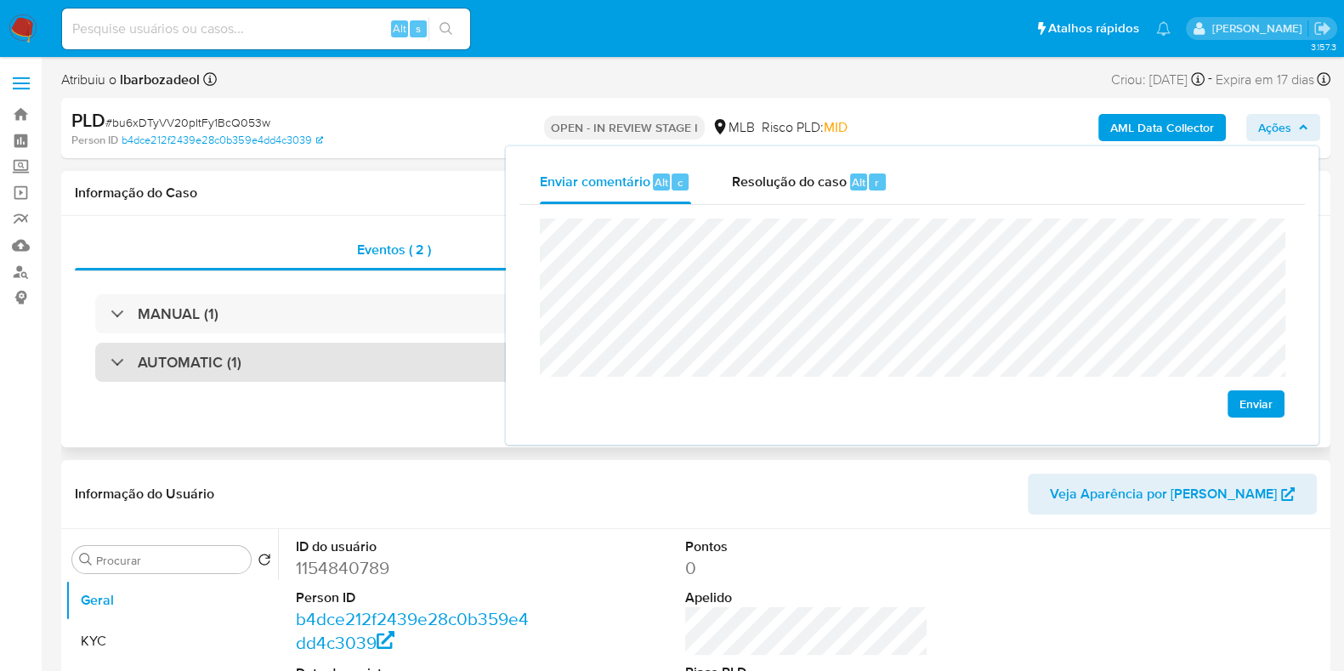
click at [401, 361] on div "AUTOMATIC (1)" at bounding box center [696, 362] width 1202 height 39
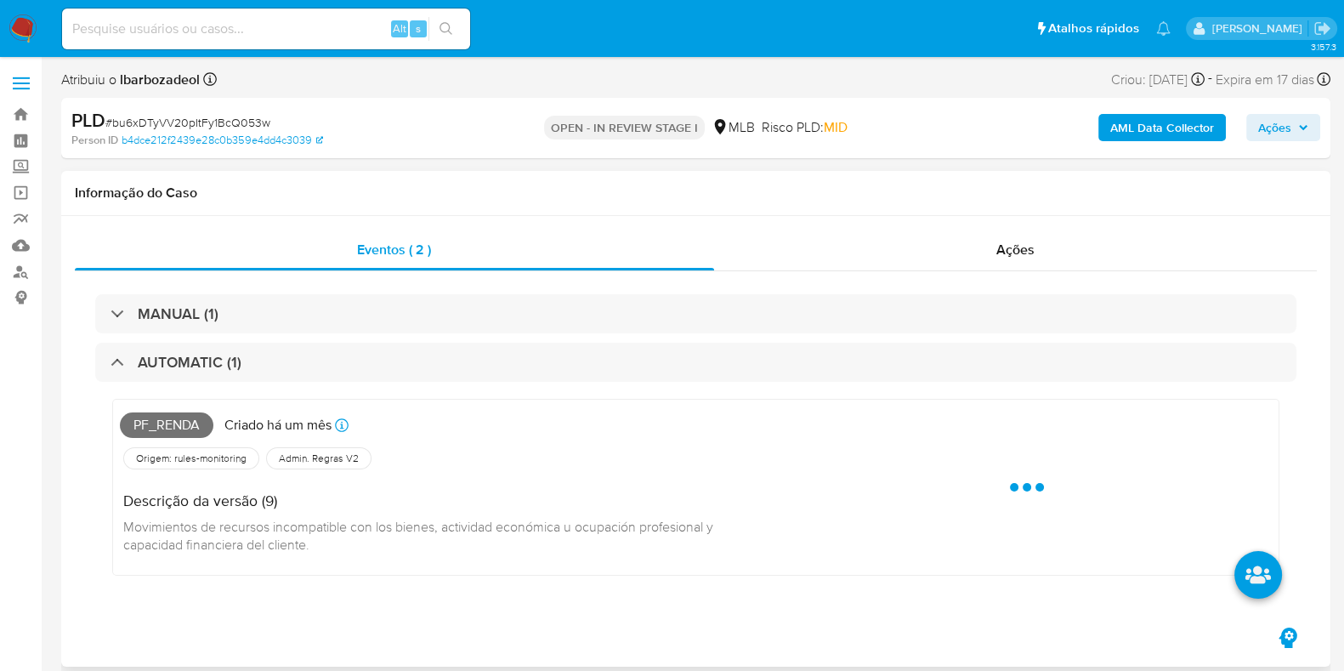
click at [162, 429] on span "Pf_renda" at bounding box center [167, 425] width 94 height 26
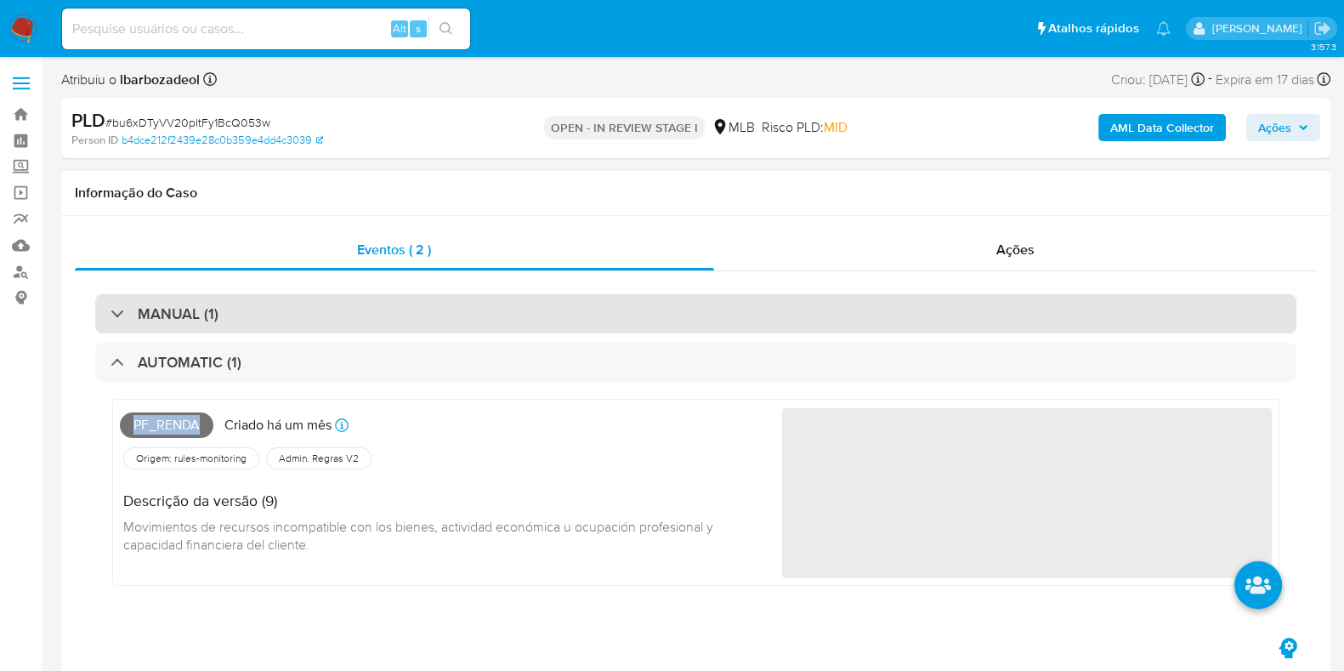
copy span "Pf_renda"
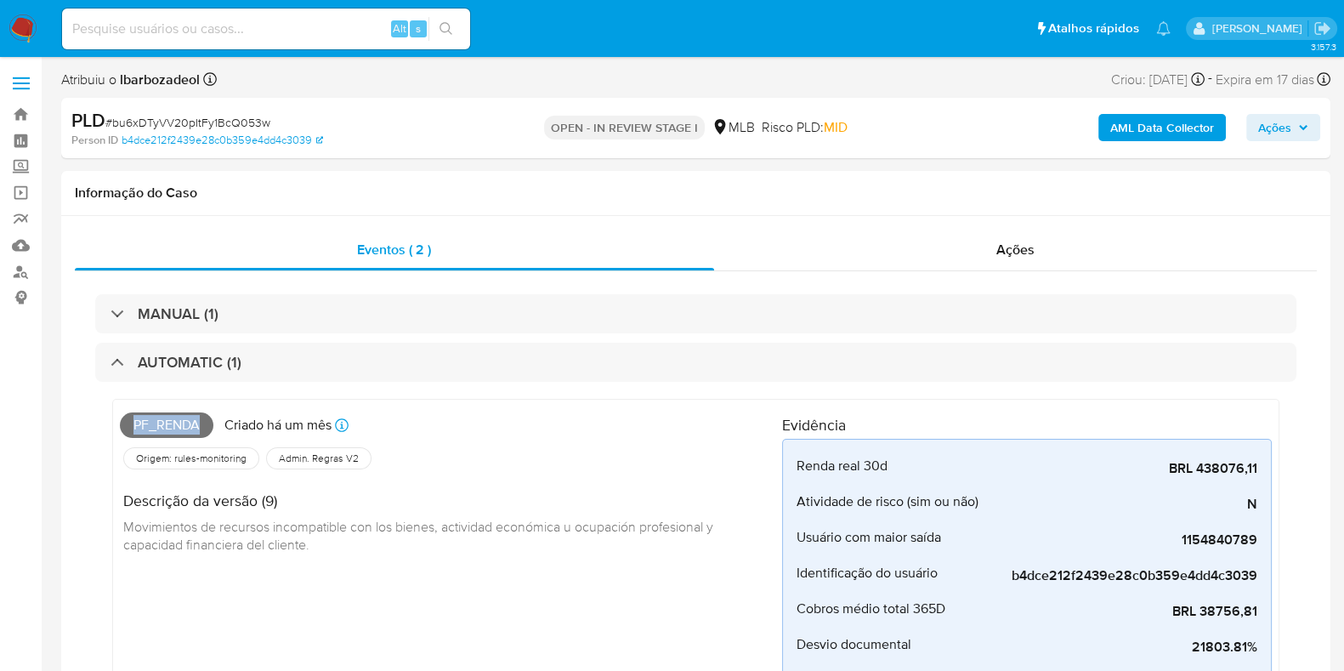
click at [1318, 134] on button "Ações" at bounding box center [1284, 127] width 74 height 27
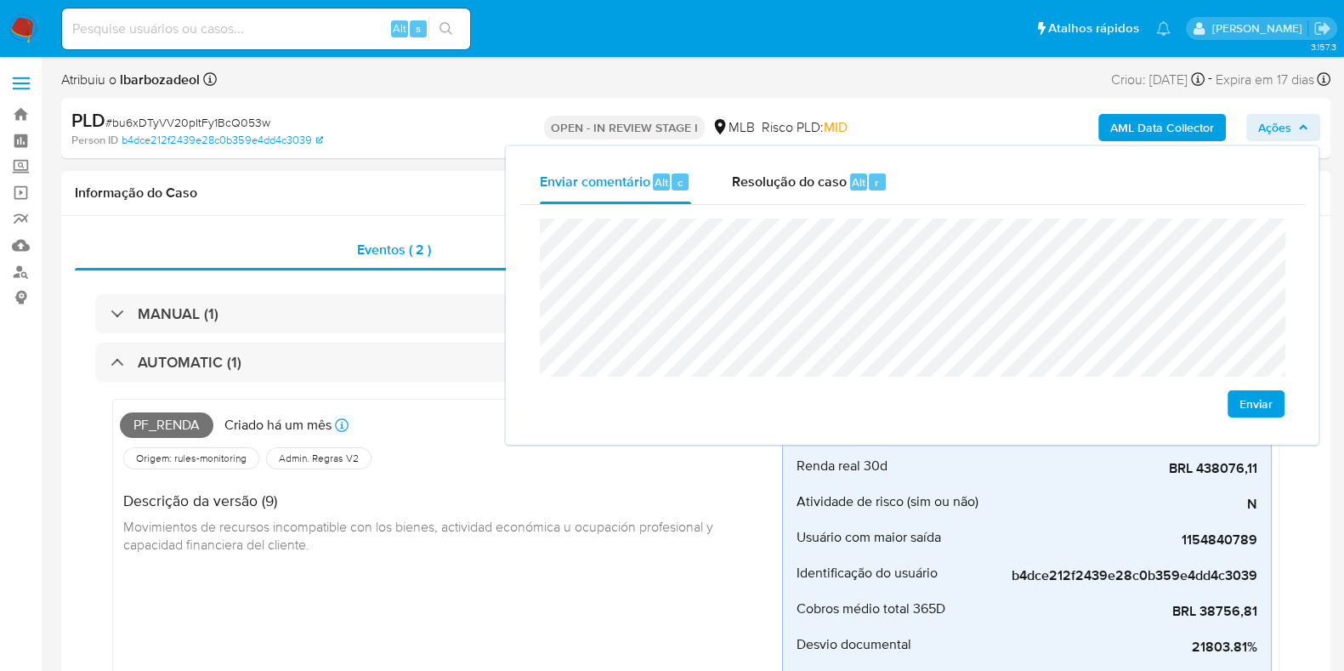
click at [348, 184] on div "Informação do Caso" at bounding box center [696, 193] width 1270 height 45
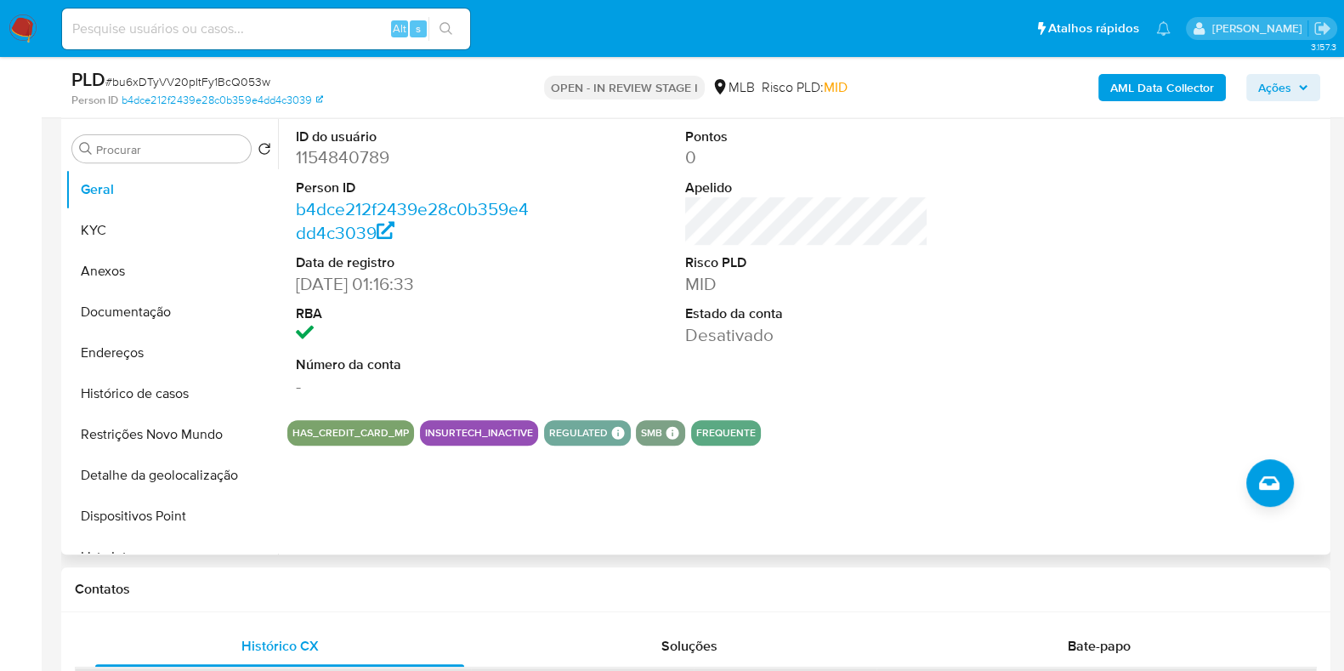
scroll to position [852, 0]
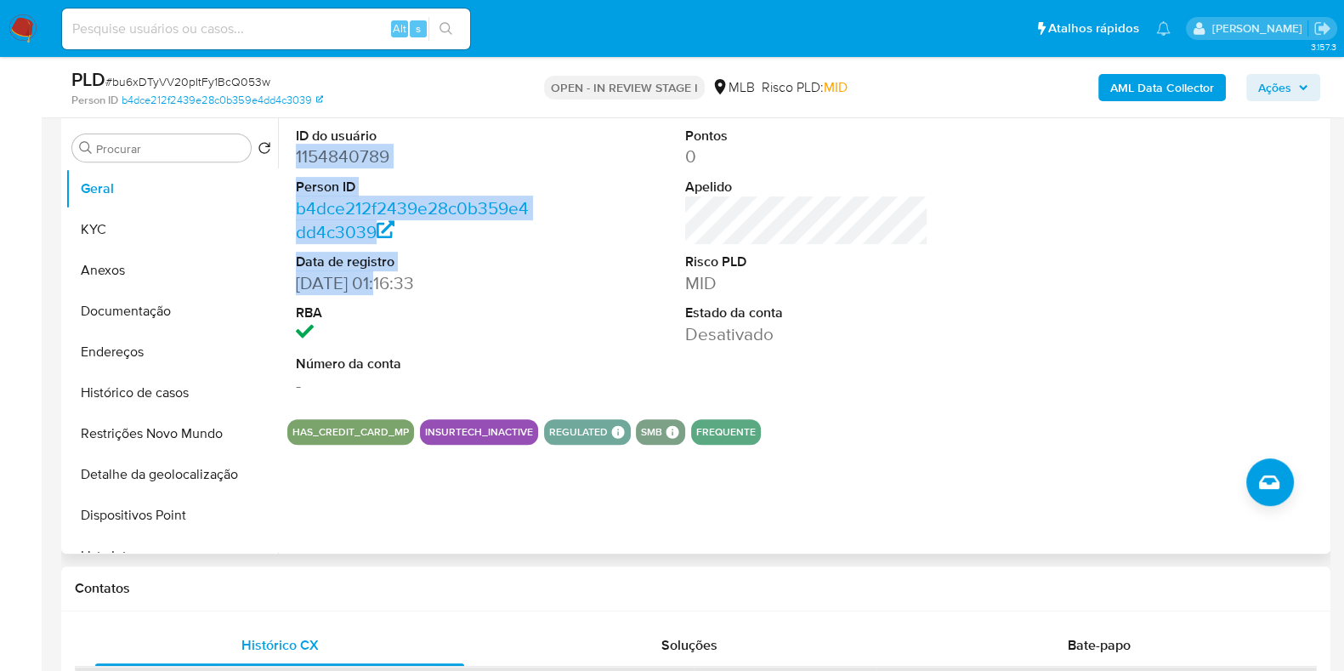
drag, startPoint x: 293, startPoint y: 152, endPoint x: 387, endPoint y: 281, distance: 159.6
click at [386, 281] on div "ID do usuário 1154840789 Person ID b4dce212f2439e28c0b359e4dd4c3039 Data de reg…" at bounding box center [417, 261] width 260 height 287
copy dl "1154840789 Person ID b4dce212f2439e28c0b359e4dd4c3039 Data de registro 05/07/20…"
drag, startPoint x: 1291, startPoint y: 100, endPoint x: 1293, endPoint y: 91, distance: 9.5
click at [1292, 100] on span "Ações" at bounding box center [1275, 87] width 33 height 27
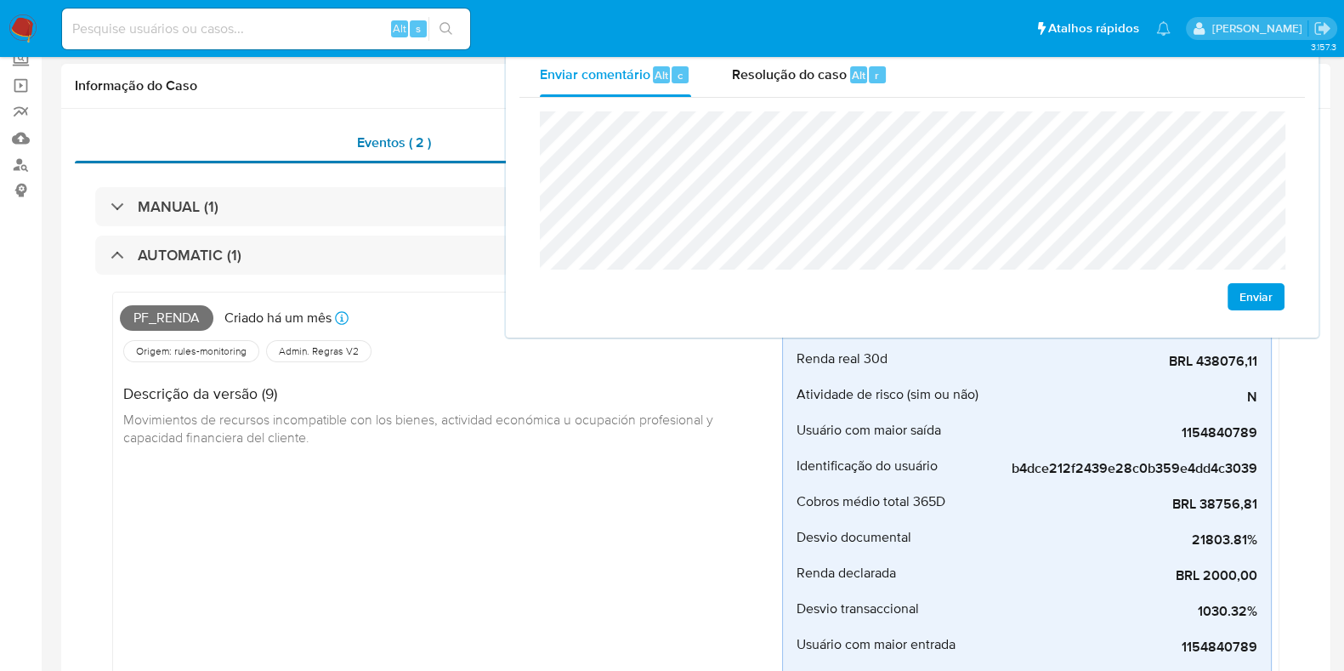
scroll to position [0, 0]
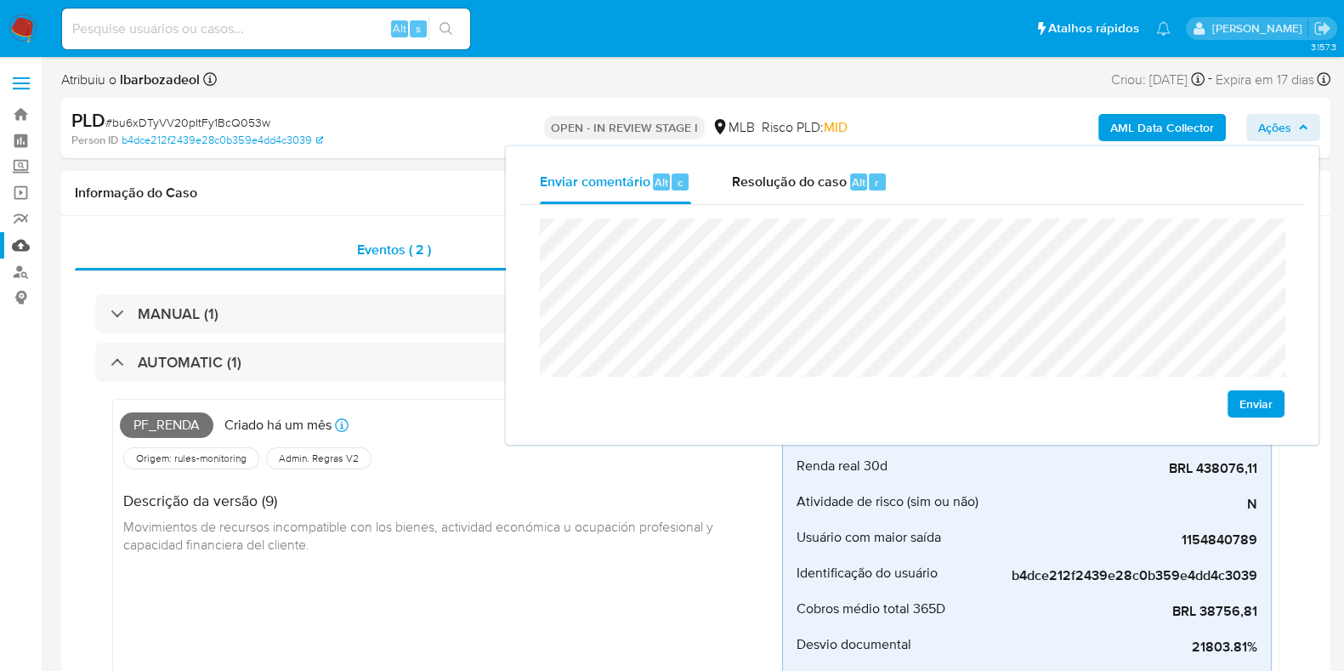
click at [34, 243] on link "Mulan" at bounding box center [101, 245] width 202 height 26
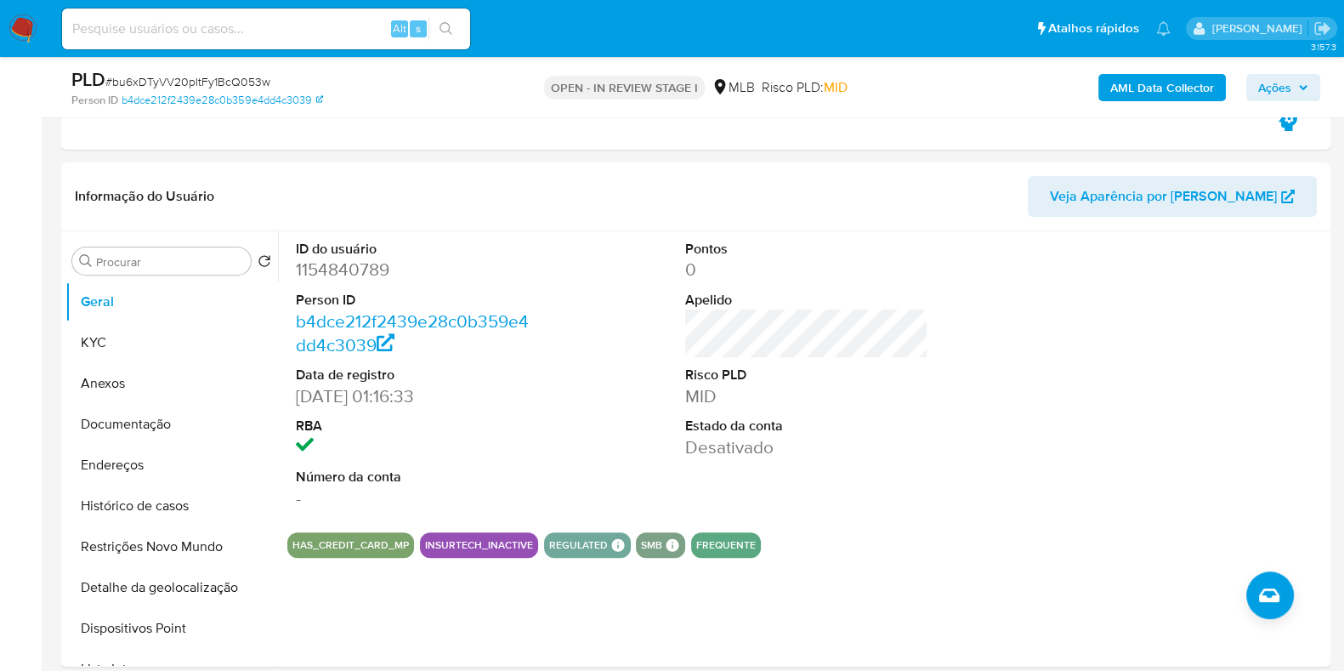
scroll to position [759, 0]
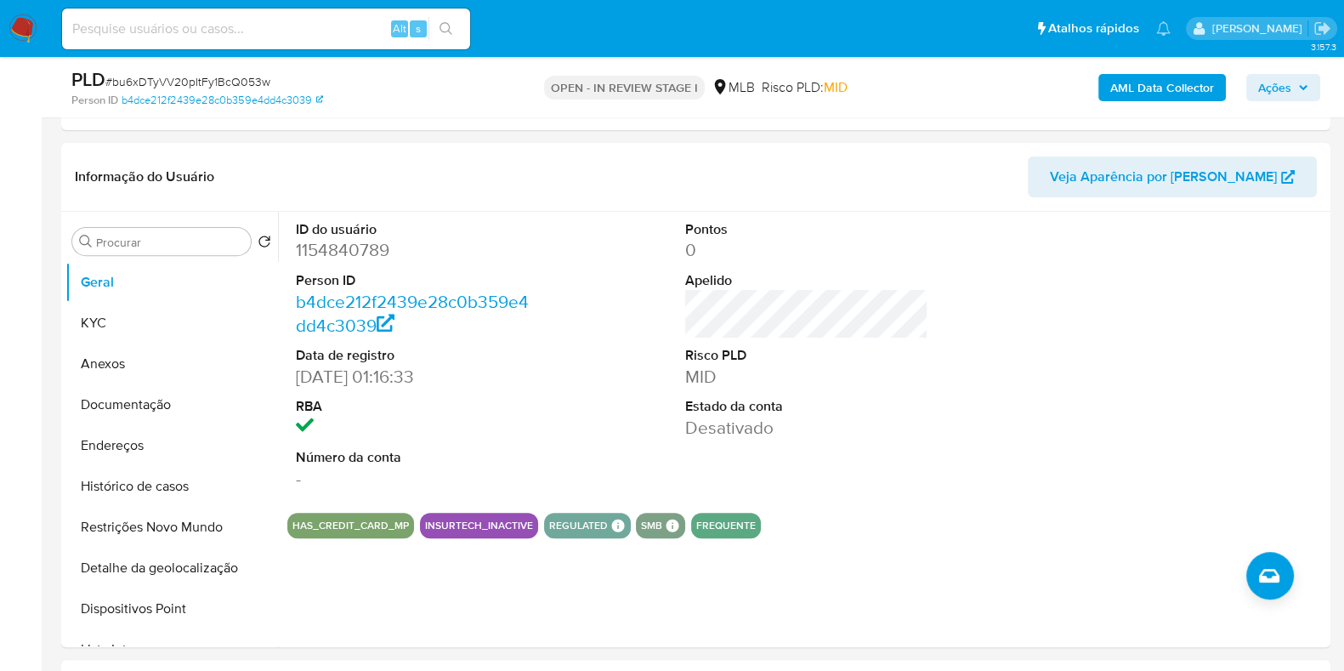
click at [1290, 84] on span "Ações" at bounding box center [1275, 87] width 33 height 27
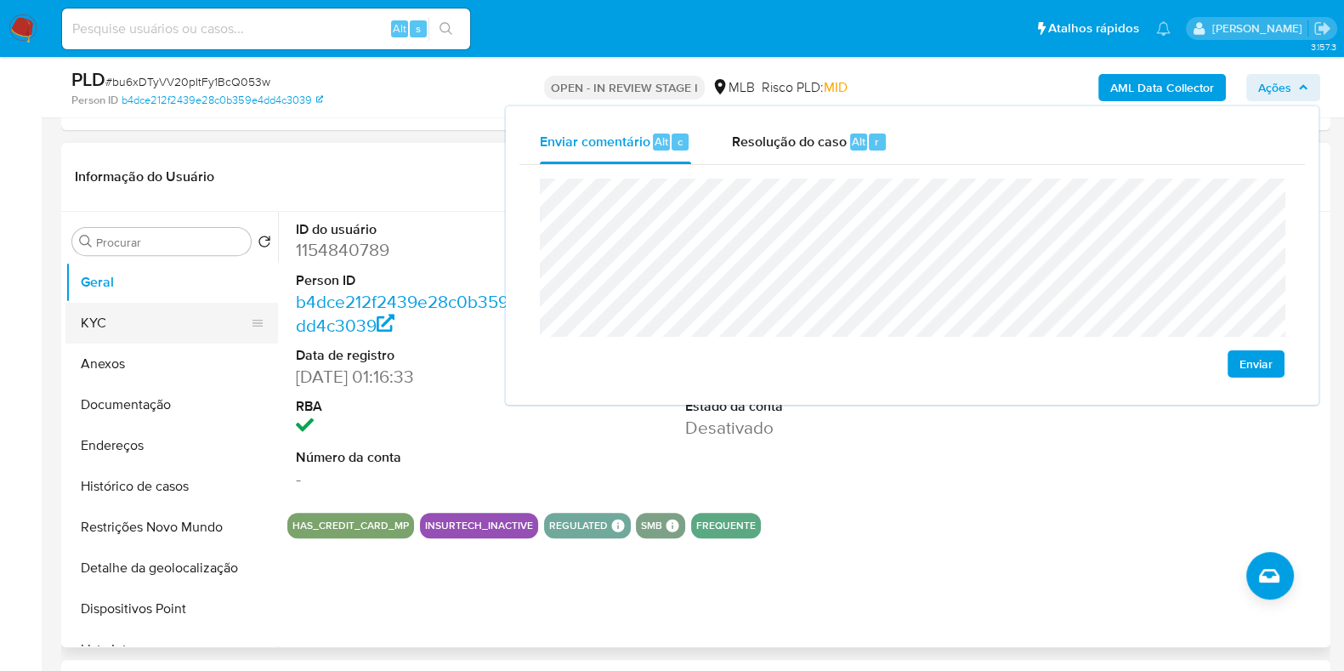
click at [180, 327] on button "KYC" at bounding box center [164, 323] width 199 height 41
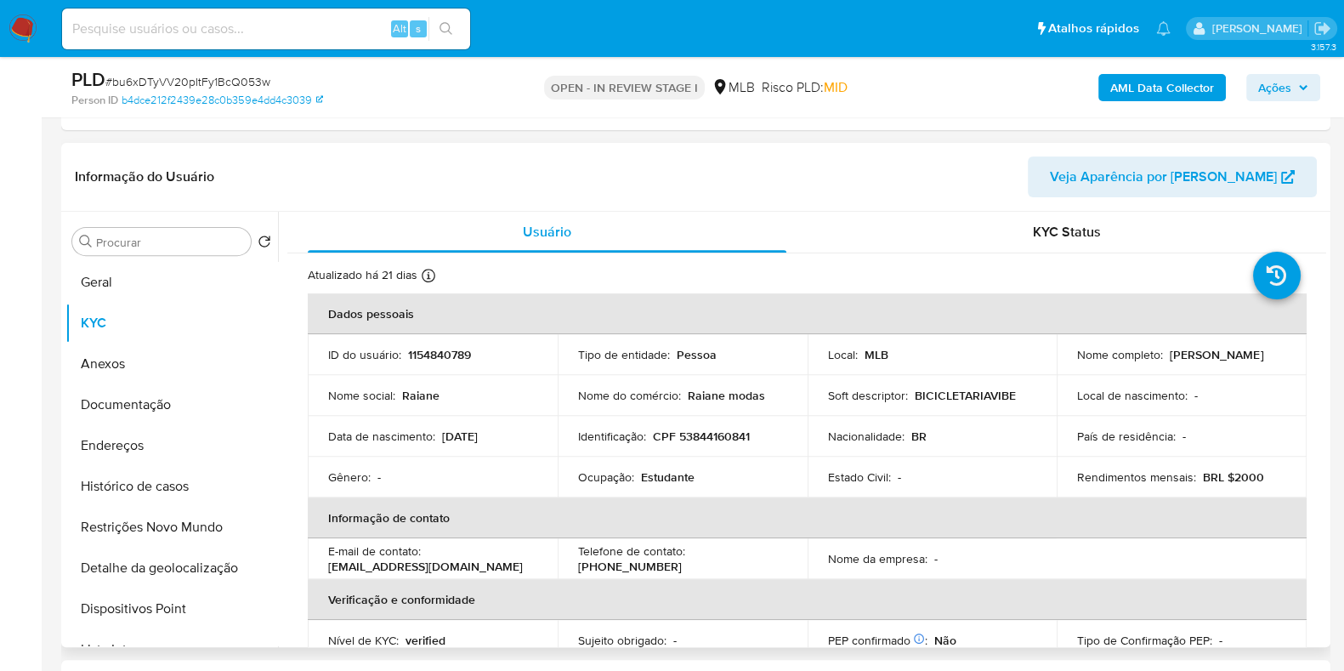
click at [684, 432] on p "CPF 53844160841" at bounding box center [701, 436] width 97 height 15
copy p "53844160841"
click at [1285, 91] on span "Ações" at bounding box center [1275, 87] width 33 height 27
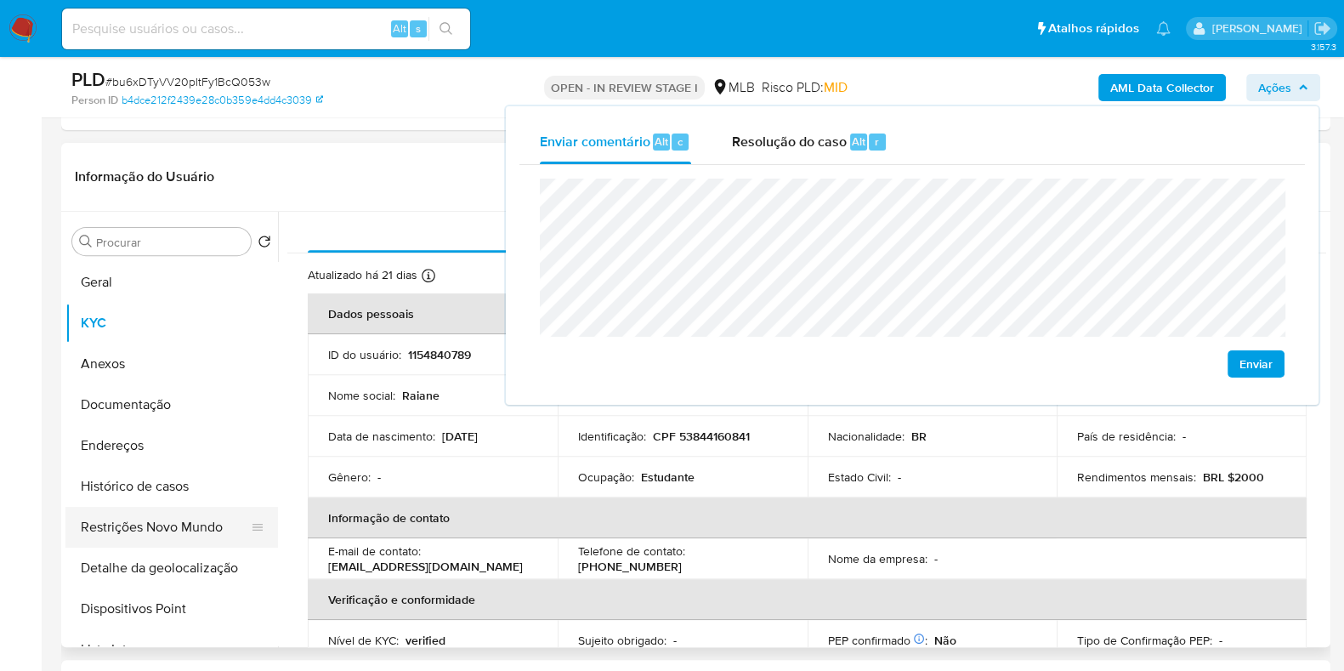
click at [217, 525] on button "Restrições Novo Mundo" at bounding box center [164, 527] width 199 height 41
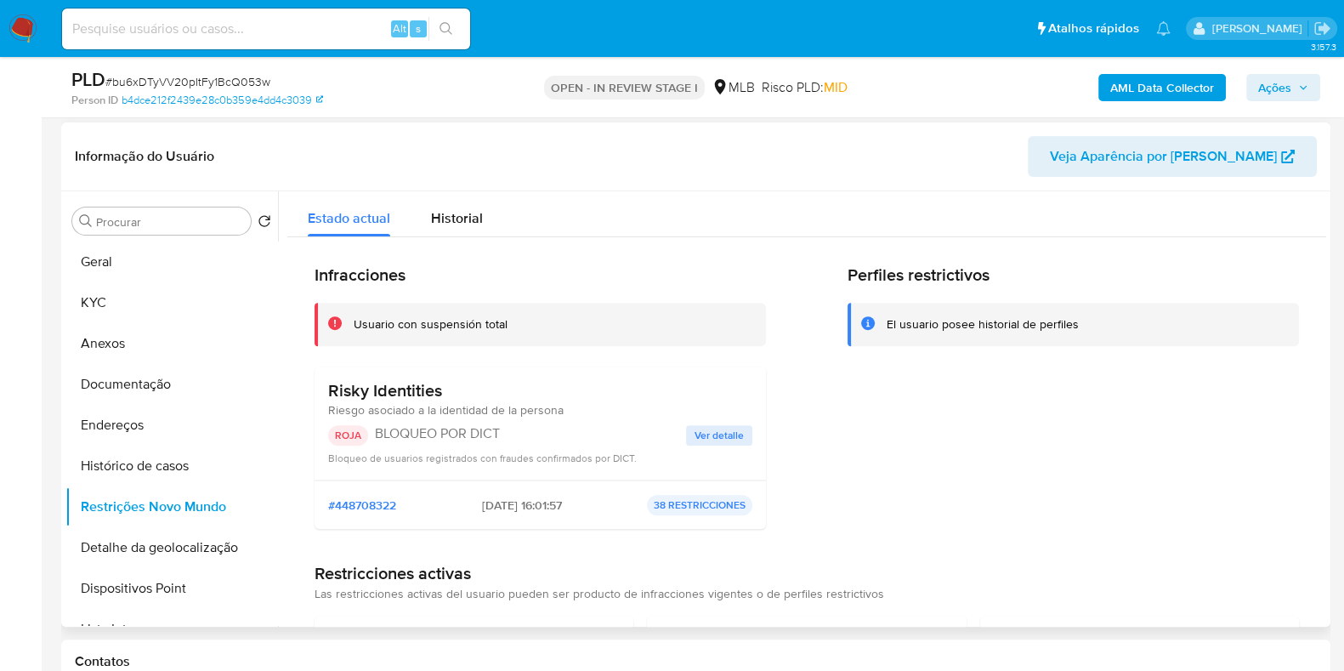
click at [711, 427] on span "Ver detalle" at bounding box center [719, 435] width 49 height 17
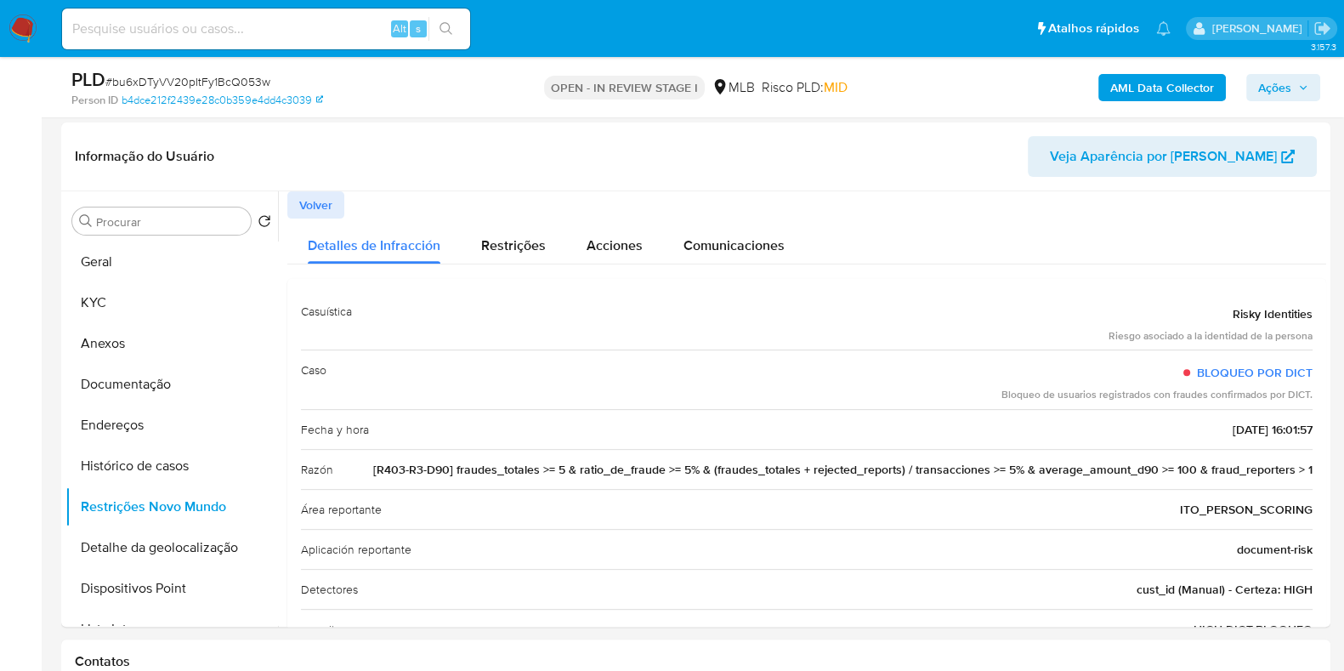
drag, startPoint x: 1291, startPoint y: 86, endPoint x: 1259, endPoint y: 93, distance: 33.0
click at [1290, 87] on span "Ações" at bounding box center [1275, 87] width 33 height 27
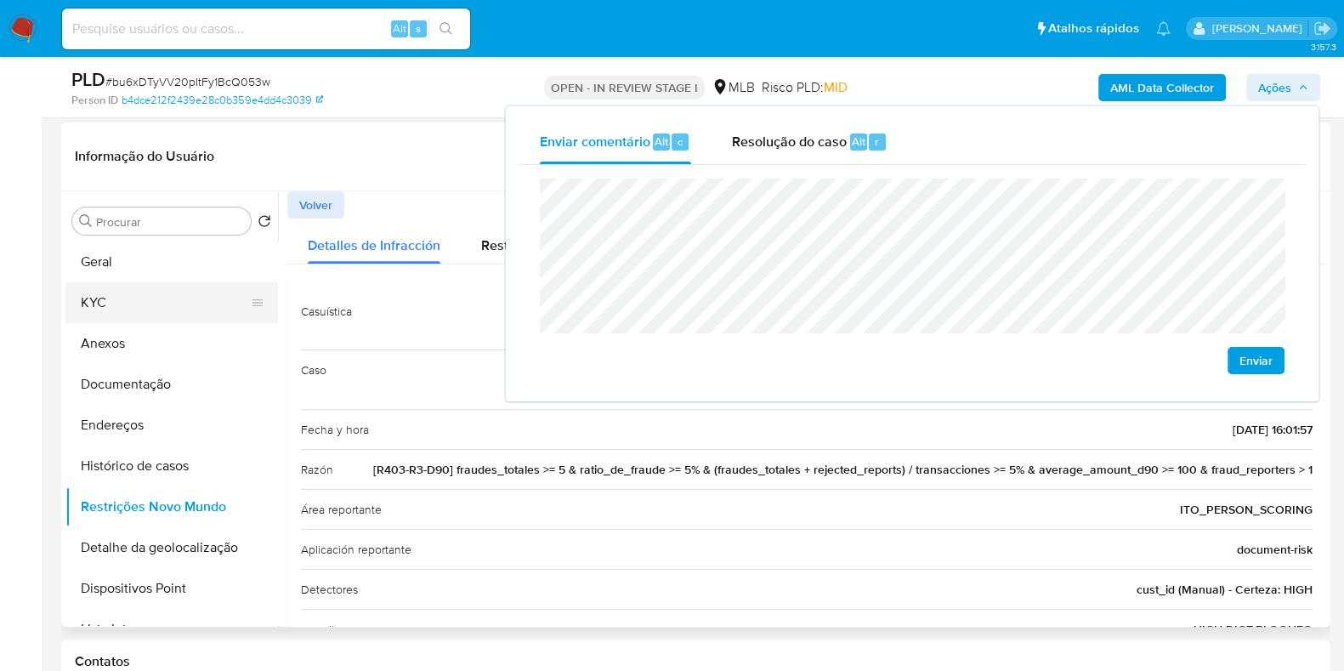
click at [174, 305] on button "KYC" at bounding box center [164, 302] width 199 height 41
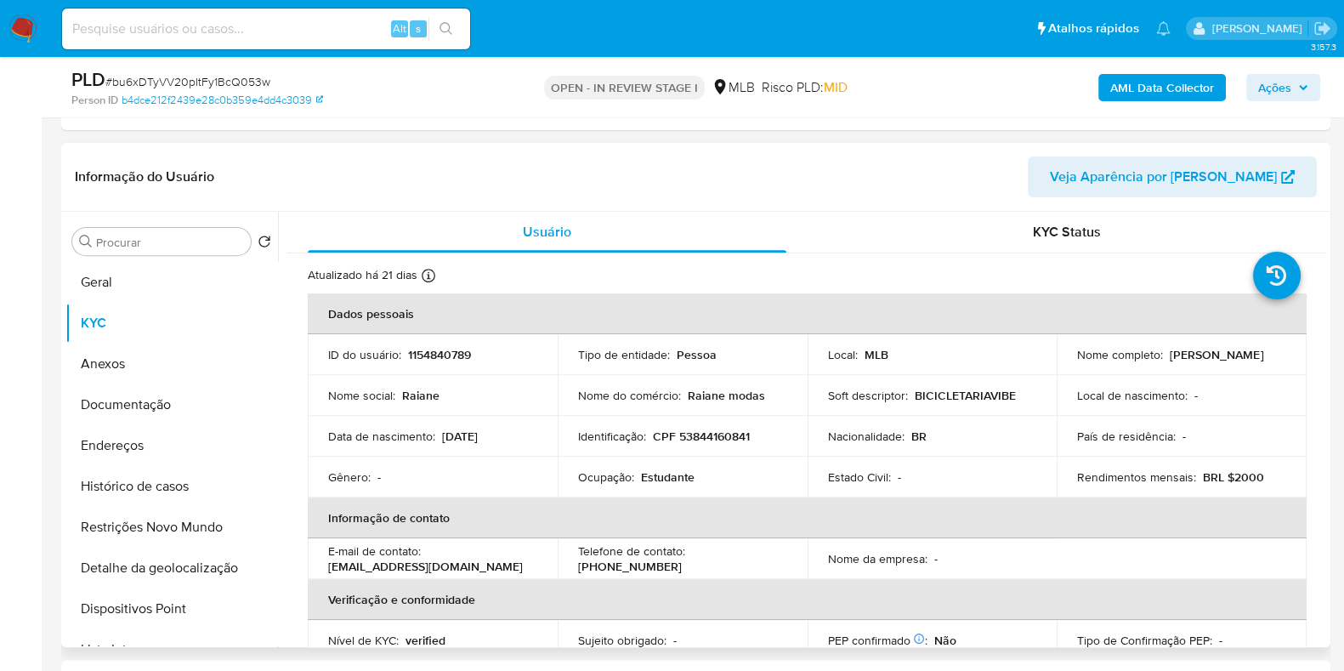
click at [663, 471] on p "Estudante" at bounding box center [668, 476] width 54 height 15
copy p "Estudante"
click at [1302, 90] on icon "button" at bounding box center [1304, 87] width 10 height 10
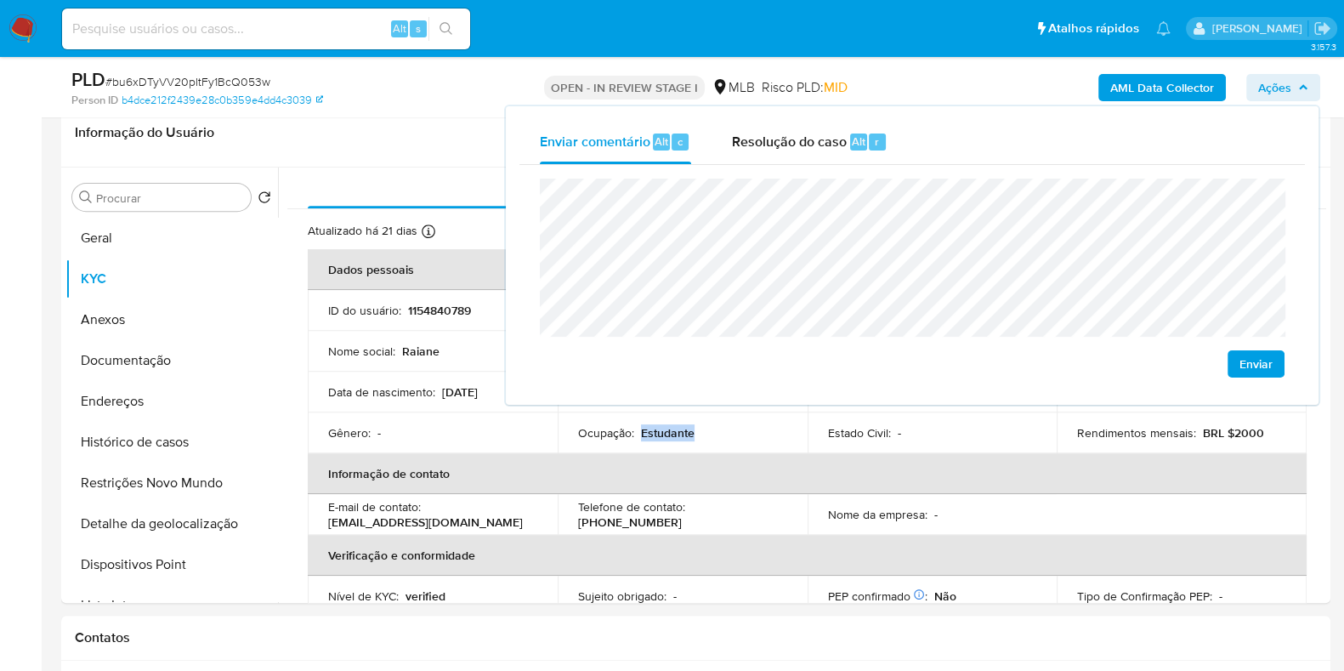
scroll to position [803, 0]
click at [837, 441] on td "Estado Civil : -" at bounding box center [933, 432] width 250 height 41
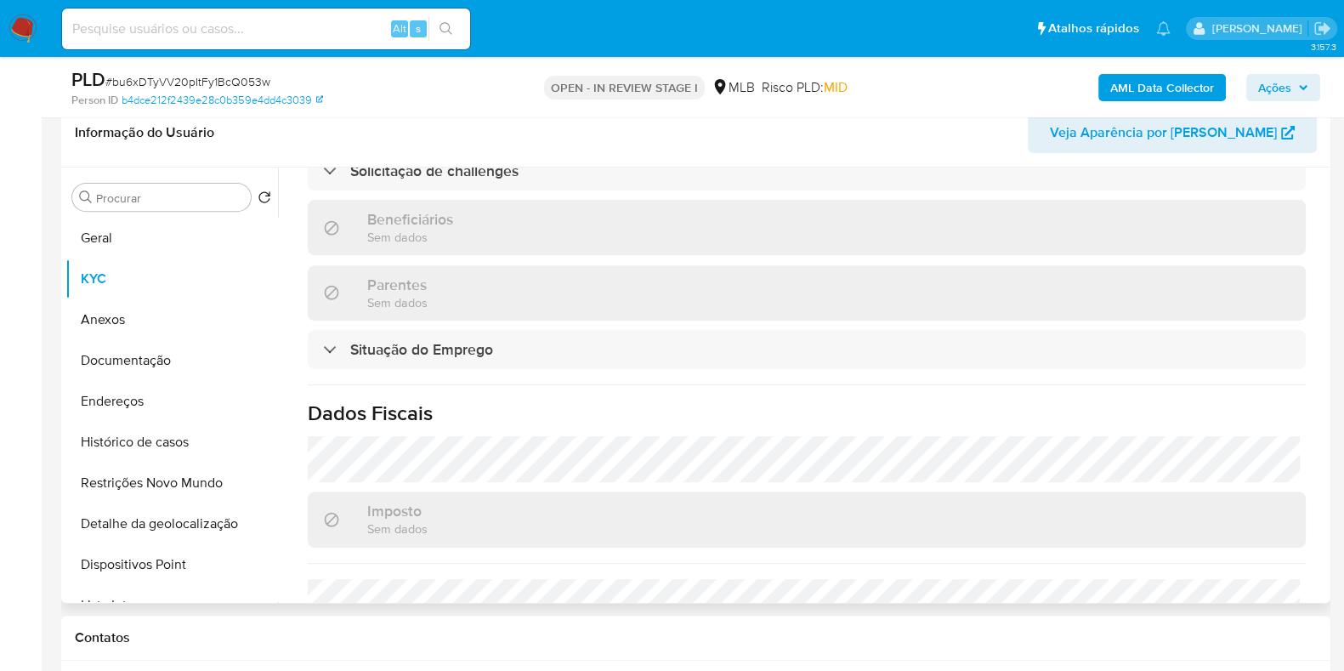
scroll to position [772, 0]
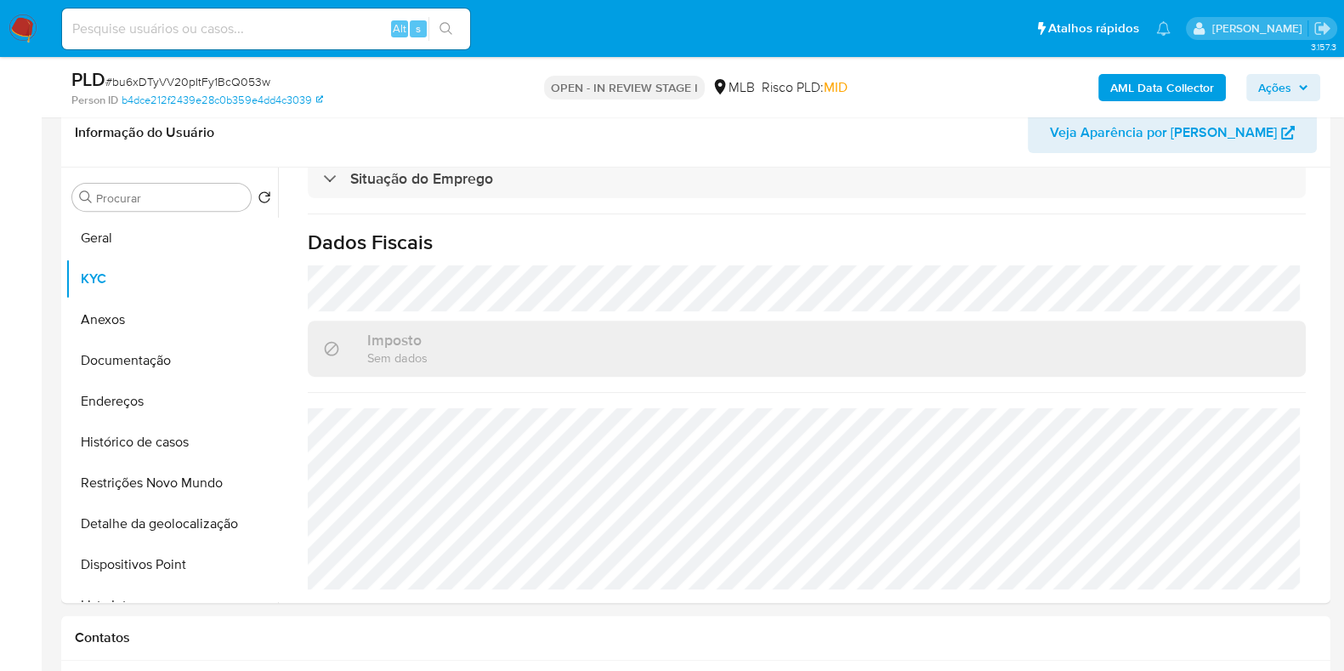
click at [1293, 71] on div "AML Data Collector Ações" at bounding box center [1115, 87] width 412 height 40
click at [1281, 79] on span "Ações" at bounding box center [1275, 87] width 33 height 27
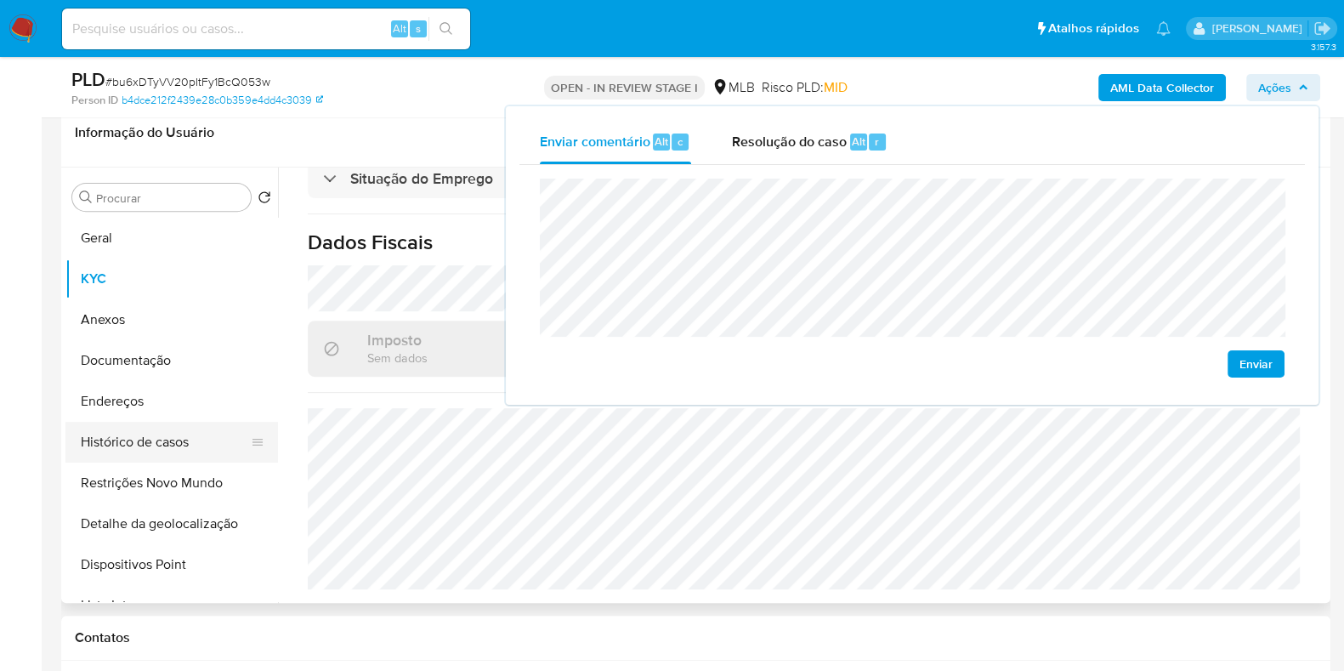
click at [149, 403] on button "Endereços" at bounding box center [171, 401] width 213 height 41
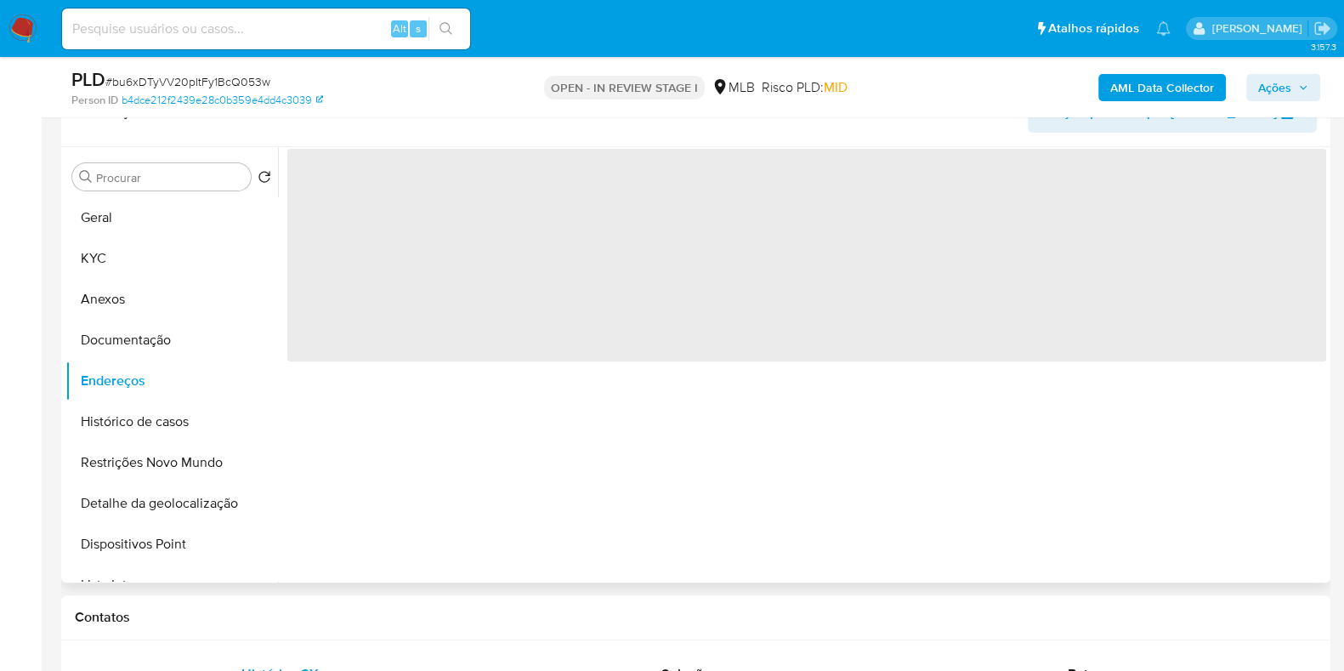
scroll to position [0, 0]
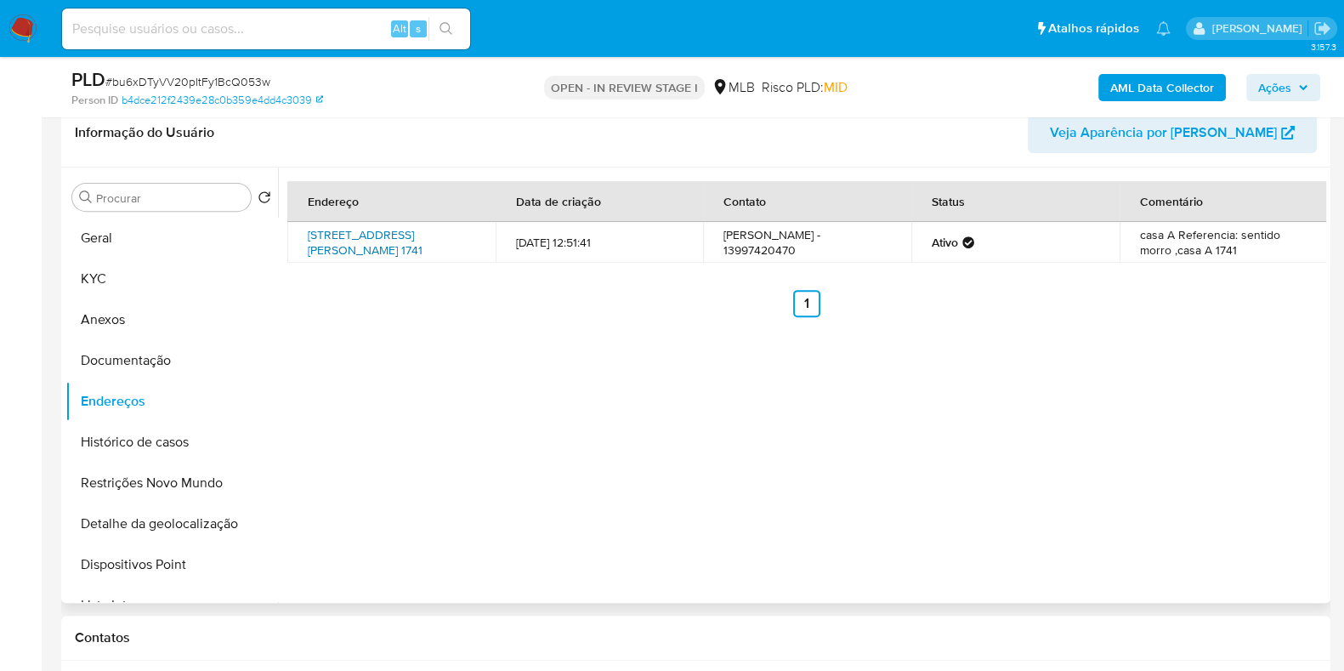
click at [360, 246] on link "Avenida Raul Pompéia 1741, Praia Grande, São Paulo, 11714020, Brasil 1741" at bounding box center [365, 242] width 115 height 32
click at [203, 356] on button "Documentação" at bounding box center [164, 360] width 199 height 41
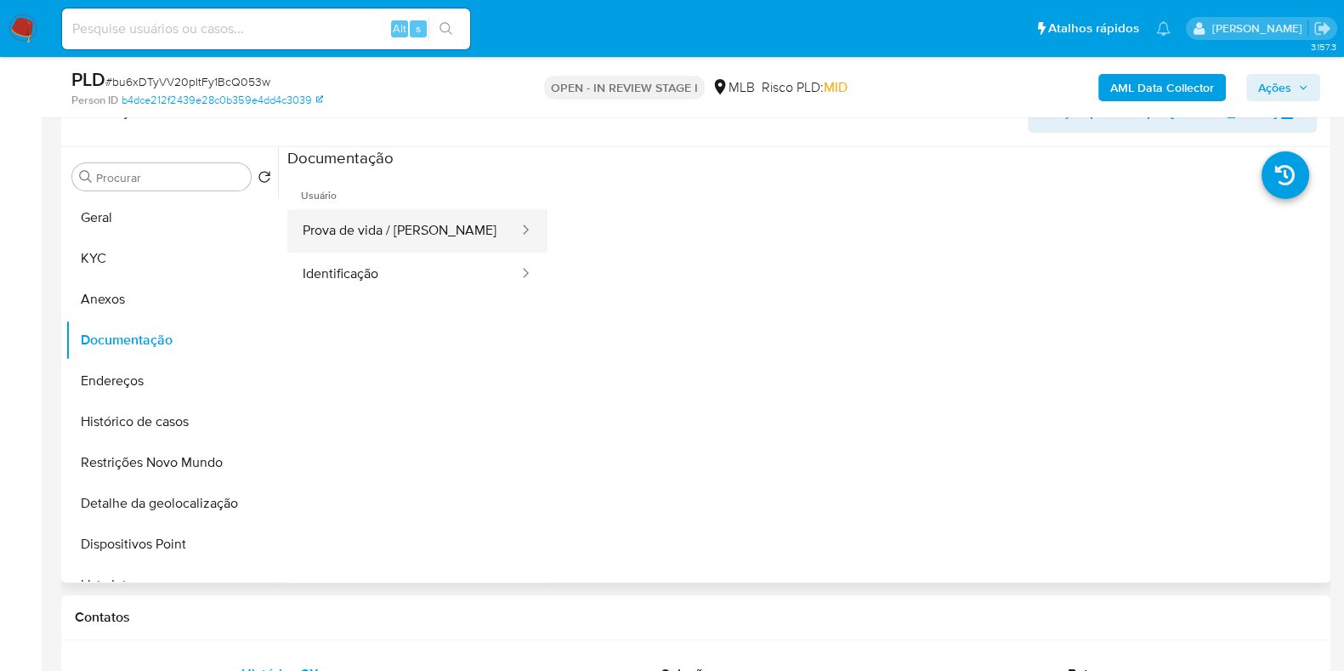
click at [394, 228] on button "Prova de vida / Selfie" at bounding box center [403, 230] width 233 height 43
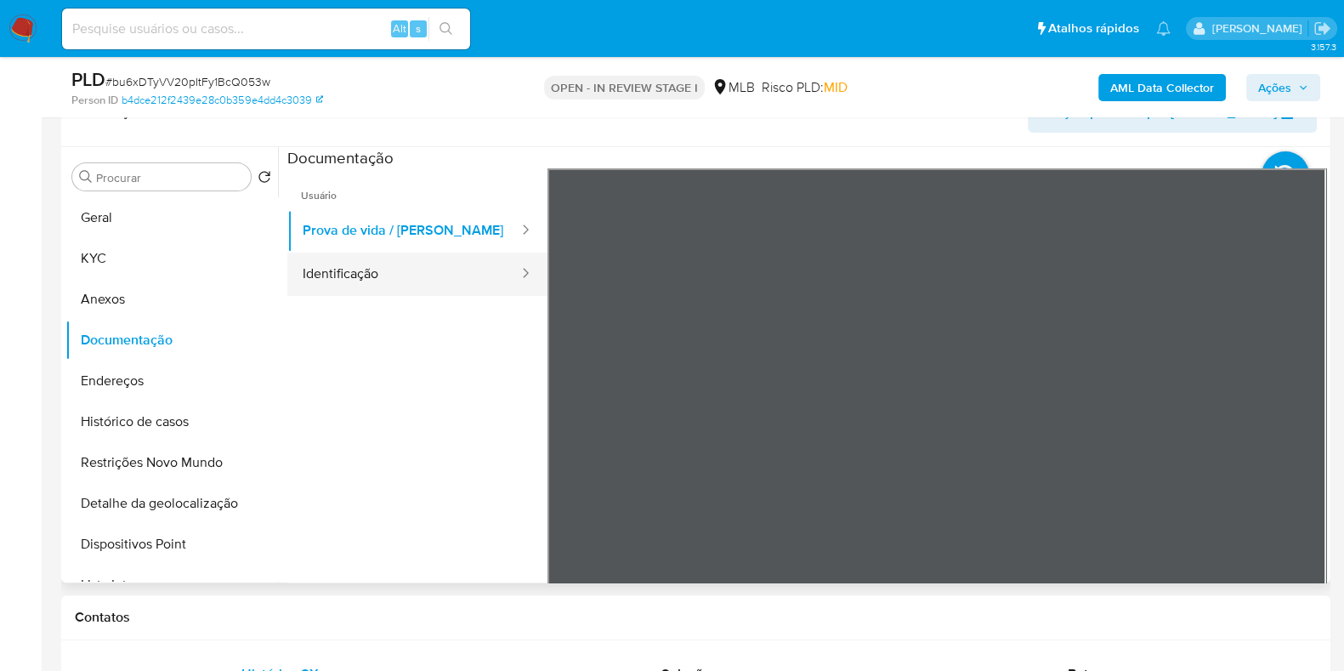
click at [388, 253] on button "Identificação" at bounding box center [403, 274] width 233 height 43
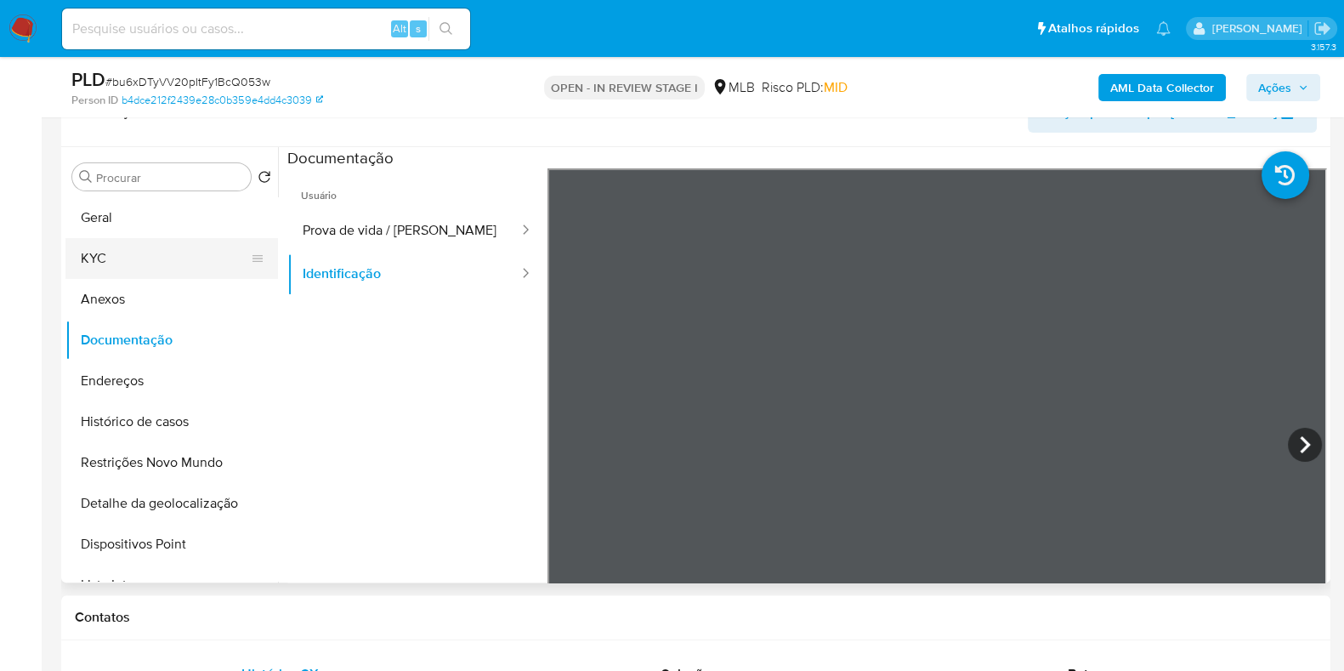
click at [138, 247] on button "KYC" at bounding box center [164, 258] width 199 height 41
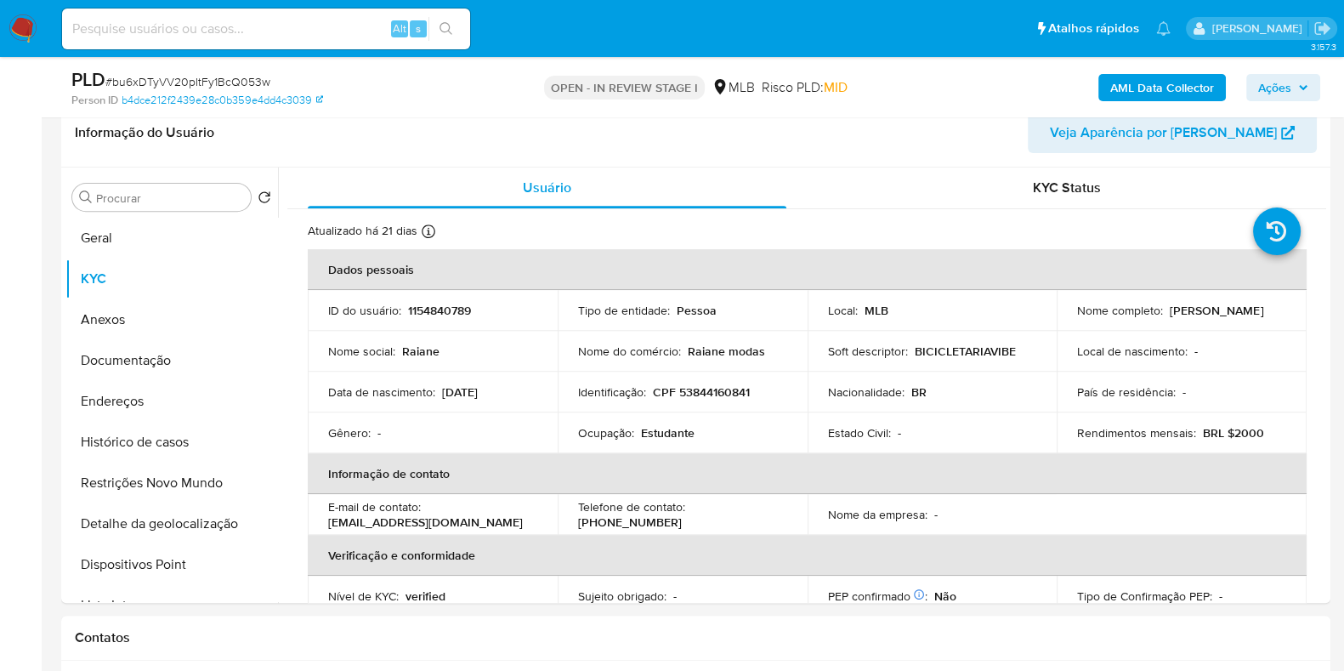
click at [1279, 84] on span "Ações" at bounding box center [1275, 87] width 33 height 27
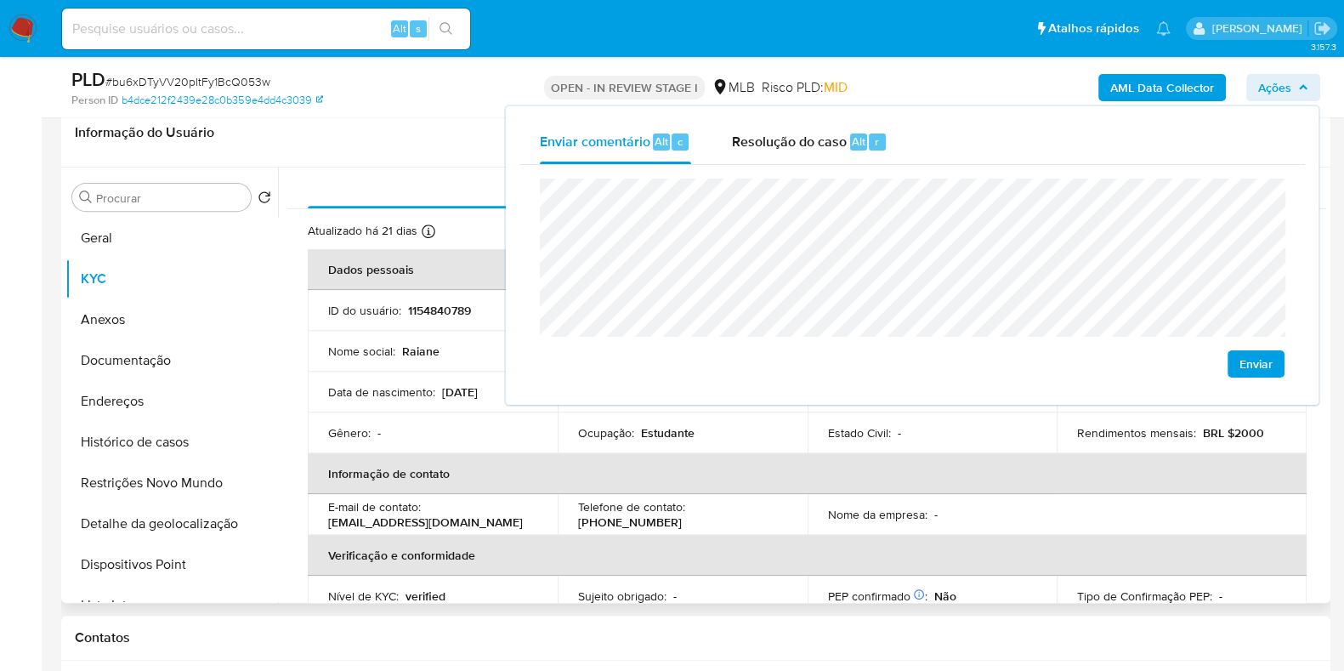
click at [696, 470] on th "Informação de contato" at bounding box center [807, 473] width 999 height 41
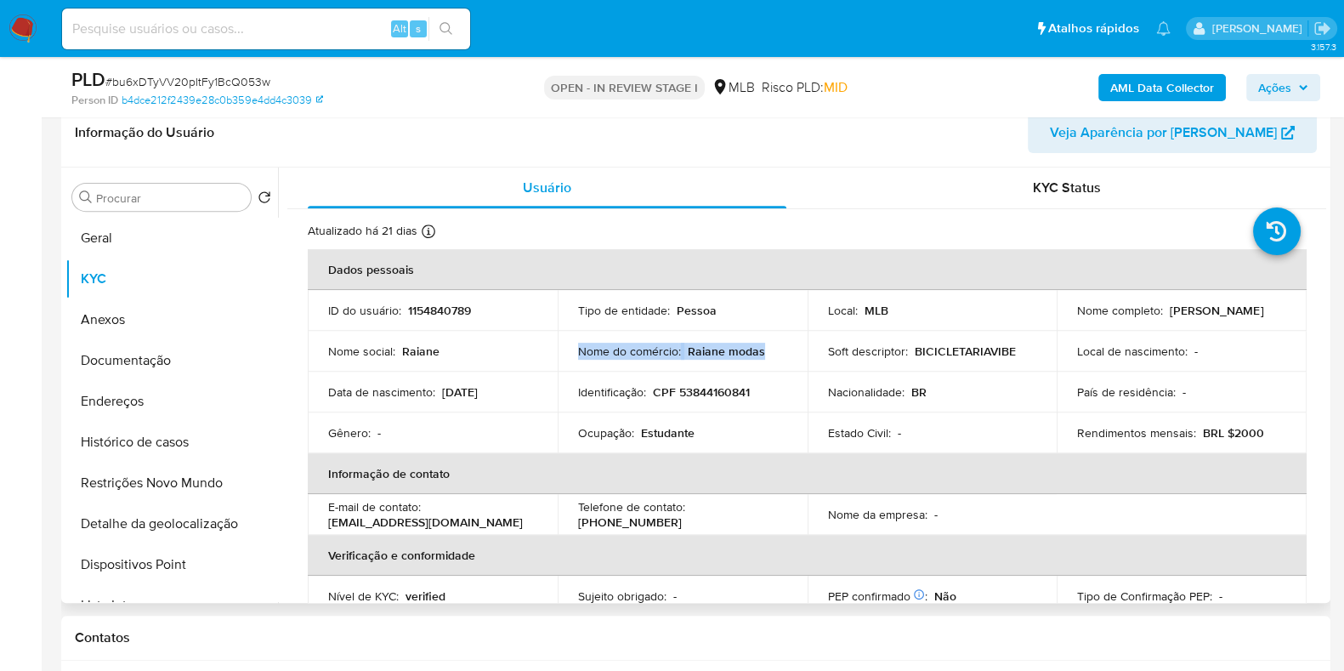
drag, startPoint x: 759, startPoint y: 350, endPoint x: 578, endPoint y: 355, distance: 180.3
click at [578, 355] on div "Nome do comércio : Raiane modas" at bounding box center [682, 351] width 209 height 15
copy div "Nome do comércio : Raiane modas"
drag, startPoint x: 822, startPoint y: 350, endPoint x: 1015, endPoint y: 346, distance: 193.1
click at [1015, 346] on td "Soft descriptor : BICICLETARIAVIBE" at bounding box center [933, 351] width 250 height 41
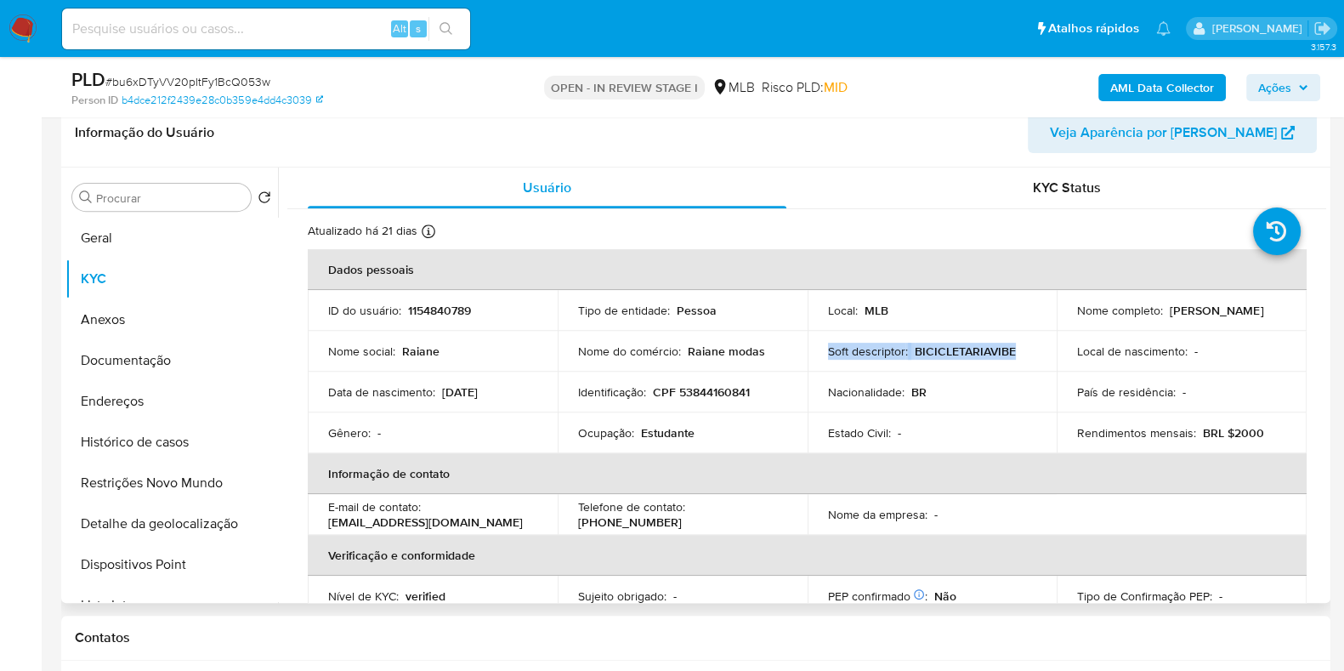
copy div "Soft descriptor : BICICLETARIAVIBE"
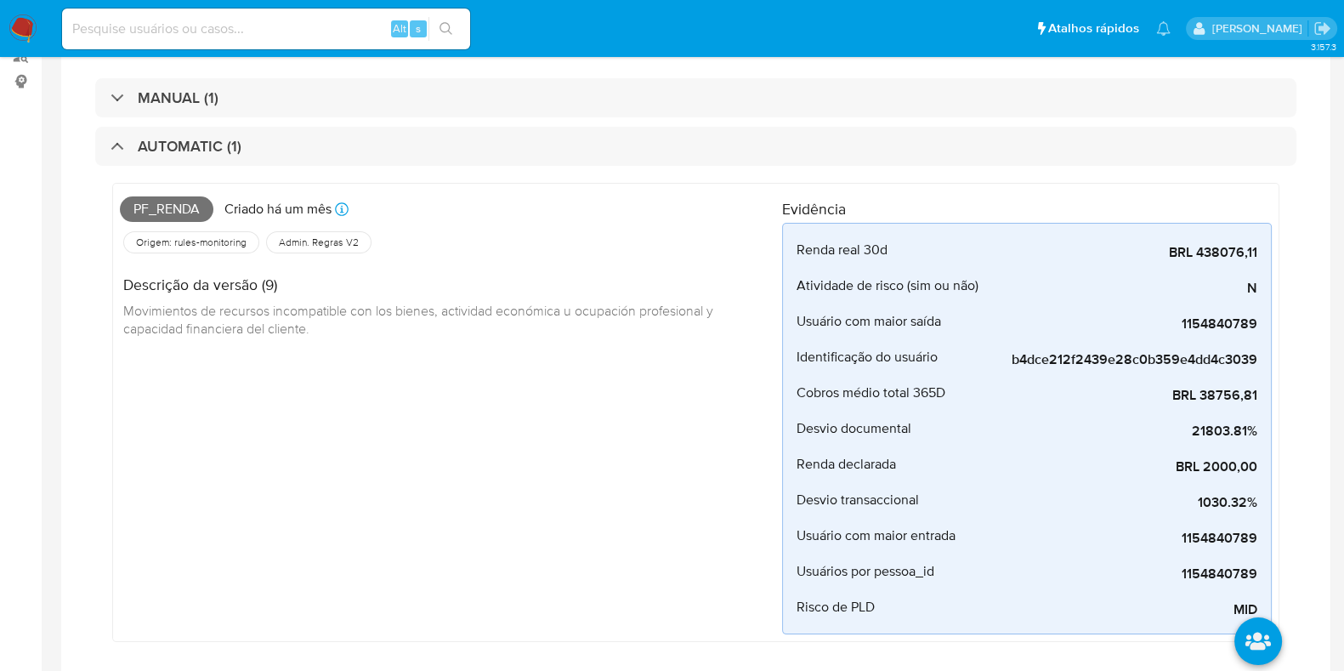
scroll to position [20, 0]
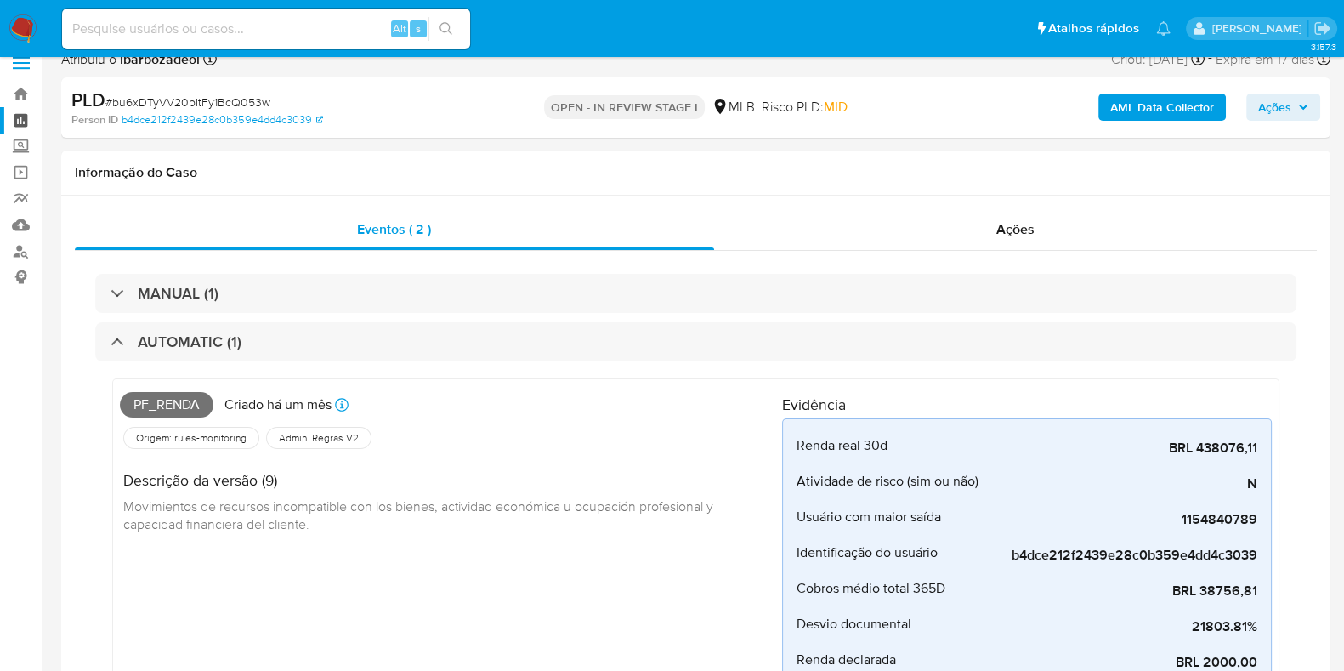
click at [14, 115] on link "Painel" at bounding box center [101, 120] width 202 height 26
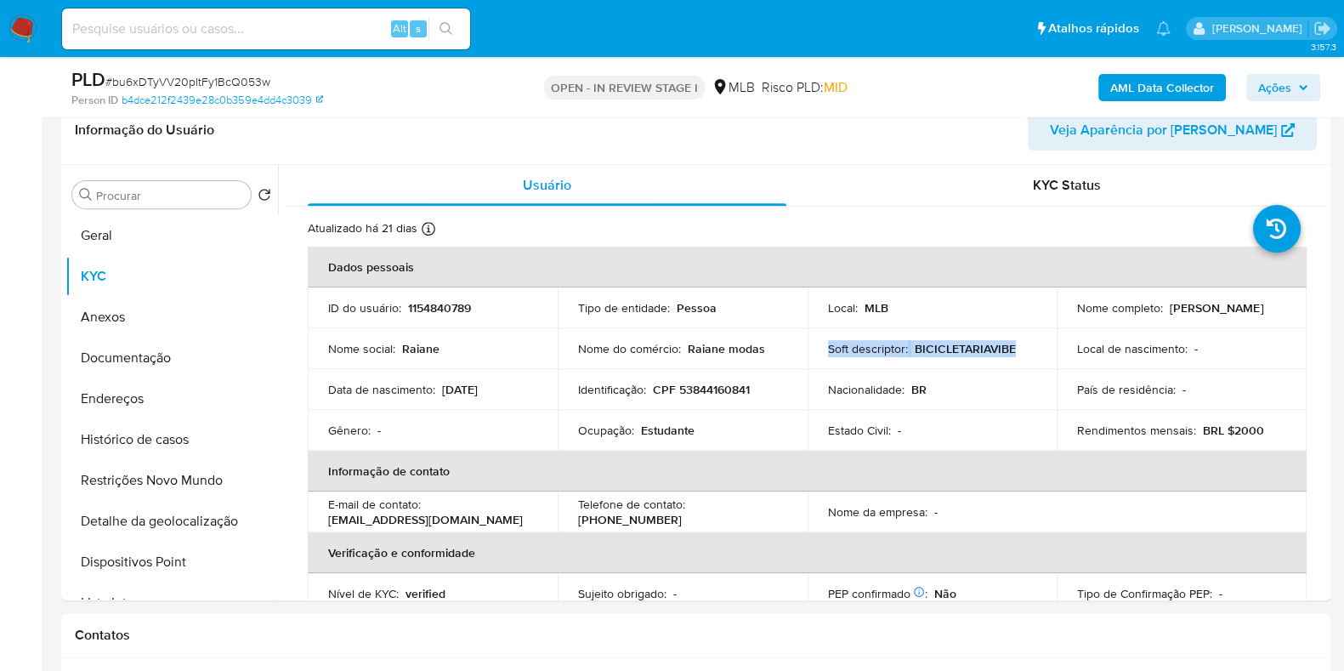
scroll to position [810, 0]
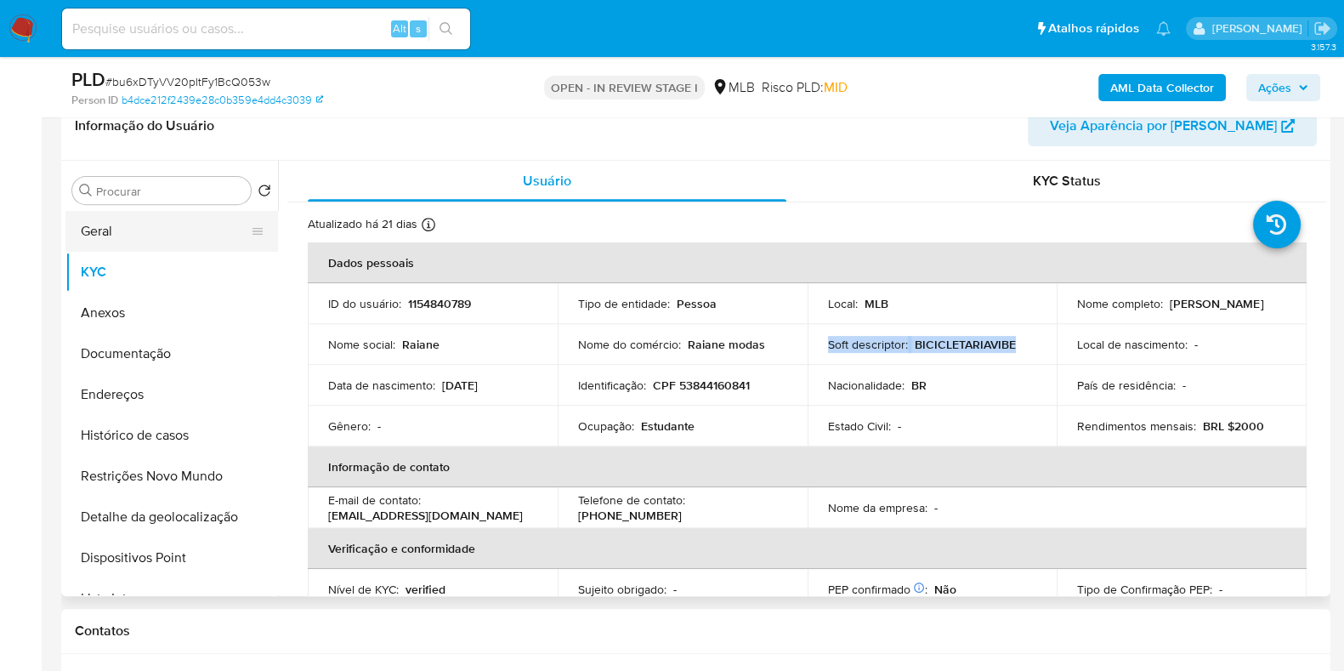
click at [156, 221] on button "Geral" at bounding box center [164, 231] width 199 height 41
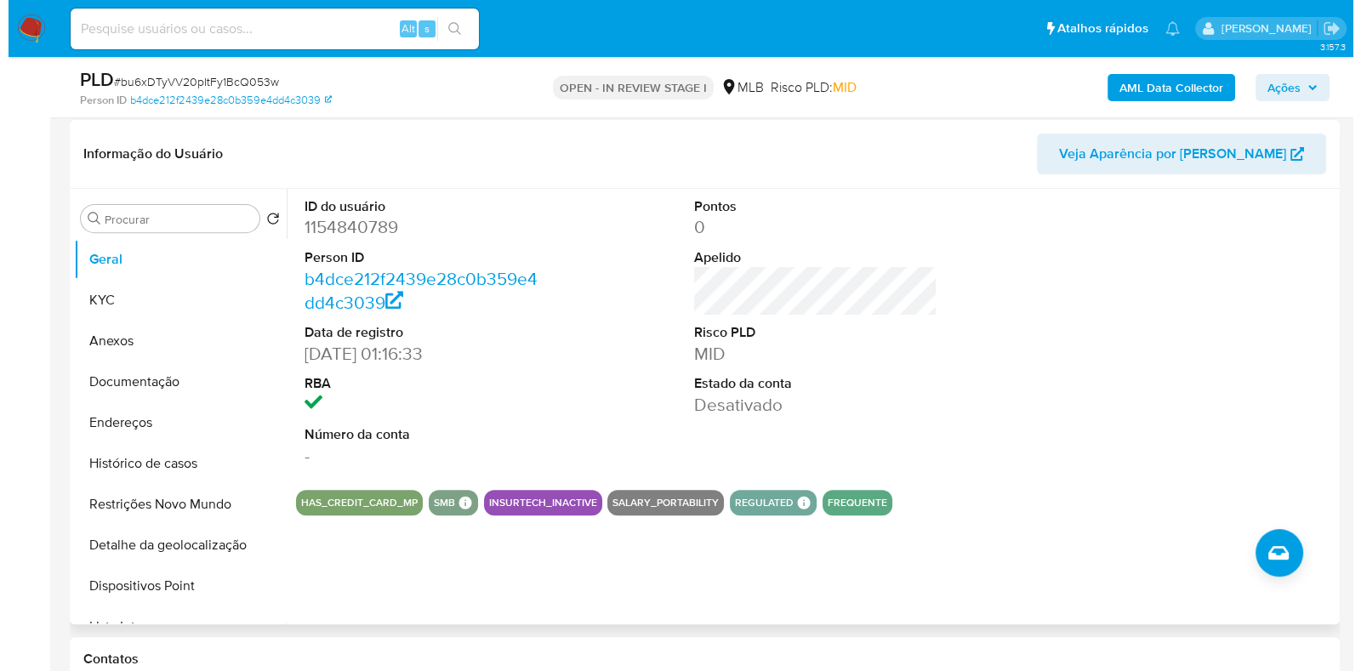
scroll to position [781, 0]
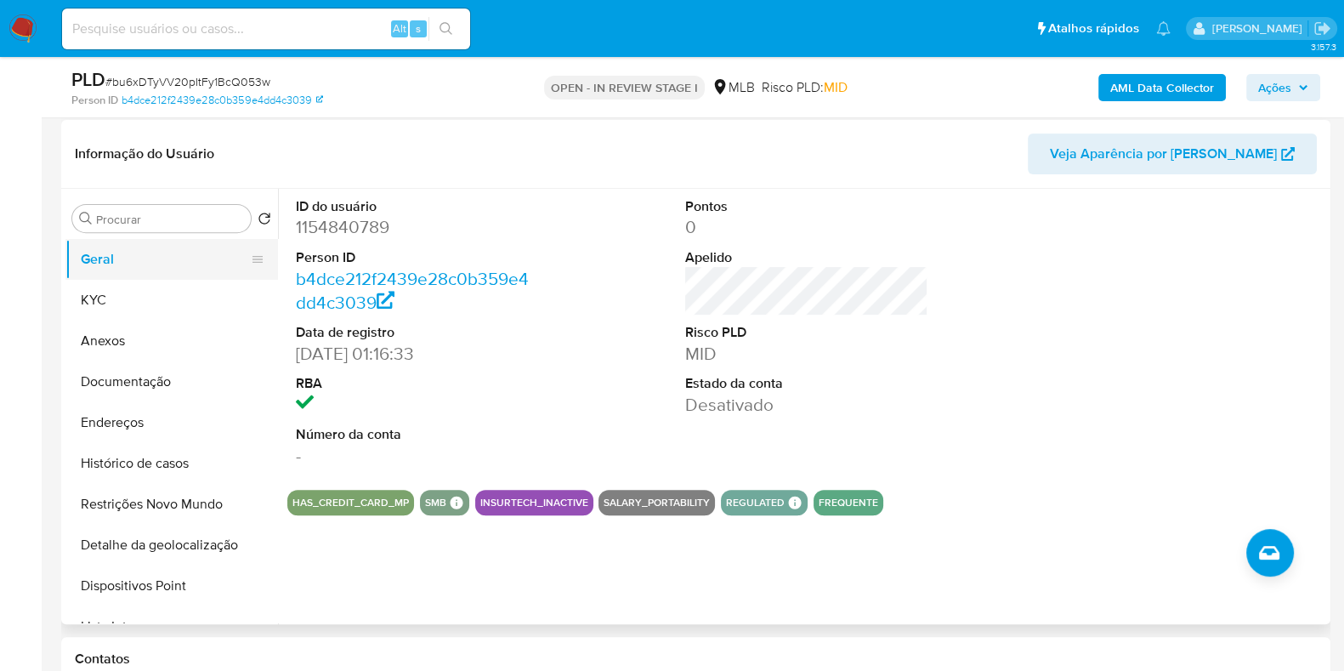
click at [102, 274] on button "Geral" at bounding box center [164, 259] width 199 height 41
drag, startPoint x: 105, startPoint y: 298, endPoint x: 126, endPoint y: 299, distance: 20.5
click at [105, 298] on button "KYC" at bounding box center [171, 300] width 213 height 41
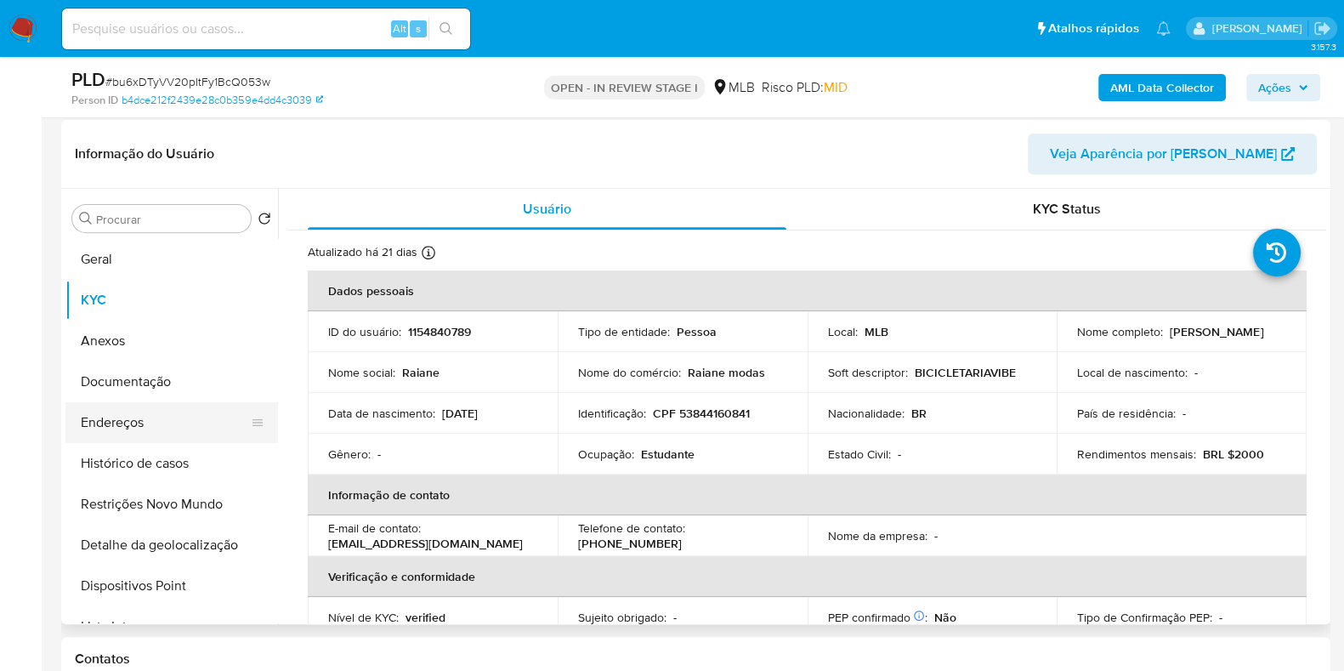
click at [177, 418] on button "Endereços" at bounding box center [164, 422] width 199 height 41
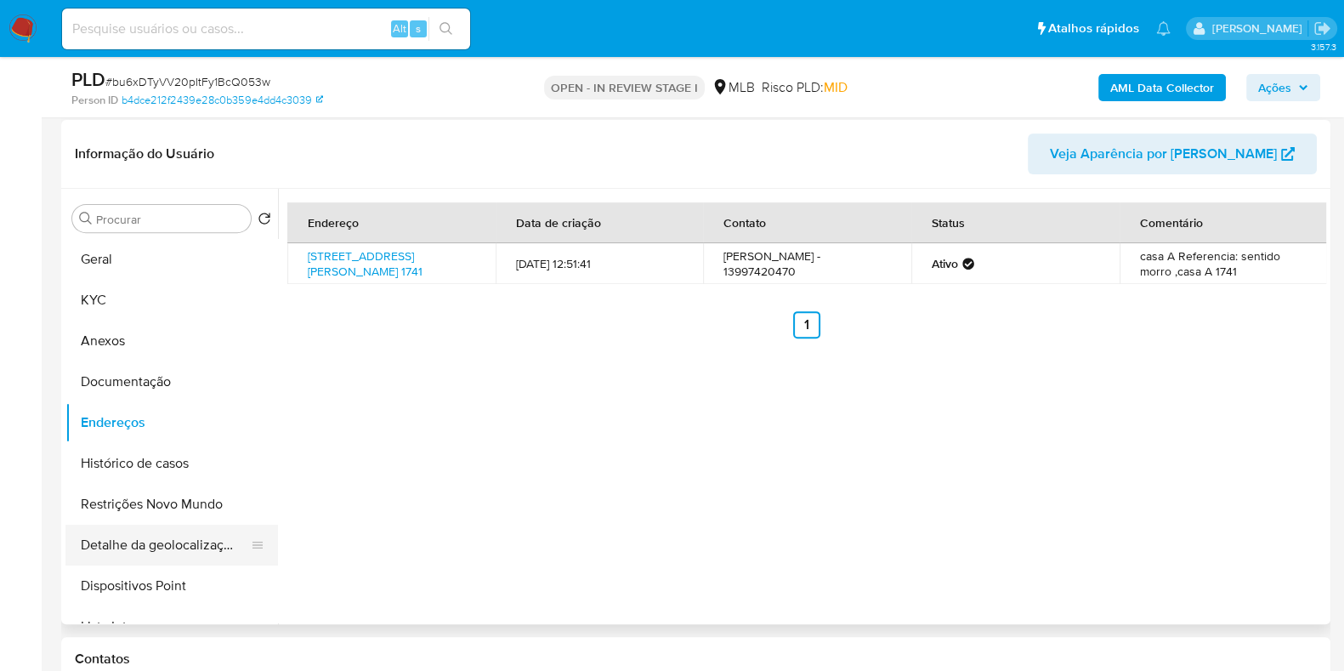
click at [163, 542] on button "Detalhe da geolocalização" at bounding box center [164, 545] width 199 height 41
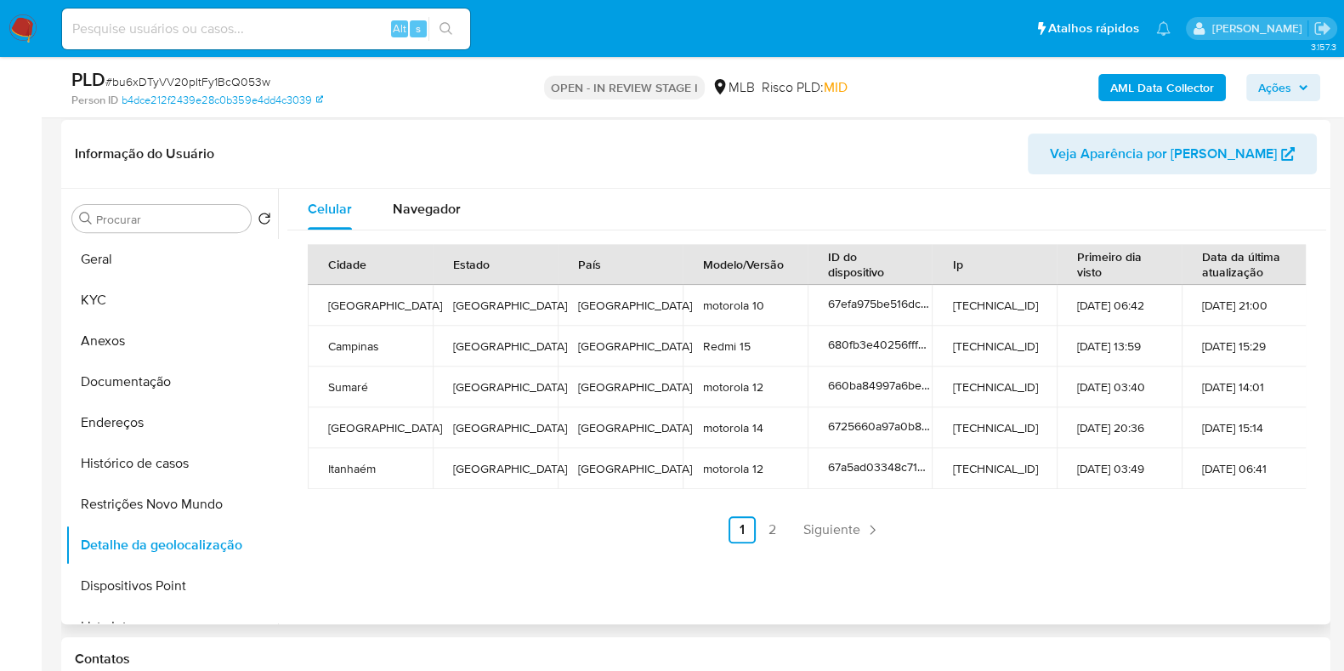
click at [163, 498] on button "Restrições Novo Mundo" at bounding box center [171, 504] width 213 height 41
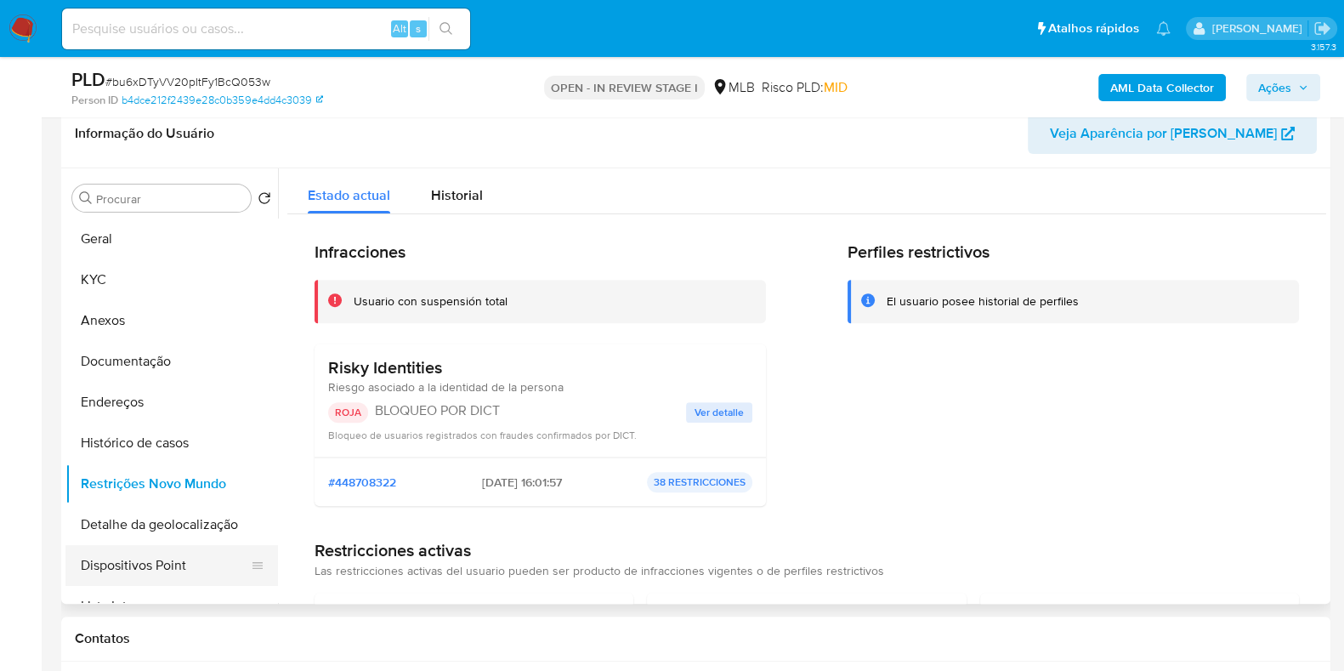
click at [120, 563] on button "Dispositivos Point" at bounding box center [164, 565] width 199 height 41
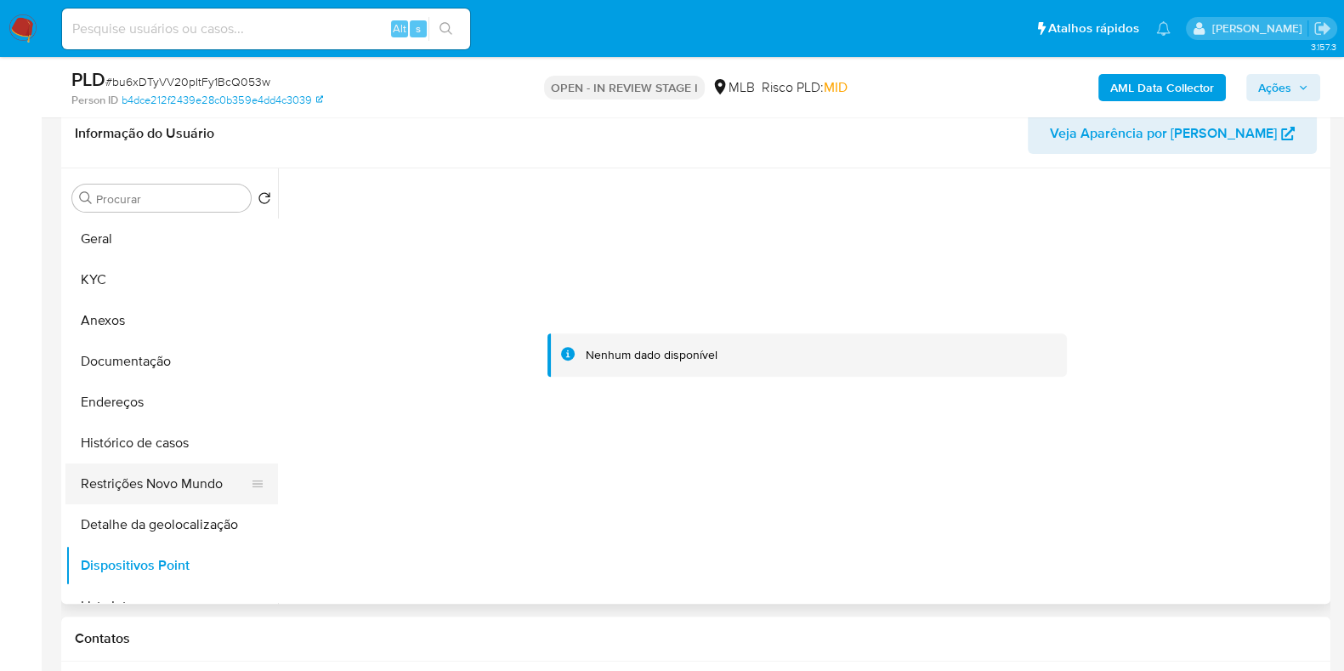
click at [158, 476] on button "Restrições Novo Mundo" at bounding box center [164, 483] width 199 height 41
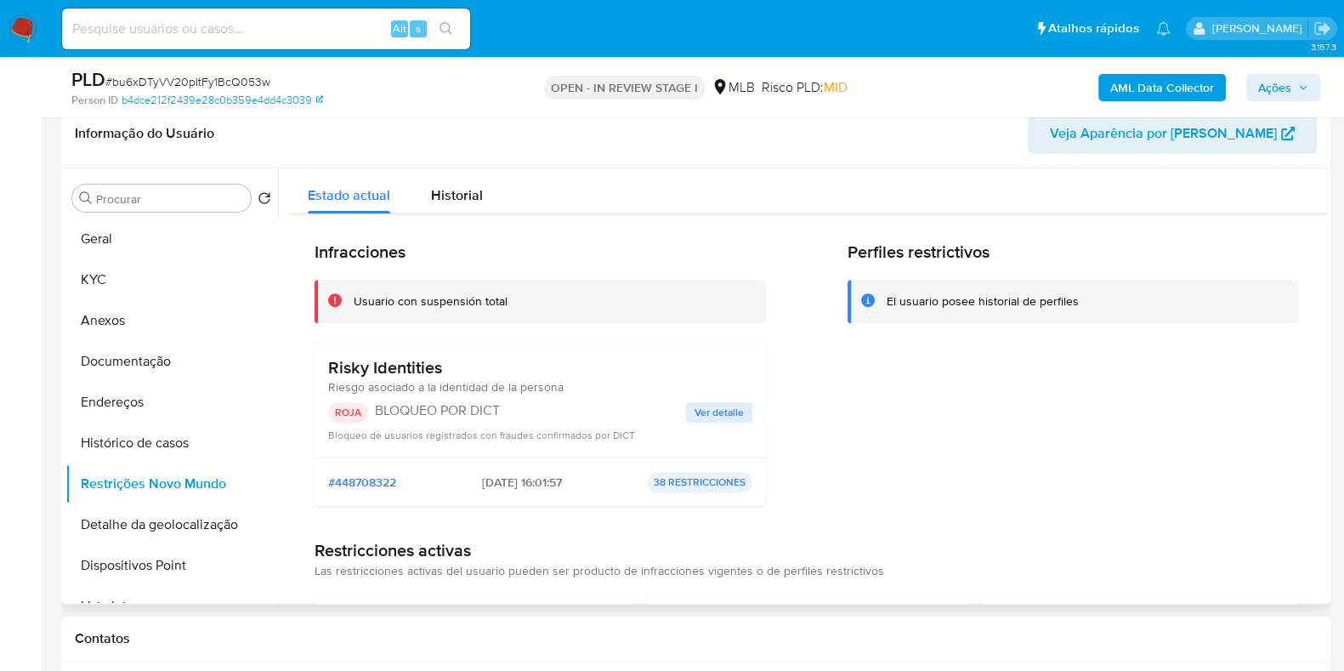
drag, startPoint x: 506, startPoint y: 409, endPoint x: 369, endPoint y: 410, distance: 136.9
click at [369, 410] on div "ROJA BLOQUEO POR DICT" at bounding box center [507, 412] width 358 height 20
click at [128, 266] on button "KYC" at bounding box center [171, 279] width 213 height 41
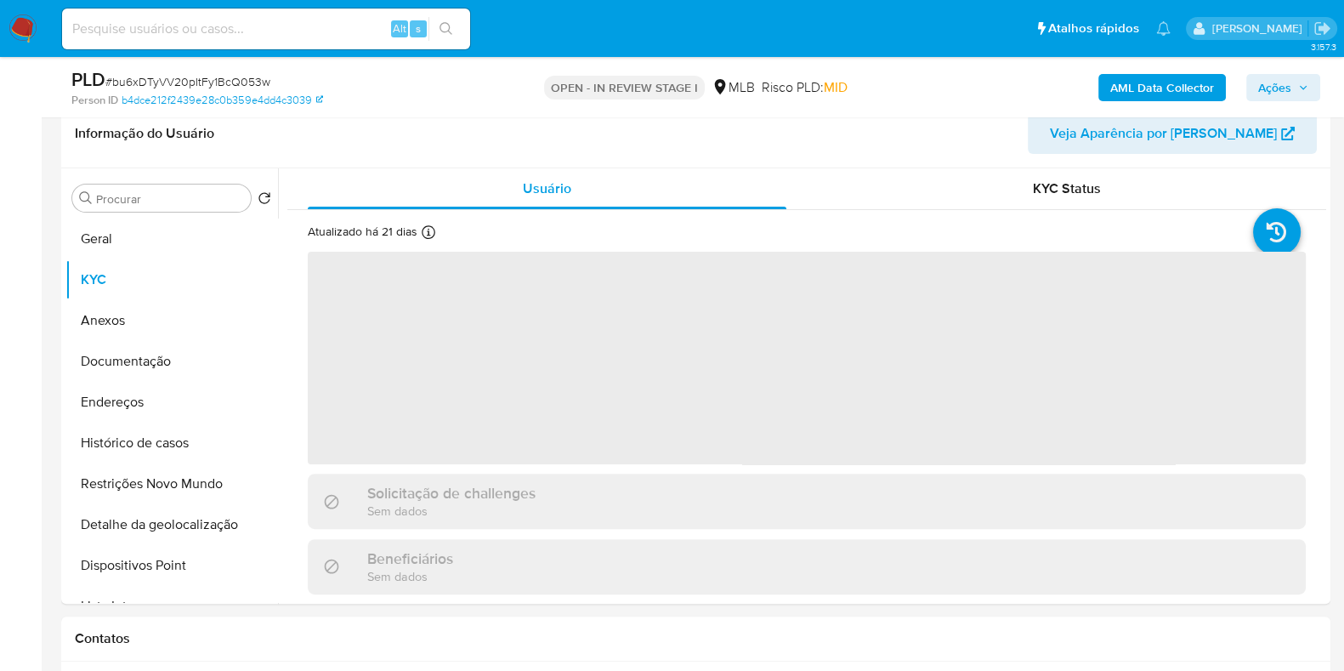
click at [1270, 77] on span "Ações" at bounding box center [1275, 87] width 33 height 27
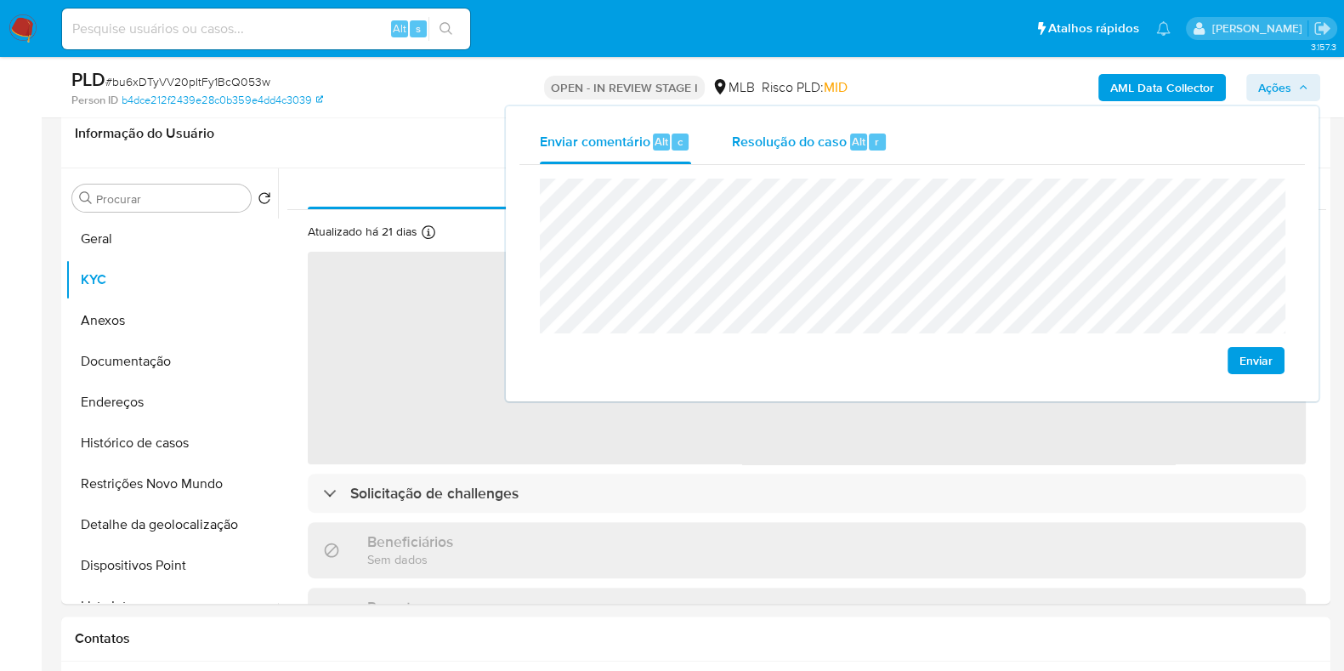
click at [895, 138] on button "Resolução do caso Alt r" at bounding box center [810, 142] width 196 height 44
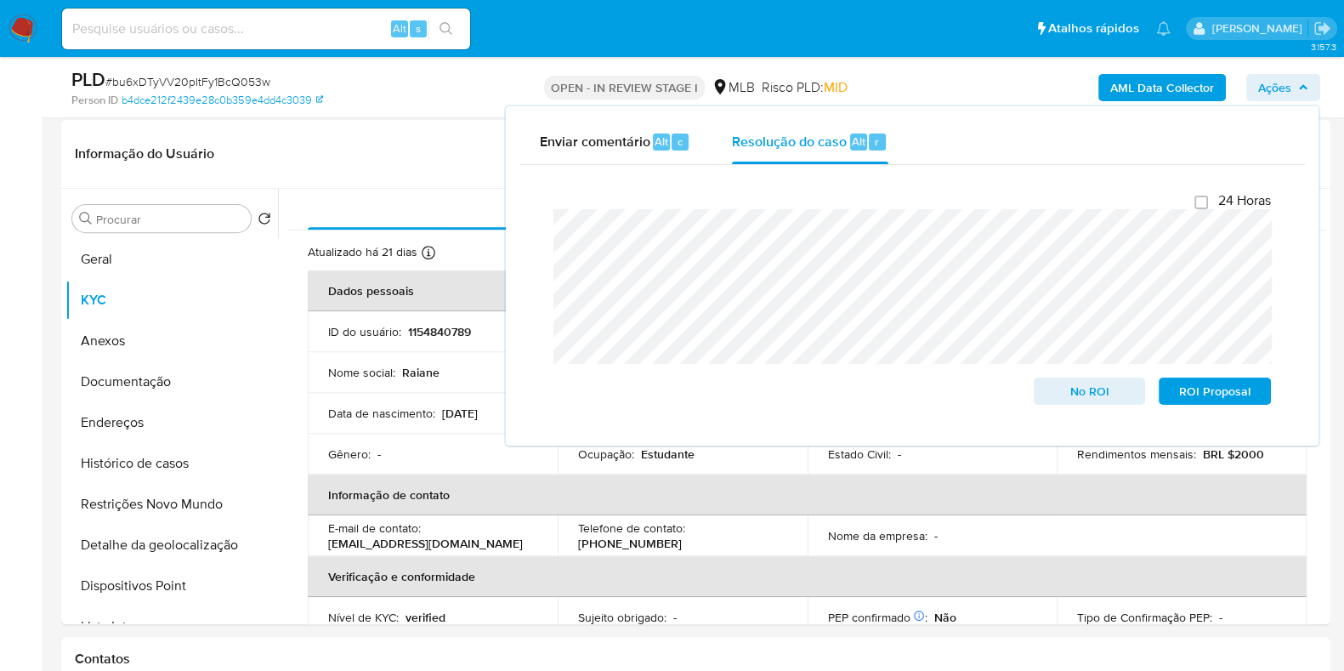
click at [1059, 77] on div "AML Data Collector Ações Enviar comentário Alt c Resolução do caso Alt r Fecham…" at bounding box center [1115, 87] width 412 height 40
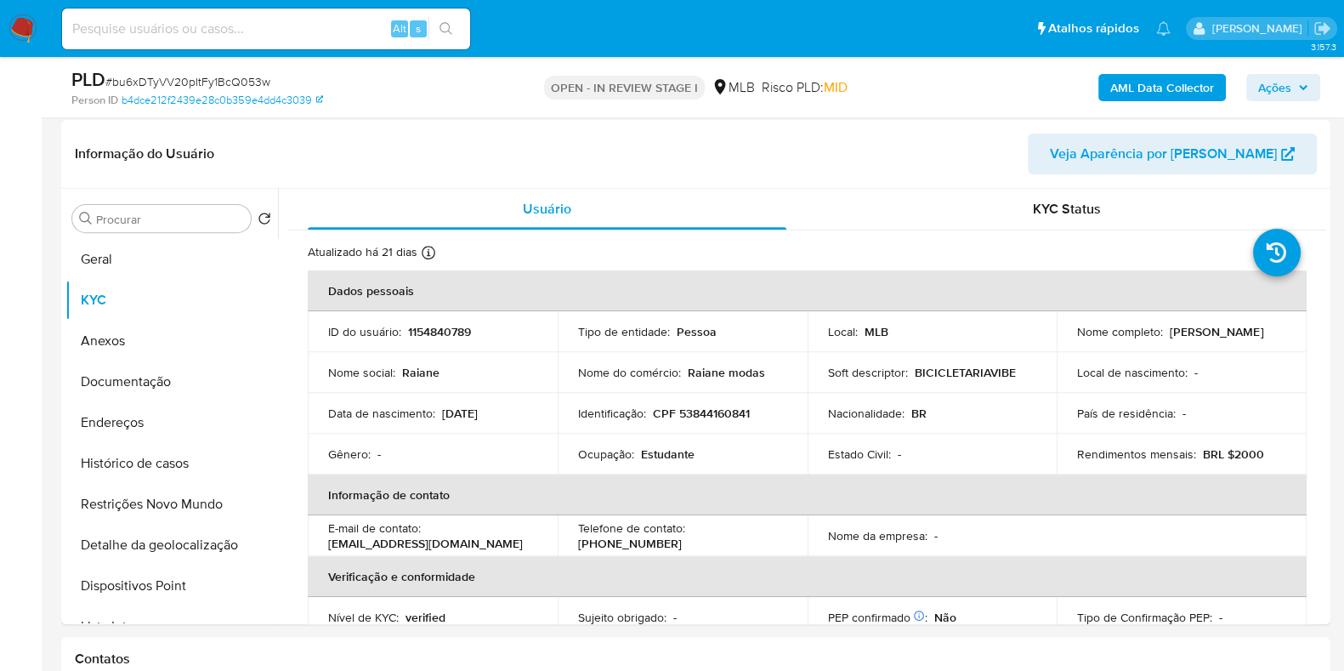
click at [1117, 82] on b "AML Data Collector" at bounding box center [1163, 87] width 104 height 27
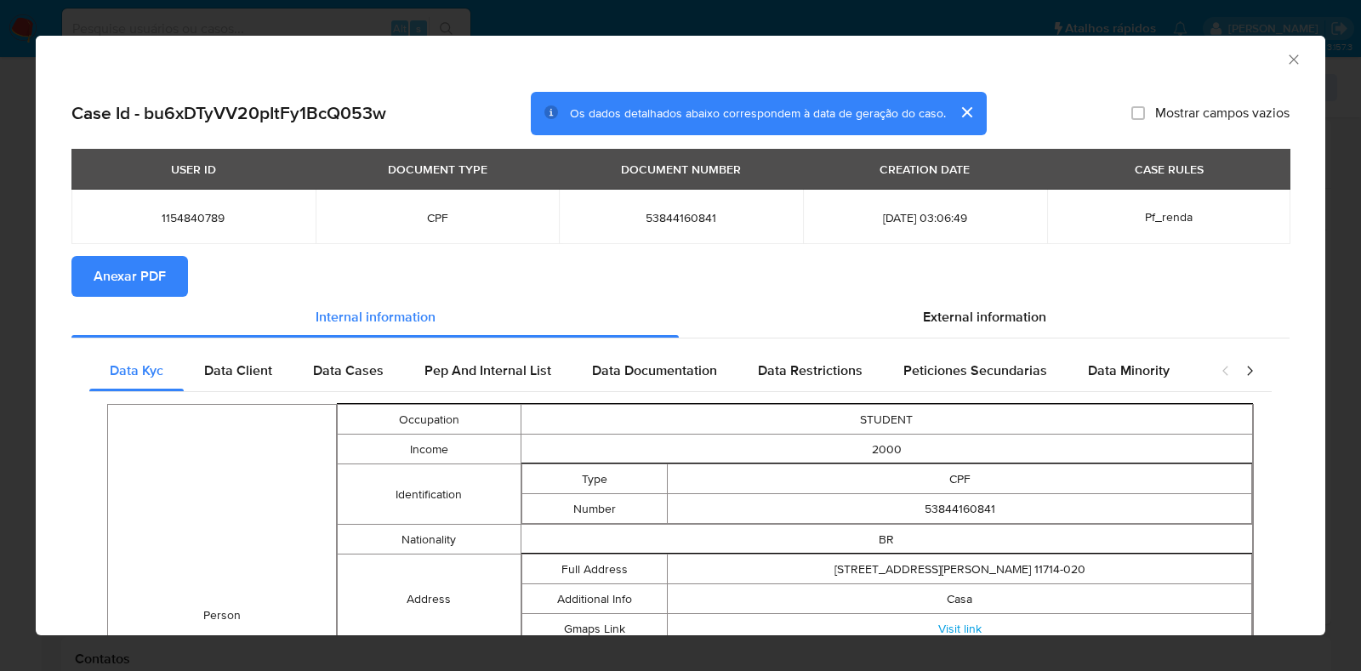
click at [156, 276] on span "Anexar PDF" at bounding box center [130, 276] width 72 height 37
click at [1285, 54] on icon "Fechar a janela" at bounding box center [1293, 59] width 17 height 17
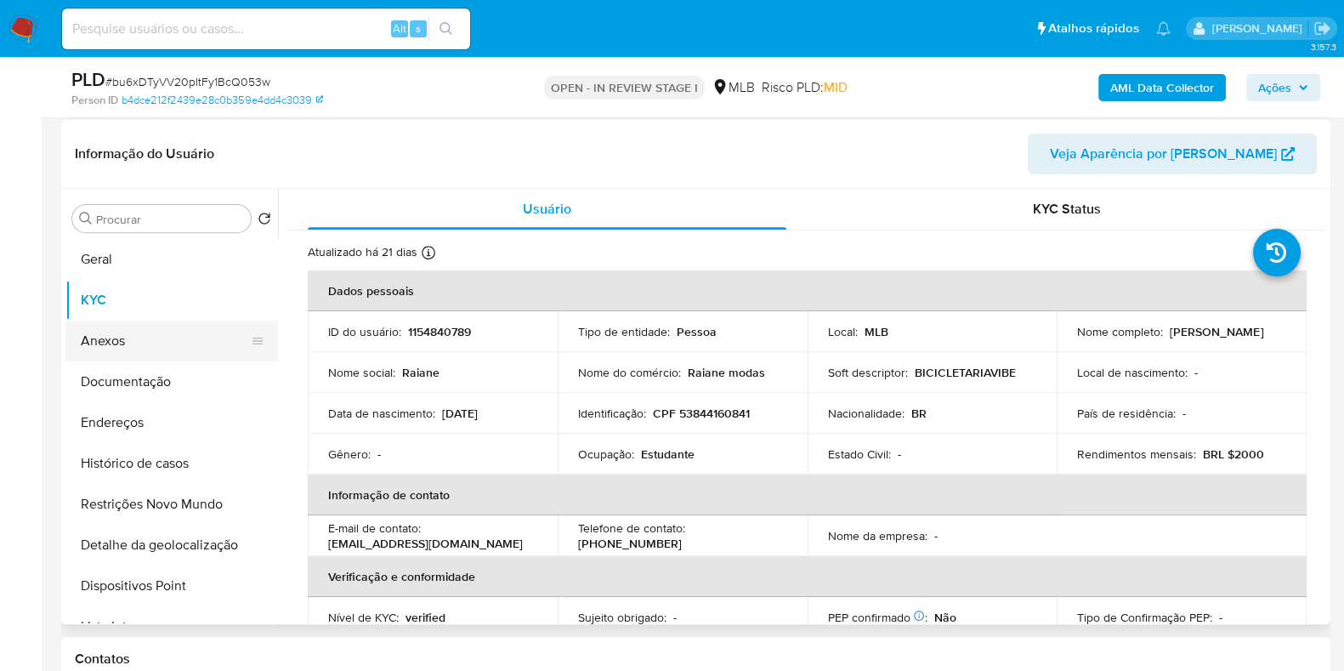
click at [91, 335] on button "Anexos" at bounding box center [164, 341] width 199 height 41
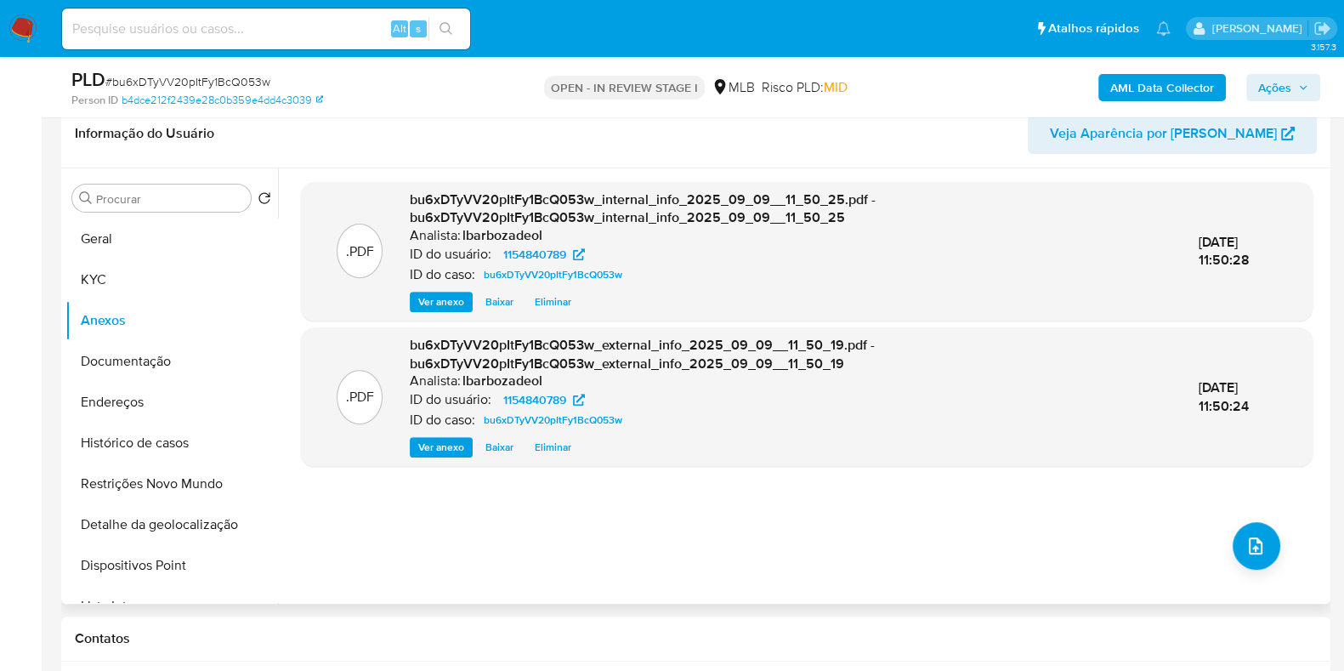
click at [639, 138] on header "Informação do Usuário Veja Aparência por Pessoa" at bounding box center [696, 133] width 1242 height 41
click at [1233, 527] on button "upload-file" at bounding box center [1257, 546] width 48 height 48
click at [1248, 560] on button "upload-file" at bounding box center [1257, 546] width 48 height 48
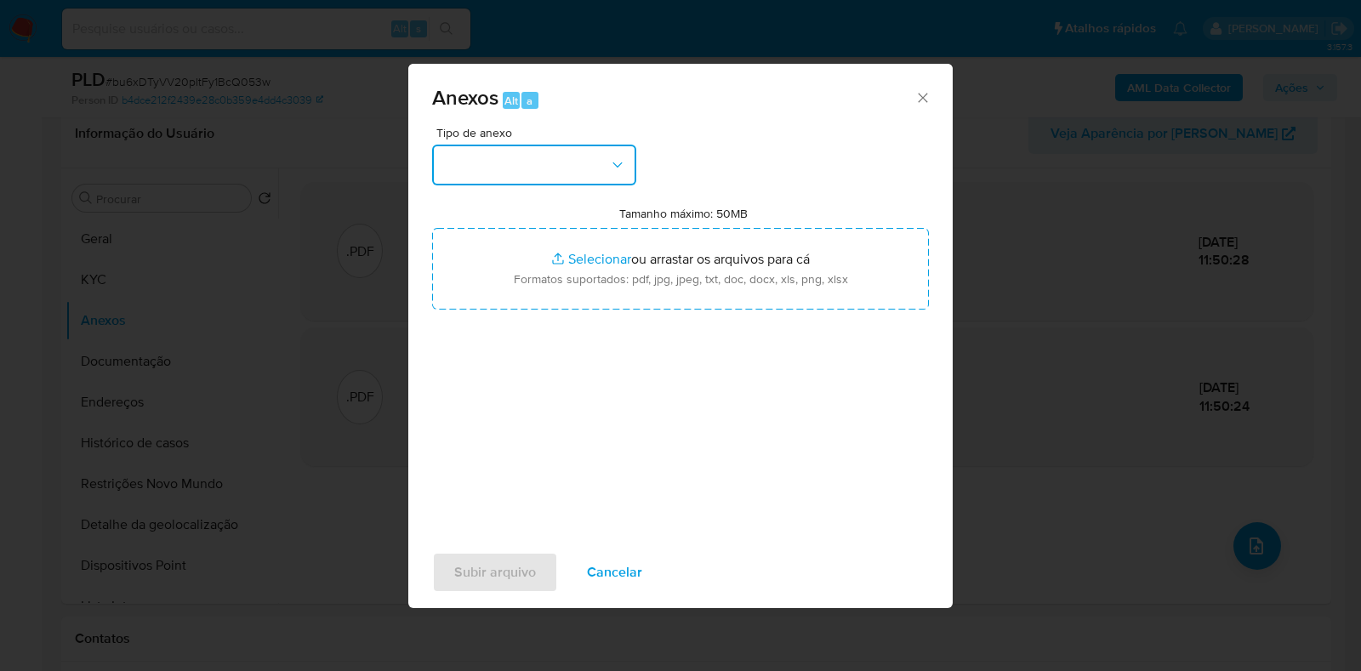
click at [617, 165] on icon "button" at bounding box center [617, 164] width 17 height 17
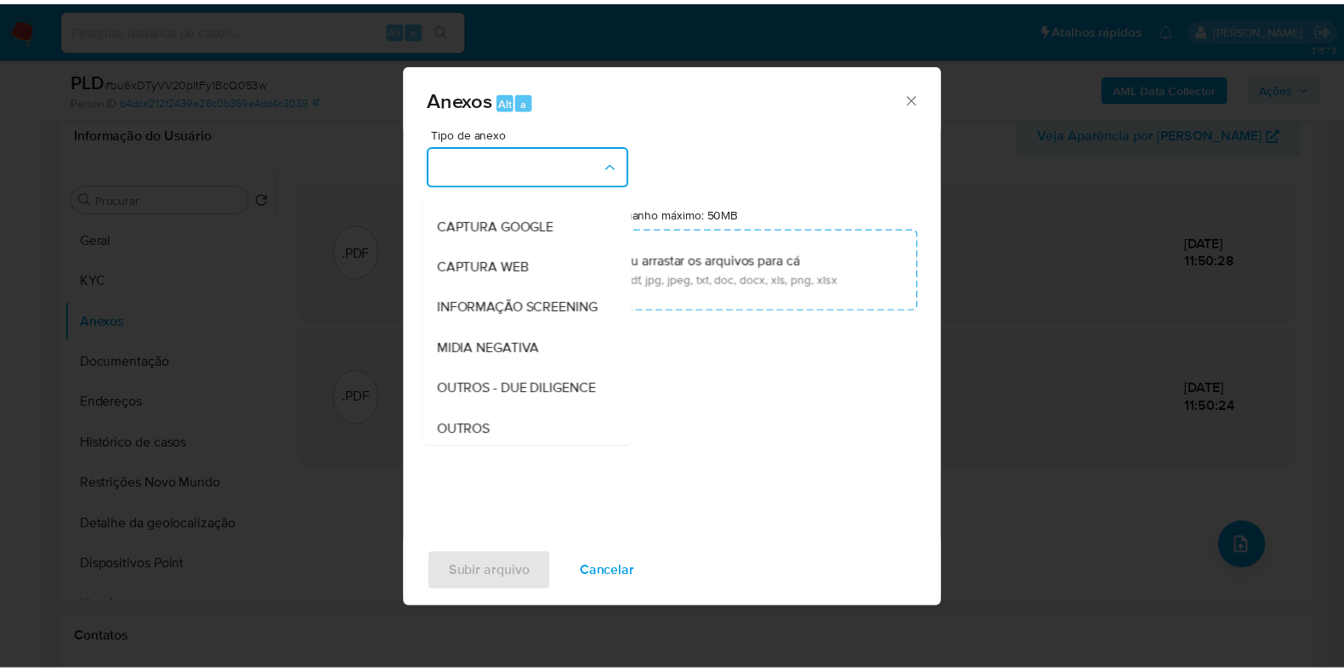
scroll to position [262, 0]
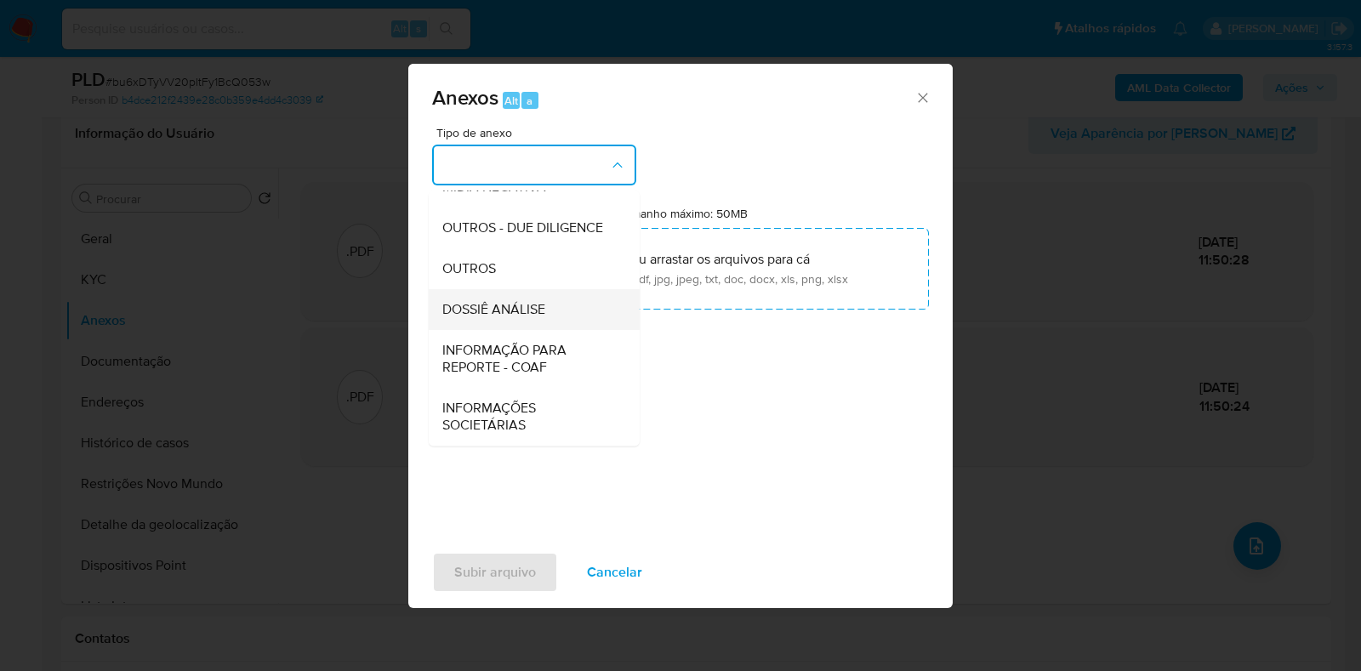
click at [534, 303] on span "DOSSIÊ ANÁLISE" at bounding box center [493, 309] width 103 height 17
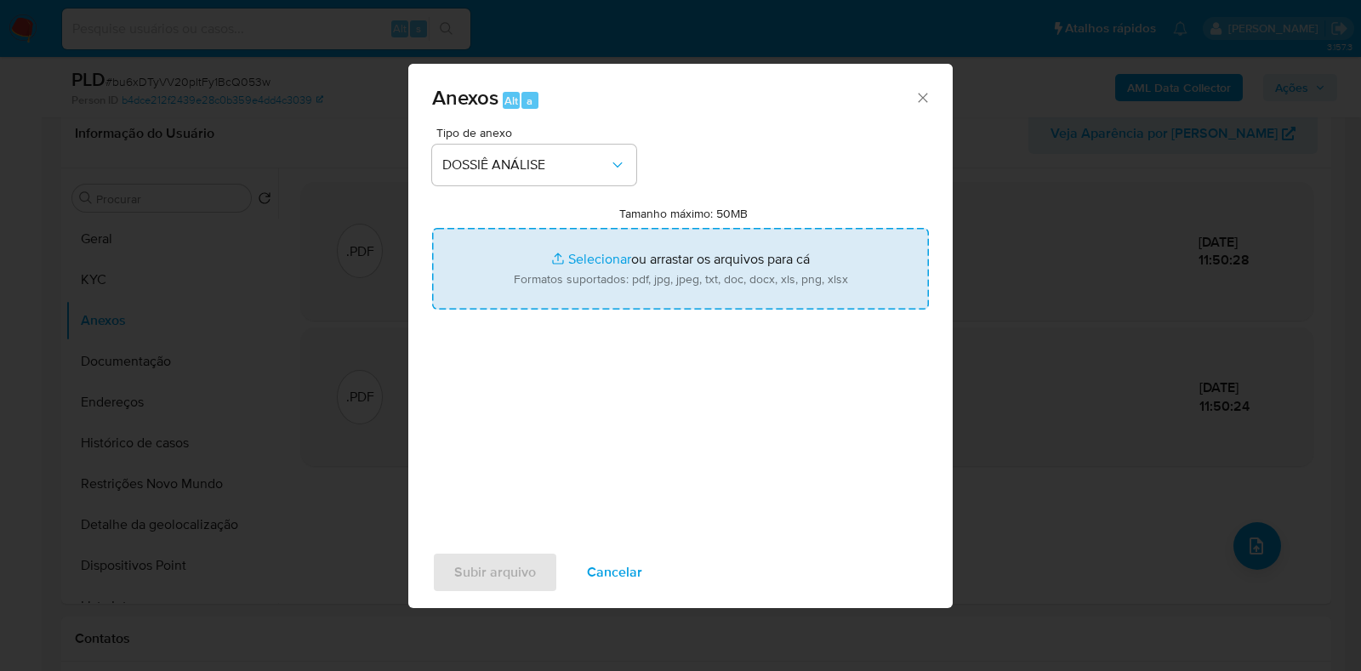
click at [543, 270] on input "Tamanho máximo: 50MB Selecionar arquivos" at bounding box center [680, 269] width 497 height 82
type input "C:\fakepath\SAR - XXXXX - CPF 53844160841 - RAIANE LOPES PEDROZA.pdf"
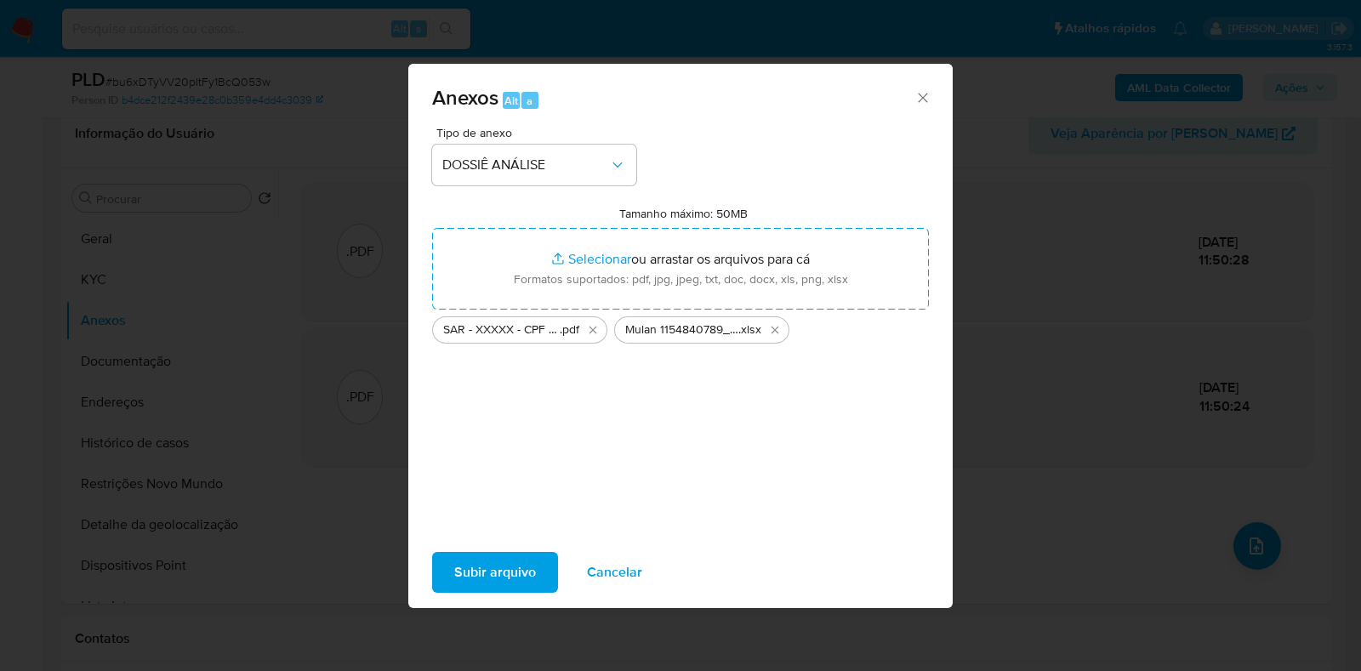
click at [504, 576] on span "Subir arquivo" at bounding box center [495, 572] width 82 height 37
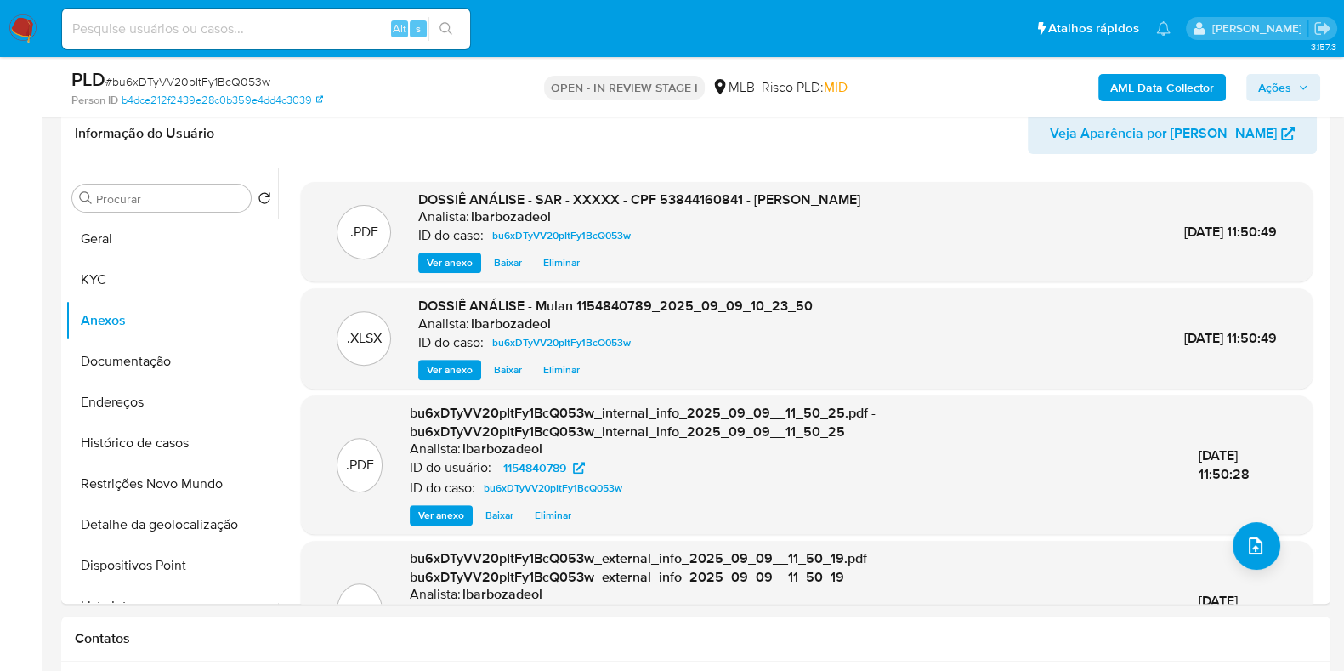
click at [1257, 89] on button "Ações" at bounding box center [1284, 87] width 74 height 27
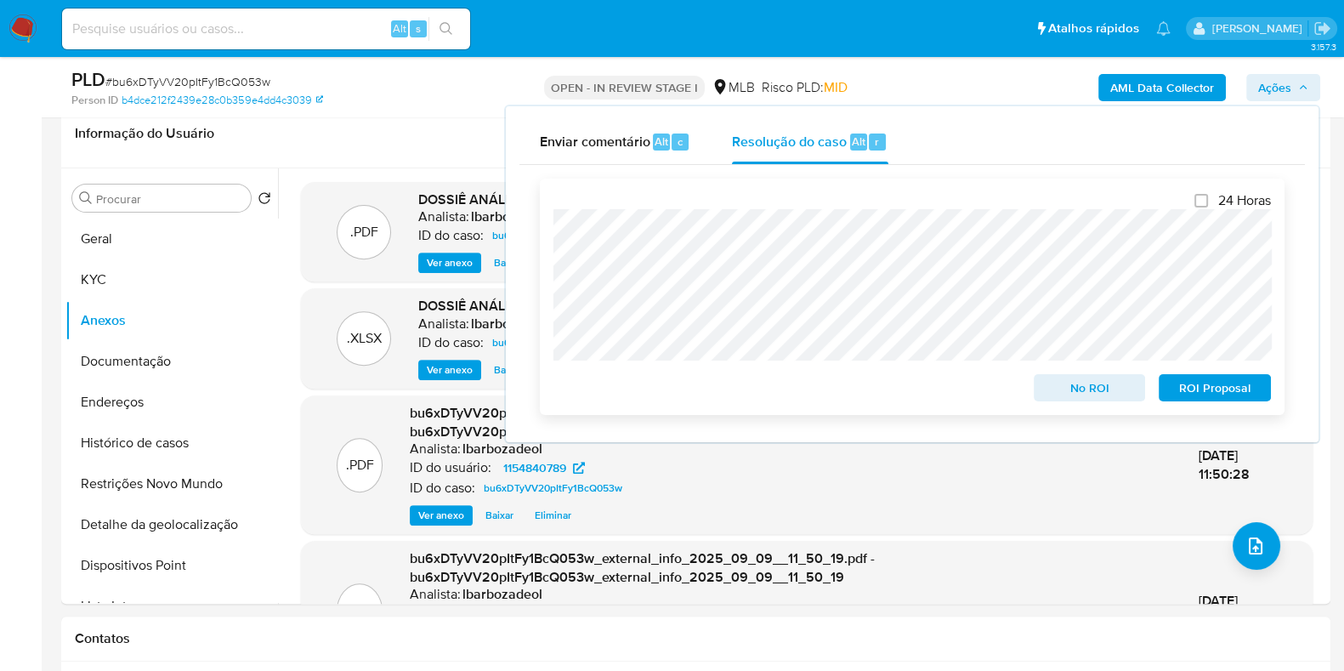
click at [1185, 393] on span "ROI Proposal" at bounding box center [1215, 388] width 88 height 24
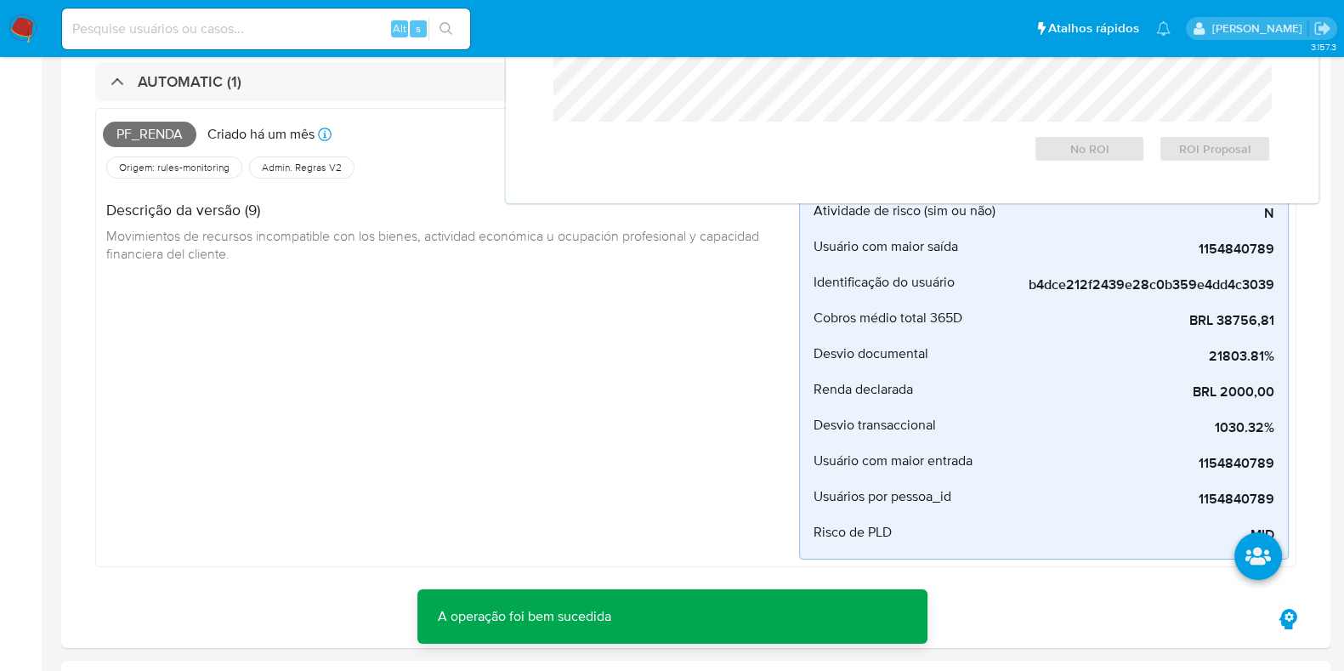
scroll to position [0, 0]
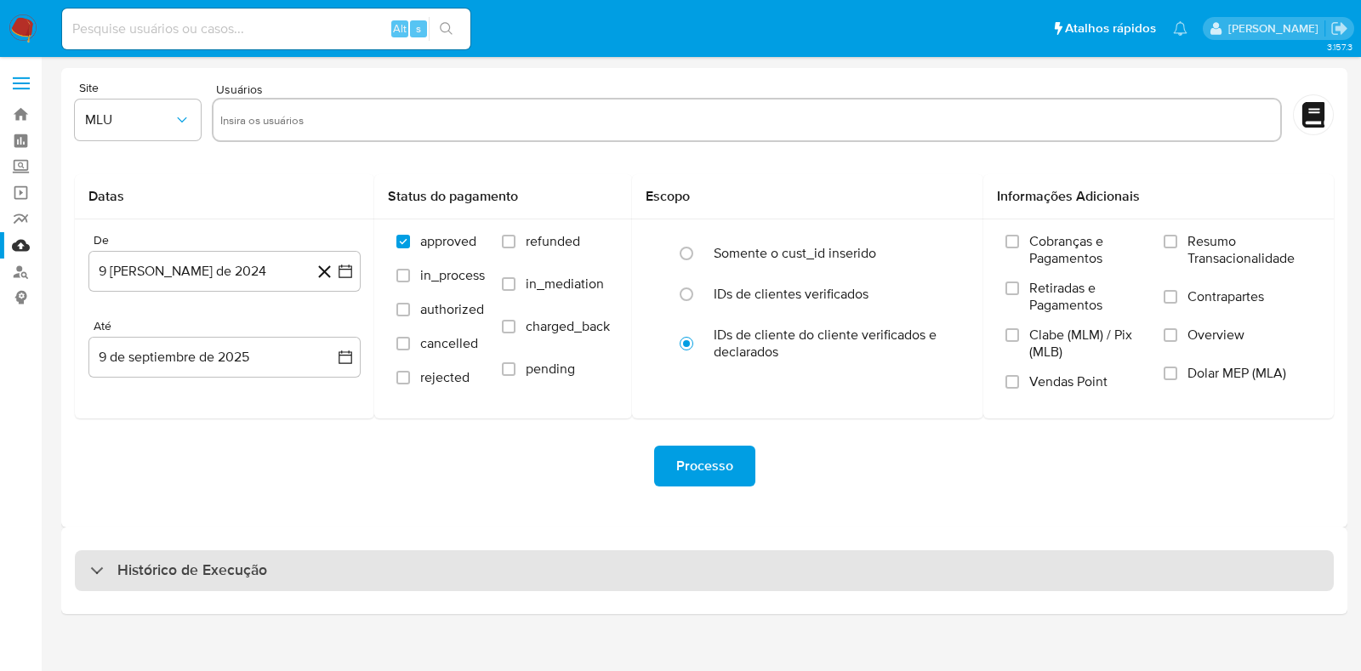
click at [730, 583] on div "Histórico de Execução" at bounding box center [704, 570] width 1259 height 41
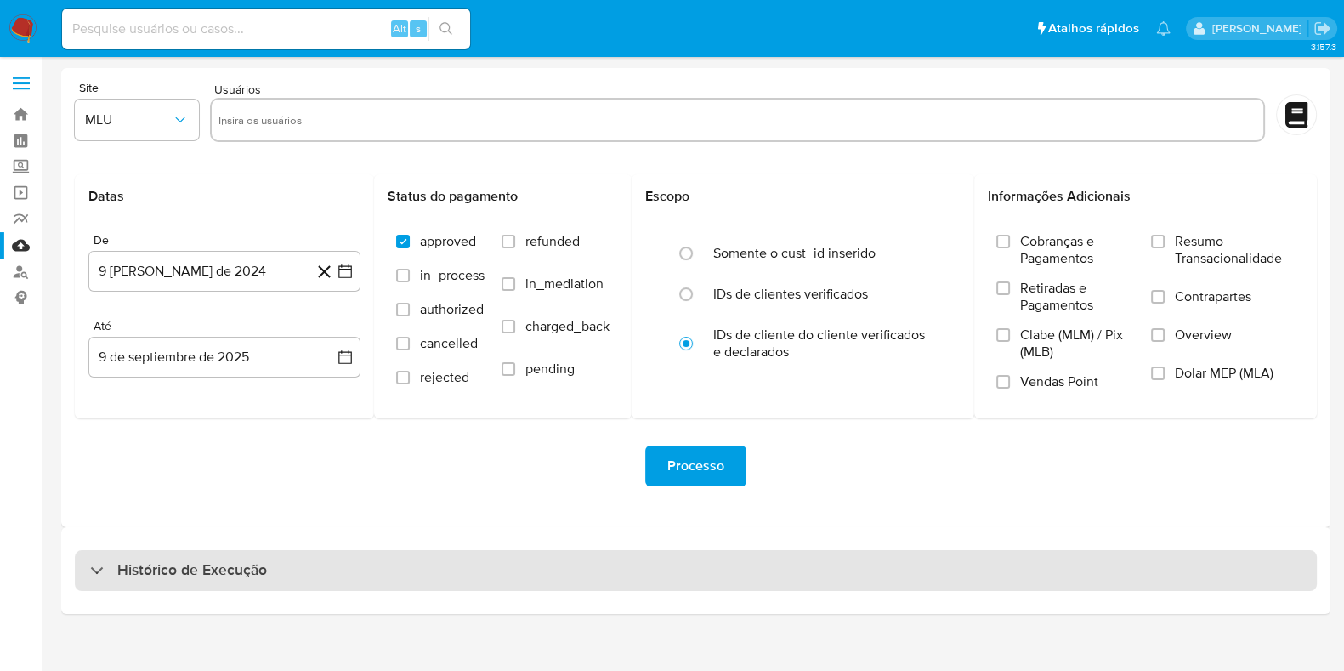
select select "10"
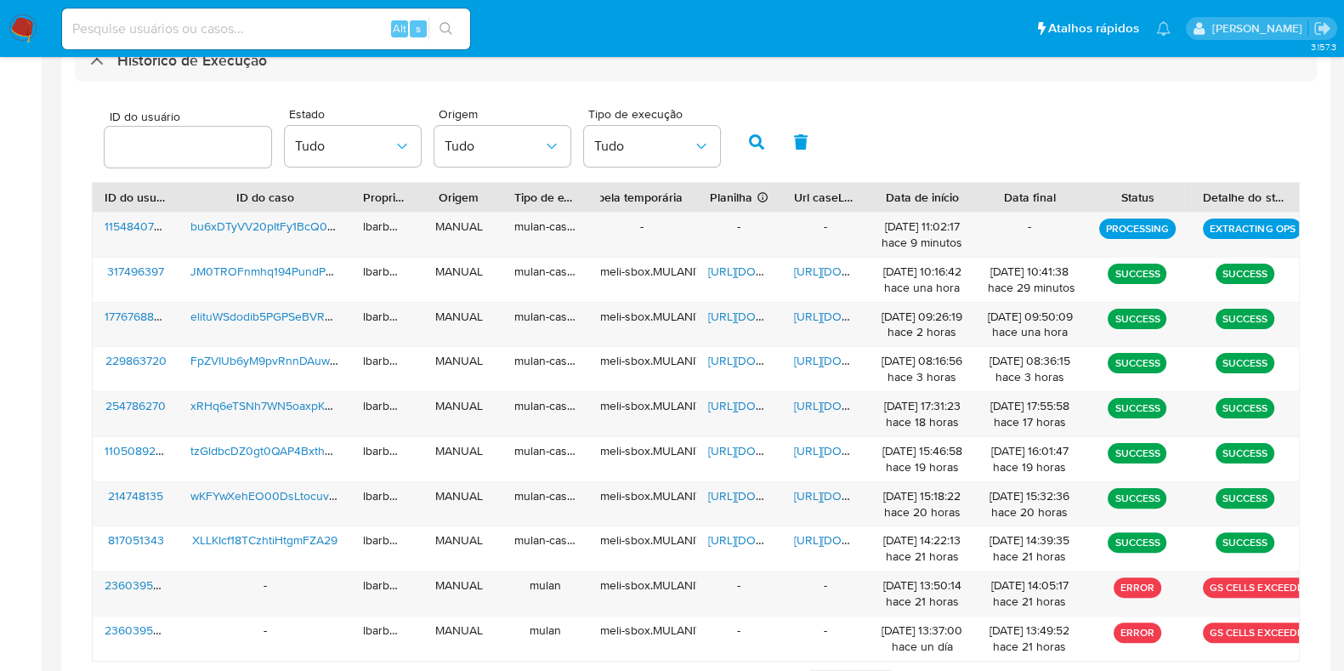
scroll to position [510, 0]
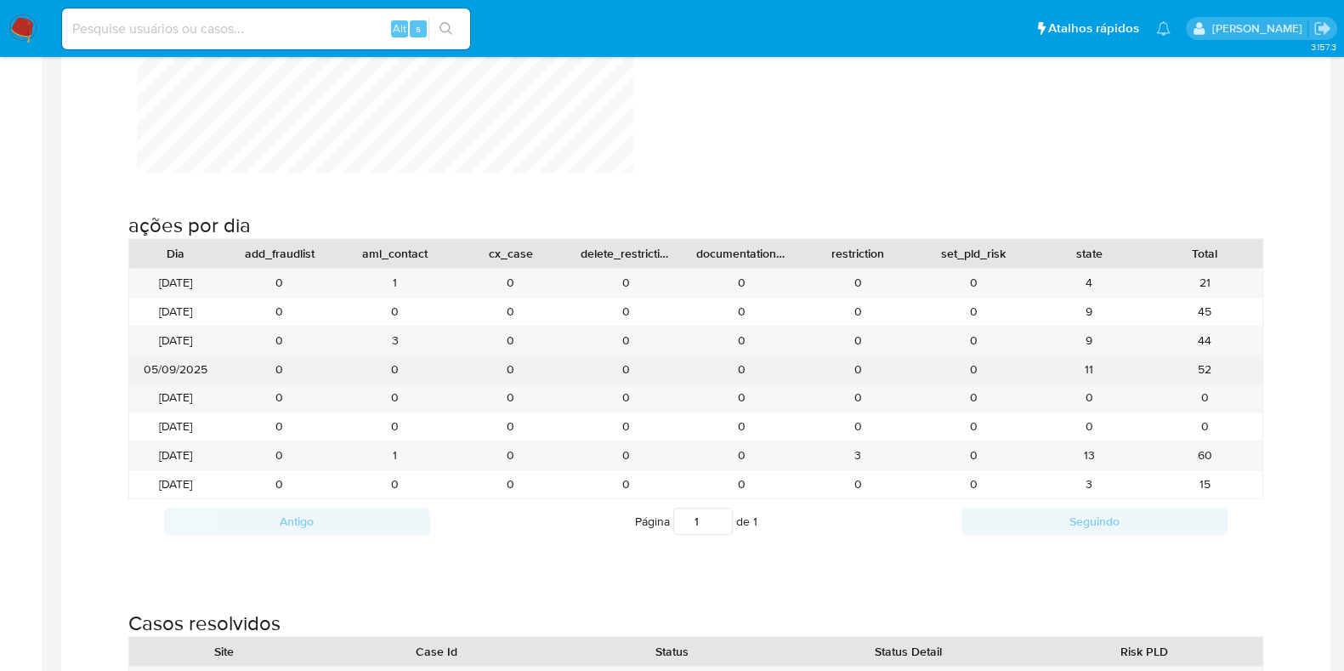
scroll to position [1793, 0]
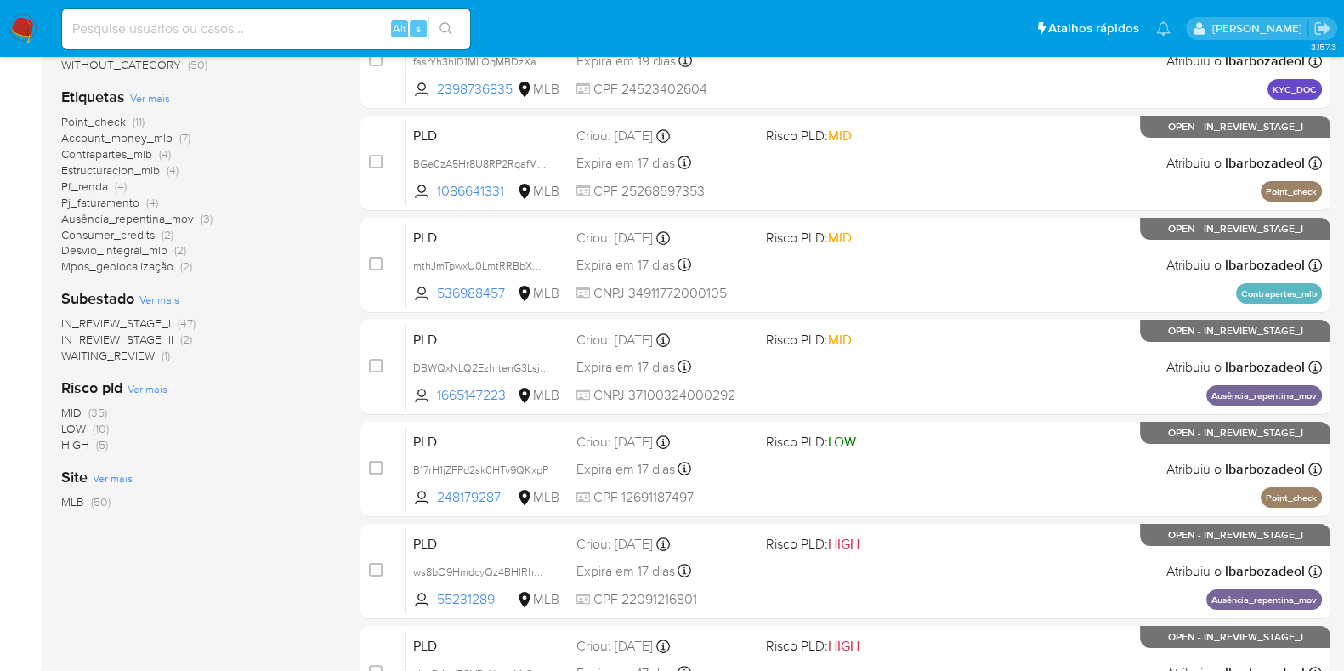
scroll to position [346, 0]
click at [93, 444] on span "HIGH (5)" at bounding box center [84, 444] width 47 height 16
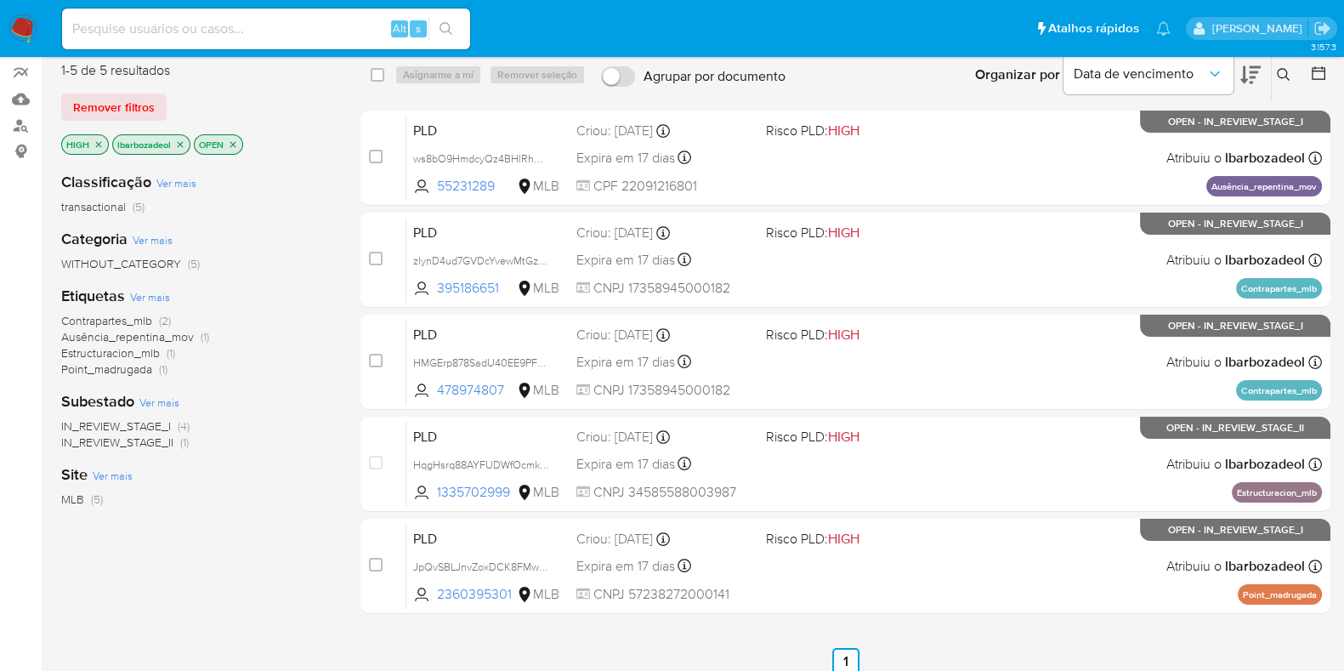
scroll to position [147, 0]
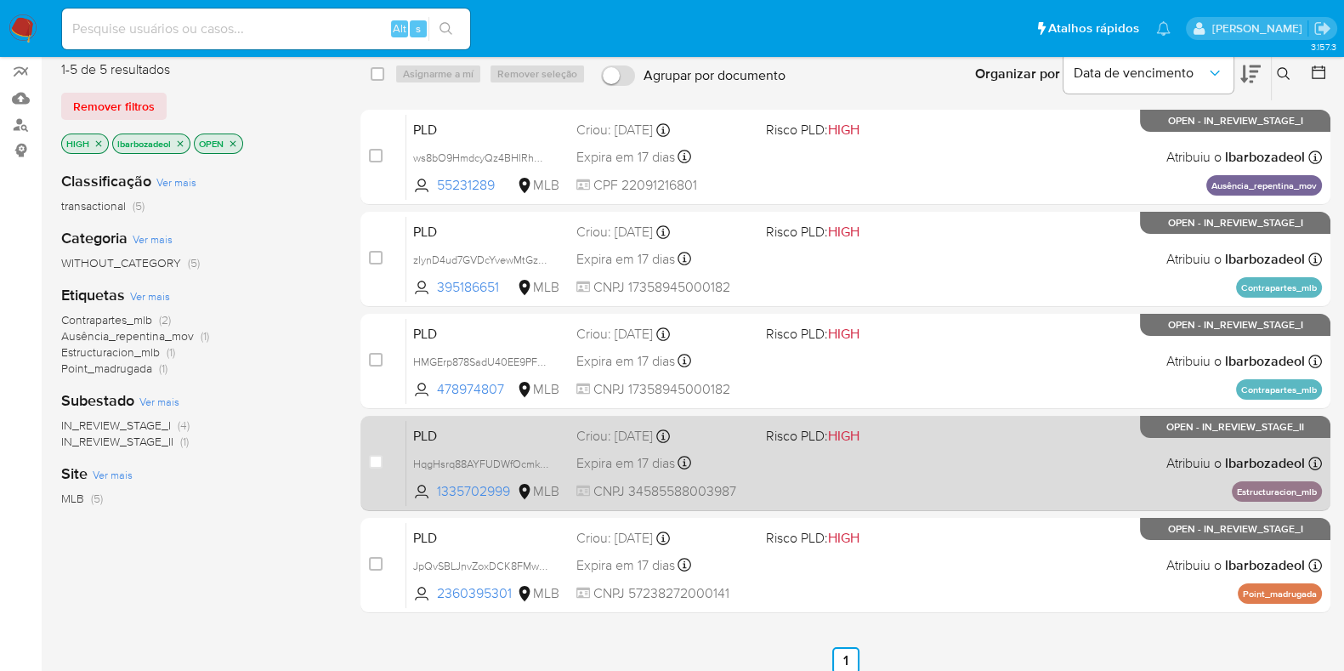
click at [910, 461] on div "PLD HqgHsrq88AYFUDWfOcmkgkO7 1335702999 MLB Risco PLD: HIGH Criou: [DATE] Criou…" at bounding box center [864, 463] width 916 height 86
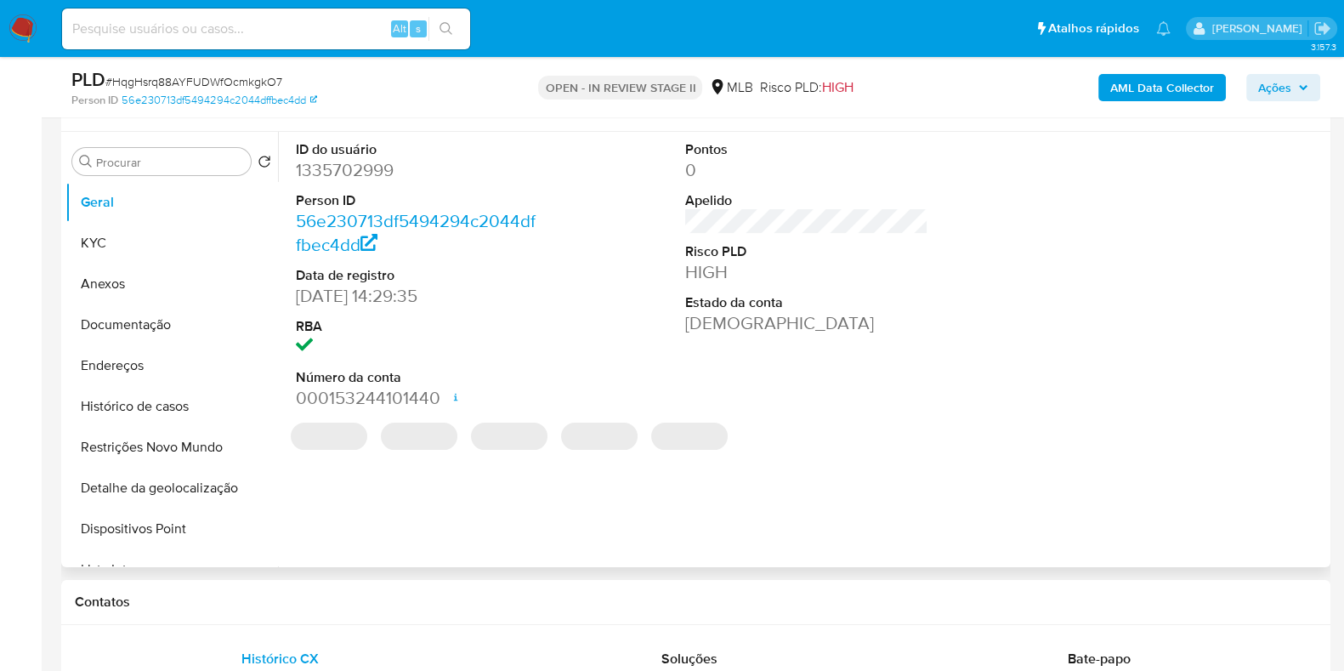
select select "10"
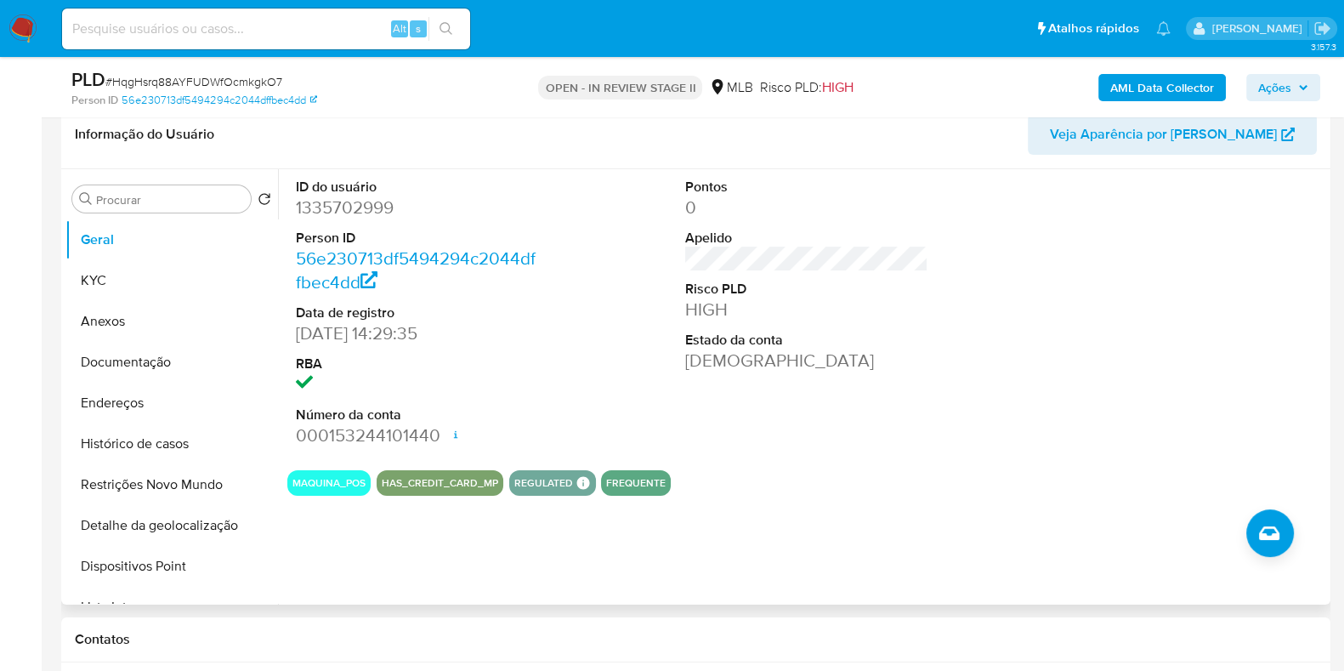
scroll to position [270, 0]
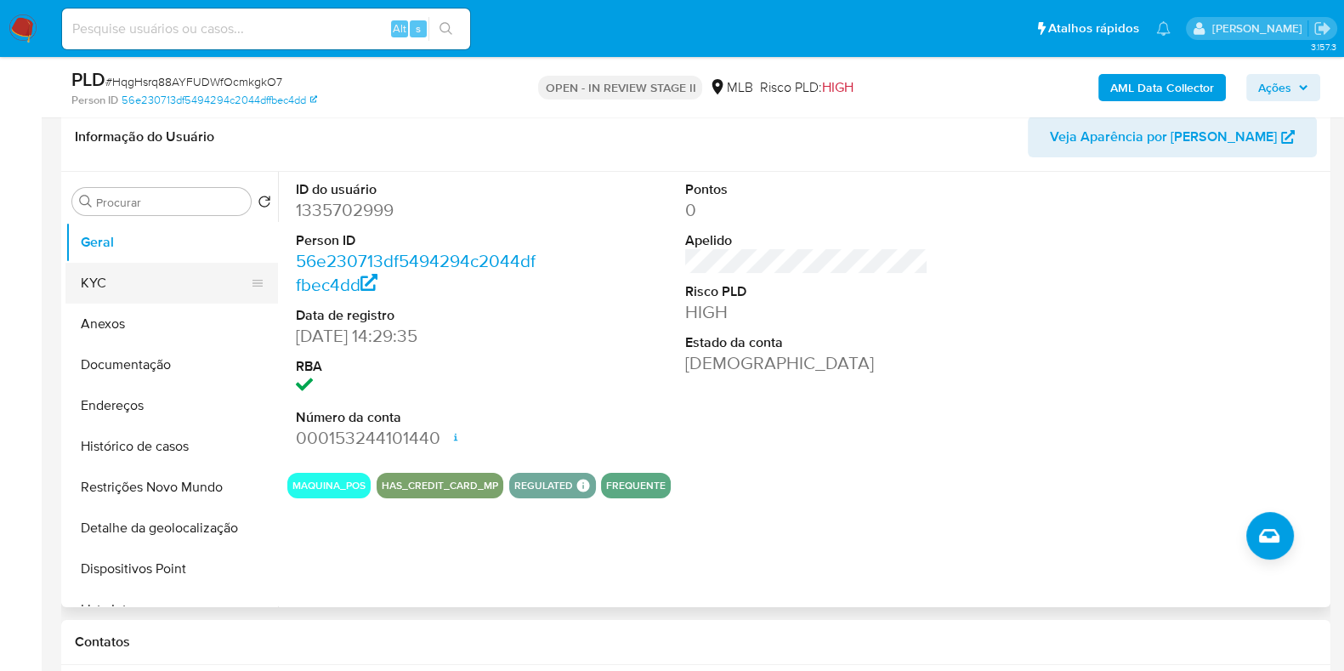
click at [120, 266] on button "KYC" at bounding box center [164, 283] width 199 height 41
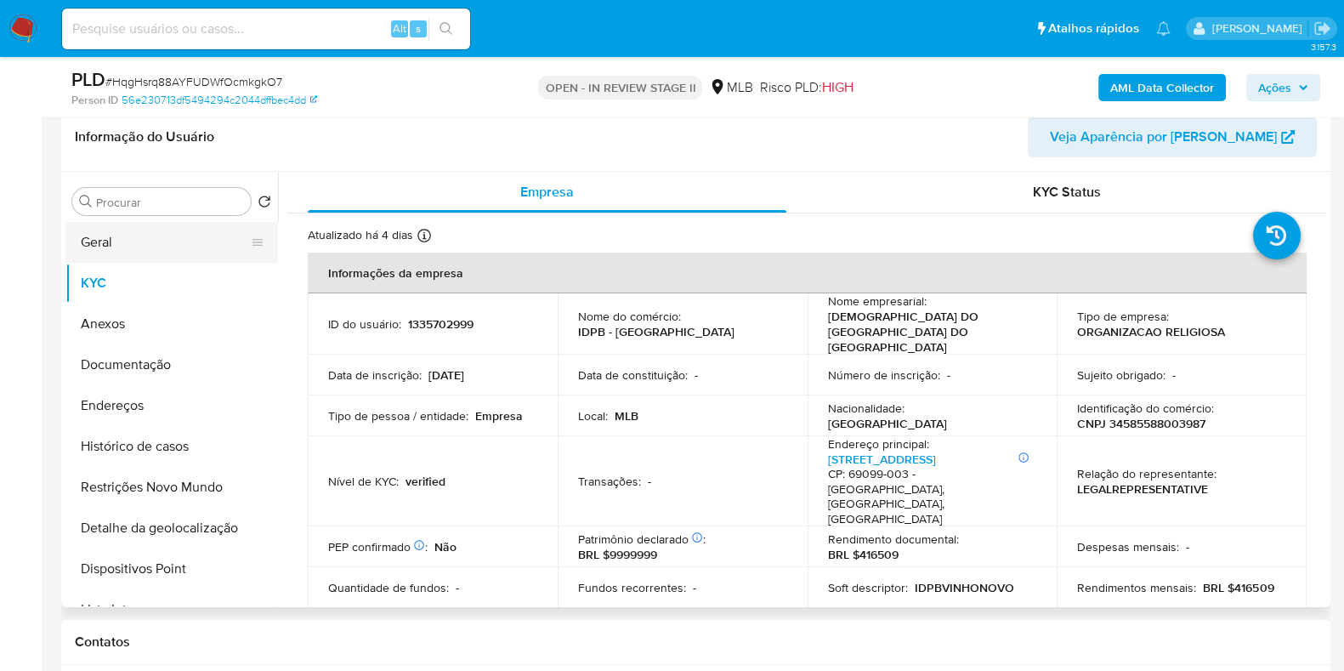
click at [87, 229] on button "Geral" at bounding box center [164, 242] width 199 height 41
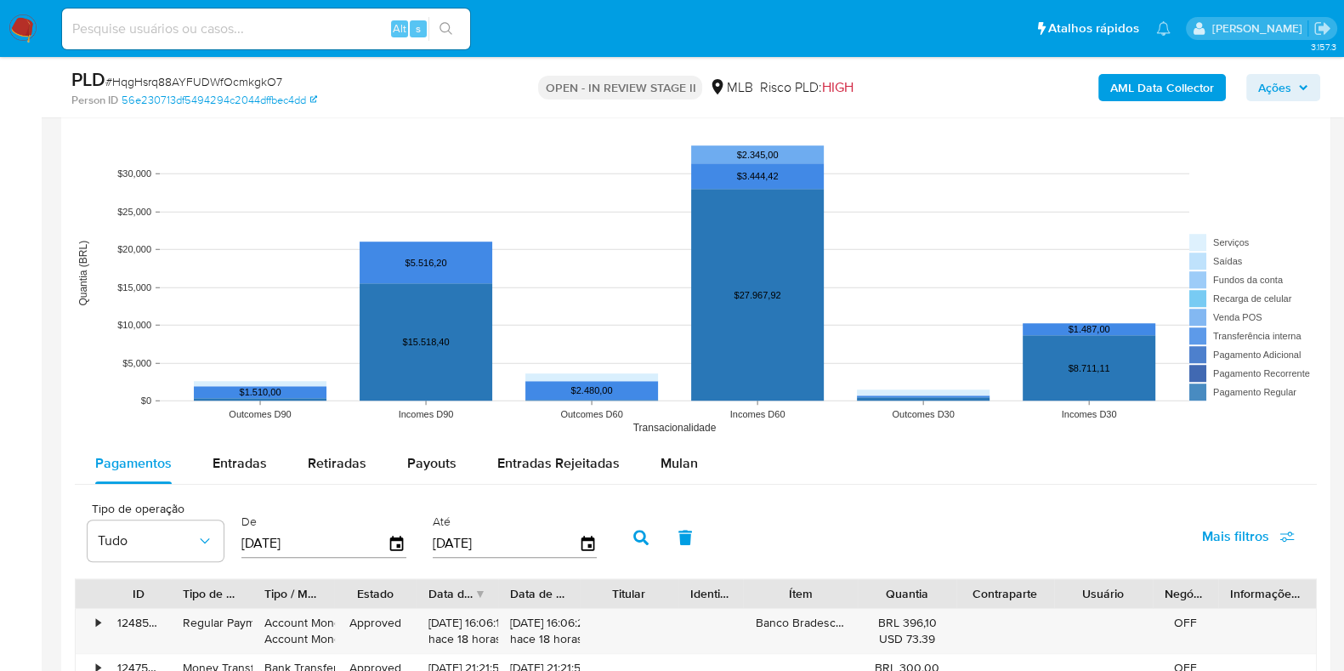
scroll to position [1646, 0]
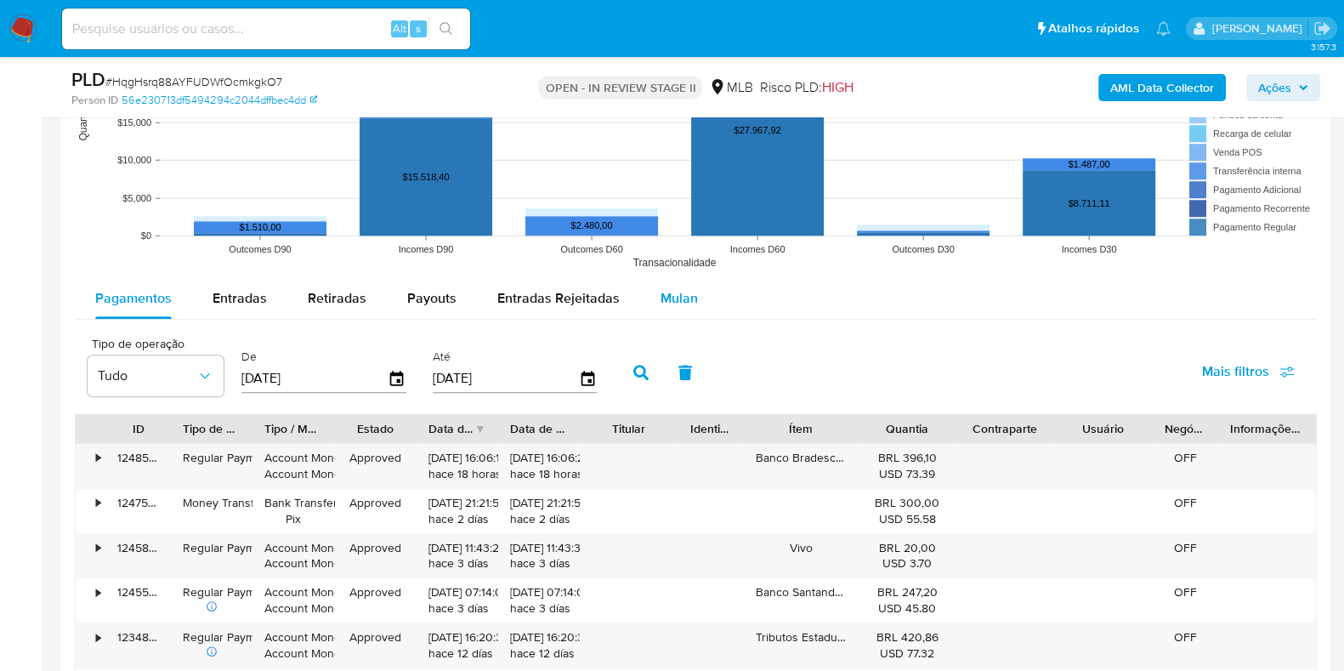
click at [700, 313] on button "Mulan" at bounding box center [679, 298] width 78 height 41
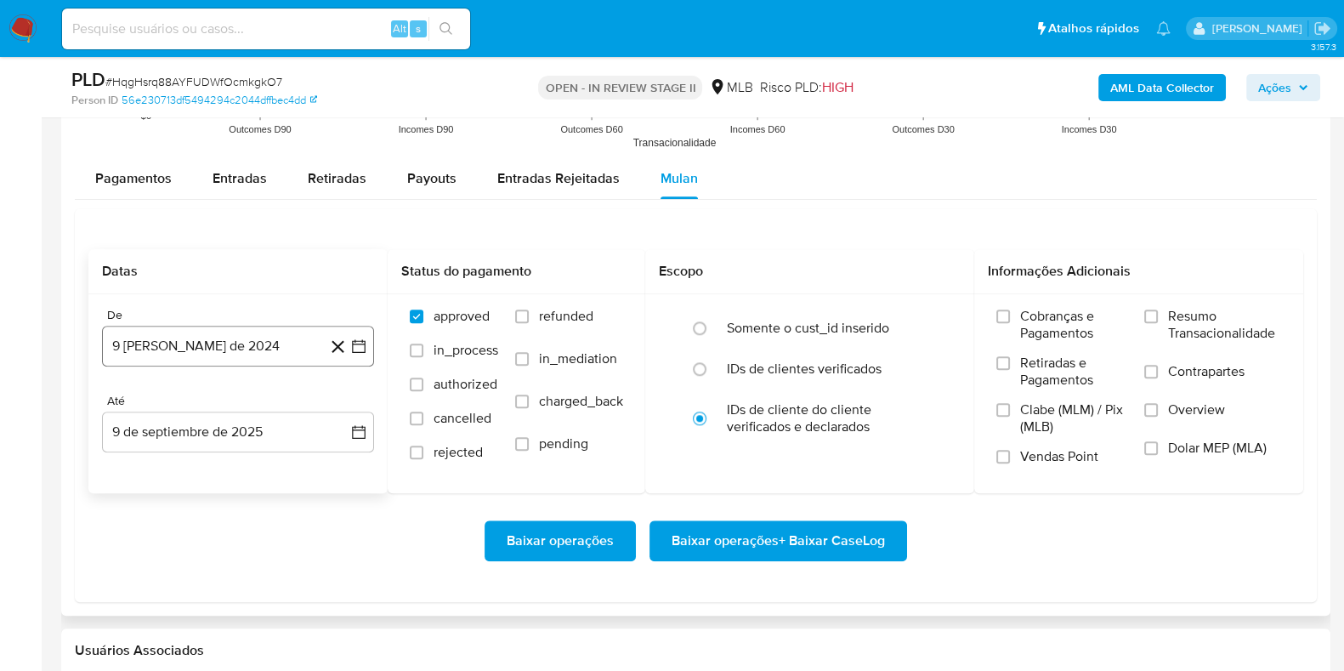
scroll to position [1768, 0]
click at [248, 345] on button "9 [PERSON_NAME] de 2024" at bounding box center [238, 344] width 272 height 41
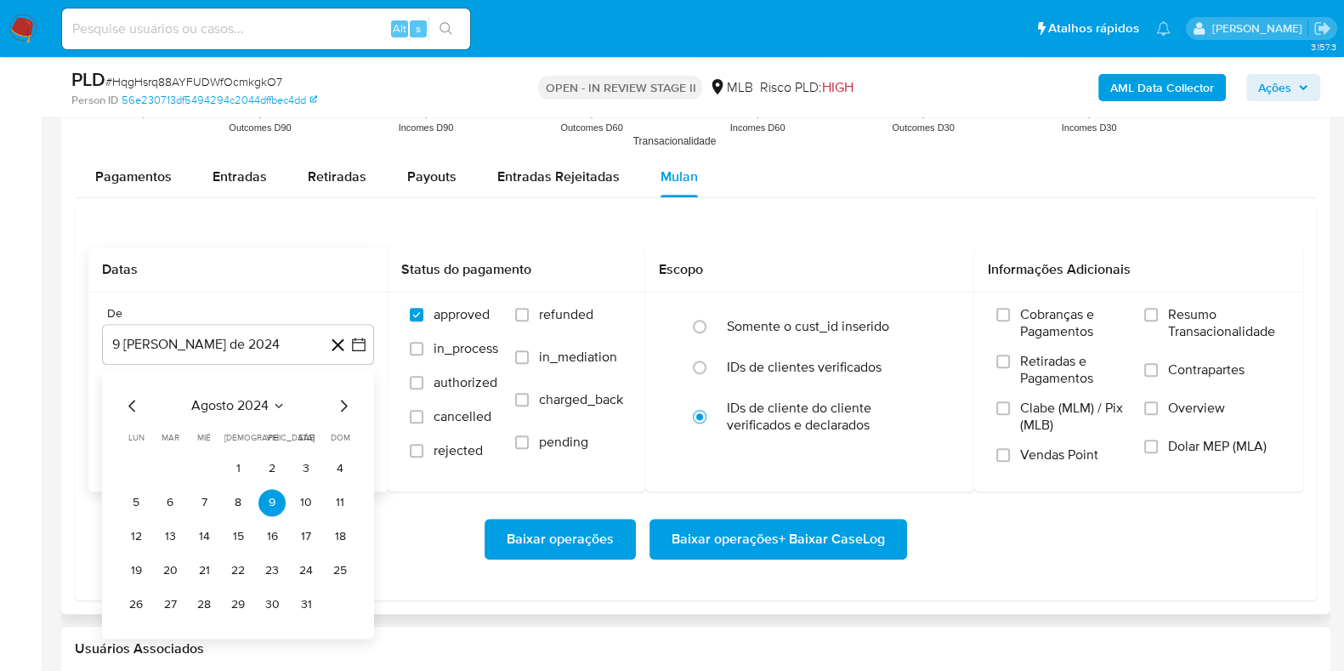
click at [242, 405] on span "agosto 2024" at bounding box center [229, 405] width 77 height 17
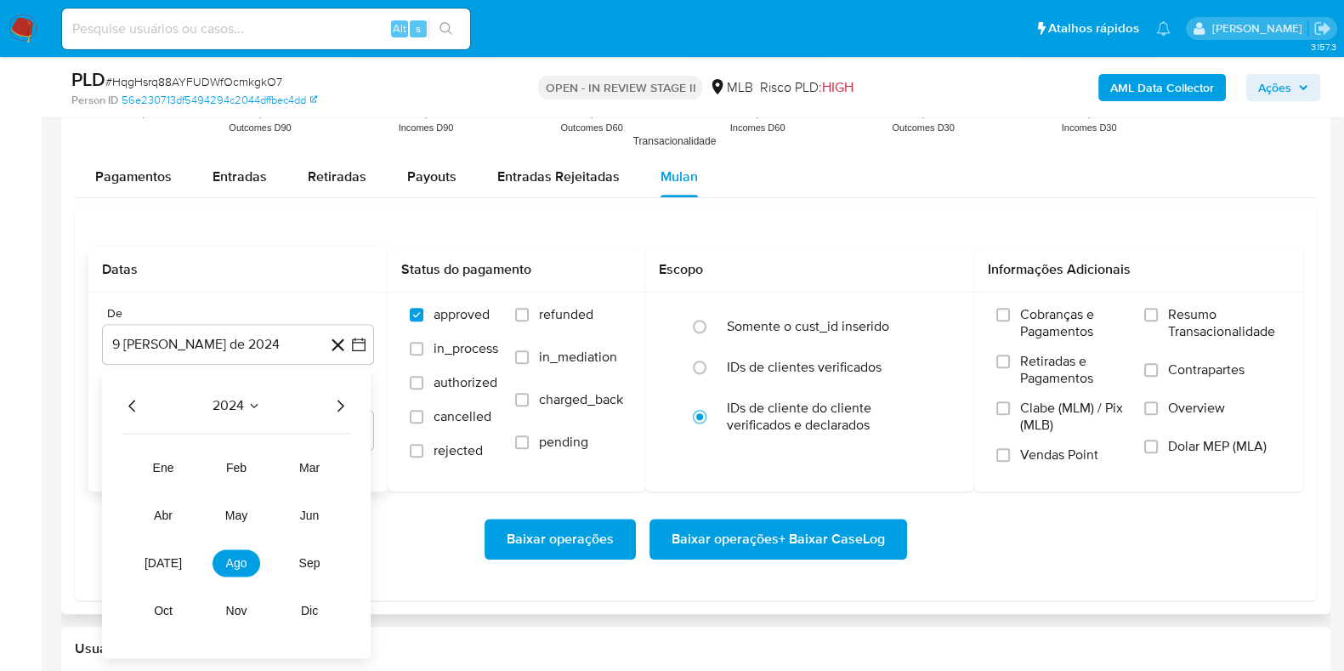
click at [343, 405] on icon "Año siguiente" at bounding box center [341, 406] width 7 height 12
click at [173, 560] on button "[DATE]" at bounding box center [163, 562] width 48 height 27
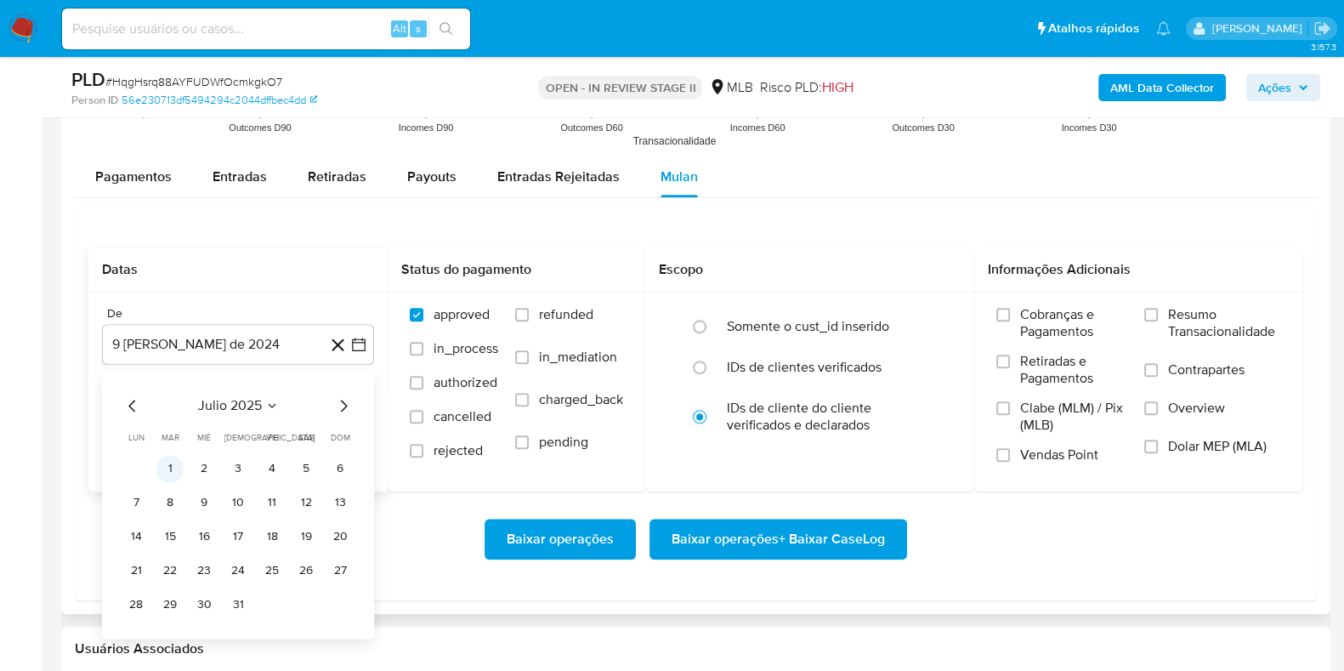
click at [170, 469] on button "1" at bounding box center [169, 468] width 27 height 27
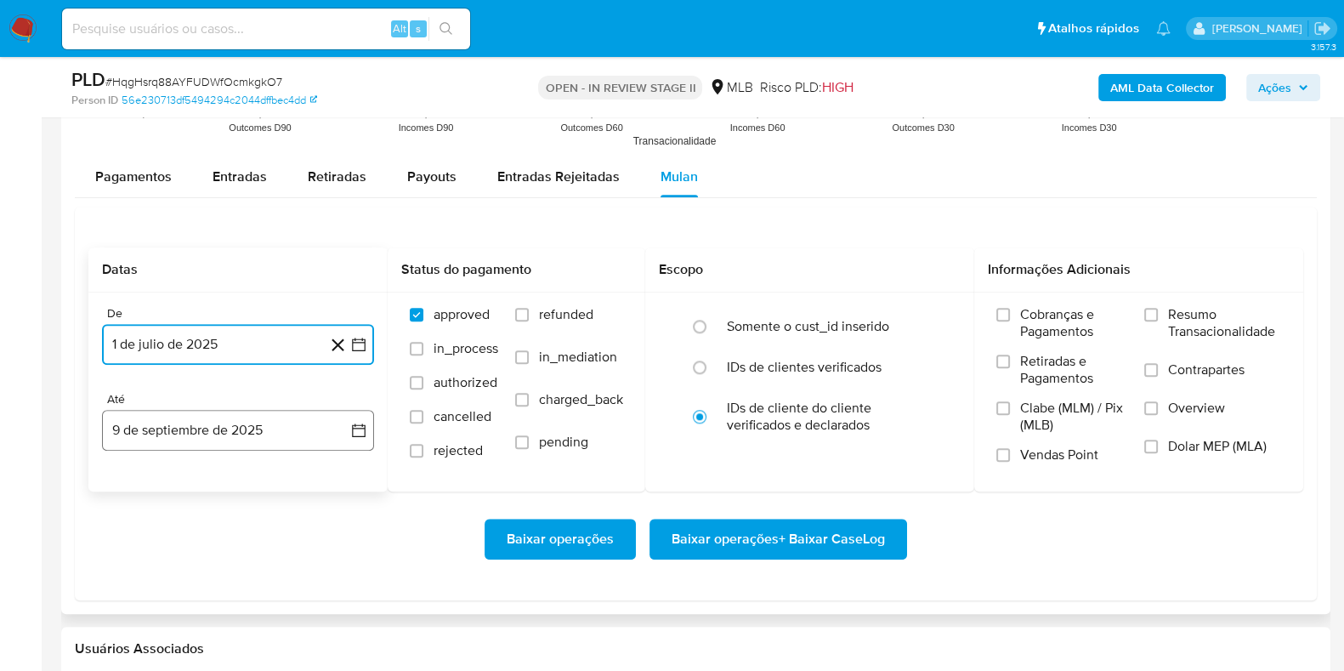
click at [181, 431] on button "9 de septiembre de 2025" at bounding box center [238, 430] width 272 height 41
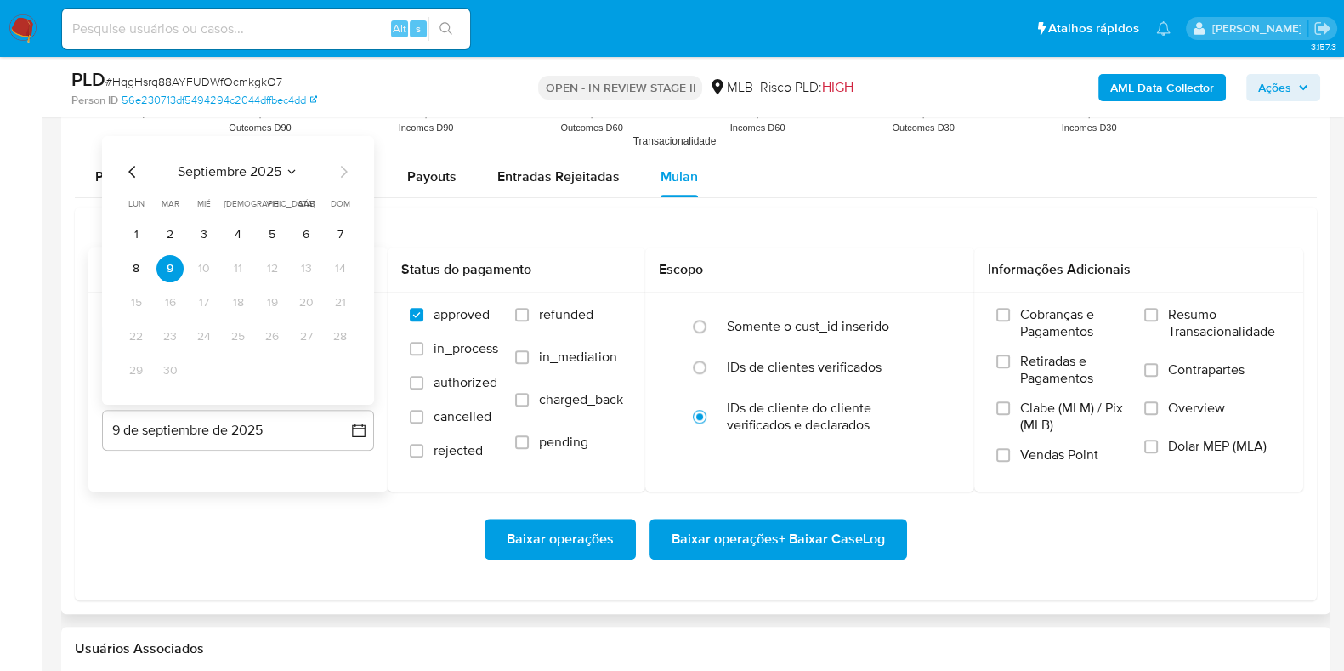
drag, startPoint x: 132, startPoint y: 257, endPoint x: 154, endPoint y: 265, distance: 23.7
click at [133, 258] on button "8" at bounding box center [135, 268] width 27 height 27
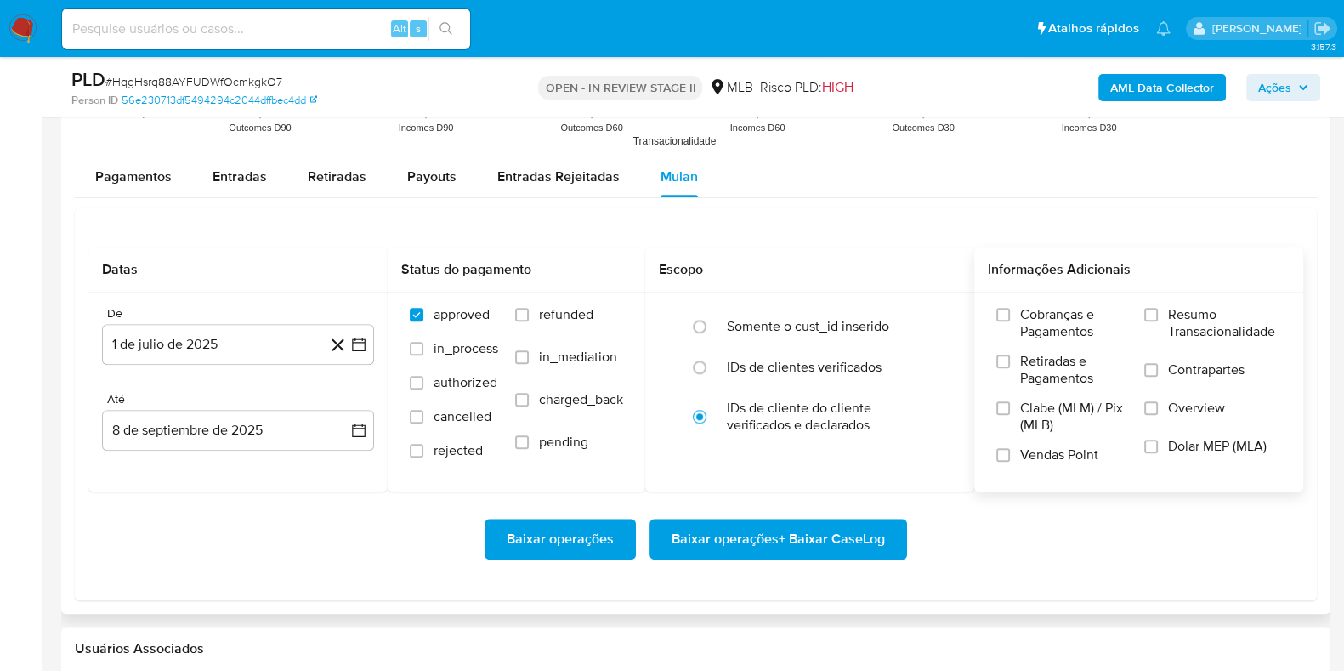
click at [1203, 316] on span "Resumo Transacionalidade" at bounding box center [1224, 323] width 113 height 34
click at [1170, 326] on span "Resumo Transacionalidade" at bounding box center [1224, 323] width 113 height 34
click at [1158, 321] on input "Resumo Transacionalidade" at bounding box center [1152, 315] width 14 height 14
click at [872, 526] on span "Baixar operações + Baixar CaseLog" at bounding box center [778, 538] width 213 height 37
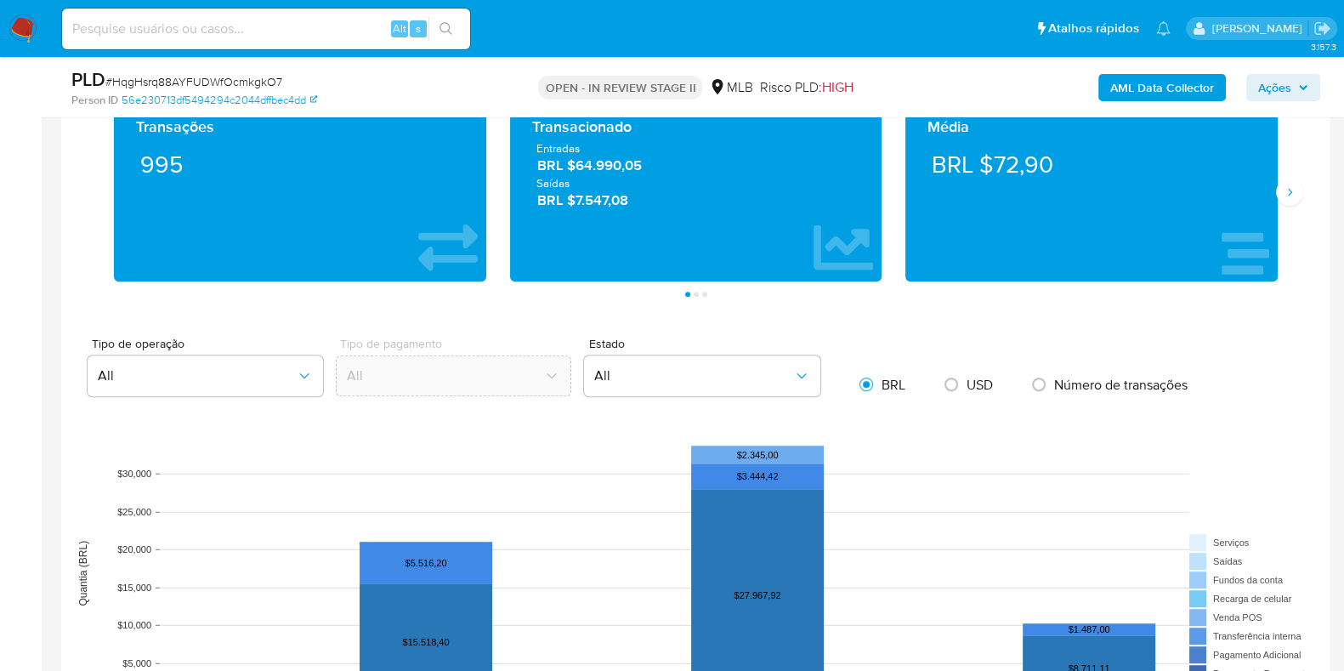
scroll to position [8, 0]
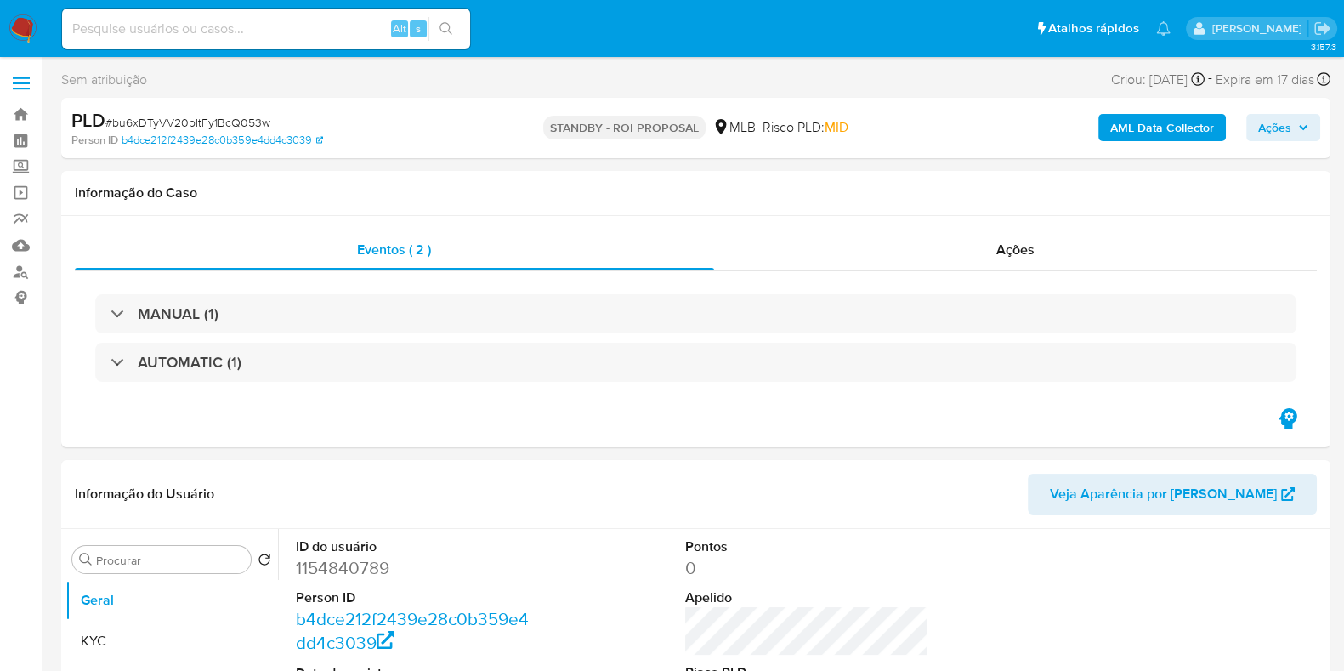
select select "10"
